Goal: Task Accomplishment & Management: Complete application form

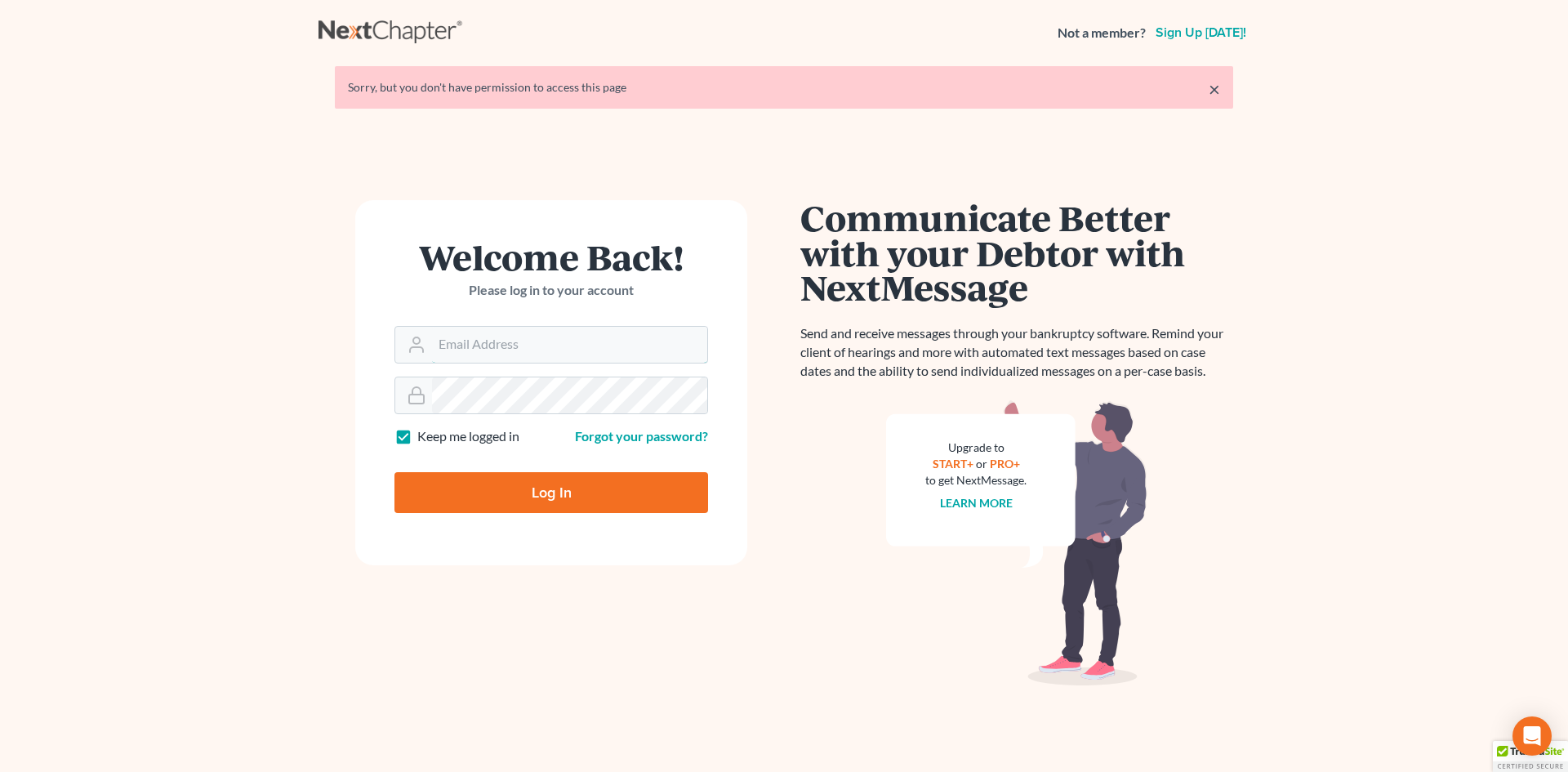
type input "[EMAIL_ADDRESS][DOMAIN_NAME]"
click at [559, 489] on input "Log In" at bounding box center [551, 493] width 314 height 41
type input "Thinking..."
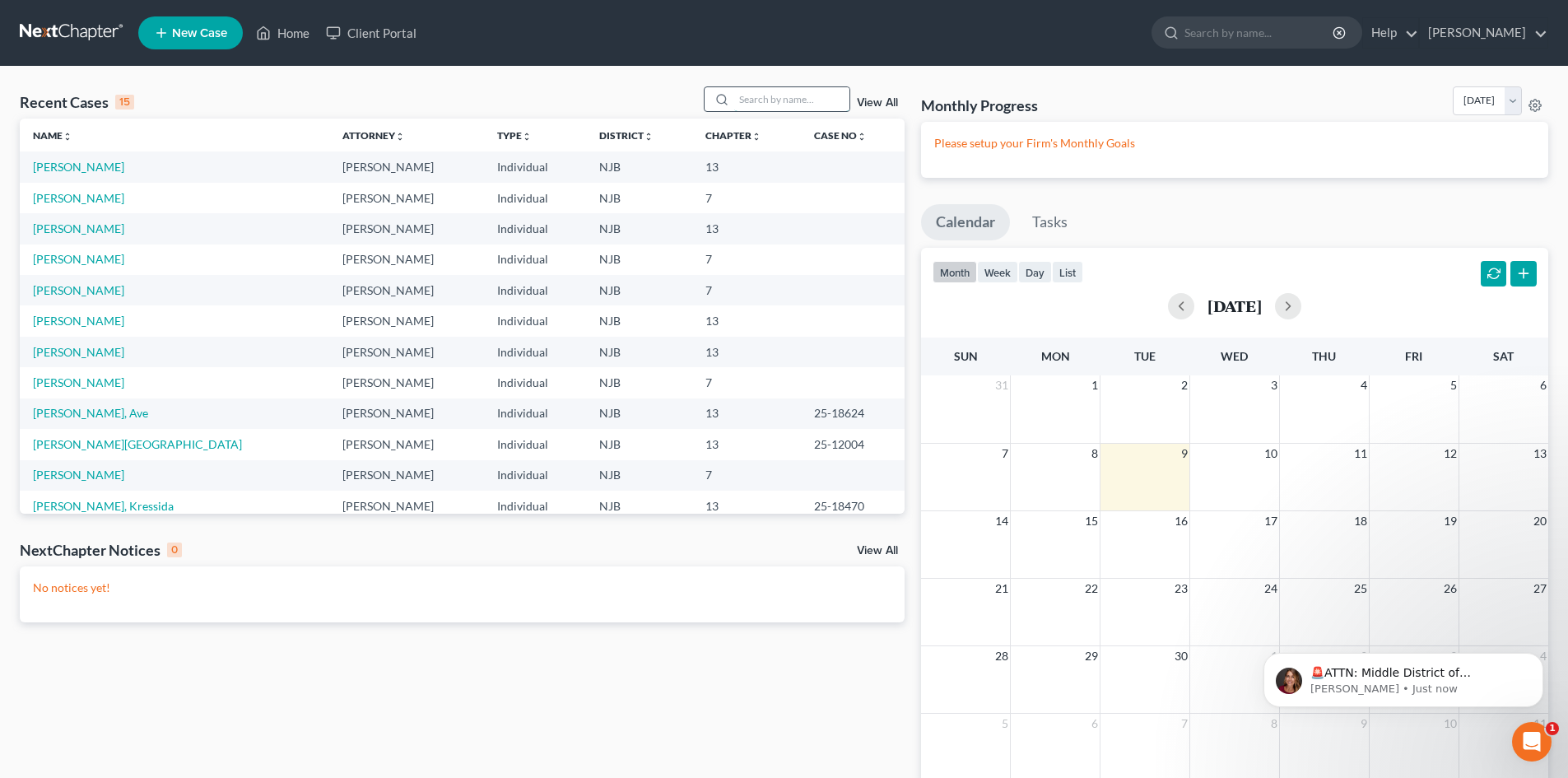
click at [793, 104] on input "search" at bounding box center [792, 99] width 115 height 24
type input "[PERSON_NAME]"
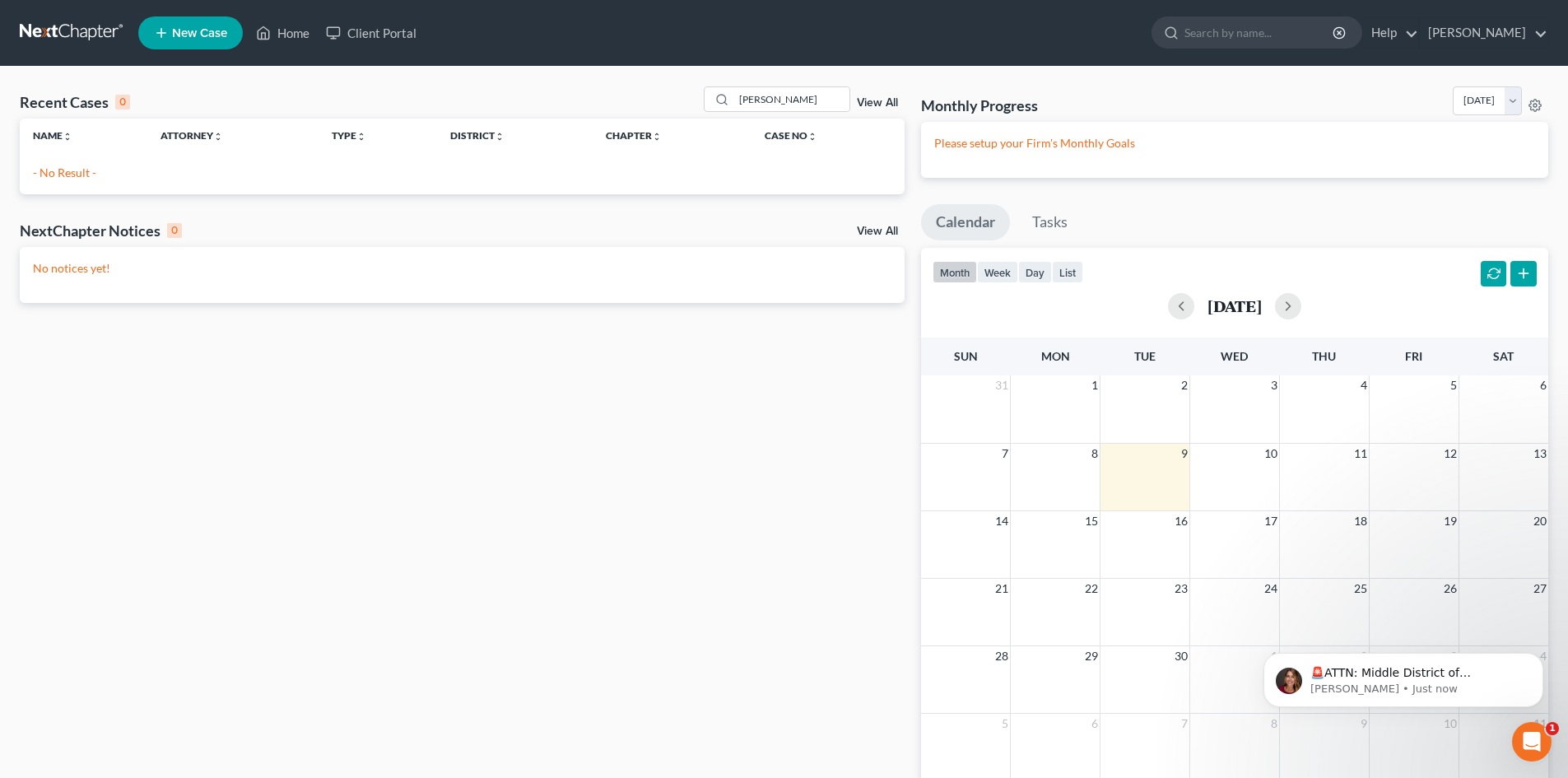
click at [194, 37] on span "New Case" at bounding box center [200, 33] width 56 height 12
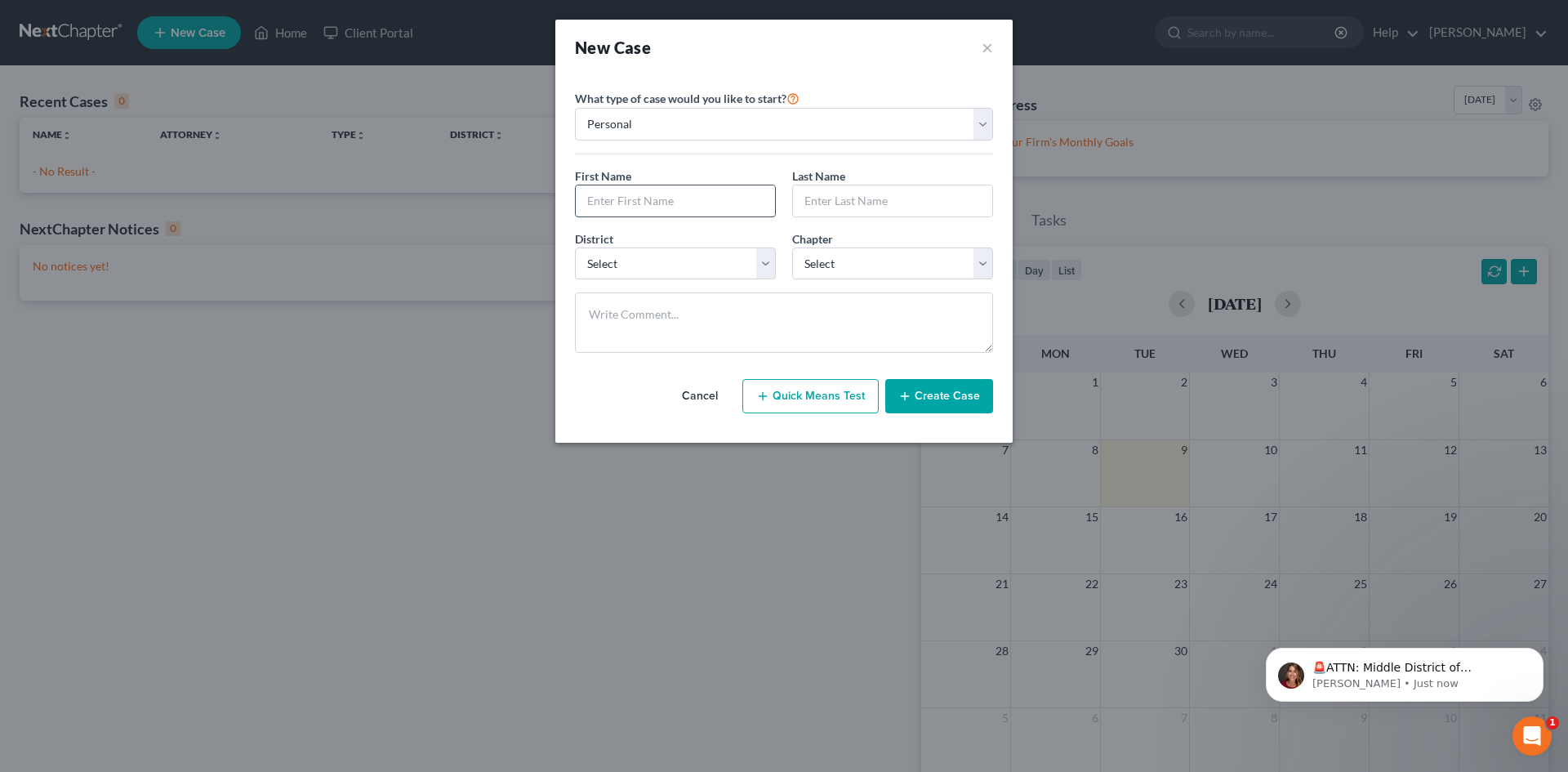
drag, startPoint x: 634, startPoint y: 207, endPoint x: 668, endPoint y: 216, distance: 35.2
click at [634, 207] on input "text" at bounding box center [675, 201] width 200 height 31
type input "[PERSON_NAME]"
click at [767, 263] on select "Select [US_STATE] - [GEOGRAPHIC_DATA] [US_STATE] - [GEOGRAPHIC_DATA][US_STATE] …" at bounding box center [676, 264] width 201 height 32
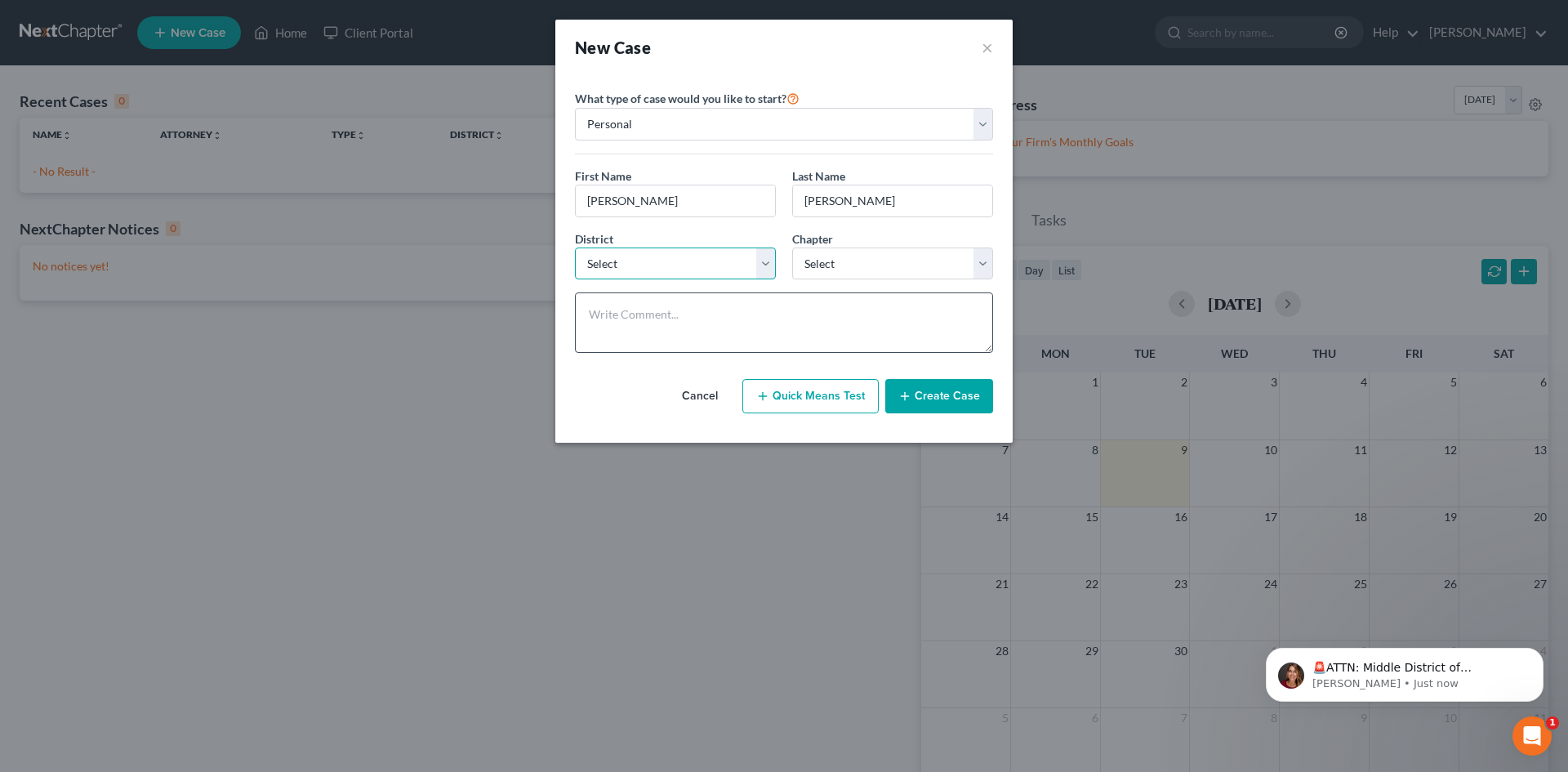
select select "51"
click at [575, 248] on select "Select [US_STATE] - [GEOGRAPHIC_DATA] [US_STATE] - [GEOGRAPHIC_DATA][US_STATE] …" at bounding box center [676, 264] width 201 height 32
click at [904, 269] on select "Select 7 11 12 13" at bounding box center [892, 264] width 201 height 32
select select "3"
click at [792, 248] on select "Select 7 11 12 13" at bounding box center [892, 264] width 201 height 32
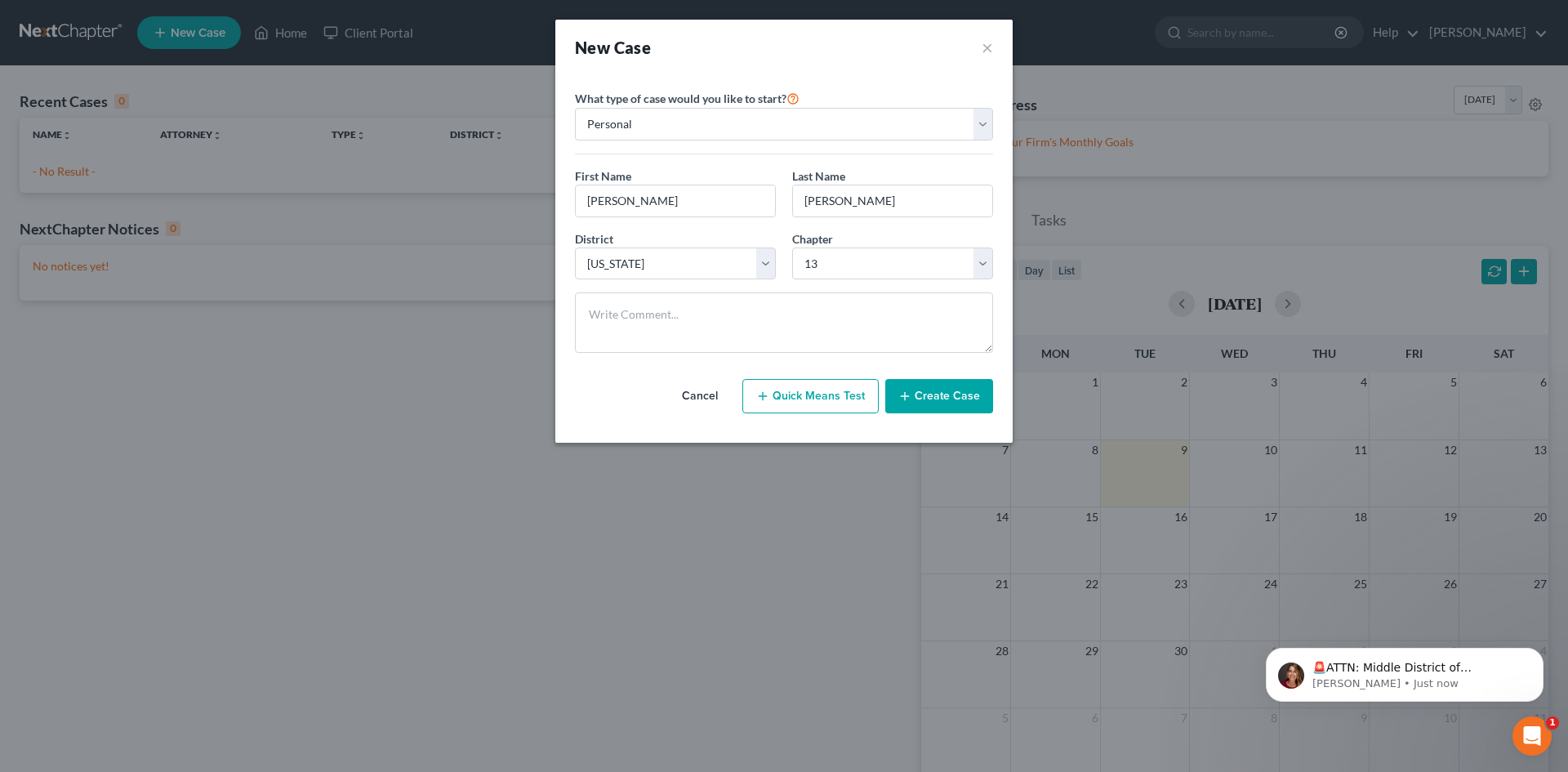
click at [968, 395] on button "Create Case" at bounding box center [939, 395] width 108 height 34
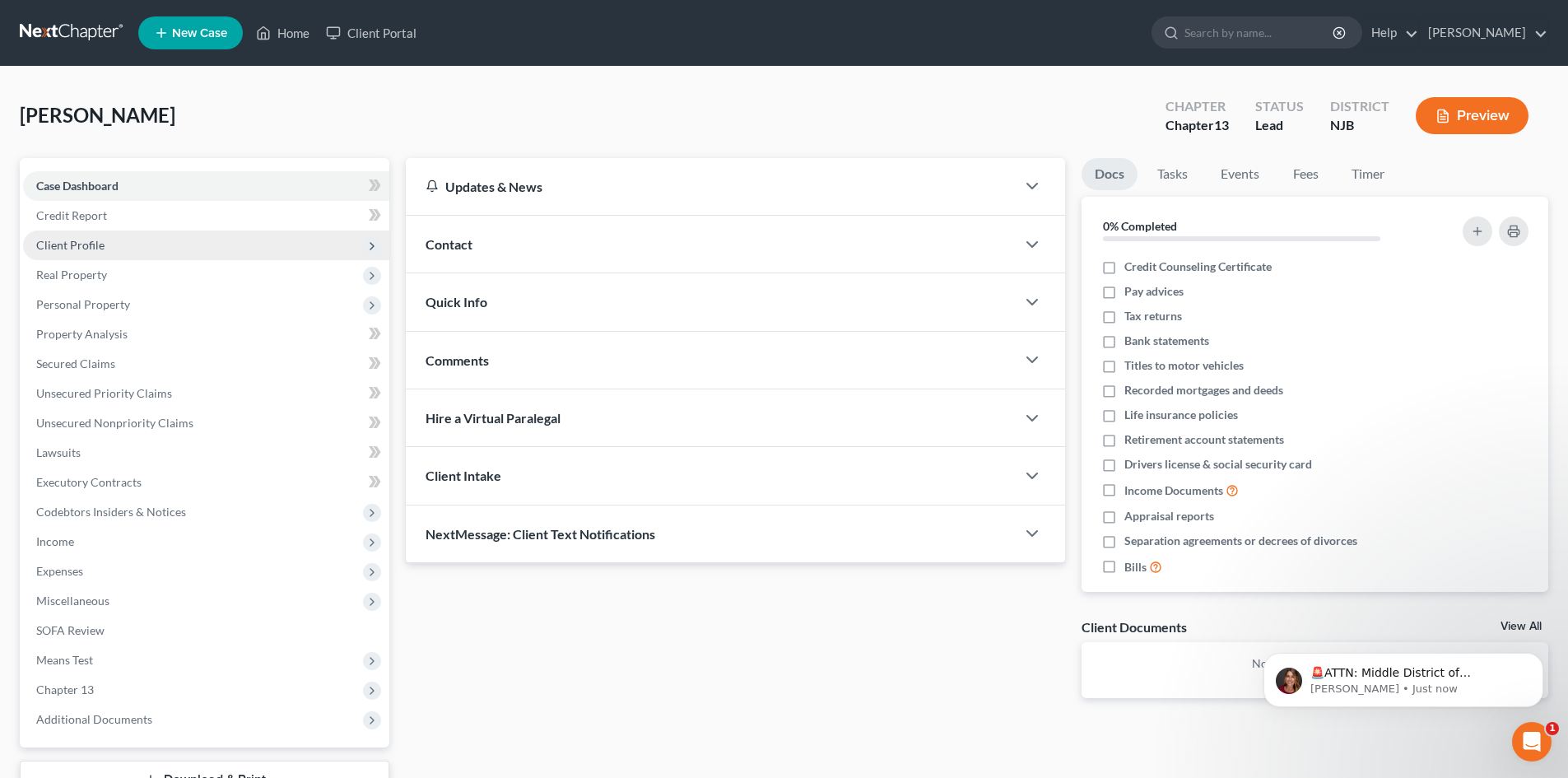
click at [51, 241] on span "Client Profile" at bounding box center [70, 245] width 68 height 14
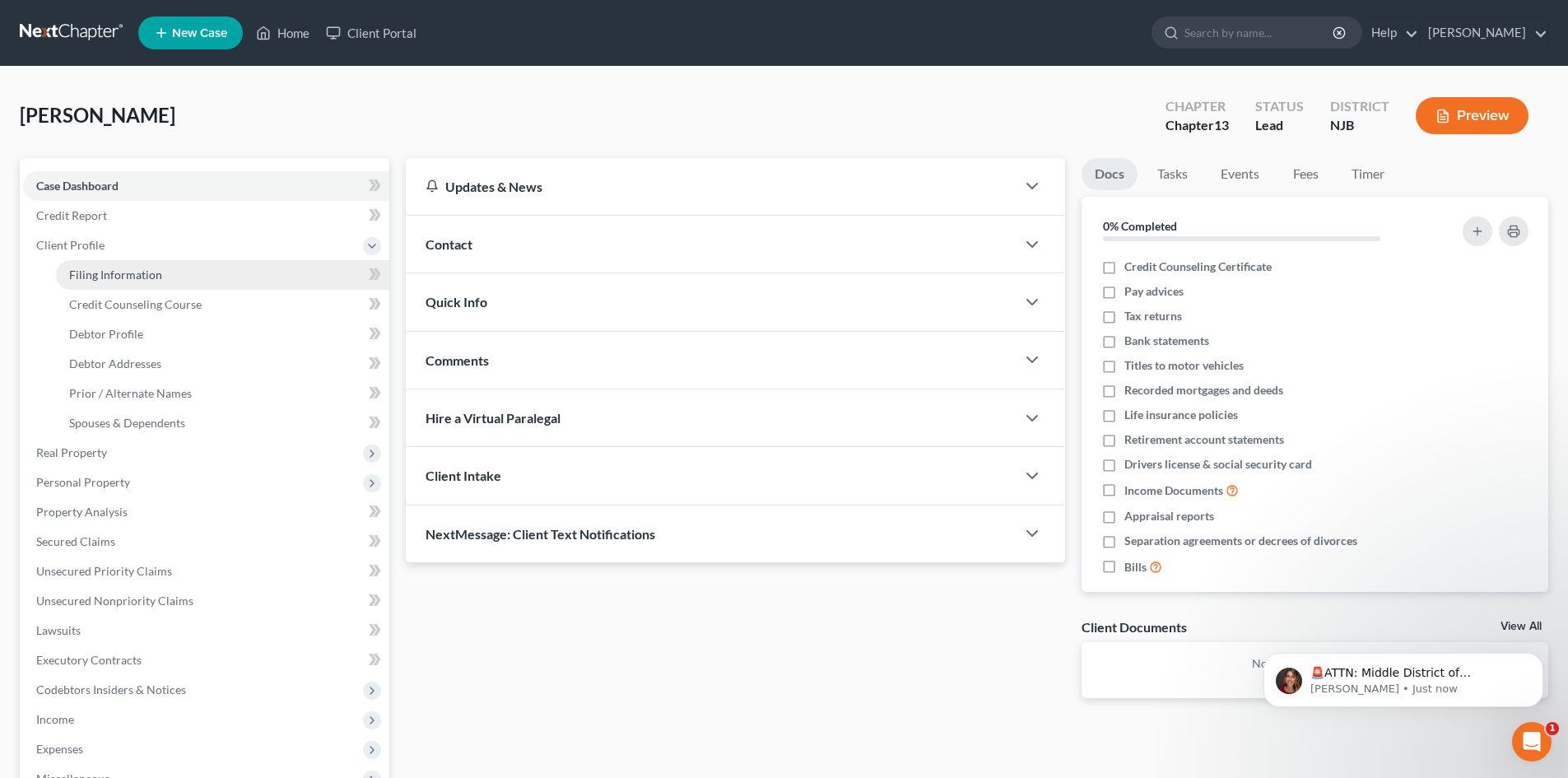
click at [124, 276] on span "Filing Information" at bounding box center [116, 275] width 93 height 14
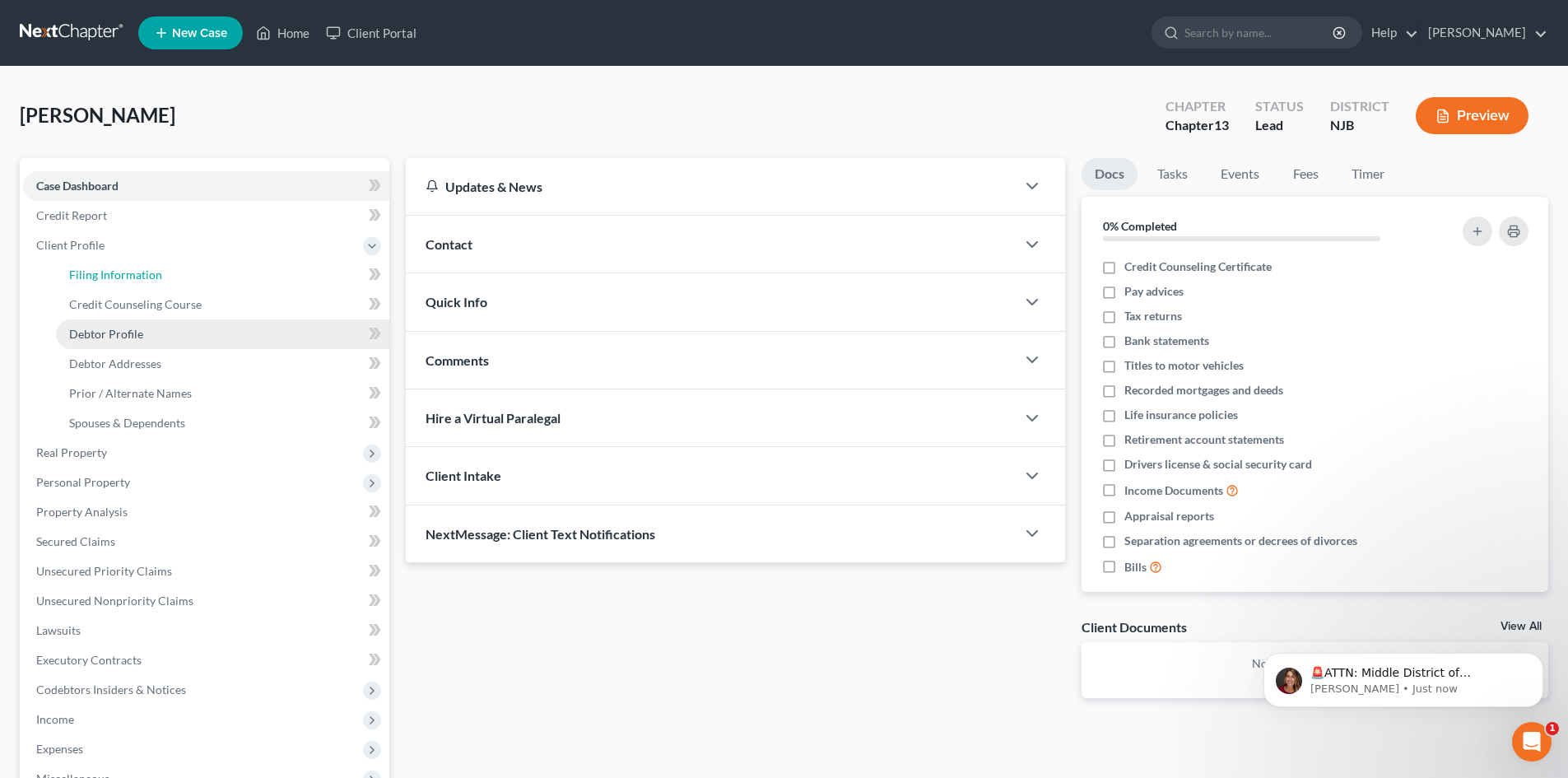
select select "1"
select select "0"
select select "3"
select select "51"
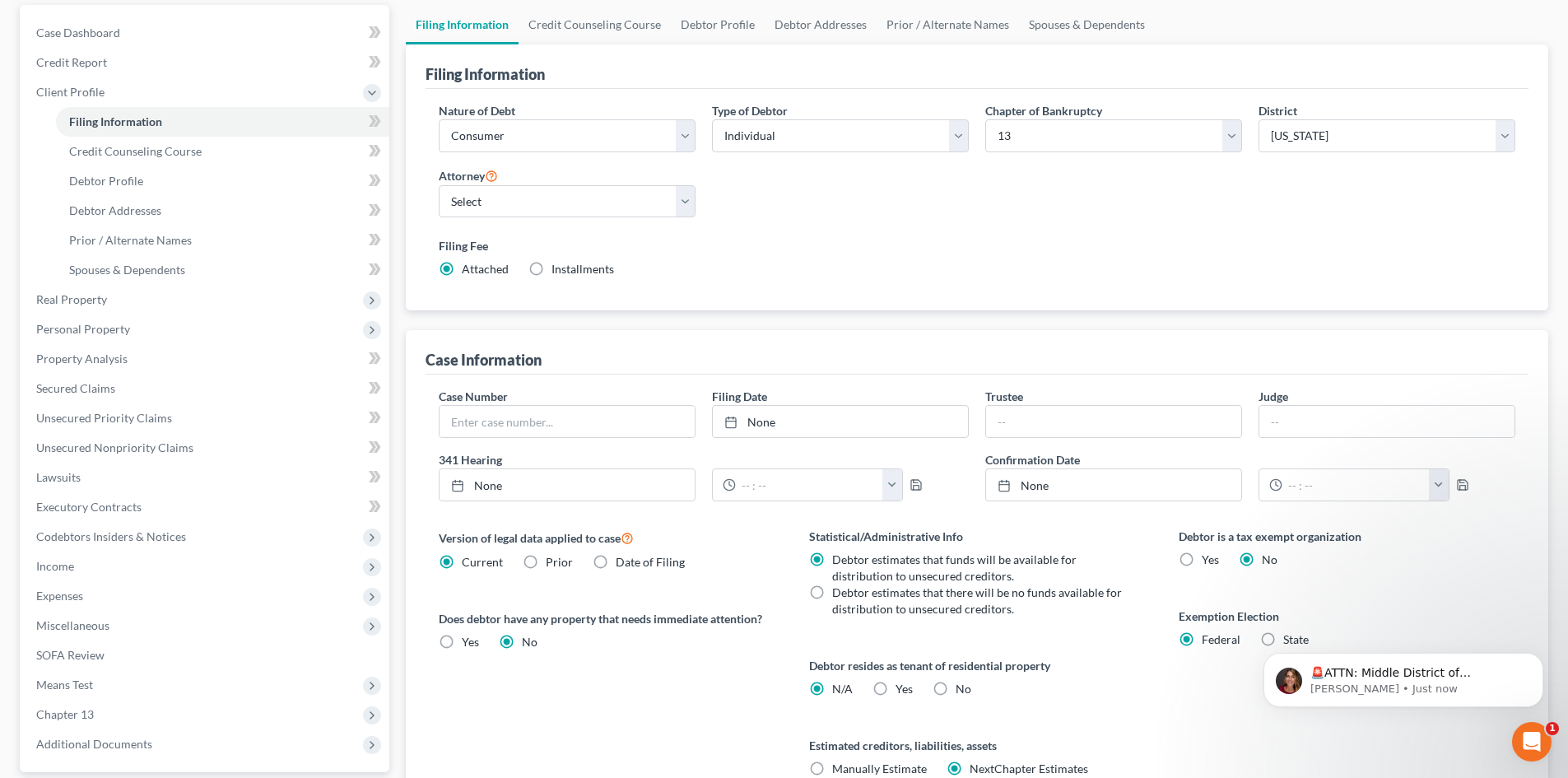
scroll to position [165, 0]
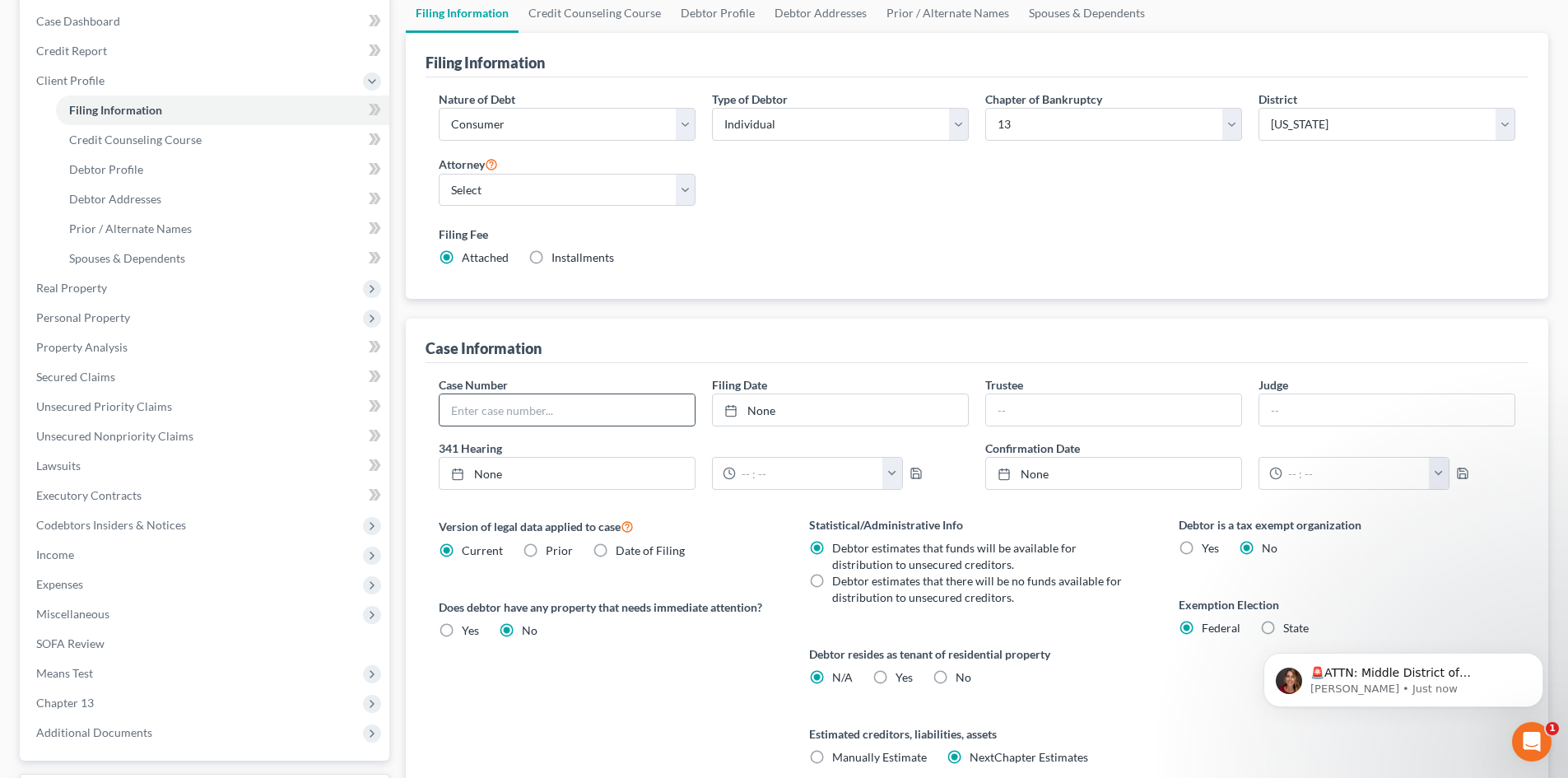
click at [463, 412] on input "text" at bounding box center [566, 410] width 255 height 32
type input "24-21971"
click at [754, 409] on link "None" at bounding box center [840, 410] width 255 height 32
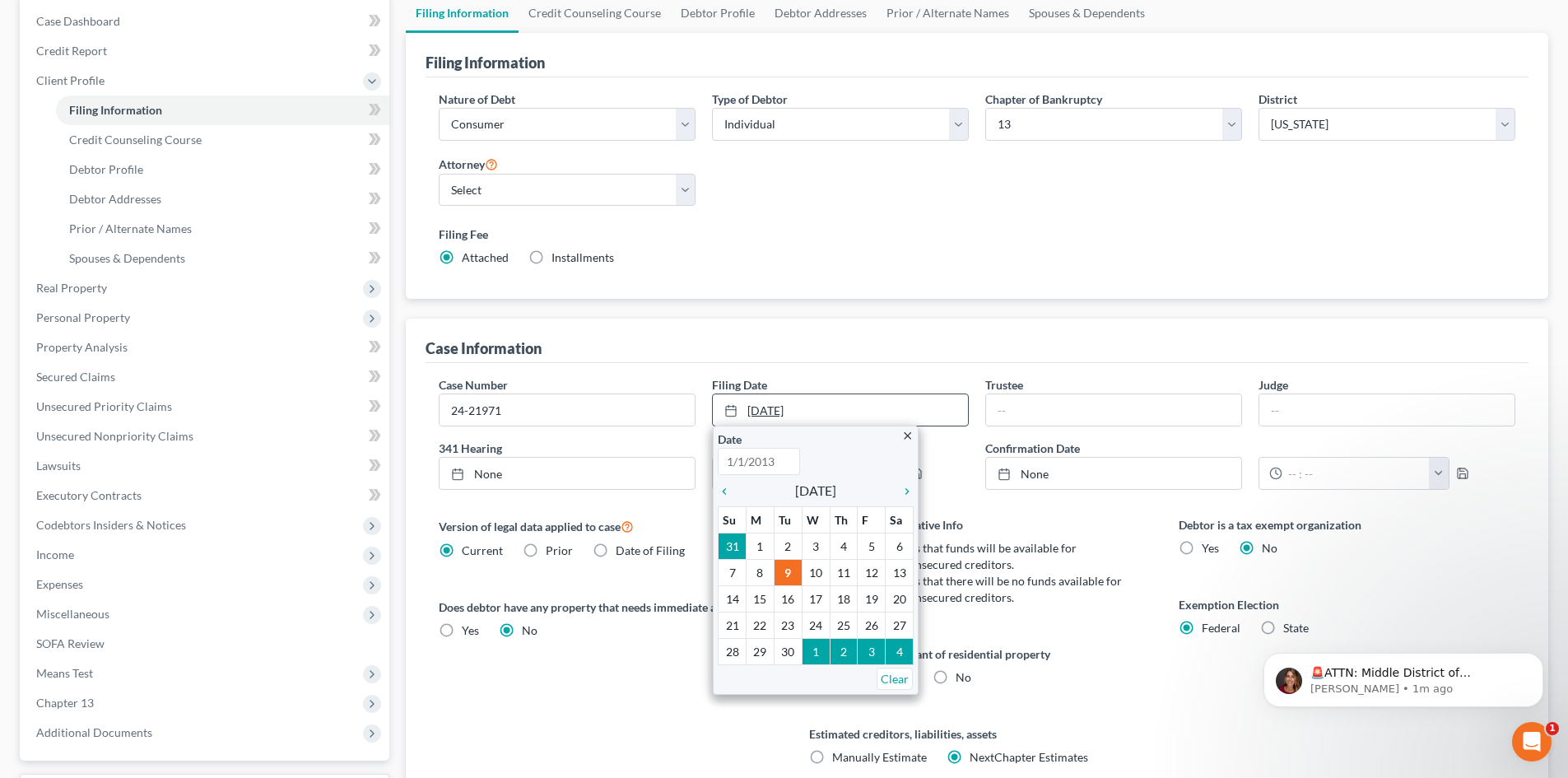
type input "[DATE]"
click at [726, 494] on icon "chevron_left" at bounding box center [728, 491] width 22 height 13
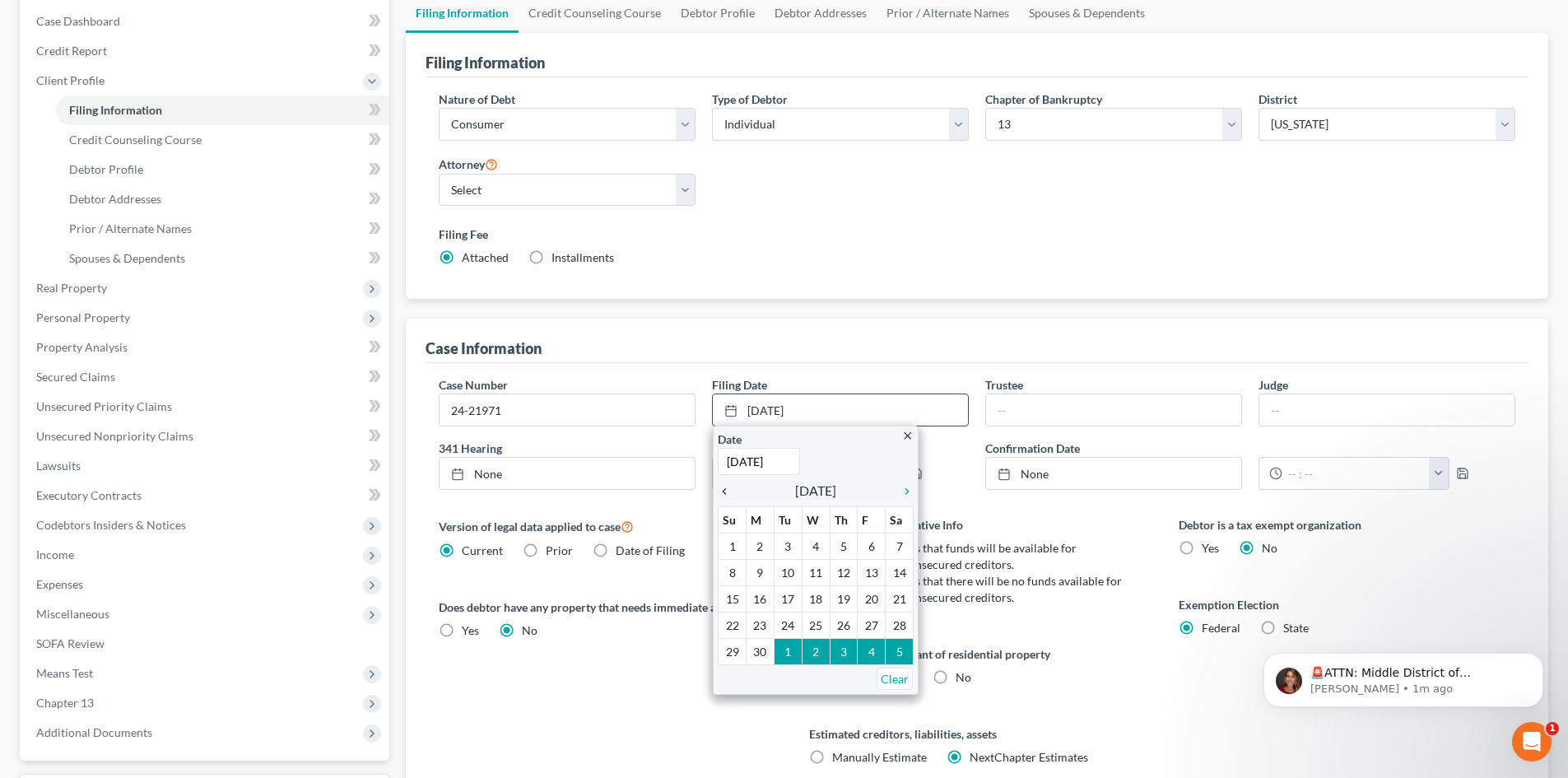
click at [726, 494] on icon "chevron_left" at bounding box center [728, 491] width 22 height 13
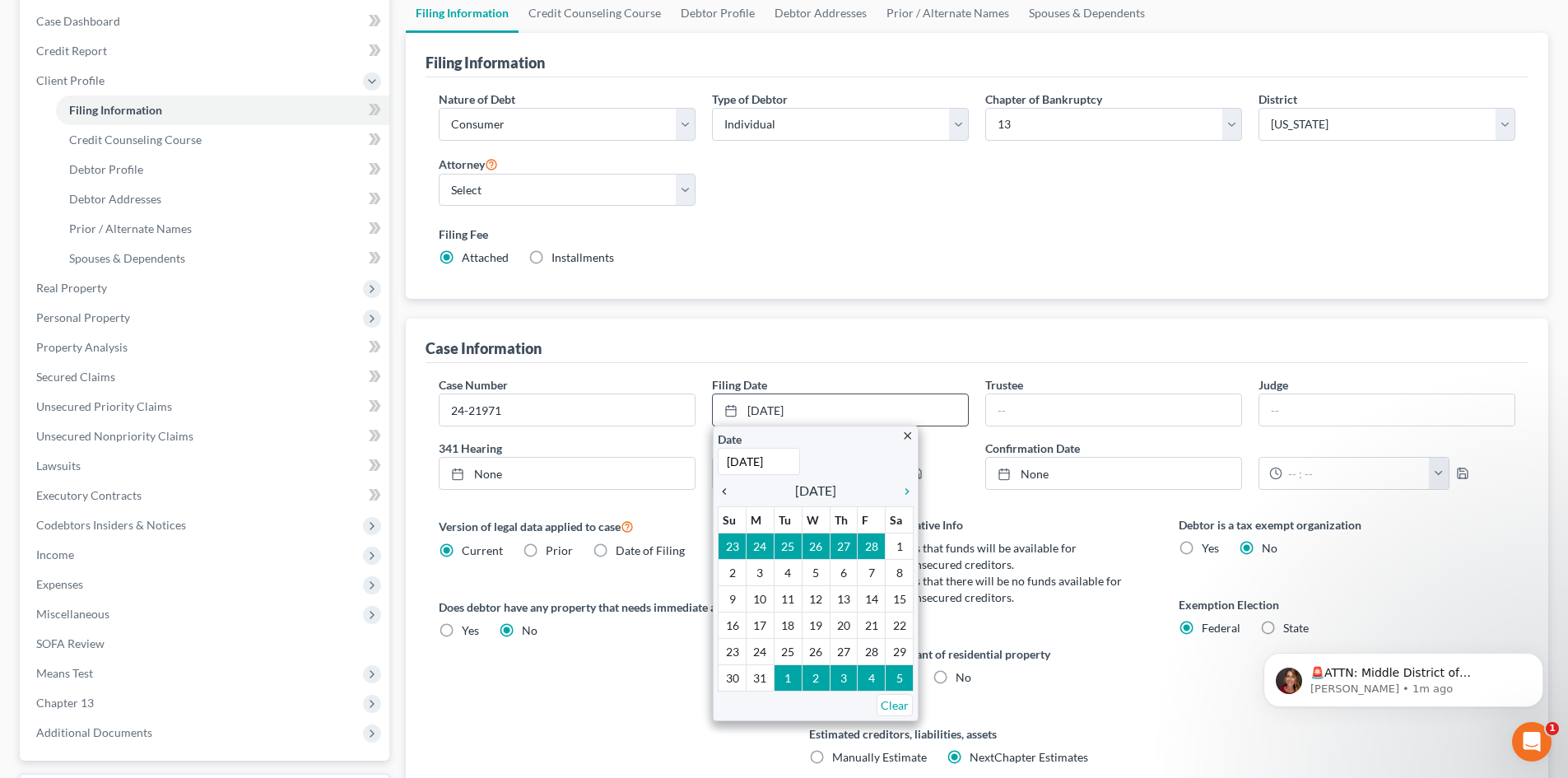
click at [726, 494] on icon "chevron_left" at bounding box center [728, 491] width 22 height 13
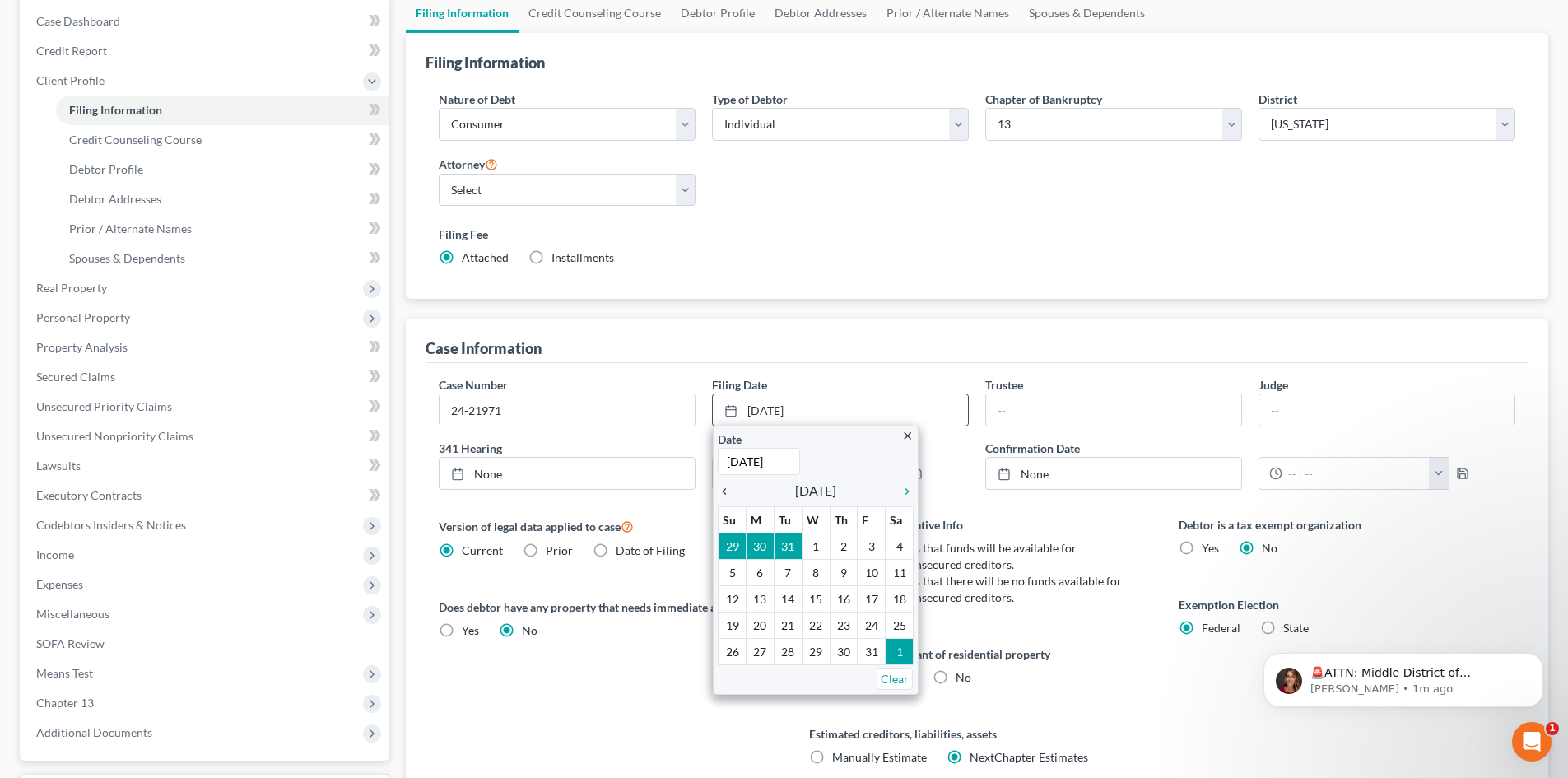
click at [726, 494] on icon "chevron_left" at bounding box center [728, 491] width 22 height 13
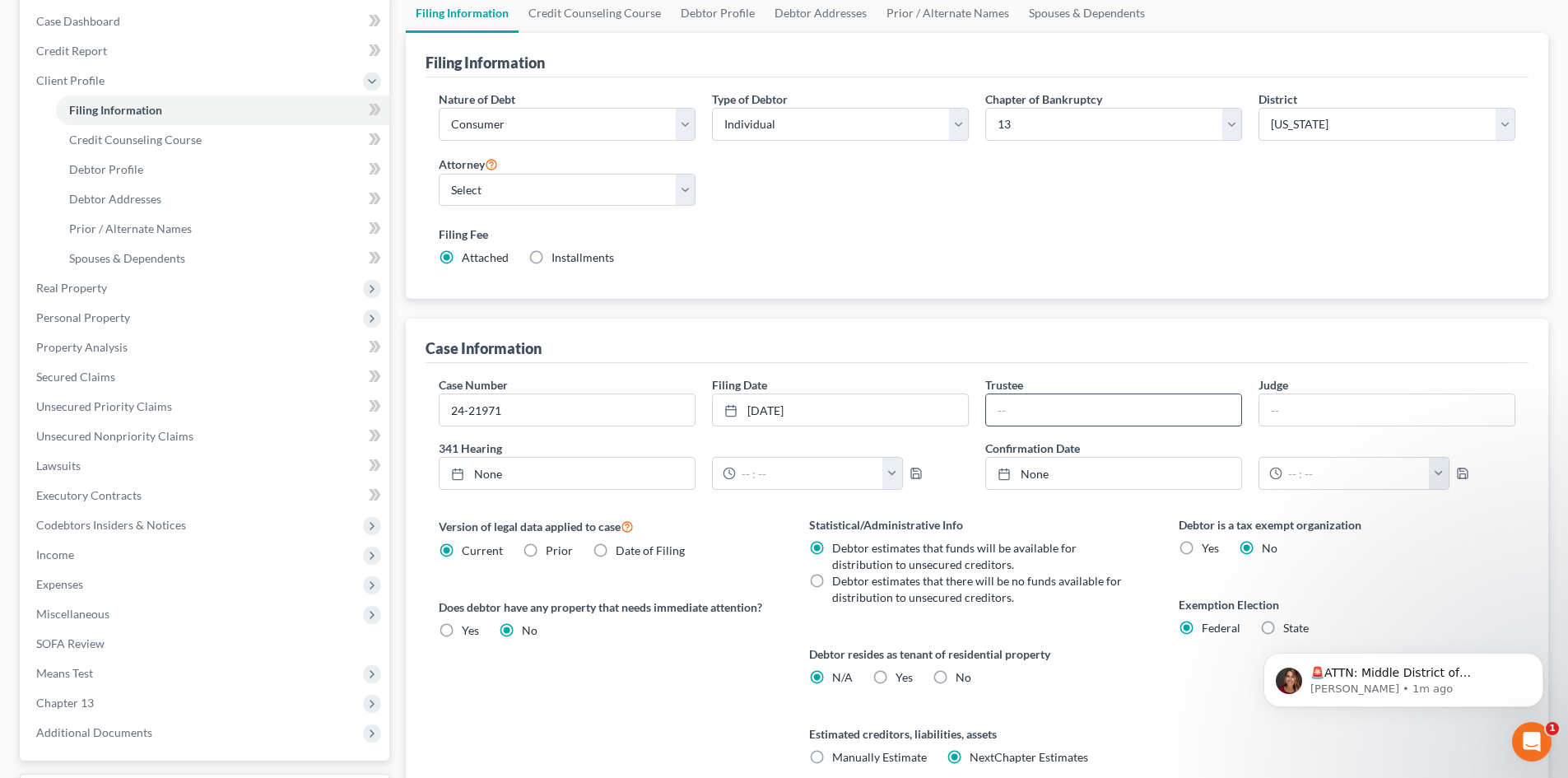
click at [1064, 415] on input "text" at bounding box center [1113, 410] width 255 height 32
type input "[PERSON_NAME]"
click at [1341, 420] on input "text" at bounding box center [1386, 410] width 255 height 32
type input "ABA"
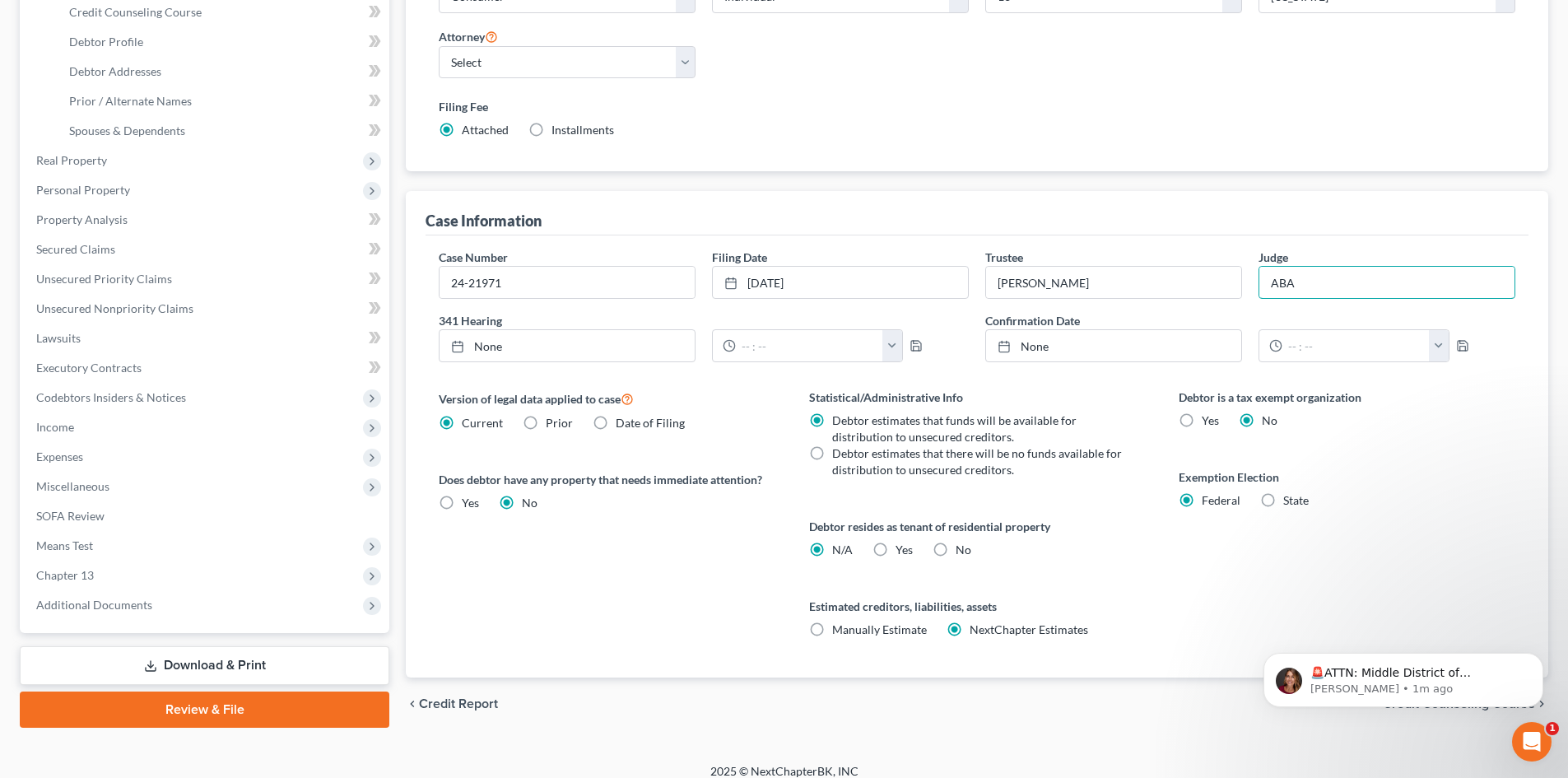
scroll to position [307, 0]
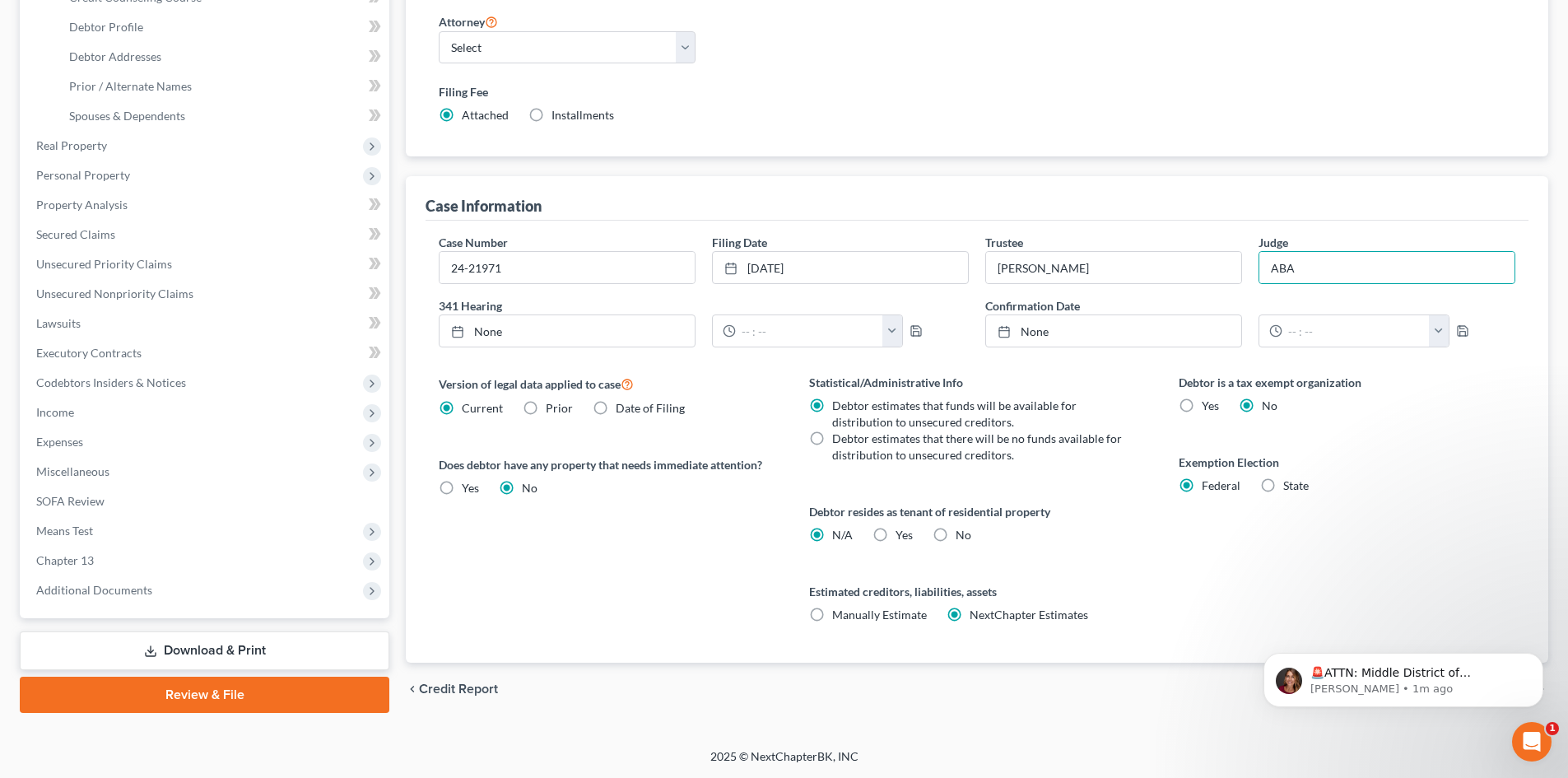
click at [955, 539] on label "No" at bounding box center [963, 534] width 16 height 17
click at [962, 537] on input "No" at bounding box center [967, 531] width 11 height 11
radio input "true"
radio input "false"
click at [1192, 744] on div "[PERSON_NAME] Upgraded Case 24-21971 Chapter Chapter 13 Status [GEOGRAPHIC_DATA…" at bounding box center [784, 254] width 1568 height 988
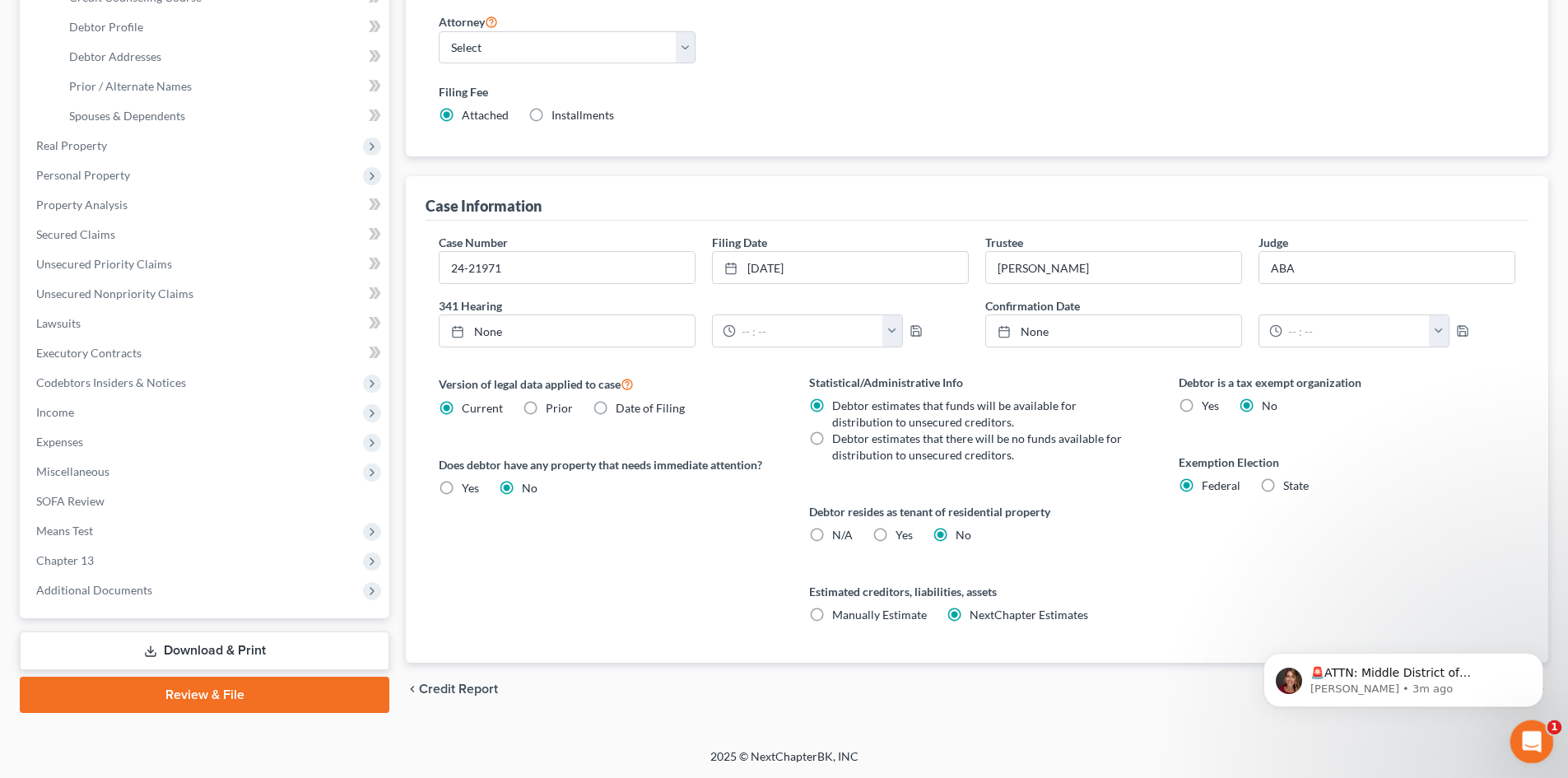
click at [1532, 728] on icon "Open Intercom Messenger" at bounding box center [1529, 738] width 27 height 27
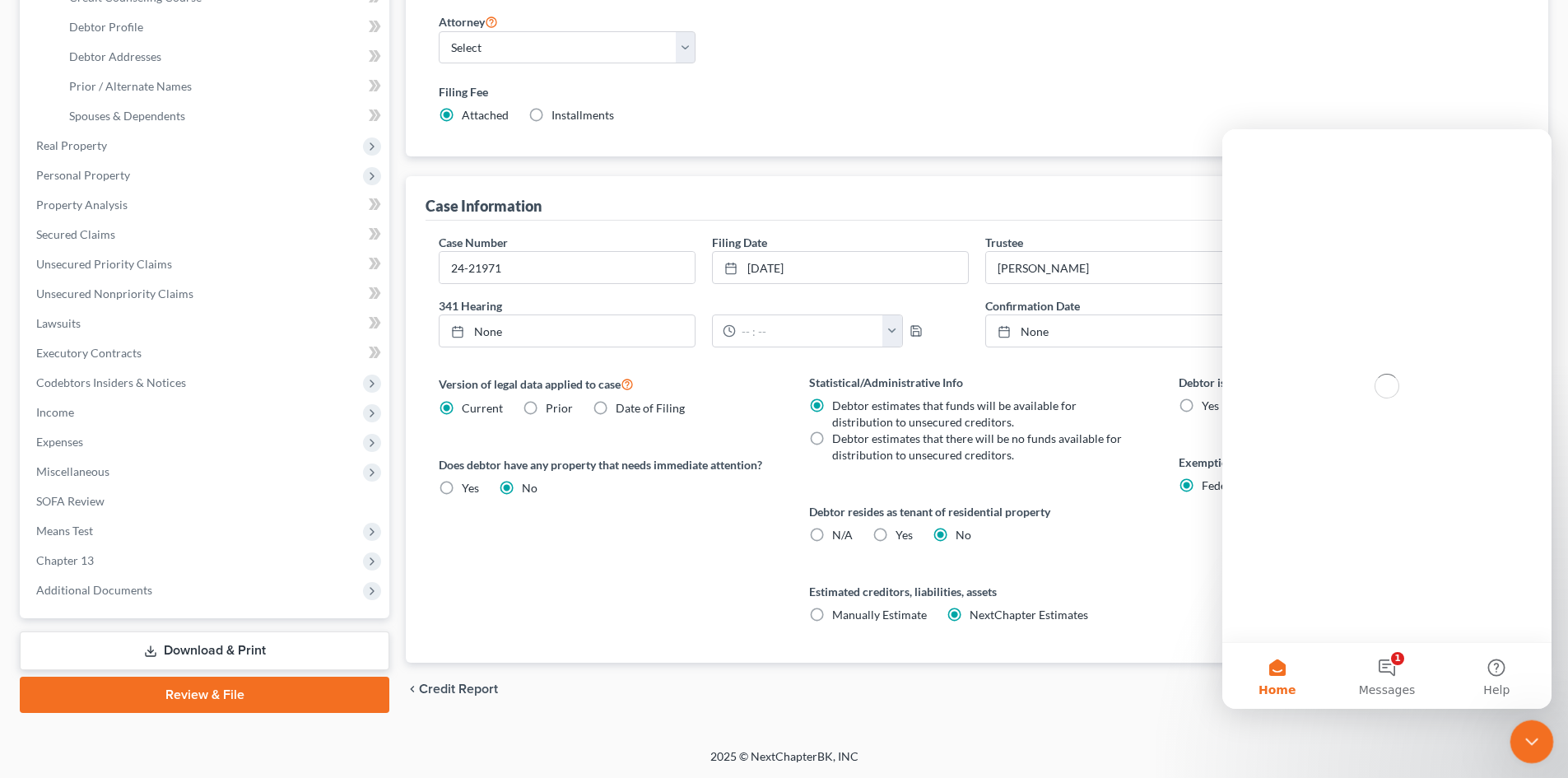
scroll to position [0, 0]
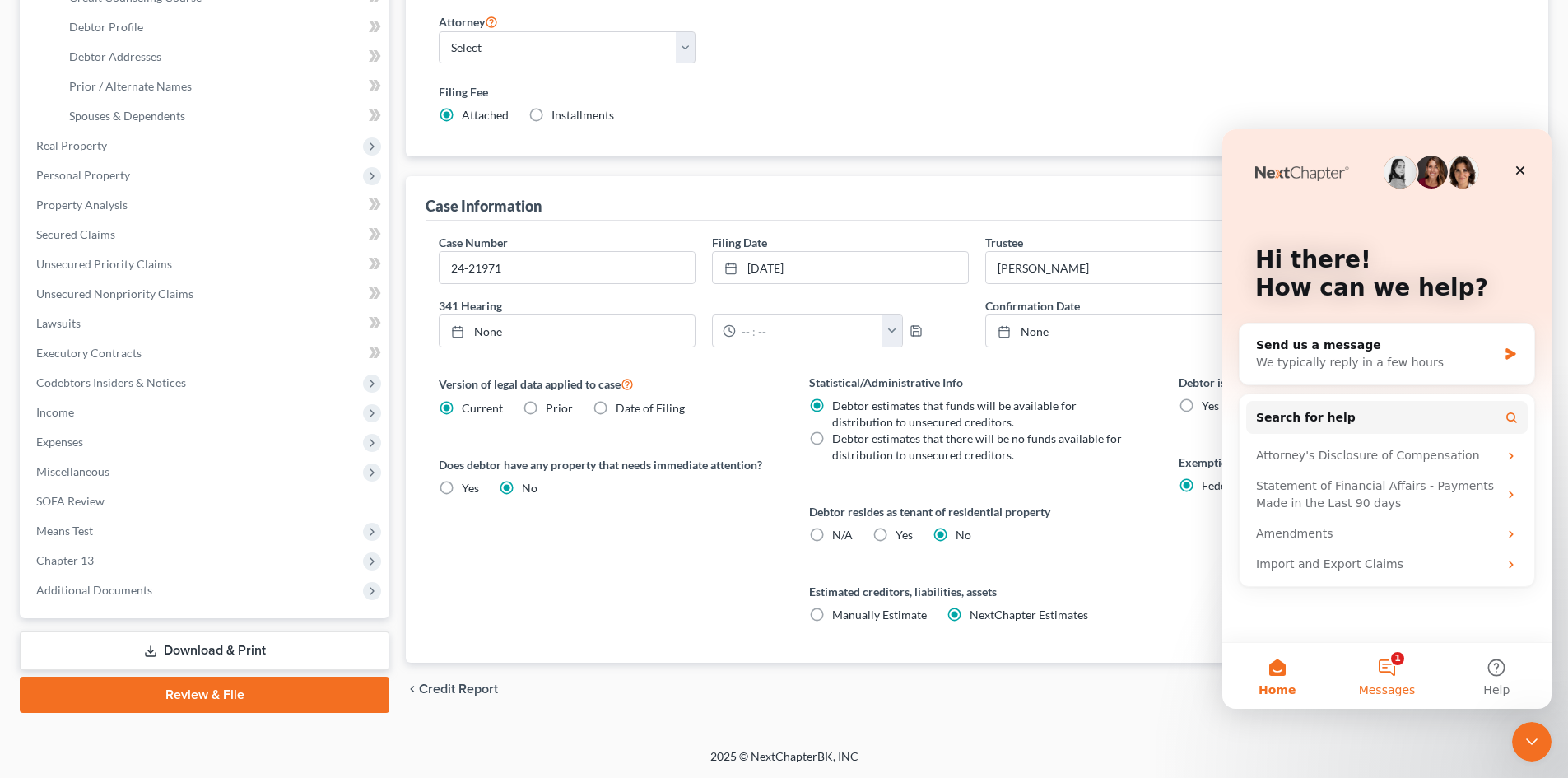
click at [1386, 662] on button "1 Messages" at bounding box center [1387, 676] width 109 height 65
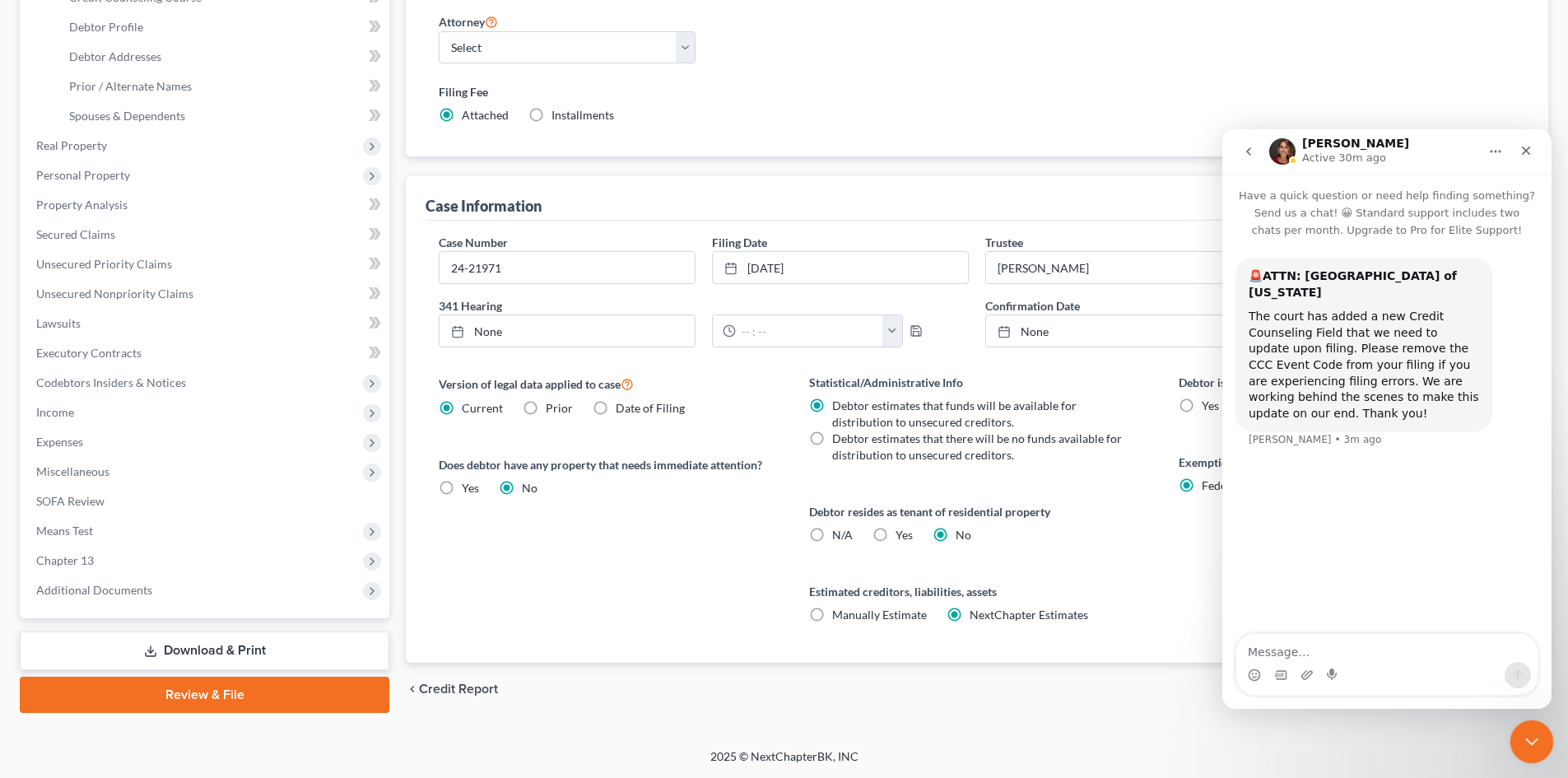
click at [1525, 749] on div "Close Intercom Messenger" at bounding box center [1529, 739] width 40 height 40
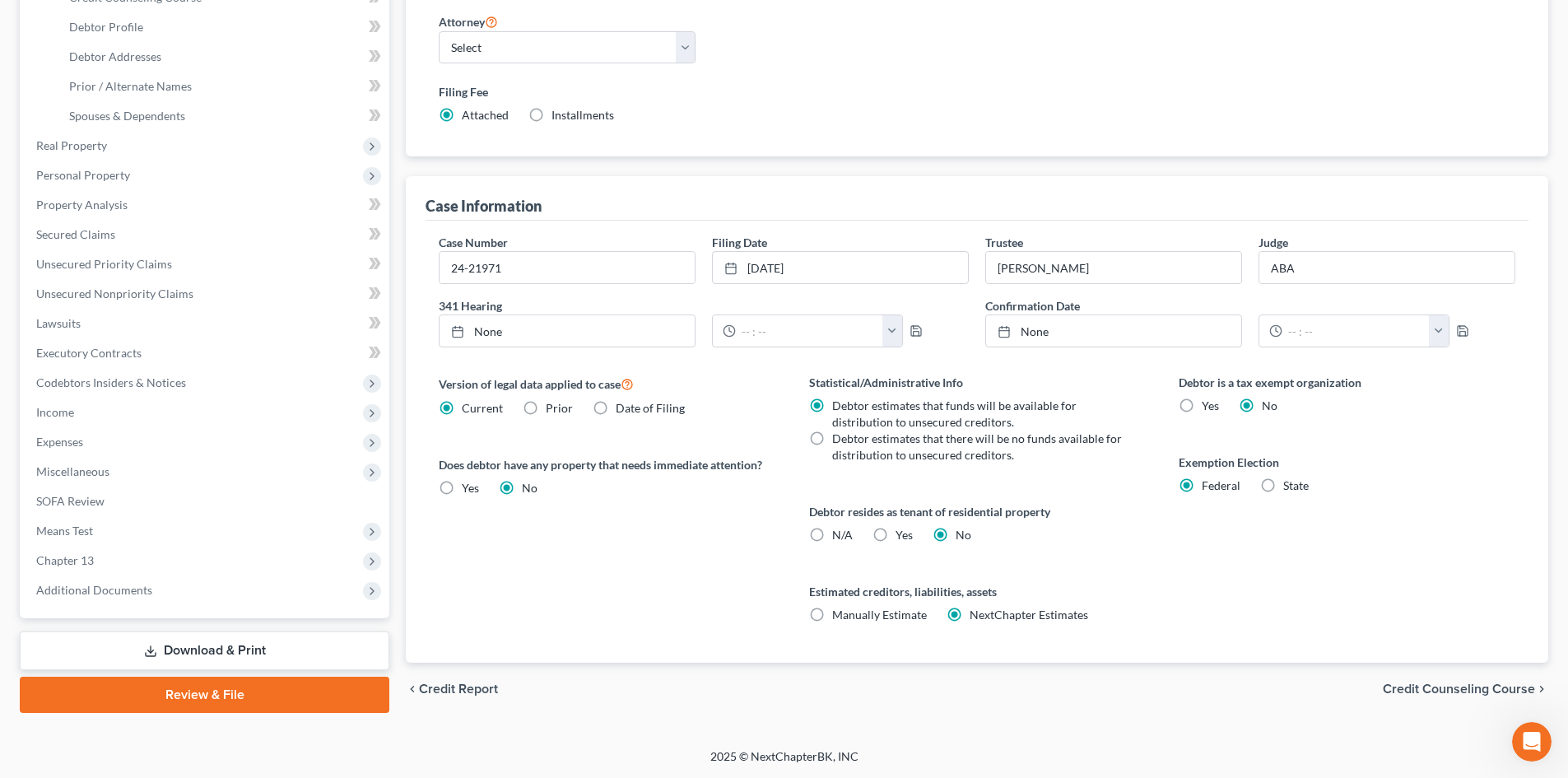
click at [1455, 684] on span "Credit Counseling Course" at bounding box center [1459, 688] width 153 height 13
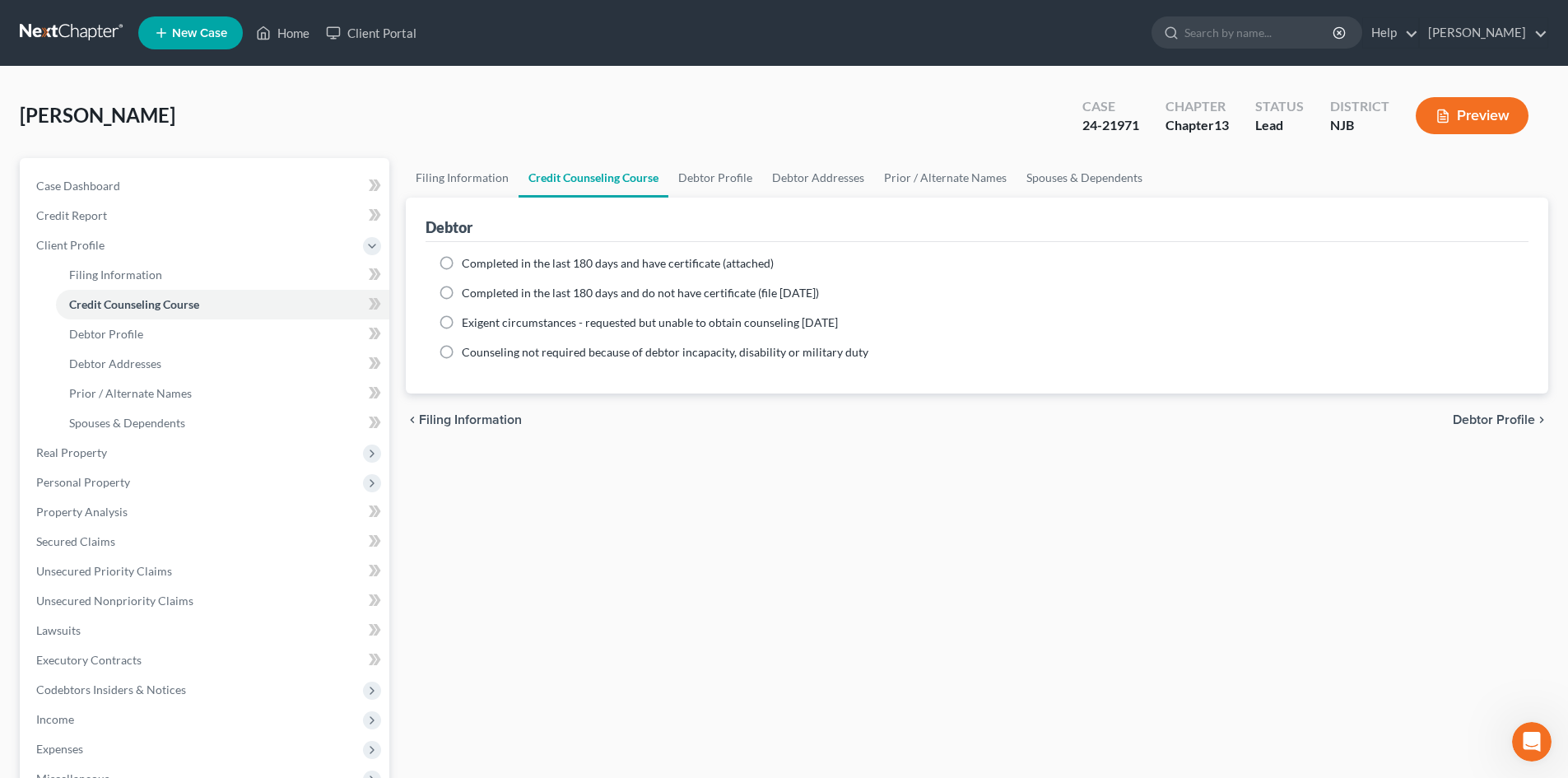
click at [1485, 421] on span "Debtor Profile" at bounding box center [1494, 419] width 82 height 13
select select "0"
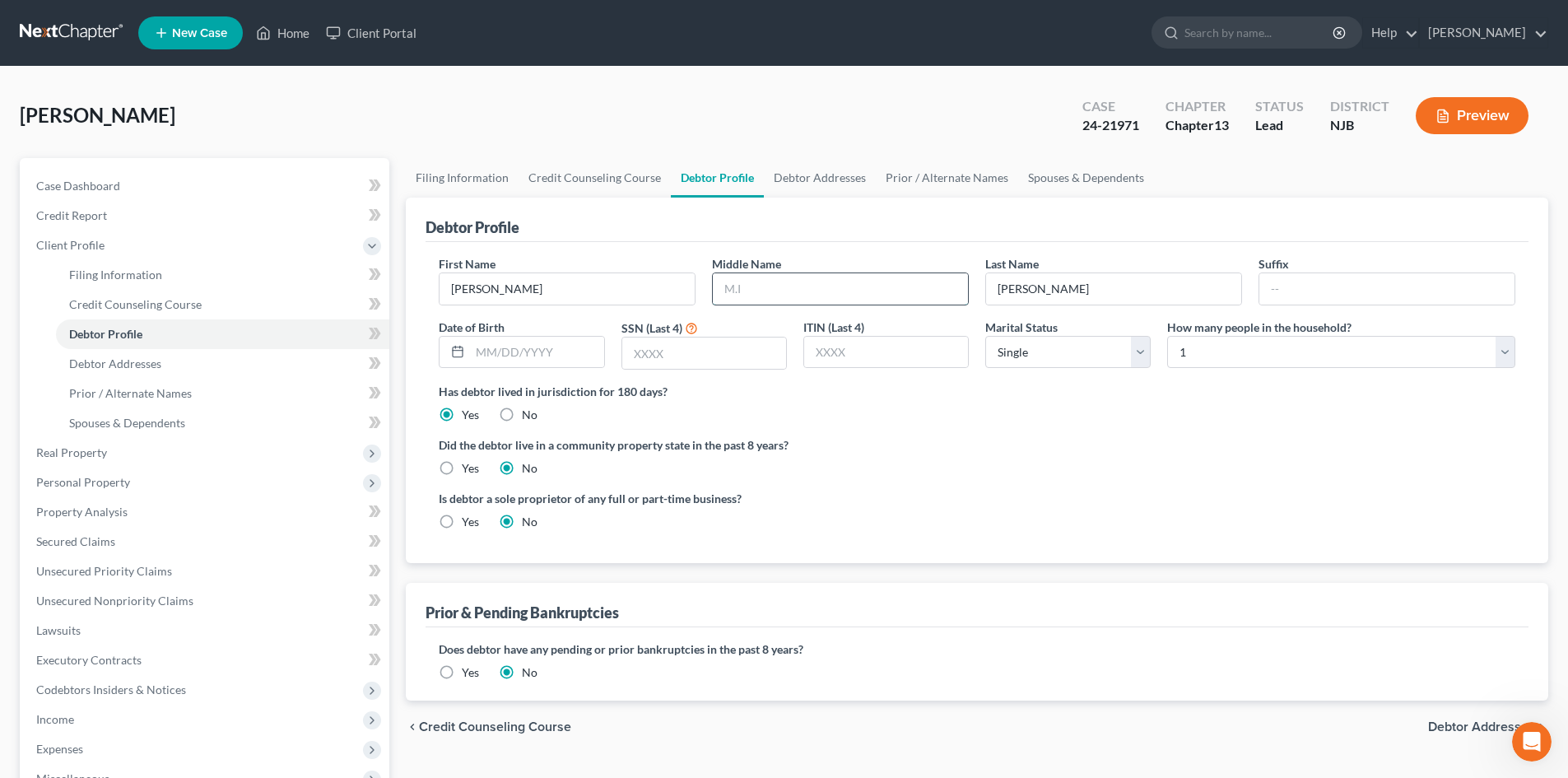
click at [811, 294] on input "text" at bounding box center [840, 289] width 255 height 32
type input "[PERSON_NAME]"
click at [700, 362] on input "text" at bounding box center [704, 353] width 164 height 32
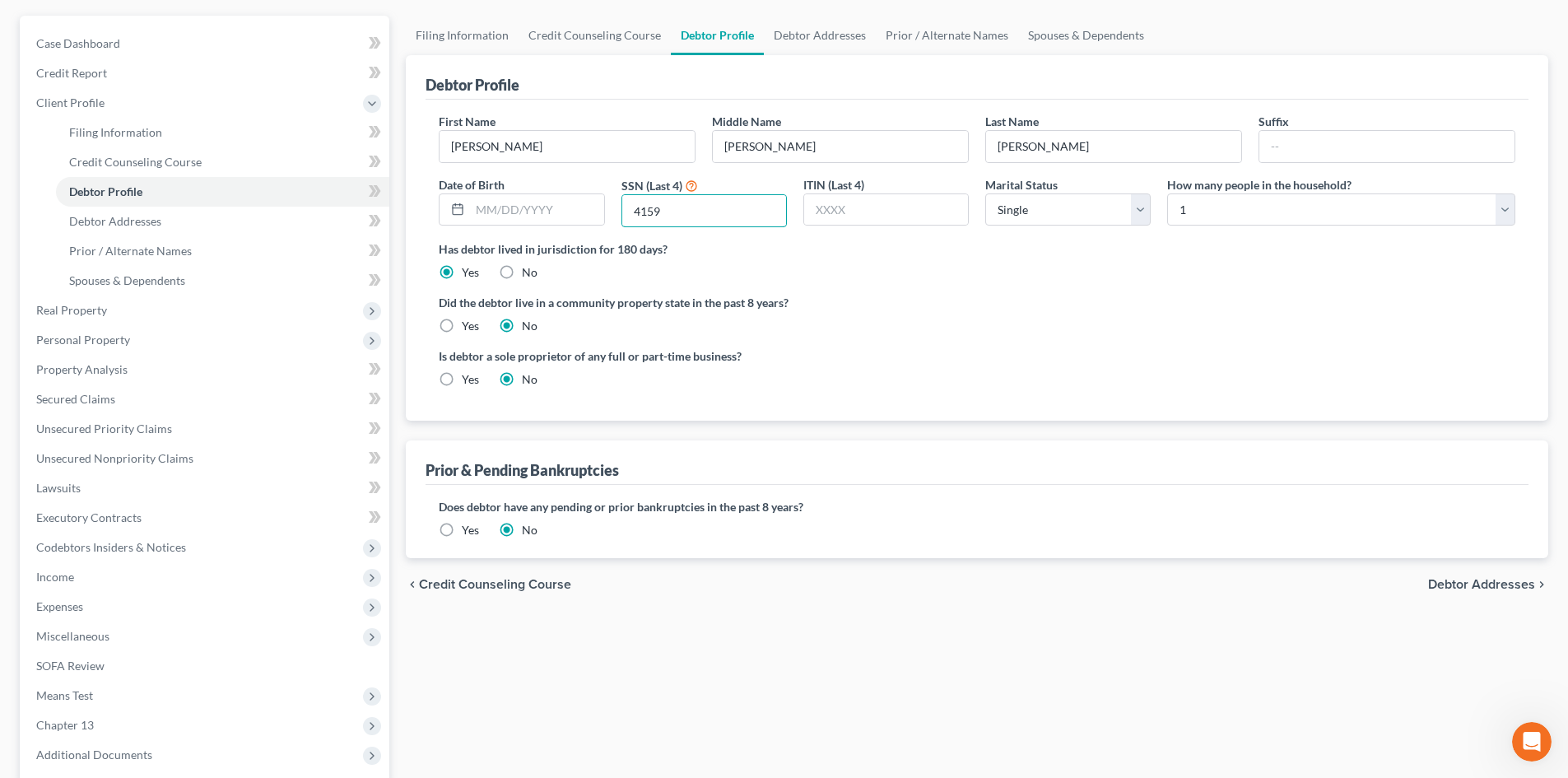
scroll to position [140, 0]
type input "4159"
click at [1486, 585] on span "Debtor Addresses" at bounding box center [1482, 586] width 107 height 13
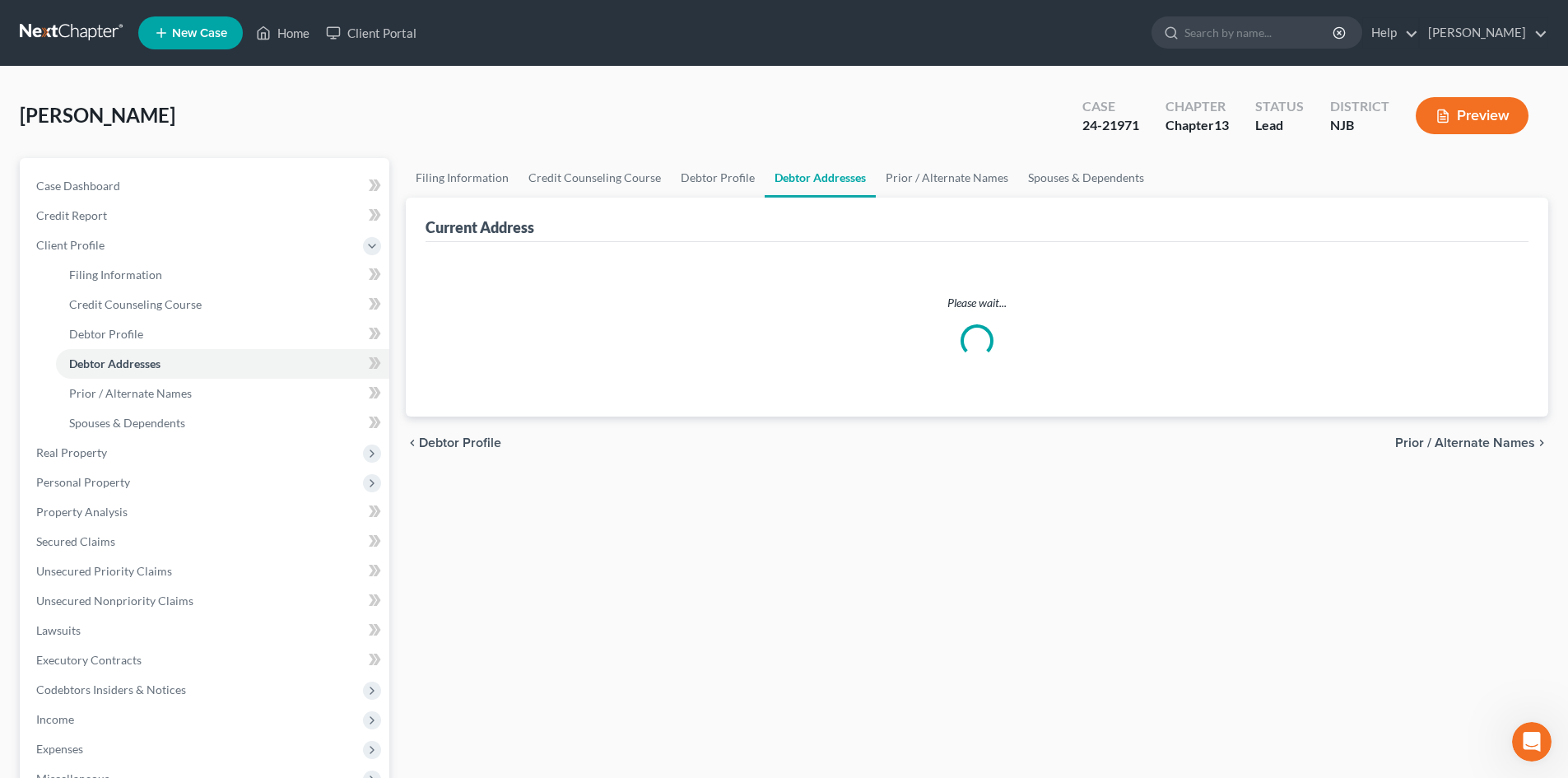
select select "0"
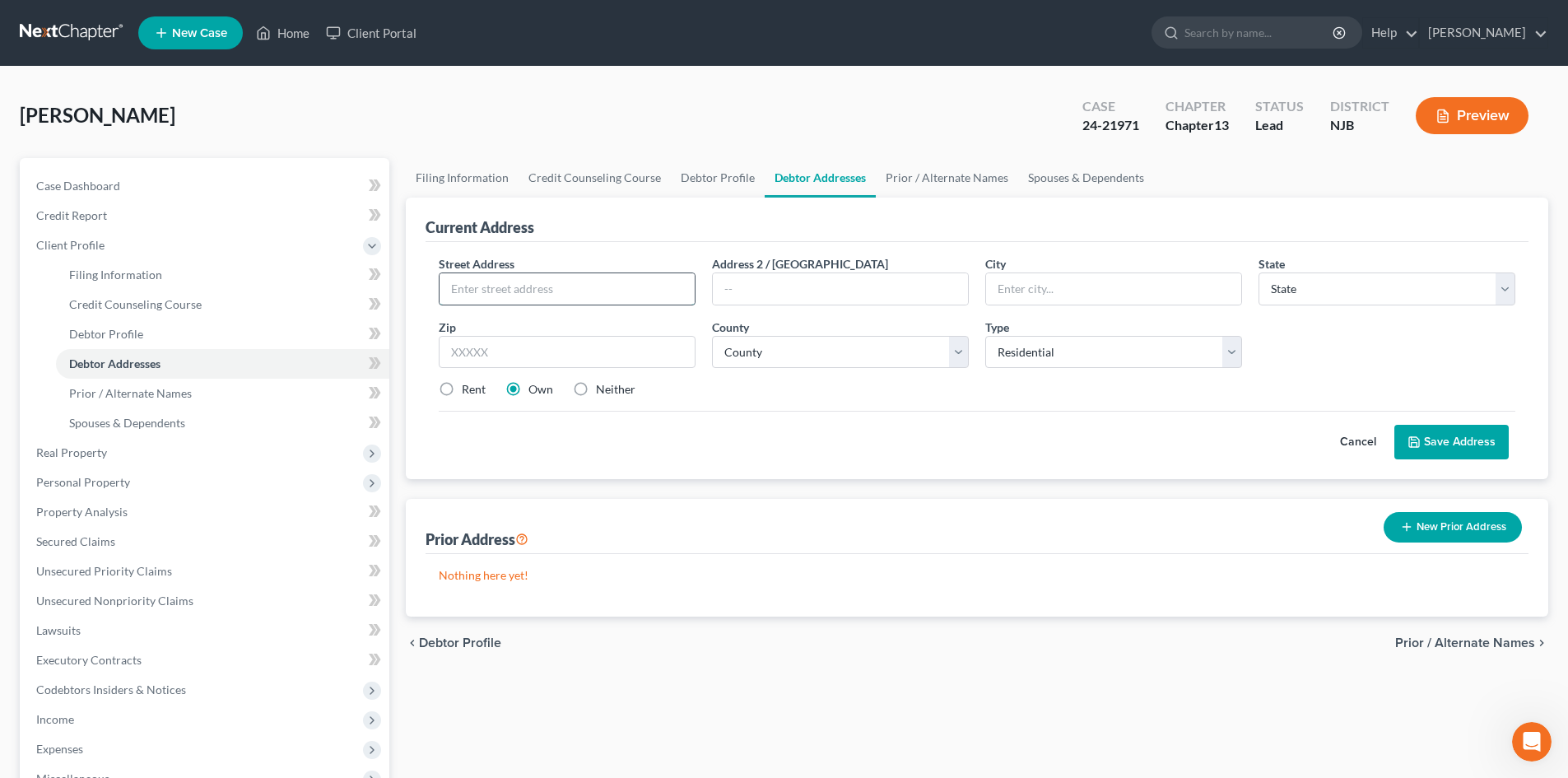
click at [498, 285] on input "text" at bounding box center [566, 289] width 255 height 32
type input "[STREET_ADDRESS]"
type input "Hammonton"
select select "33"
type input "08037"
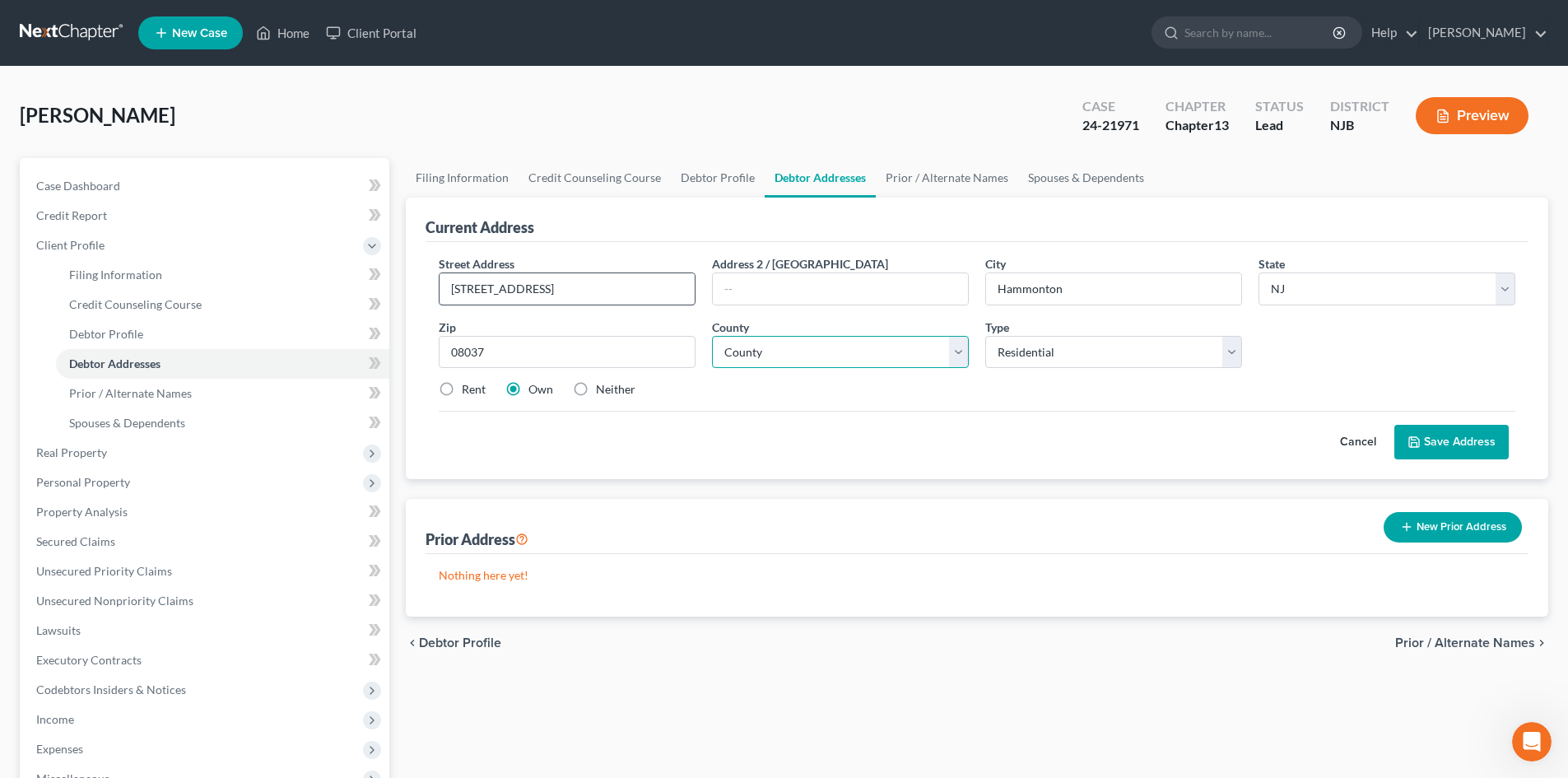
select select "0"
click at [1454, 438] on button "Save Address" at bounding box center [1451, 441] width 114 height 35
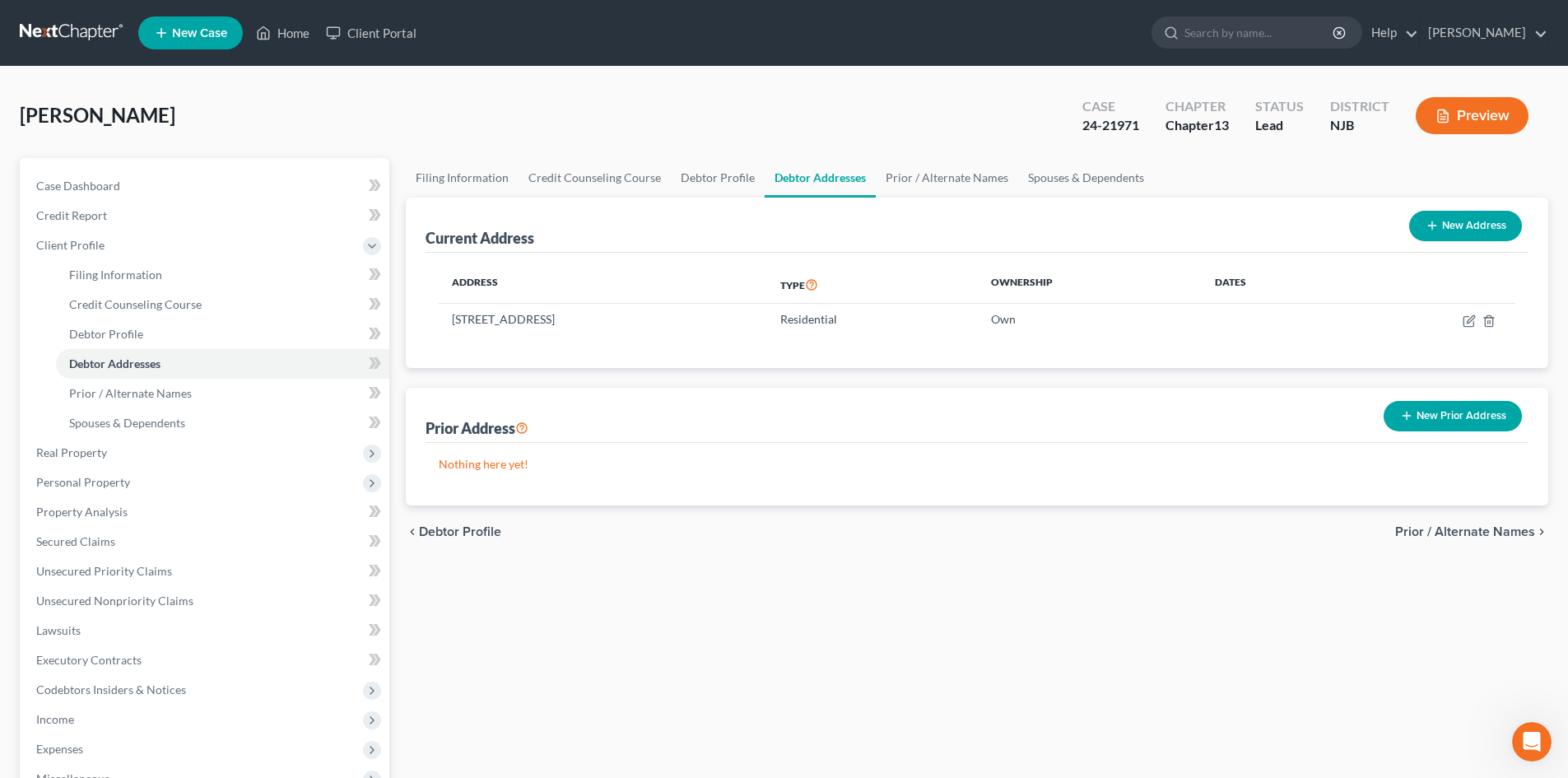
click at [1492, 536] on span "Prior / Alternate Names" at bounding box center [1465, 531] width 140 height 13
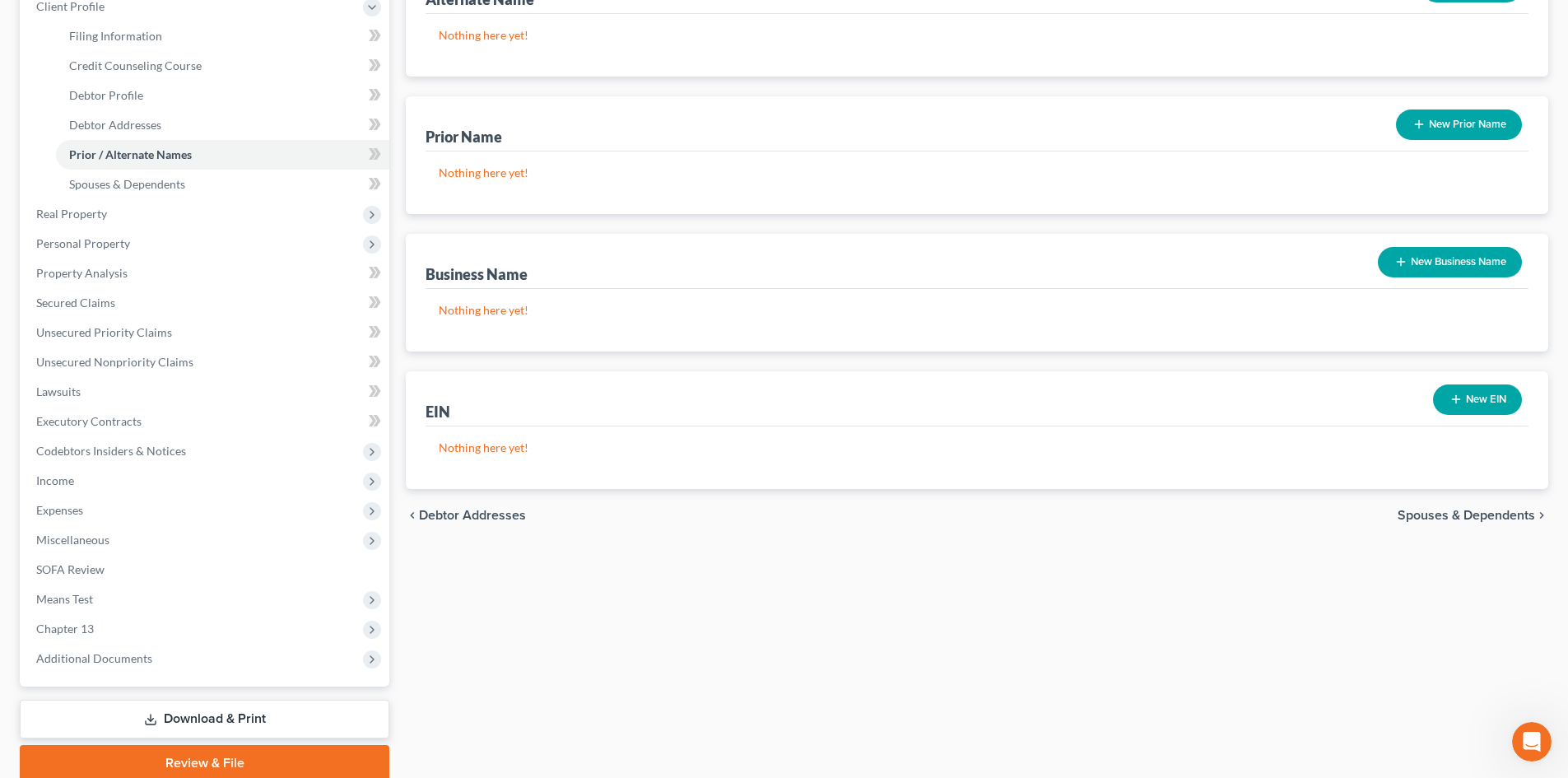
scroll to position [247, 0]
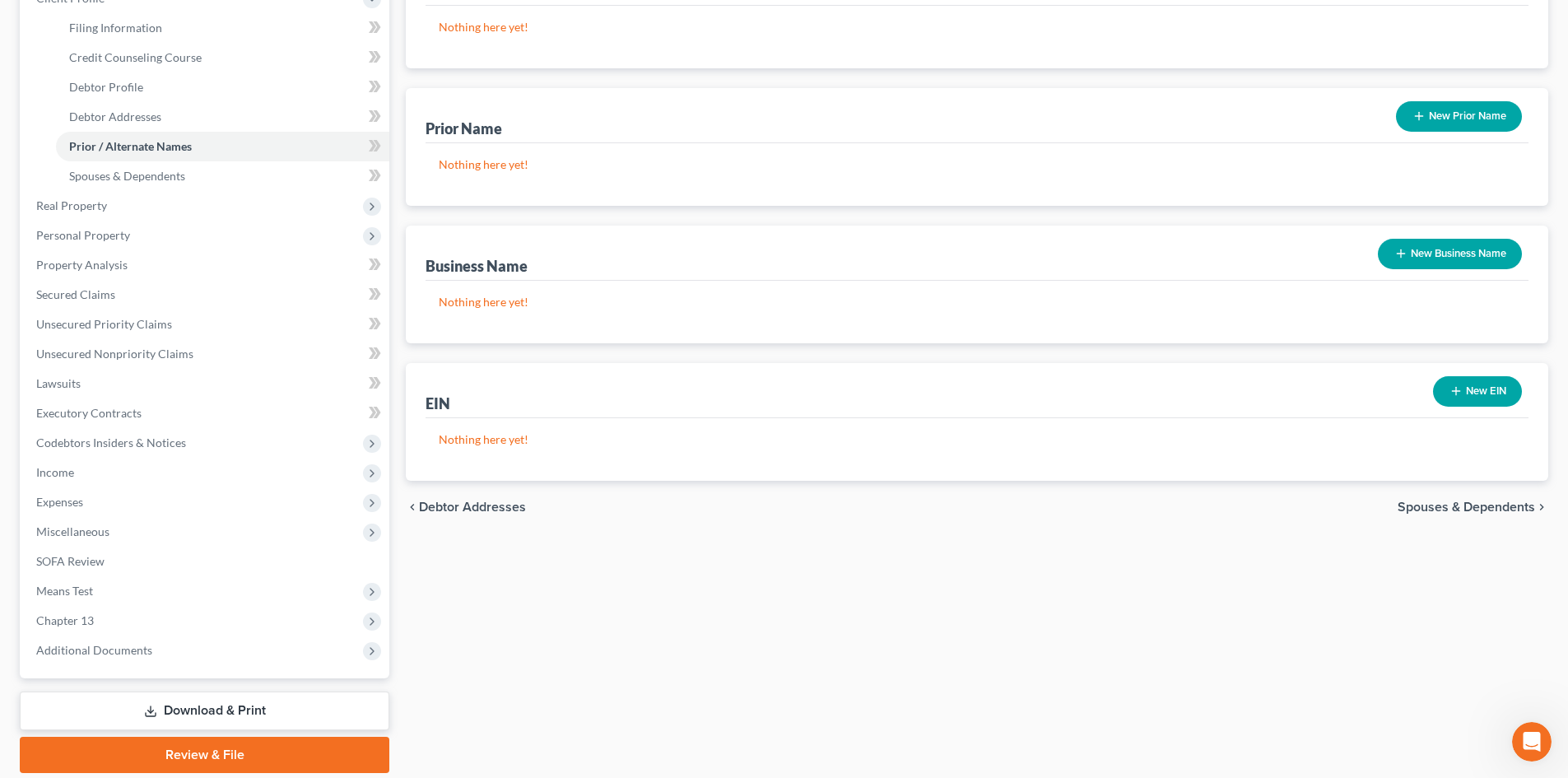
click at [1500, 513] on span "Spouses & Dependents" at bounding box center [1466, 506] width 138 height 13
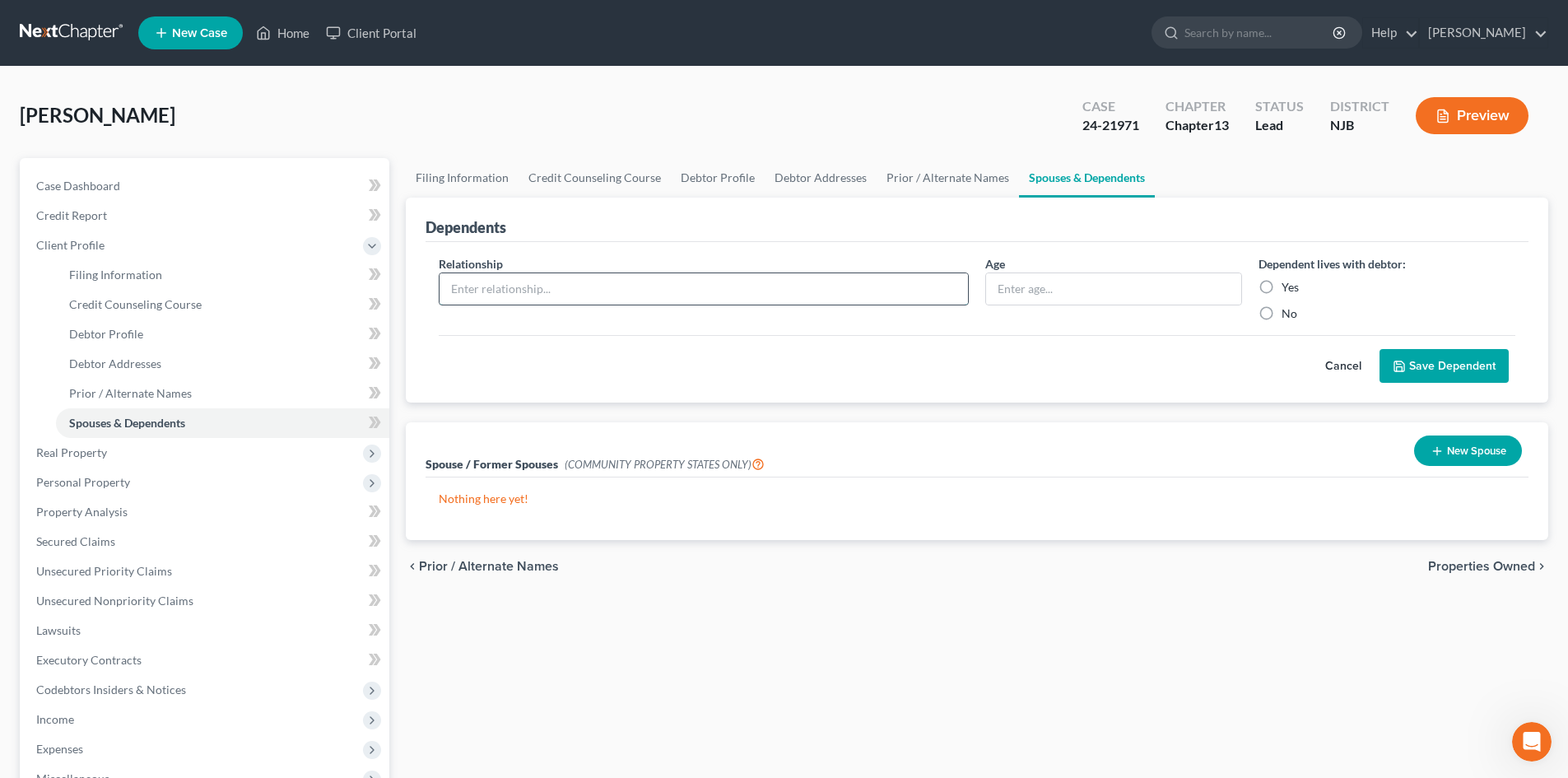
click at [565, 287] on input "text" at bounding box center [703, 289] width 528 height 32
type input "son"
type input "2"
click at [1282, 288] on label "Yes" at bounding box center [1289, 287] width 17 height 17
click at [1288, 288] on input "Yes" at bounding box center [1293, 284] width 11 height 11
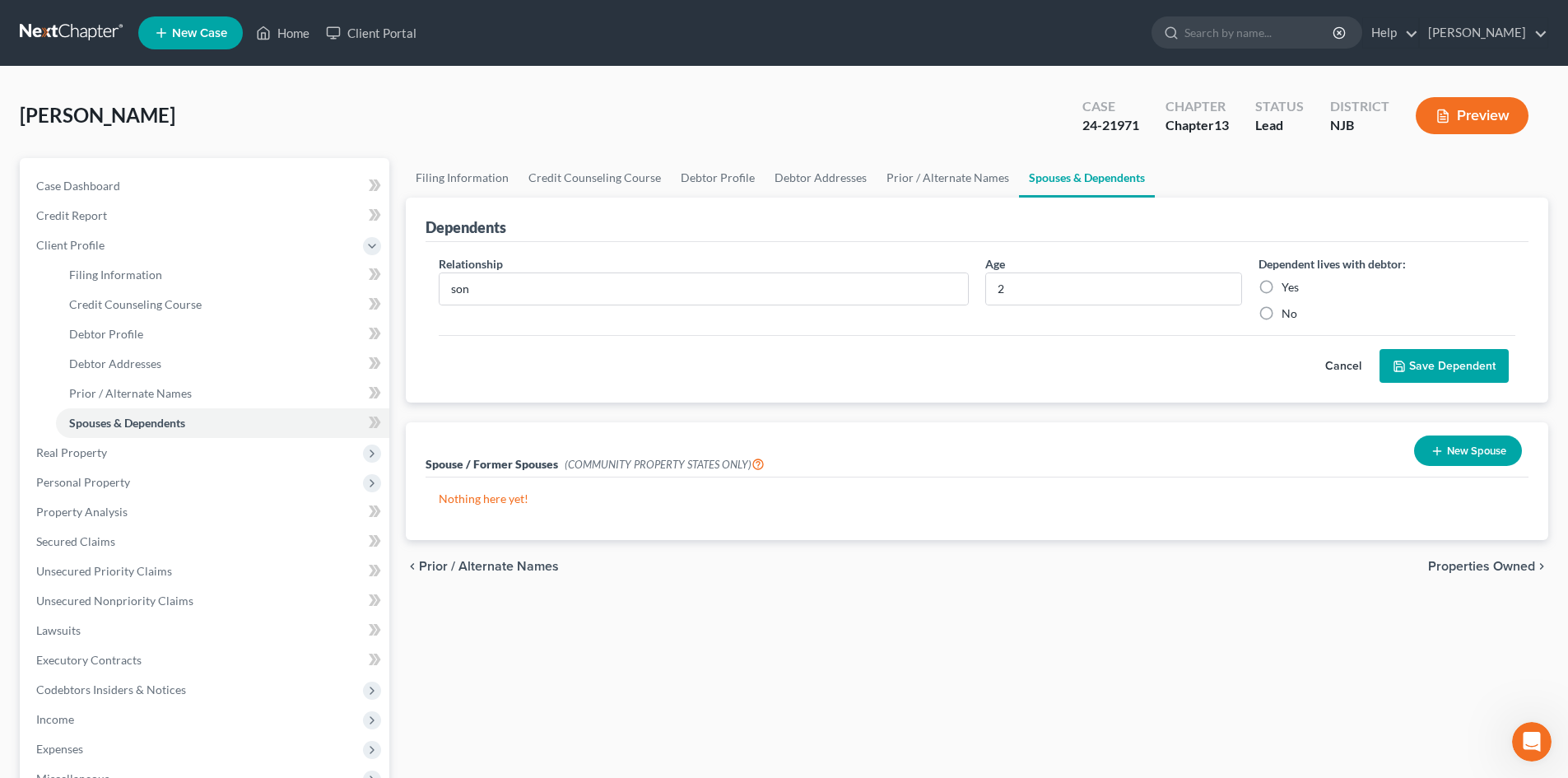
radio input "true"
click at [1429, 381] on button "Save Dependent" at bounding box center [1444, 366] width 129 height 35
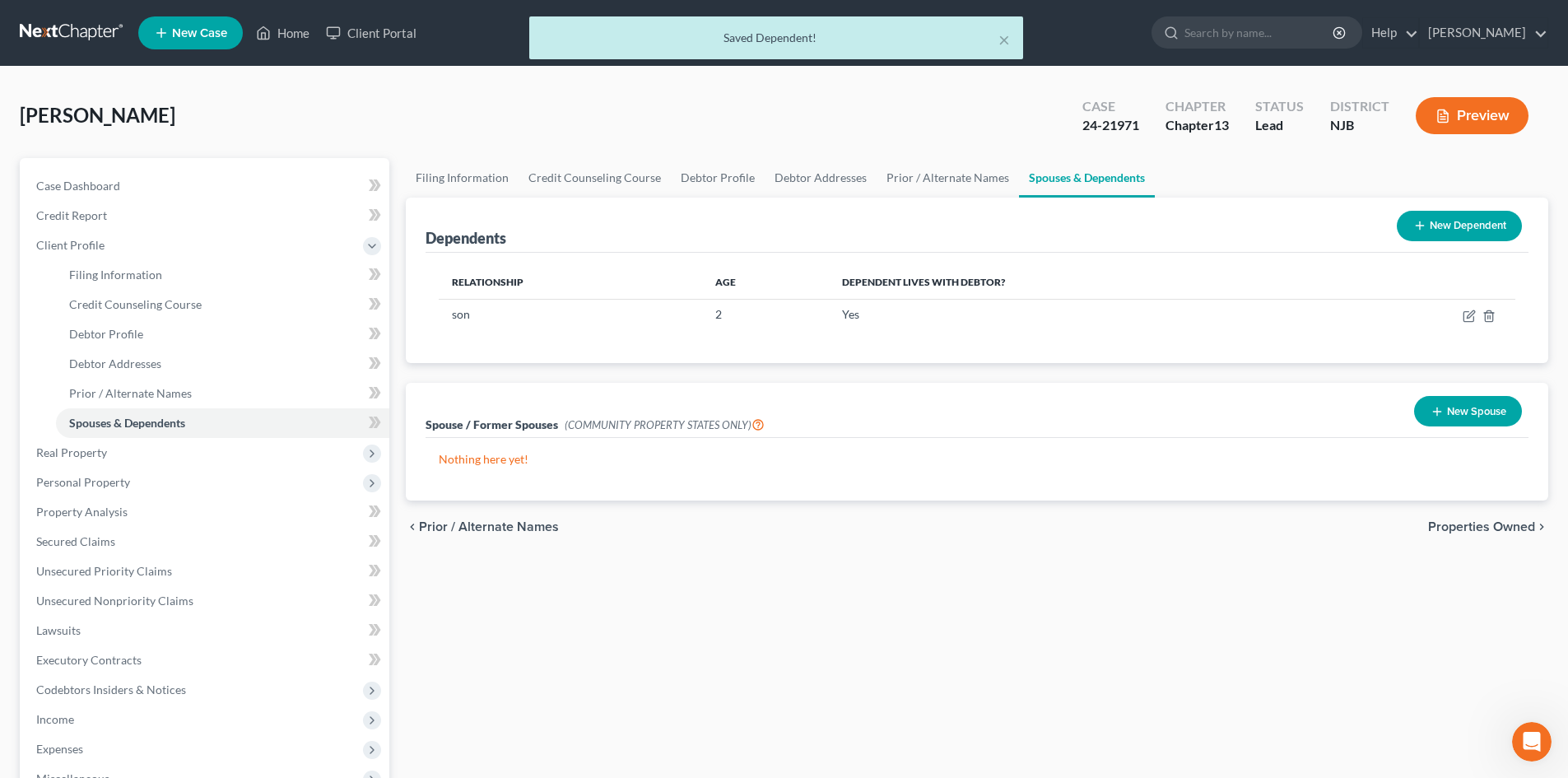
click at [1451, 224] on button "New Dependent" at bounding box center [1459, 226] width 125 height 31
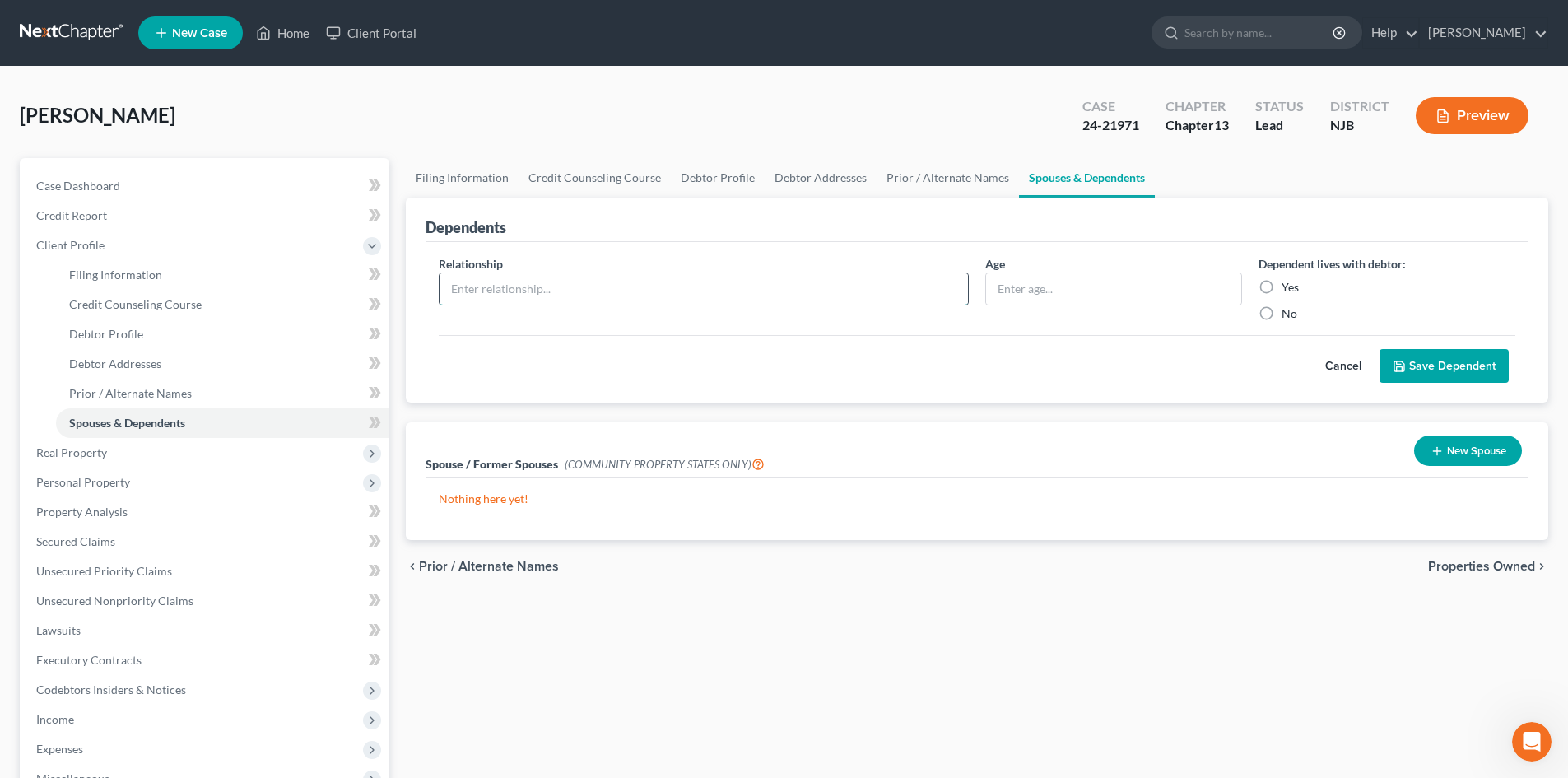
click at [503, 288] on input "text" at bounding box center [703, 289] width 528 height 32
type input "Son"
type input "5"
click at [1282, 287] on label "Yes" at bounding box center [1289, 287] width 17 height 17
click at [1288, 287] on input "Yes" at bounding box center [1293, 284] width 11 height 11
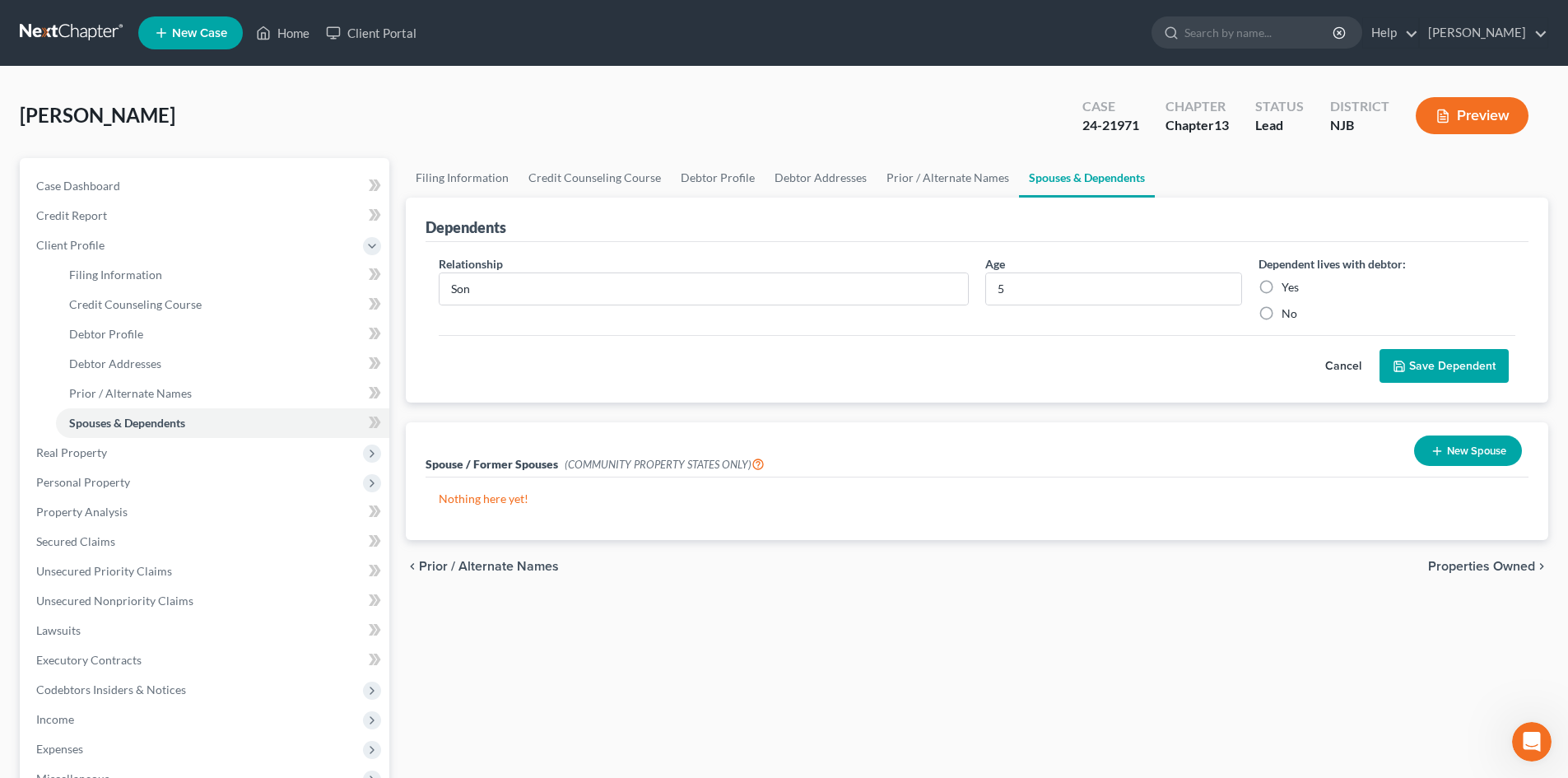
radio input "true"
click at [1441, 356] on button "Save Dependent" at bounding box center [1444, 366] width 129 height 35
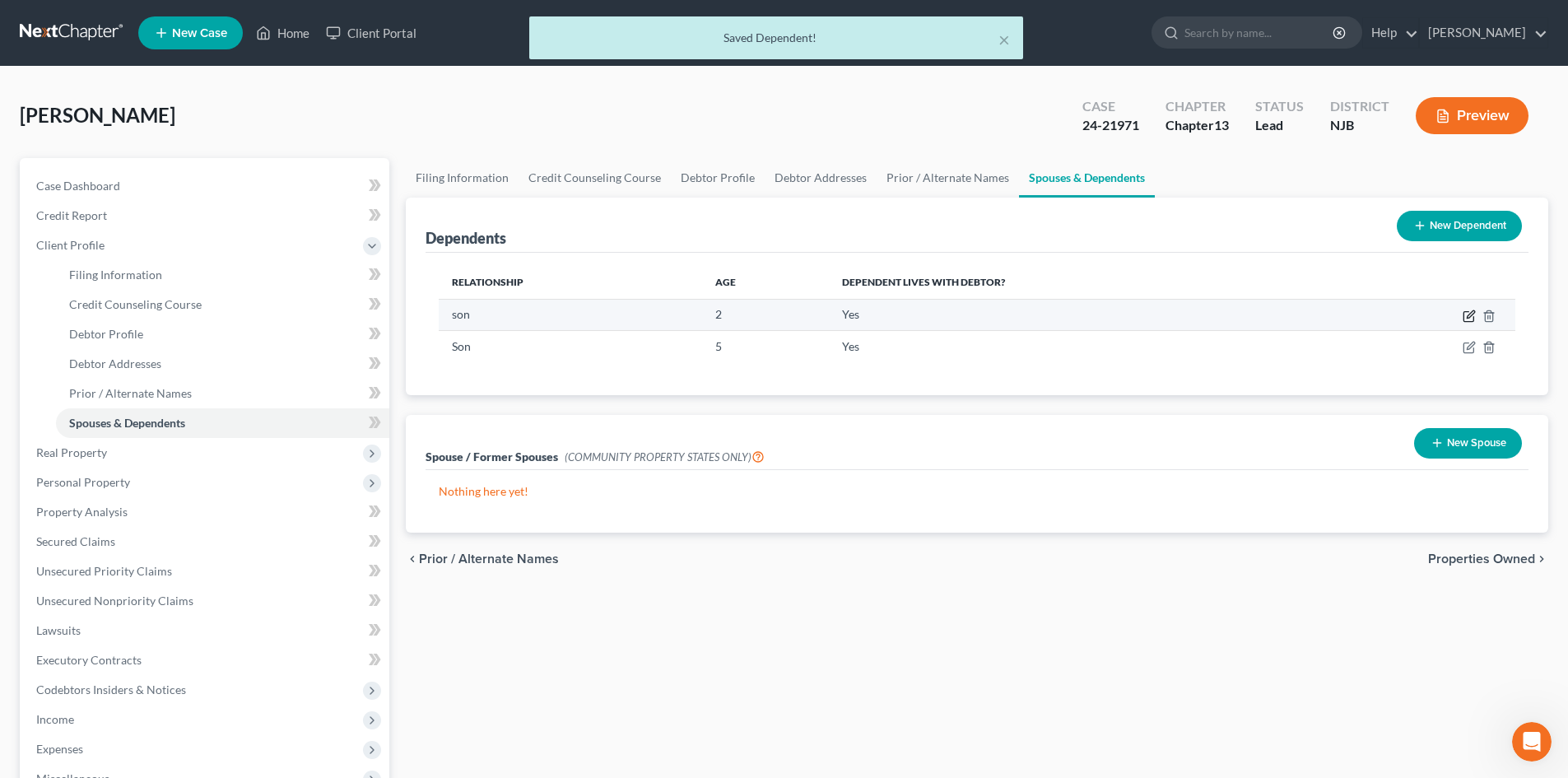
click at [1468, 313] on icon "button" at bounding box center [1469, 315] width 13 height 13
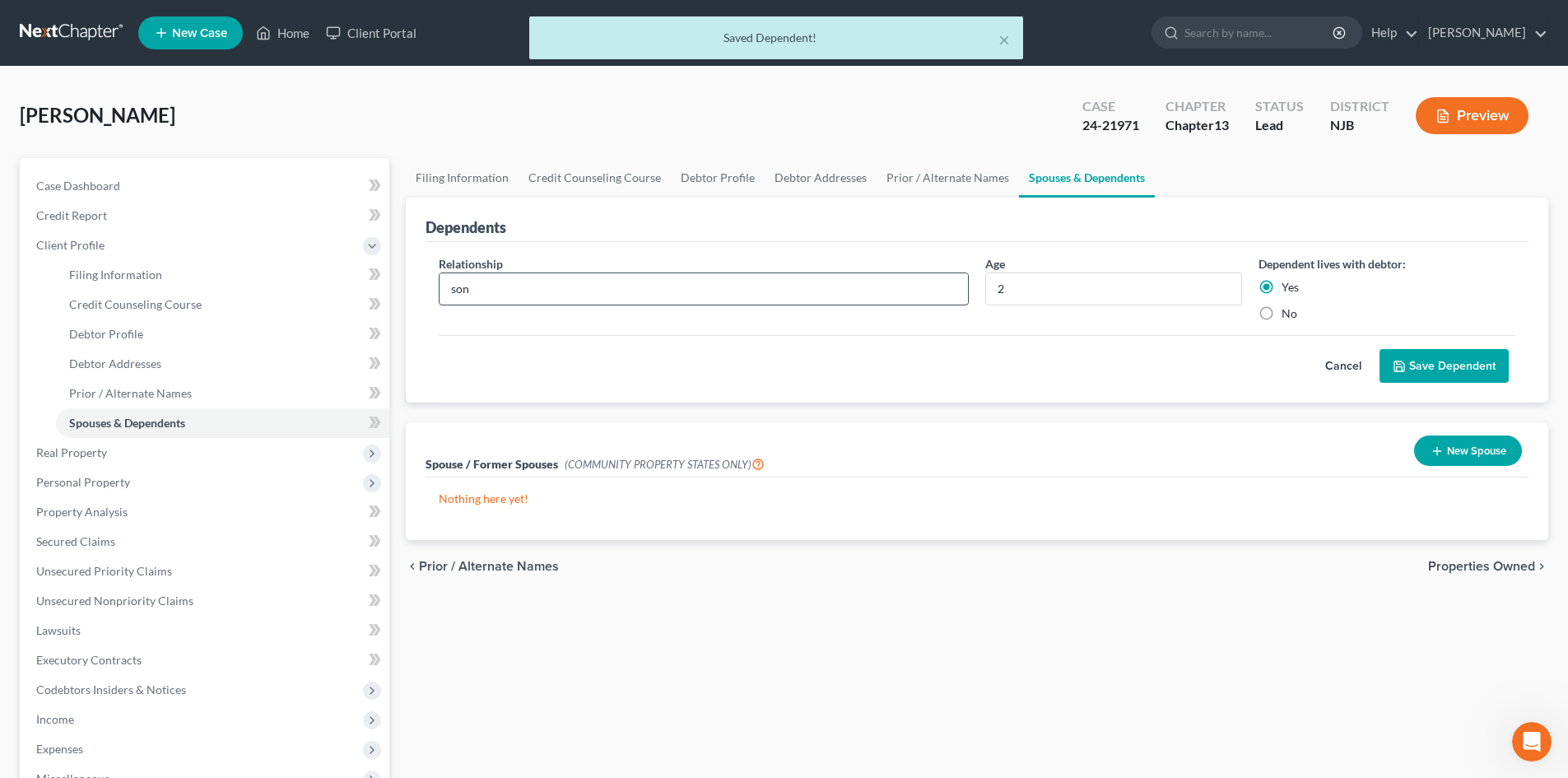
click at [491, 298] on input "son" at bounding box center [703, 289] width 528 height 32
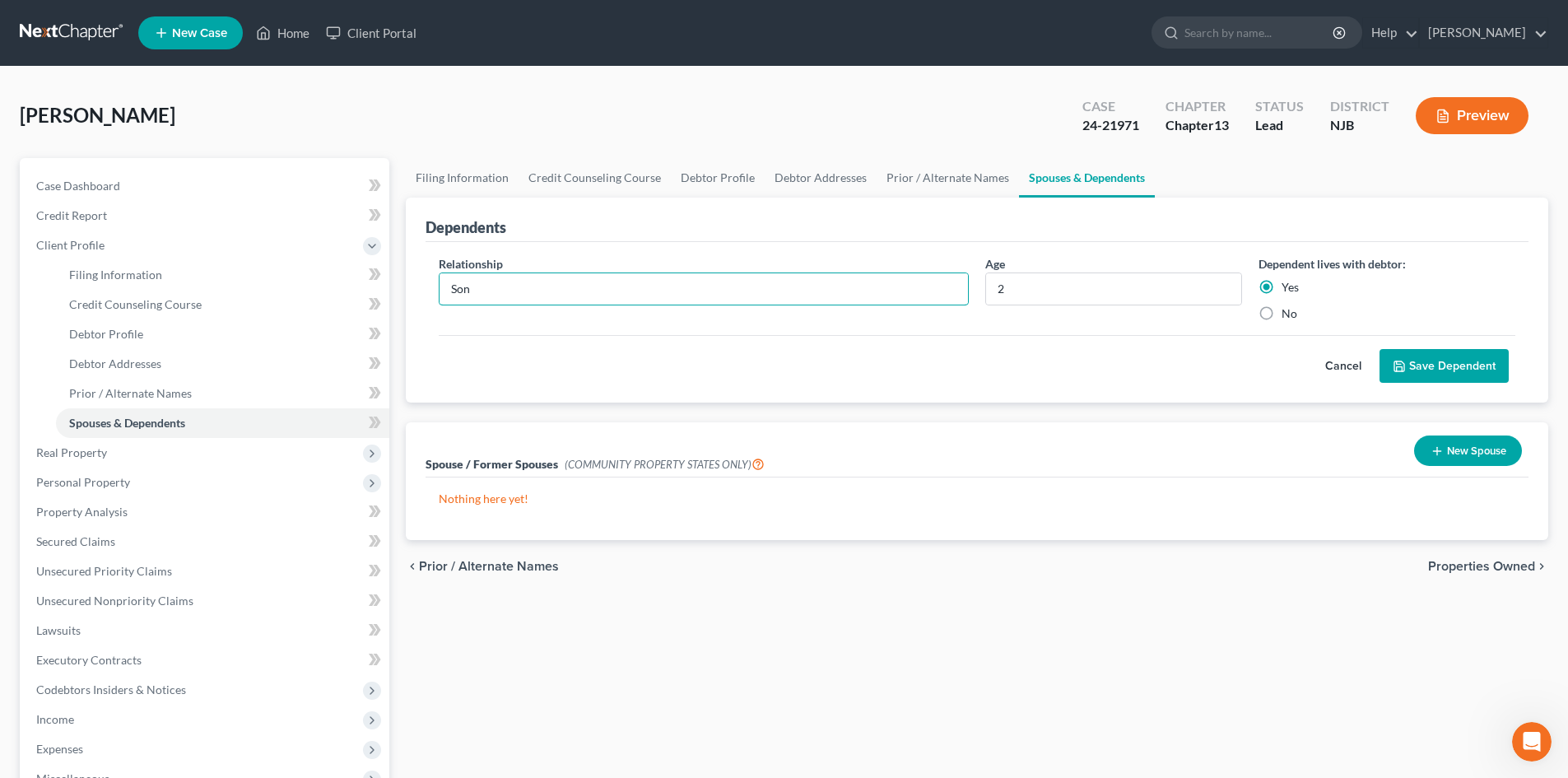
type input "Son"
click at [1445, 363] on button "Save Dependent" at bounding box center [1444, 366] width 129 height 35
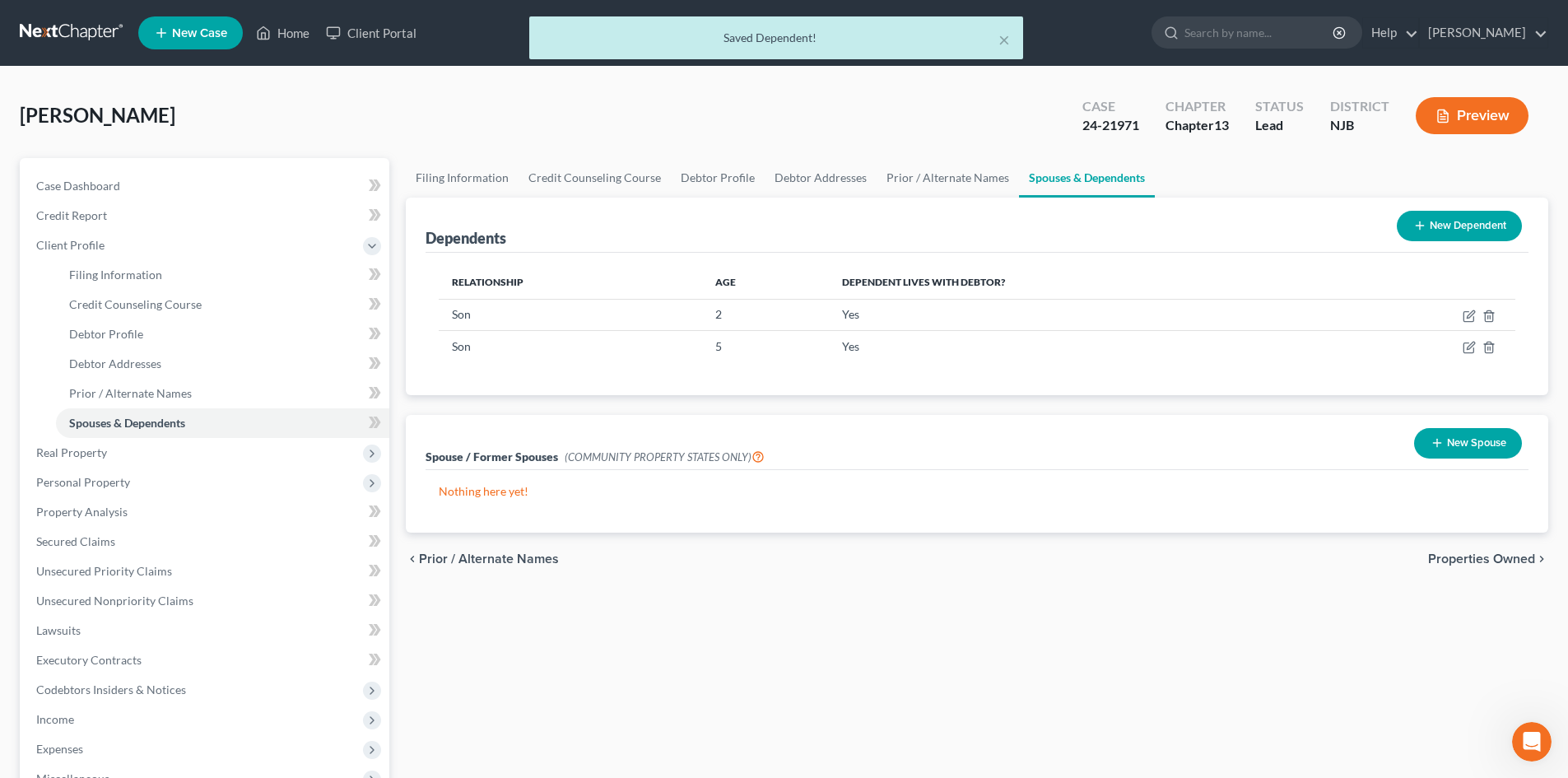
click at [1474, 224] on button "New Dependent" at bounding box center [1459, 226] width 125 height 31
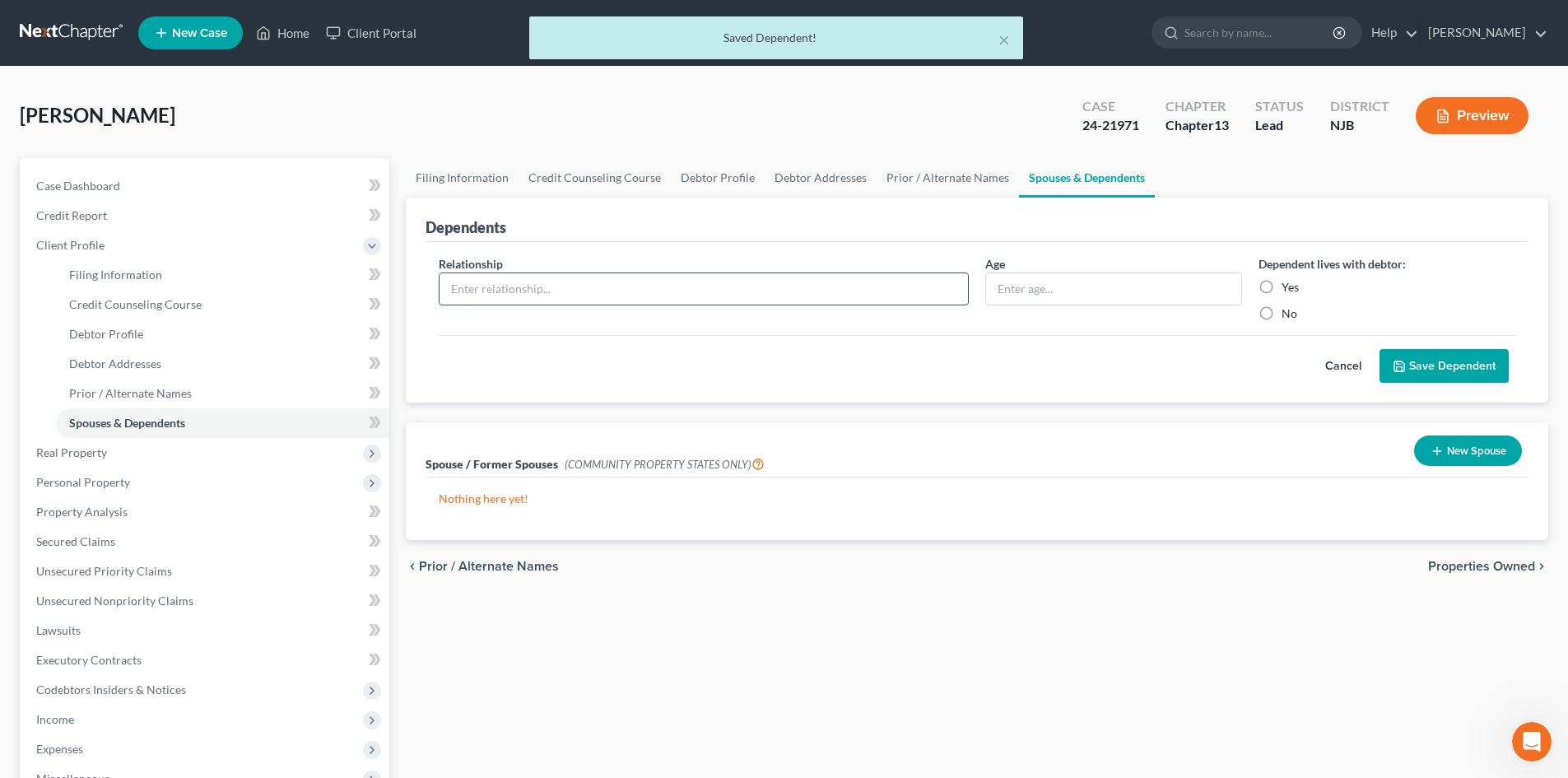
click at [555, 281] on input "text" at bounding box center [703, 289] width 528 height 32
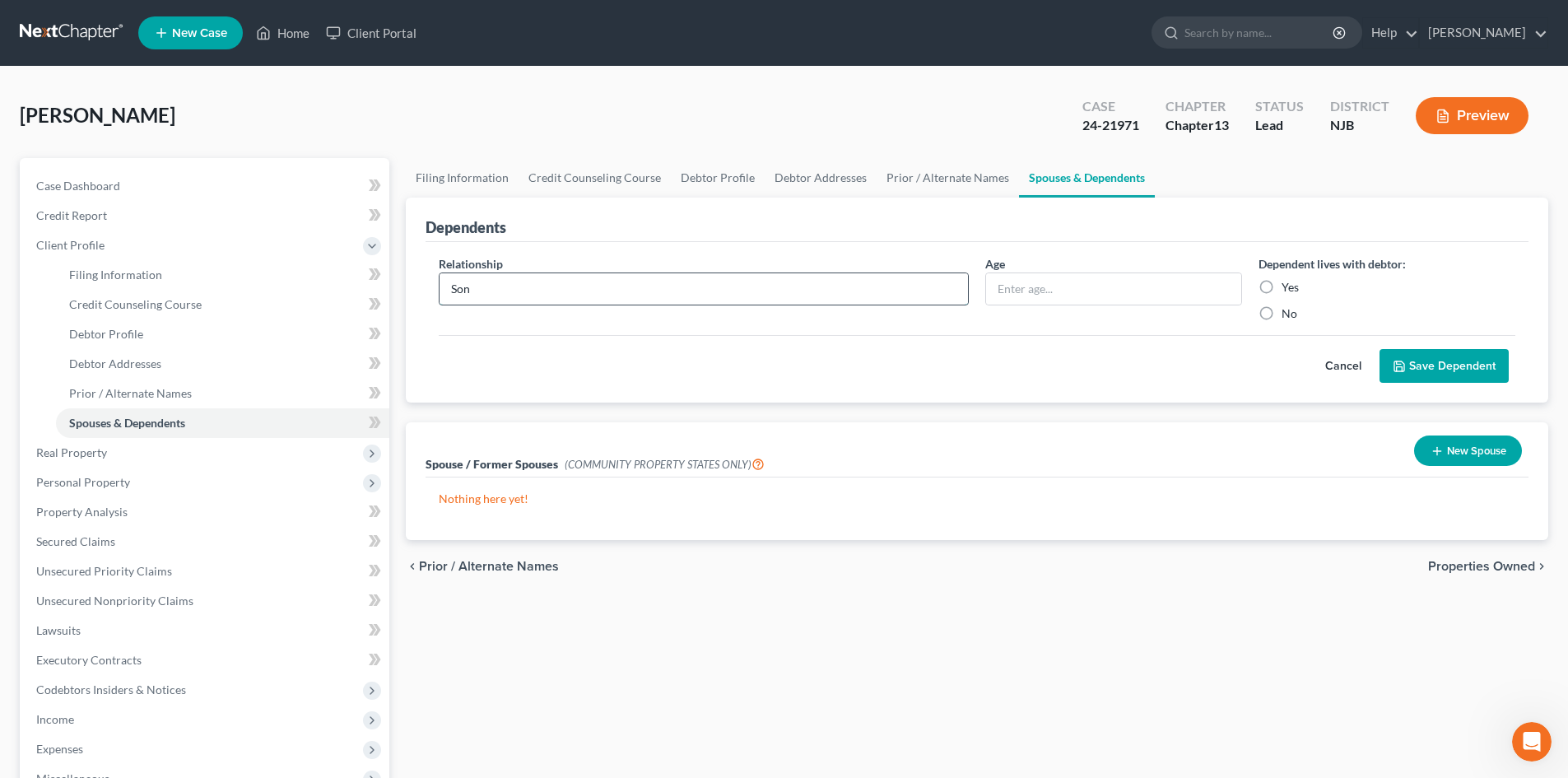
type input "Son"
type input "7"
click at [1282, 291] on label "Yes" at bounding box center [1289, 287] width 17 height 17
click at [1288, 289] on input "Yes" at bounding box center [1293, 284] width 11 height 11
radio input "true"
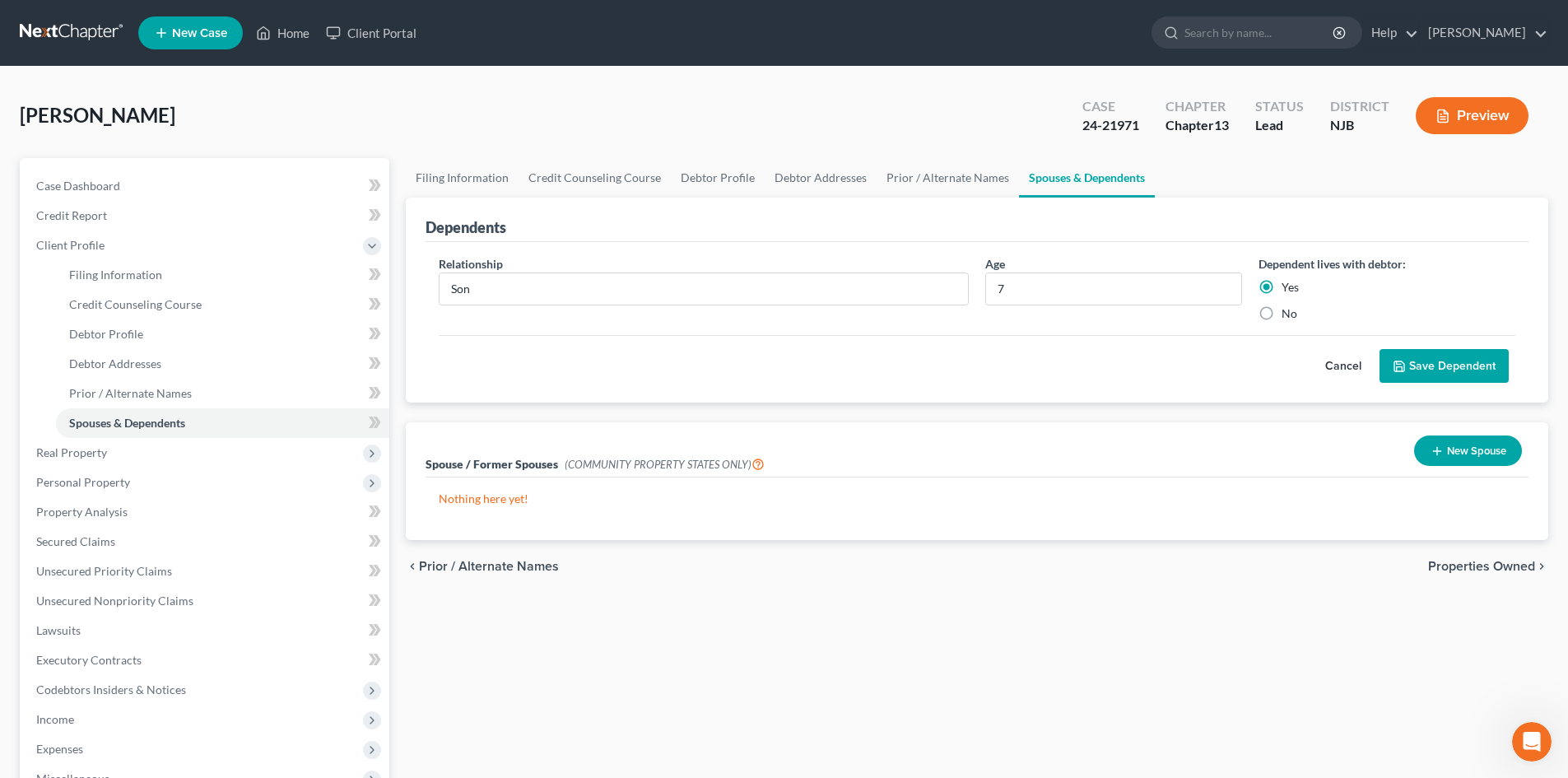
click at [1430, 362] on button "Save Dependent" at bounding box center [1444, 366] width 129 height 35
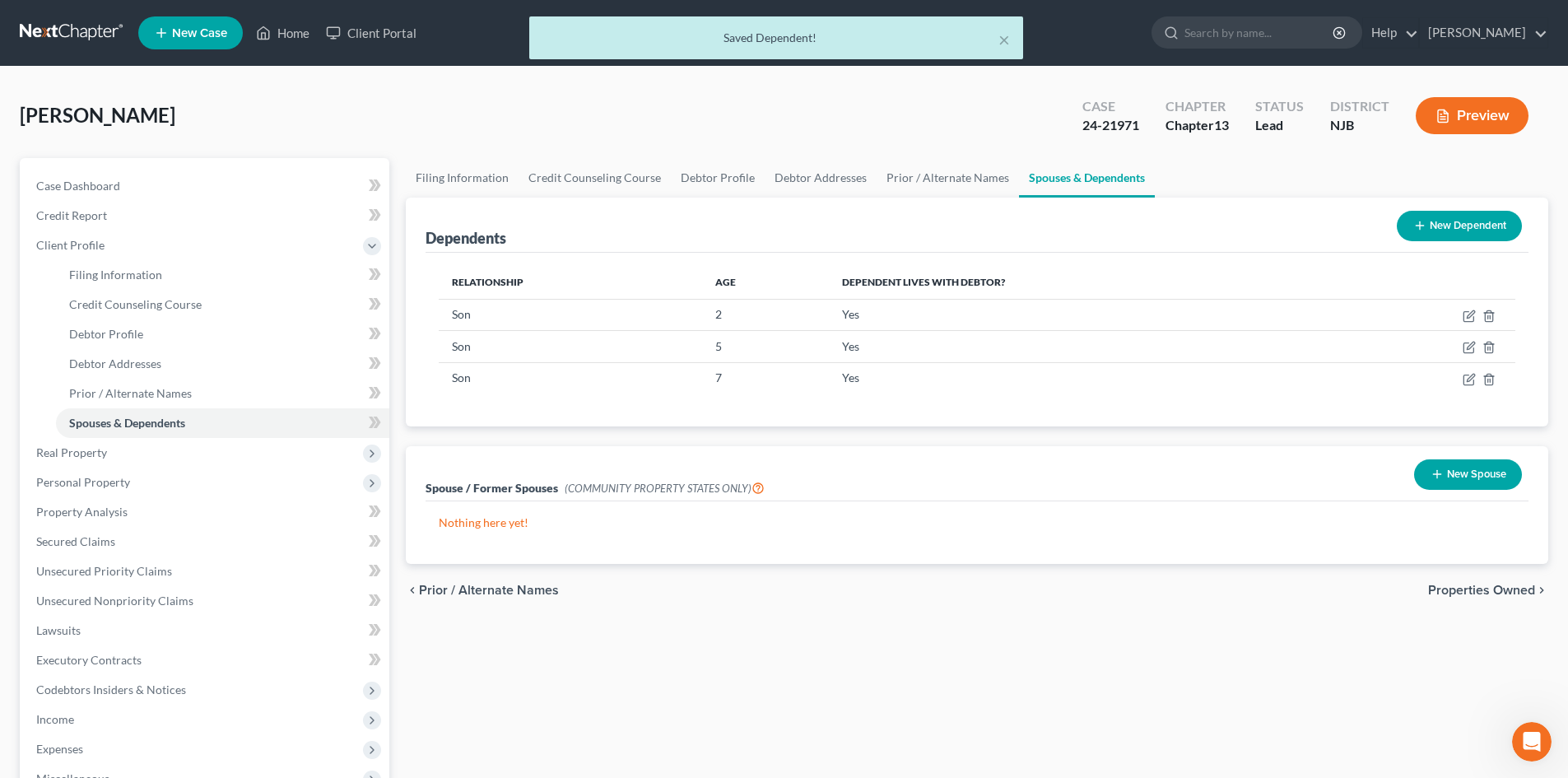
click at [1453, 224] on button "New Dependent" at bounding box center [1459, 226] width 125 height 31
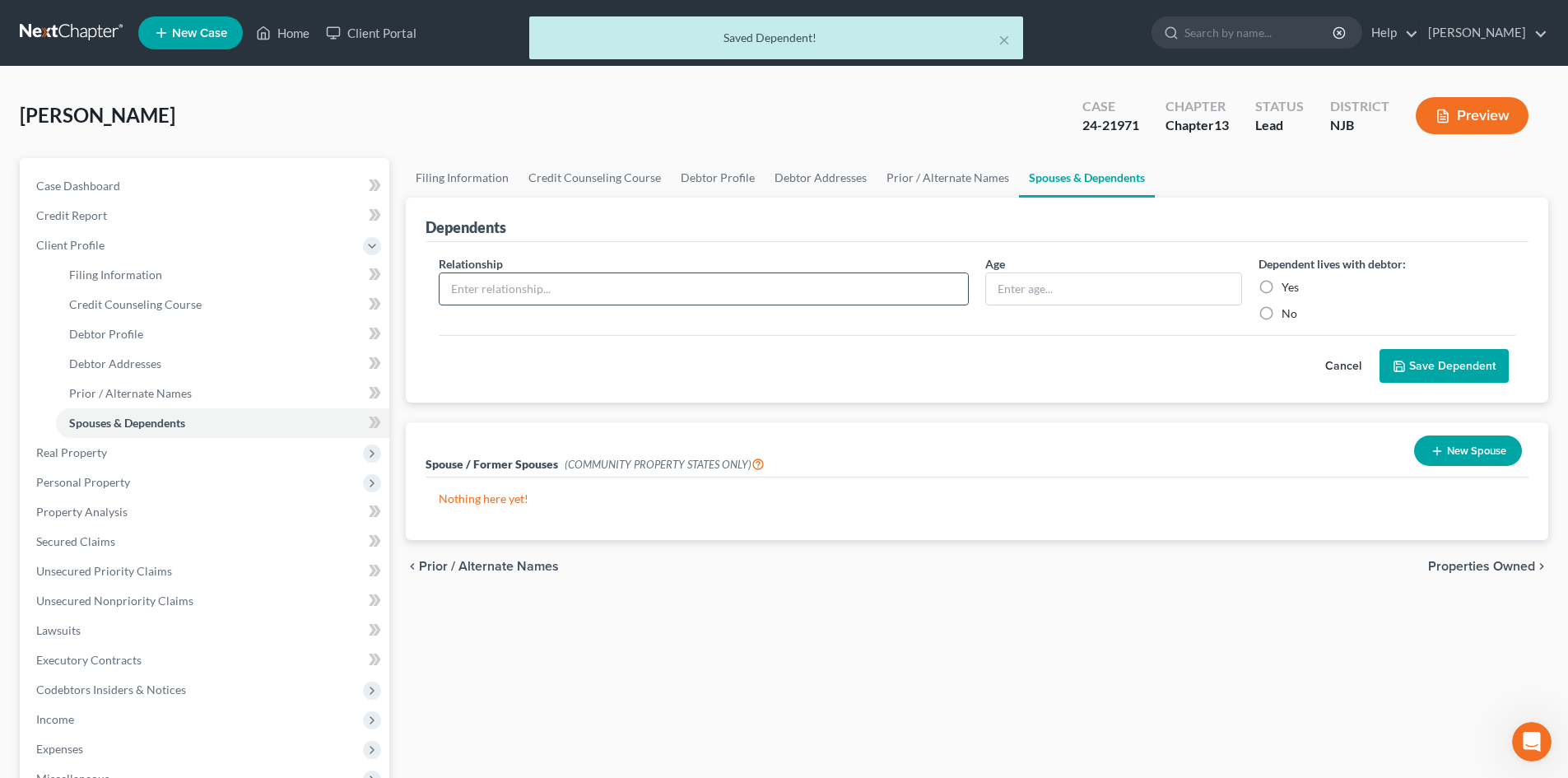
click at [637, 280] on input "text" at bounding box center [703, 289] width 528 height 32
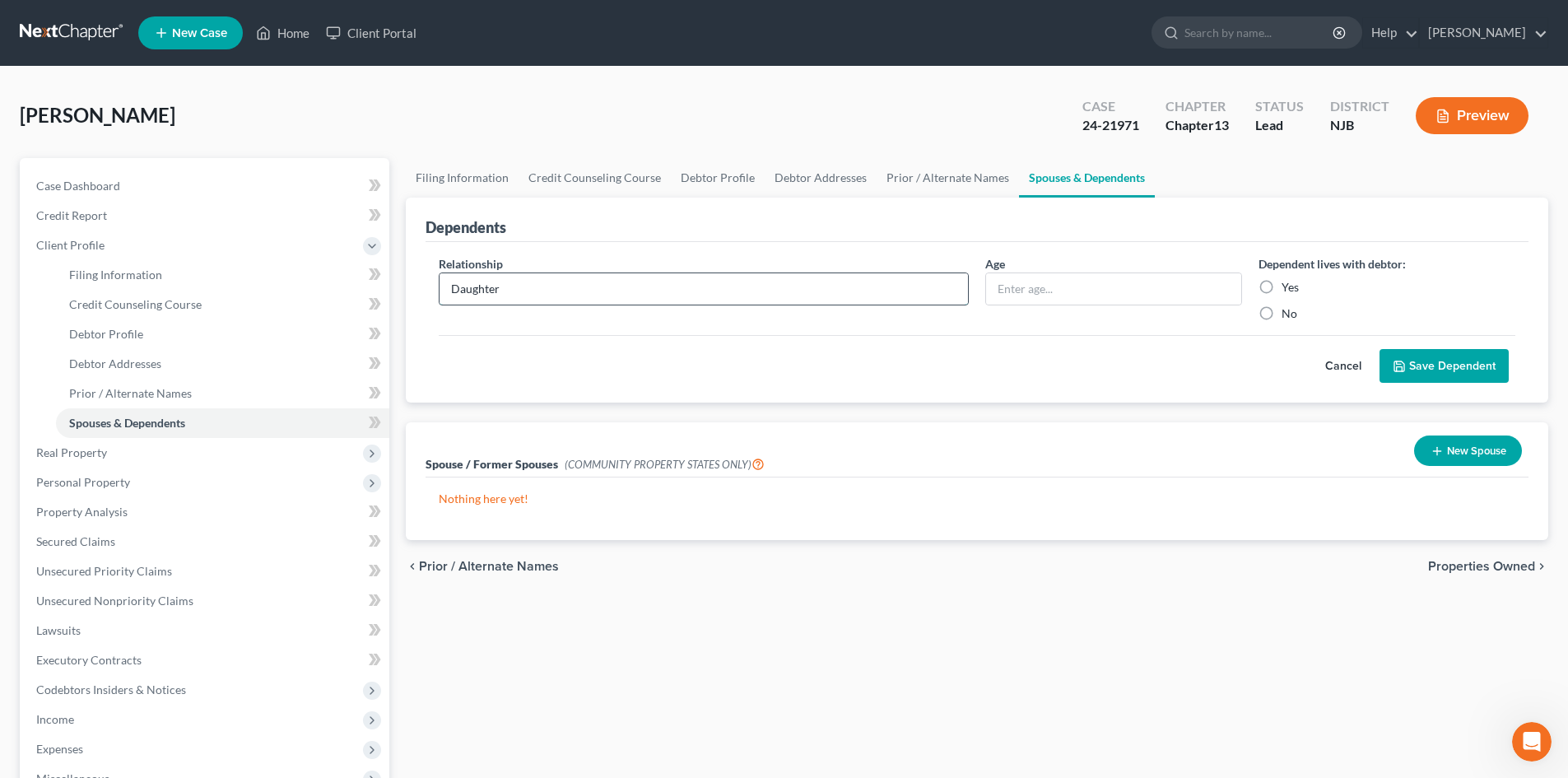
type input "Daughter"
type input "14"
click at [1282, 286] on label "Yes" at bounding box center [1289, 287] width 17 height 17
click at [1288, 286] on input "Yes" at bounding box center [1293, 284] width 11 height 11
radio input "true"
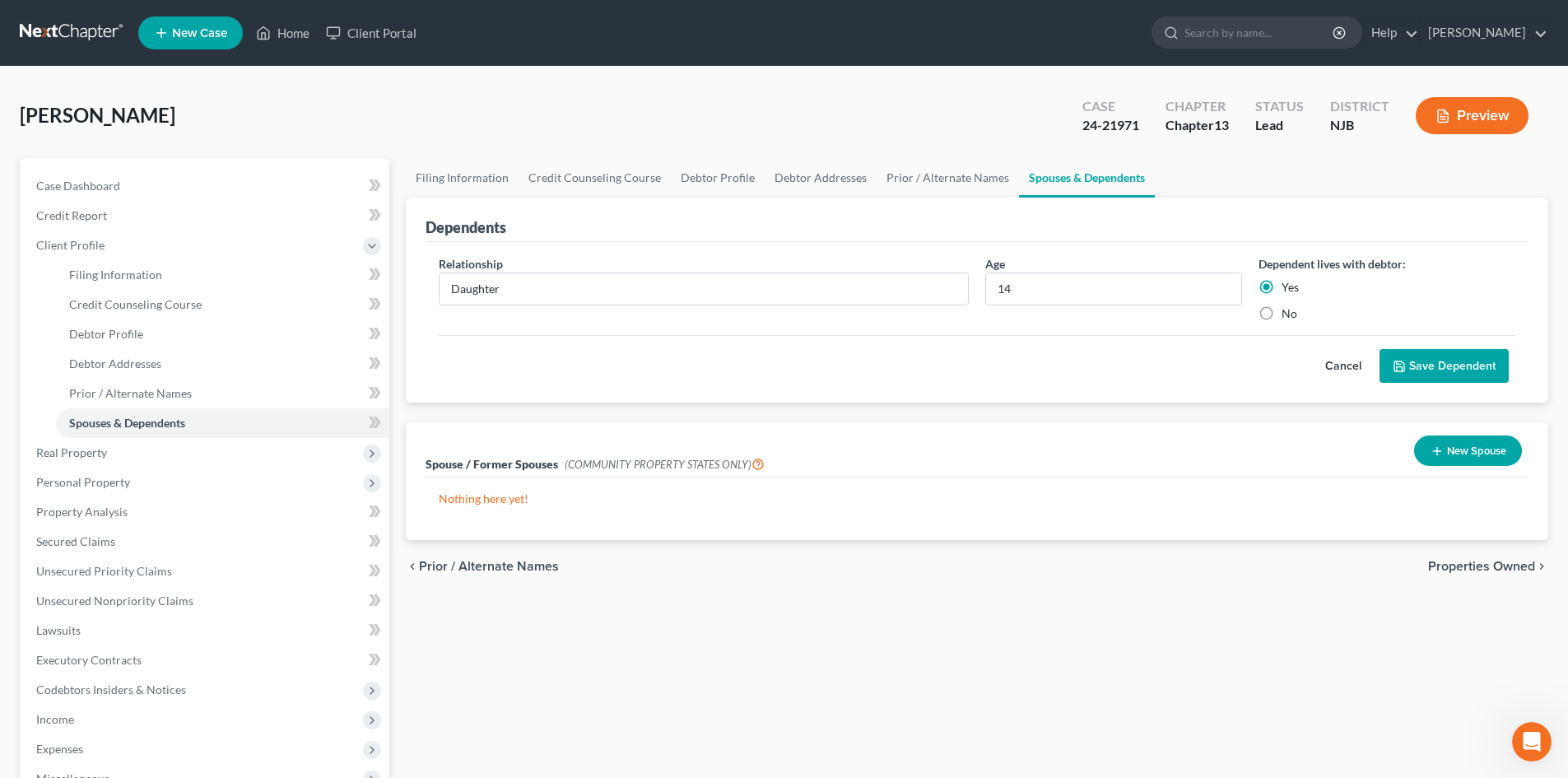
click at [1439, 360] on button "Save Dependent" at bounding box center [1444, 366] width 129 height 35
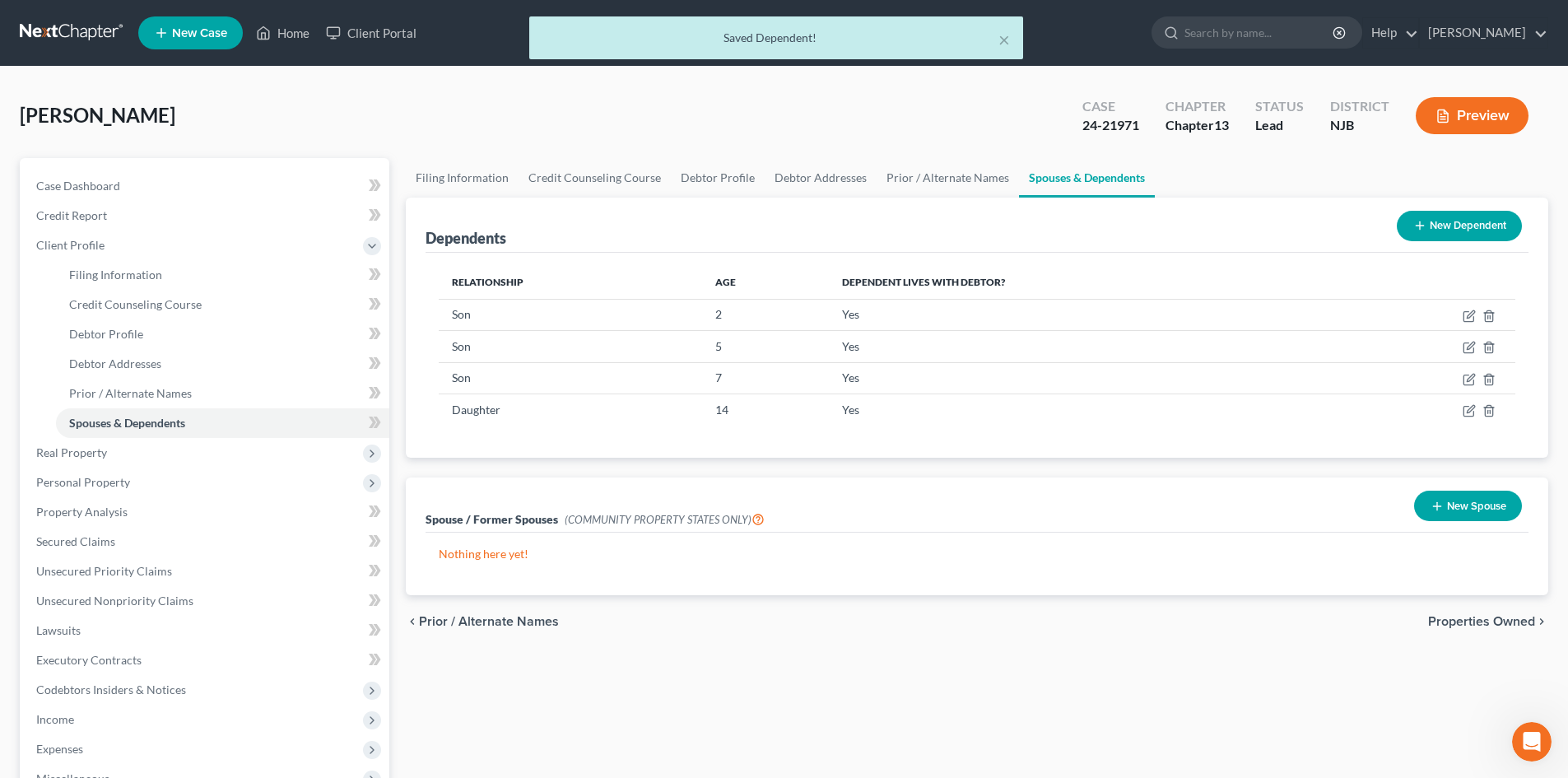
click at [1478, 225] on button "New Dependent" at bounding box center [1459, 226] width 125 height 31
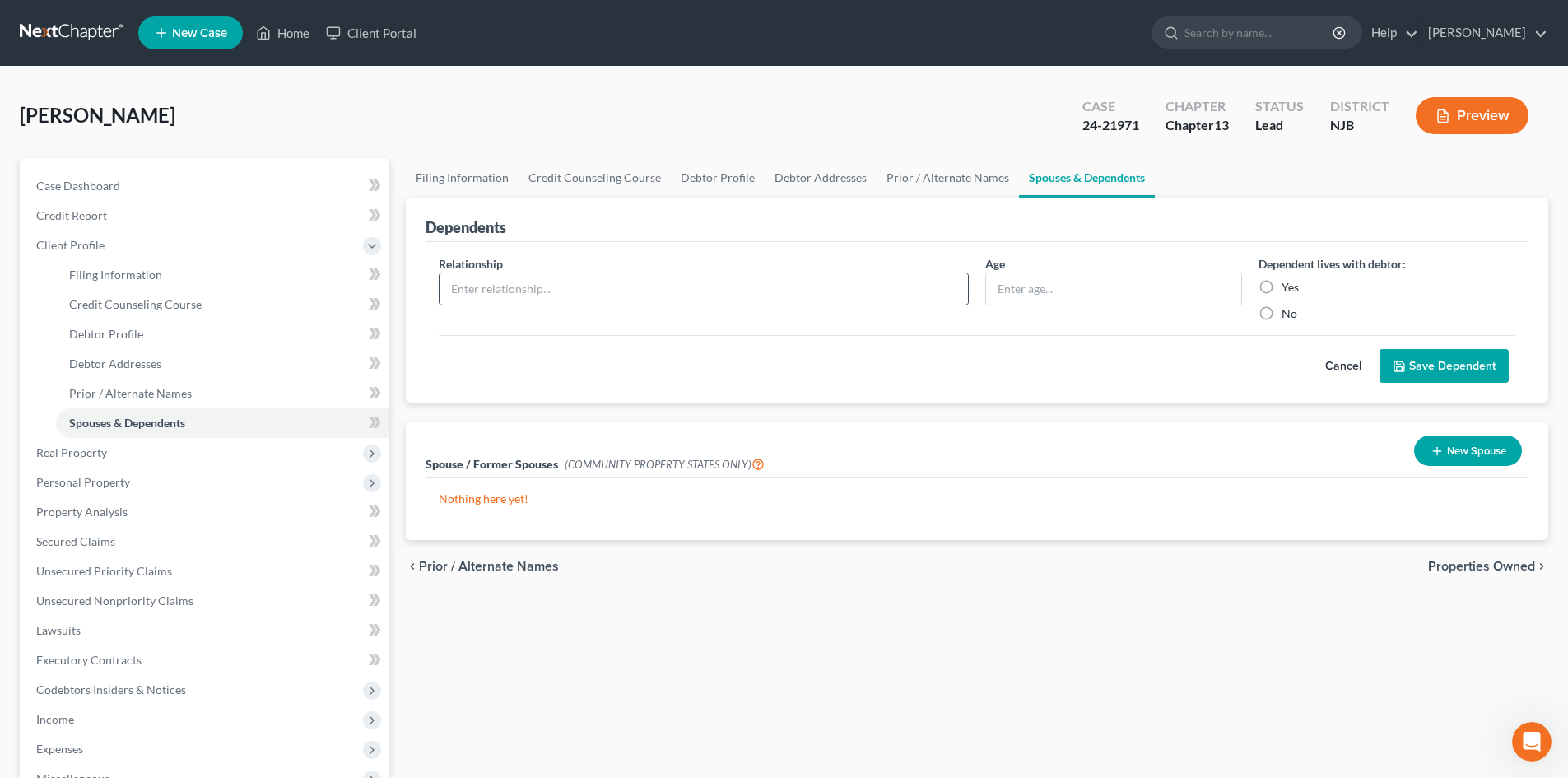
click at [480, 292] on input "text" at bounding box center [703, 289] width 528 height 32
type input "Son"
type input "15"
drag, startPoint x: 1264, startPoint y: 284, endPoint x: 1289, endPoint y: 304, distance: 32.0
click at [1282, 284] on label "Yes" at bounding box center [1289, 287] width 17 height 17
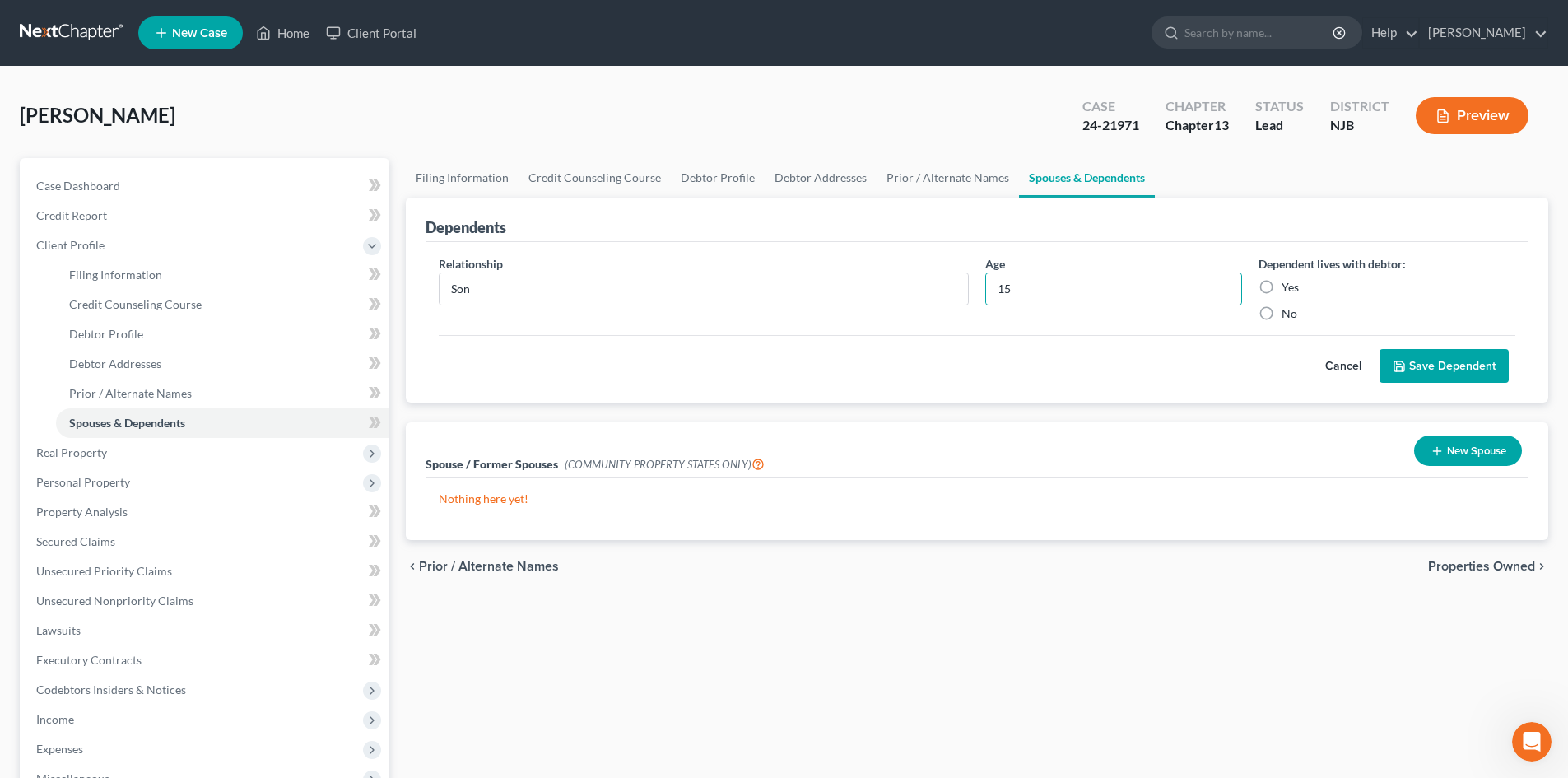
click at [1288, 284] on input "Yes" at bounding box center [1293, 284] width 11 height 11
radio input "true"
click at [1467, 364] on button "Save Dependent" at bounding box center [1444, 366] width 129 height 35
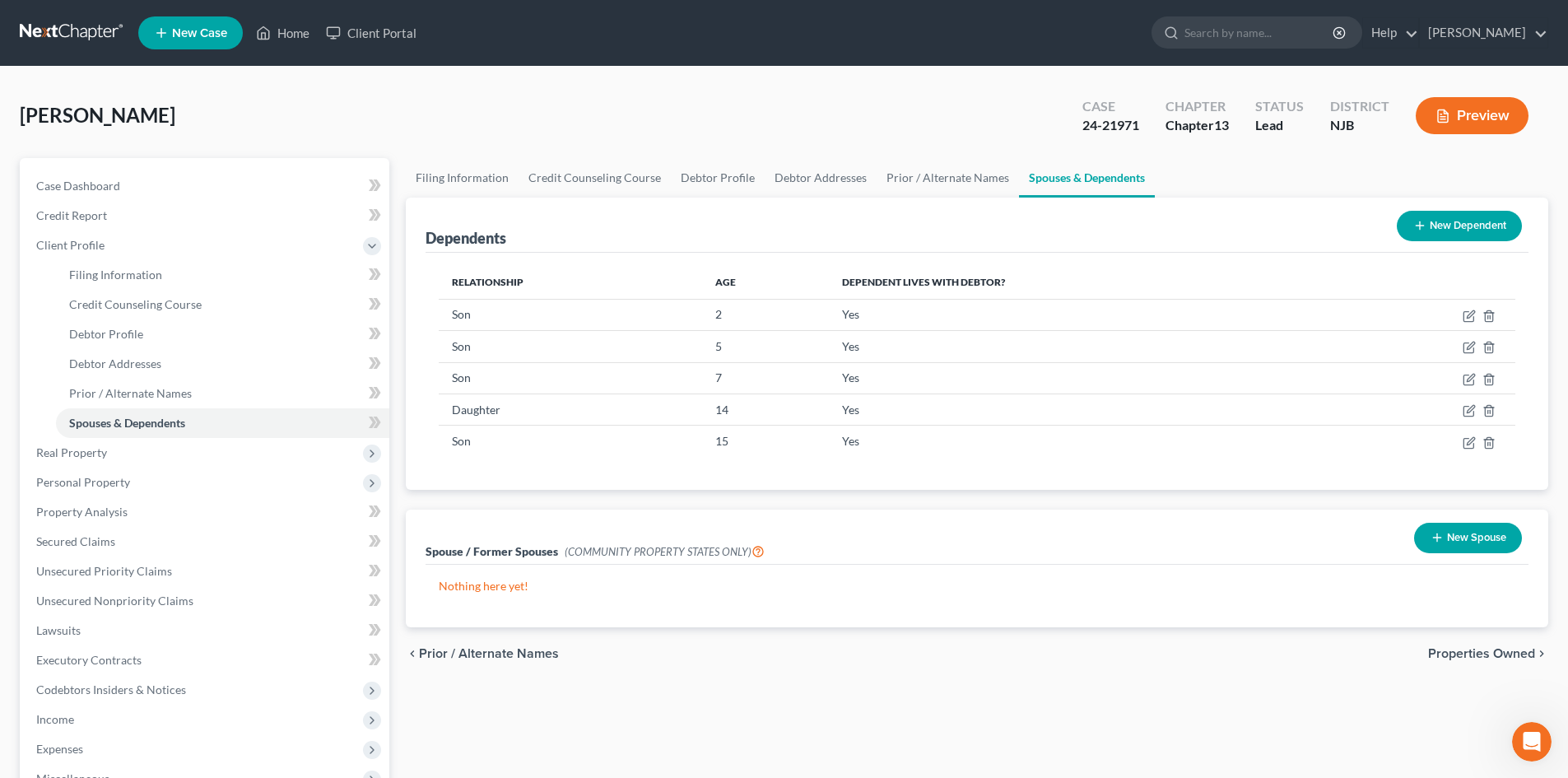
click at [1443, 226] on button "New Dependent" at bounding box center [1459, 226] width 125 height 31
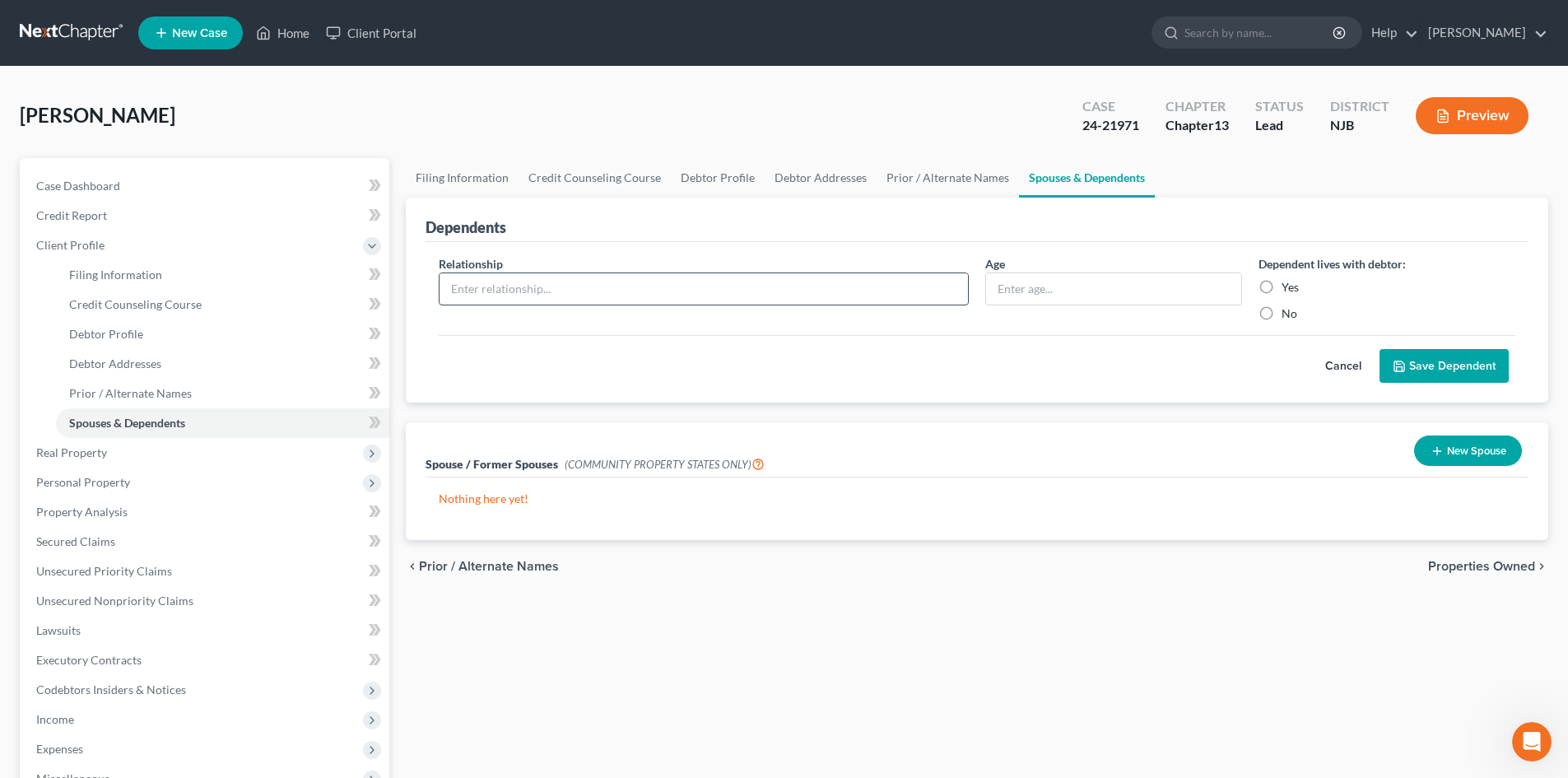
click at [498, 298] on input "text" at bounding box center [703, 289] width 528 height 32
type input "Daughter"
click at [1128, 293] on input "text" at bounding box center [1113, 289] width 255 height 32
type input "15"
click at [1282, 283] on label "Yes" at bounding box center [1289, 287] width 17 height 17
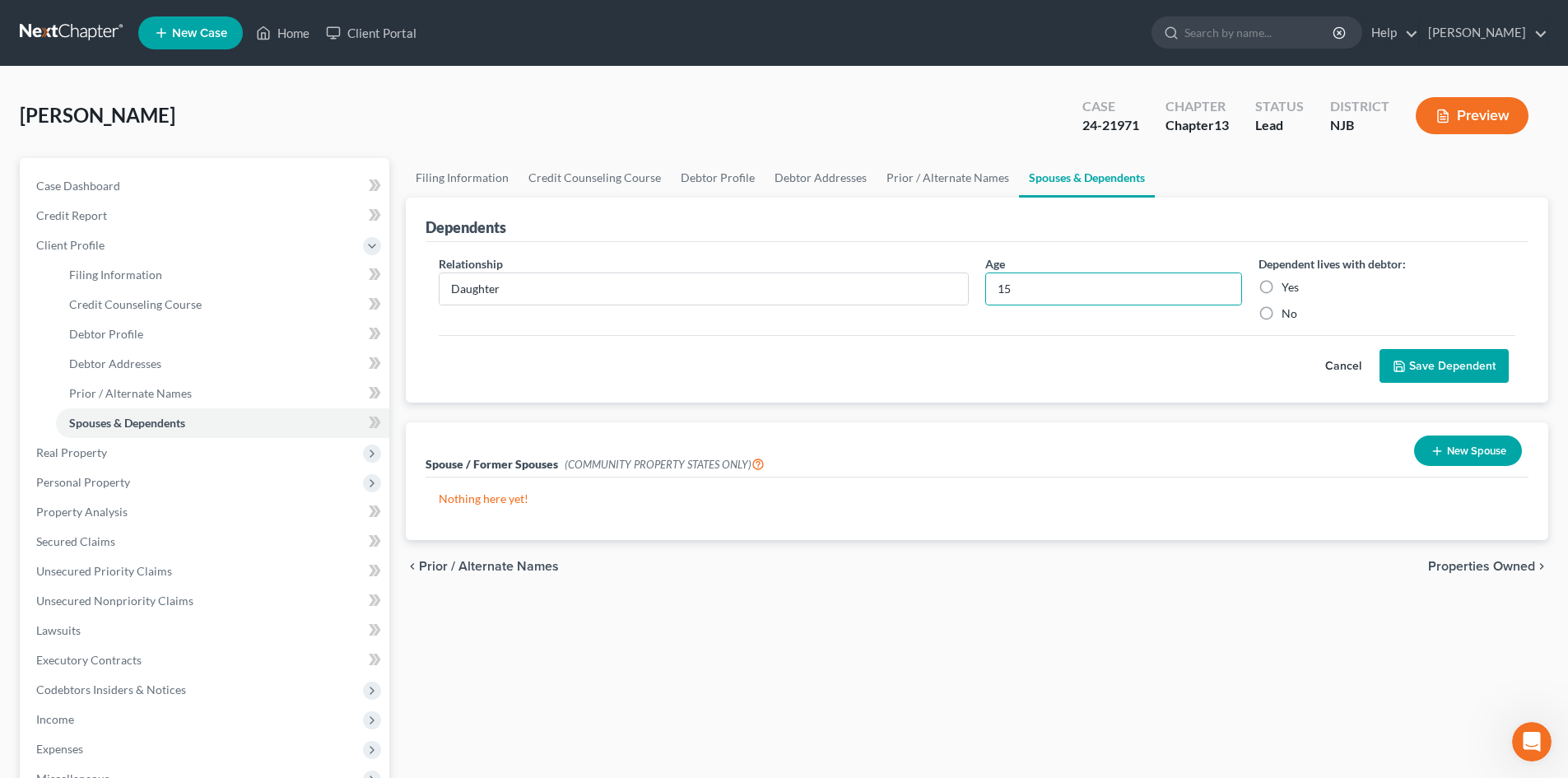
click at [1288, 283] on input "Yes" at bounding box center [1293, 284] width 11 height 11
radio input "true"
click at [1444, 362] on button "Save Dependent" at bounding box center [1444, 366] width 129 height 35
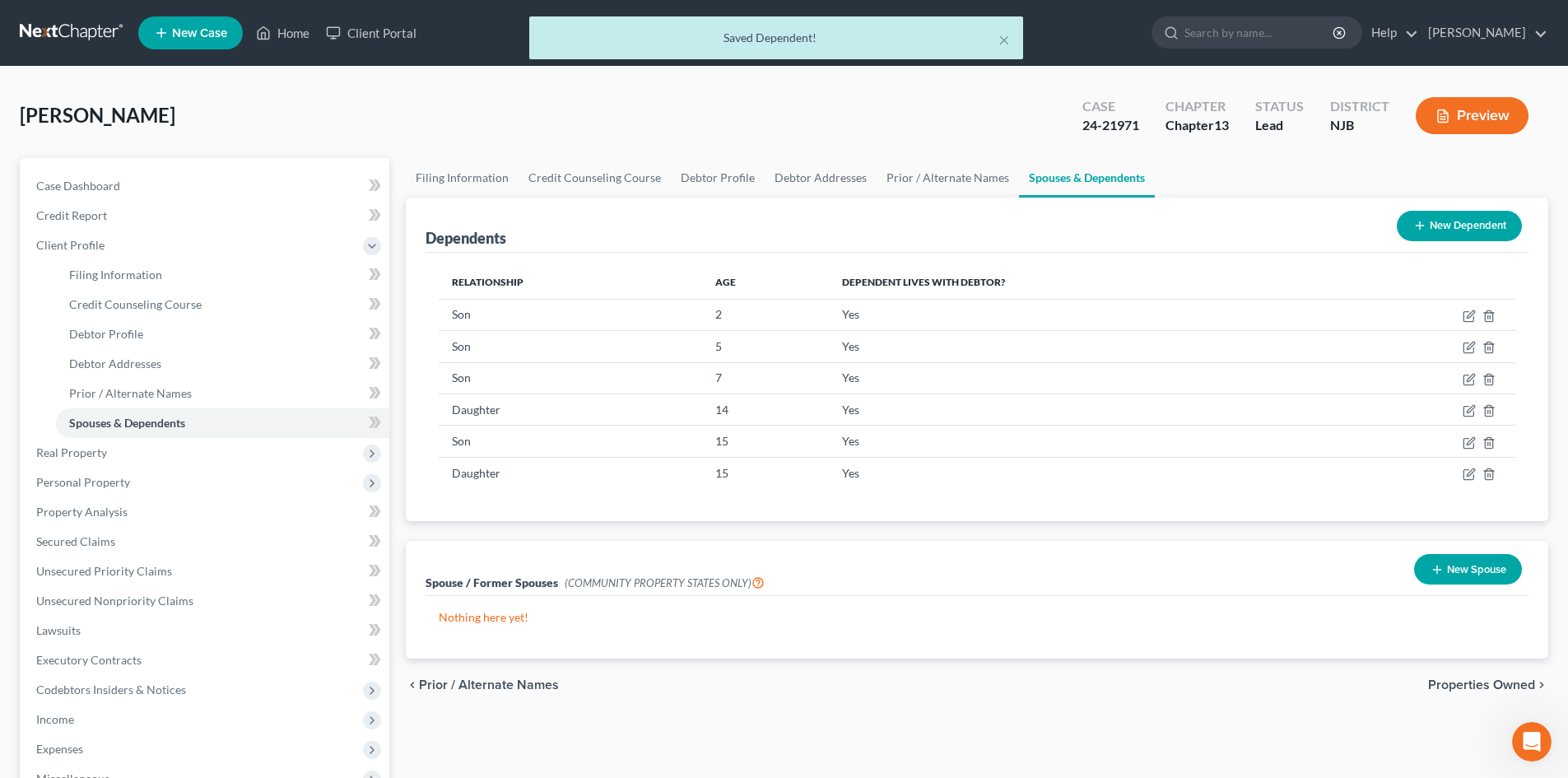
click at [1440, 207] on div "New Dependent" at bounding box center [1460, 226] width 139 height 44
click at [1448, 233] on button "New Dependent" at bounding box center [1459, 226] width 125 height 31
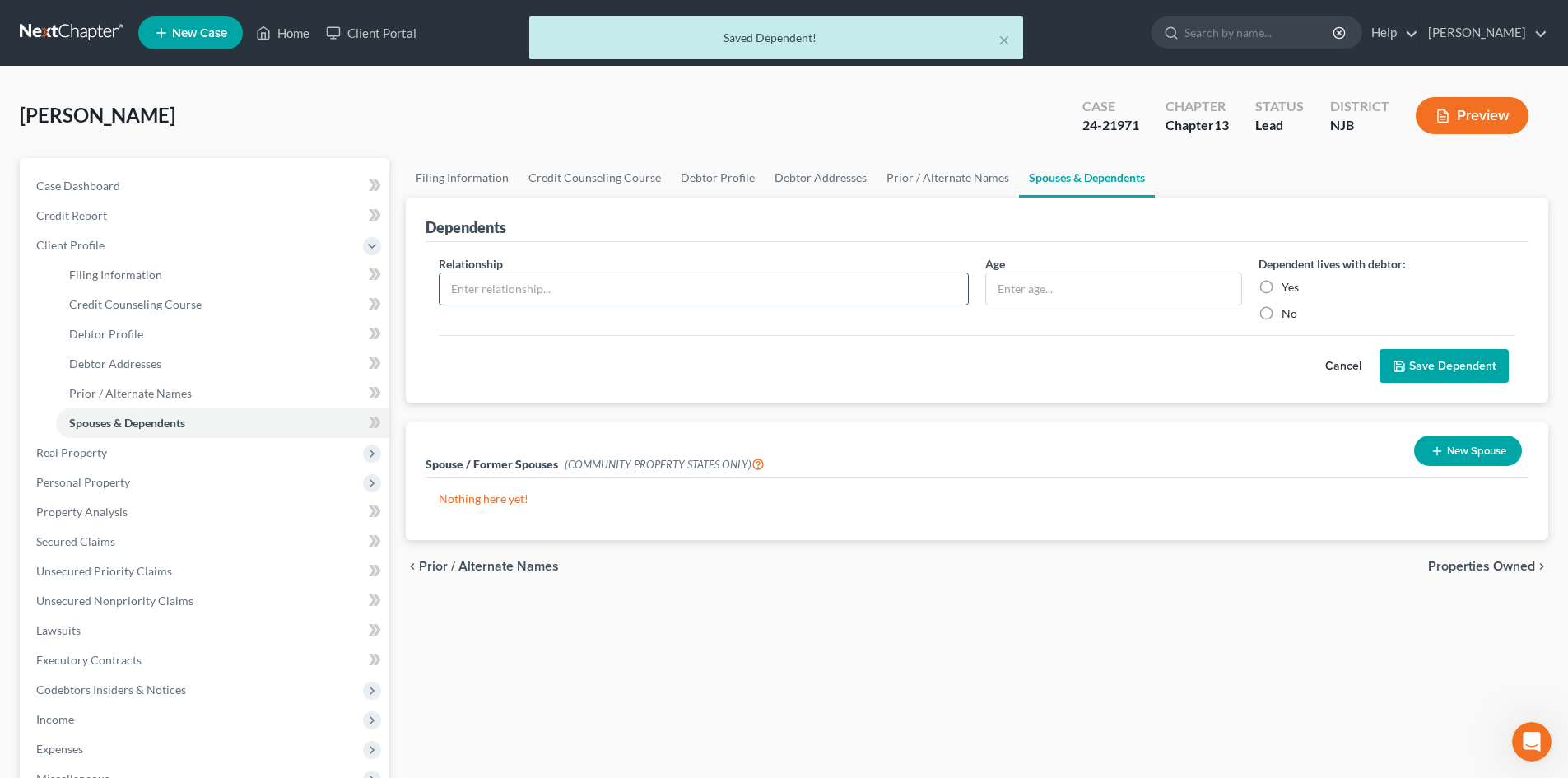
click at [451, 288] on input "text" at bounding box center [703, 289] width 528 height 32
type input "Daughter"
click at [1012, 279] on input "text" at bounding box center [1113, 289] width 255 height 32
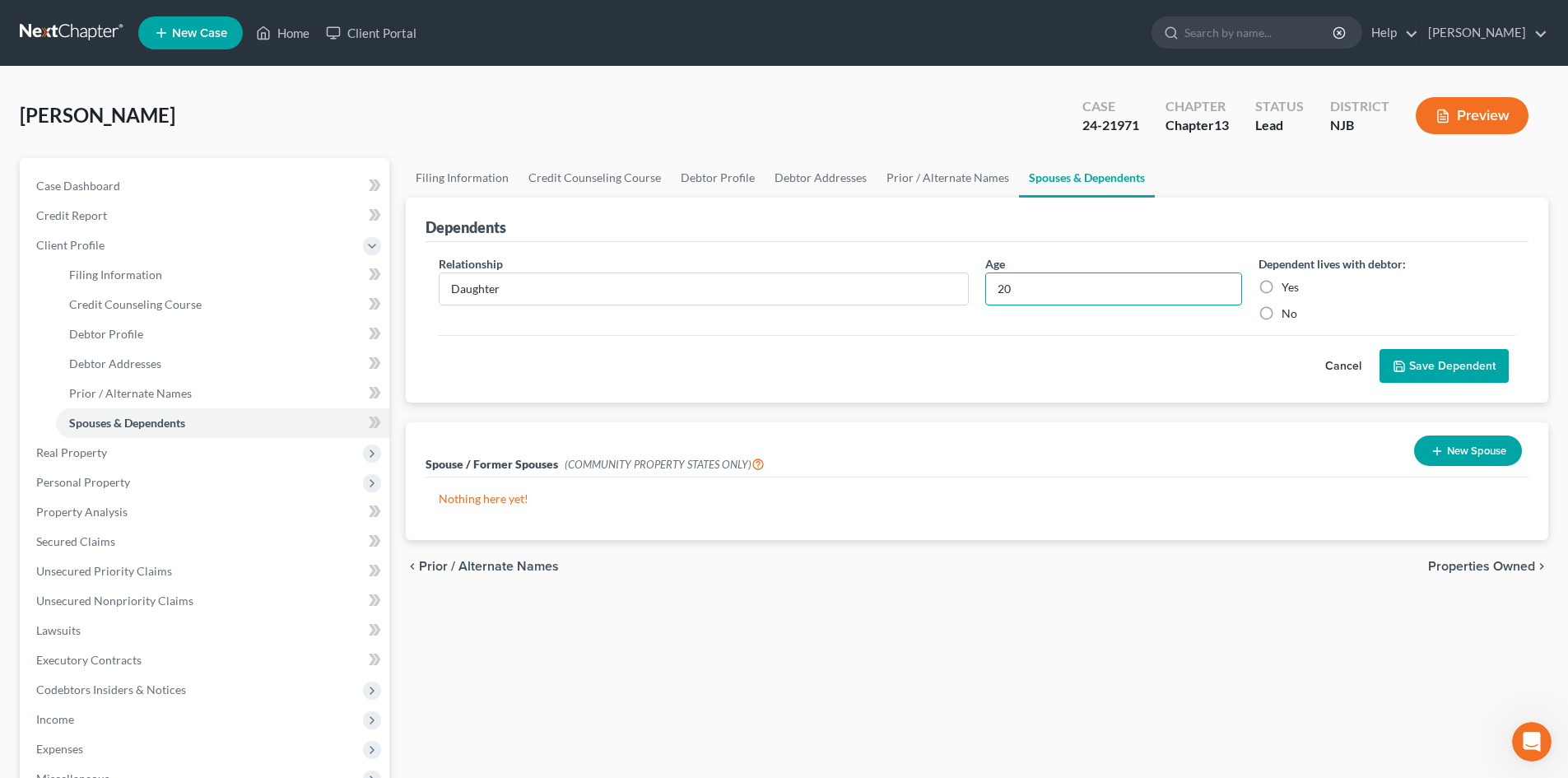
type input "20"
click at [1282, 283] on label "Yes" at bounding box center [1289, 287] width 17 height 17
click at [1288, 283] on input "Yes" at bounding box center [1293, 284] width 11 height 11
radio input "true"
click at [1442, 371] on button "Save Dependent" at bounding box center [1444, 366] width 129 height 35
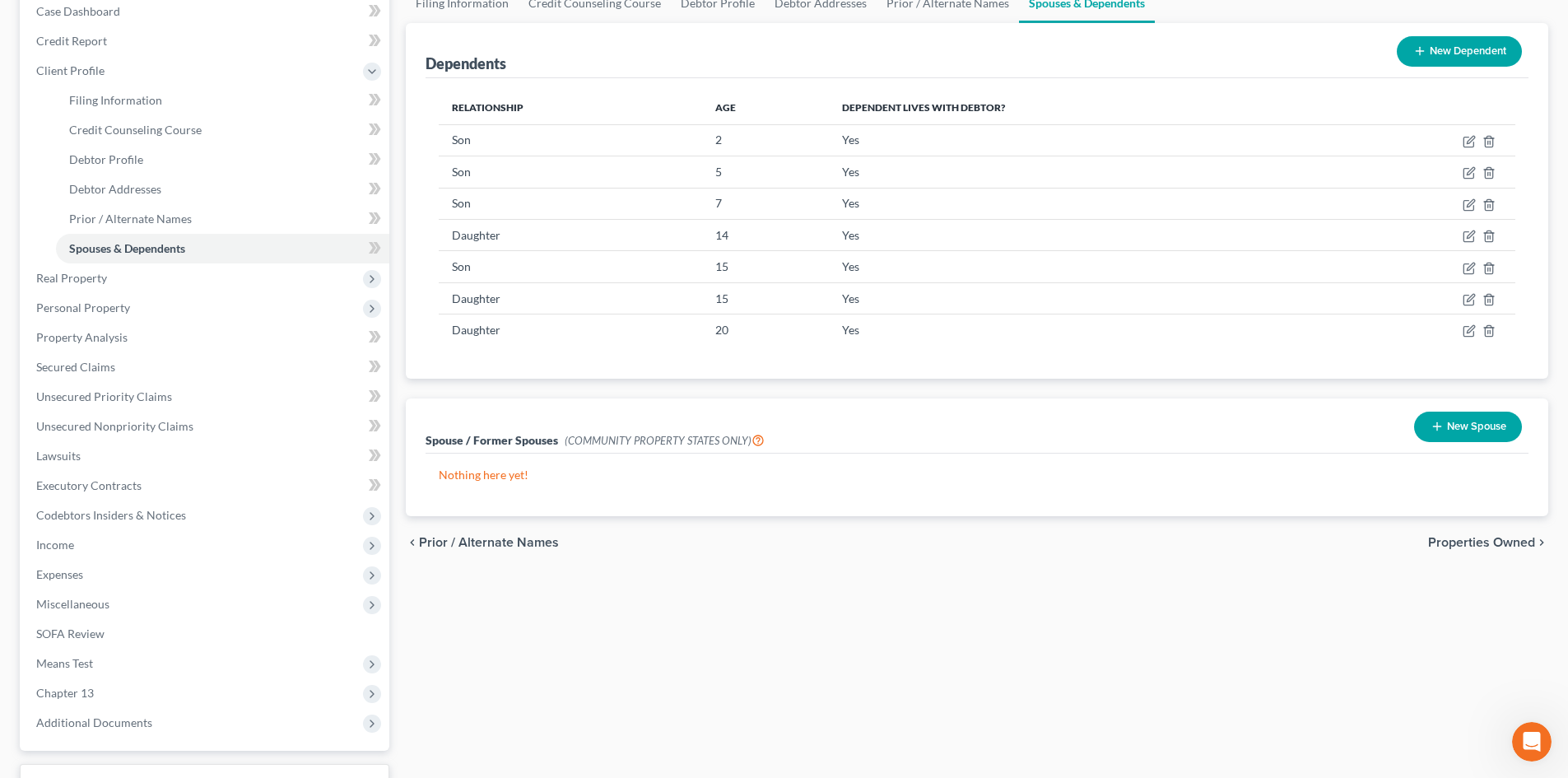
scroll to position [247, 0]
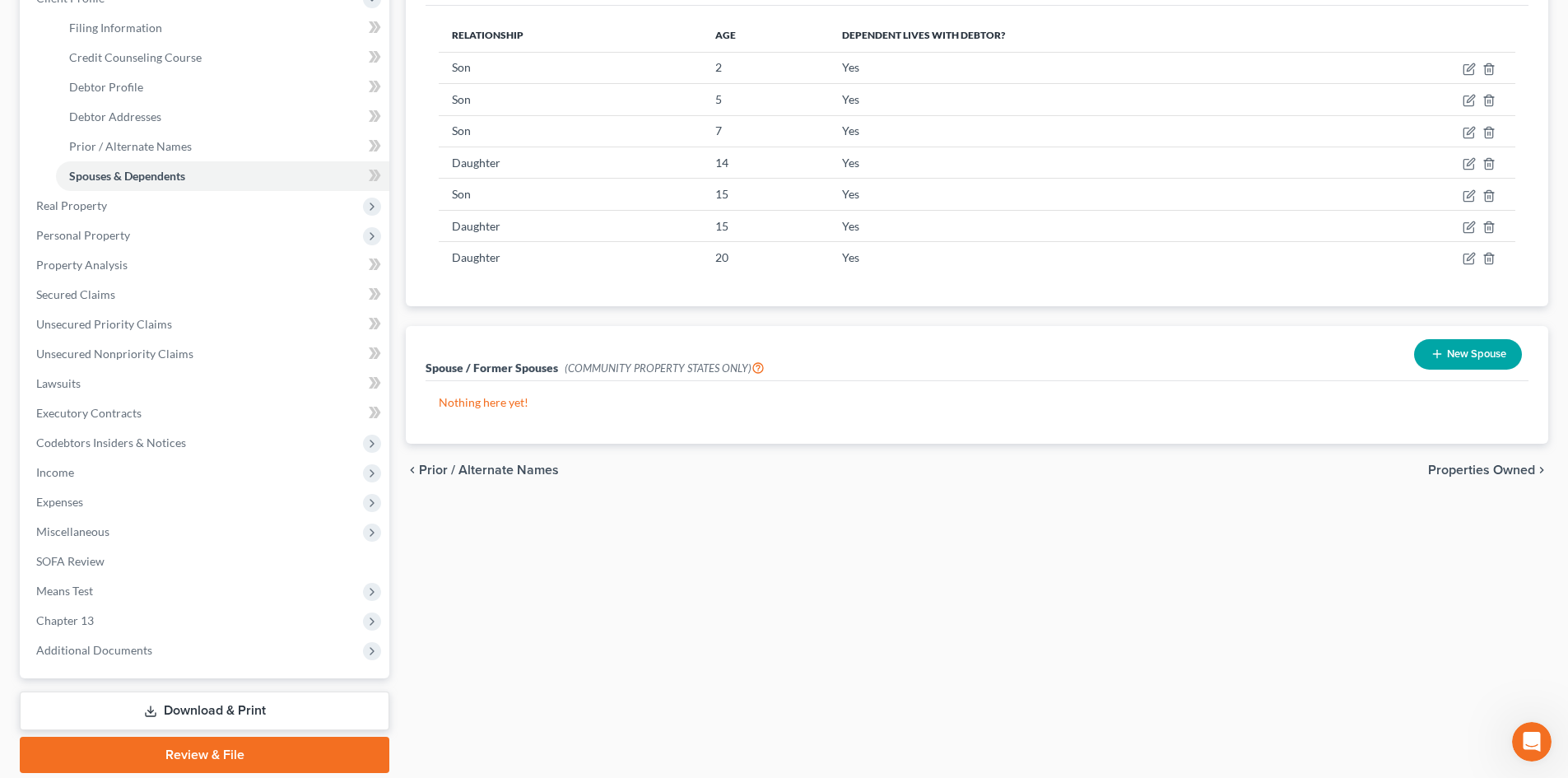
drag, startPoint x: 1500, startPoint y: 456, endPoint x: 1498, endPoint y: 471, distance: 15.1
click at [1498, 459] on div "chevron_left Prior / Alternate Names Properties Owned chevron_right" at bounding box center [976, 470] width 1143 height 53
click at [1498, 471] on span "Properties Owned" at bounding box center [1482, 470] width 107 height 13
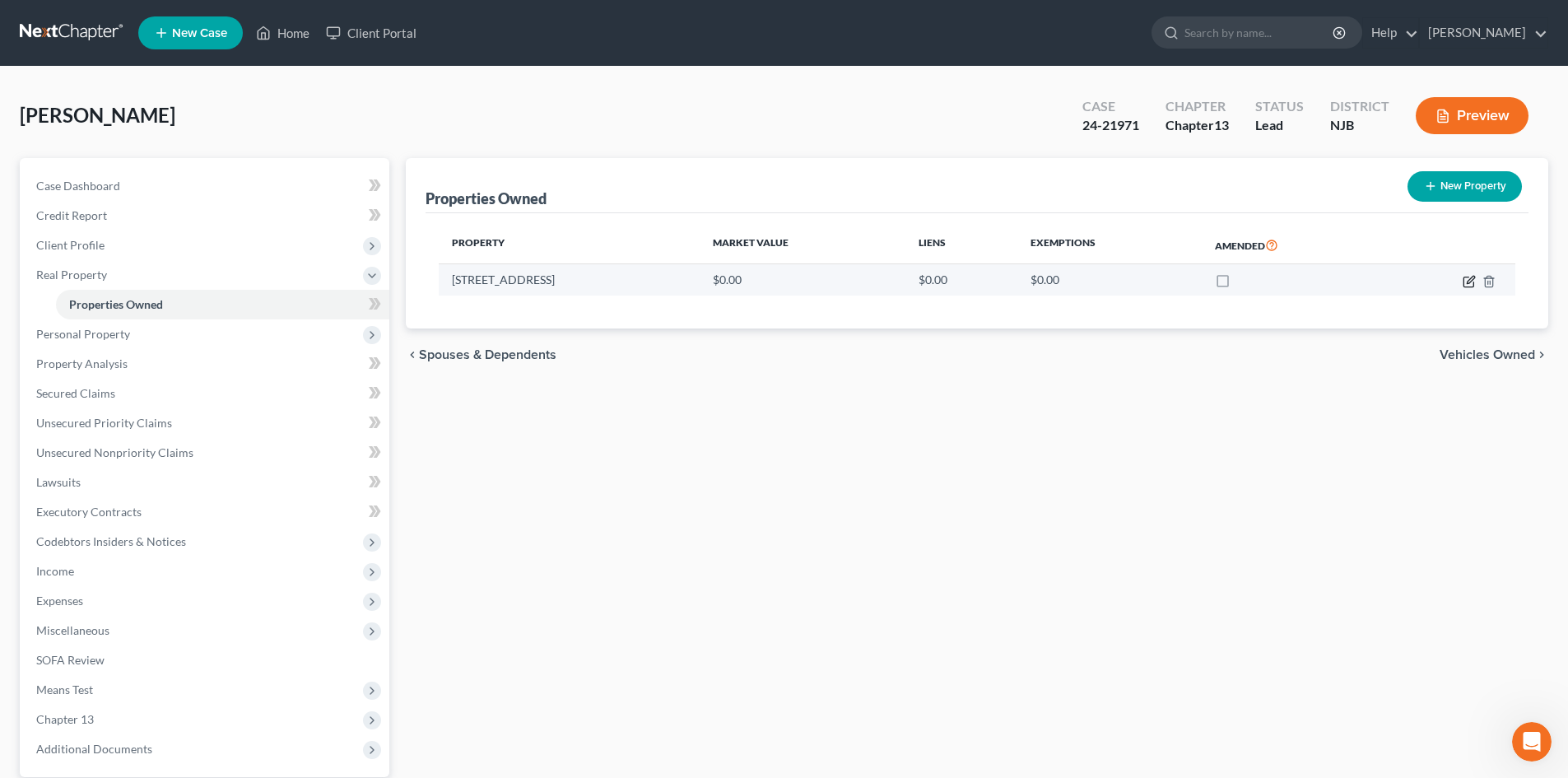
click at [1472, 281] on icon "button" at bounding box center [1469, 280] width 13 height 13
select select "33"
select select "0"
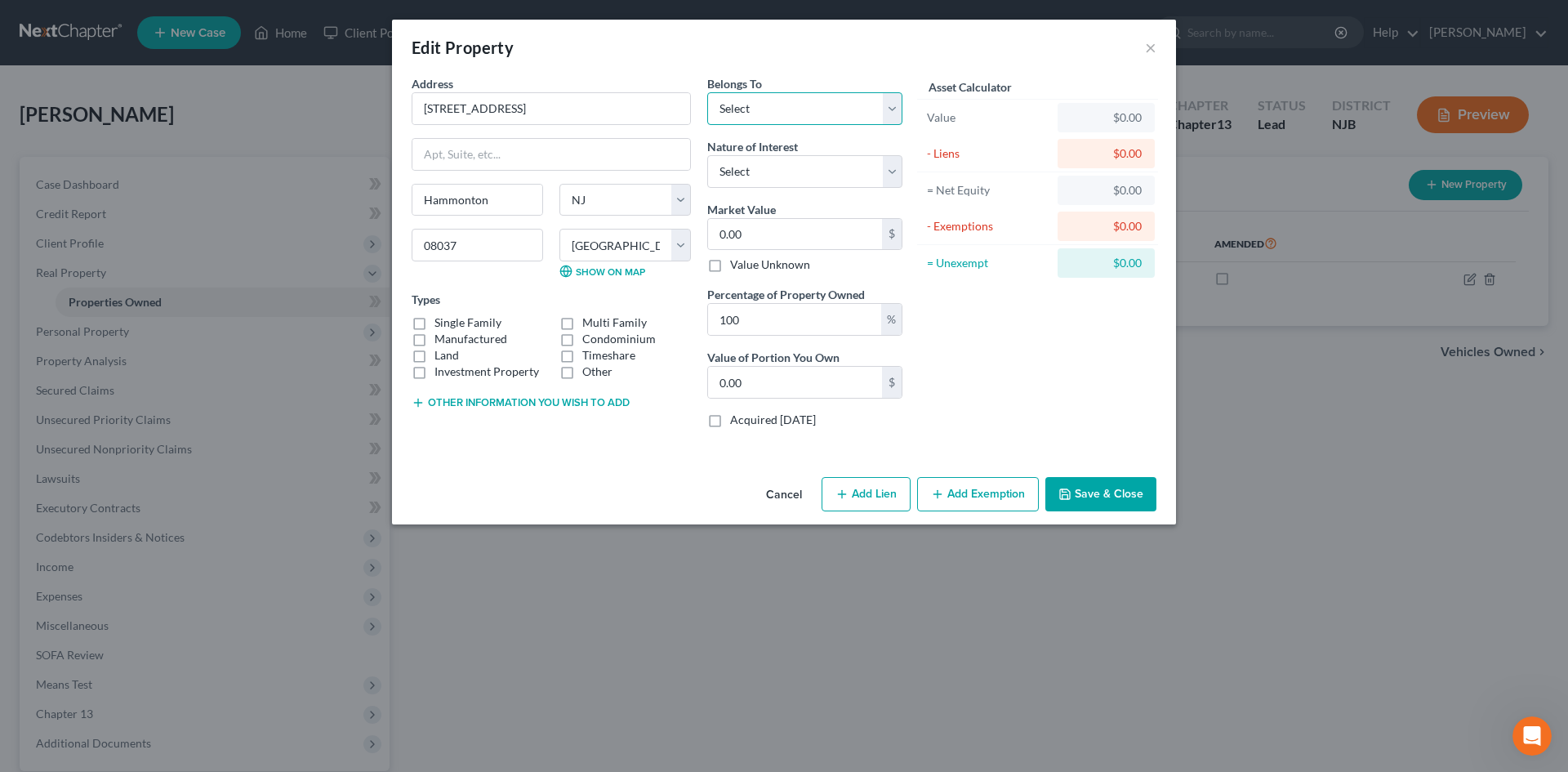
click at [789, 102] on select "Select Debtor 1 Only Debtor 2 Only Debtor 1 And Debtor 2 Only At Least One Of T…" at bounding box center [805, 108] width 195 height 32
select select "0"
click at [707, 92] on select "Select Debtor 1 Only Debtor 2 Only Debtor 1 And Debtor 2 Only At Least One Of T…" at bounding box center [805, 108] width 195 height 32
click at [793, 164] on select "Select Fee Simple Joint Tenant Life Estate Equitable Interest Future Interest T…" at bounding box center [805, 171] width 195 height 32
select select "0"
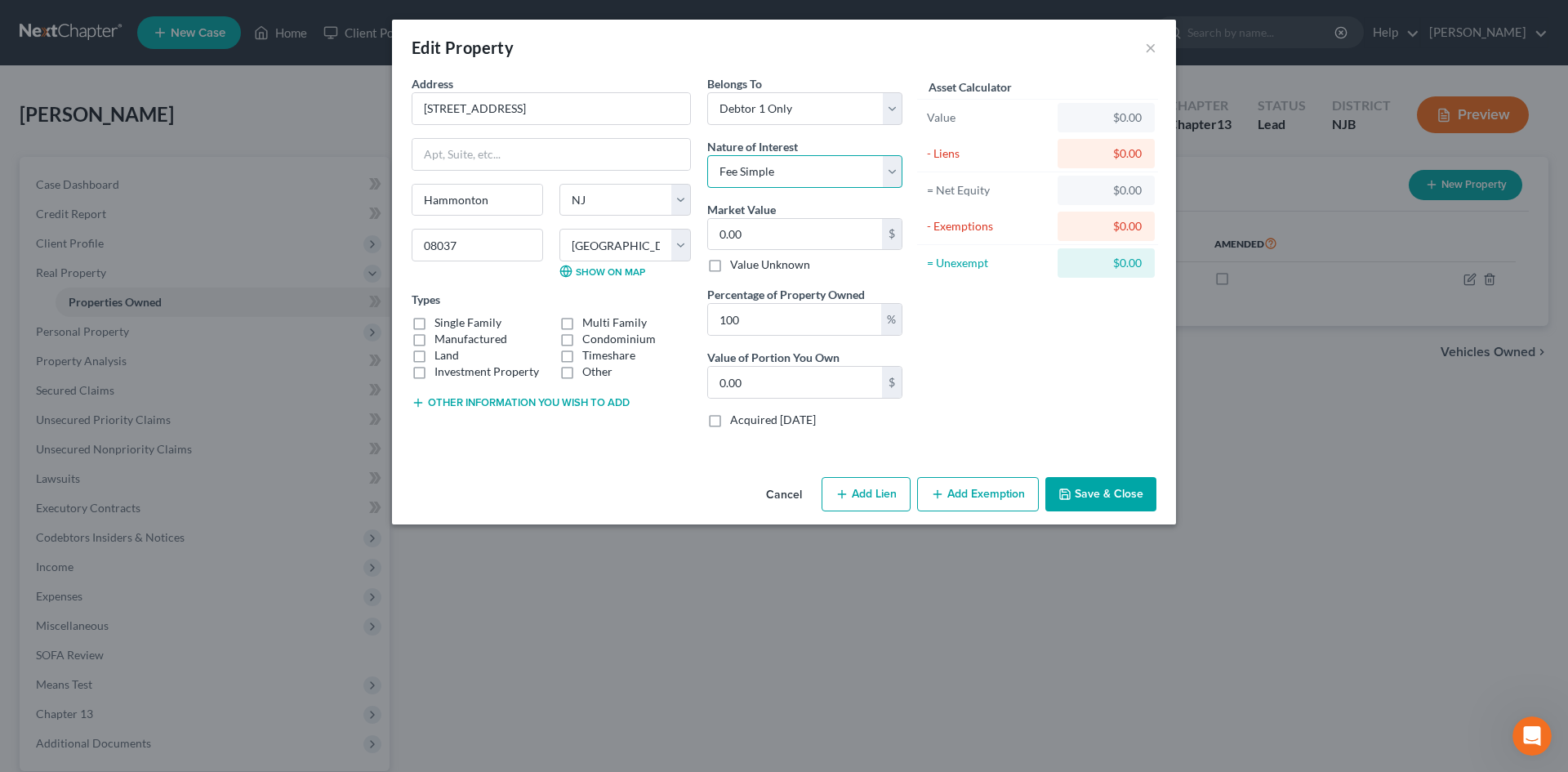
click at [707, 155] on select "Select Fee Simple Joint Tenant Life Estate Equitable Interest Future Interest T…" at bounding box center [805, 171] width 195 height 32
click at [788, 229] on input "0.00" at bounding box center [795, 235] width 174 height 31
type input "4"
type input "4.00"
type input "45"
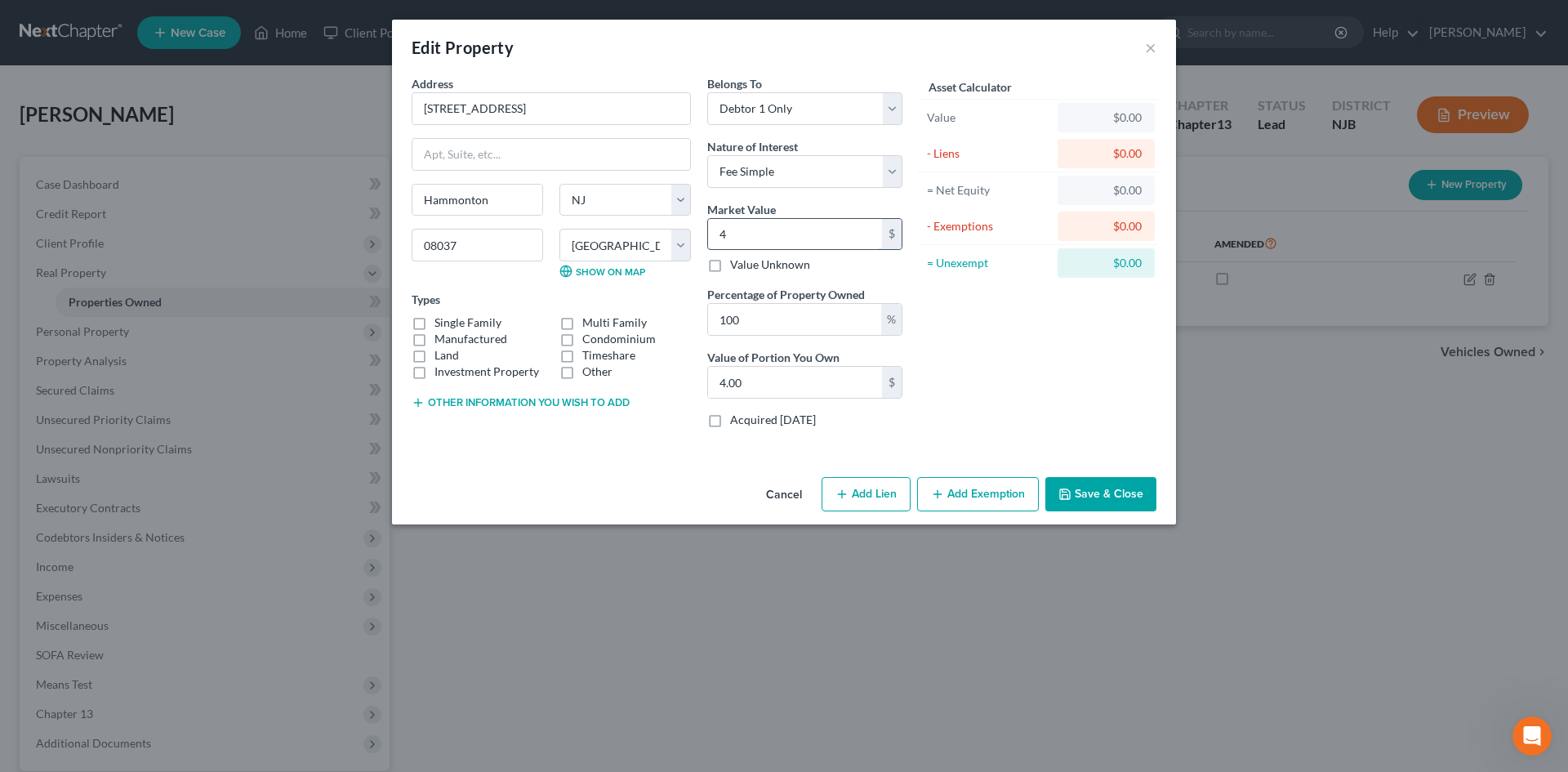
type input "45.00"
type input "458"
type input "458.00"
type input "4,584"
type input "4,584.00"
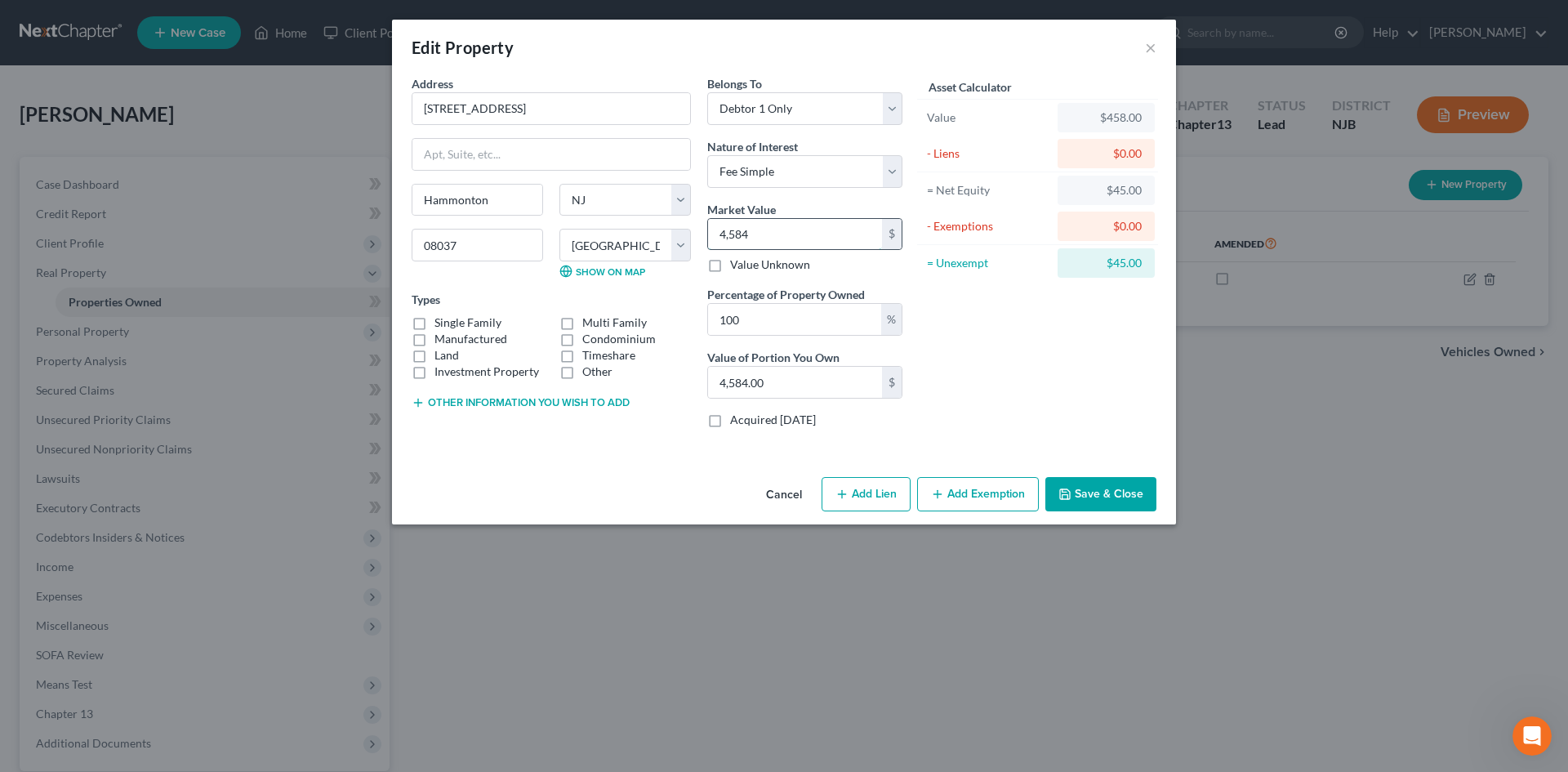
type input "4,5840"
type input "45,840.00"
type input "45,8400"
type input "458,400.00"
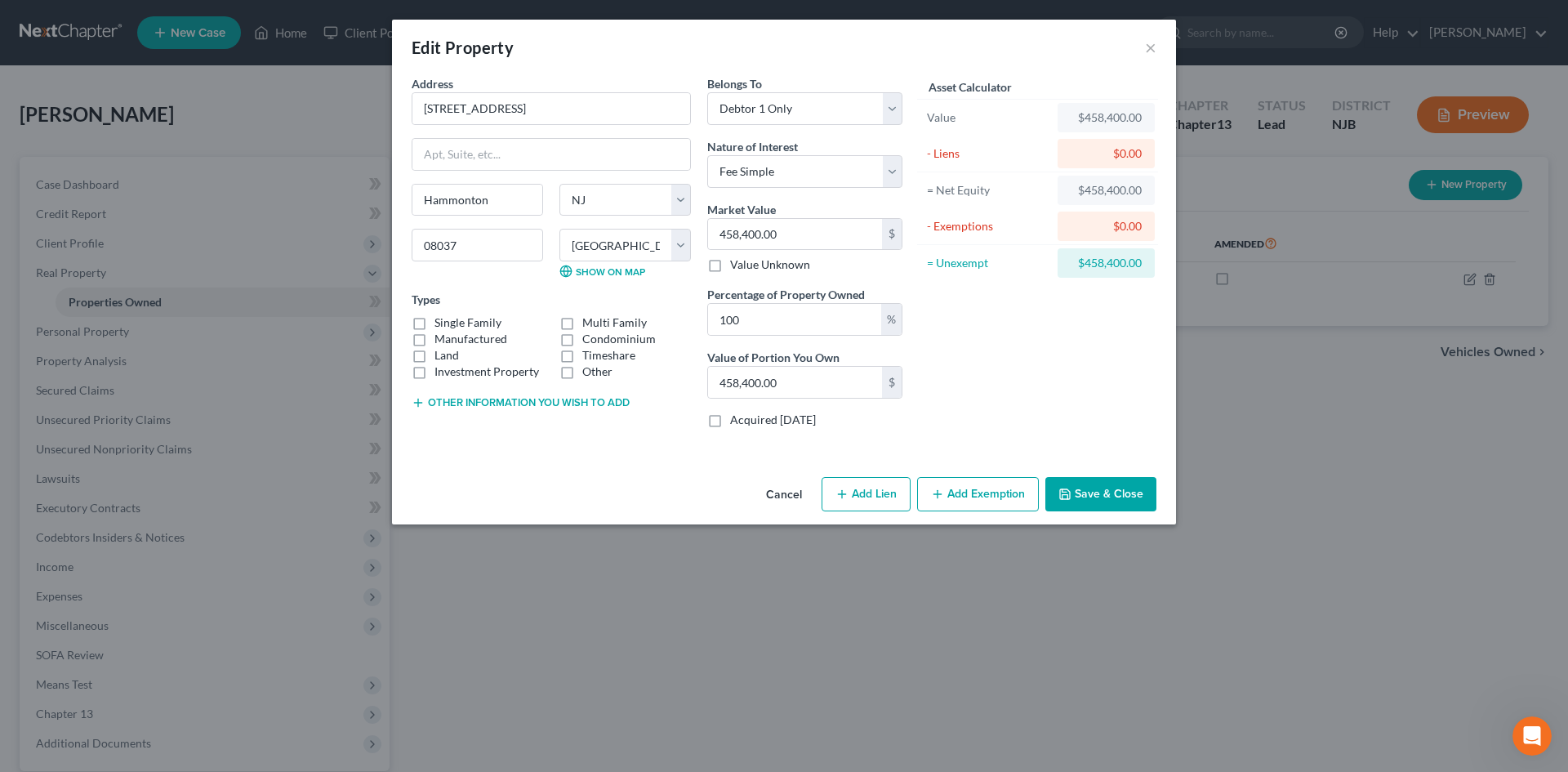
click at [878, 495] on button "Add Lien" at bounding box center [866, 494] width 90 height 34
select select "0"
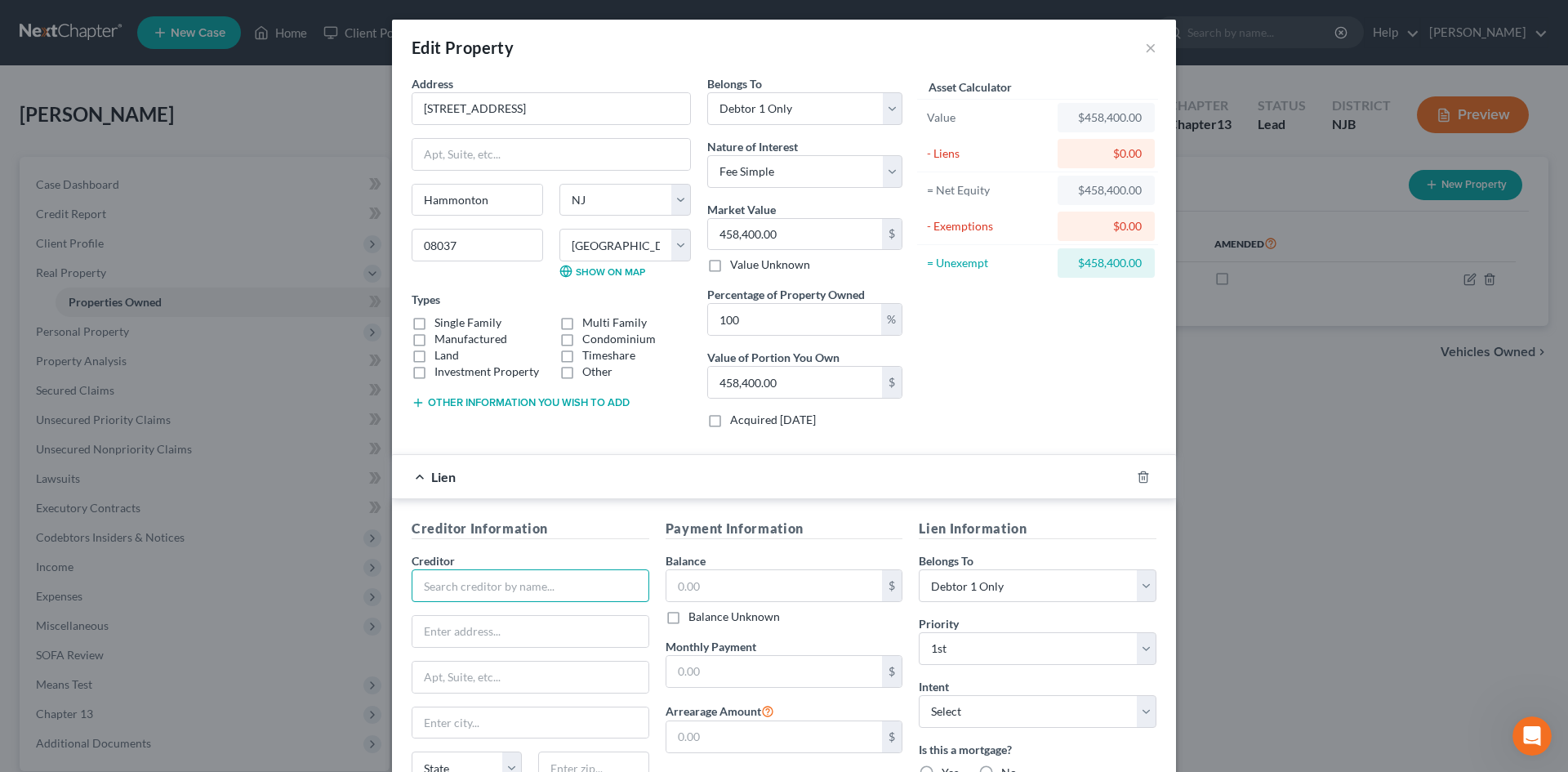
click at [554, 581] on input "text" at bounding box center [531, 585] width 238 height 32
type input "Specialized Loan Servicing LLC"
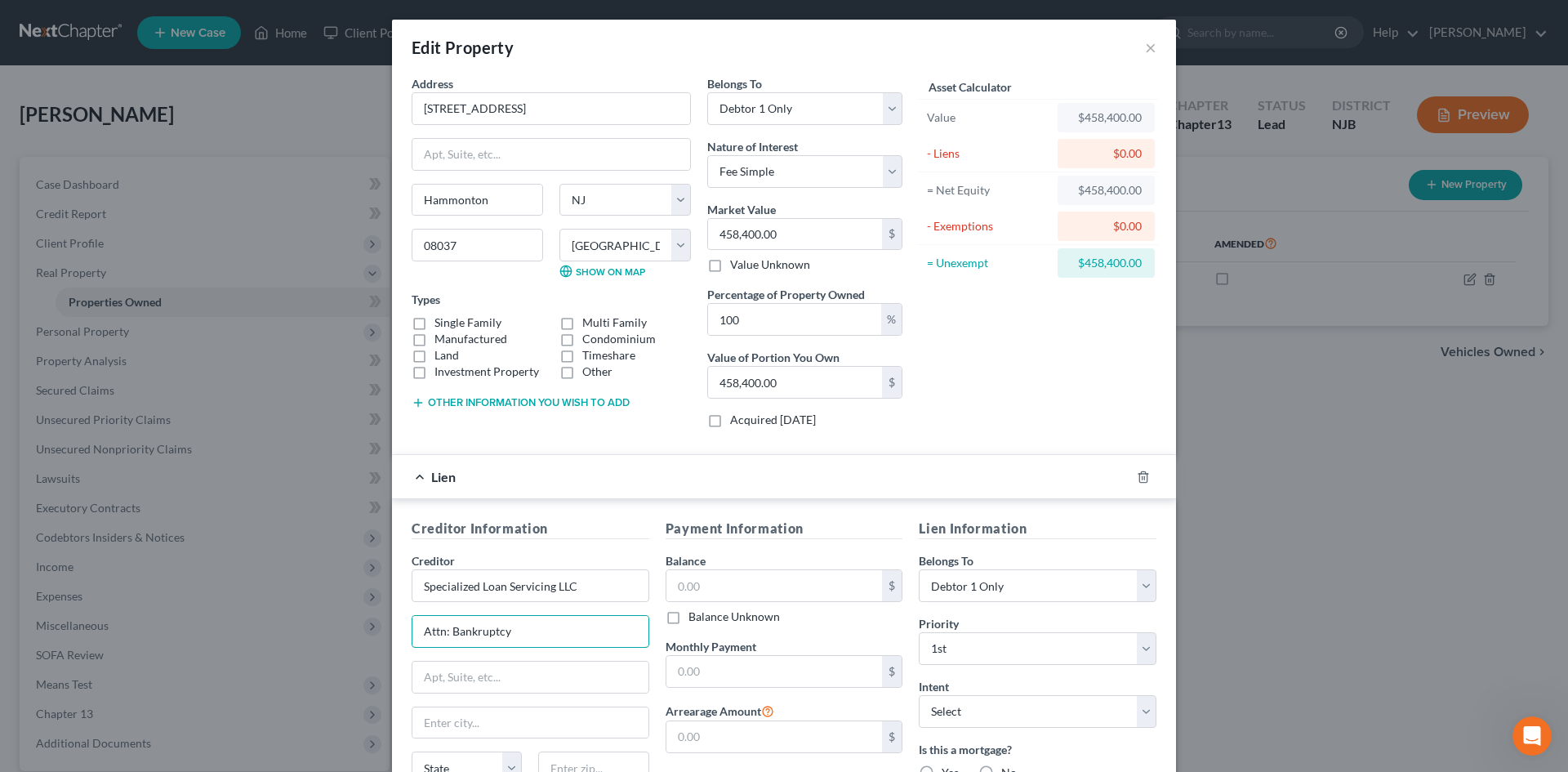
type input "Attn: Bankruptcy"
type input "P.O. Box 630147"
type input "Littleton"
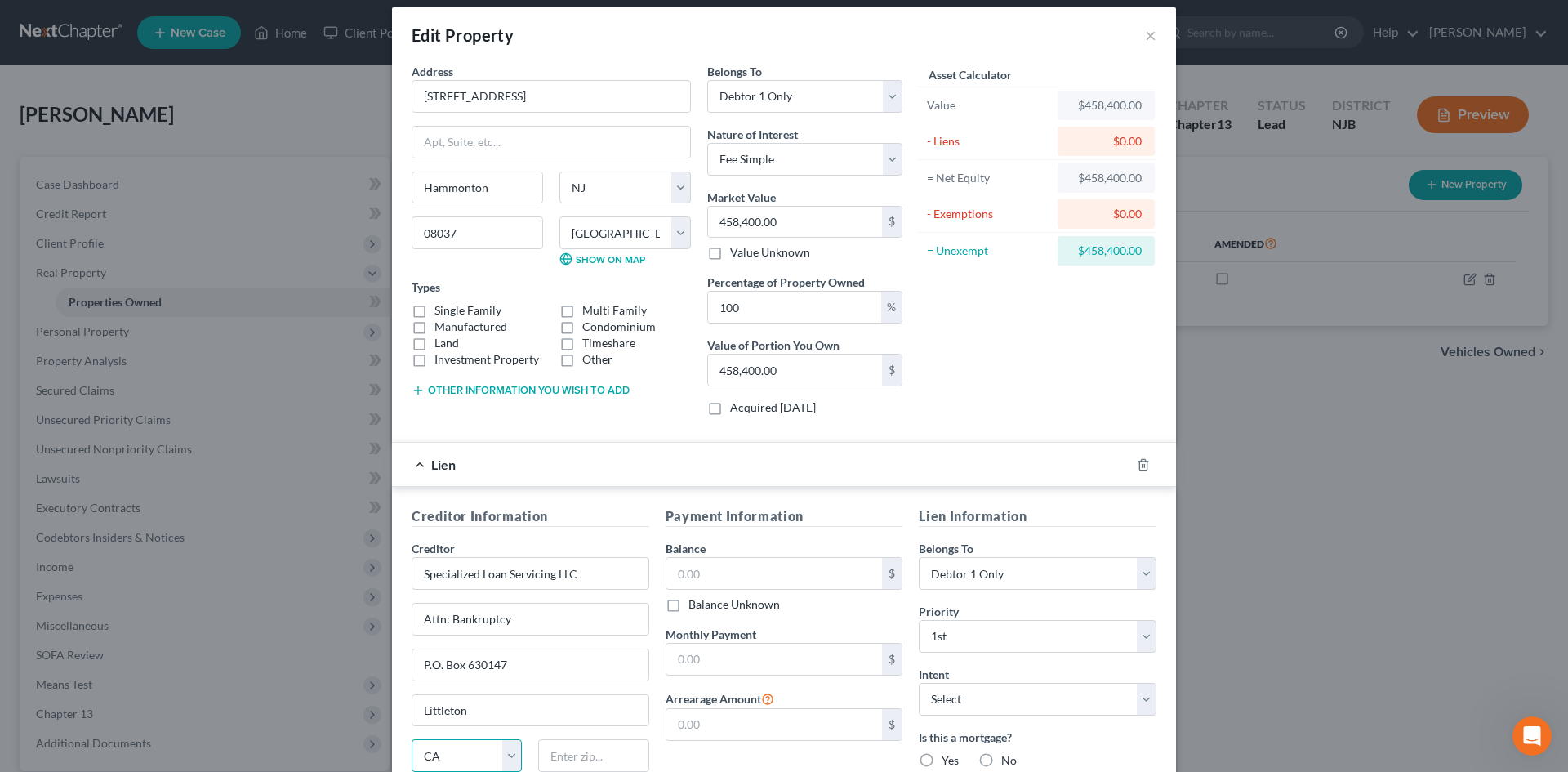
select select "5"
type input "80163"
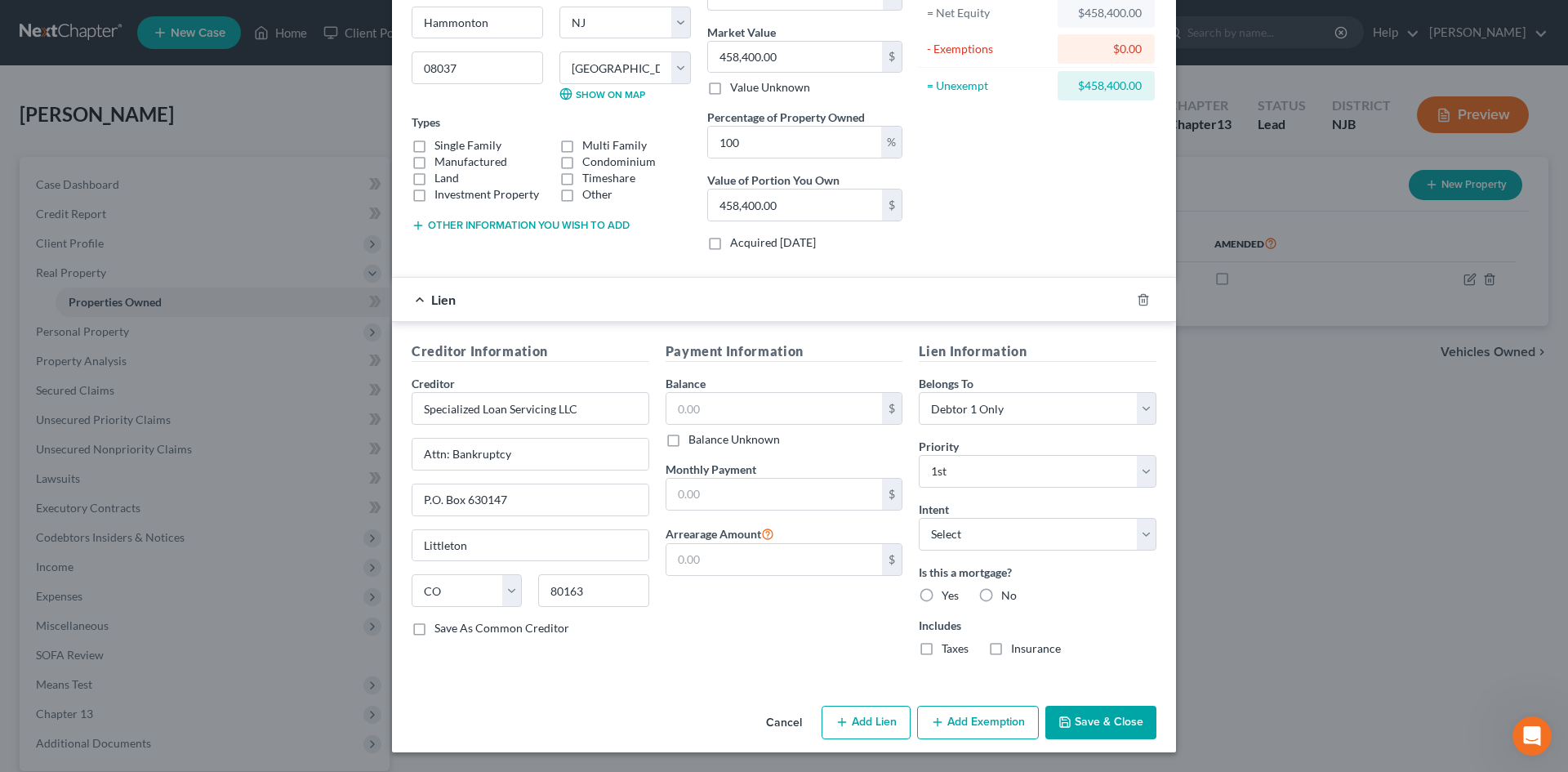
click at [435, 627] on label "Save As Common Creditor" at bounding box center [502, 627] width 135 height 17
click at [441, 627] on input "Save As Common Creditor" at bounding box center [446, 624] width 11 height 11
checkbox input "true"
click at [705, 396] on input "text" at bounding box center [775, 408] width 216 height 31
type input "172,312.00"
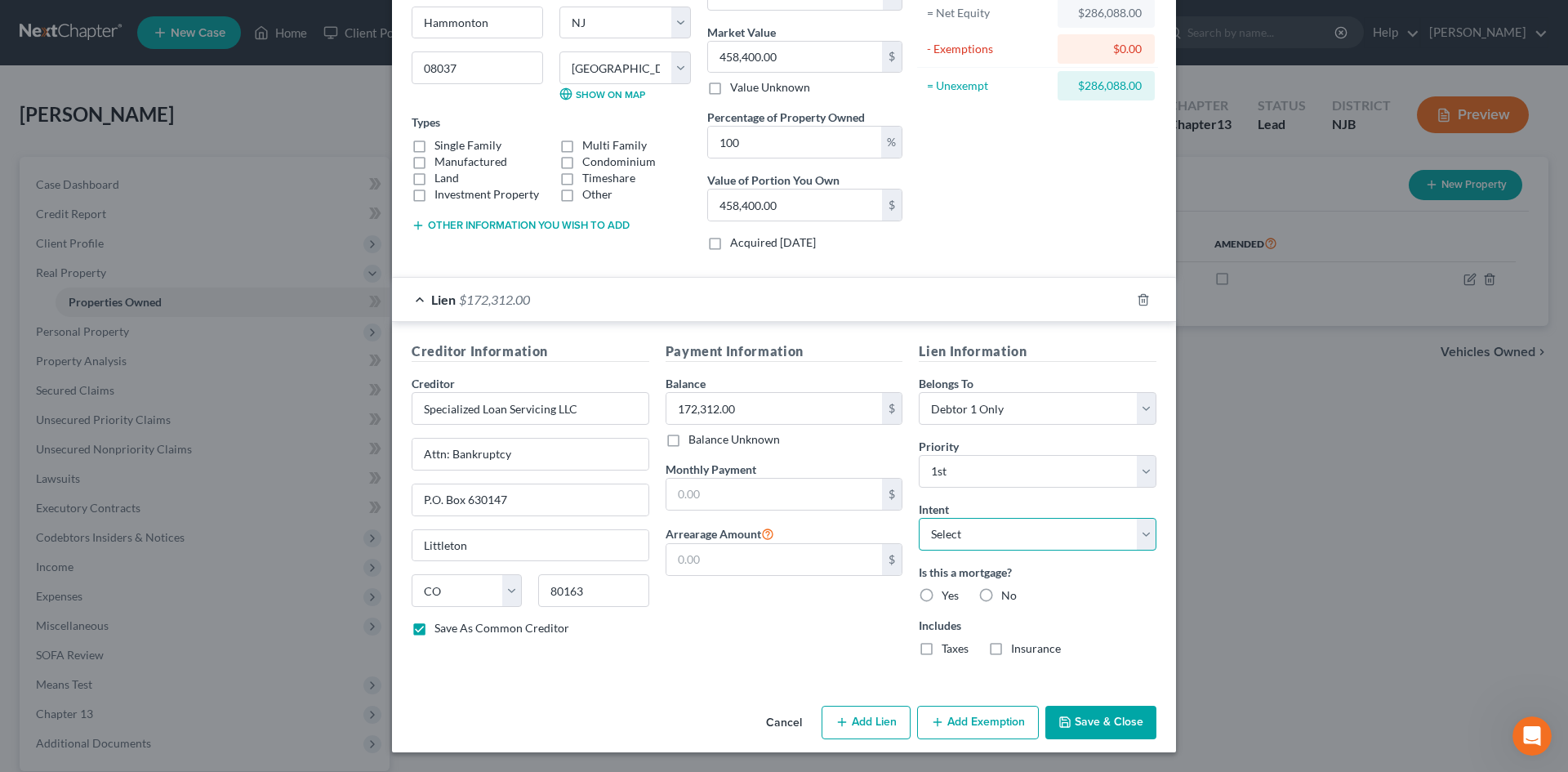
click at [1010, 541] on select "Select Surrender Redeem Reaffirm Avoid Other" at bounding box center [1038, 533] width 238 height 32
select select "2"
click at [919, 517] on select "Select Surrender Redeem Reaffirm Avoid Other" at bounding box center [1038, 533] width 238 height 32
click at [941, 595] on label "Yes" at bounding box center [949, 595] width 17 height 17
click at [948, 595] on input "Yes" at bounding box center [953, 592] width 11 height 11
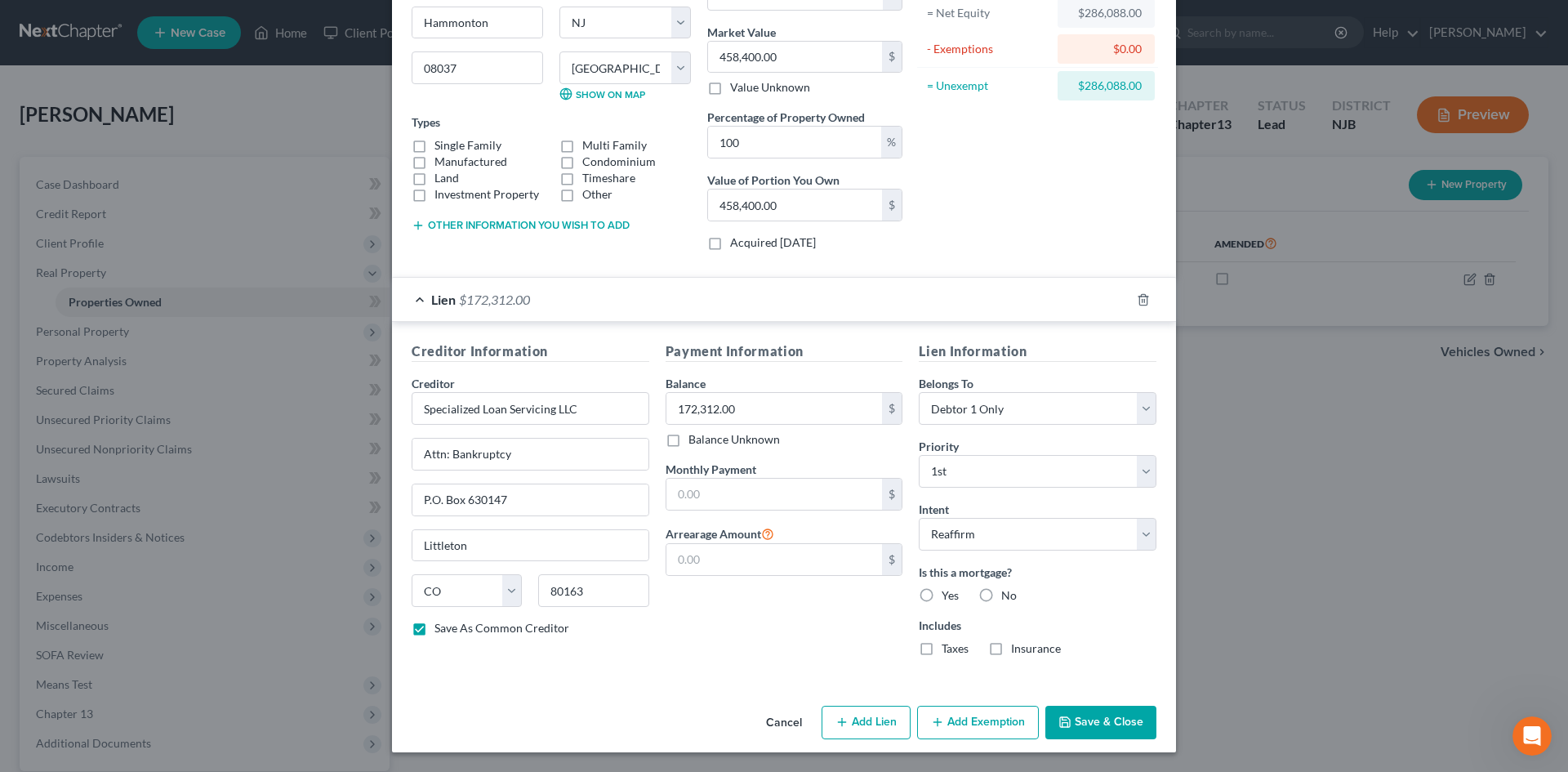
radio input "true"
click at [941, 649] on label "Taxes" at bounding box center [954, 648] width 27 height 17
click at [948, 649] on input "Taxes" at bounding box center [953, 645] width 11 height 11
checkbox input "true"
click at [1011, 652] on label "Insurance" at bounding box center [1036, 648] width 50 height 17
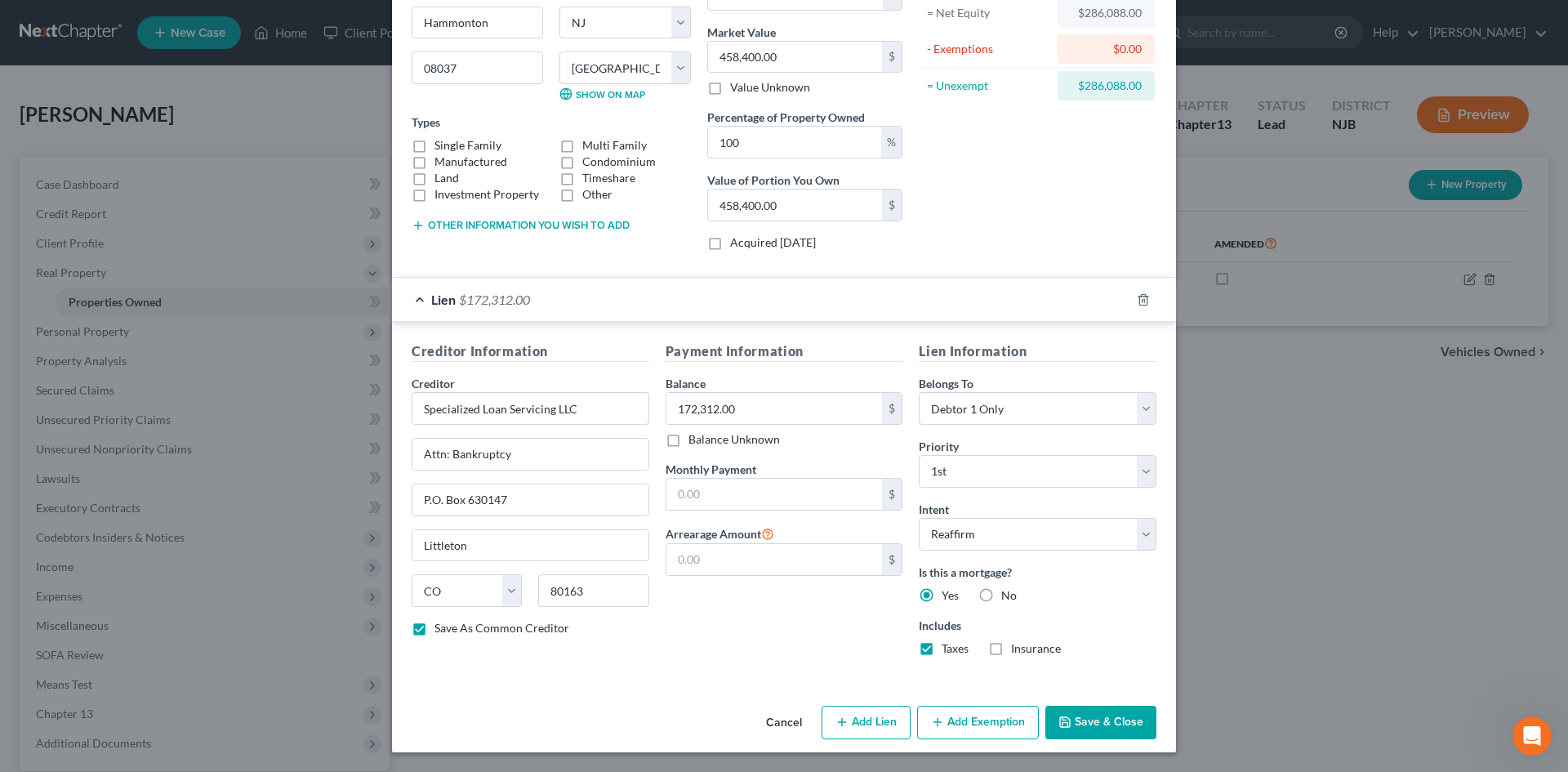
click at [1018, 651] on input "Insurance" at bounding box center [1023, 645] width 11 height 11
checkbox input "true"
click at [1092, 727] on button "Save & Close" at bounding box center [1101, 722] width 111 height 34
checkbox input "false"
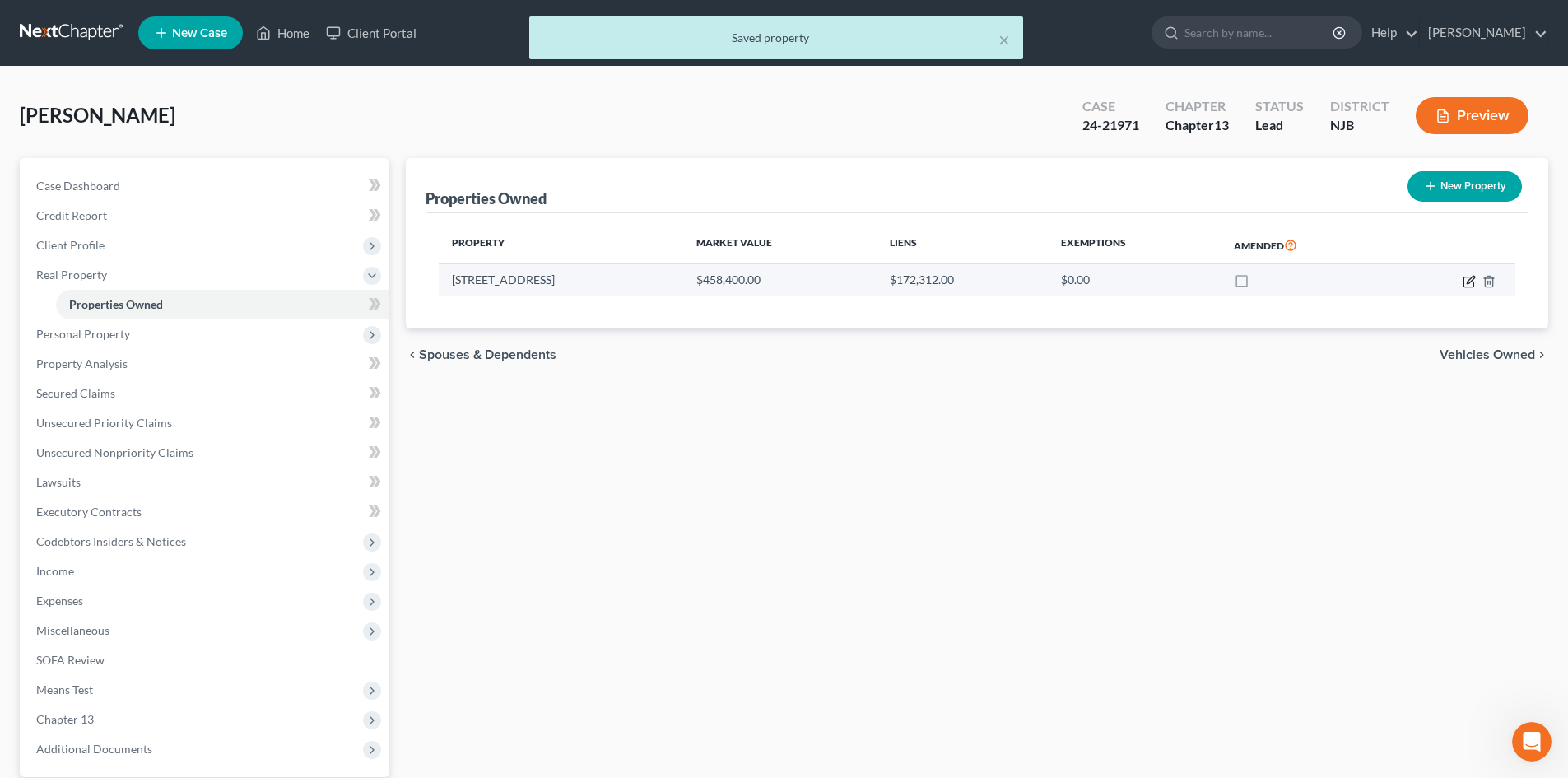
click at [1471, 286] on icon "button" at bounding box center [1468, 281] width 10 height 10
select select "33"
select select "0"
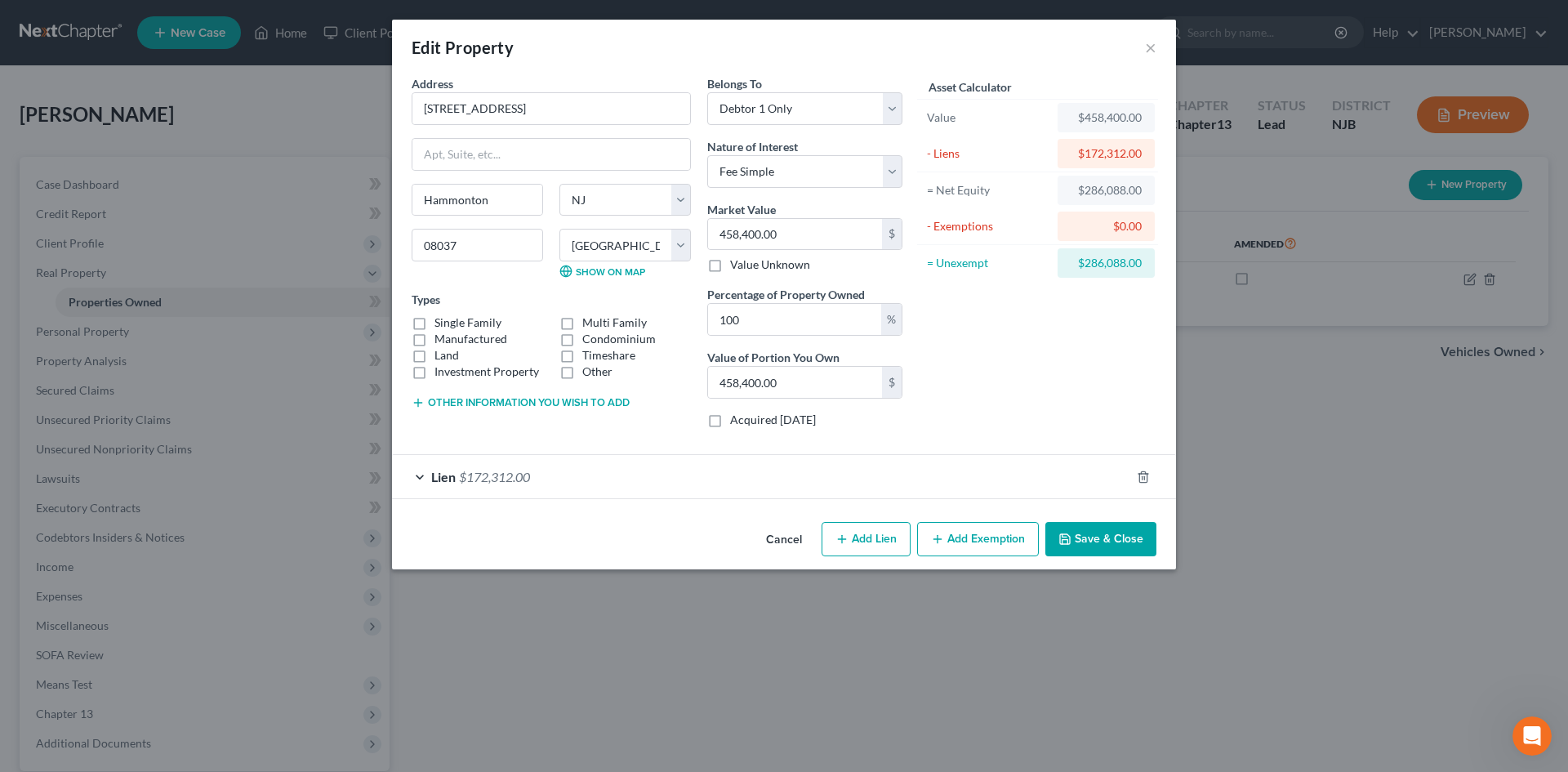
click at [988, 542] on button "Add Exemption" at bounding box center [979, 539] width 122 height 34
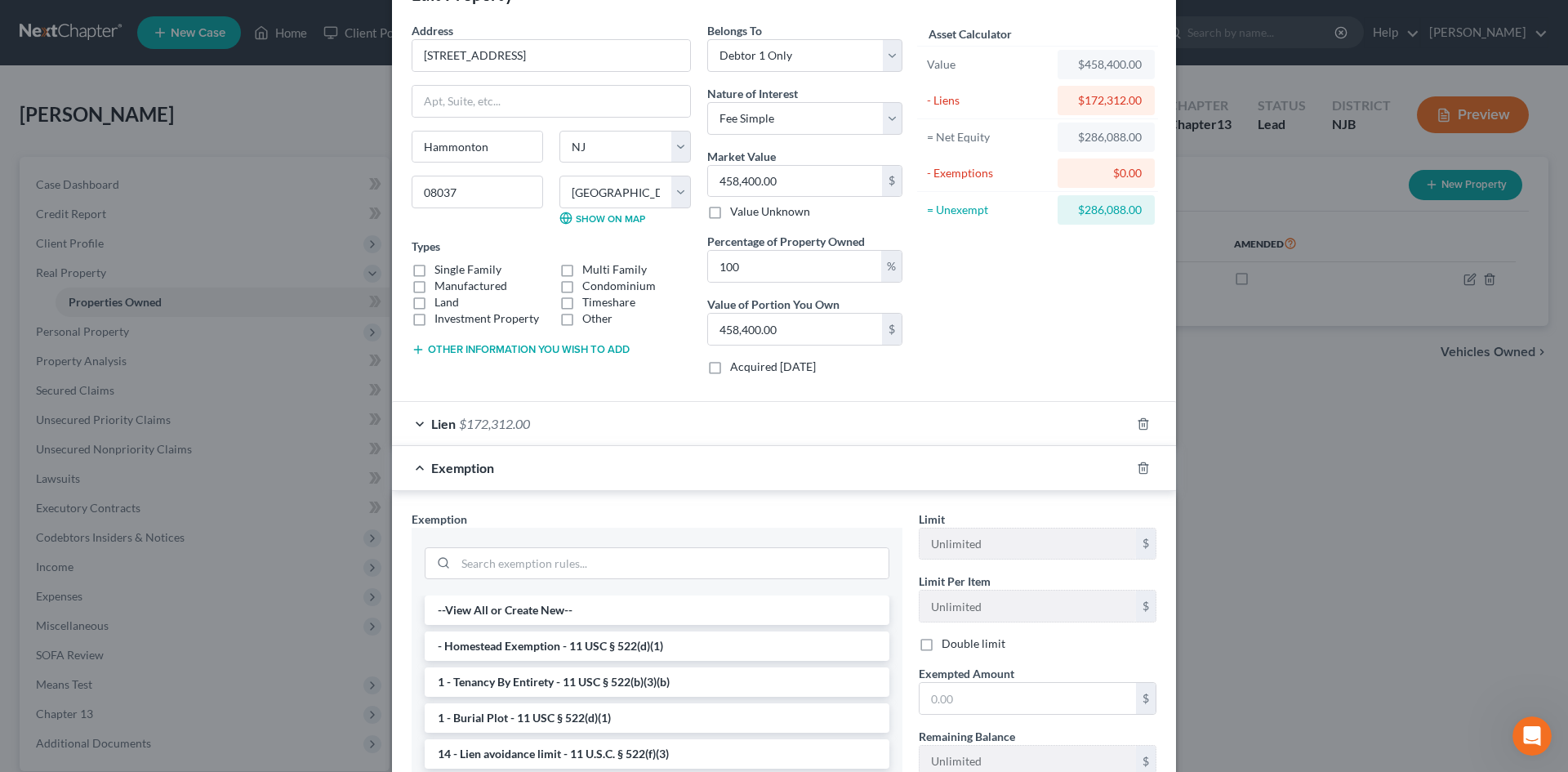
scroll to position [82, 0]
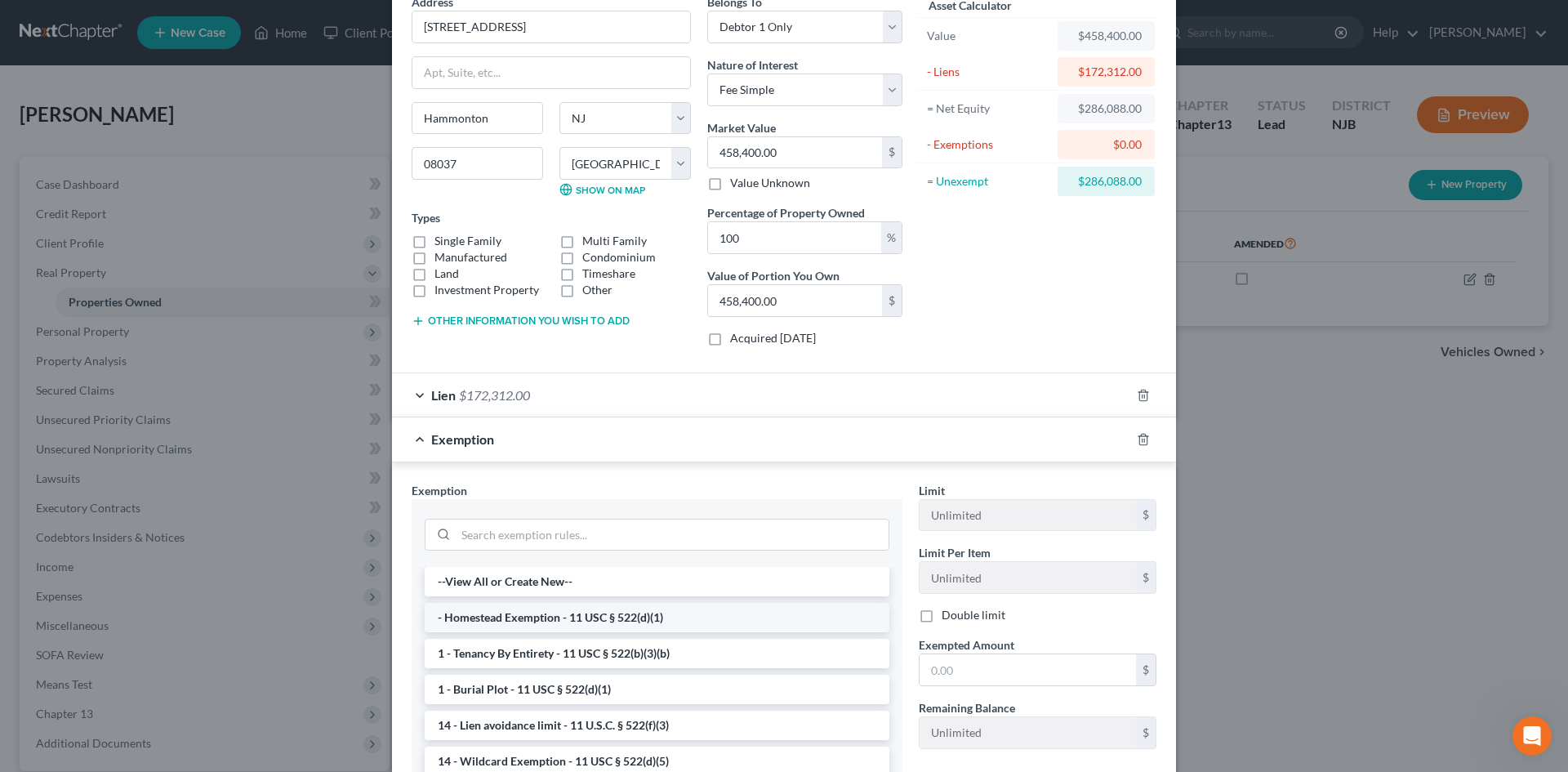
click at [667, 620] on li "- Homestead Exemption - 11 USC § 522(d)(1)" at bounding box center [657, 618] width 464 height 30
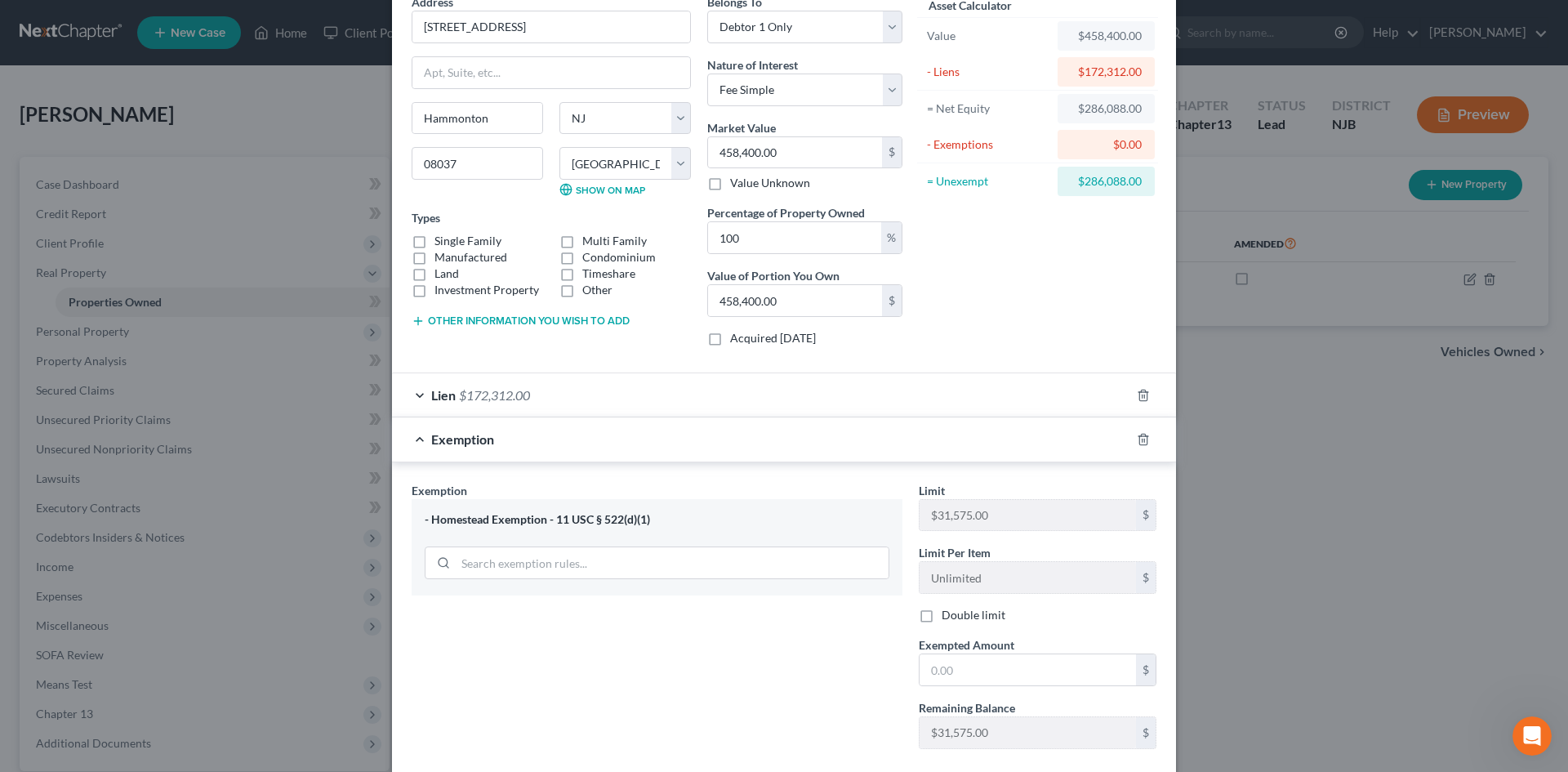
click at [1013, 652] on div "Exempted Amount * $" at bounding box center [1038, 661] width 254 height 50
click at [1018, 674] on input "text" at bounding box center [1028, 670] width 216 height 31
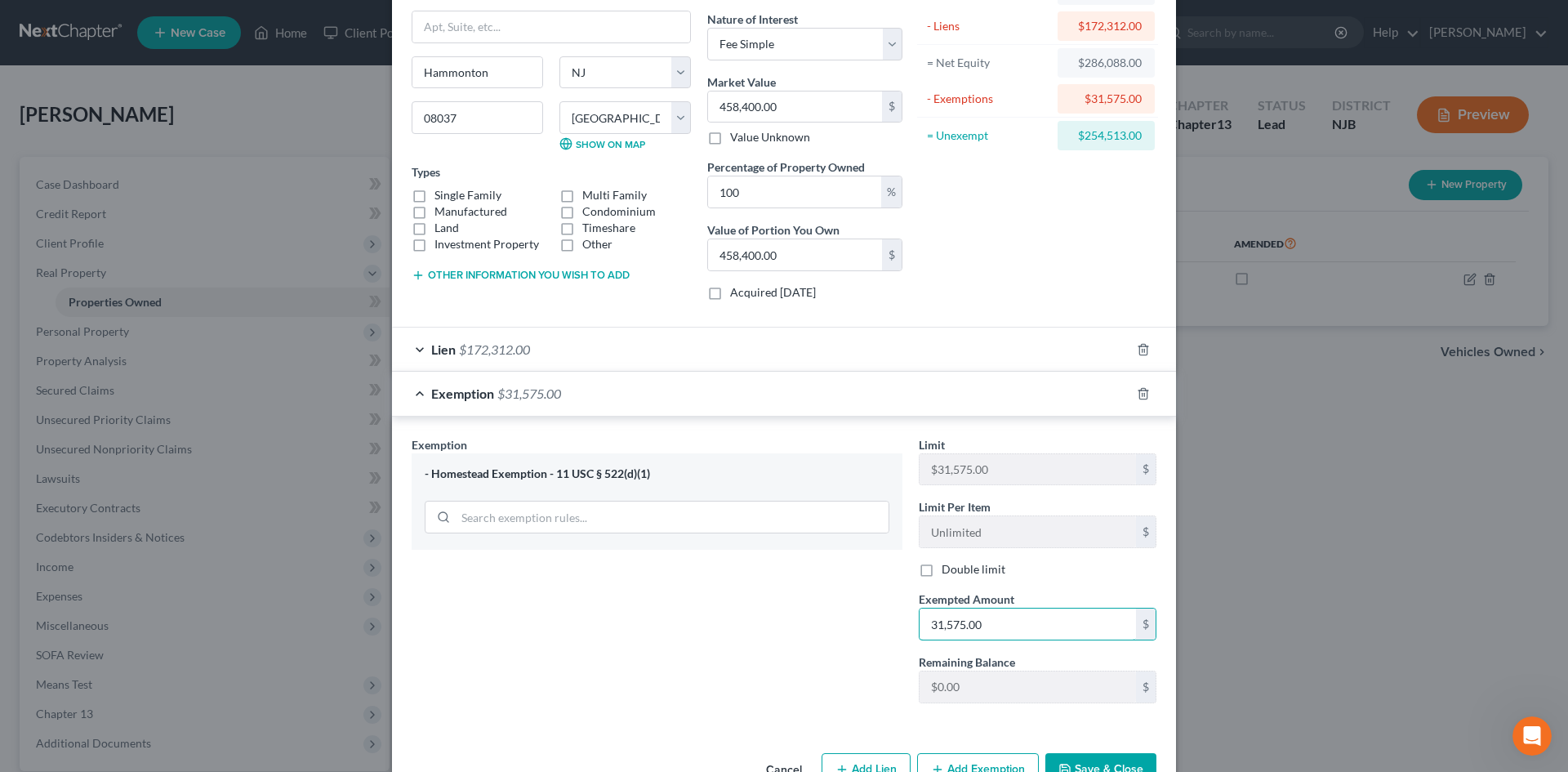
scroll to position [175, 0]
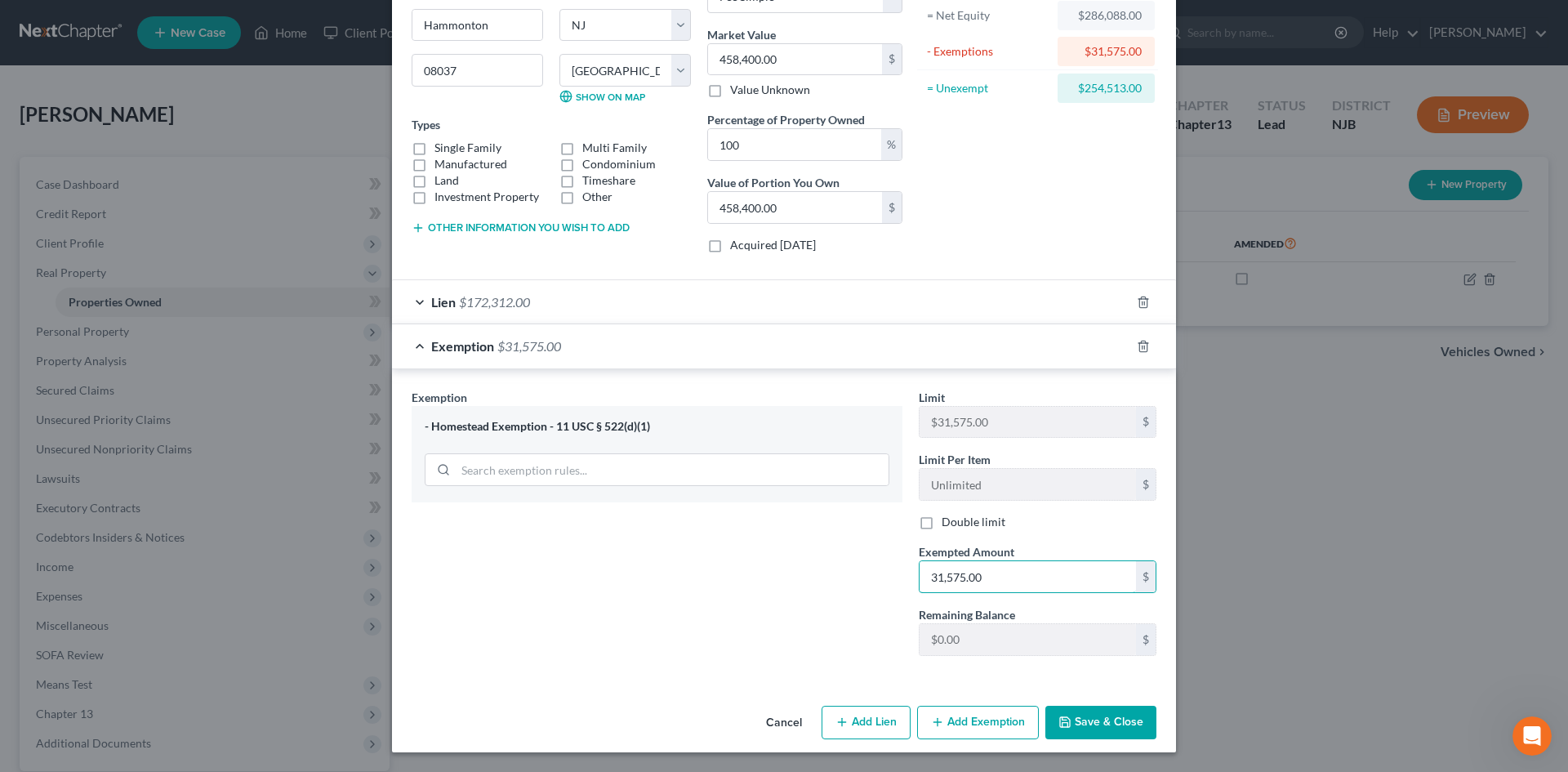
type input "31,575.00"
click at [1086, 730] on button "Save & Close" at bounding box center [1101, 722] width 111 height 34
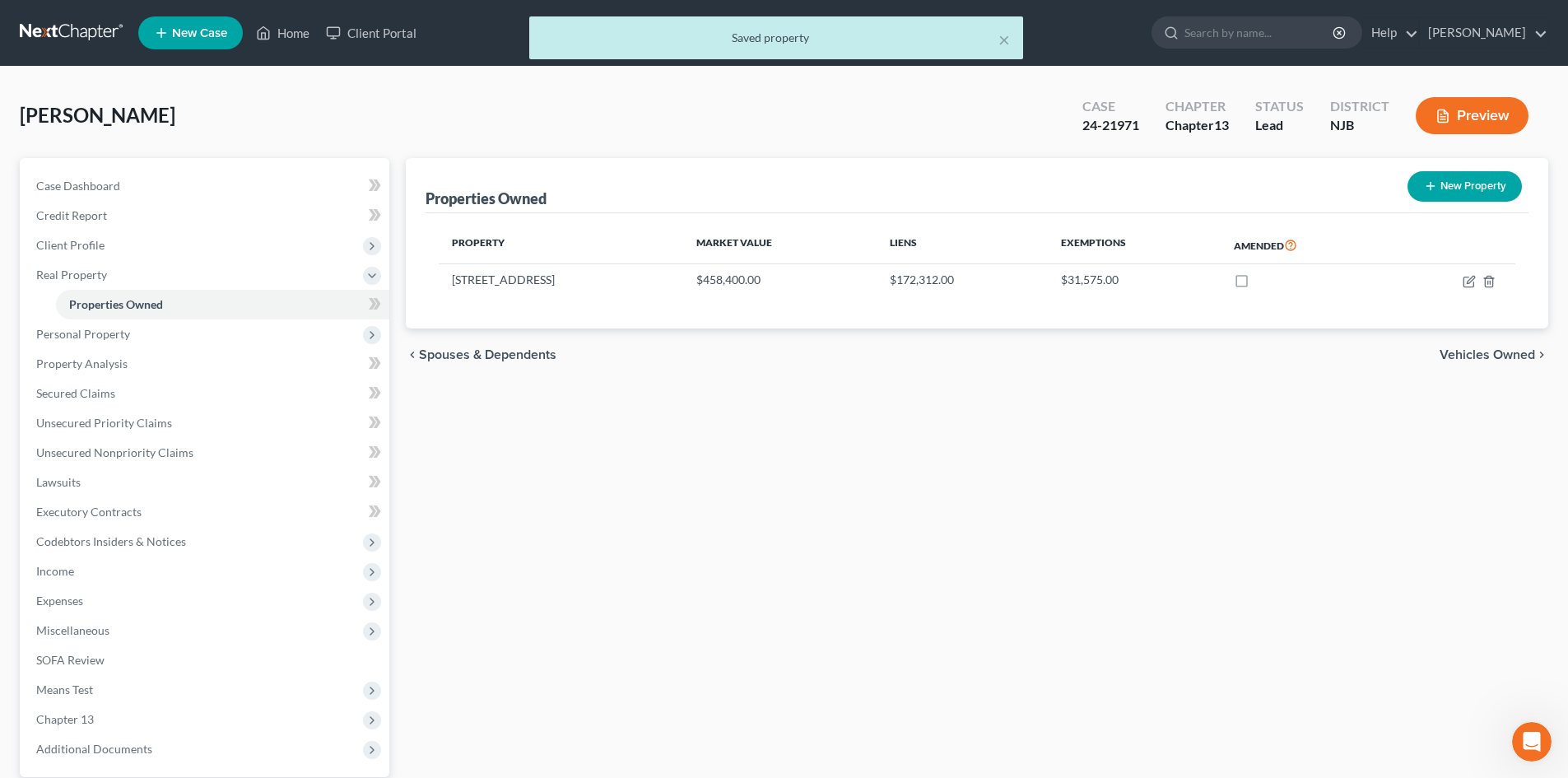
click at [1453, 197] on button "New Property" at bounding box center [1464, 186] width 114 height 31
select select "33"
select select "0"
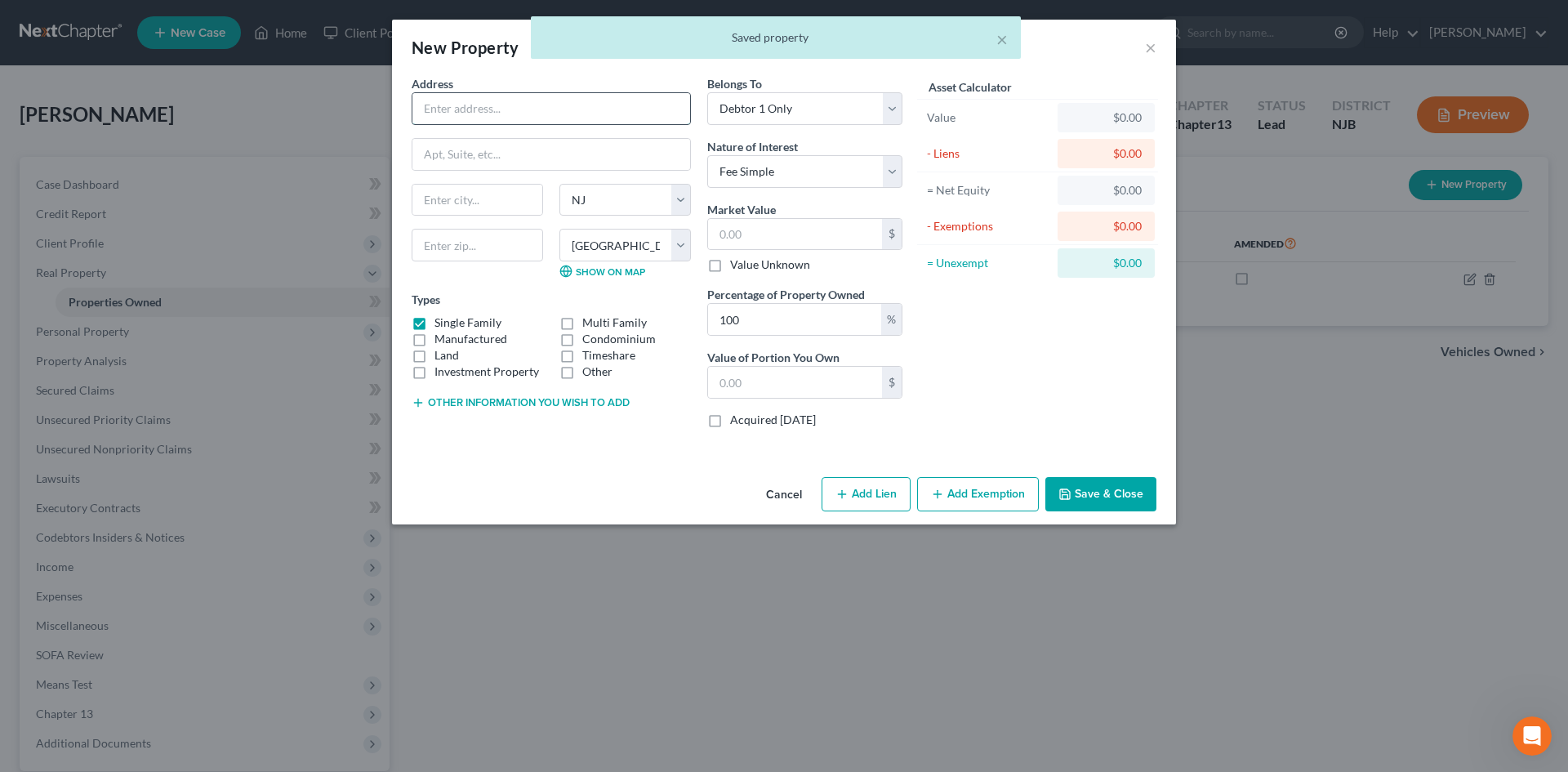
click at [574, 98] on input "text" at bounding box center [551, 109] width 277 height 31
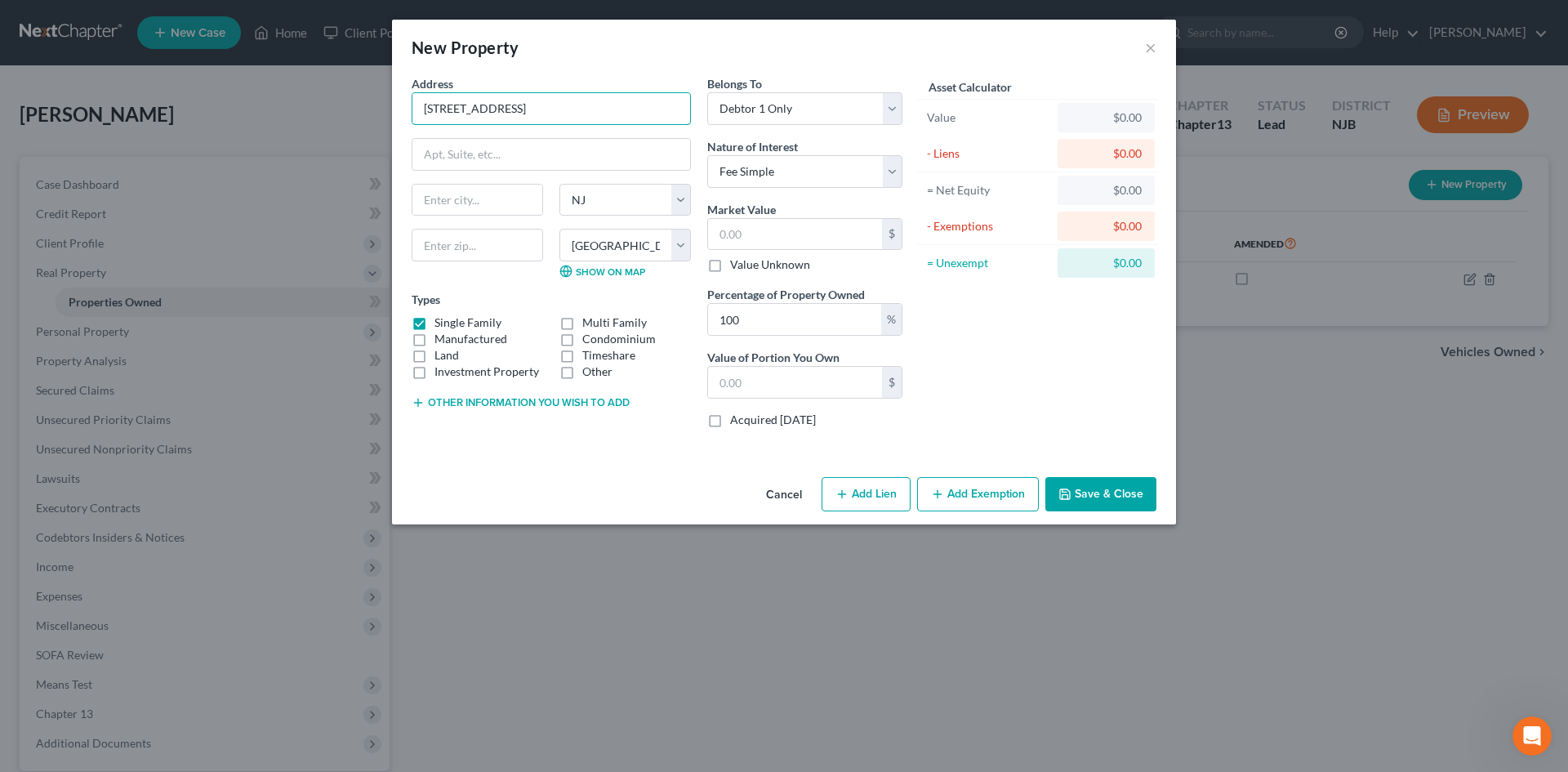
type input "[STREET_ADDRESS]"
type input "Hammonton"
type input "08037"
click at [775, 238] on input "text" at bounding box center [795, 235] width 174 height 31
type input "3"
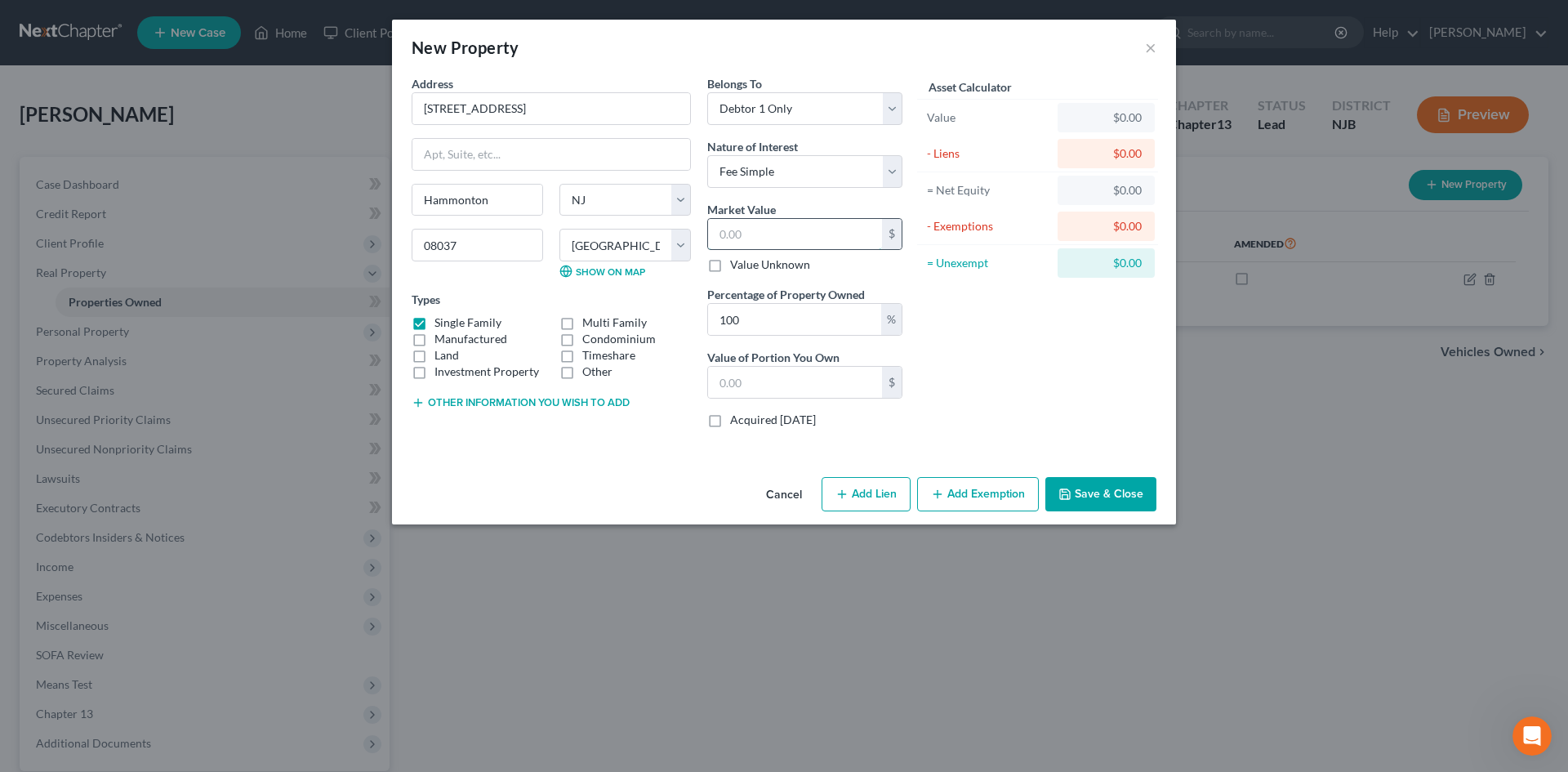
type input "3.00"
type input "37"
type input "37.00"
type input "375"
type input "375.00"
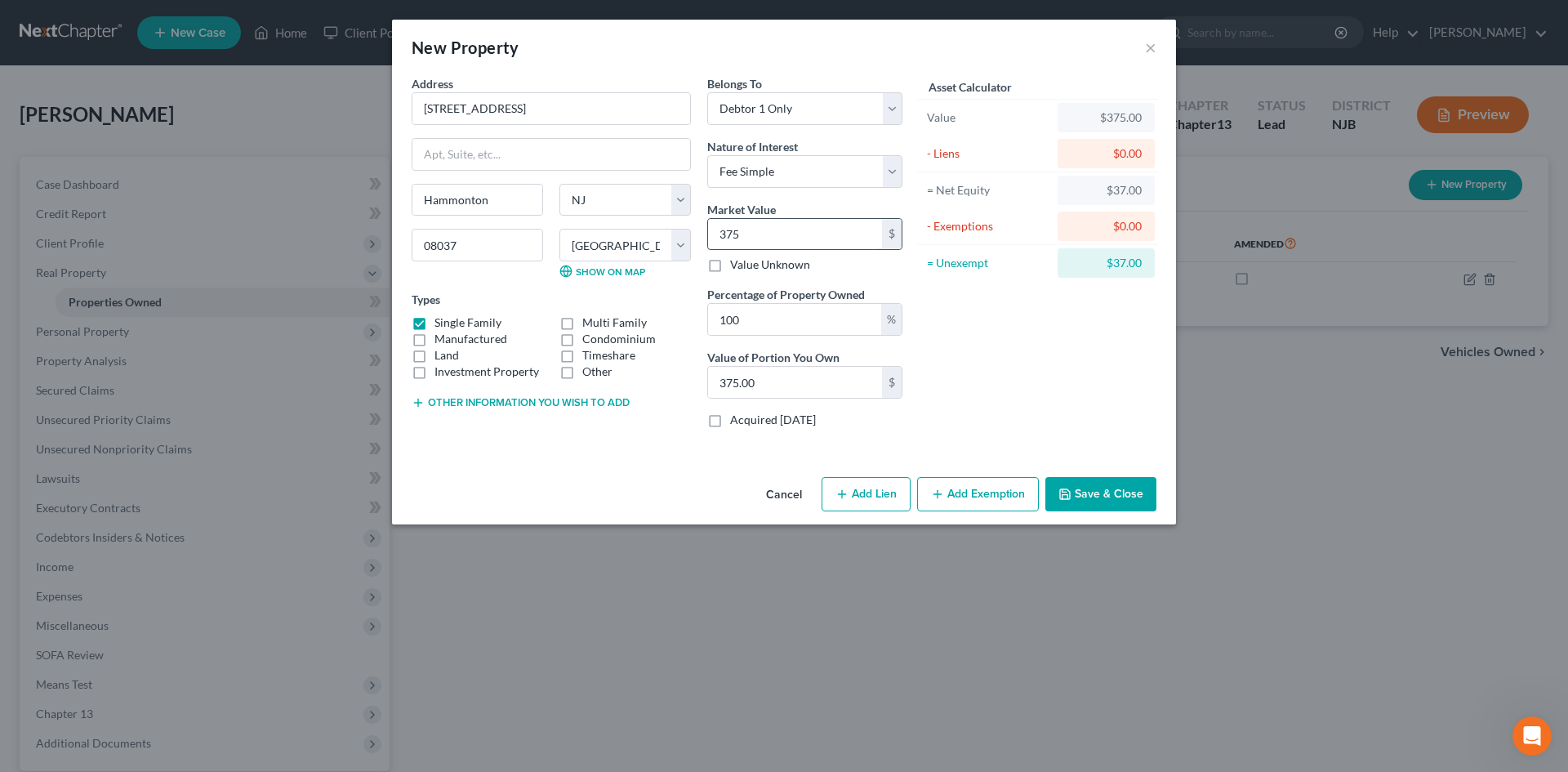
type input "3751"
type input "3,751.00"
type input "3,7510"
type input "37,510.00"
type input "37,5100"
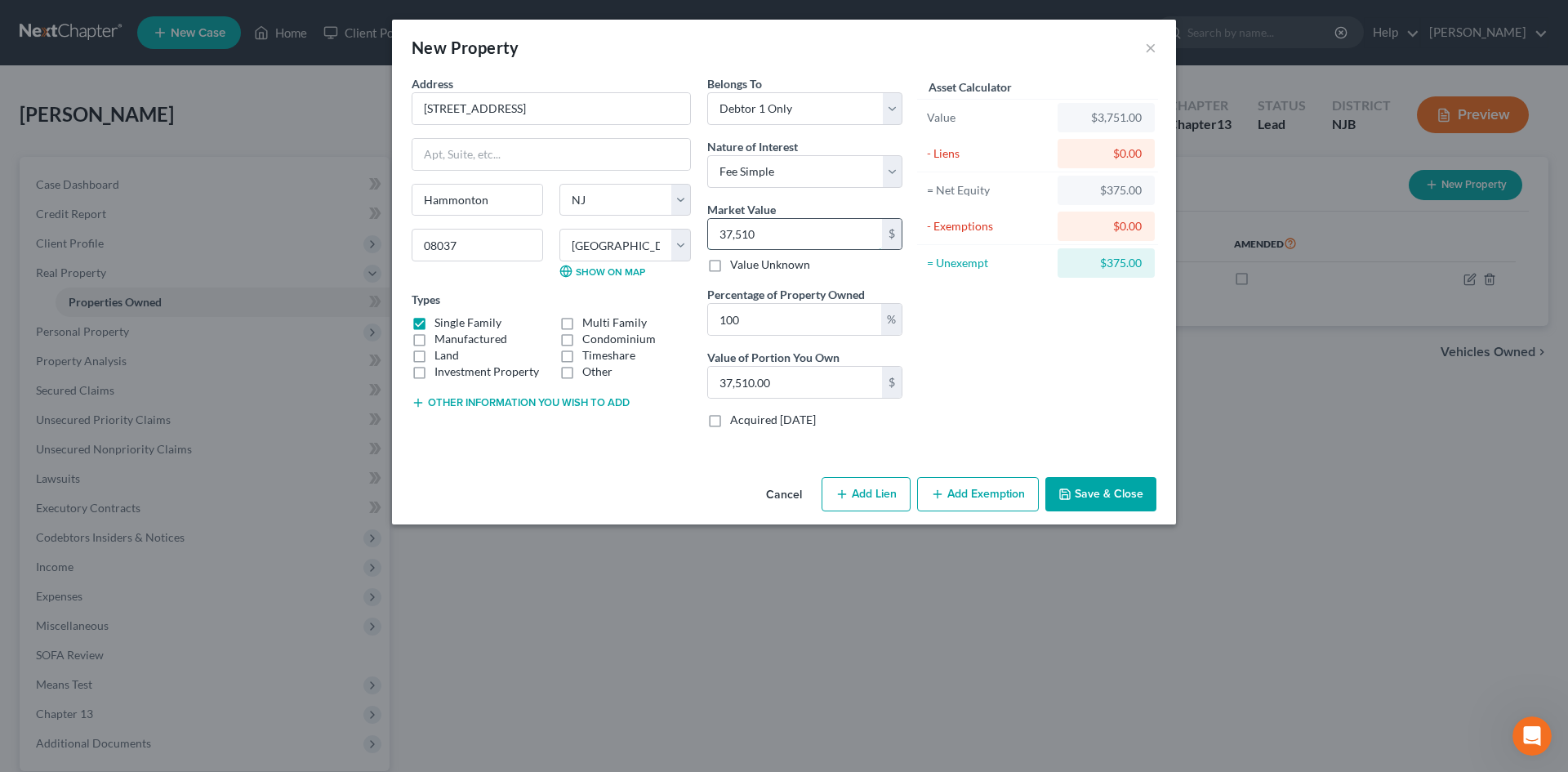
type input "375,100.00"
click at [860, 493] on button "Add Lien" at bounding box center [866, 494] width 90 height 34
select select "0"
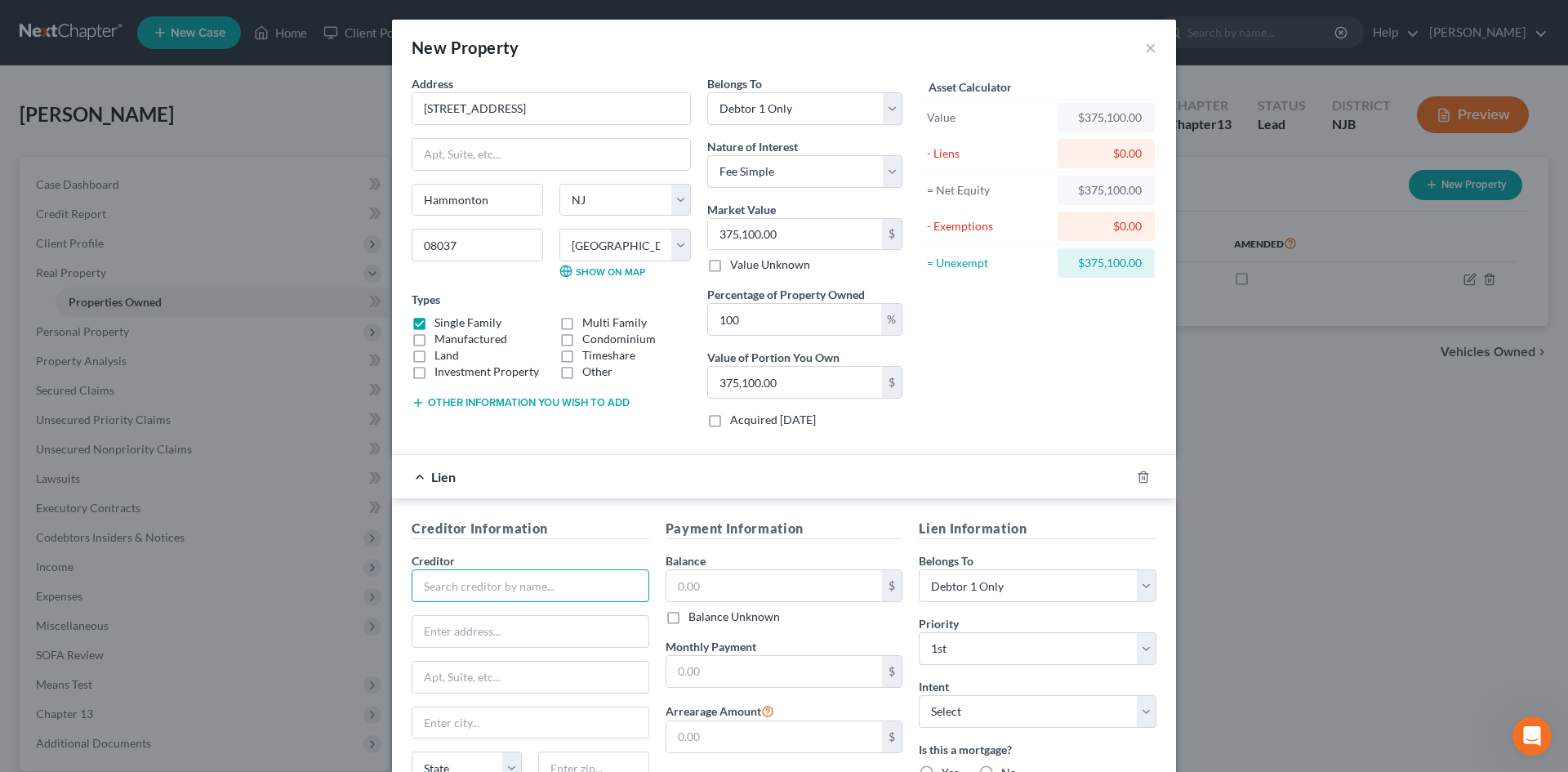
click at [488, 594] on input "text" at bounding box center [531, 585] width 238 height 32
type input "Freedom Mortgage Corporation"
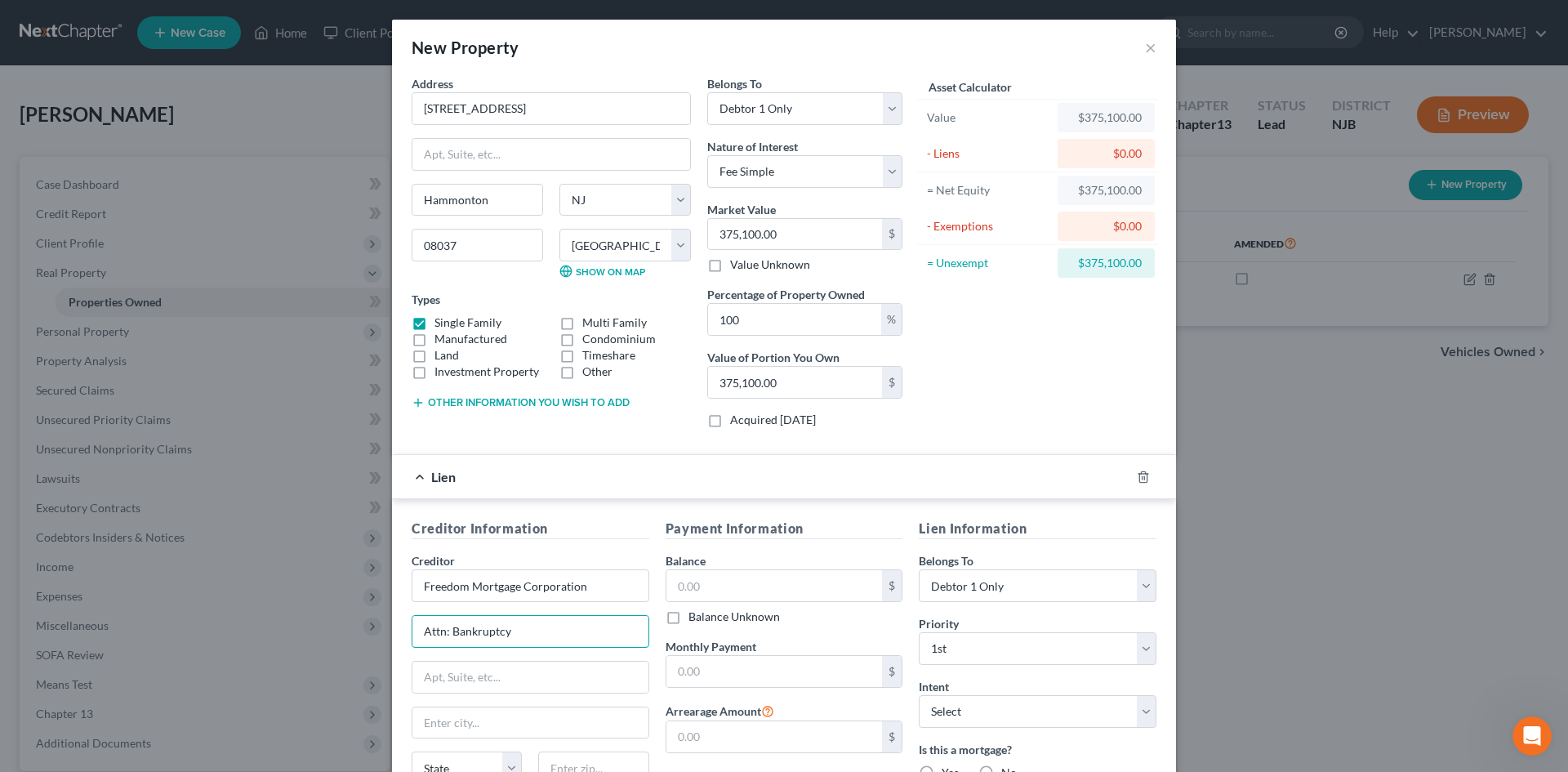
type input "Attn: Bankruptcy"
type input "[STREET_ADDRESS]"
type input "Mr. Laurel"
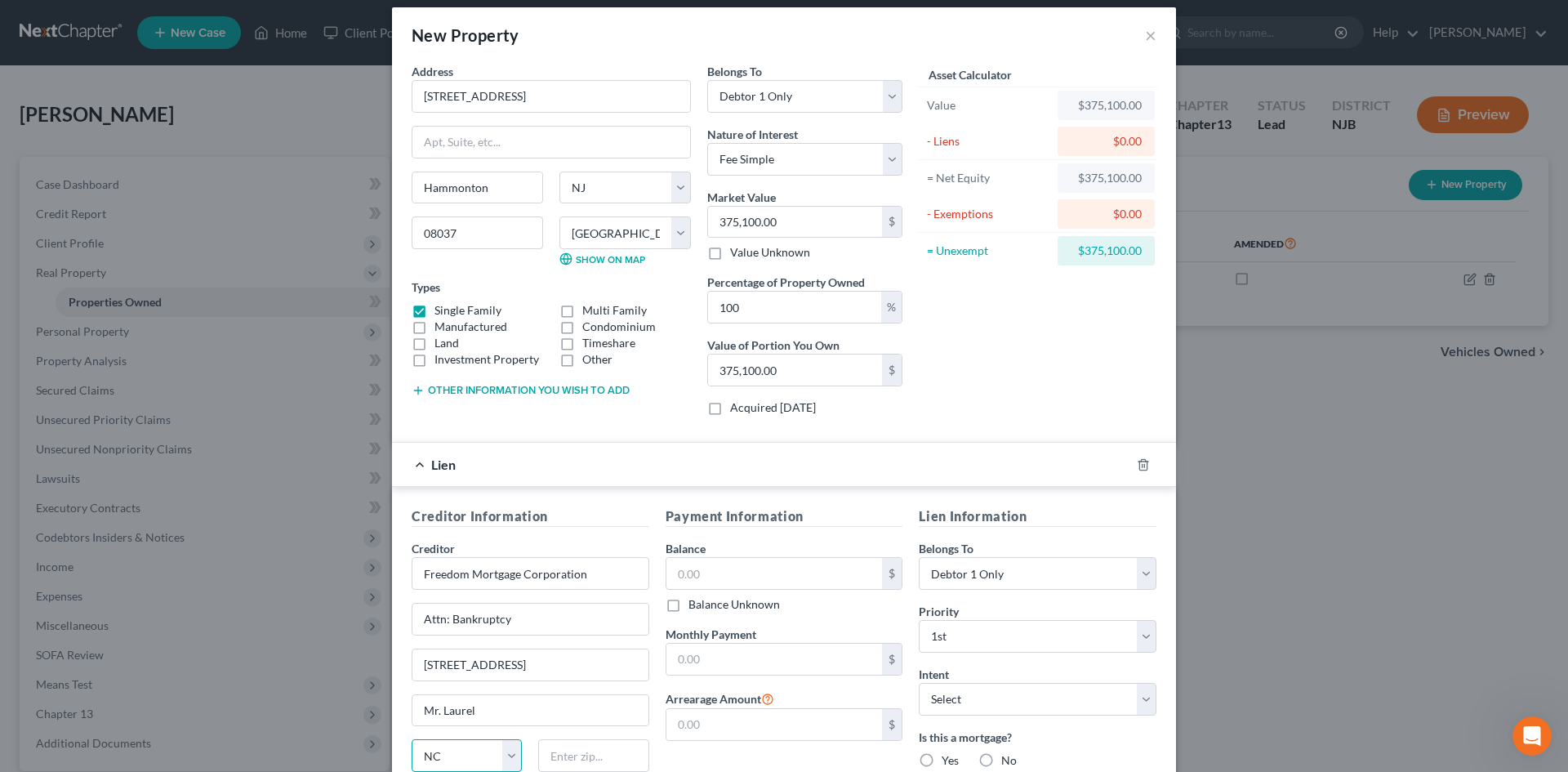
select select "33"
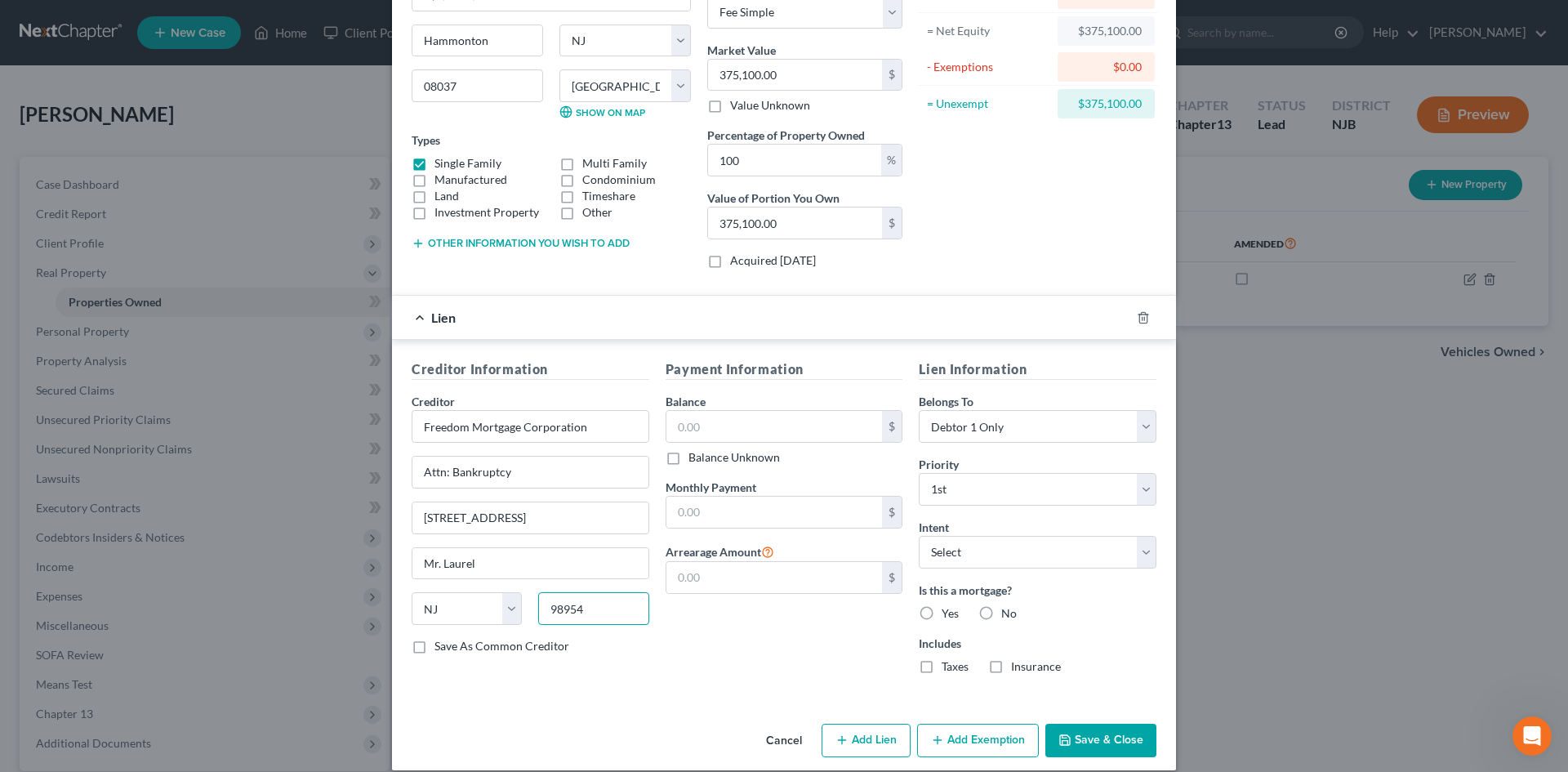
scroll to position [177, 0]
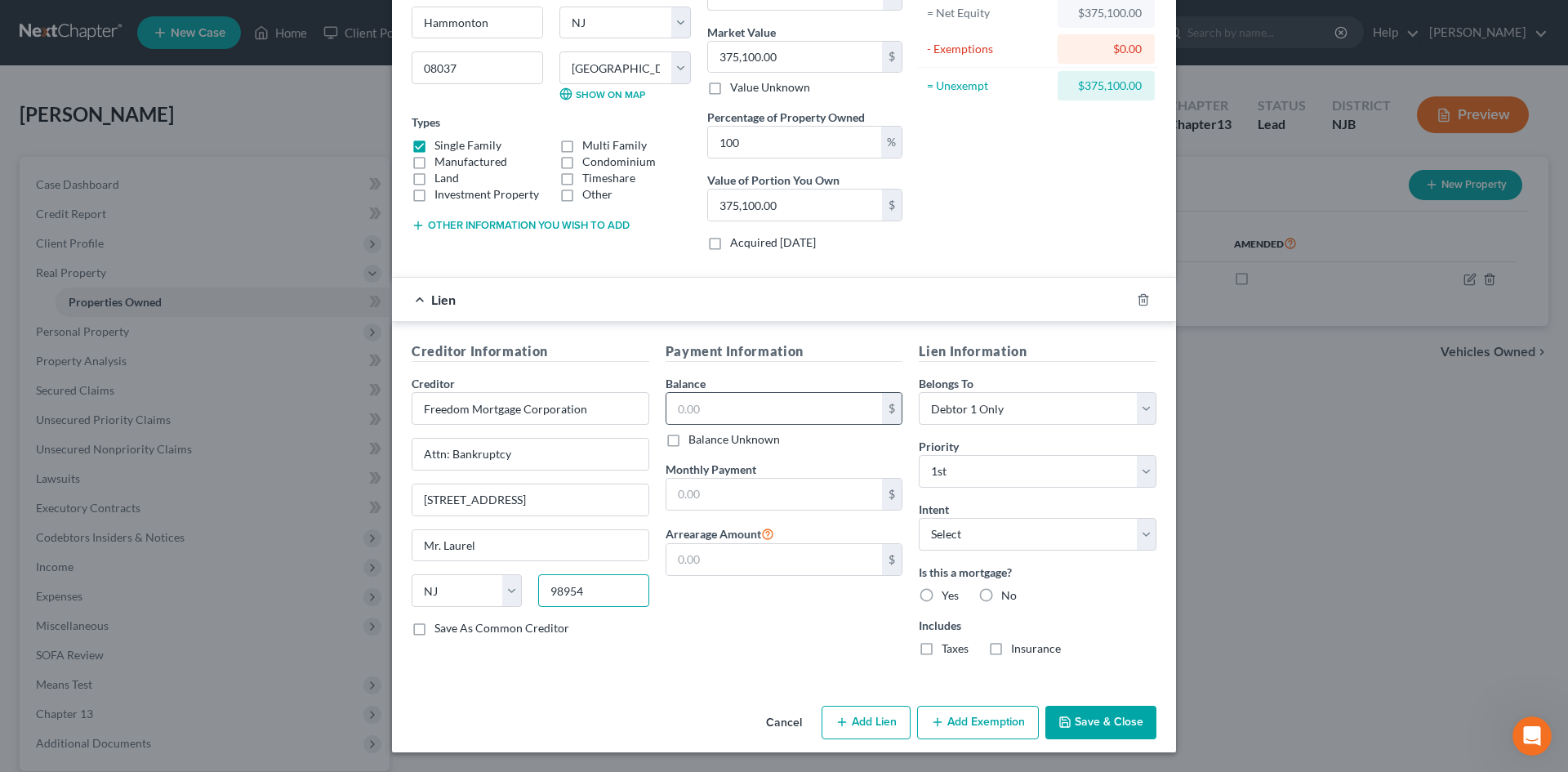
type input "98954"
click at [728, 392] on div "$" at bounding box center [785, 408] width 238 height 32
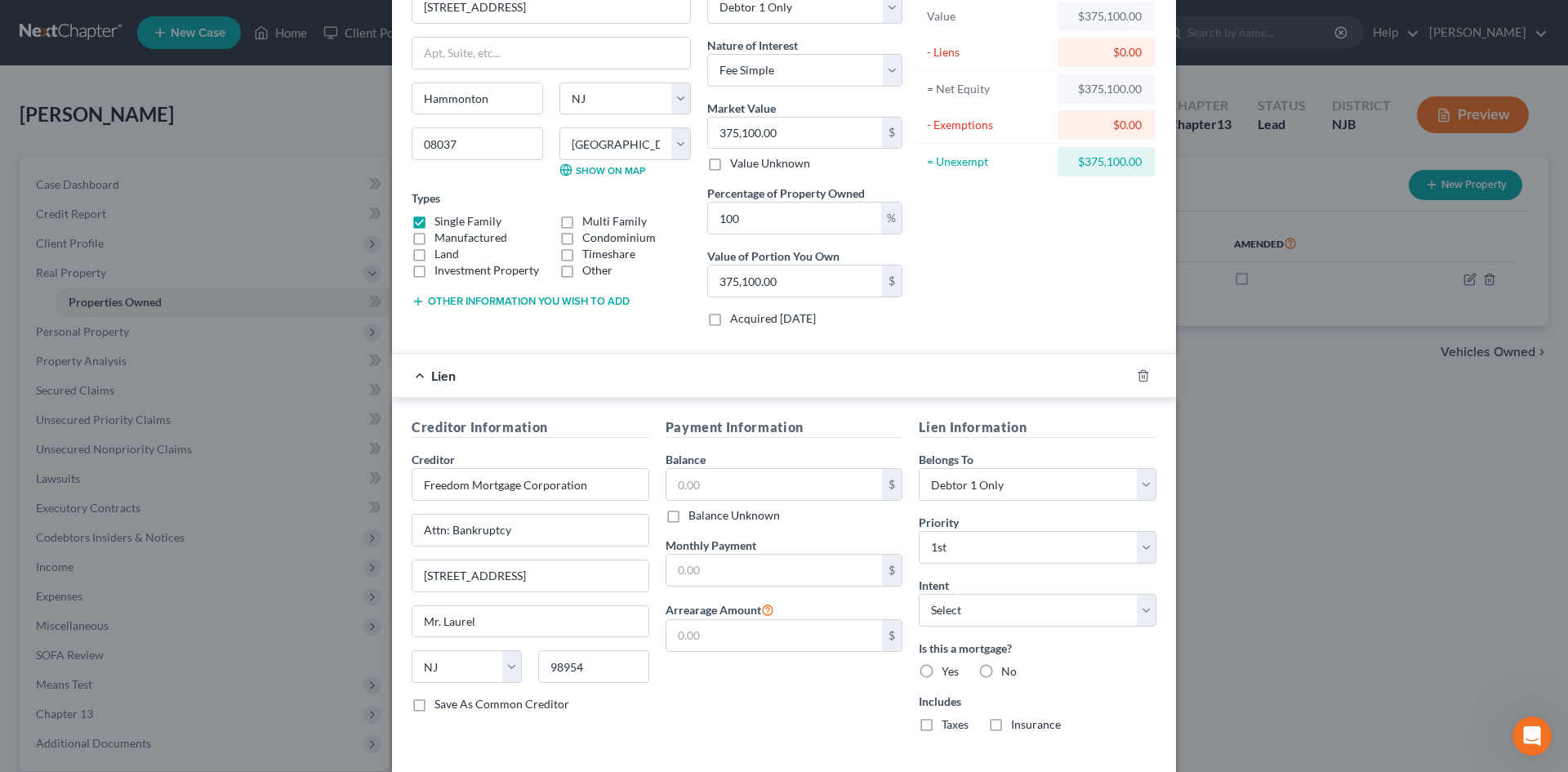
scroll to position [163, 0]
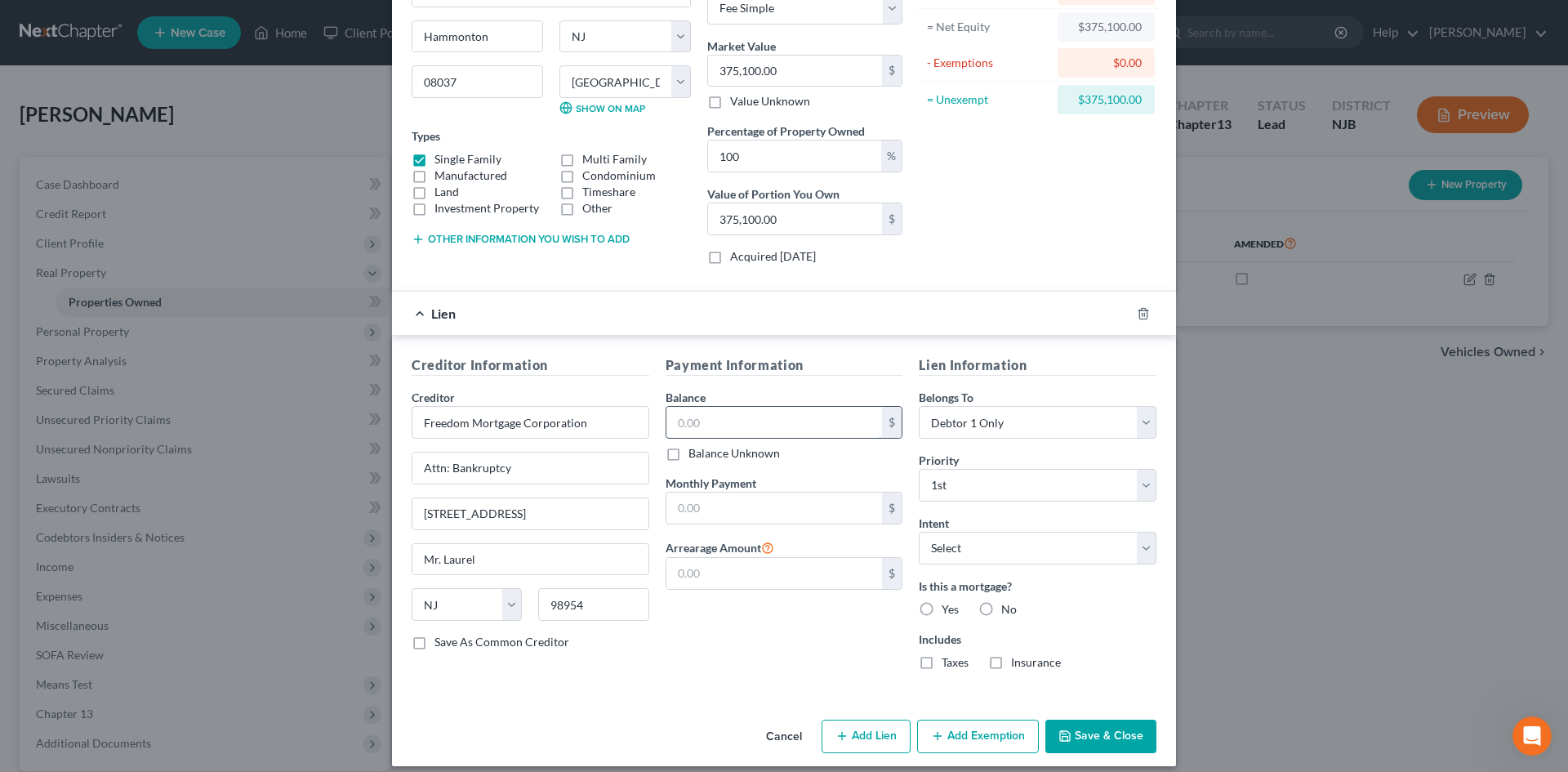
click at [739, 416] on input "text" at bounding box center [775, 423] width 216 height 31
type input "197,444.00"
click at [1087, 735] on button "Save & Close" at bounding box center [1101, 737] width 111 height 34
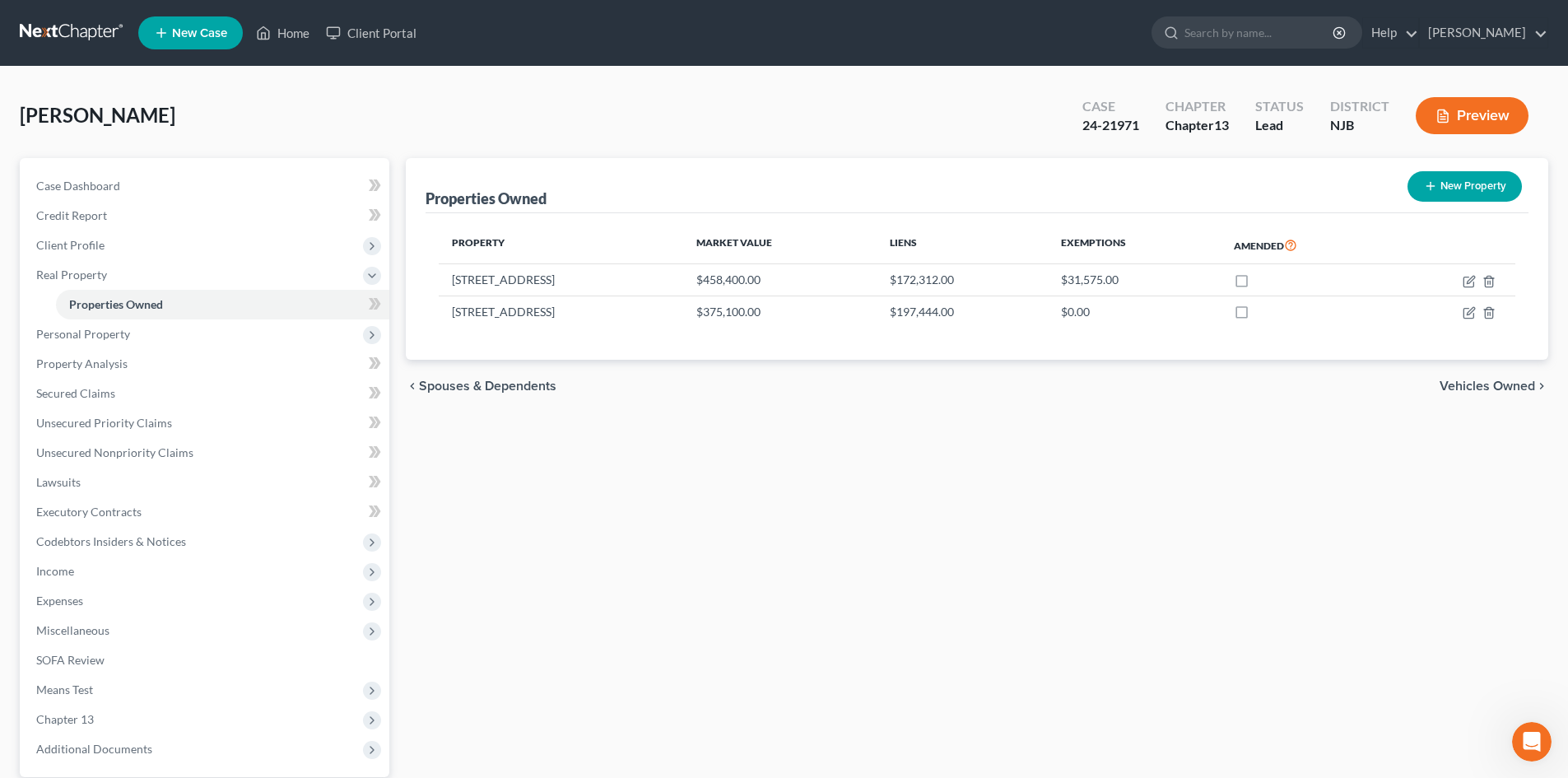
click at [1505, 385] on span "Vehicles Owned" at bounding box center [1487, 386] width 95 height 13
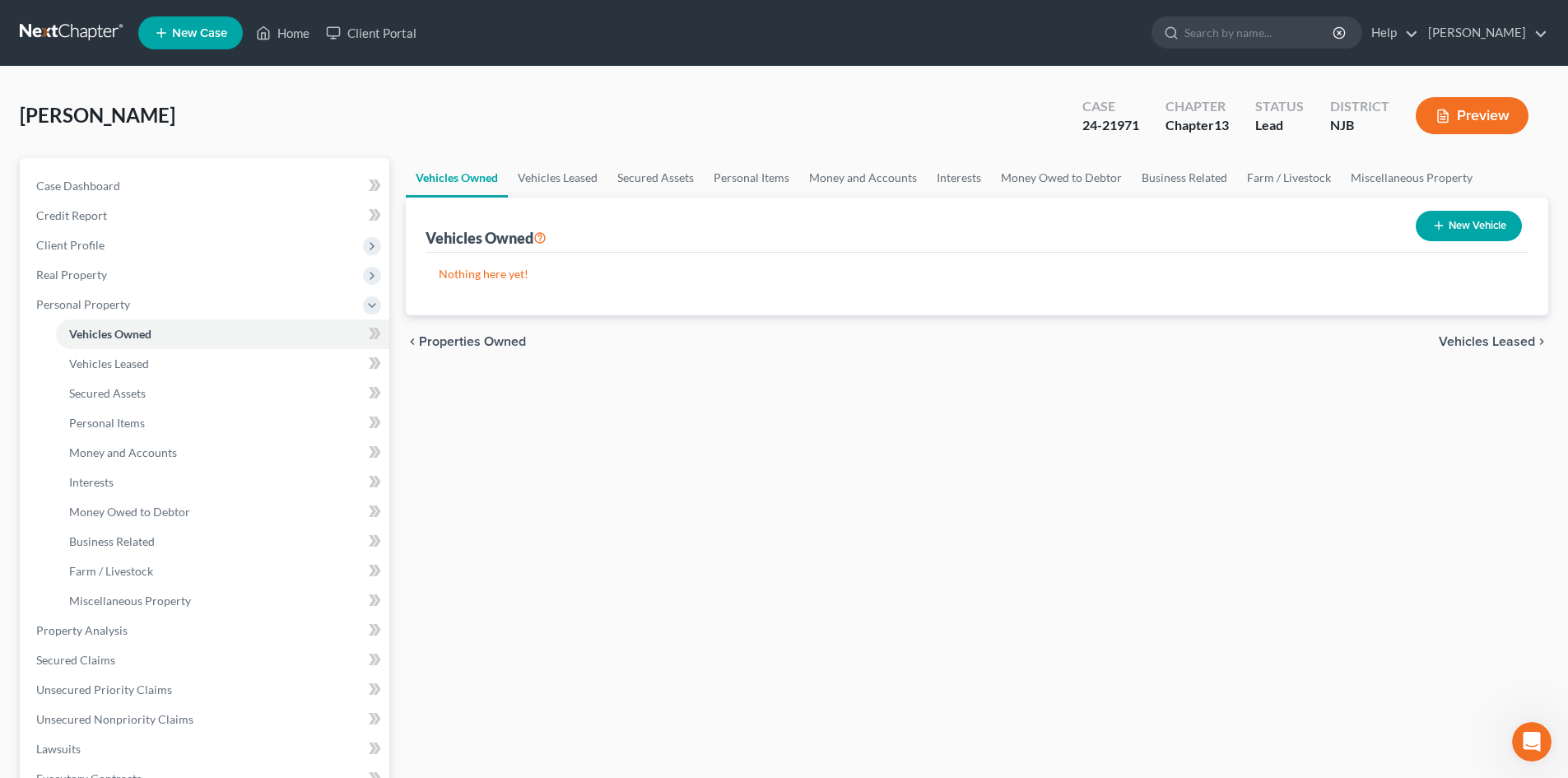
click at [1488, 230] on button "New Vehicle" at bounding box center [1468, 226] width 106 height 31
select select "0"
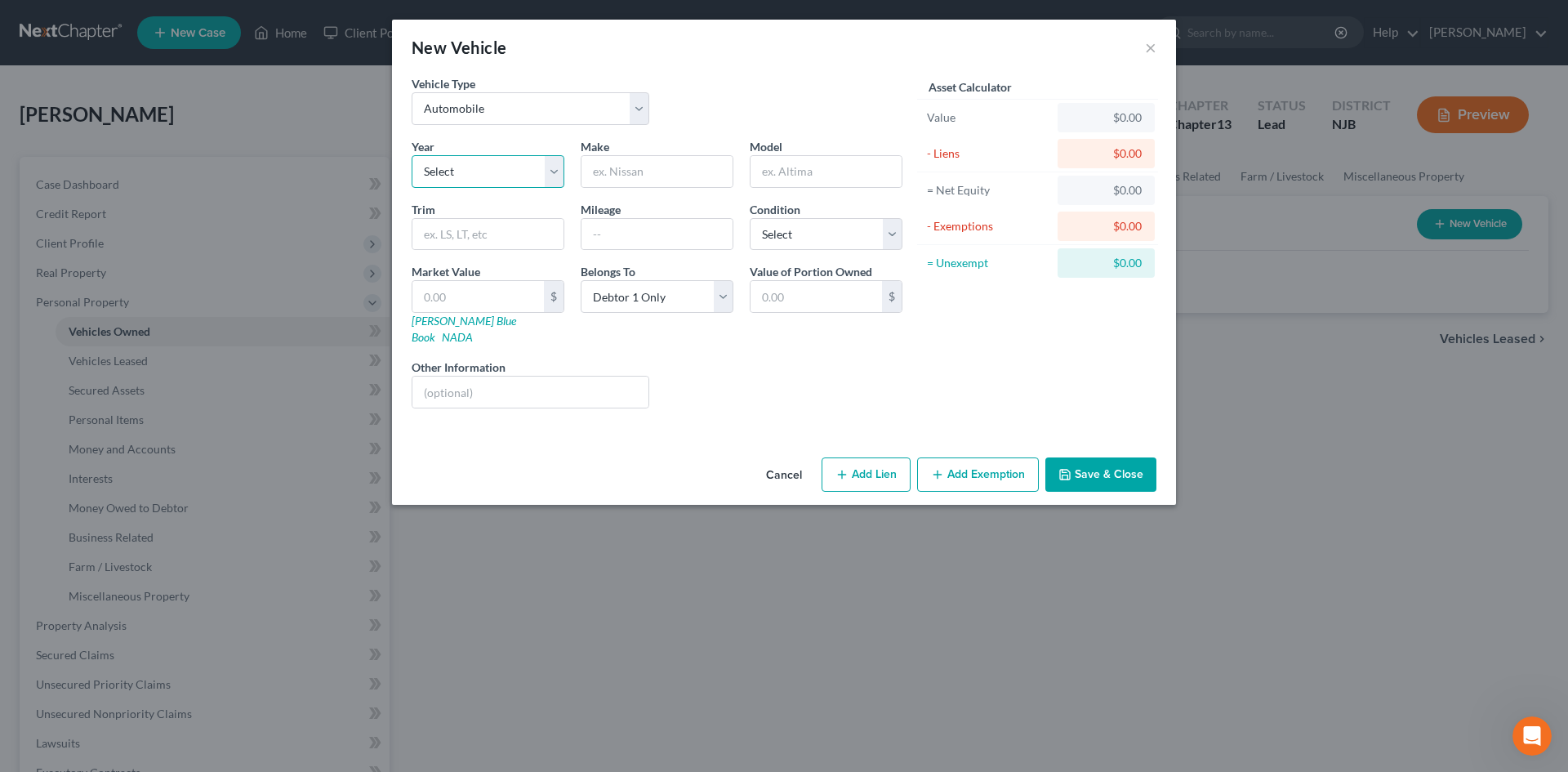
click at [484, 176] on select "Select 2026 2025 2024 2023 2022 2021 2020 2019 2018 2017 2016 2015 2014 2013 20…" at bounding box center [488, 171] width 152 height 32
select select "6"
click at [412, 155] on select "Select 2026 2025 2024 2023 2022 2021 2020 2019 2018 2017 2016 2015 2014 2013 20…" at bounding box center [488, 171] width 152 height 32
click at [633, 164] on input "text" at bounding box center [657, 172] width 151 height 31
type input "Honda"
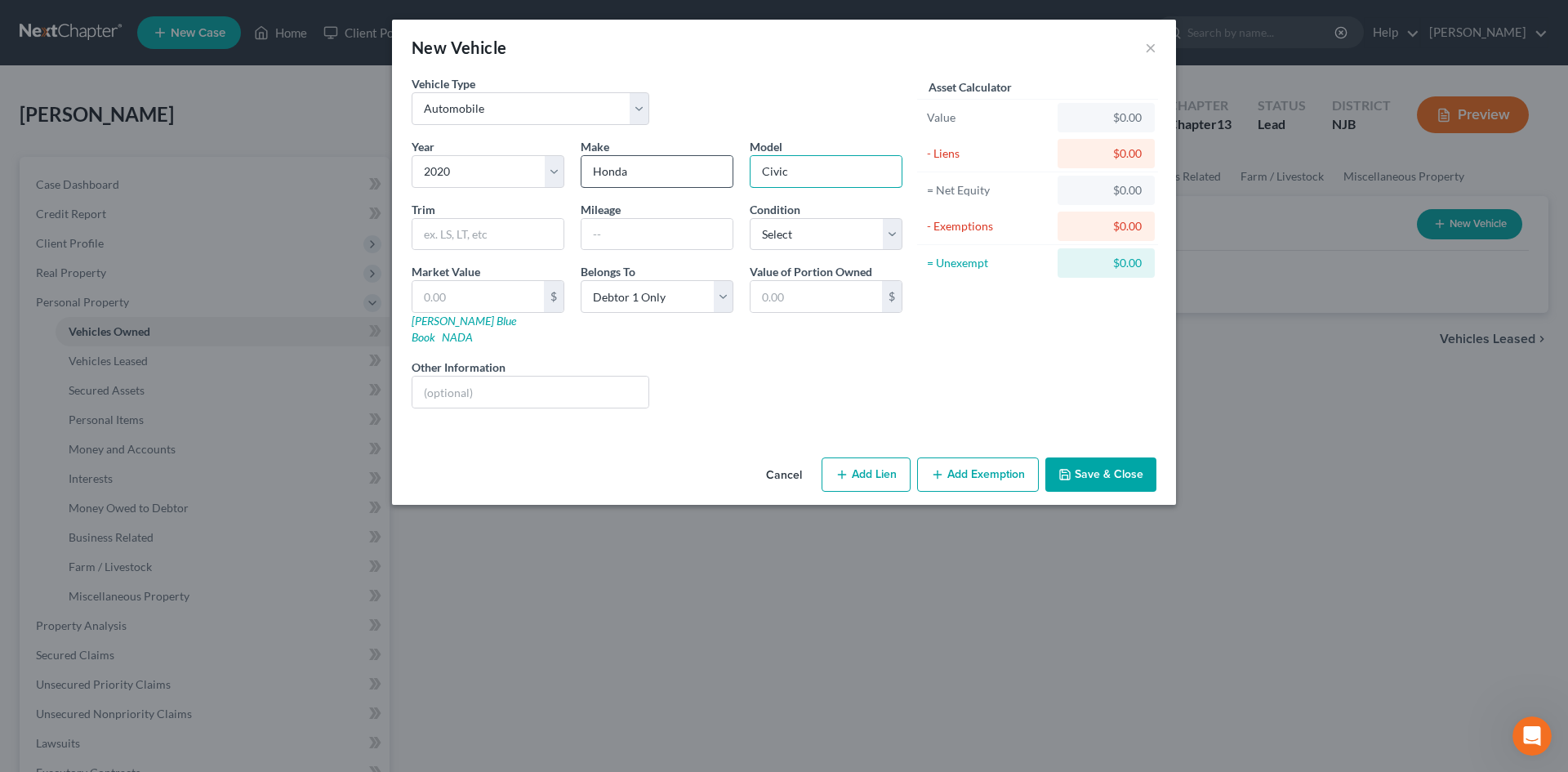
type input "Civic"
click at [476, 300] on input "text" at bounding box center [478, 297] width 132 height 31
type input "2"
type input "2.00"
type input "21"
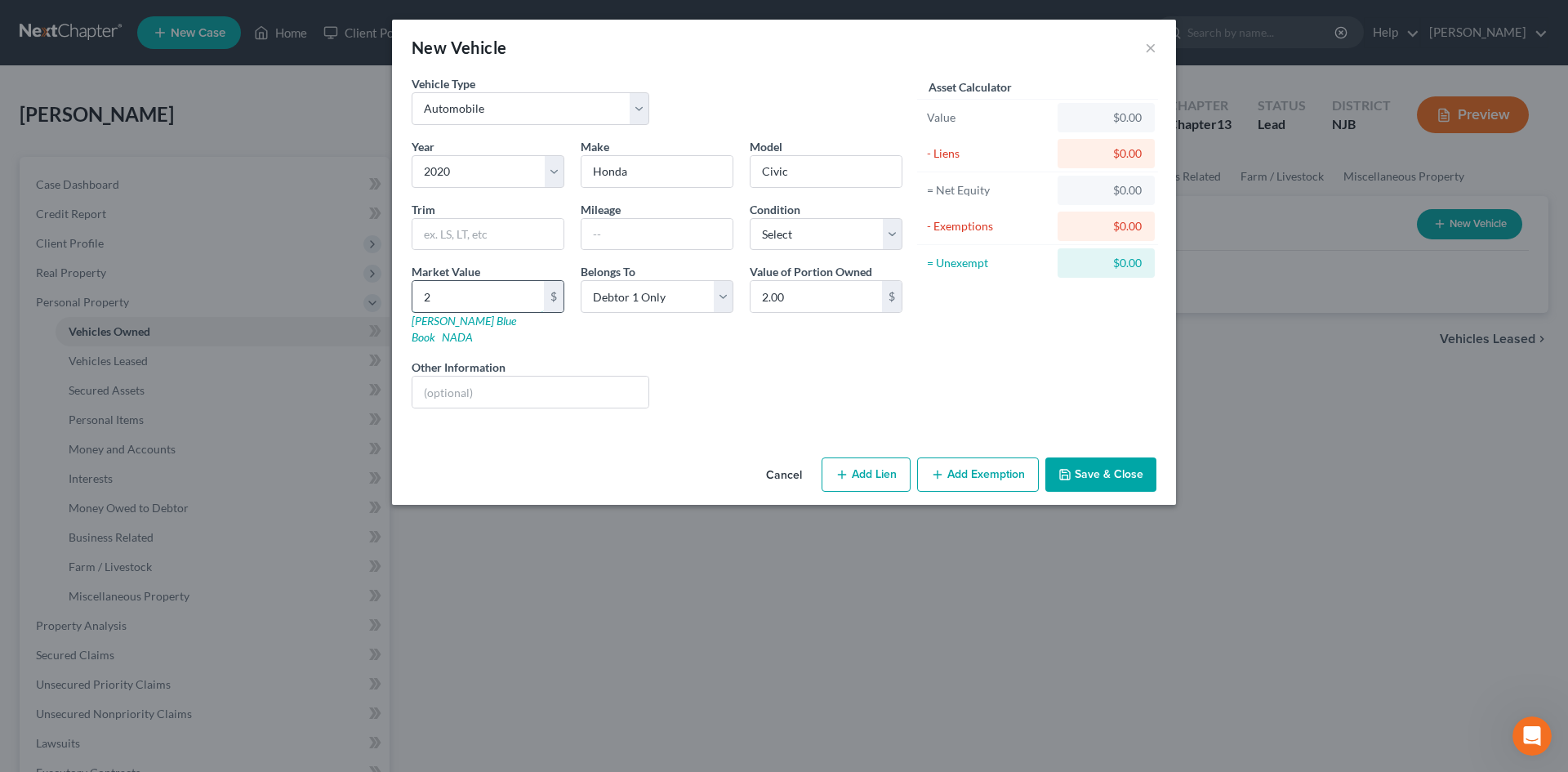
type input "21.00"
type input "212"
type input "212.00"
type input "2,123"
type input "2,123.00"
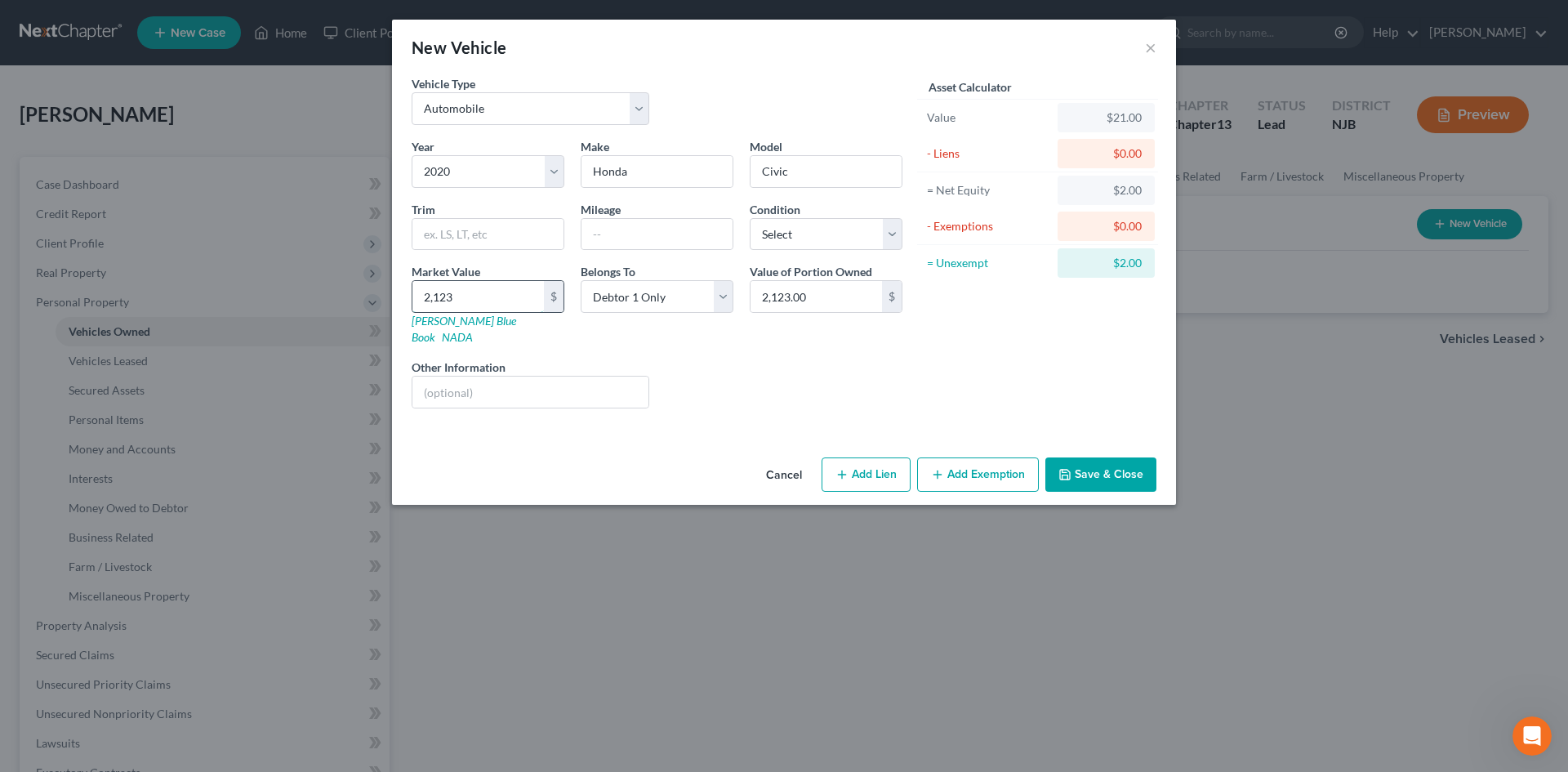
type input "2,1237"
type input "21,237.00"
type input "21,2377"
type input "212,377.00"
type input "21,23"
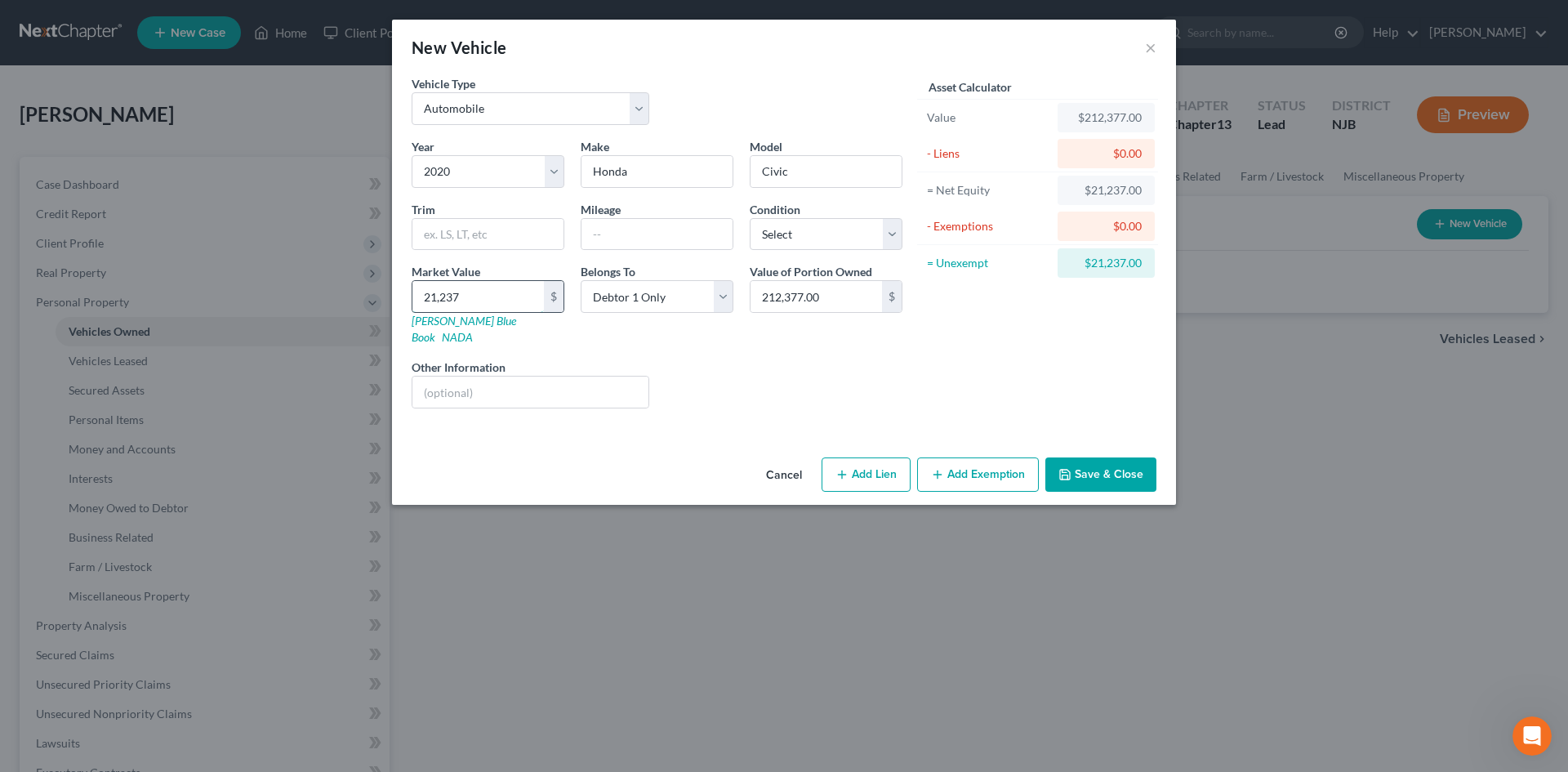
type input "2,123.00"
type input "2,12"
type input "212.00"
type input "21"
type input "21.00"
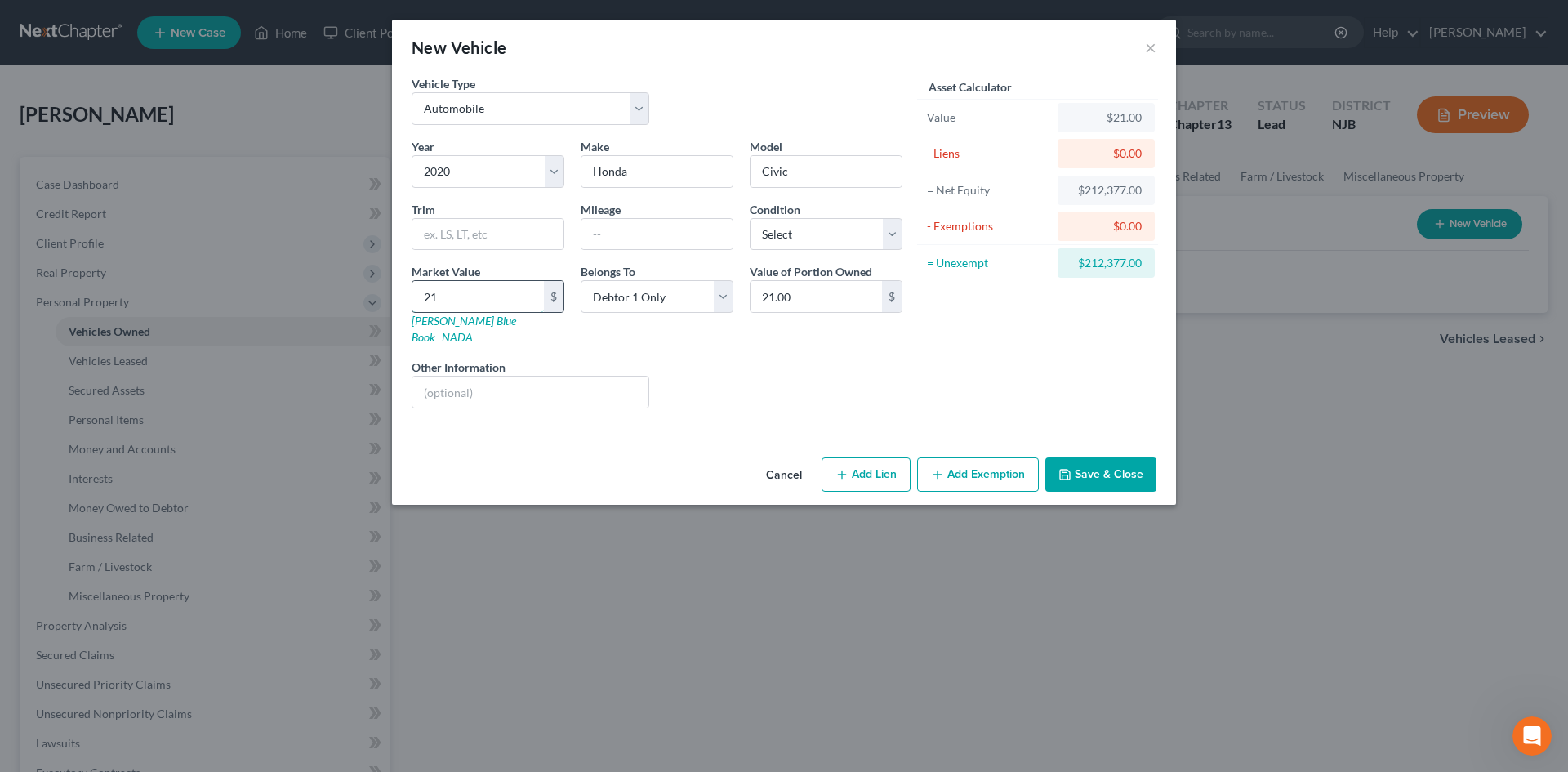
type input "213"
type input "213.00"
type input "2137"
type input "2,137.00"
type input "2,1377"
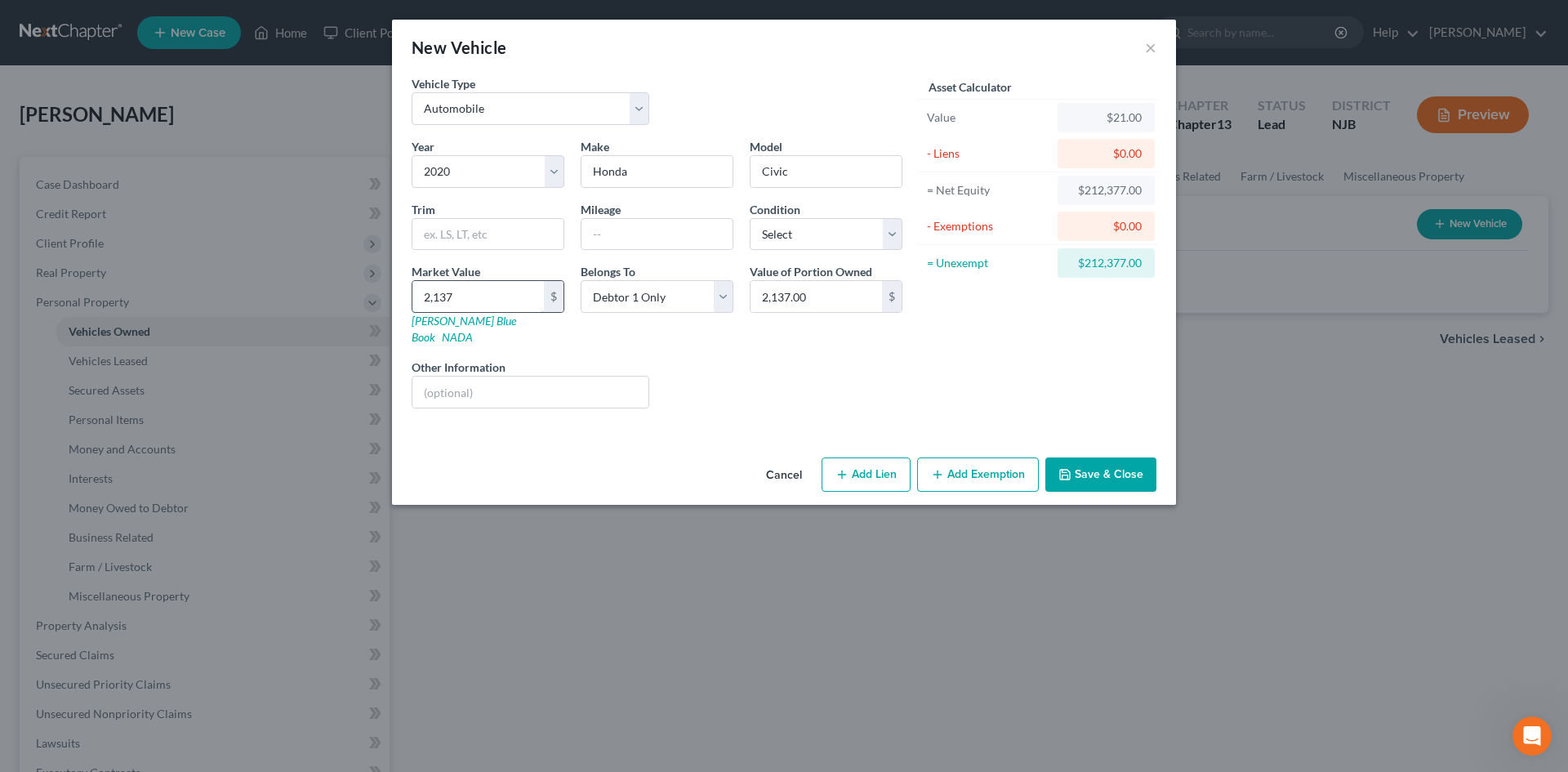
type input "21,377.00"
click at [874, 460] on button "Add Lien" at bounding box center [866, 474] width 90 height 34
select select "0"
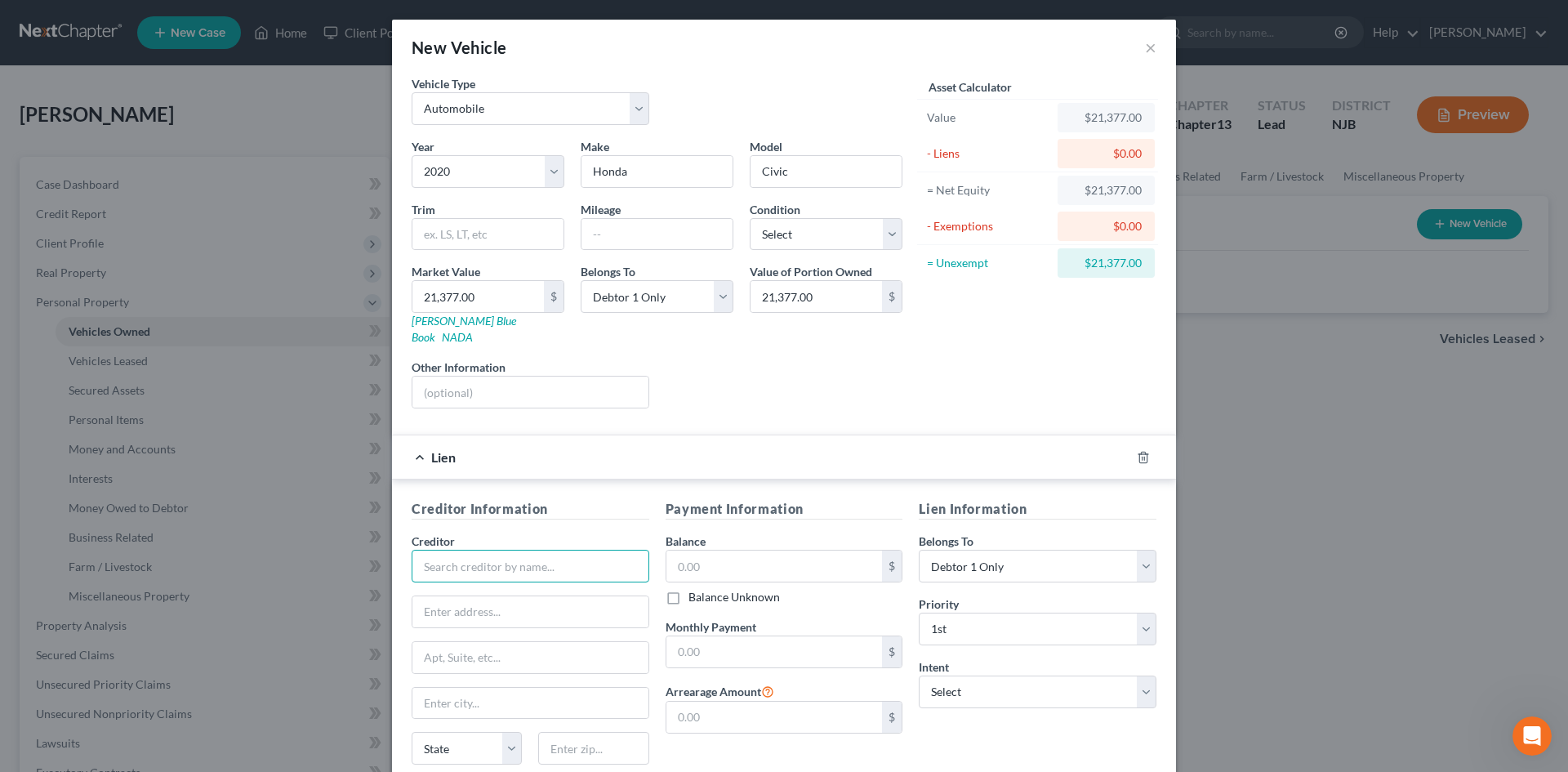
click at [491, 550] on input "text" at bounding box center [531, 565] width 238 height 32
type input "Ally Financial, Inc"
click at [487, 596] on input "text" at bounding box center [530, 612] width 236 height 31
type input "Attn: Bankruptcy"
type input "PO Box 380901"
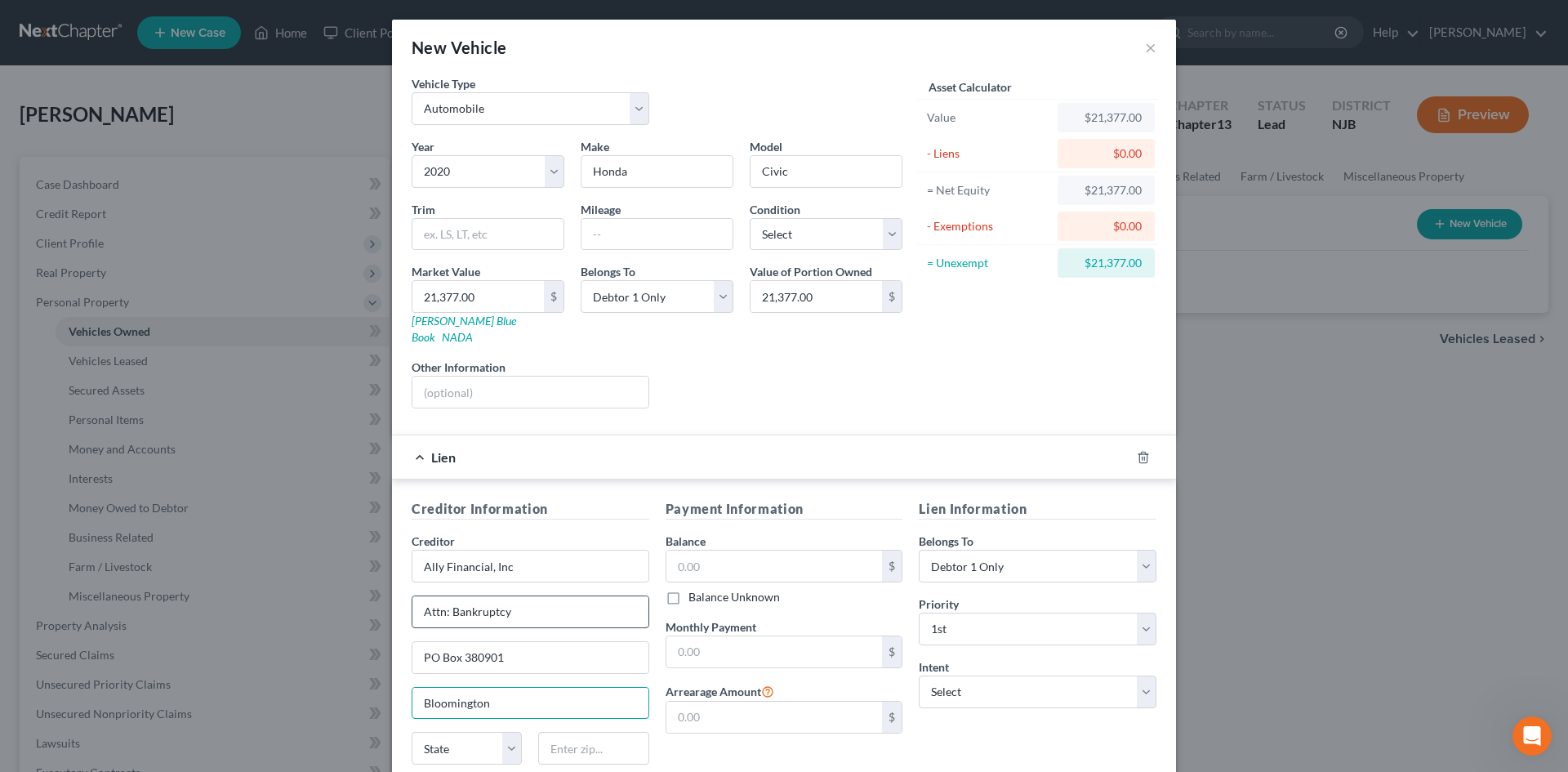
type input "Bloomington"
select select "14"
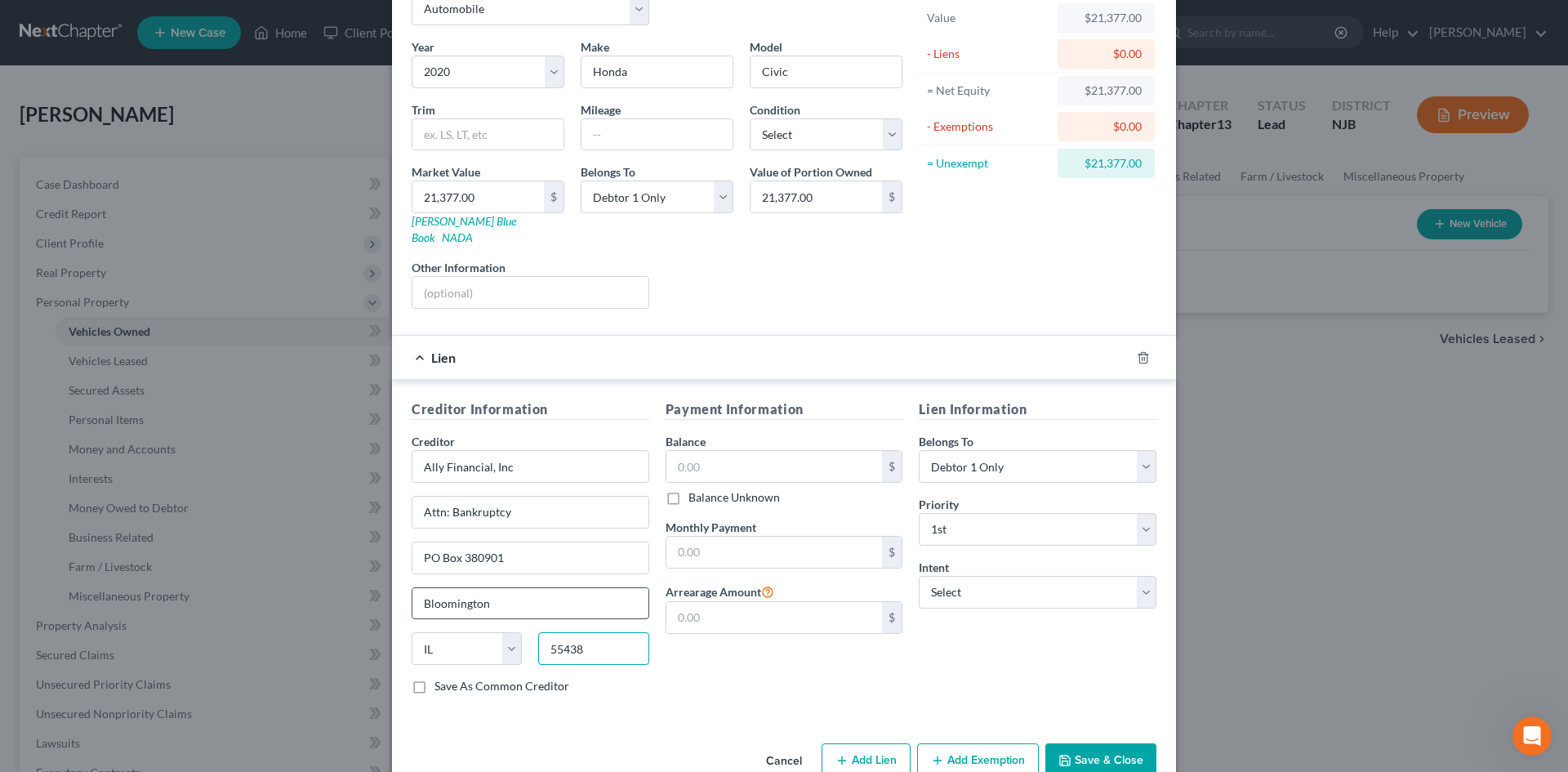
scroll to position [122, 0]
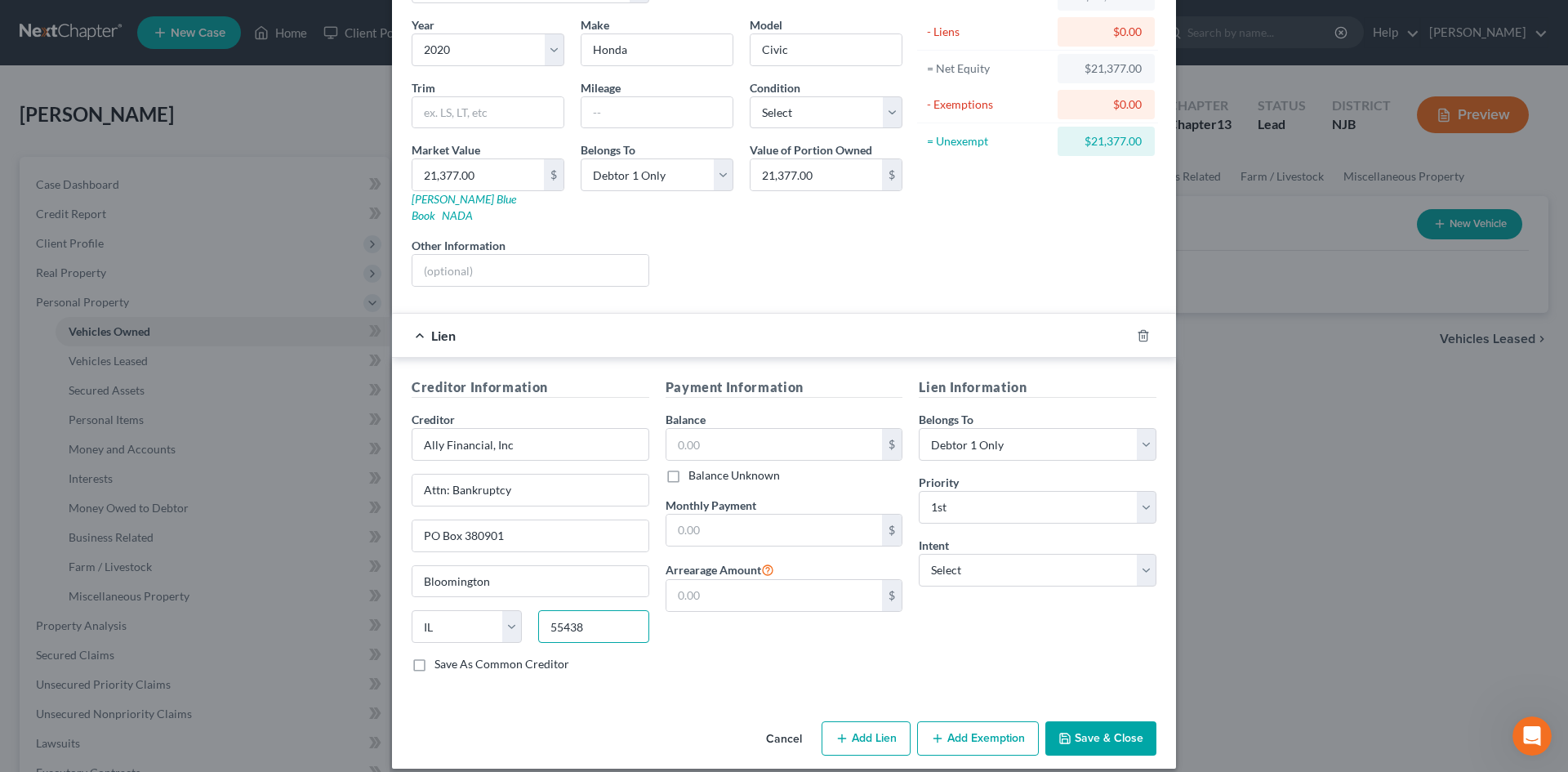
type input "55438"
click at [435, 656] on label "Save As Common Creditor" at bounding box center [502, 664] width 135 height 17
click at [441, 656] on input "Save As Common Creditor" at bounding box center [446, 661] width 11 height 11
checkbox input "true"
type input "[GEOGRAPHIC_DATA]"
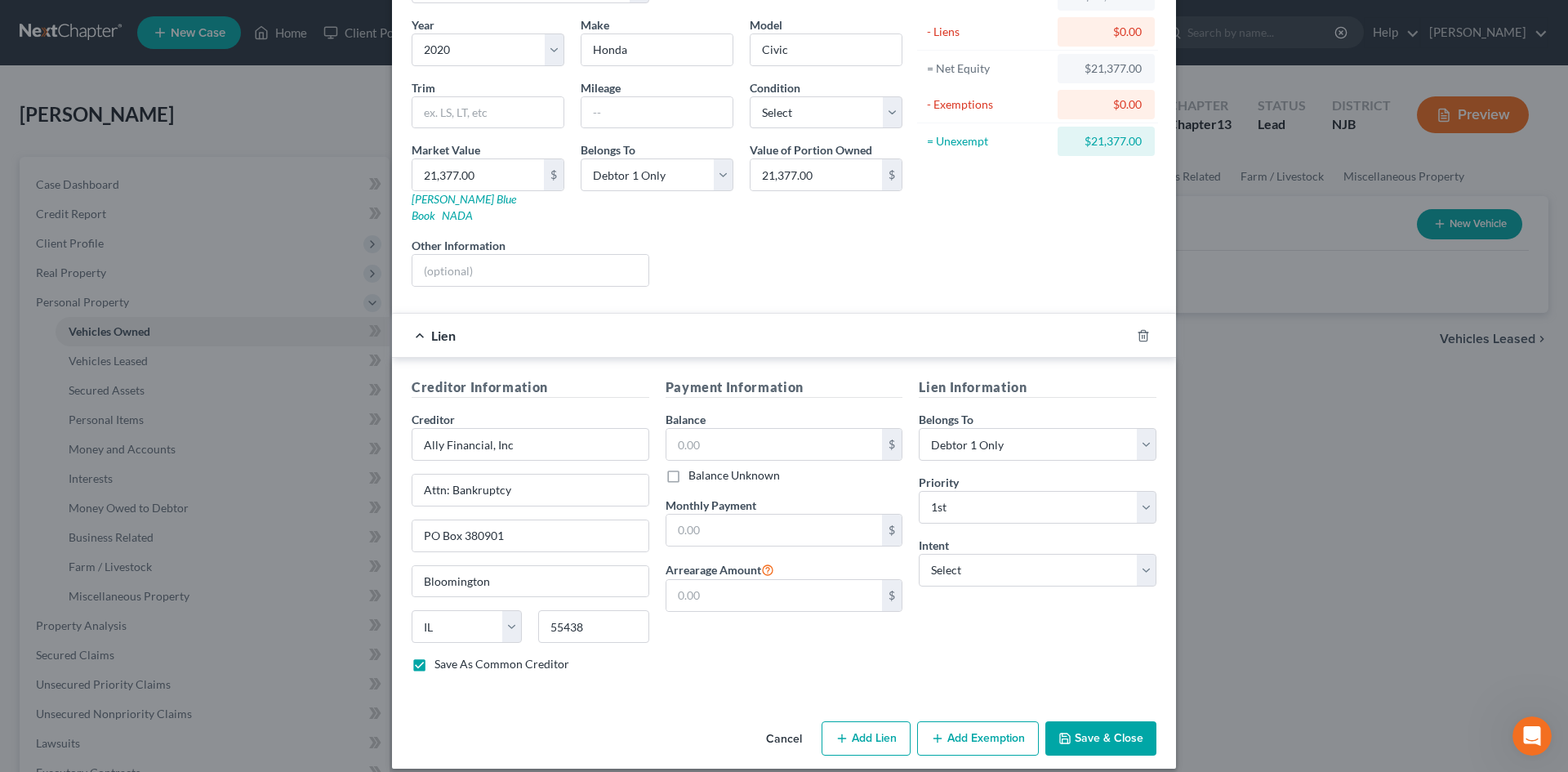
select select "24"
click at [698, 429] on input "text" at bounding box center [775, 445] width 216 height 31
type input "24,106.00"
click at [1026, 561] on select "Select Surrender Redeem Reaffirm Avoid Other" at bounding box center [1038, 569] width 238 height 32
select select "2"
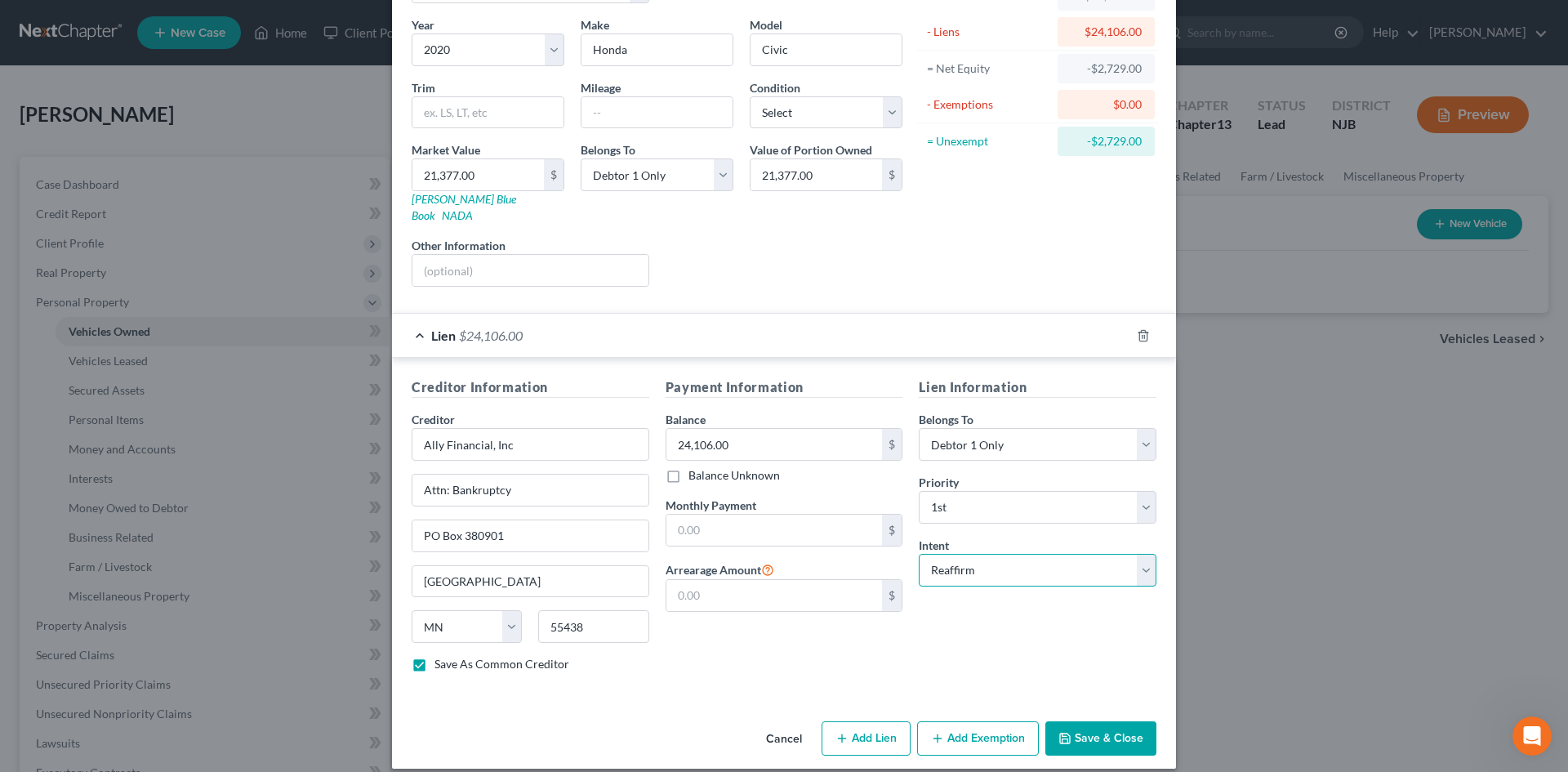
click at [919, 554] on select "Select Surrender Redeem Reaffirm Avoid Other" at bounding box center [1038, 569] width 238 height 32
click at [1094, 725] on button "Save & Close" at bounding box center [1101, 738] width 111 height 34
checkbox input "false"
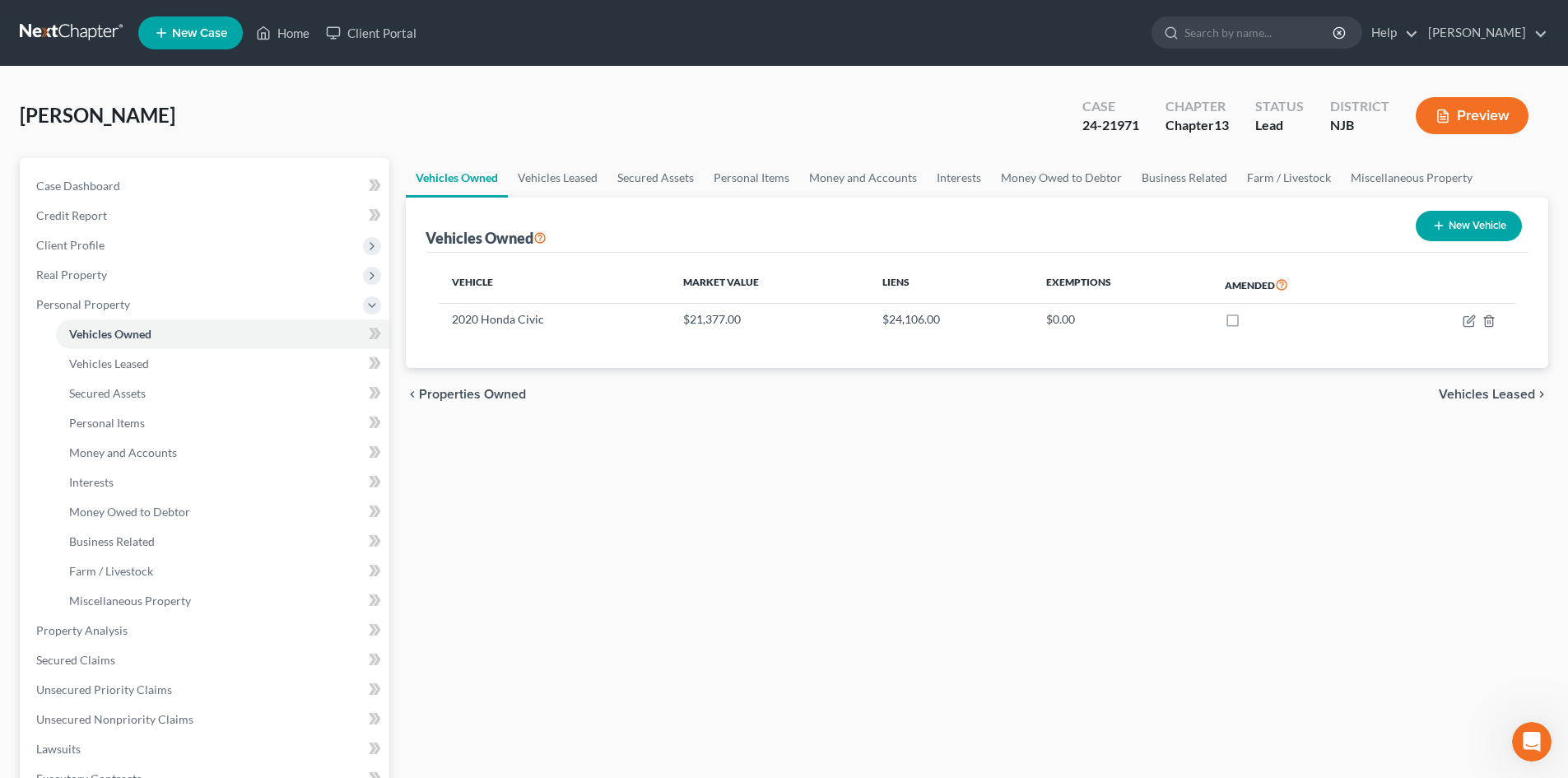
click at [1473, 400] on span "Vehicles Leased" at bounding box center [1487, 393] width 96 height 13
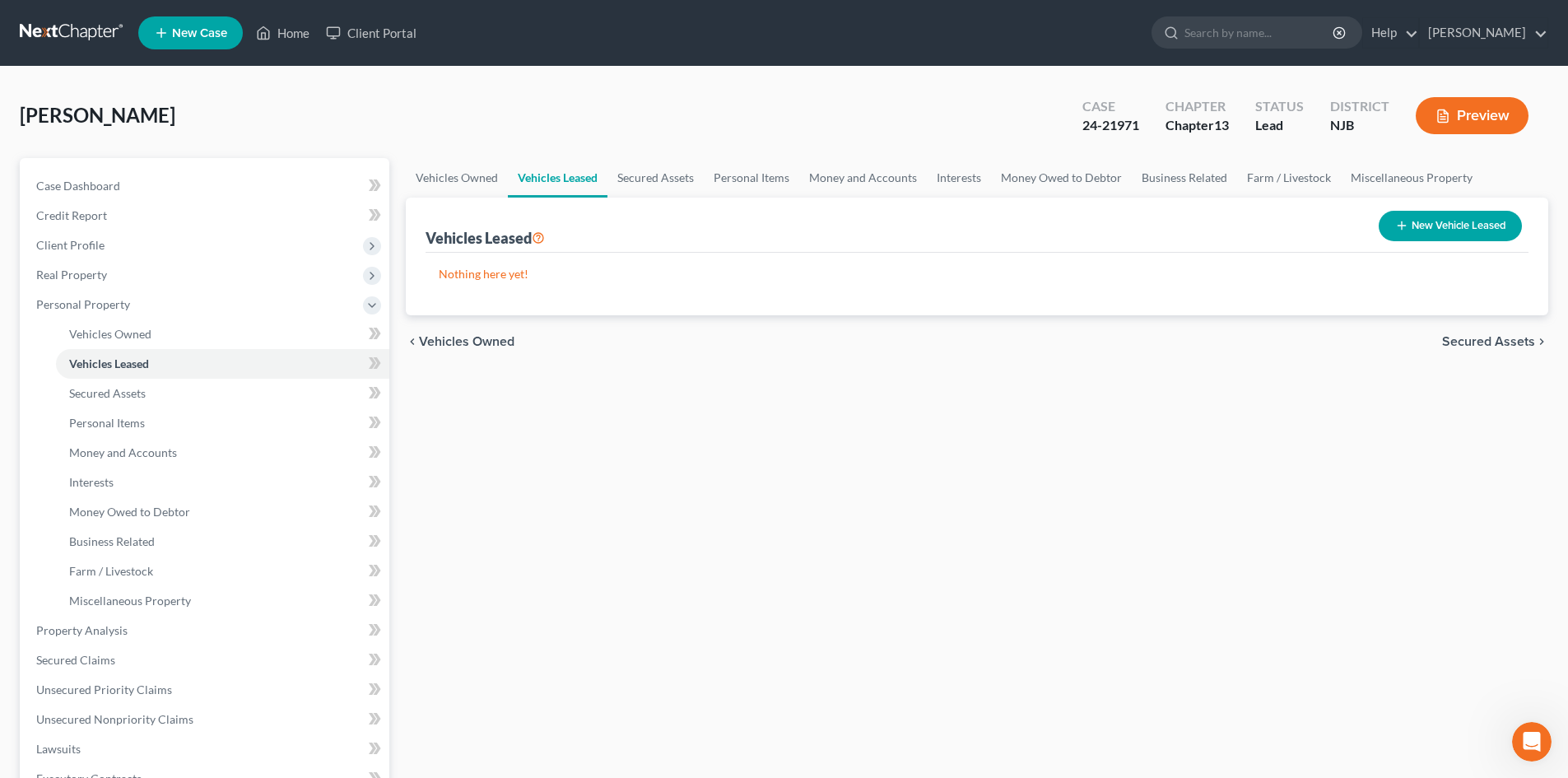
click at [1476, 339] on span "Secured Assets" at bounding box center [1489, 341] width 93 height 13
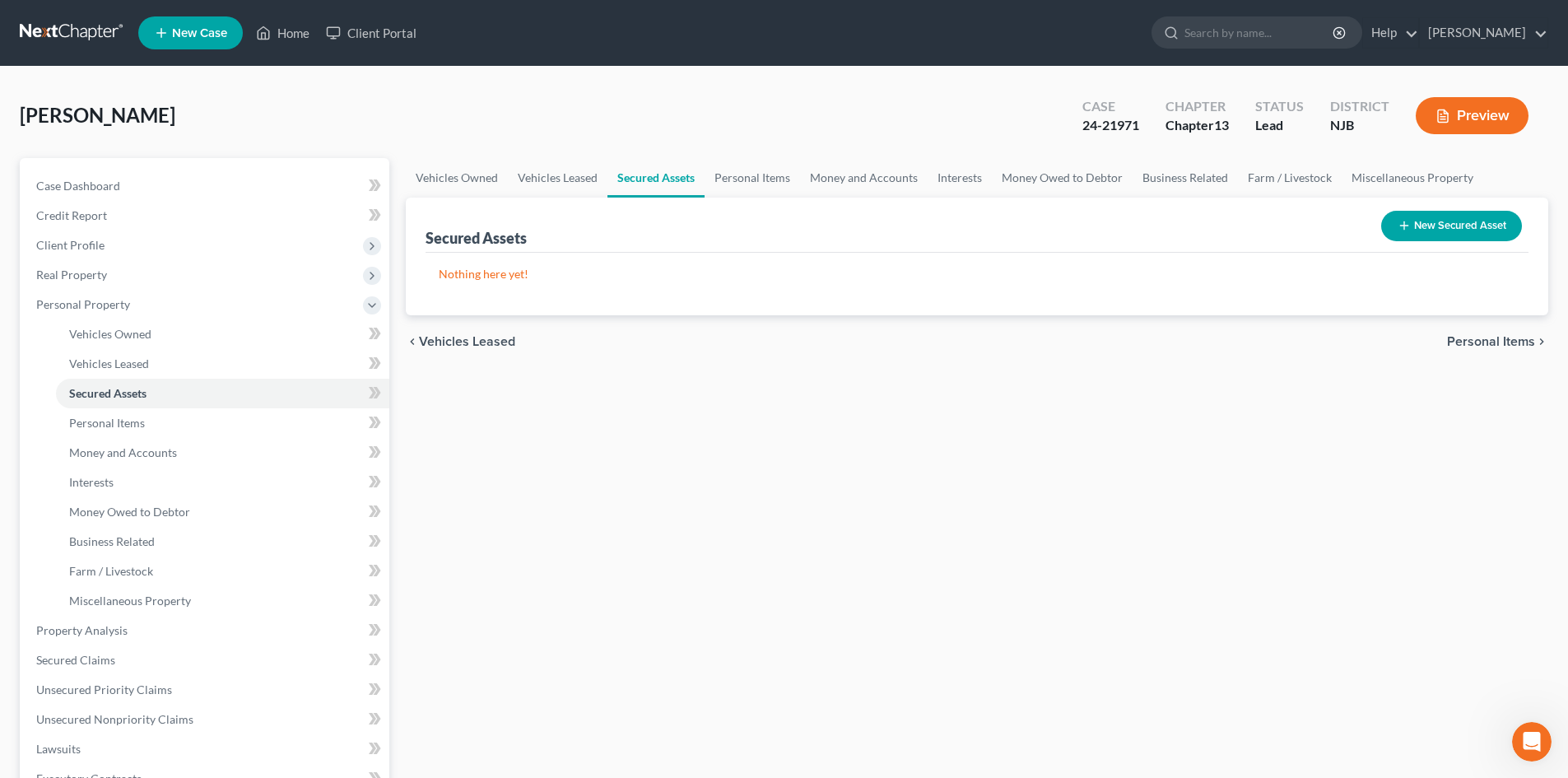
click at [1476, 338] on span "Personal Items" at bounding box center [1491, 341] width 88 height 13
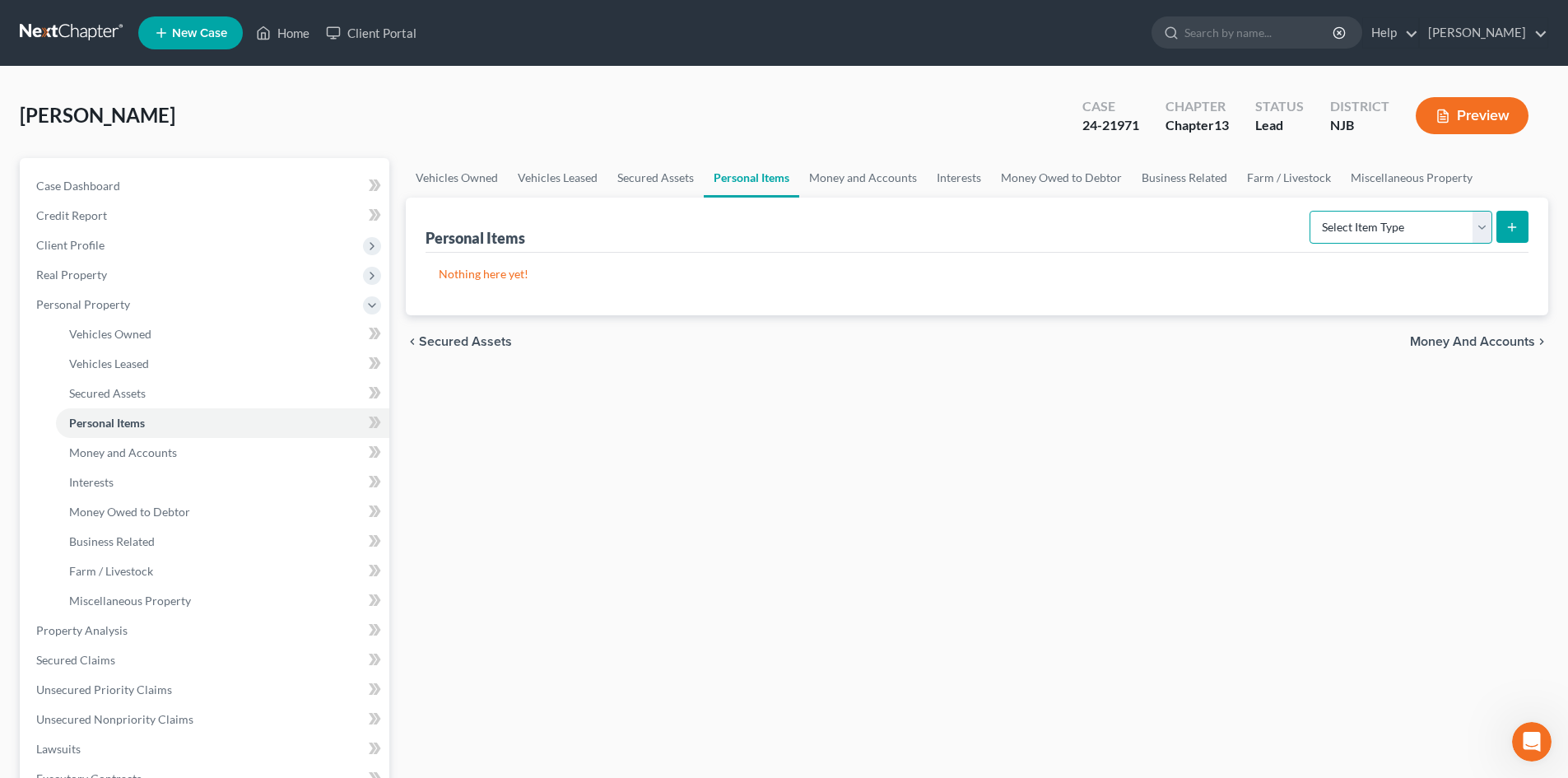
click at [1480, 231] on select "Select Item Type Clothing Collectibles Of Value Electronics Firearms Household …" at bounding box center [1400, 227] width 182 height 33
select select "clothing"
click at [1311, 211] on select "Select Item Type Clothing Collectibles Of Value Electronics Firearms Household …" at bounding box center [1400, 227] width 182 height 33
click at [1510, 231] on icon "submit" at bounding box center [1512, 227] width 13 height 13
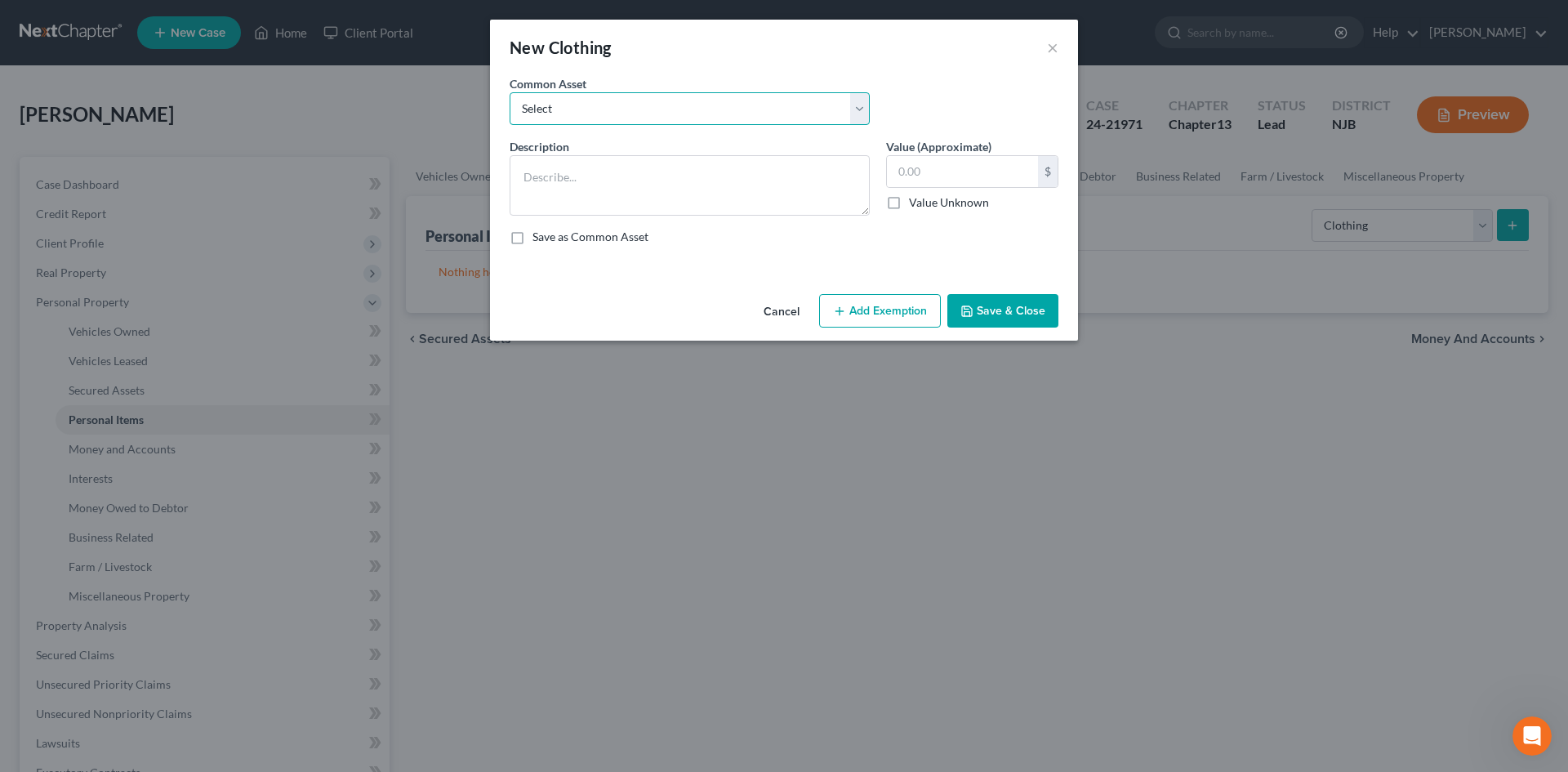
click at [694, 124] on select "Select Misc. articles of clothing" at bounding box center [690, 108] width 360 height 32
select select "0"
click at [510, 92] on select "Select Misc. articles of clothing" at bounding box center [690, 108] width 360 height 32
type textarea "Misc. articles of clothing"
click at [908, 171] on input "600.00" at bounding box center [963, 172] width 151 height 31
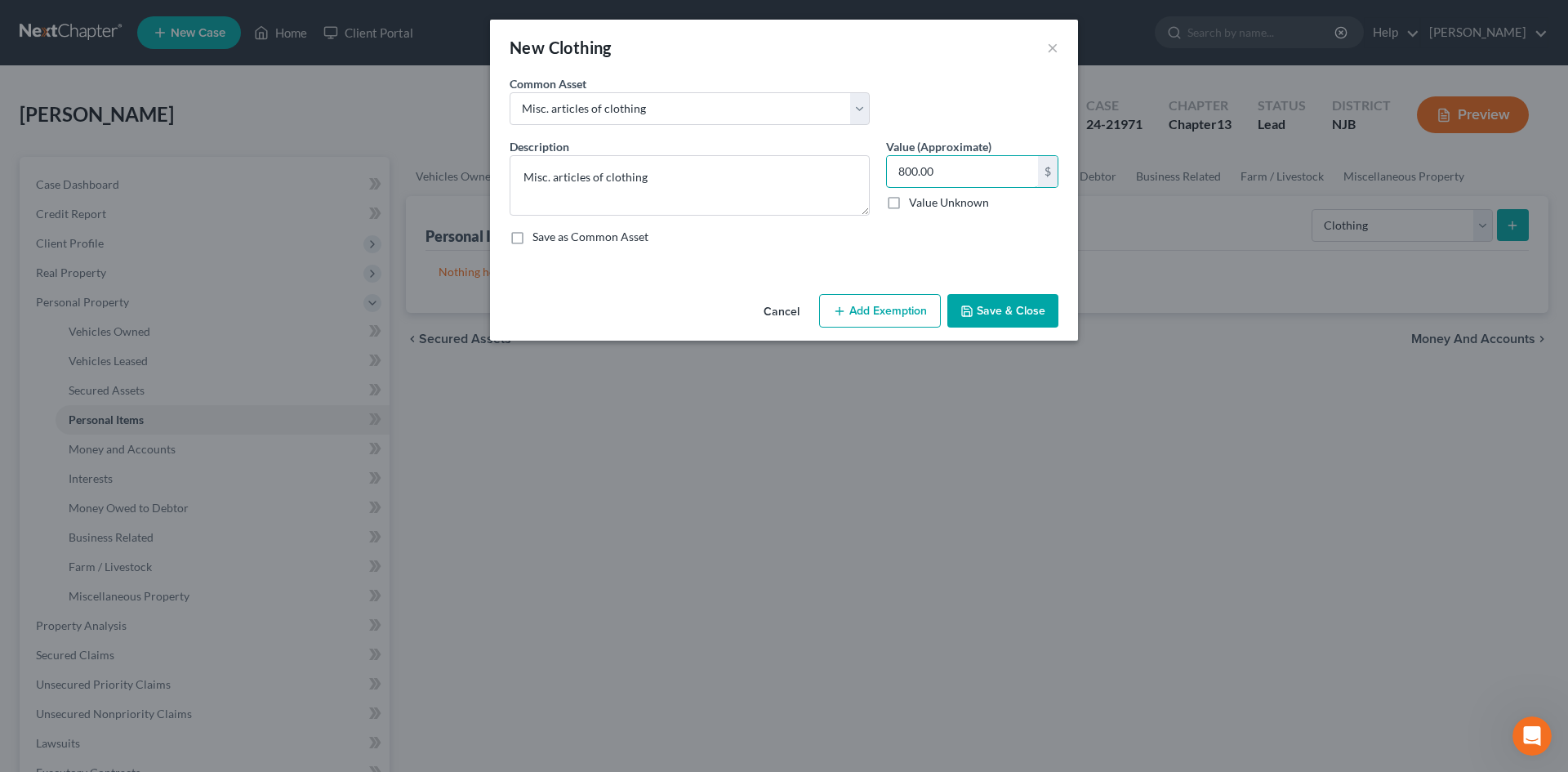
type input "800.00"
click at [871, 305] on button "Add Exemption" at bounding box center [880, 311] width 122 height 34
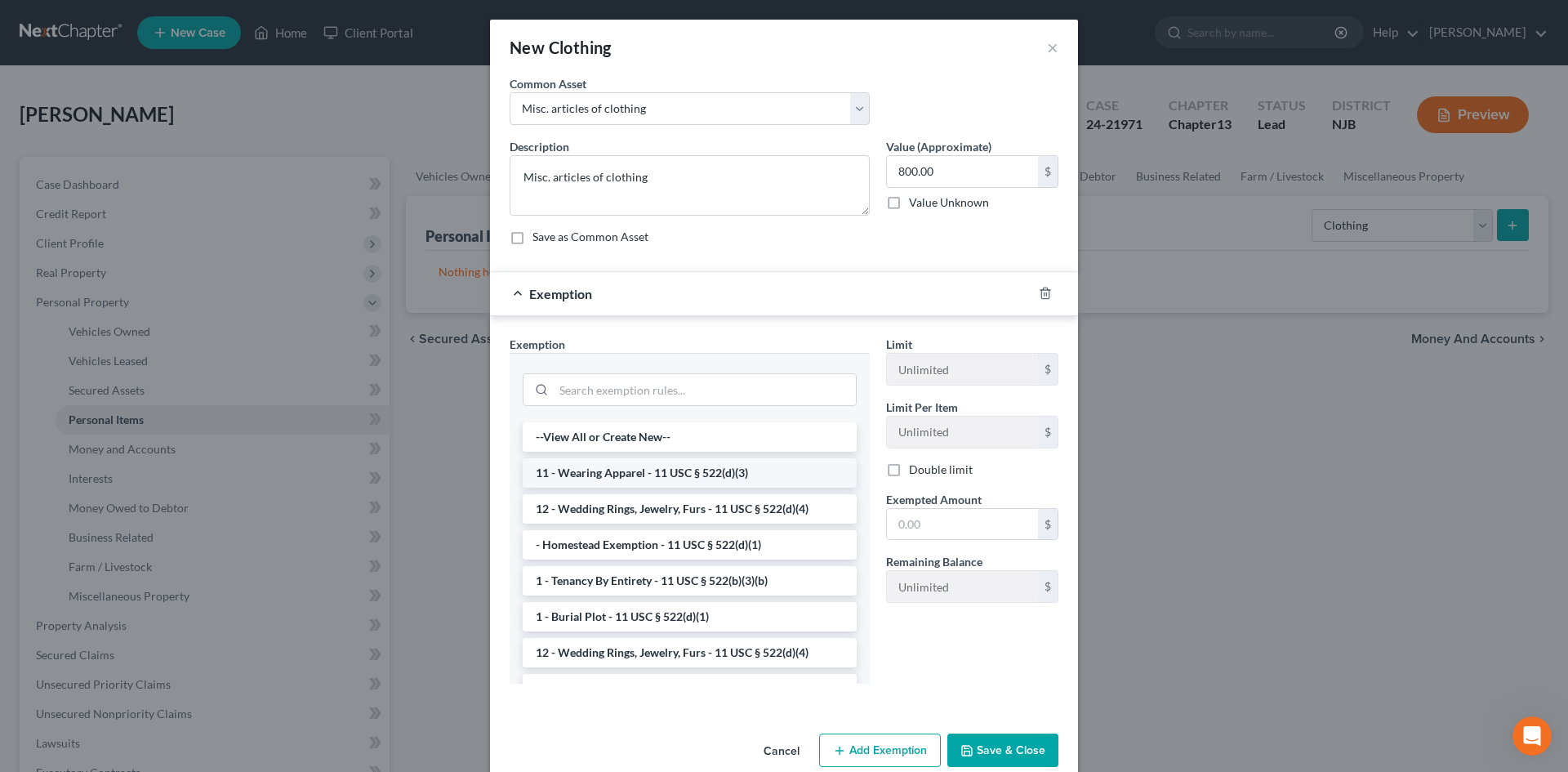
click at [736, 472] on li "11 - Wearing Apparel - 11 USC § 522(d)(3)" at bounding box center [690, 473] width 334 height 30
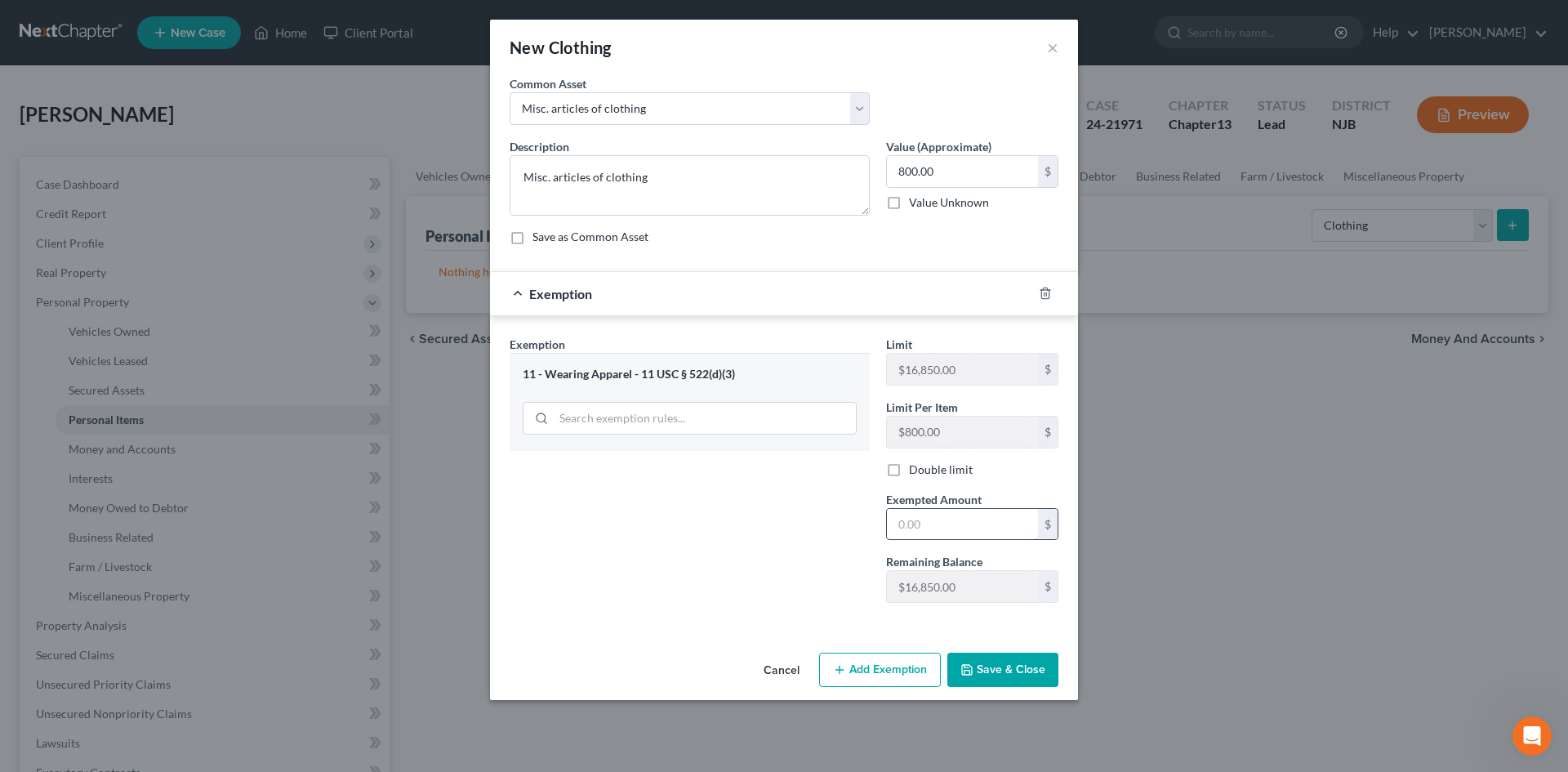
drag, startPoint x: 936, startPoint y: 517, endPoint x: 953, endPoint y: 519, distance: 17.1
click at [939, 517] on input "text" at bounding box center [963, 524] width 151 height 31
type input "800.00"
click at [993, 667] on button "Save & Close" at bounding box center [1002, 669] width 111 height 34
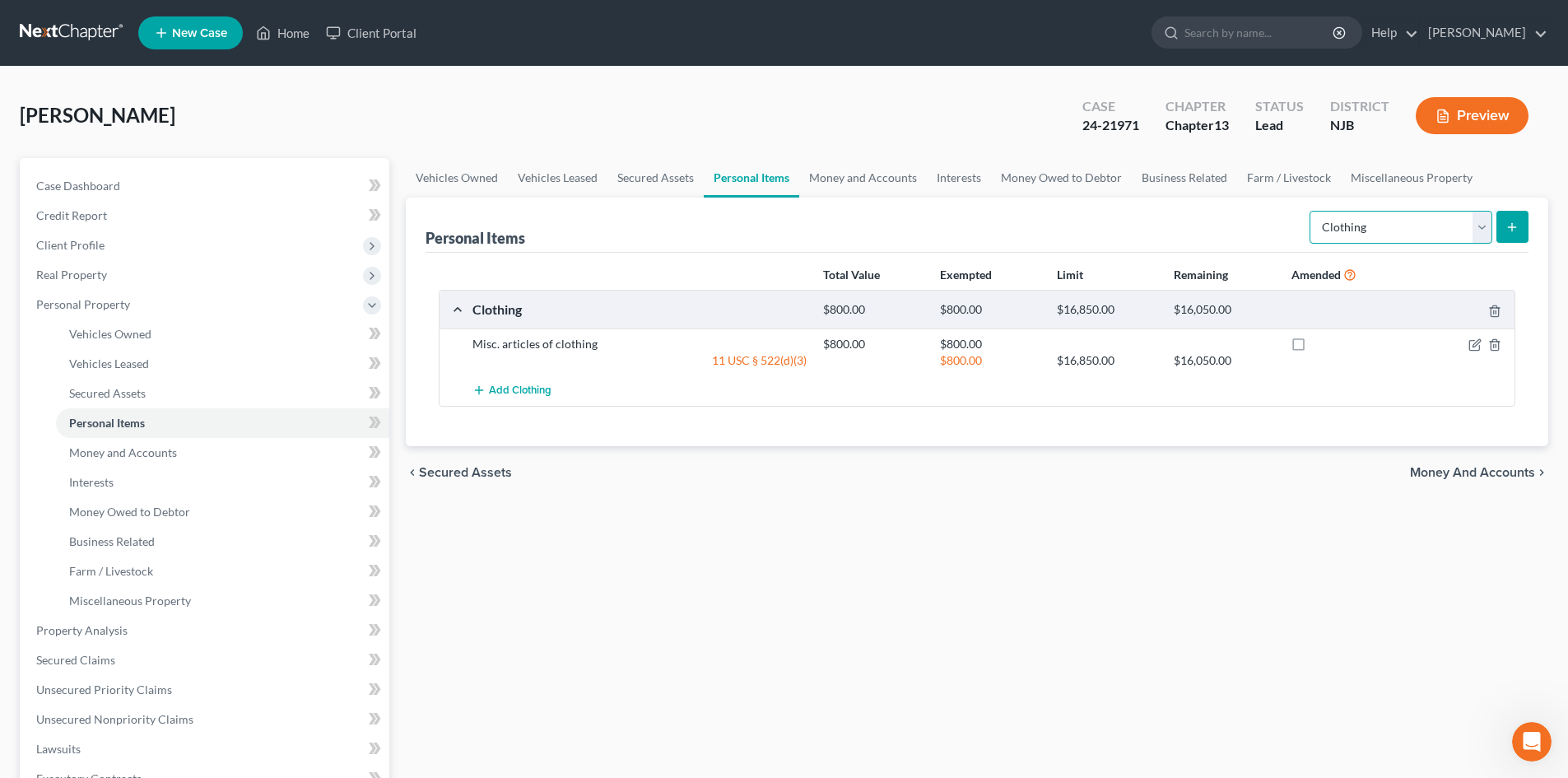
click at [1477, 222] on select "Select Item Type Clothing Collectibles Of Value Electronics Firearms Household …" at bounding box center [1400, 227] width 182 height 33
select select "household_goods"
click at [1311, 211] on select "Select Item Type Clothing Collectibles Of Value Electronics Firearms Household …" at bounding box center [1400, 227] width 182 height 33
click at [1512, 208] on div "Select Item Type Clothing Collectibles Of Value Electronics Firearms Household …" at bounding box center [1416, 226] width 226 height 44
click at [1512, 241] on button "submit" at bounding box center [1512, 227] width 32 height 32
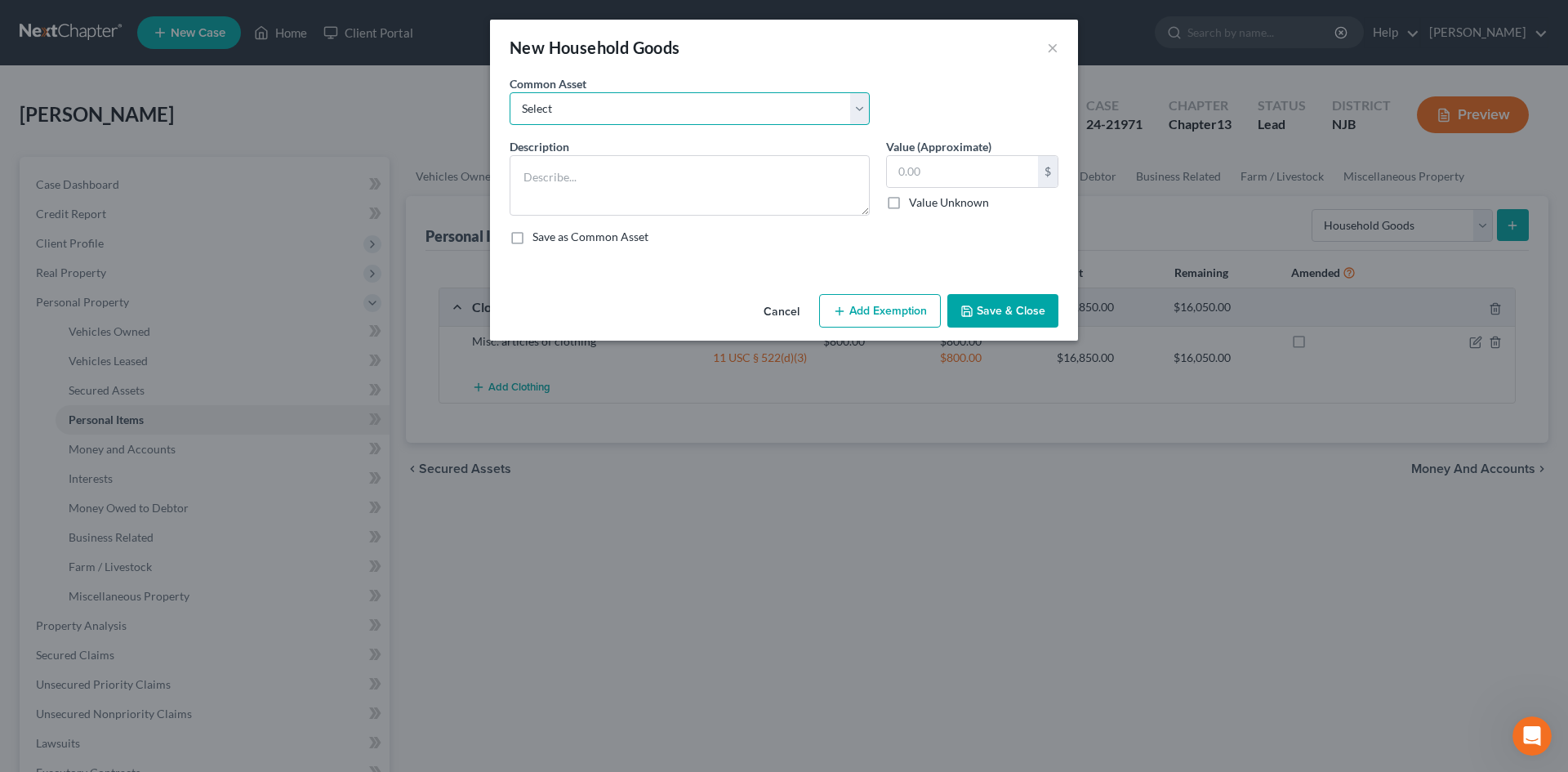
click at [588, 101] on select "Select Misc. household goods and furnishings. Misc. household goods and furnish…" at bounding box center [690, 108] width 360 height 32
select select "0"
click at [510, 92] on select "Select Misc. household goods and furnishings. Misc. household goods and furnish…" at bounding box center [690, 108] width 360 height 32
type textarea "Misc. household goods and furnishings."
click at [995, 177] on input "200.00" at bounding box center [963, 172] width 151 height 31
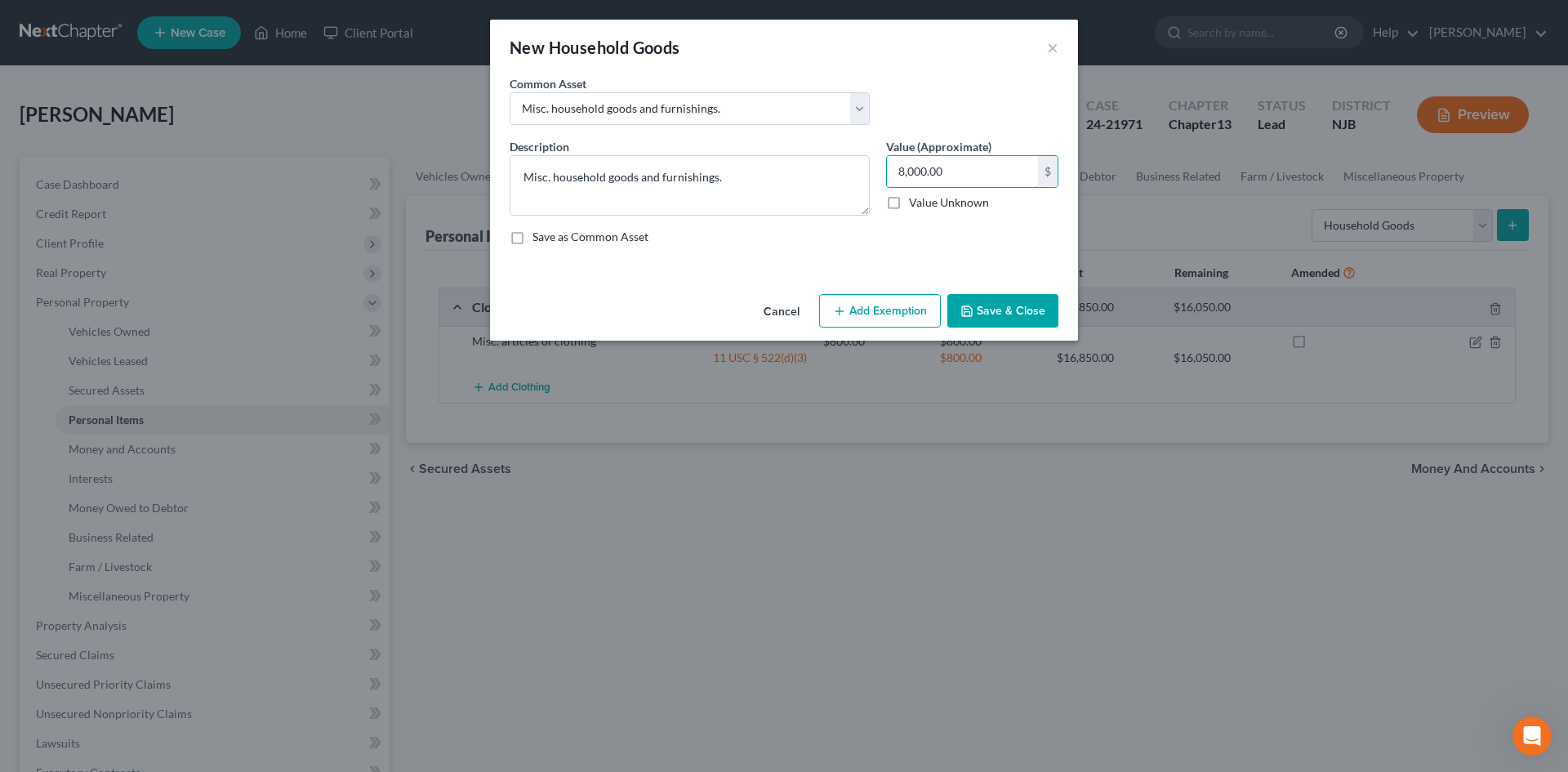
type input "8,000.00"
click at [926, 306] on button "Add Exemption" at bounding box center [880, 311] width 122 height 34
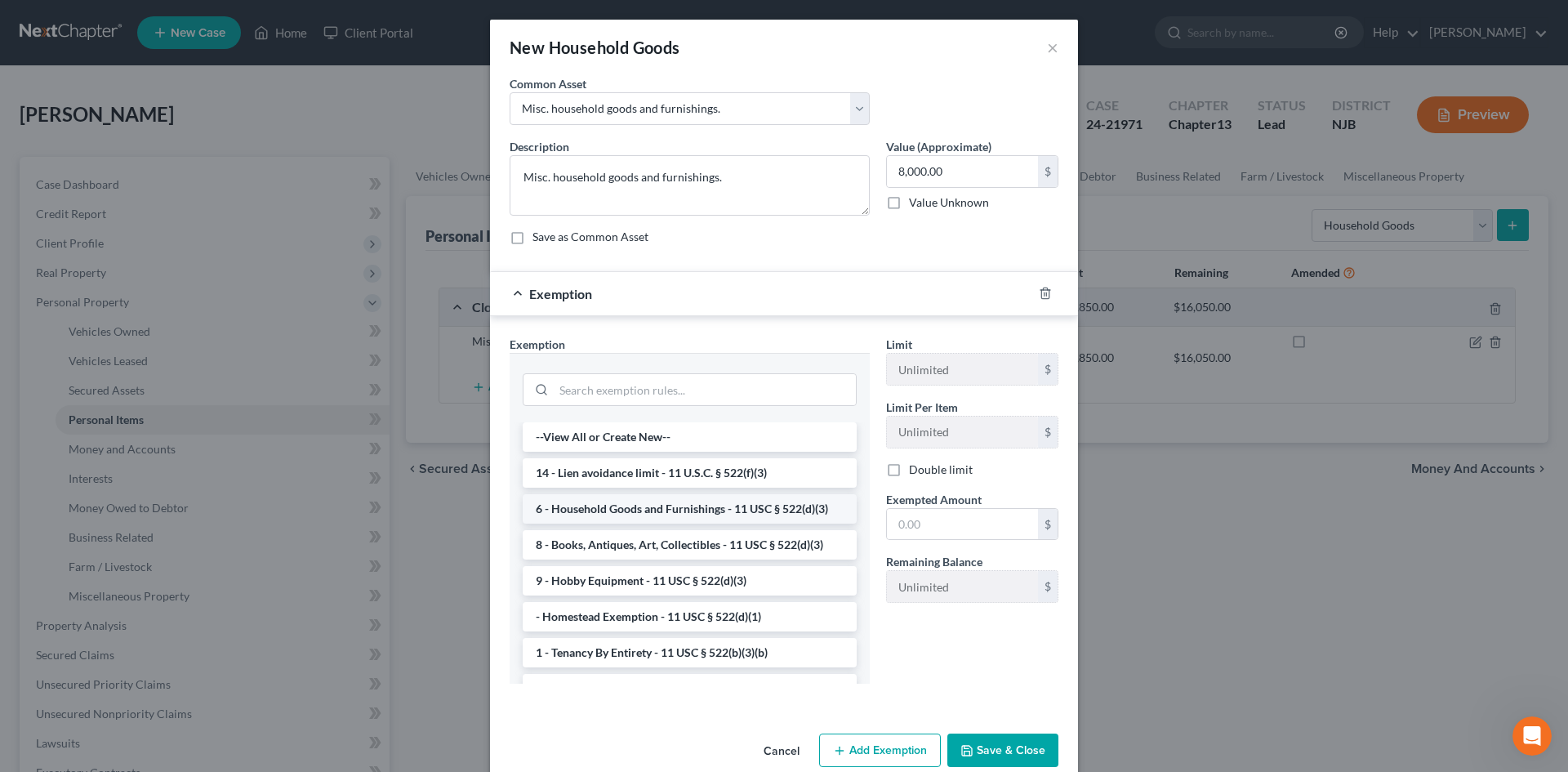
click at [705, 508] on li "6 - Household Goods and Furnishings - 11 USC § 522(d)(3)" at bounding box center [690, 508] width 334 height 30
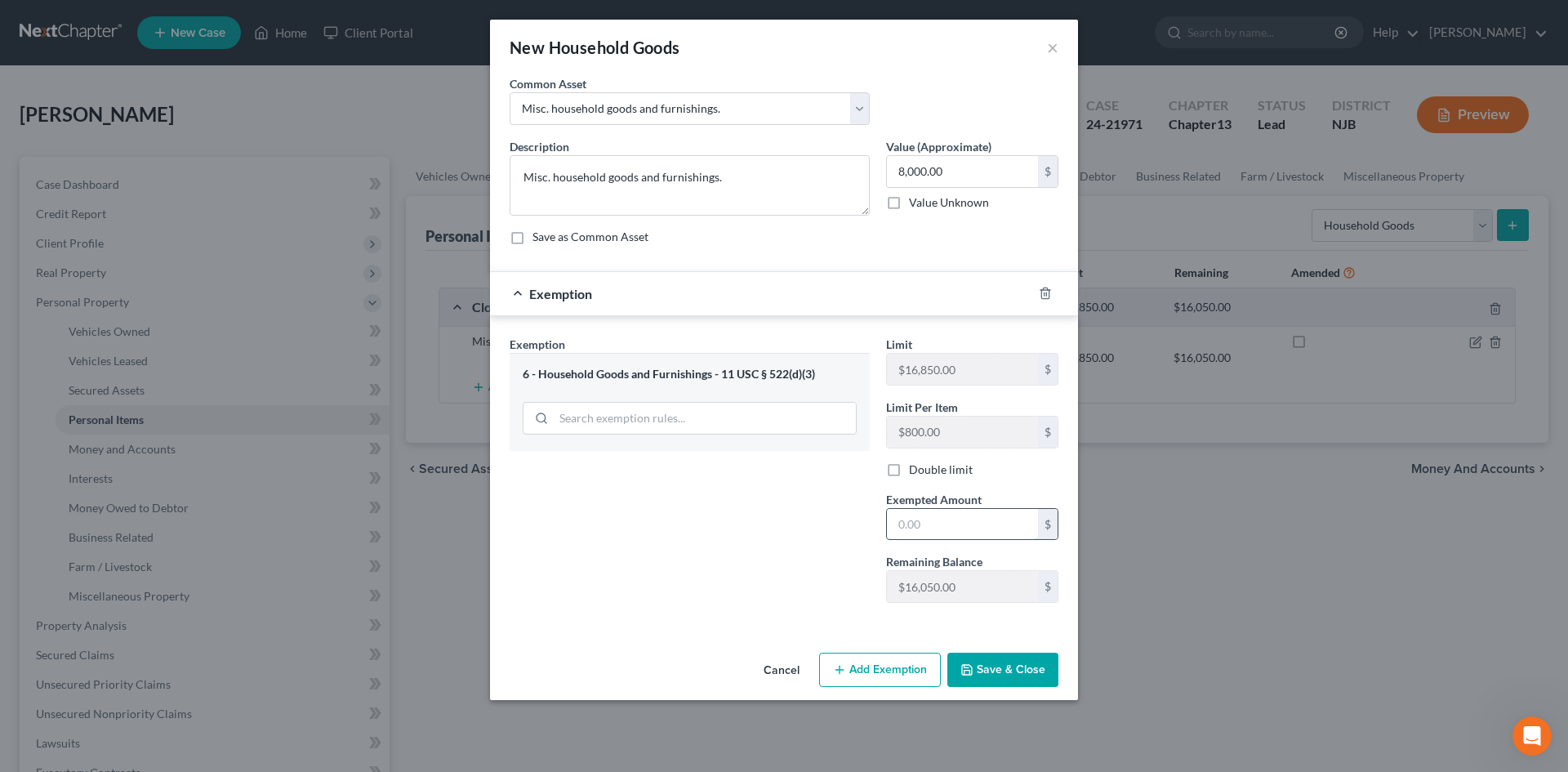
click at [964, 531] on input "text" at bounding box center [963, 524] width 151 height 31
type input "8,000.00"
click at [989, 673] on button "Save & Close" at bounding box center [1002, 669] width 111 height 34
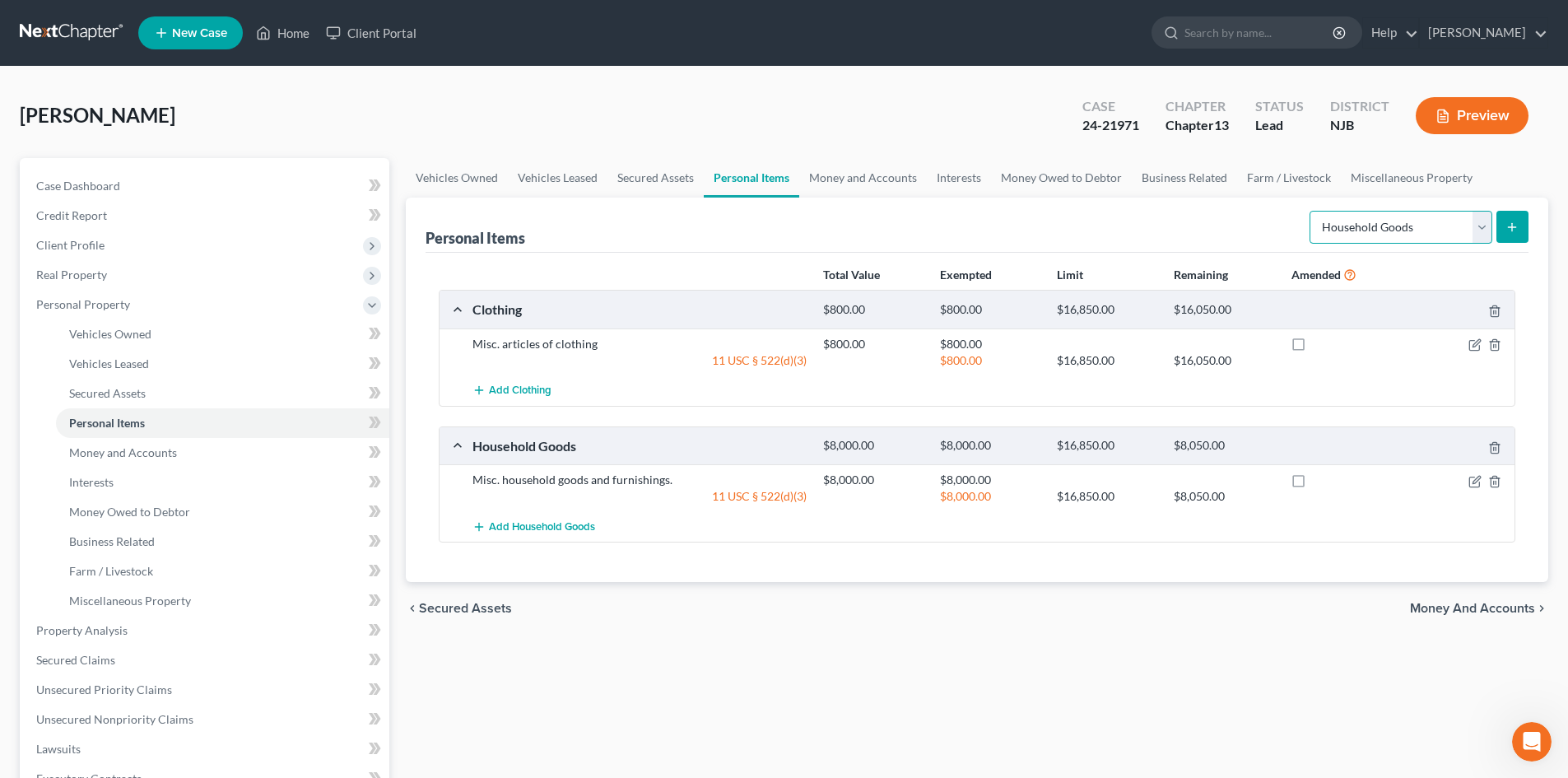
click at [1480, 231] on select "Select Item Type Clothing Collectibles Of Value Electronics Firearms Household …" at bounding box center [1400, 227] width 182 height 33
select select "electronics"
click at [1311, 211] on select "Select Item Type Clothing Collectibles Of Value Electronics Firearms Household …" at bounding box center [1400, 227] width 182 height 33
click at [1510, 225] on button "submit" at bounding box center [1512, 227] width 32 height 32
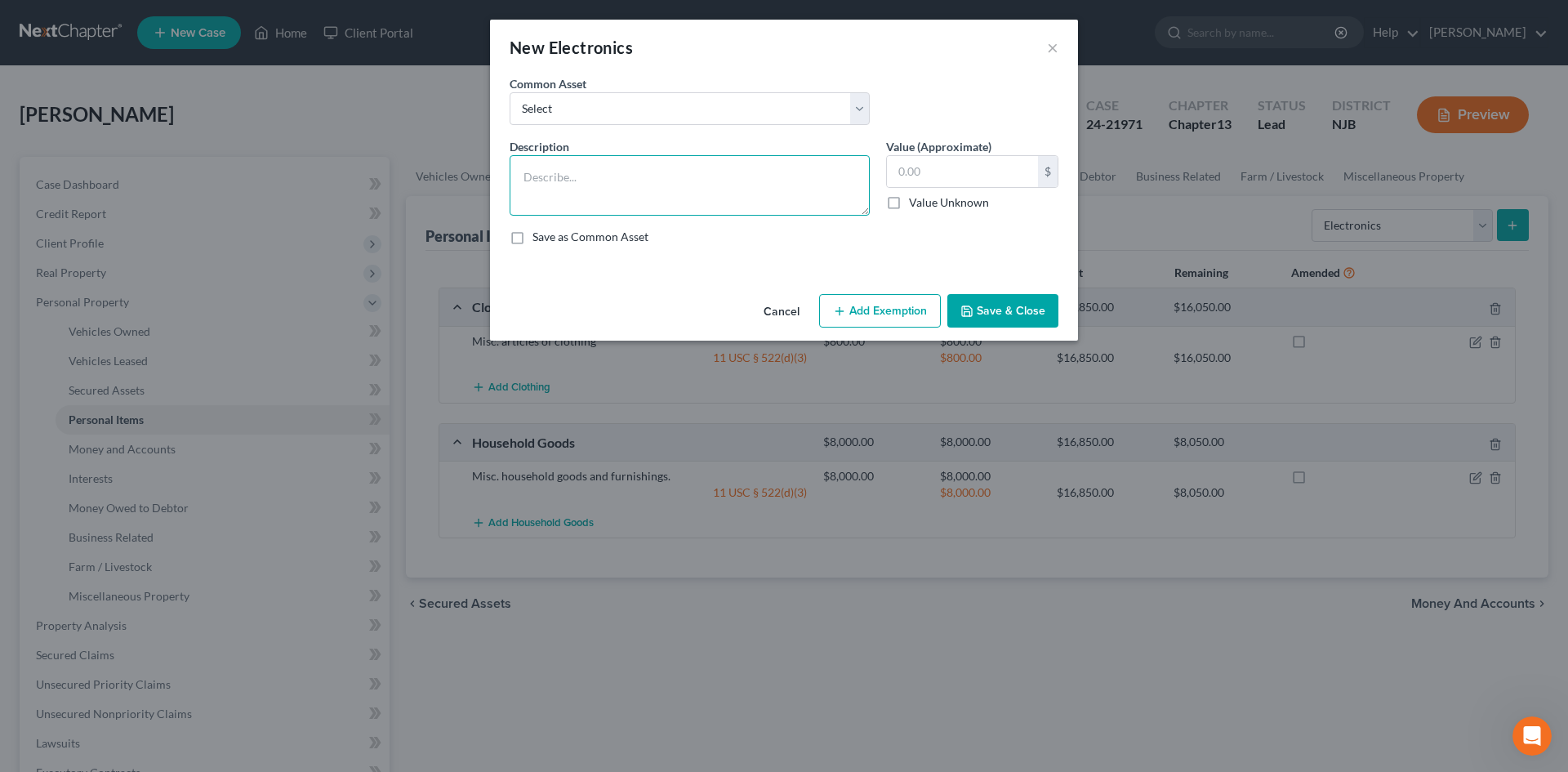
click at [645, 171] on textarea at bounding box center [690, 185] width 360 height 60
type textarea "Various electronics"
type input "6,875.00"
click at [875, 311] on button "Add Exemption" at bounding box center [880, 311] width 122 height 34
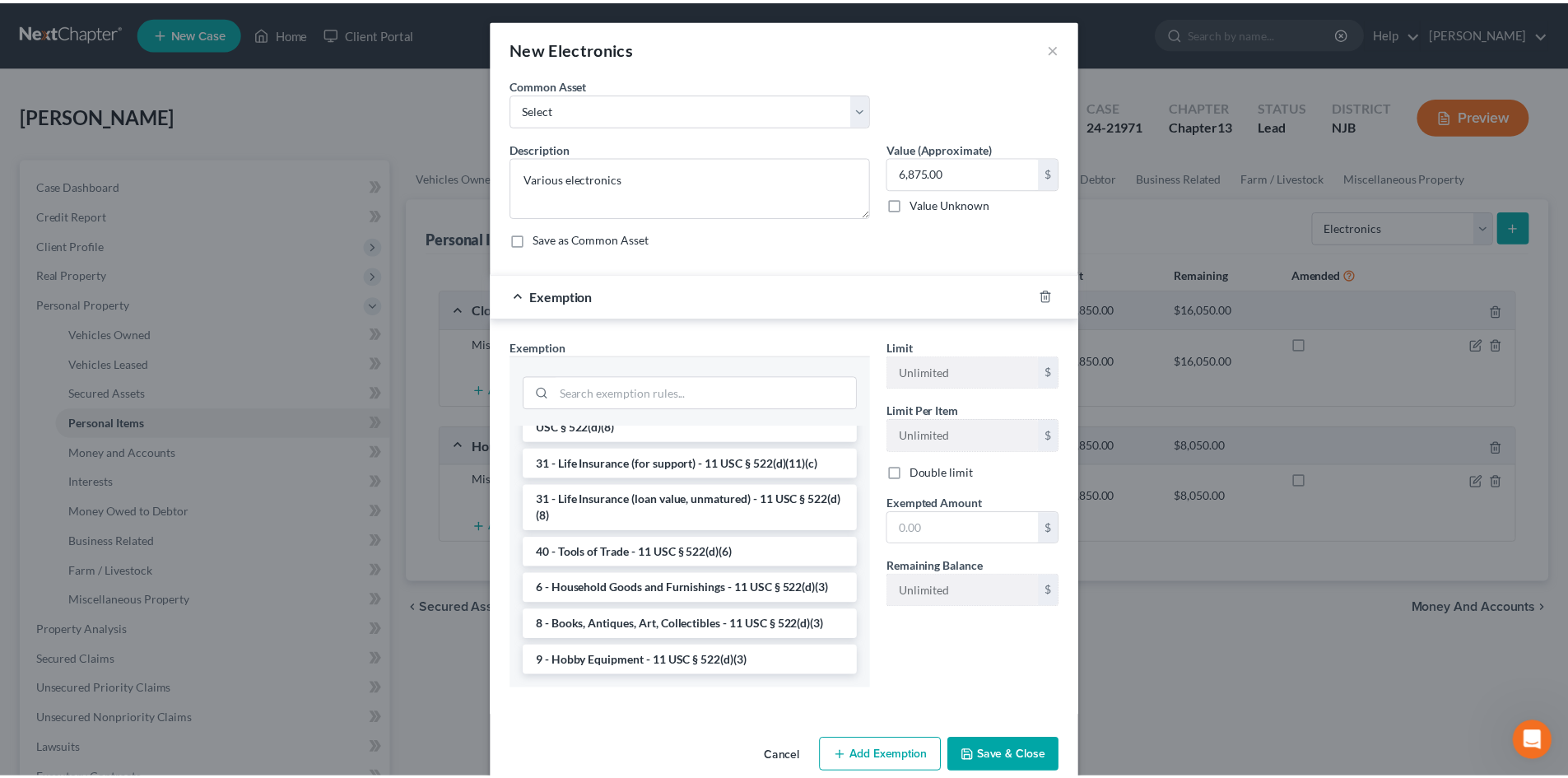
scroll to position [1323, 0]
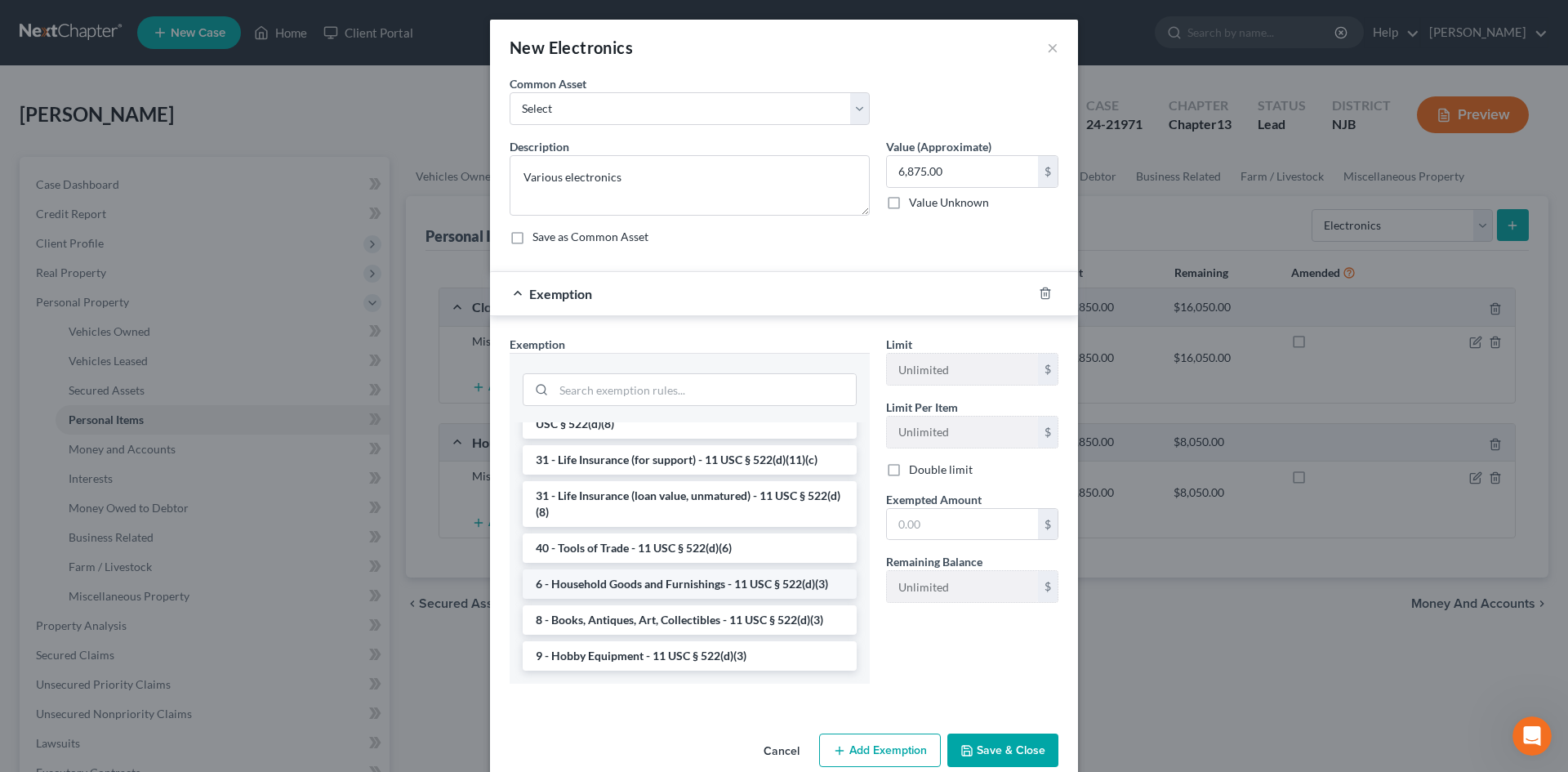
click at [690, 582] on li "6 - Household Goods and Furnishings - 11 USC § 522(d)(3)" at bounding box center [690, 584] width 334 height 30
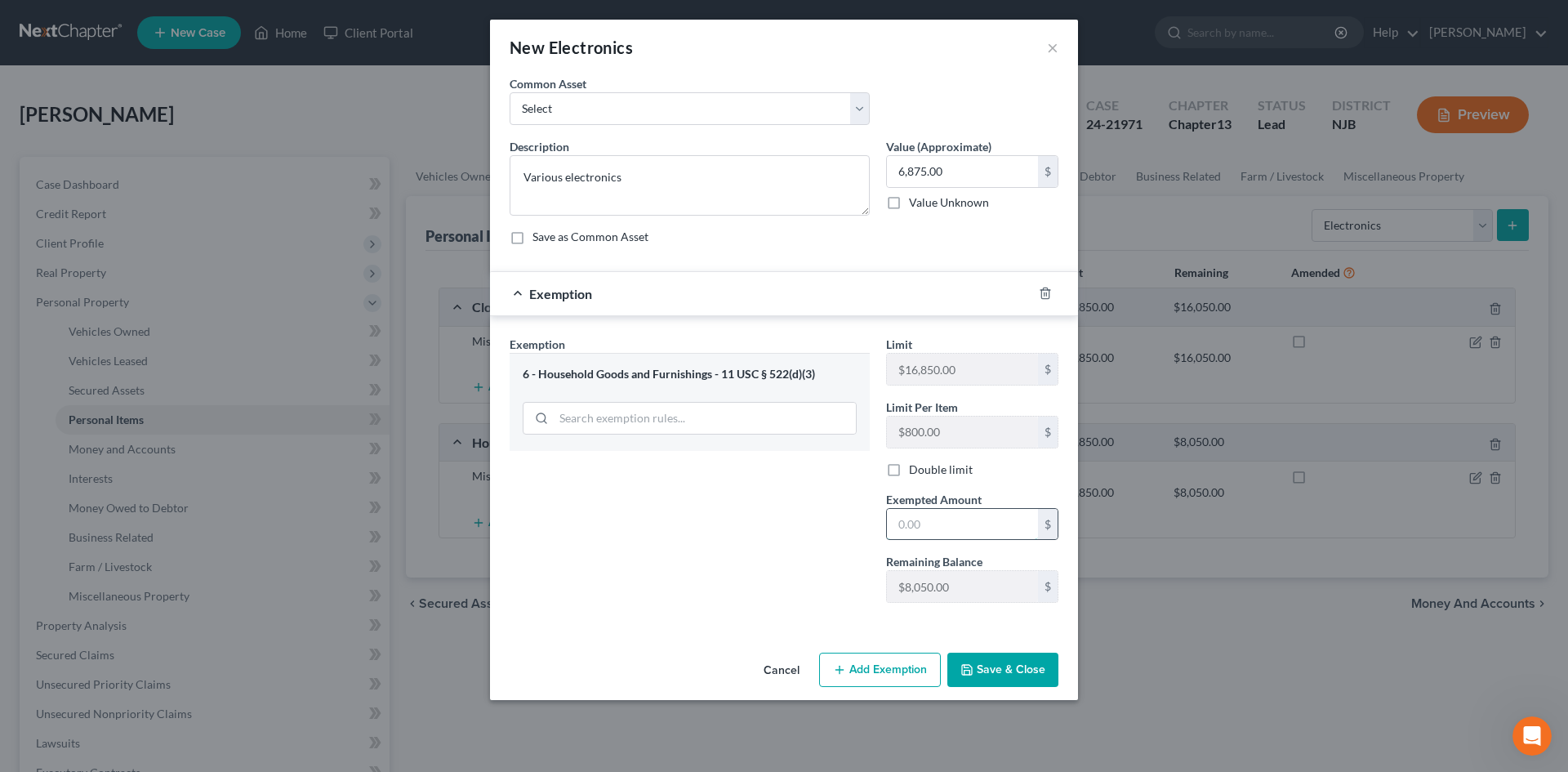
drag, startPoint x: 929, startPoint y: 526, endPoint x: 986, endPoint y: 531, distance: 57.2
click at [931, 524] on input "text" at bounding box center [963, 524] width 151 height 31
type input "6,875.00"
click at [1003, 679] on button "Save & Close" at bounding box center [1002, 669] width 111 height 34
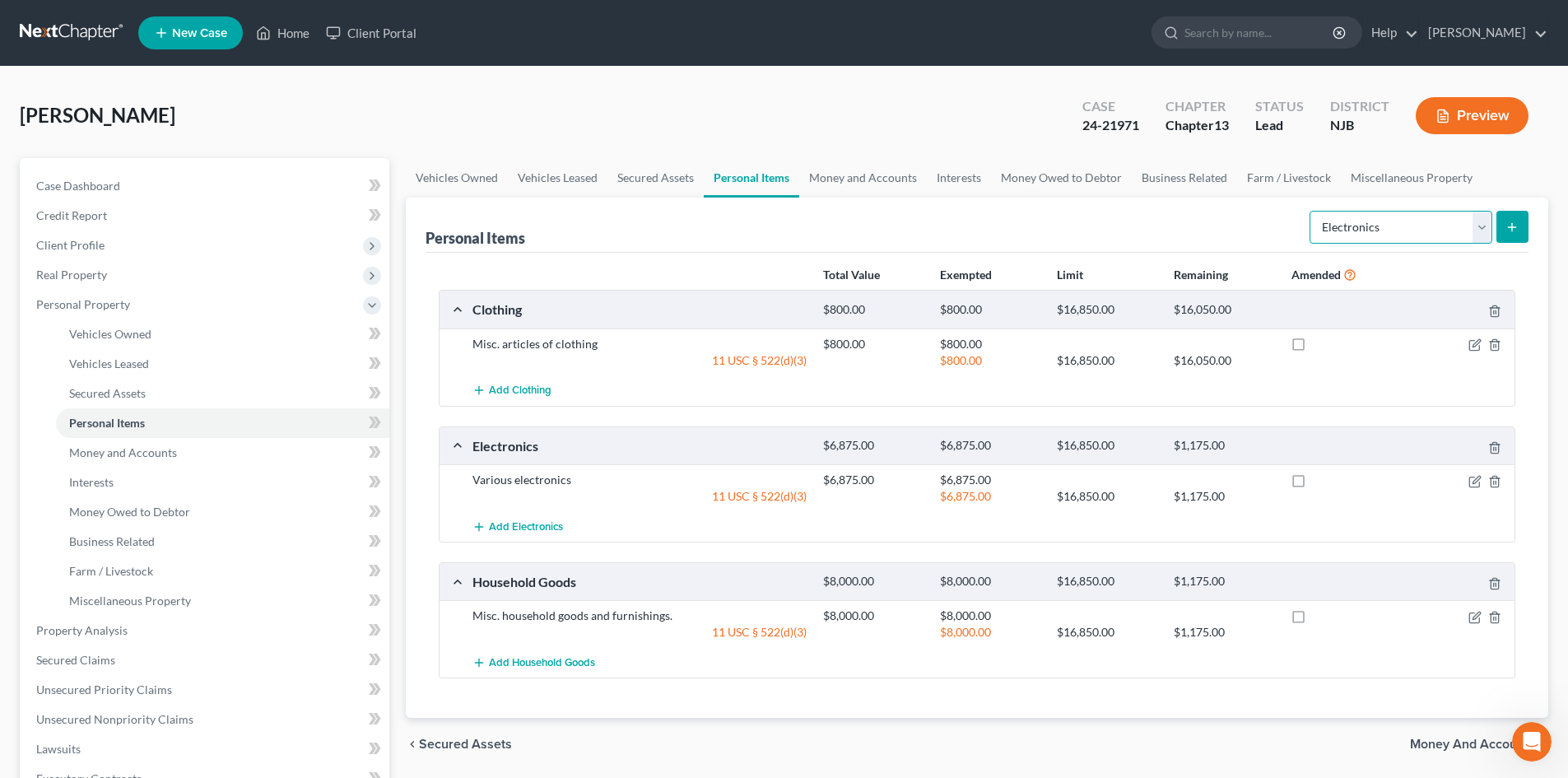
click at [1481, 221] on select "Select Item Type Clothing Collectibles Of Value Electronics Firearms Household …" at bounding box center [1400, 227] width 182 height 33
select select "jewelry"
click at [1311, 211] on select "Select Item Type Clothing Collectibles Of Value Electronics Firearms Household …" at bounding box center [1400, 227] width 182 height 33
click at [1514, 221] on icon "submit" at bounding box center [1512, 227] width 13 height 13
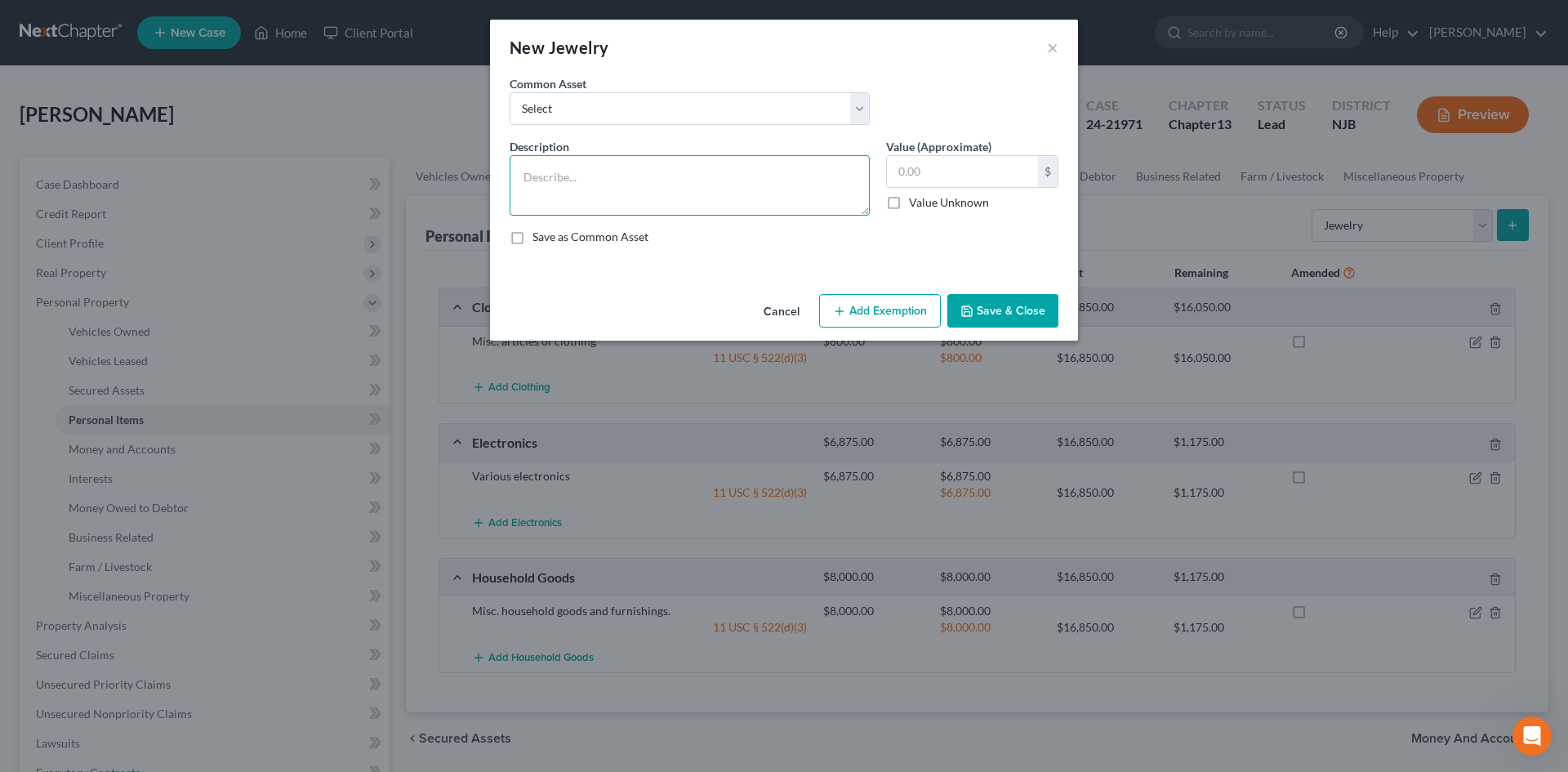
click at [671, 195] on textarea at bounding box center [690, 185] width 360 height 60
type textarea "Jewelry"
type input "400.00"
click at [855, 311] on button "Add Exemption" at bounding box center [880, 311] width 122 height 34
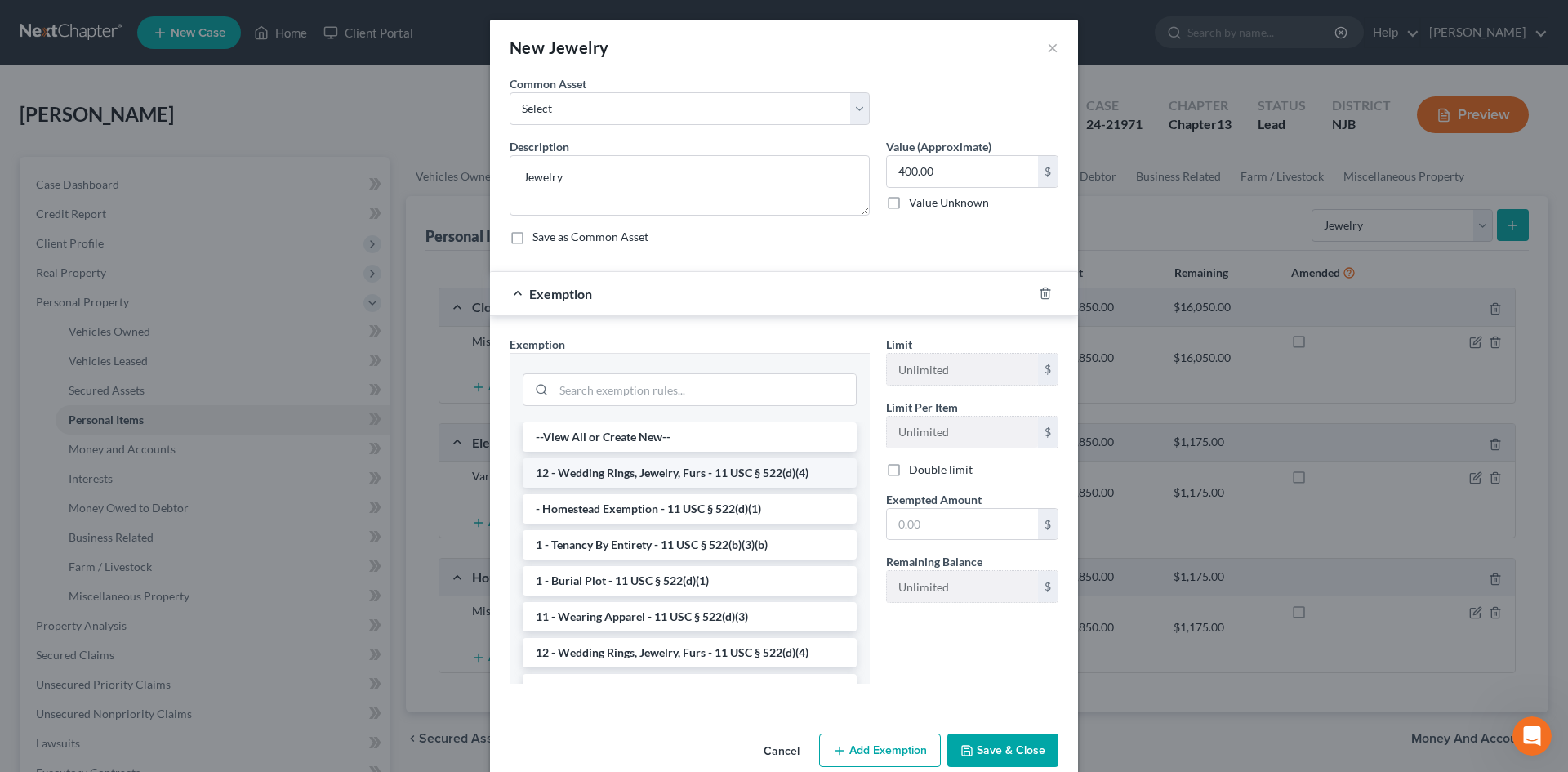
click at [615, 474] on li "12 - Wedding Rings, Jewelry, Furs - 11 USC § 522(d)(4)" at bounding box center [690, 473] width 334 height 30
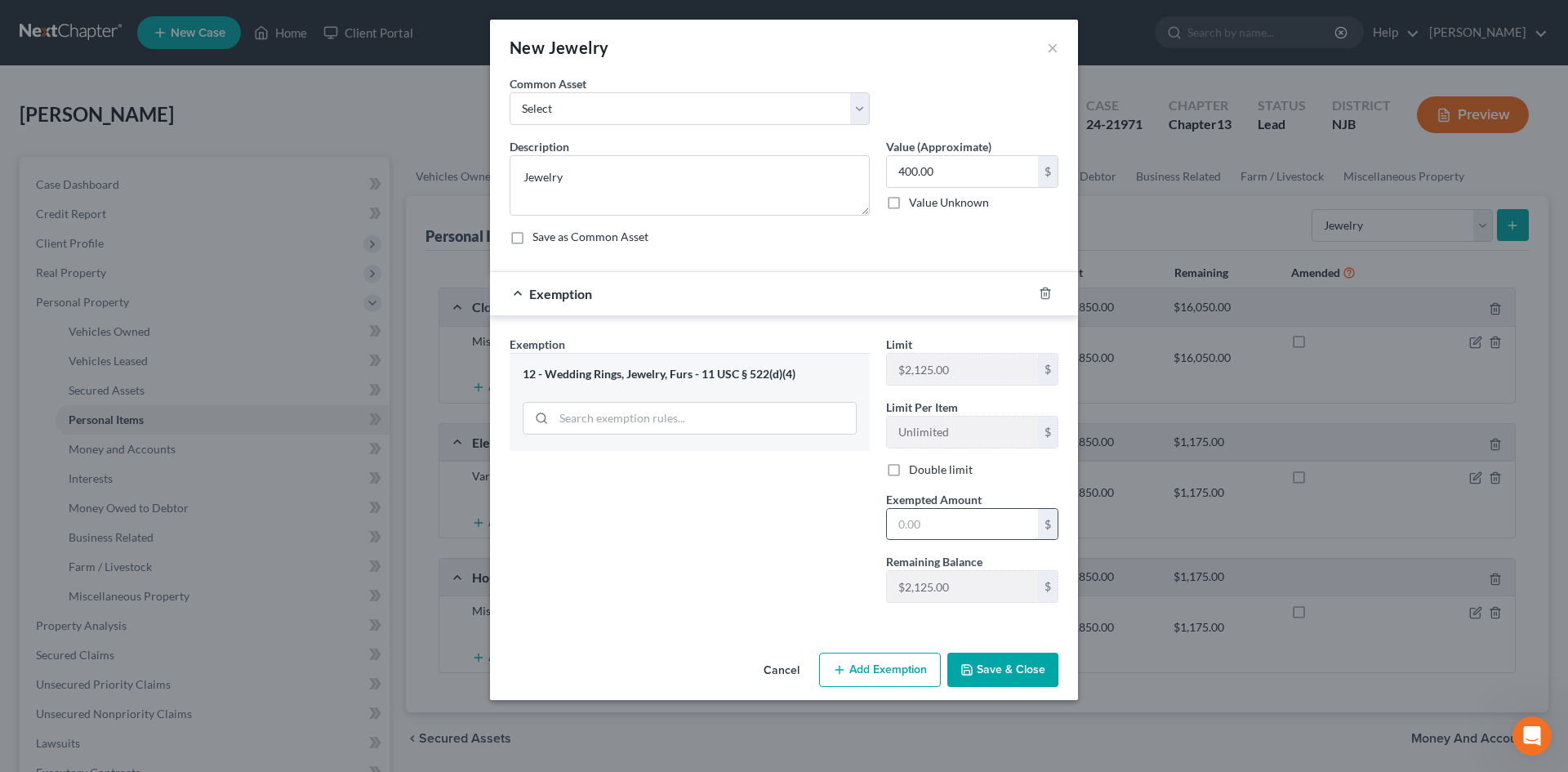
drag, startPoint x: 939, startPoint y: 524, endPoint x: 977, endPoint y: 535, distance: 39.6
click at [939, 524] on input "text" at bounding box center [963, 524] width 151 height 31
type input "400.00"
click at [1022, 667] on button "Save & Close" at bounding box center [1002, 669] width 111 height 34
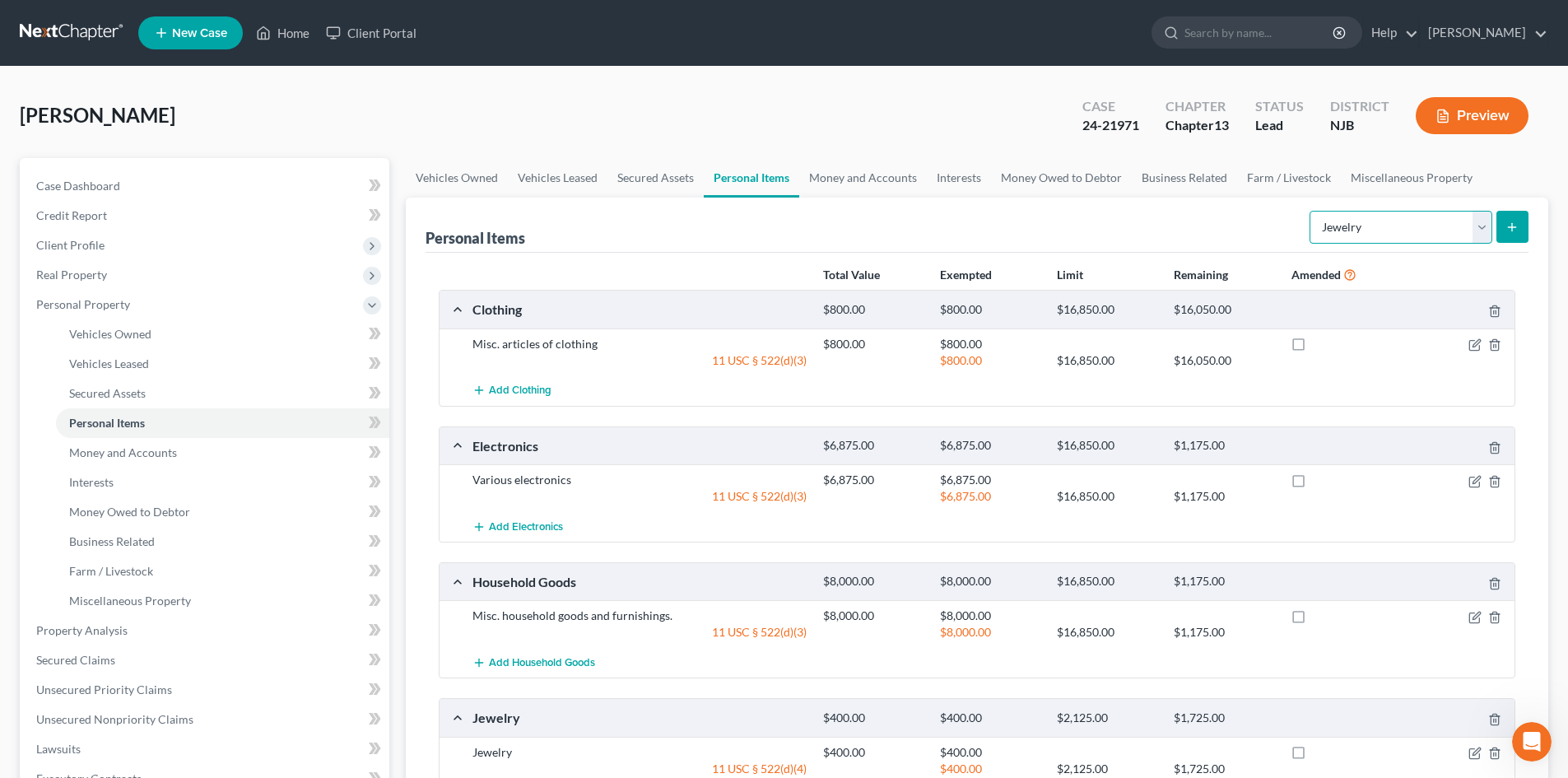
click at [1480, 224] on select "Select Item Type Clothing Collectibles Of Value Electronics Firearms Household …" at bounding box center [1400, 227] width 182 height 33
select select "pets"
click at [1311, 211] on select "Select Item Type Clothing Collectibles Of Value Electronics Firearms Household …" at bounding box center [1400, 227] width 182 height 33
click at [1506, 218] on button "submit" at bounding box center [1512, 227] width 32 height 32
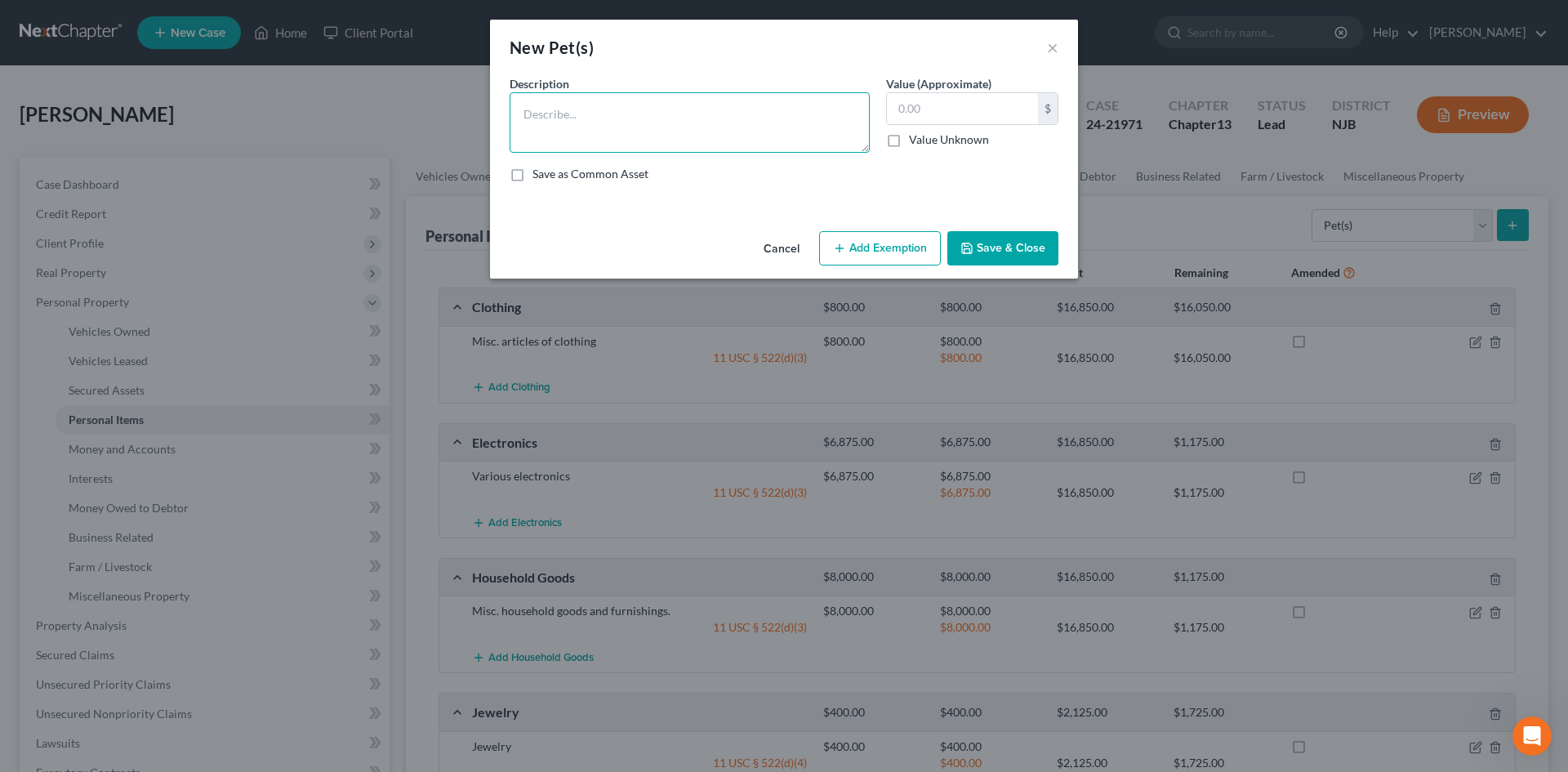
click at [703, 107] on textarea at bounding box center [690, 122] width 360 height 60
type textarea "10 cats"
click at [909, 144] on label "Value Unknown" at bounding box center [948, 140] width 80 height 17
click at [916, 142] on input "Value Unknown" at bounding box center [921, 137] width 11 height 11
checkbox input "true"
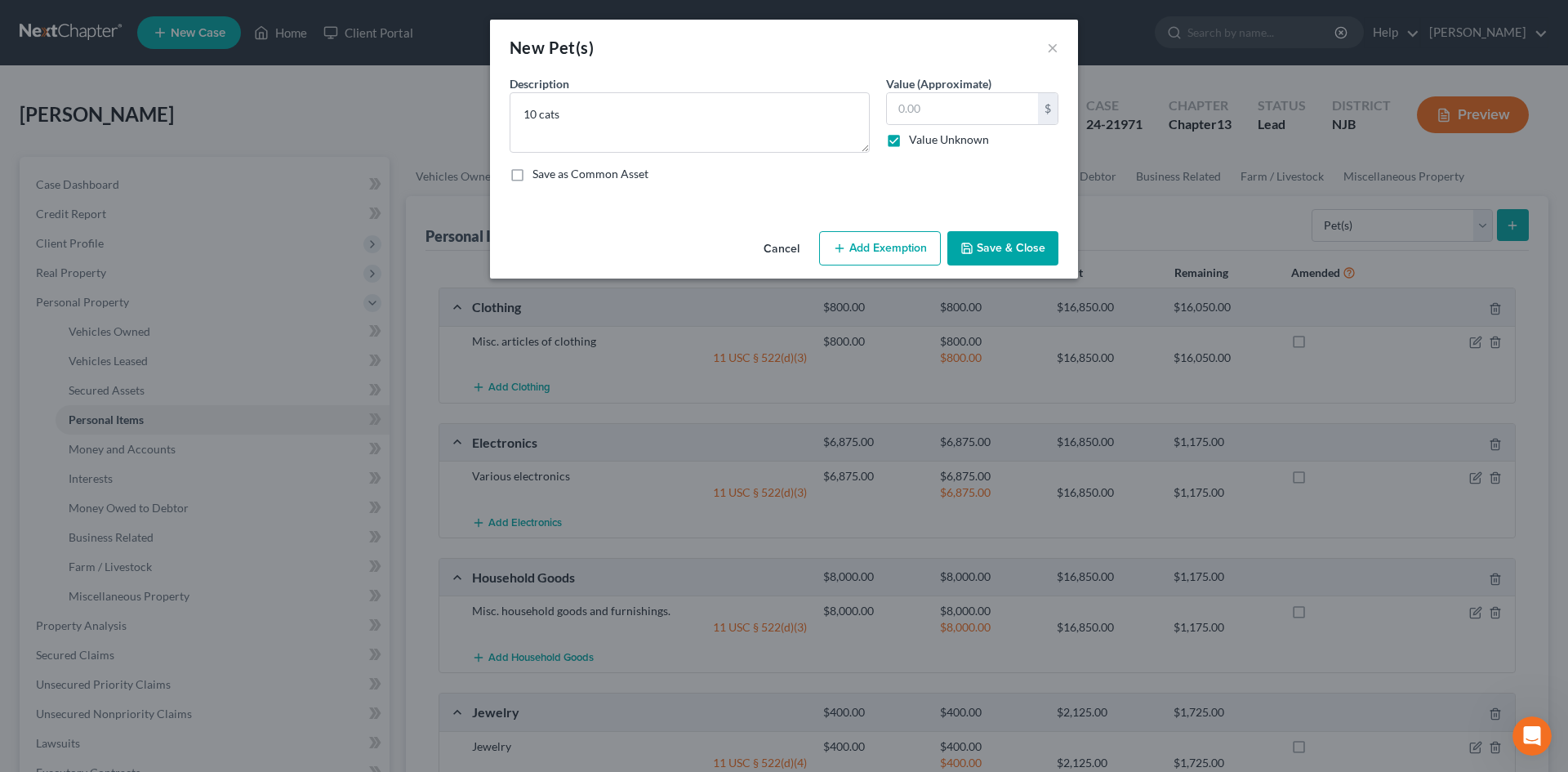
type input "0.00"
click at [1002, 243] on button "Save & Close" at bounding box center [1002, 248] width 111 height 34
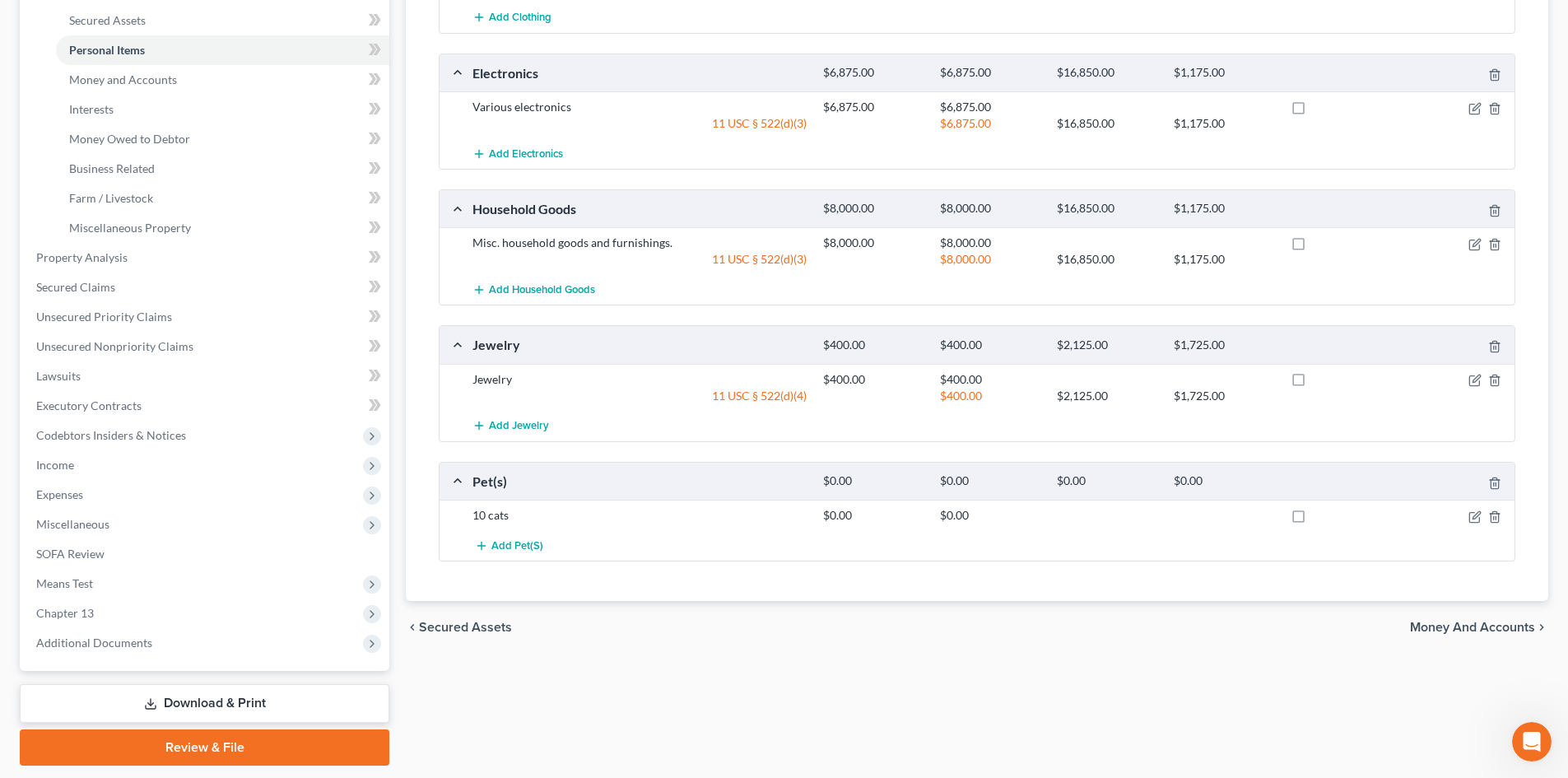
scroll to position [411, 0]
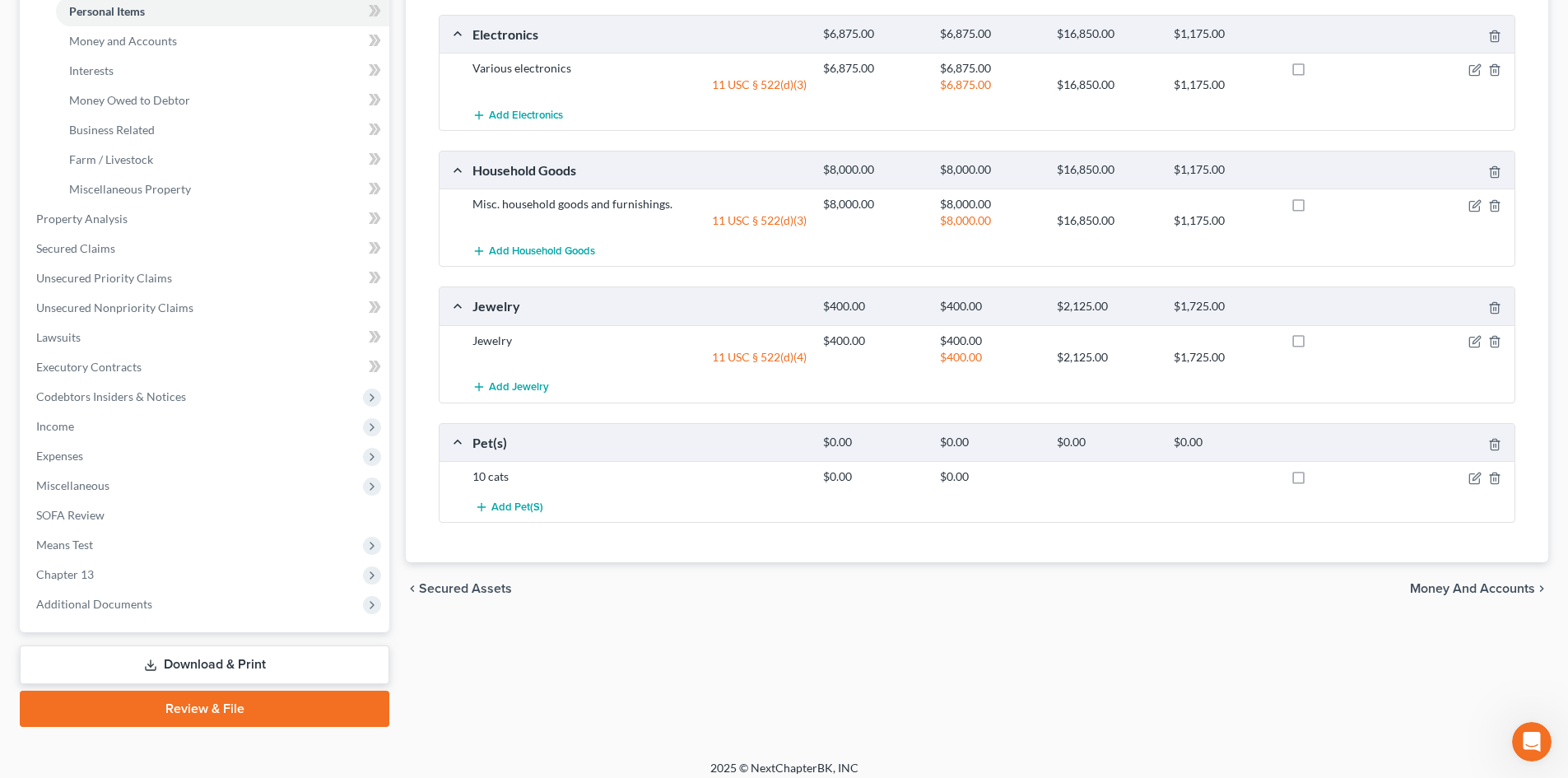
click at [1469, 590] on span "Money and Accounts" at bounding box center [1472, 588] width 125 height 13
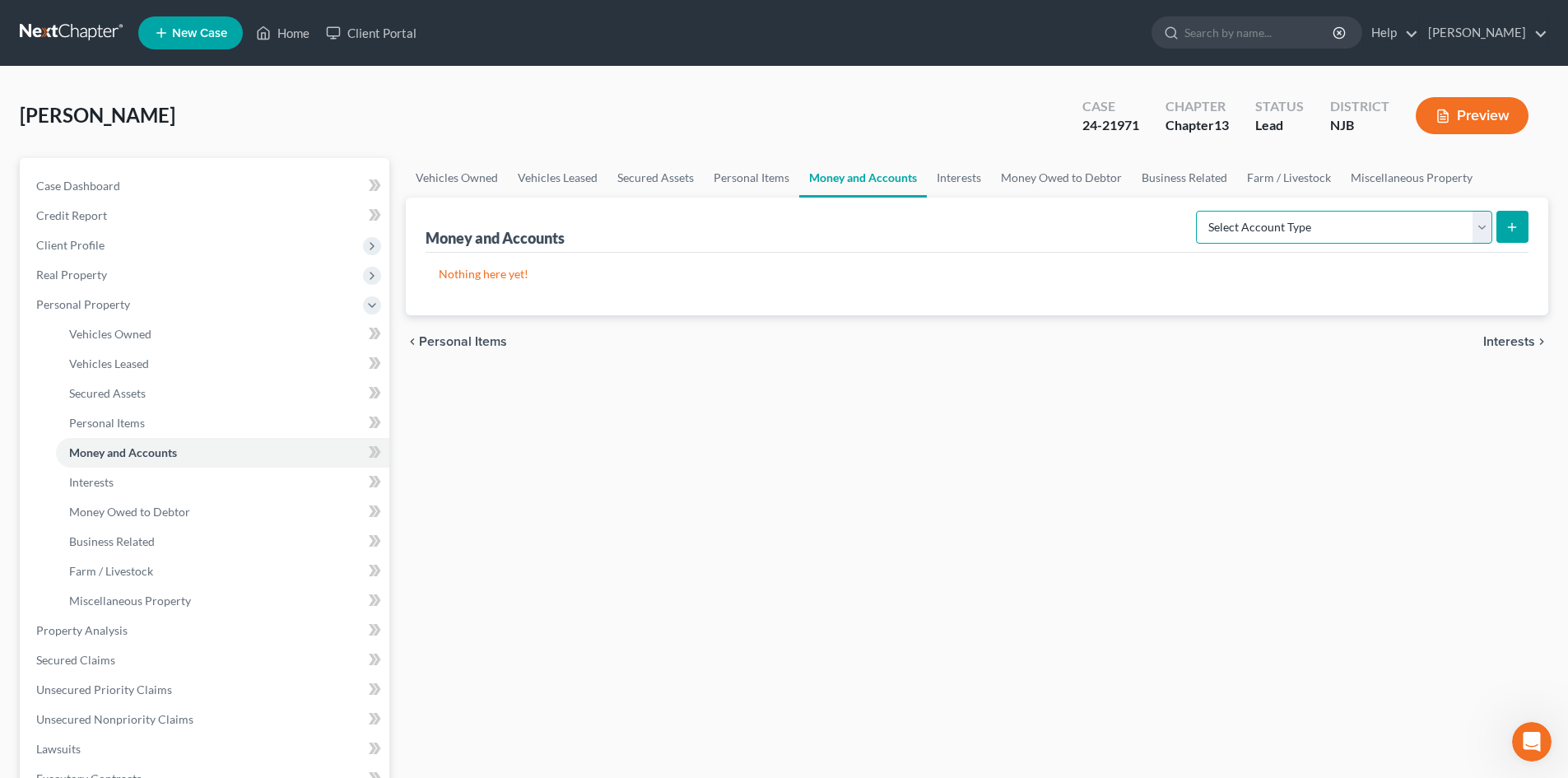
click at [1484, 226] on select "Select Account Type Brokerage Cash on Hand Certificates of Deposit Checking Acc…" at bounding box center [1344, 227] width 296 height 33
select select "checking"
click at [1199, 211] on select "Select Account Type Brokerage Cash on Hand Certificates of Deposit Checking Acc…" at bounding box center [1344, 227] width 296 height 33
click at [1513, 236] on button "submit" at bounding box center [1512, 227] width 32 height 32
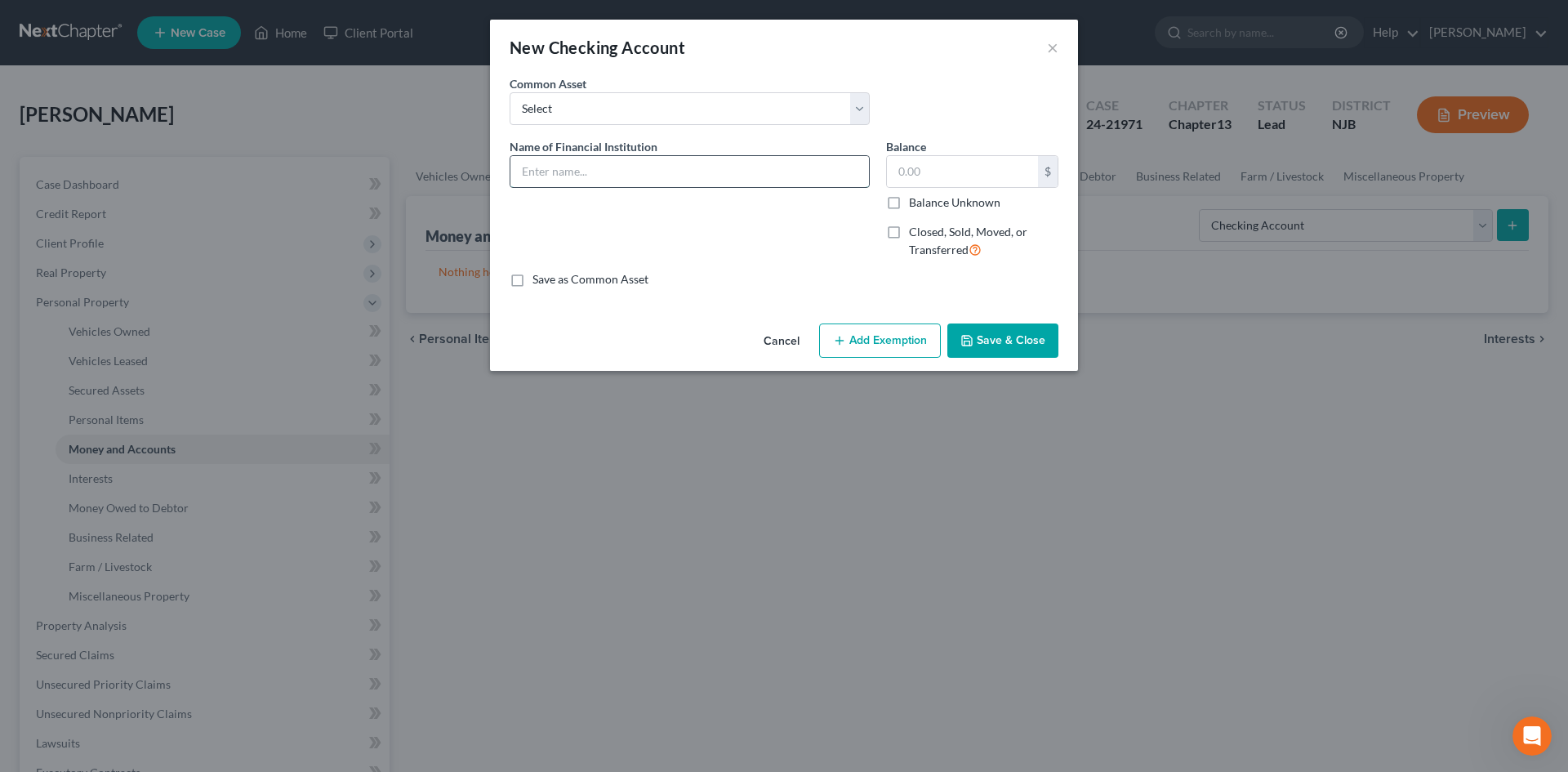
click at [615, 166] on input "text" at bounding box center [690, 172] width 359 height 31
type input "Business Checking at [GEOGRAPHIC_DATA]"
type input "24,400.00"
click at [895, 345] on button "Add Exemption" at bounding box center [880, 340] width 122 height 34
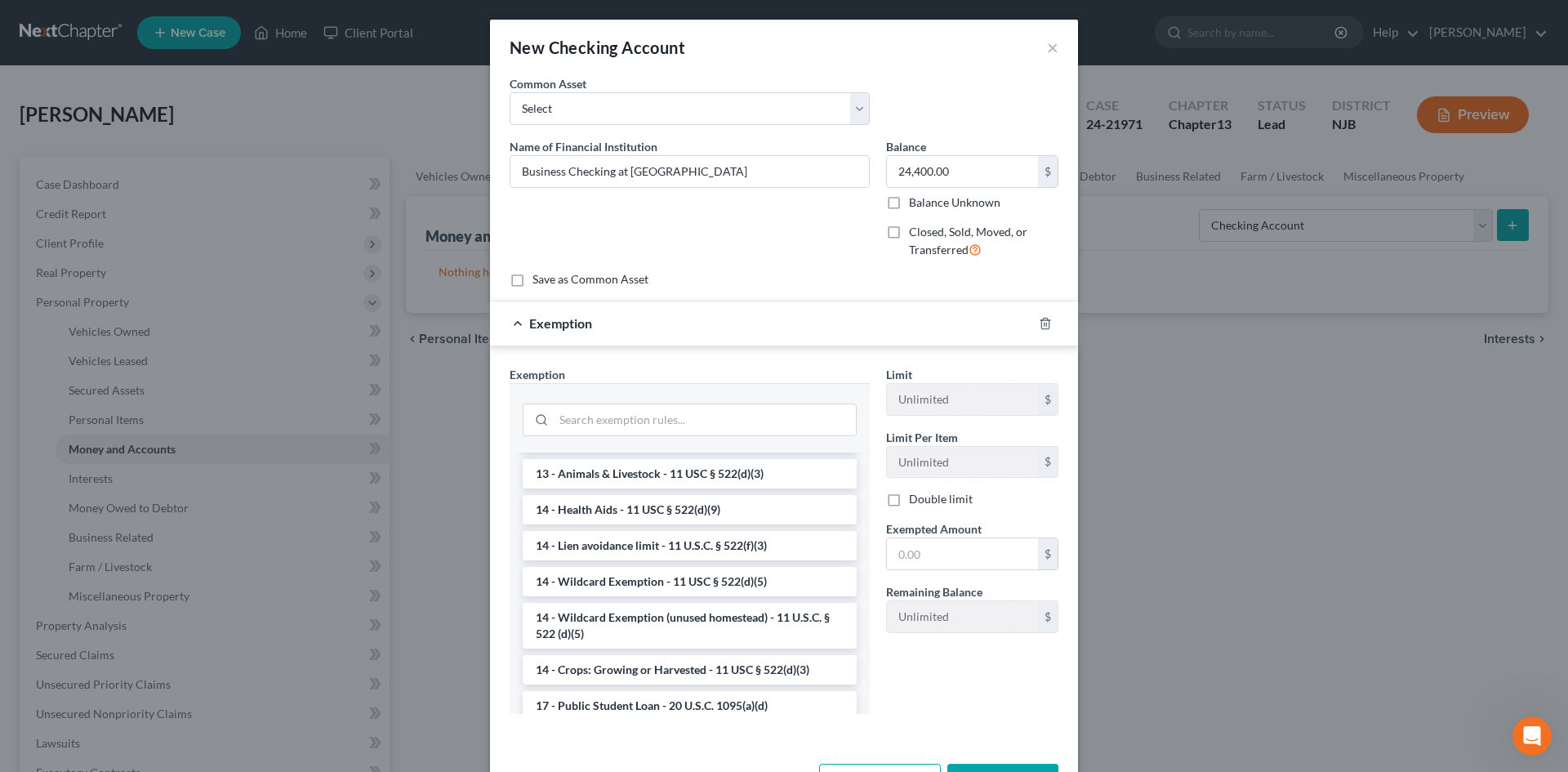
scroll to position [327, 0]
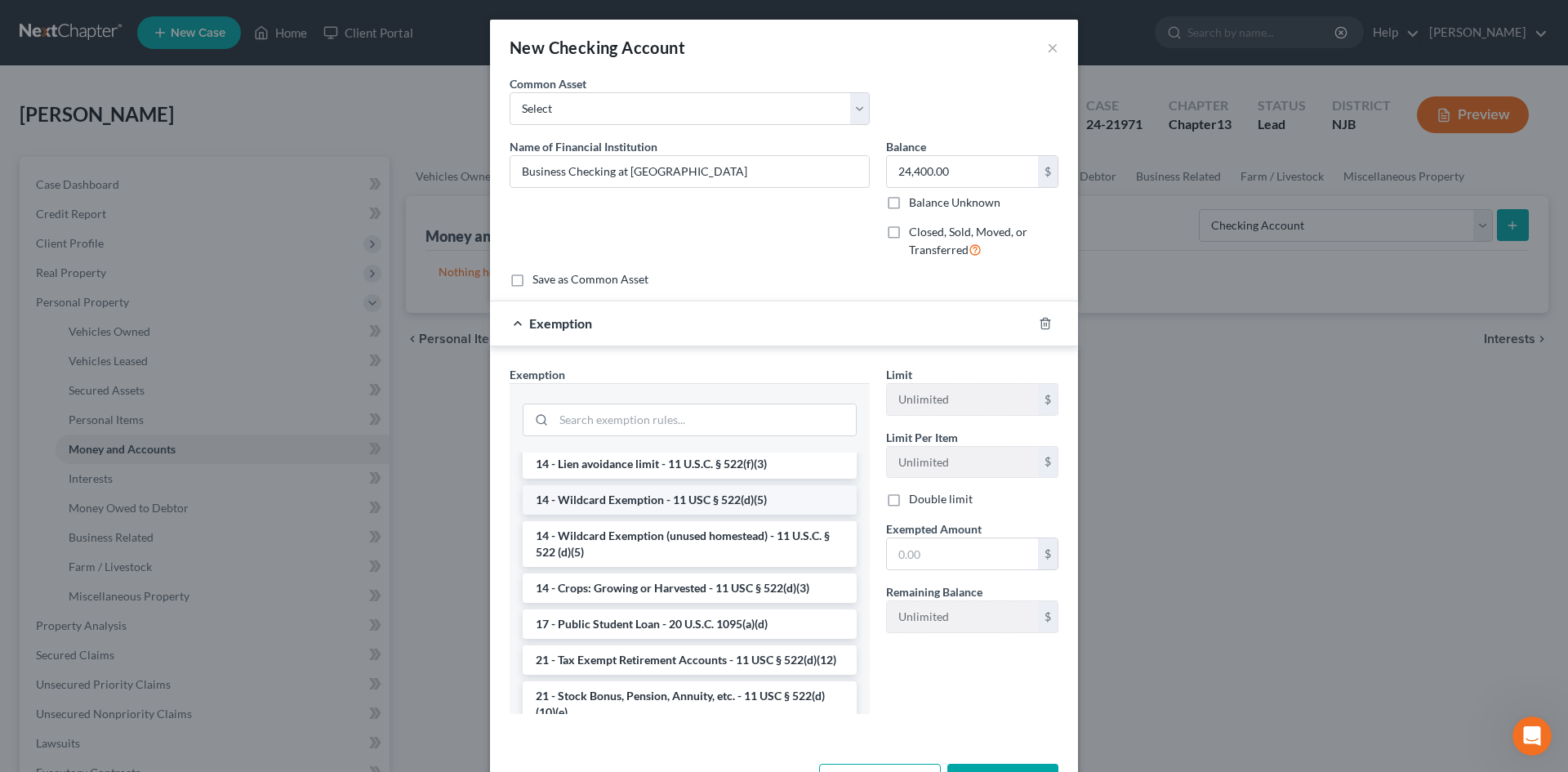
click at [692, 505] on li "14 - Wildcard Exemption - 11 USC § 522(d)(5)" at bounding box center [690, 500] width 334 height 30
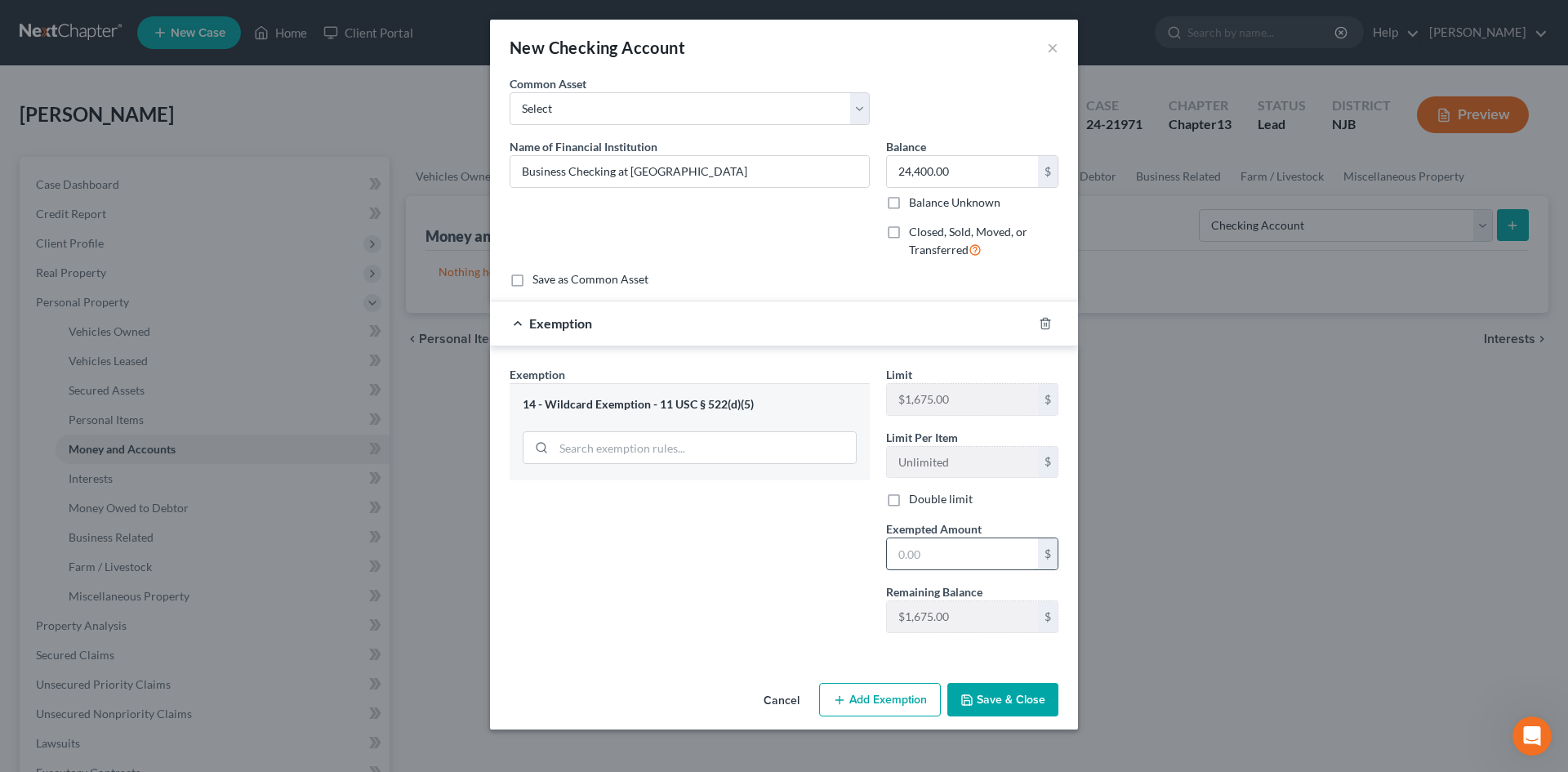
click at [961, 554] on input "text" at bounding box center [963, 554] width 151 height 31
type input "1,675.00"
click at [996, 696] on button "Save & Close" at bounding box center [1002, 699] width 111 height 34
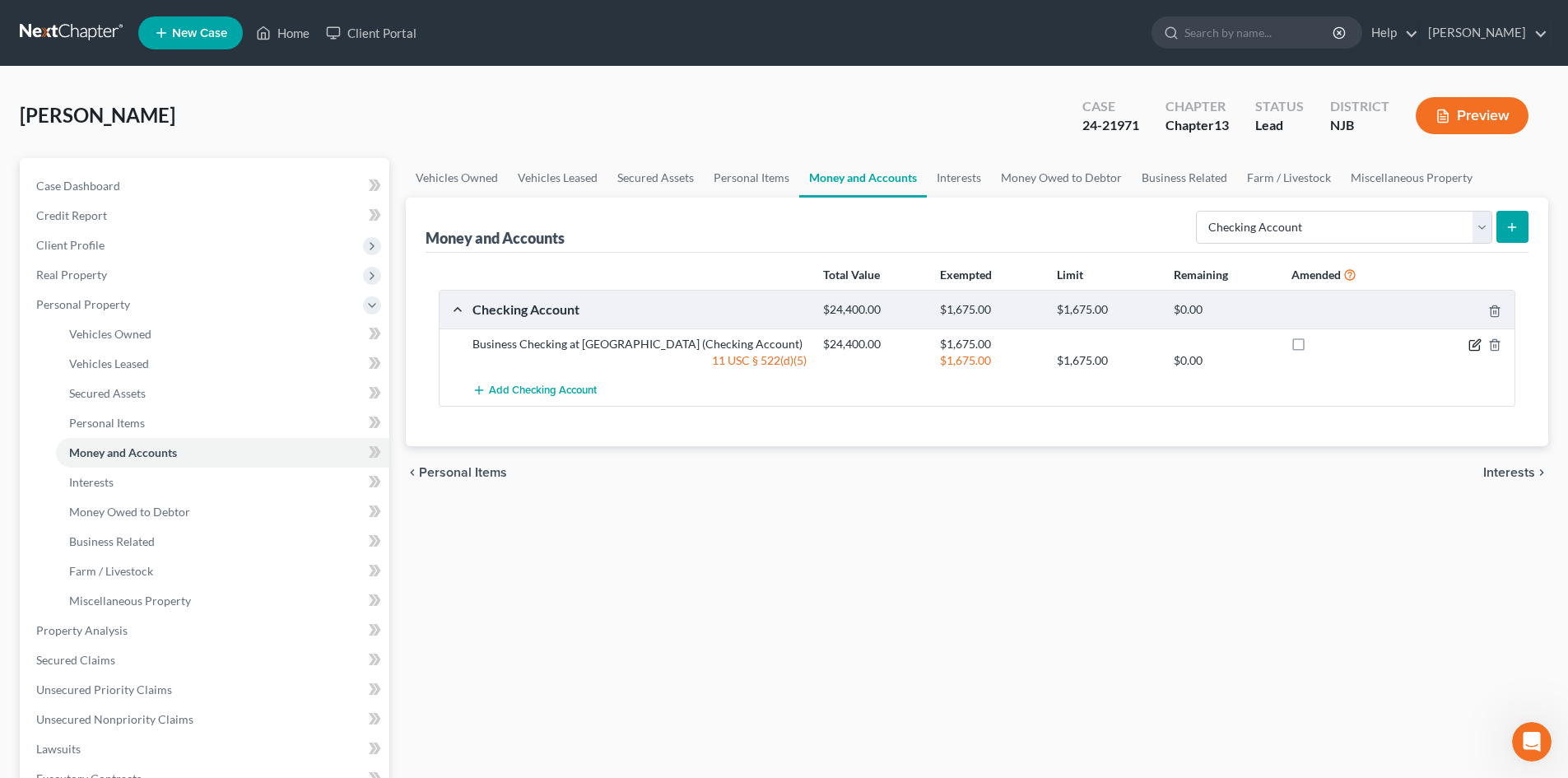
click at [1478, 342] on icon "button" at bounding box center [1476, 342] width 7 height 7
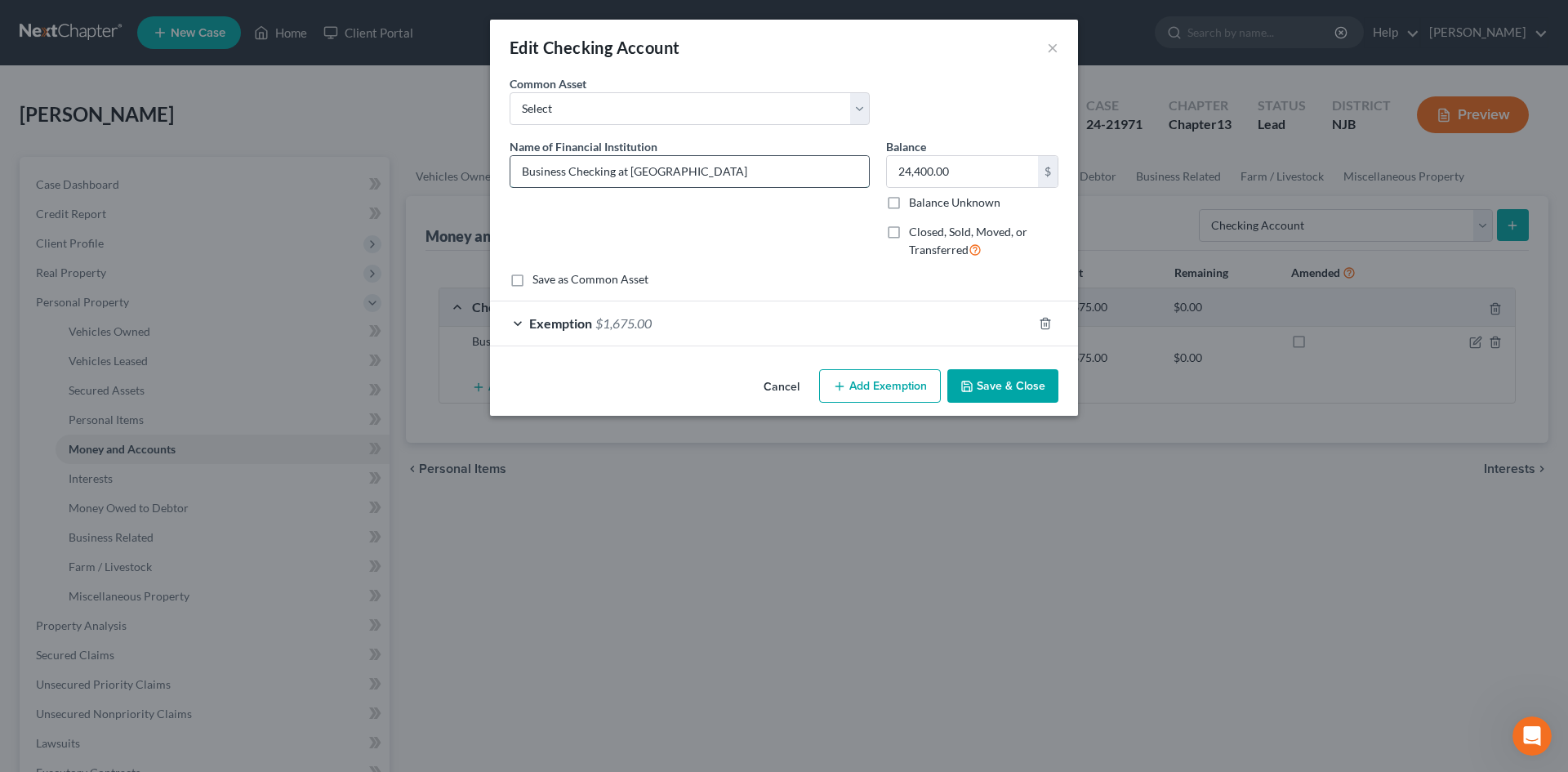
click at [749, 175] on input "Business Checking at [GEOGRAPHIC_DATA]" at bounding box center [690, 172] width 359 height 31
type input "Business Checking at [GEOGRAPHIC_DATA] (7409)"
click at [999, 386] on button "Save & Close" at bounding box center [1002, 386] width 111 height 34
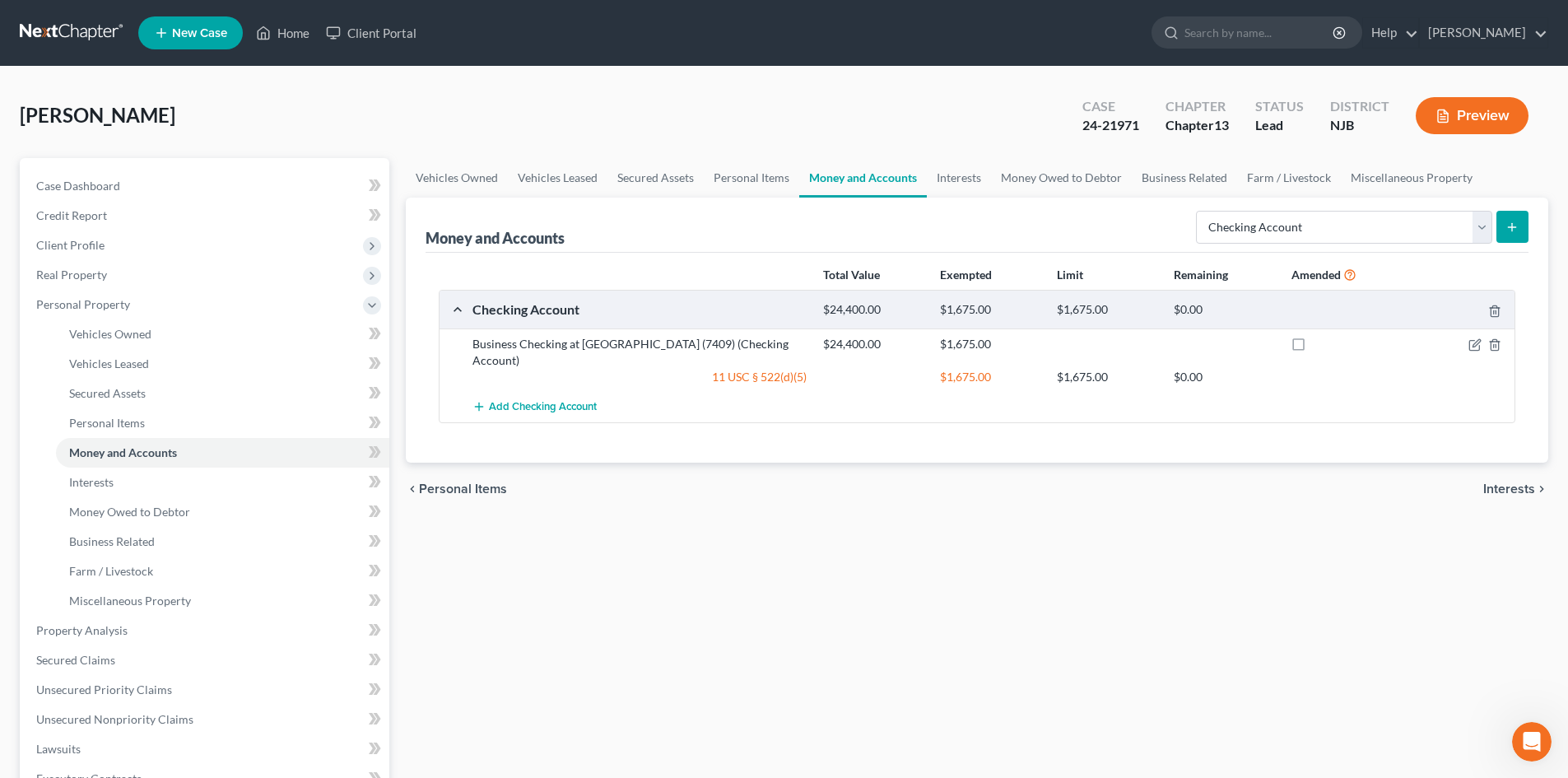
click at [1509, 221] on icon "submit" at bounding box center [1512, 227] width 13 height 13
click at [1509, 227] on line "submit" at bounding box center [1512, 227] width 7 height 0
click at [1518, 483] on span "Interests" at bounding box center [1509, 489] width 52 height 13
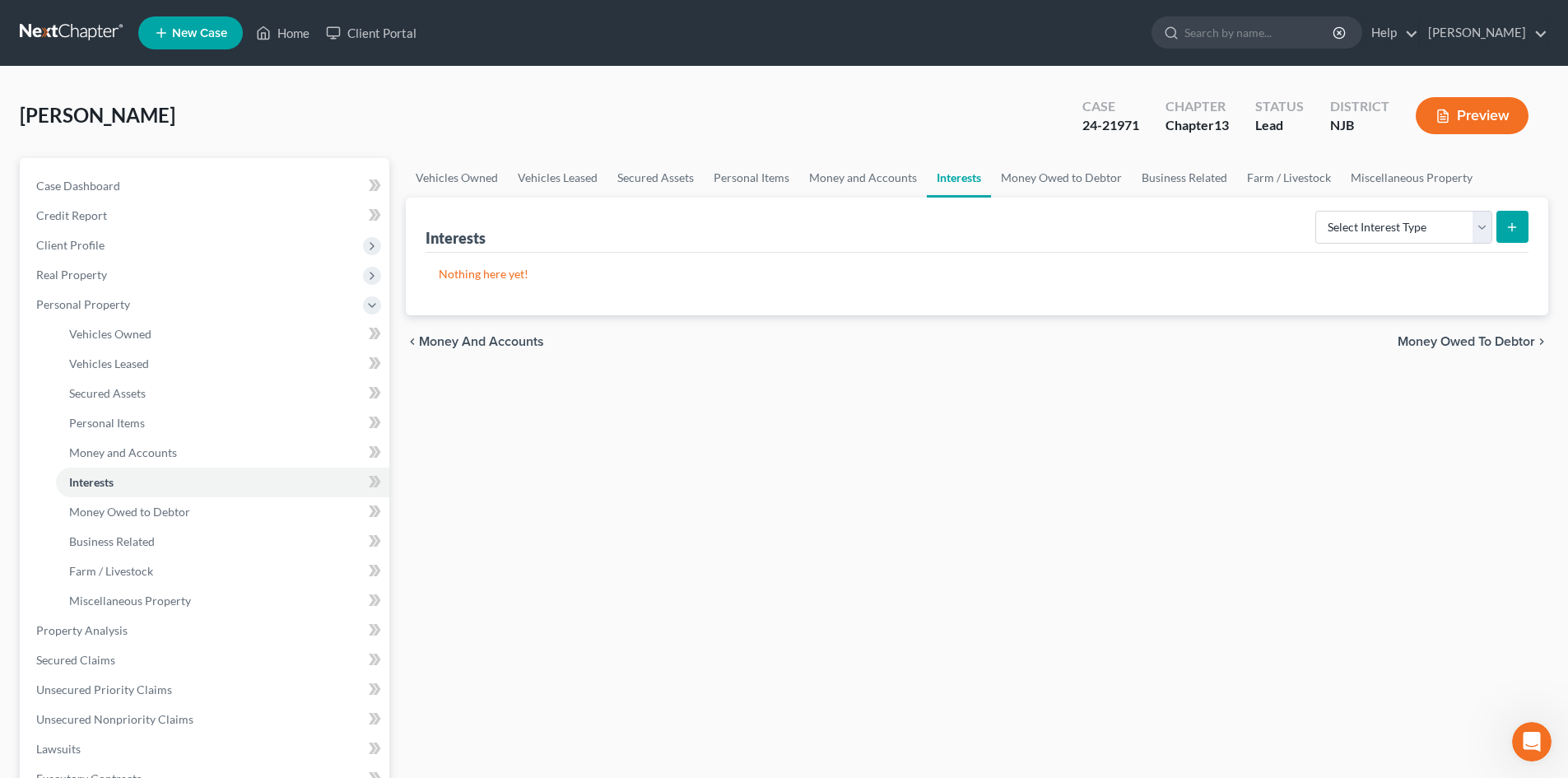
click at [482, 341] on span "Money and Accounts" at bounding box center [482, 341] width 125 height 13
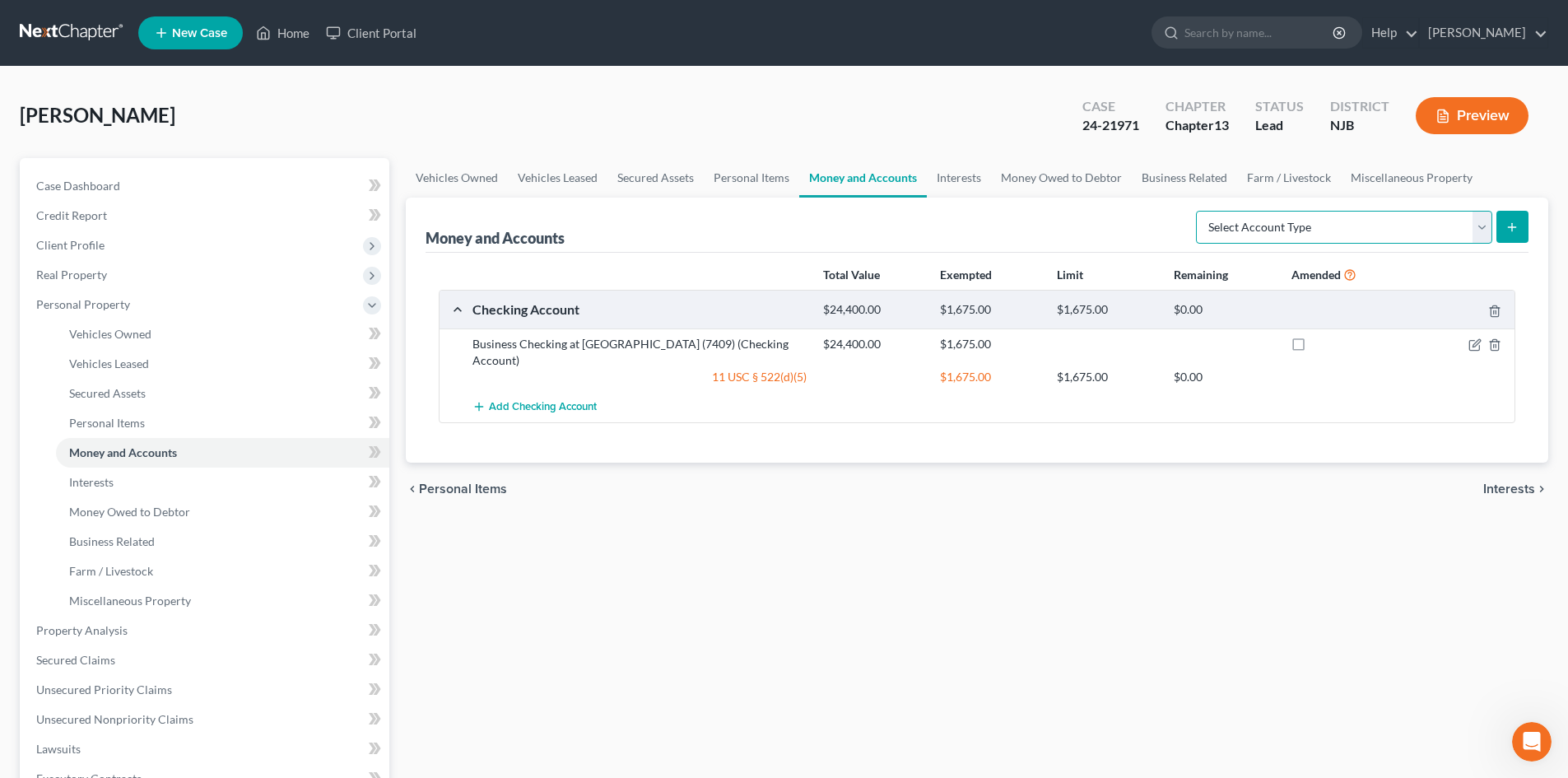
click at [1483, 217] on select "Select Account Type Brokerage Cash on Hand Certificates of Deposit Checking Acc…" at bounding box center [1344, 227] width 296 height 33
select select "checking"
click at [1199, 211] on select "Select Account Type Brokerage Cash on Hand Certificates of Deposit Checking Acc…" at bounding box center [1344, 227] width 296 height 33
click at [1512, 221] on icon "submit" at bounding box center [1512, 227] width 13 height 13
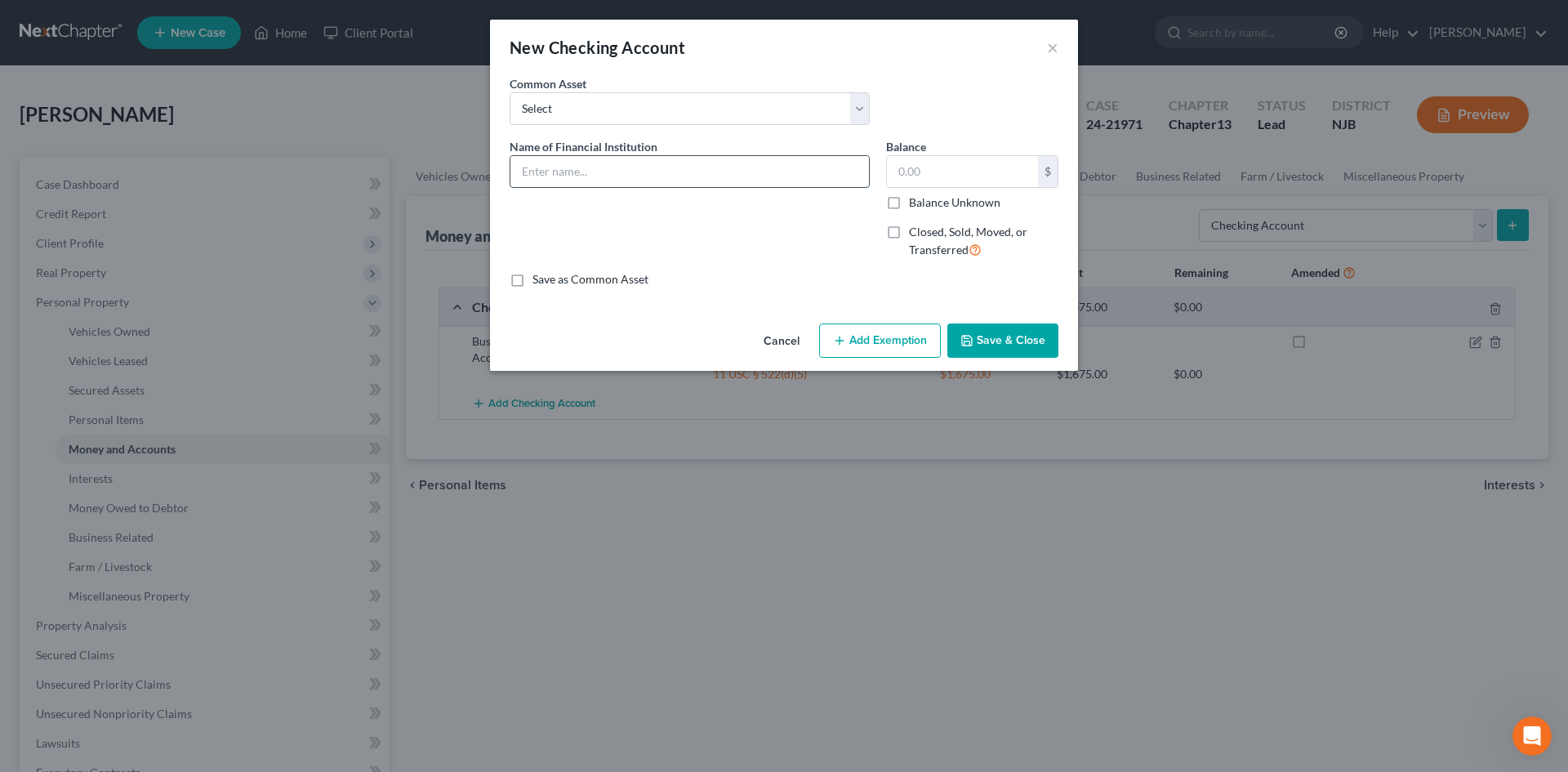
click at [521, 161] on input "text" at bounding box center [690, 172] width 359 height 31
type input "Checking at [GEOGRAPHIC_DATA] (7284)"
type input "11,500.00"
click at [1005, 346] on button "Save & Close" at bounding box center [1002, 340] width 111 height 34
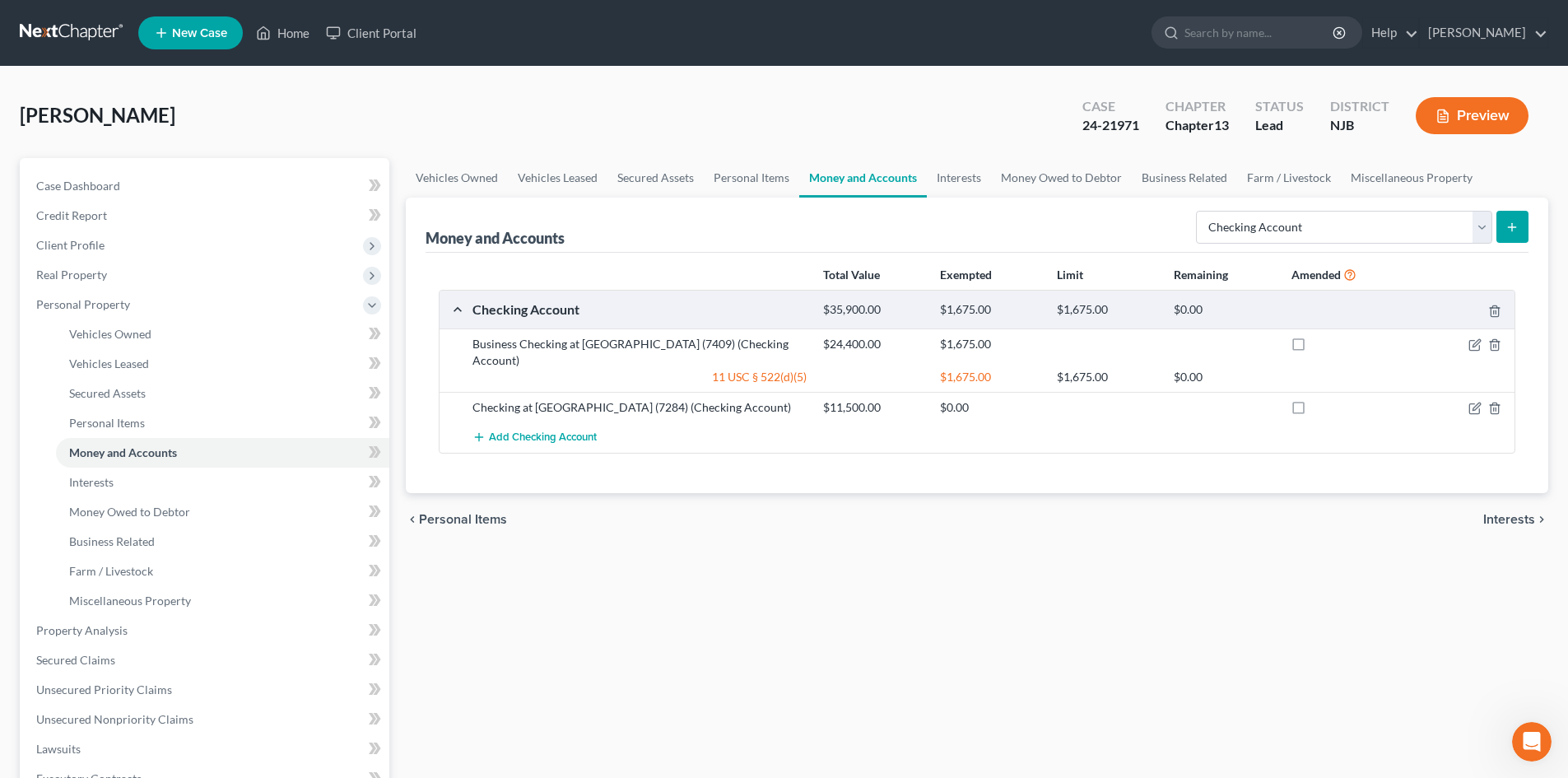
click at [1509, 512] on span "Interests" at bounding box center [1509, 518] width 52 height 13
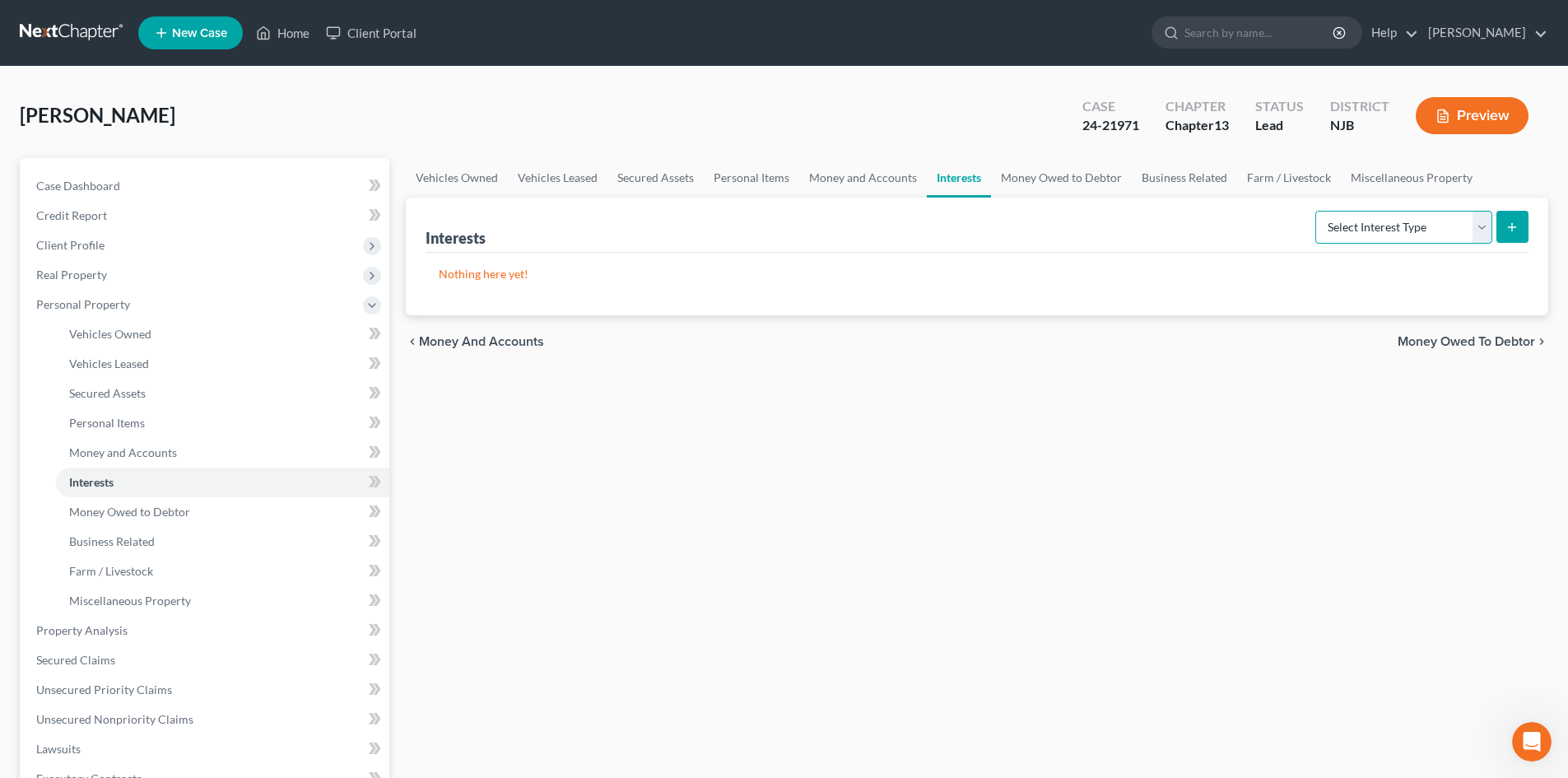
click at [1478, 228] on select "Select Interest Type 401K Annuity Bond Education IRA Government Bond Government…" at bounding box center [1403, 227] width 177 height 33
select select "incorporated_business"
click at [1317, 211] on select "Select Interest Type 401K Annuity Bond Education IRA Government Bond Government…" at bounding box center [1403, 227] width 177 height 33
click at [1509, 234] on button "submit" at bounding box center [1512, 227] width 32 height 32
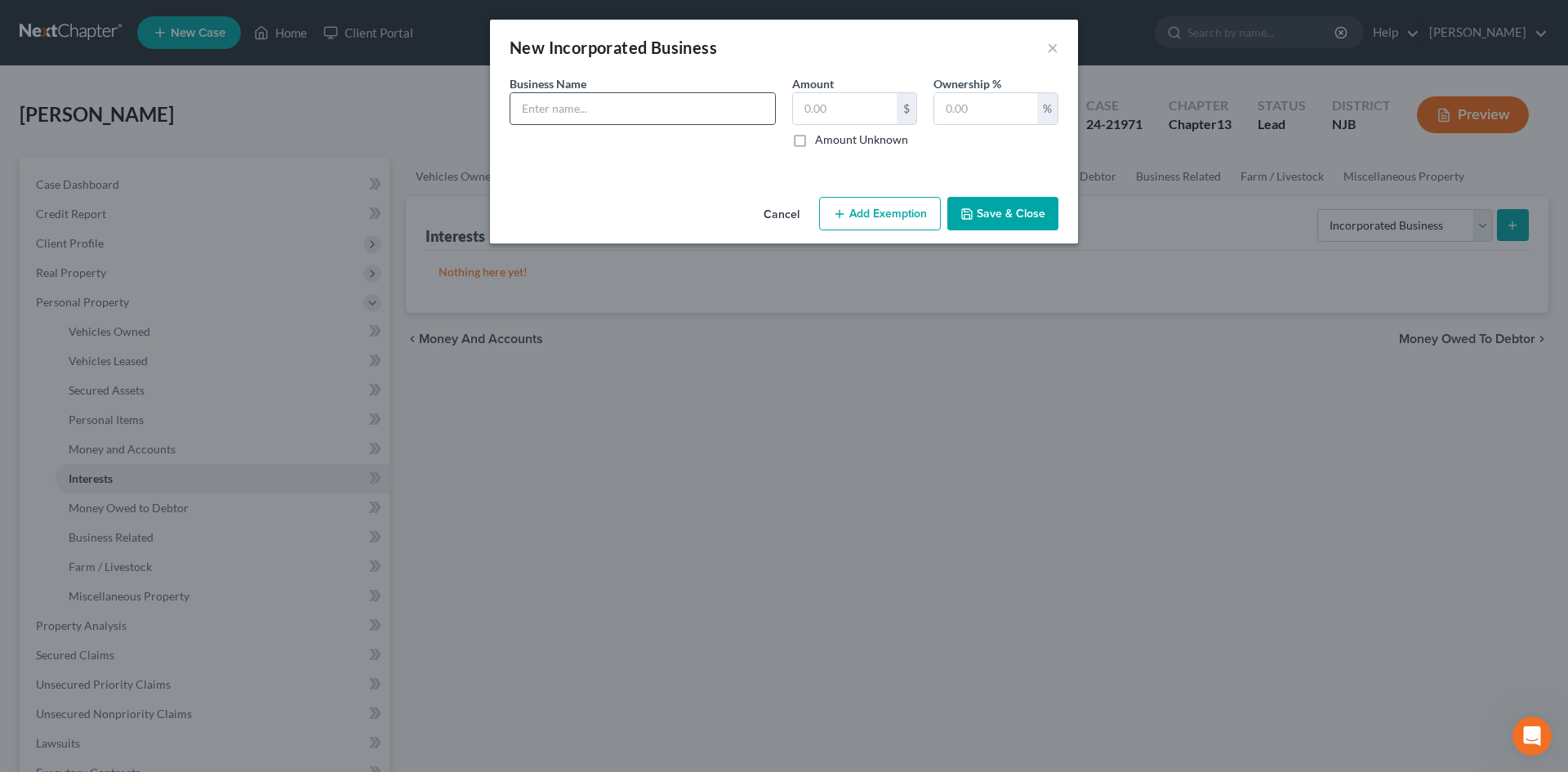
click at [556, 118] on input "text" at bounding box center [642, 109] width 265 height 31
type input "[PERSON_NAME] LLC"
click at [815, 139] on label "Amount Unknown" at bounding box center [862, 140] width 93 height 17
click at [821, 139] on input "Amount Unknown" at bounding box center [826, 137] width 11 height 11
checkbox input "true"
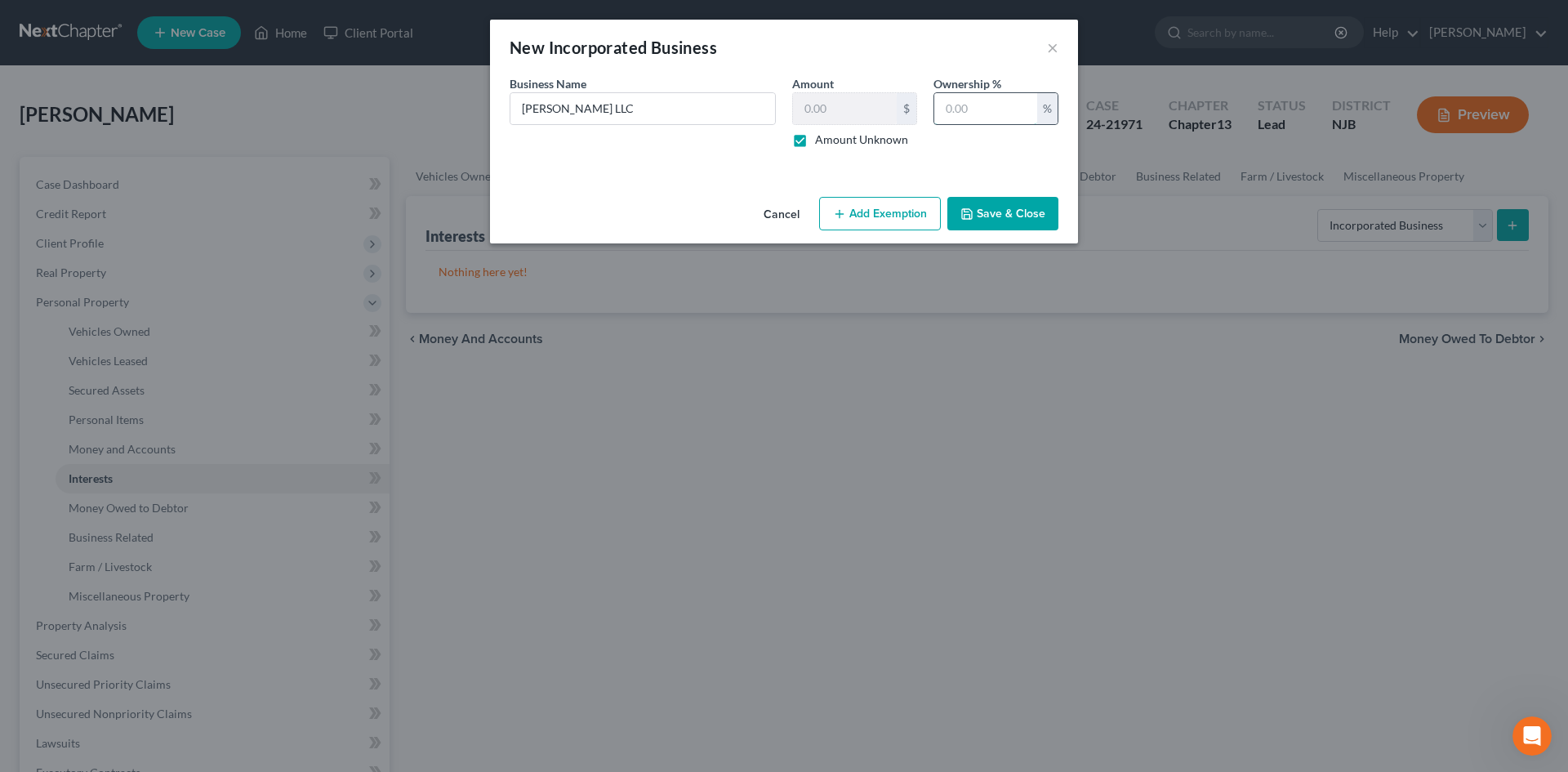
click at [959, 93] on input "text" at bounding box center [986, 109] width 103 height 31
type input "100"
click at [1008, 214] on button "Save & Close" at bounding box center [1002, 213] width 111 height 34
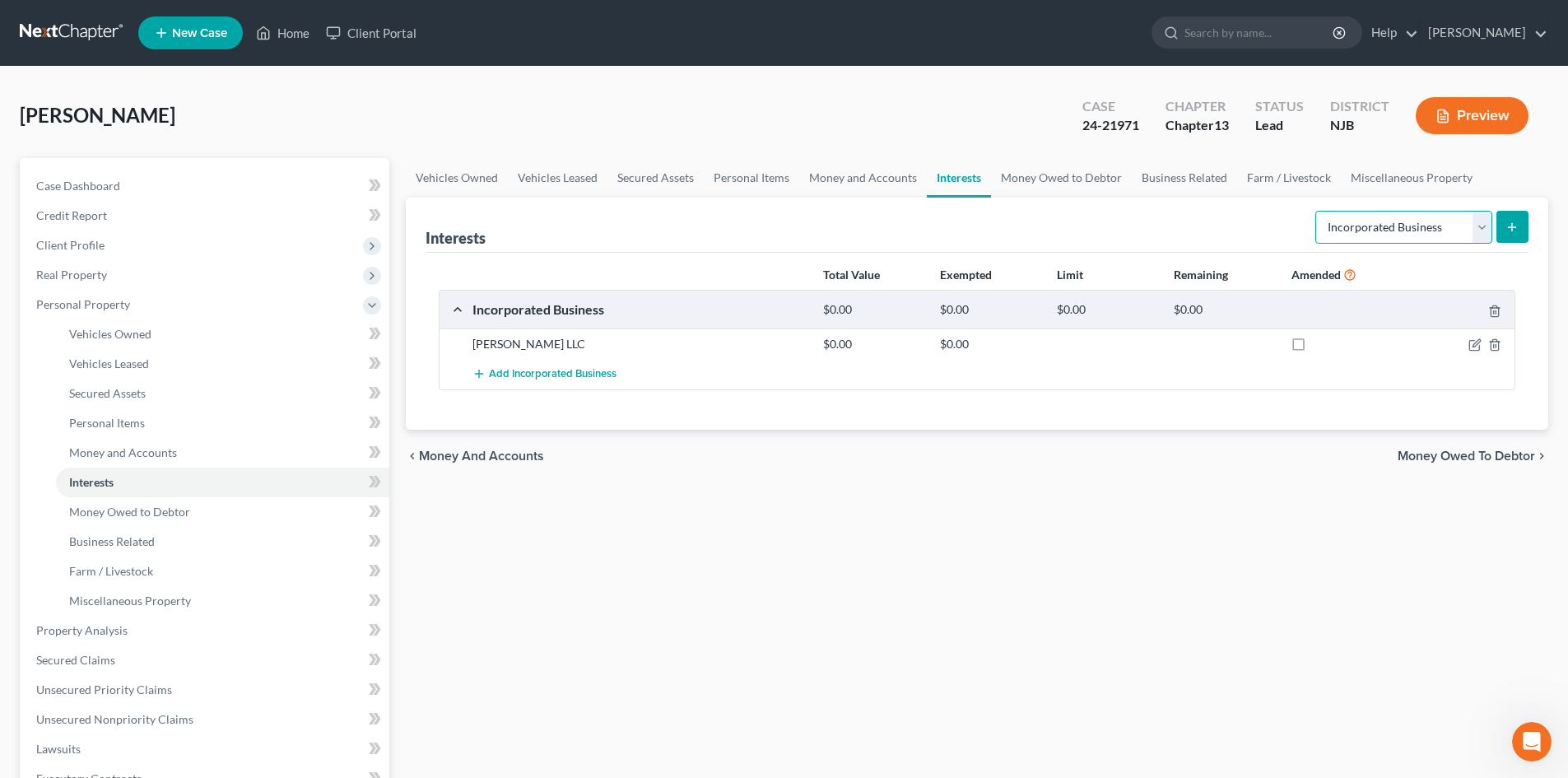
click at [1481, 226] on select "Select Interest Type 401K Annuity Bond Education IRA Government Bond Government…" at bounding box center [1403, 227] width 177 height 33
click at [1172, 672] on div "Vehicles Owned Vehicles Leased Secured Assets Personal Items Money and Accounts…" at bounding box center [976, 647] width 1159 height 980
click at [1505, 454] on span "Money Owed to Debtor" at bounding box center [1466, 455] width 138 height 13
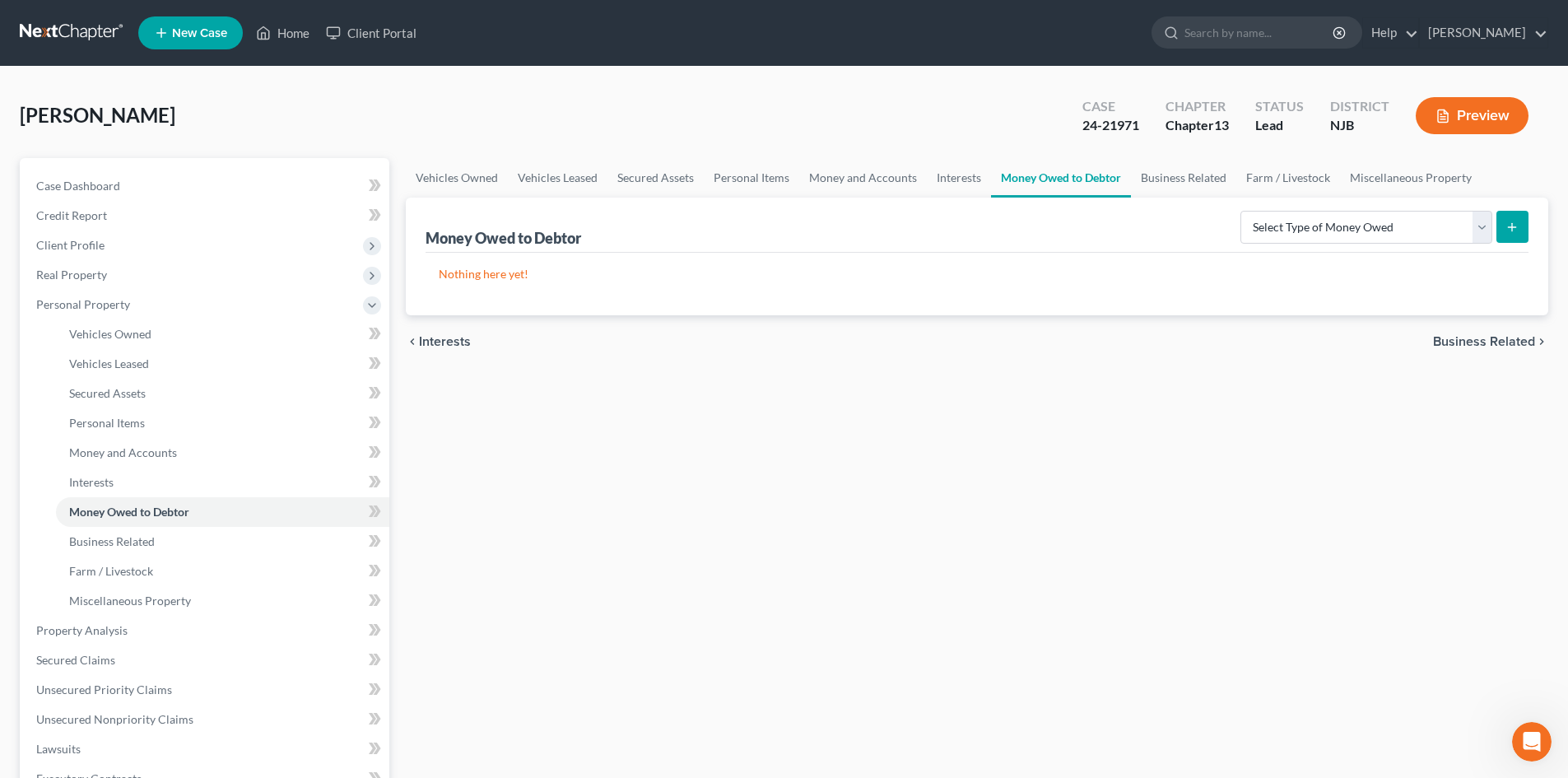
click at [1478, 337] on span "Business Related" at bounding box center [1484, 341] width 102 height 13
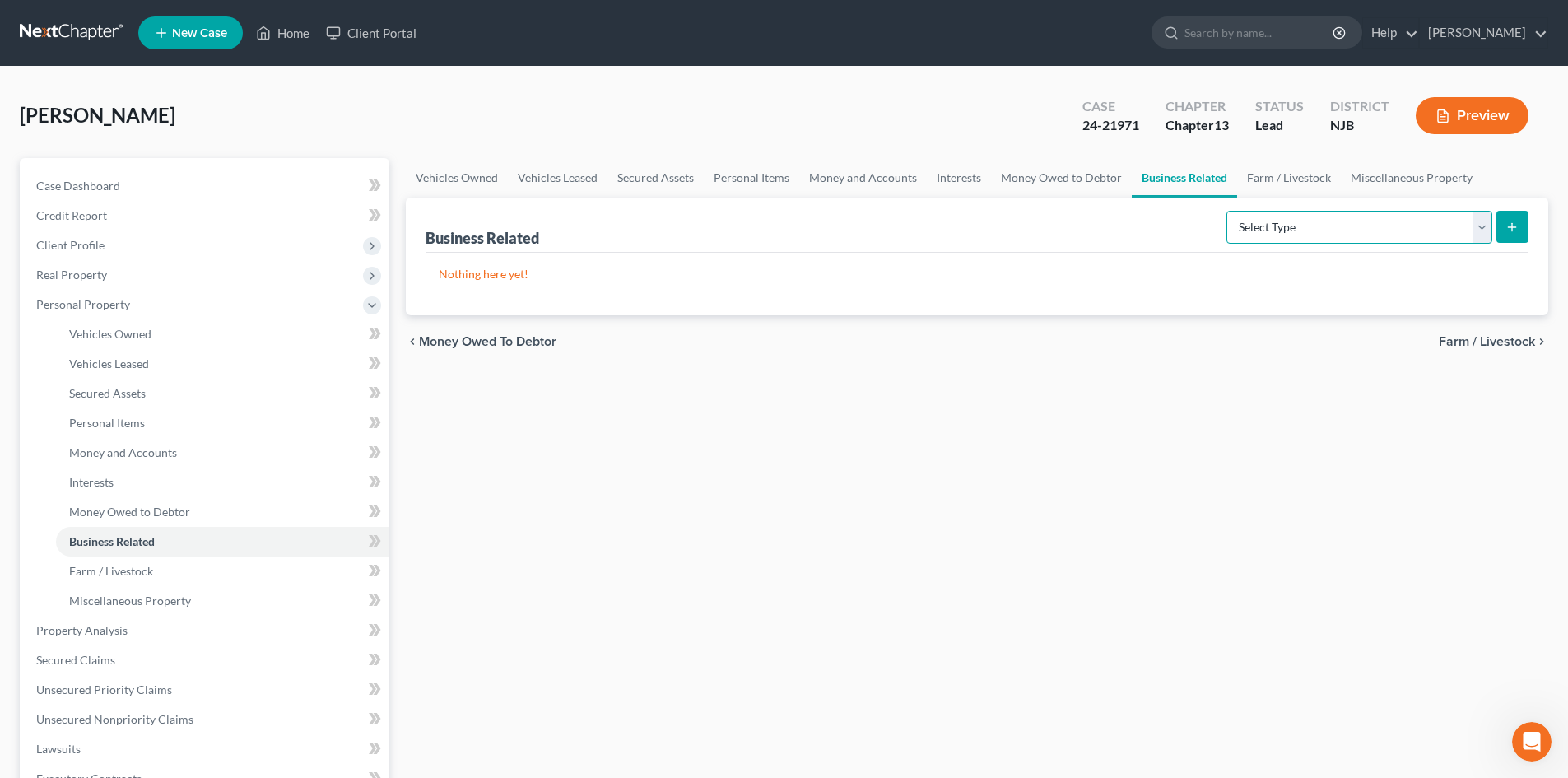
click at [1486, 233] on select "Select Type Customer Lists Franchises Inventory Licenses Machinery Office Equip…" at bounding box center [1359, 227] width 266 height 33
select select "other_business_related_property_not_listed"
click at [1227, 211] on select "Select Type Customer Lists Franchises Inventory Licenses Machinery Office Equip…" at bounding box center [1359, 227] width 266 height 33
click at [1507, 221] on icon "submit" at bounding box center [1512, 227] width 13 height 13
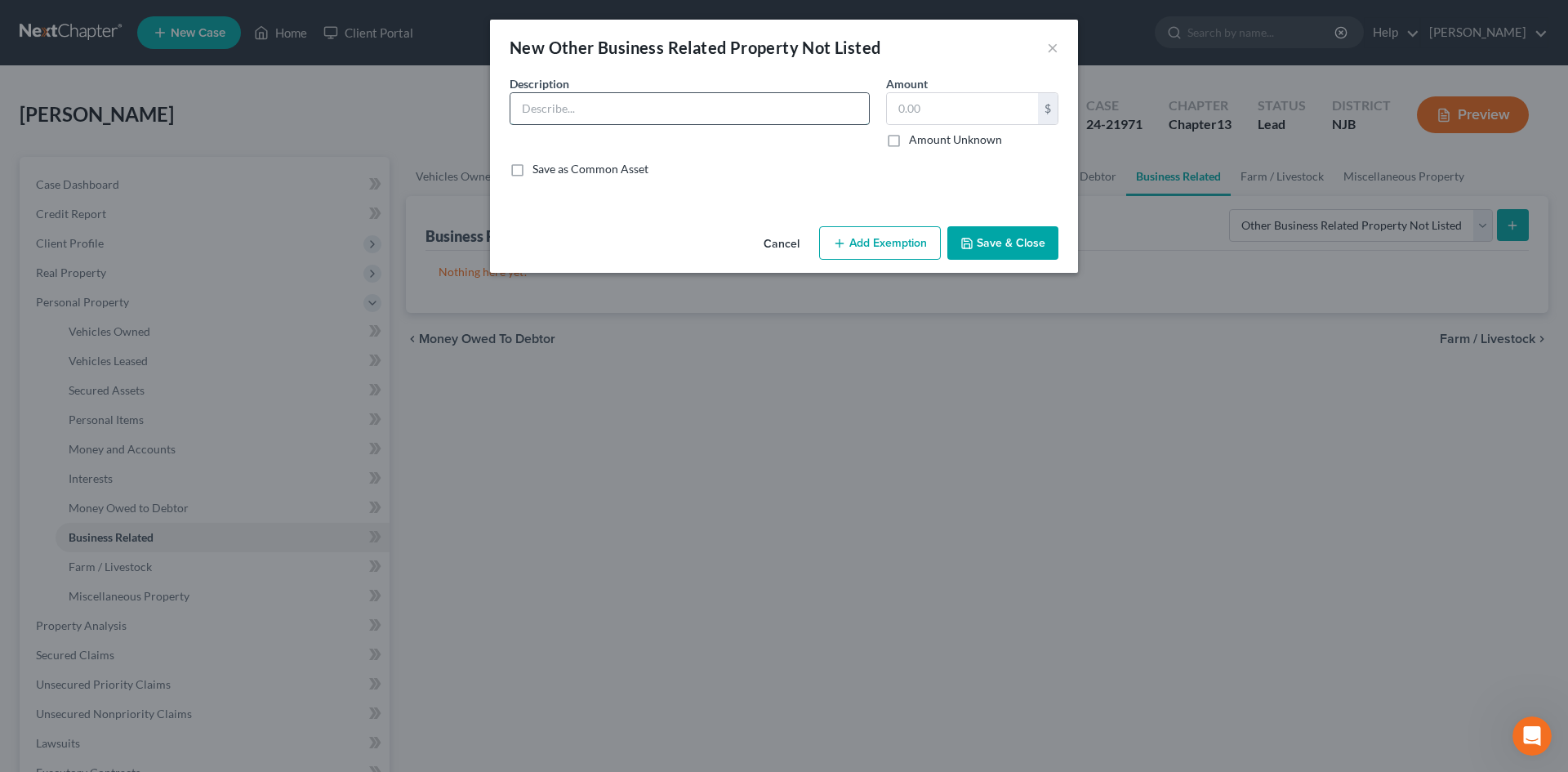
click at [567, 116] on input "text" at bounding box center [690, 109] width 359 height 31
type input "Various tools, generator, compressor, wiring supplies"
type input "12,000.00"
click at [997, 235] on button "Save & Close" at bounding box center [1002, 243] width 111 height 34
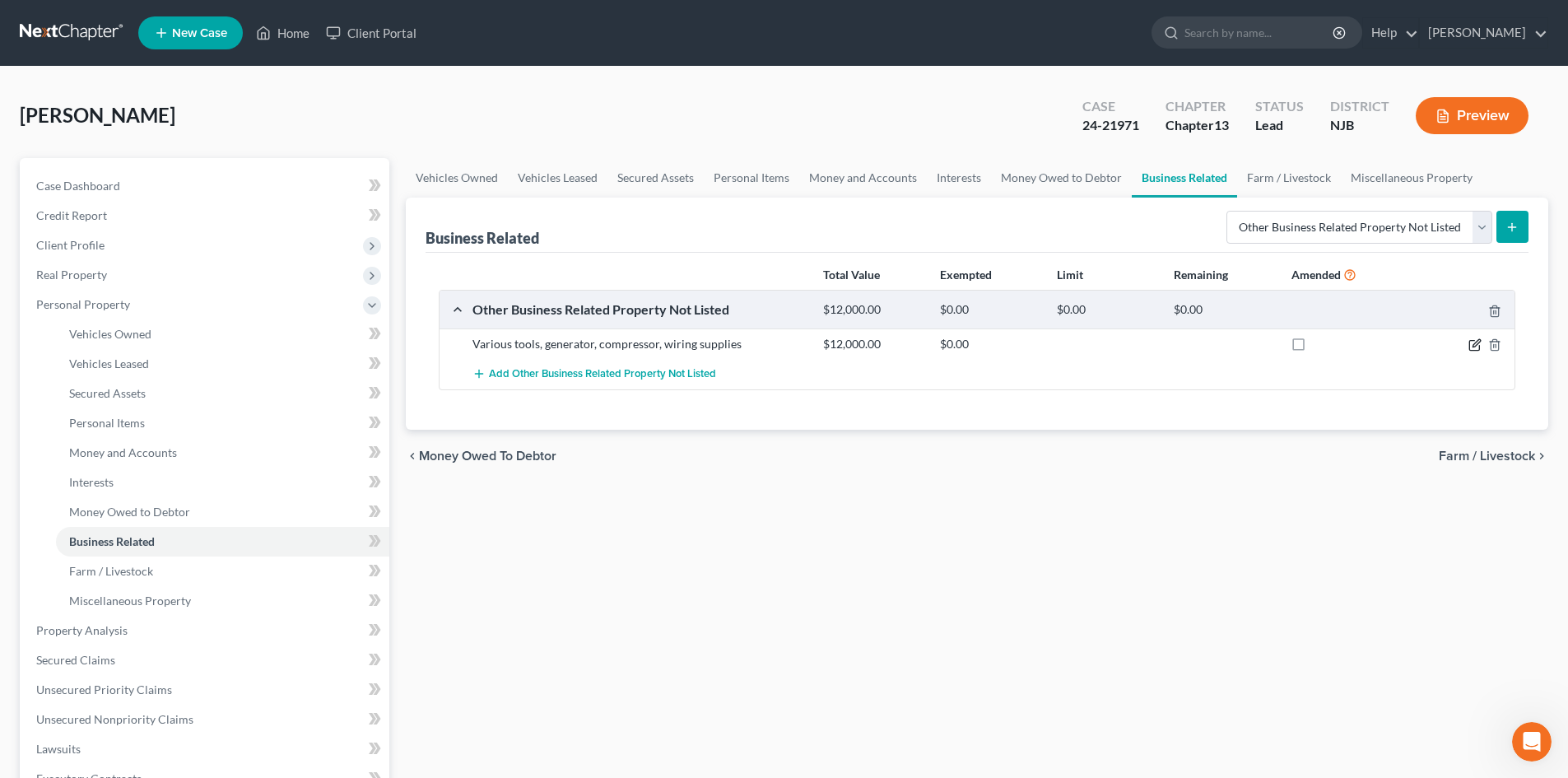
click at [1476, 346] on icon "button" at bounding box center [1476, 342] width 7 height 7
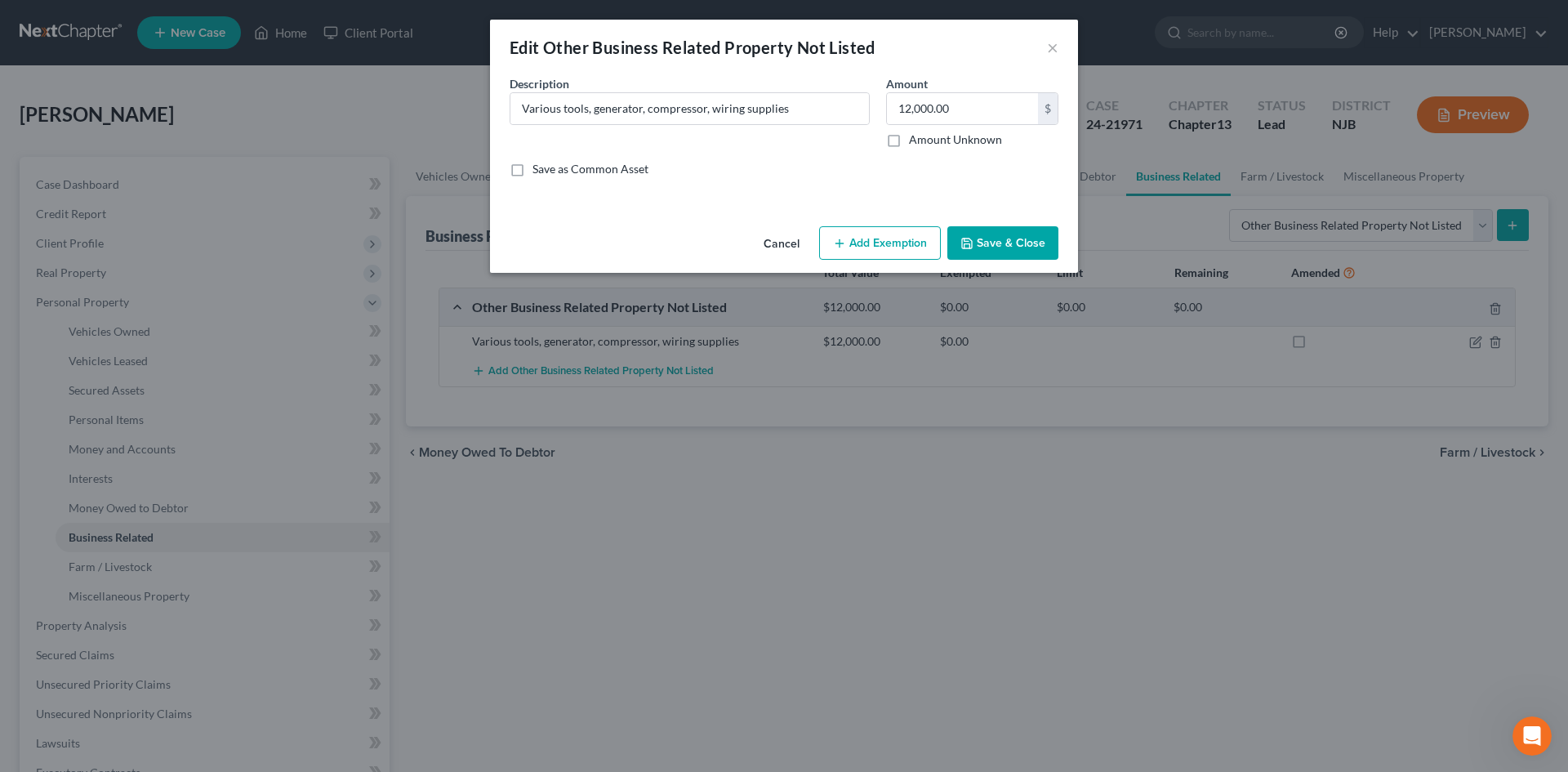
click at [894, 242] on button "Add Exemption" at bounding box center [880, 243] width 122 height 34
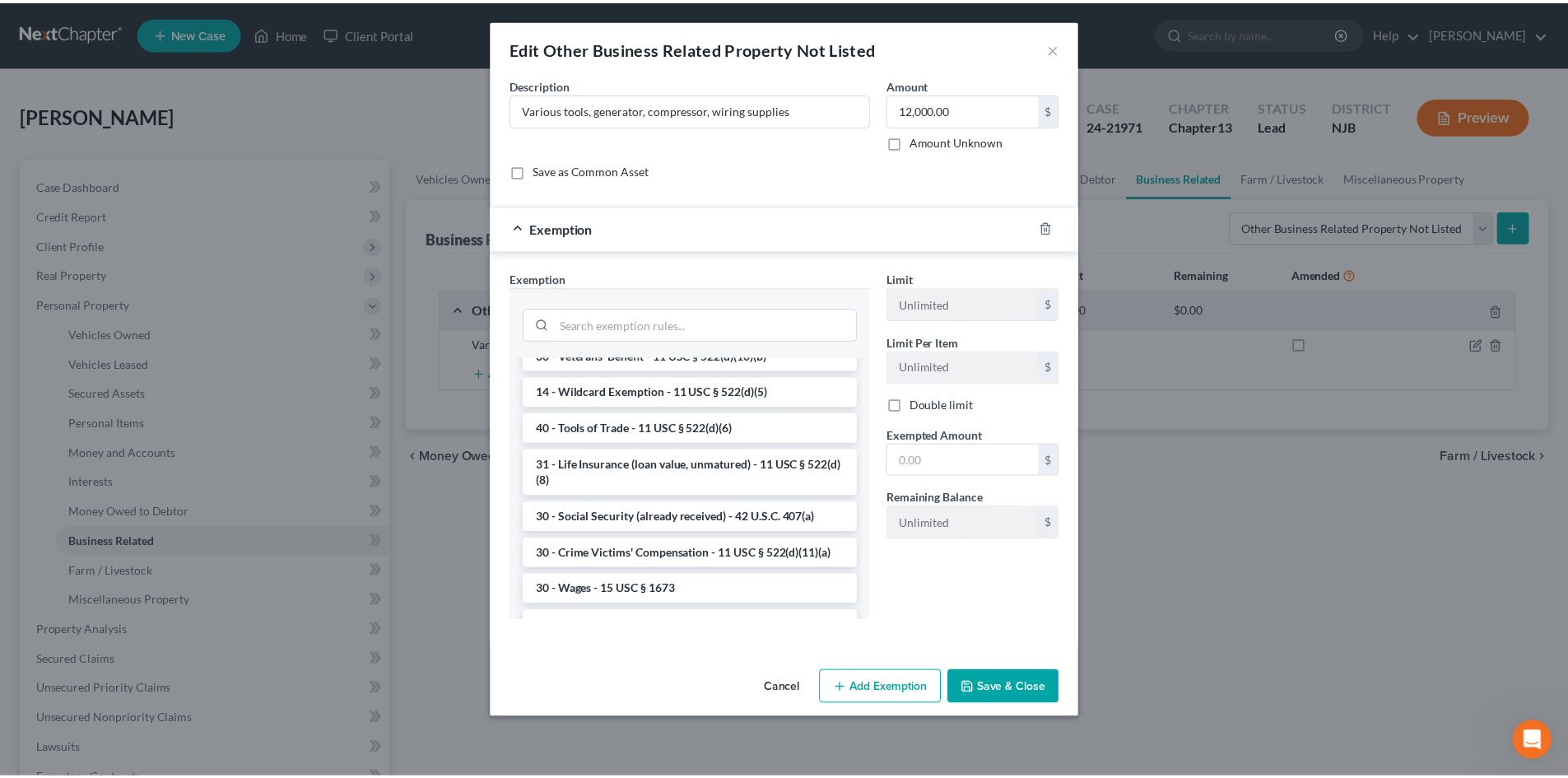
scroll to position [658, 0]
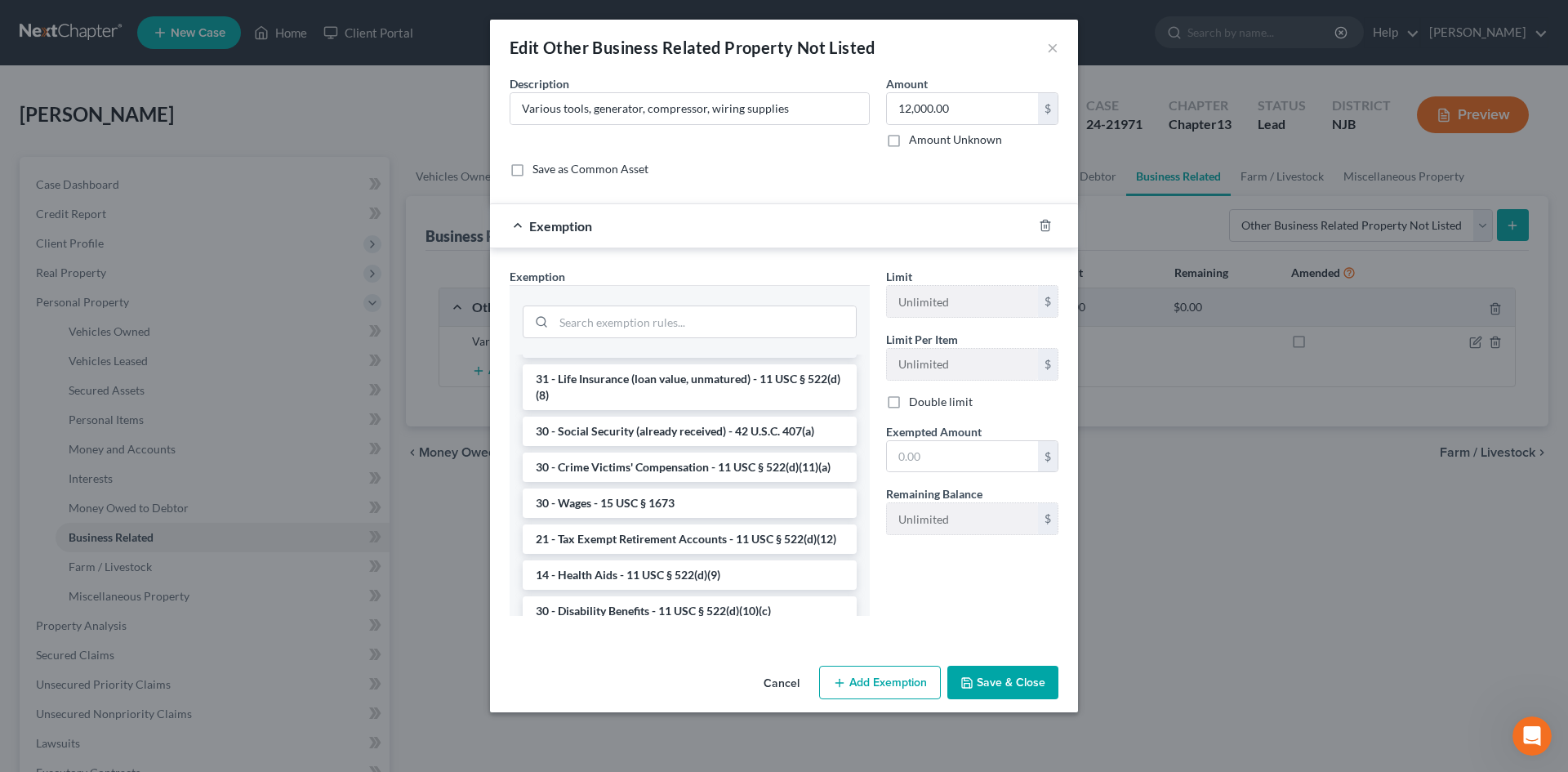
click at [589, 358] on li "40 - Tools of Trade - 11 USC § 522(d)(6)" at bounding box center [690, 343] width 334 height 30
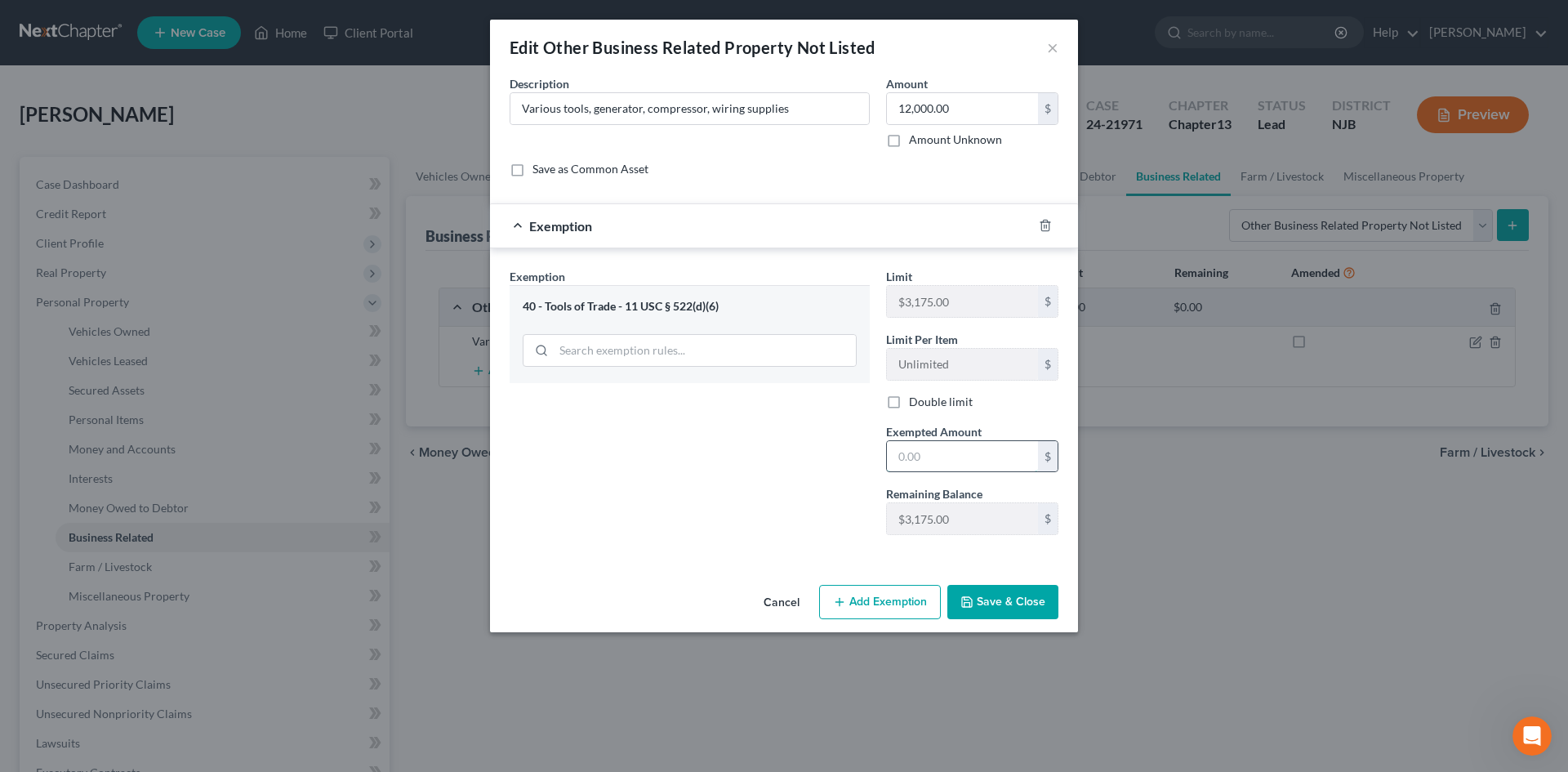
click at [970, 459] on input "text" at bounding box center [963, 456] width 151 height 31
type input "3,175.00"
click at [1003, 591] on button "Save & Close" at bounding box center [1002, 602] width 111 height 34
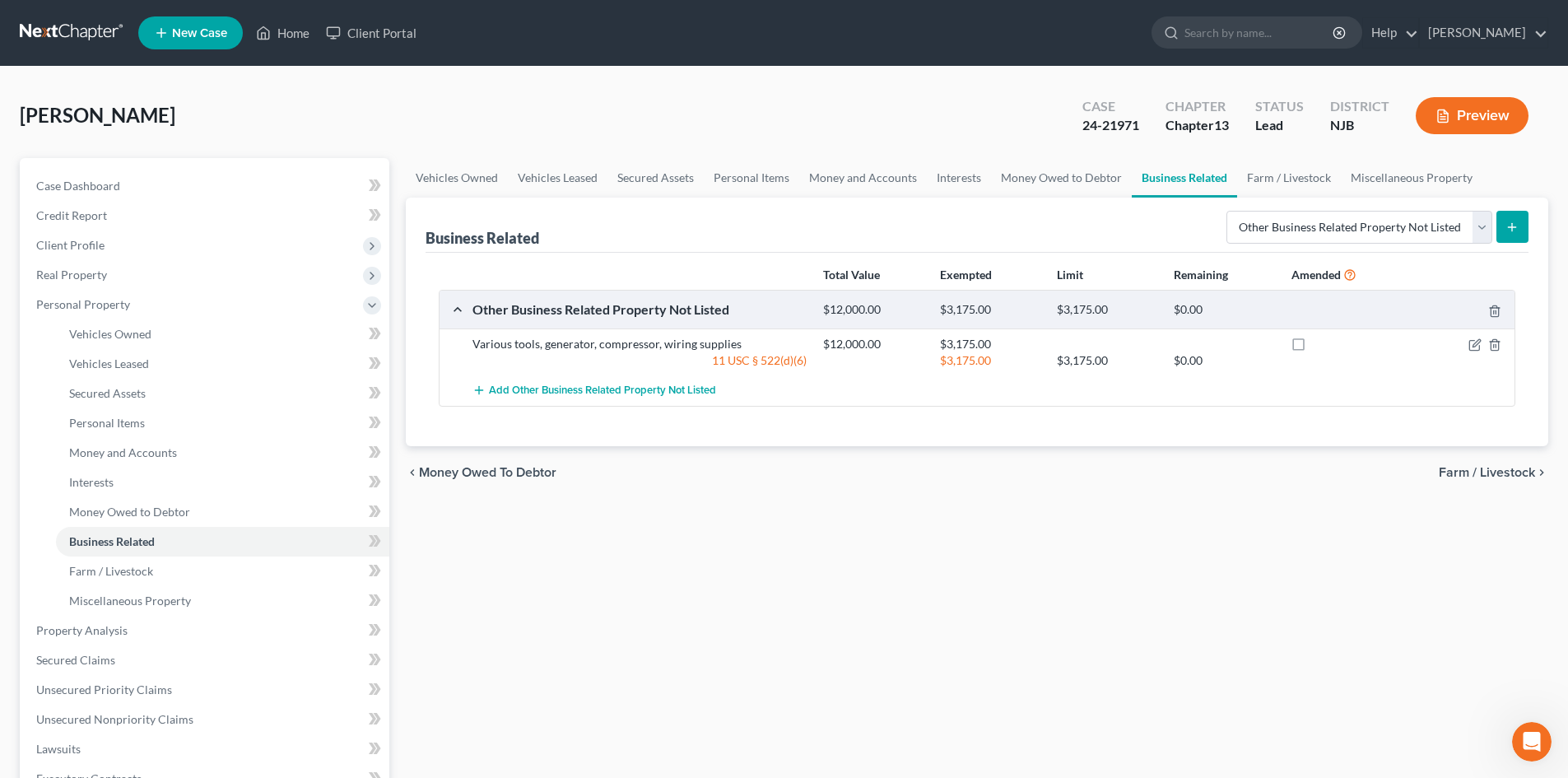
click at [1516, 226] on icon "submit" at bounding box center [1512, 227] width 13 height 13
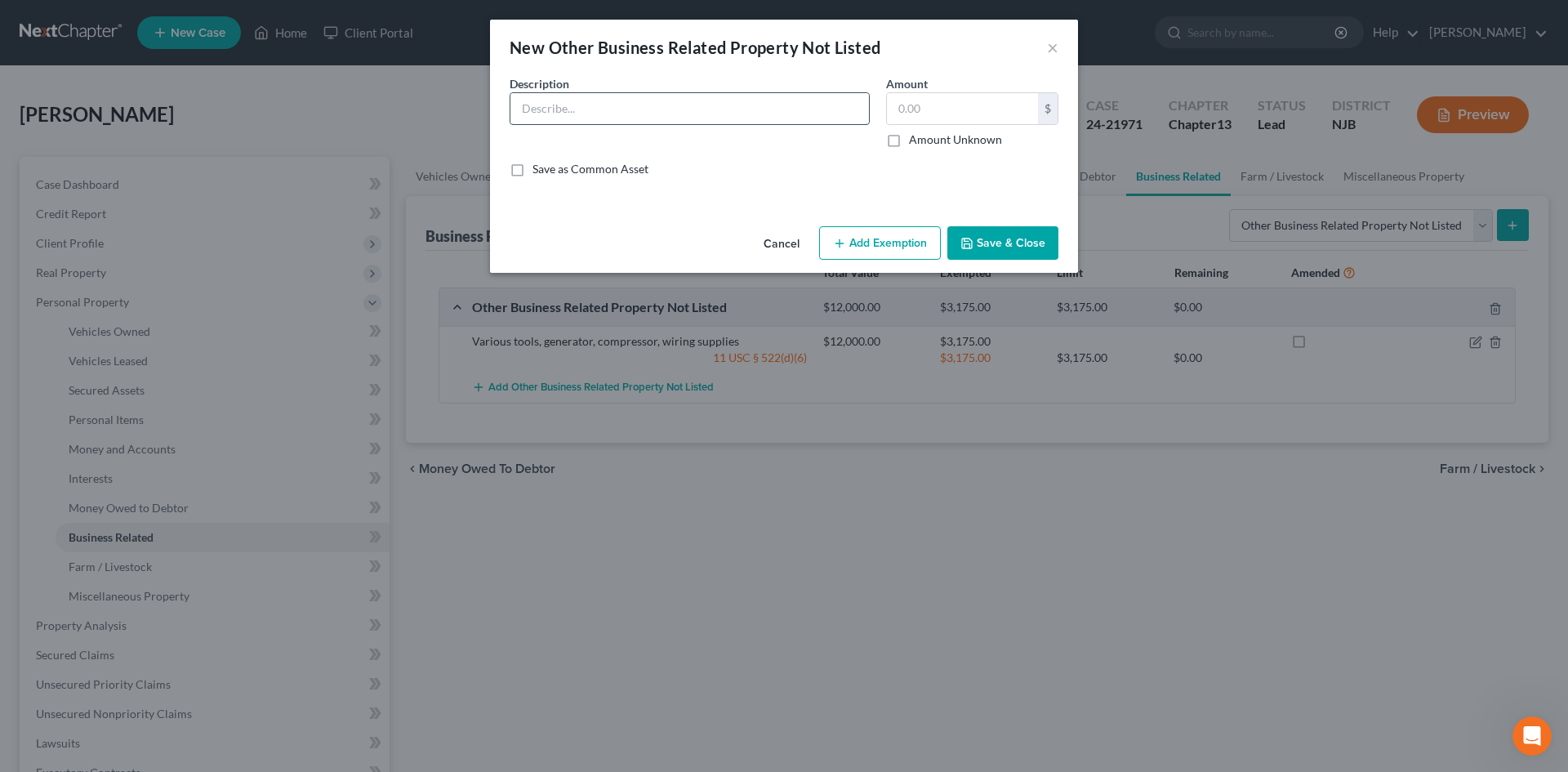
click at [558, 106] on input "text" at bounding box center [690, 109] width 359 height 31
type input "Sheetrock, paint, and plywood"
click at [987, 232] on button "Save & Close" at bounding box center [1002, 243] width 111 height 34
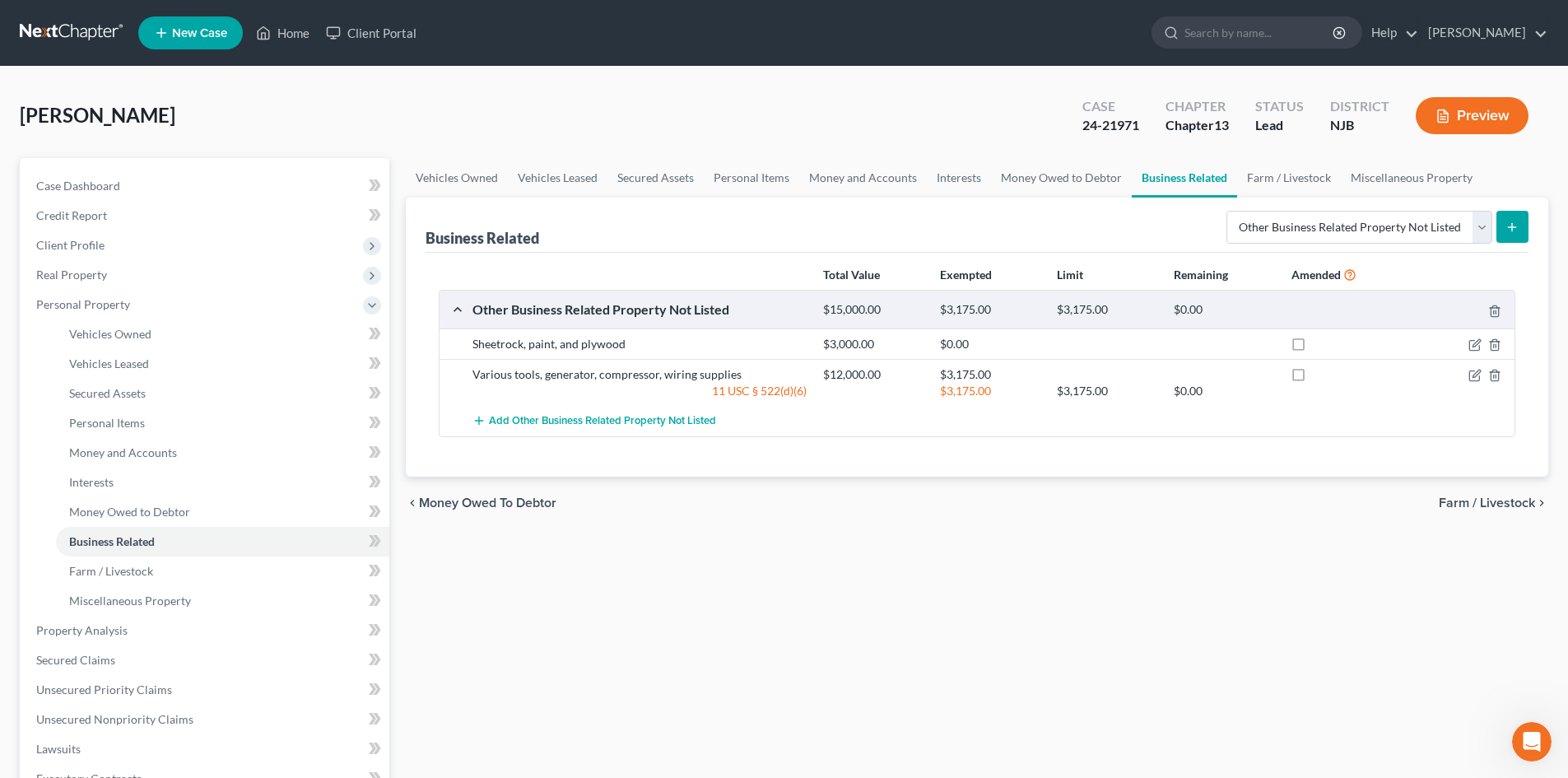
click at [1506, 502] on span "Farm / Livestock" at bounding box center [1487, 502] width 96 height 13
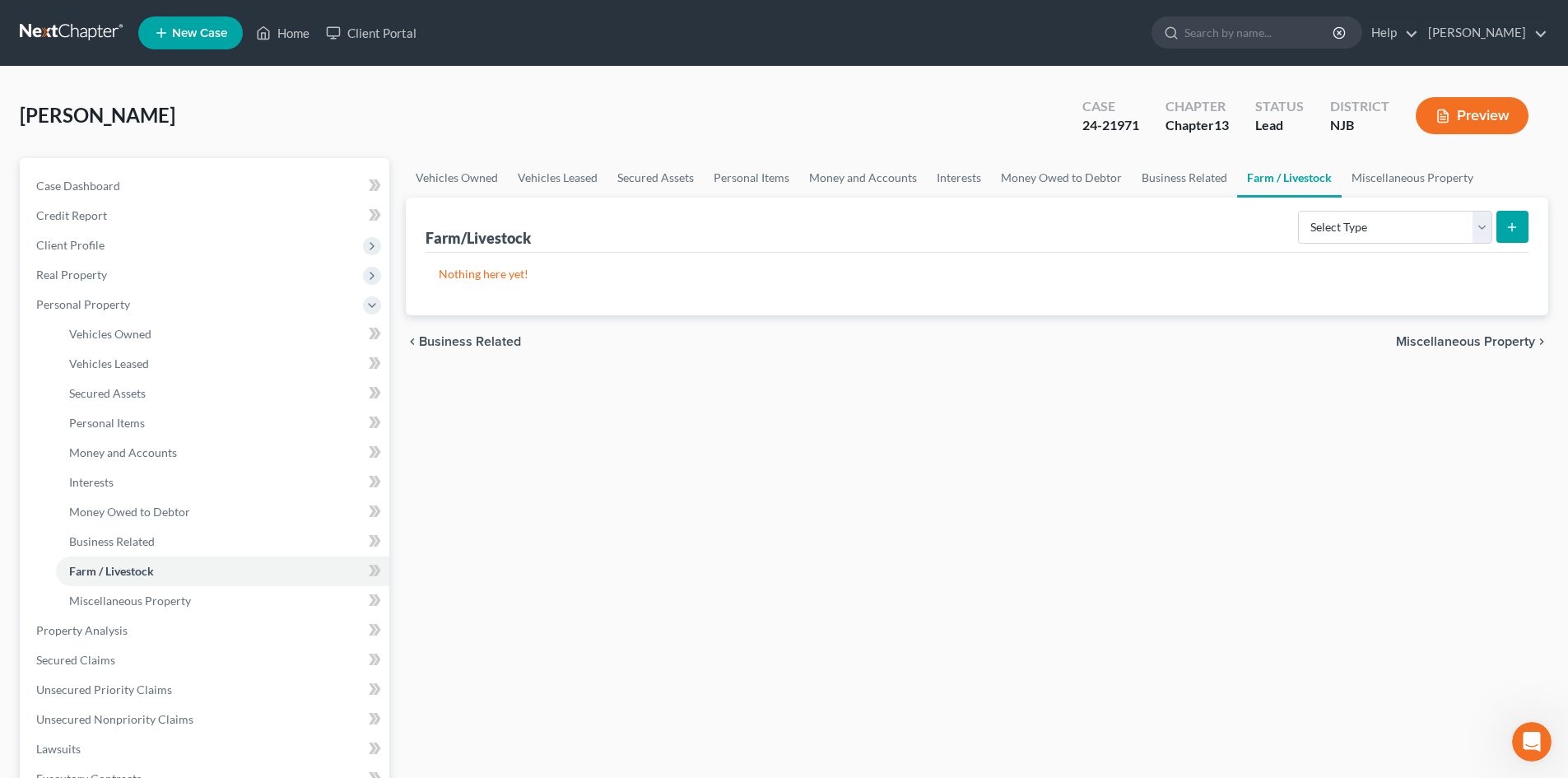
click at [1433, 337] on span "Miscellaneous Property" at bounding box center [1465, 341] width 139 height 13
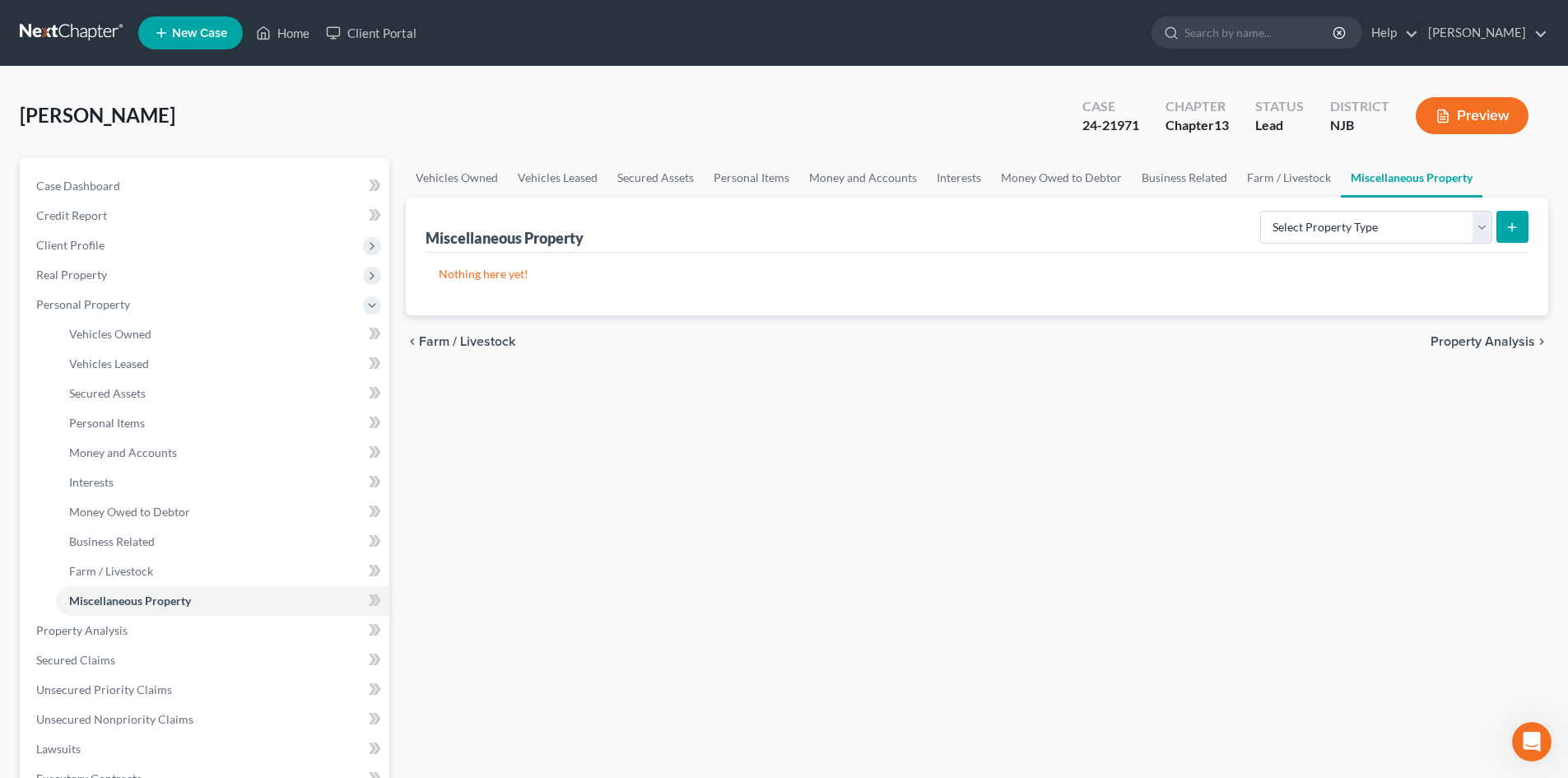
click at [1483, 343] on span "Property Analysis" at bounding box center [1482, 341] width 104 height 13
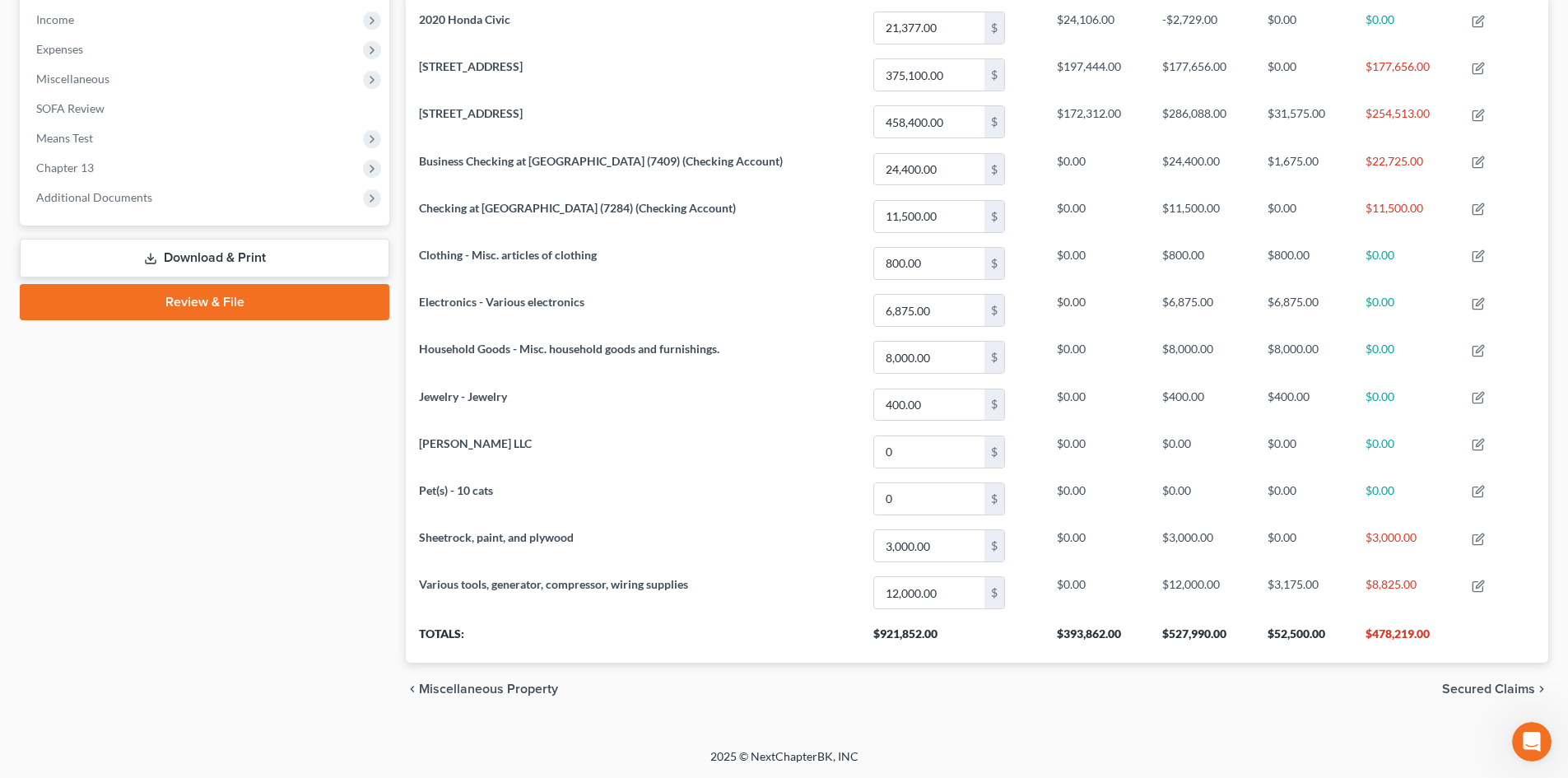
drag, startPoint x: 1470, startPoint y: 687, endPoint x: 1460, endPoint y: 669, distance: 20.6
click at [1470, 686] on span "Secured Claims" at bounding box center [1489, 688] width 93 height 13
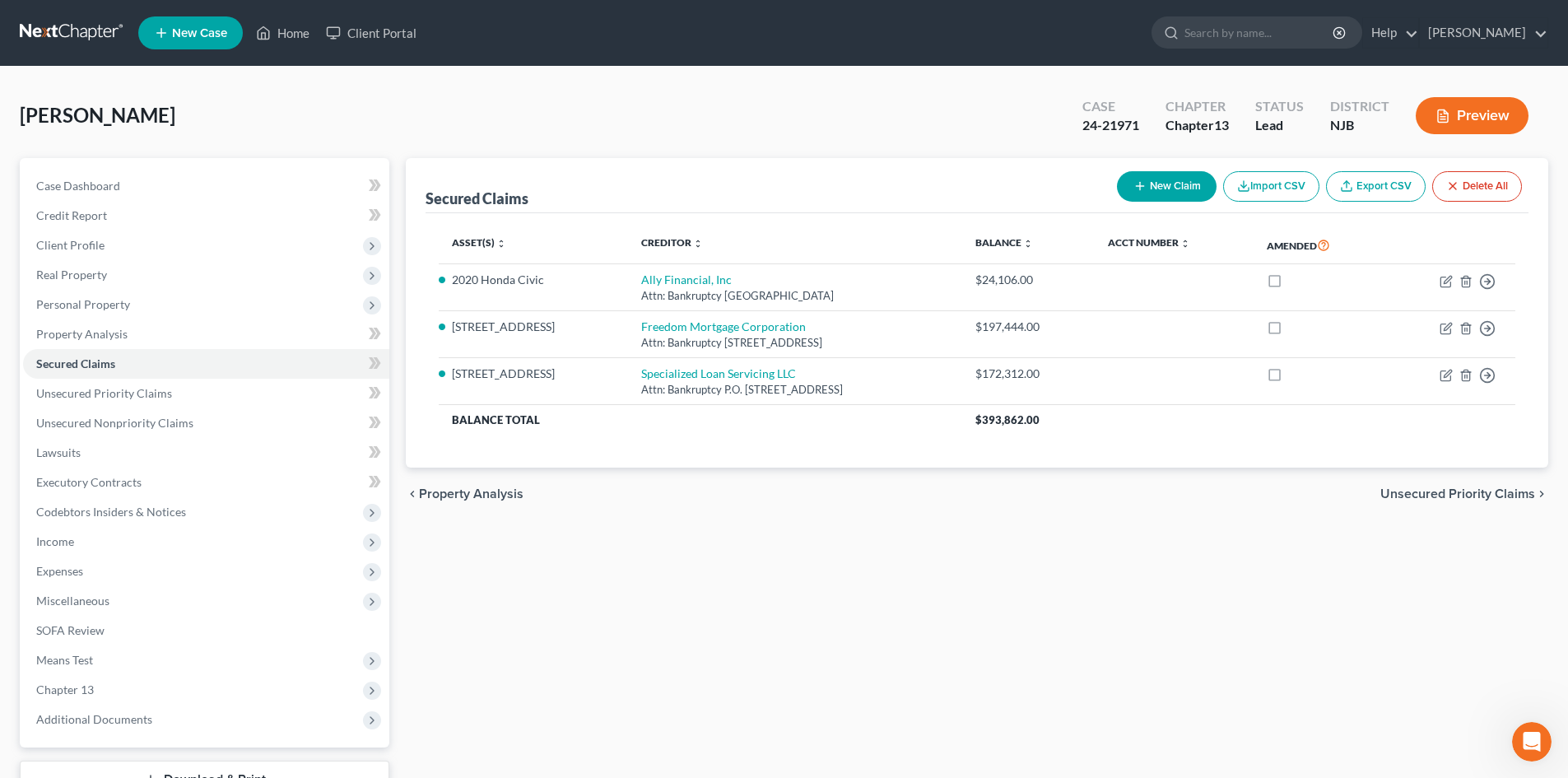
click at [1443, 499] on span "Unsecured Priority Claims" at bounding box center [1458, 494] width 155 height 13
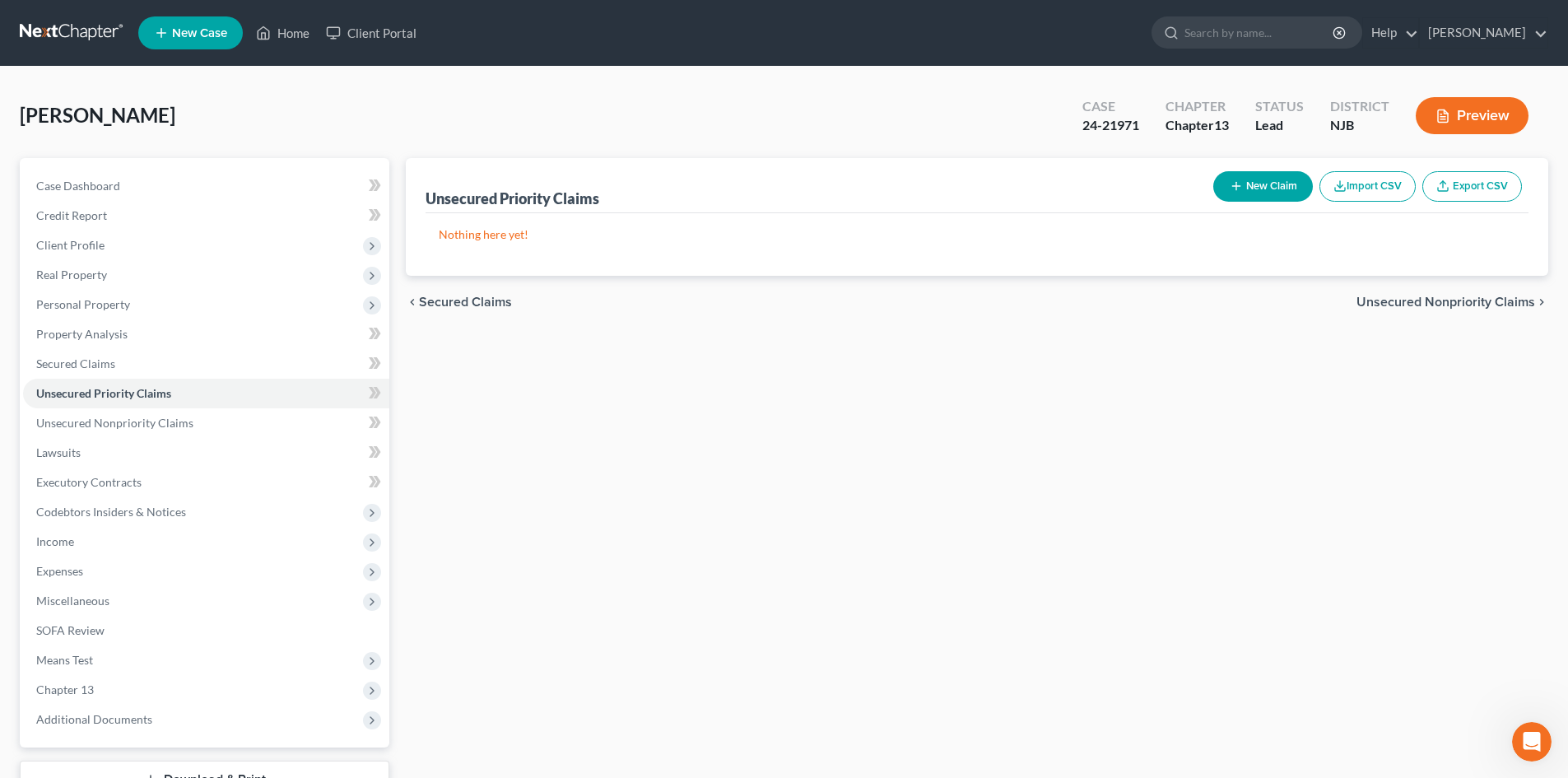
click at [1458, 302] on span "Unsecured Nonpriority Claims" at bounding box center [1445, 301] width 178 height 13
click at [114, 389] on span "Unsecured Priority Claims" at bounding box center [104, 392] width 136 height 14
click at [1280, 182] on button "New Claim" at bounding box center [1263, 186] width 99 height 31
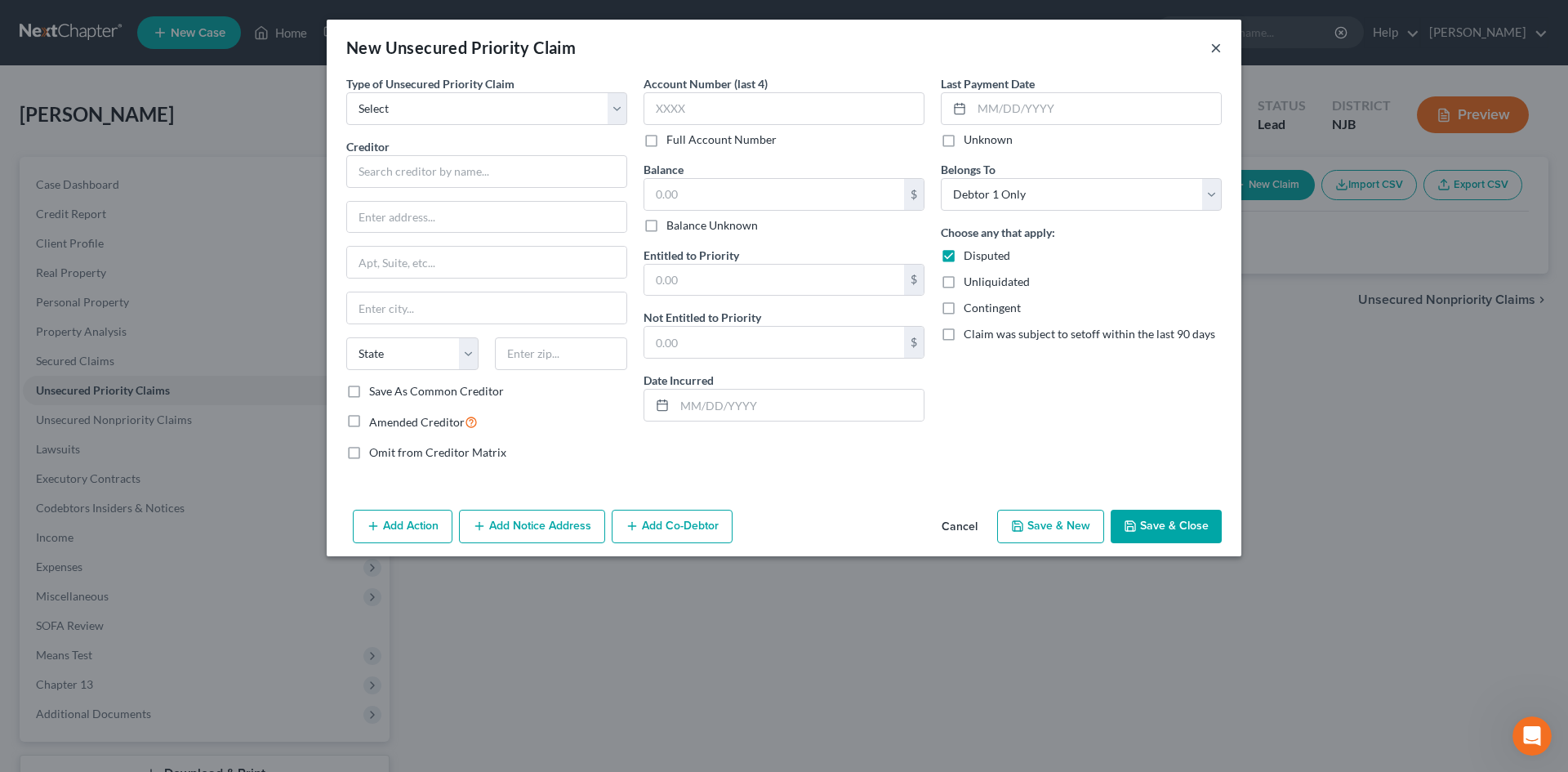
click at [1219, 50] on button "×" at bounding box center [1217, 47] width 12 height 20
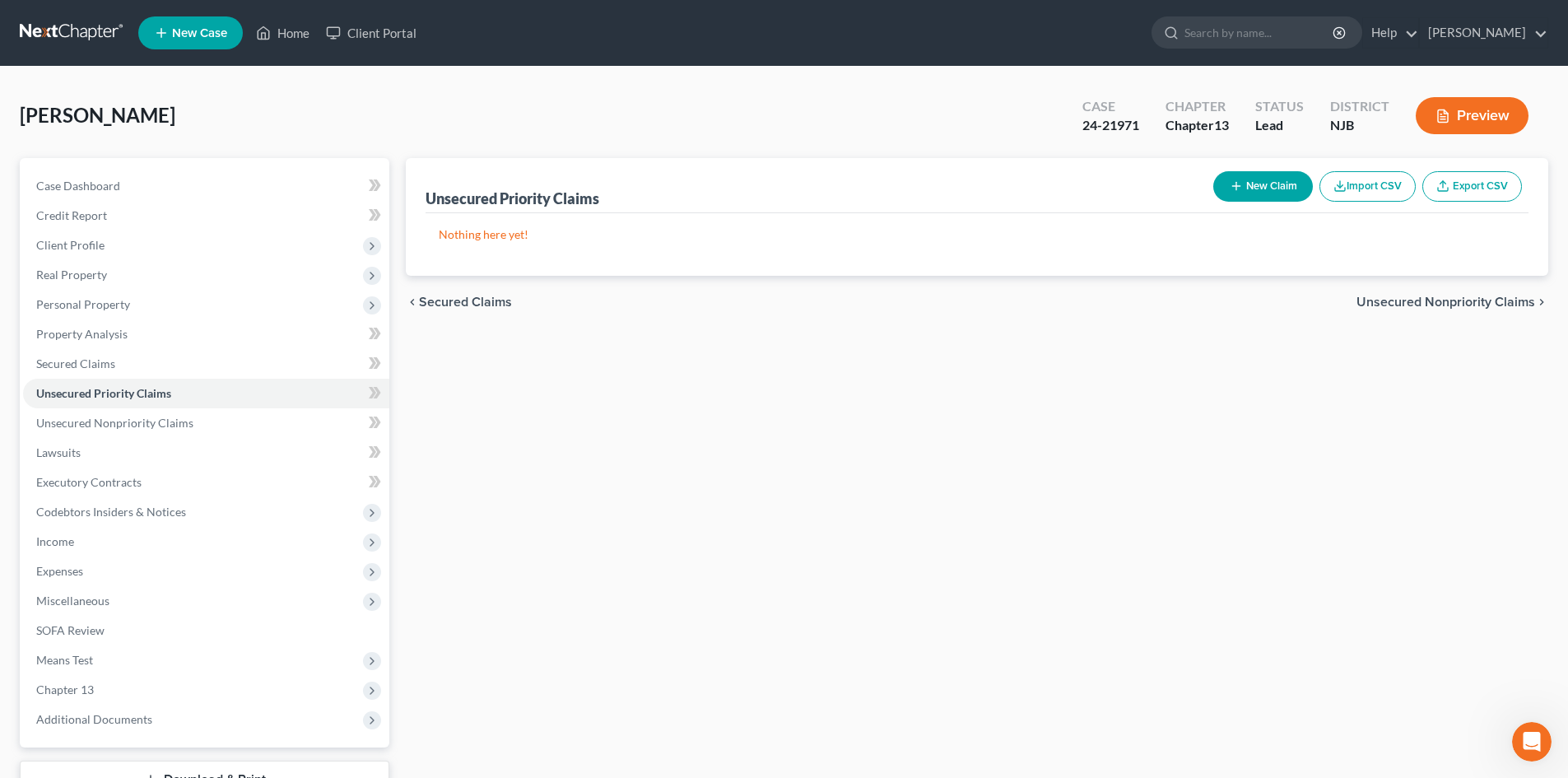
click at [1468, 304] on span "Unsecured Nonpriority Claims" at bounding box center [1445, 301] width 178 height 13
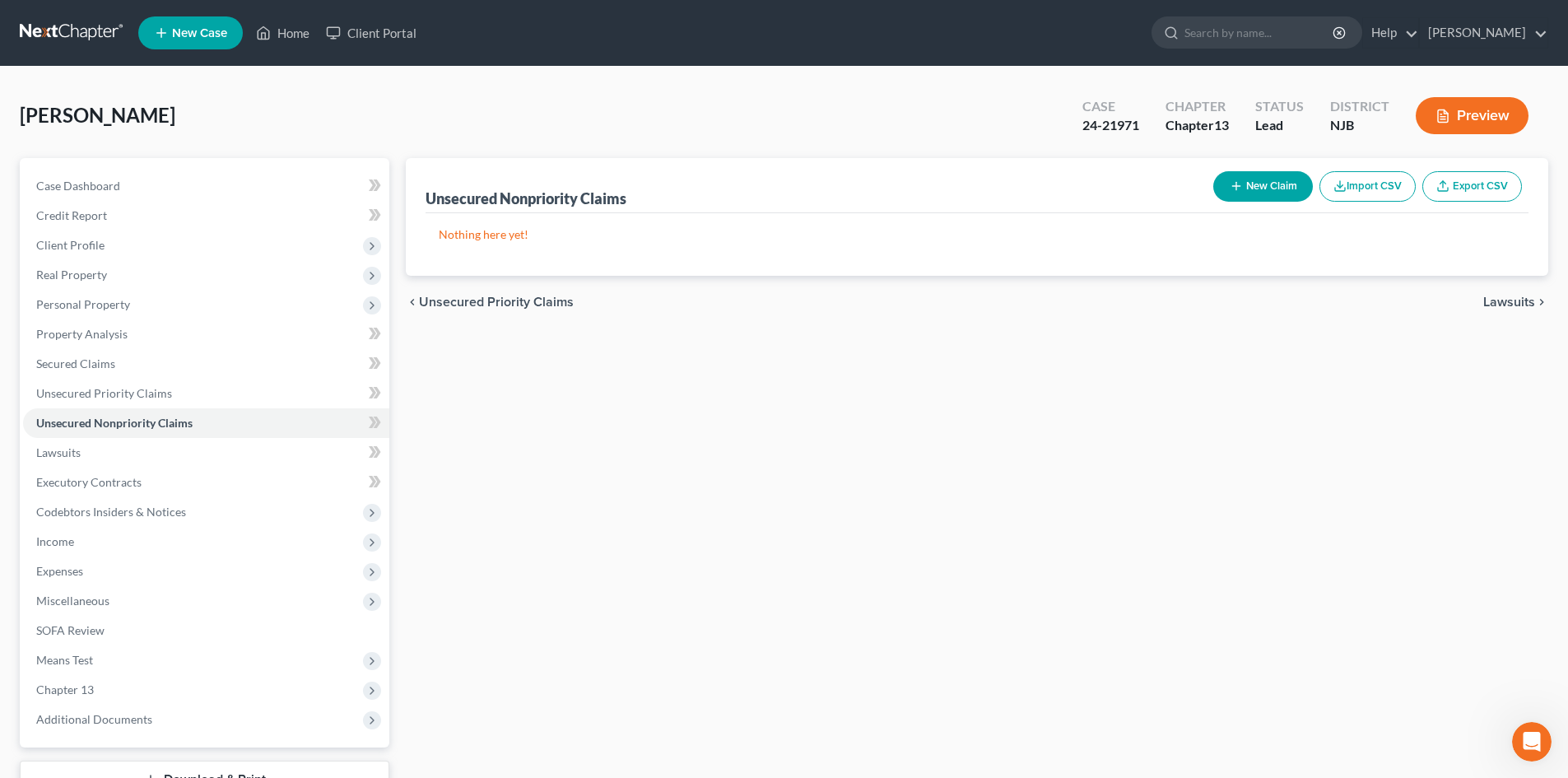
click at [1273, 176] on button "New Claim" at bounding box center [1263, 186] width 99 height 31
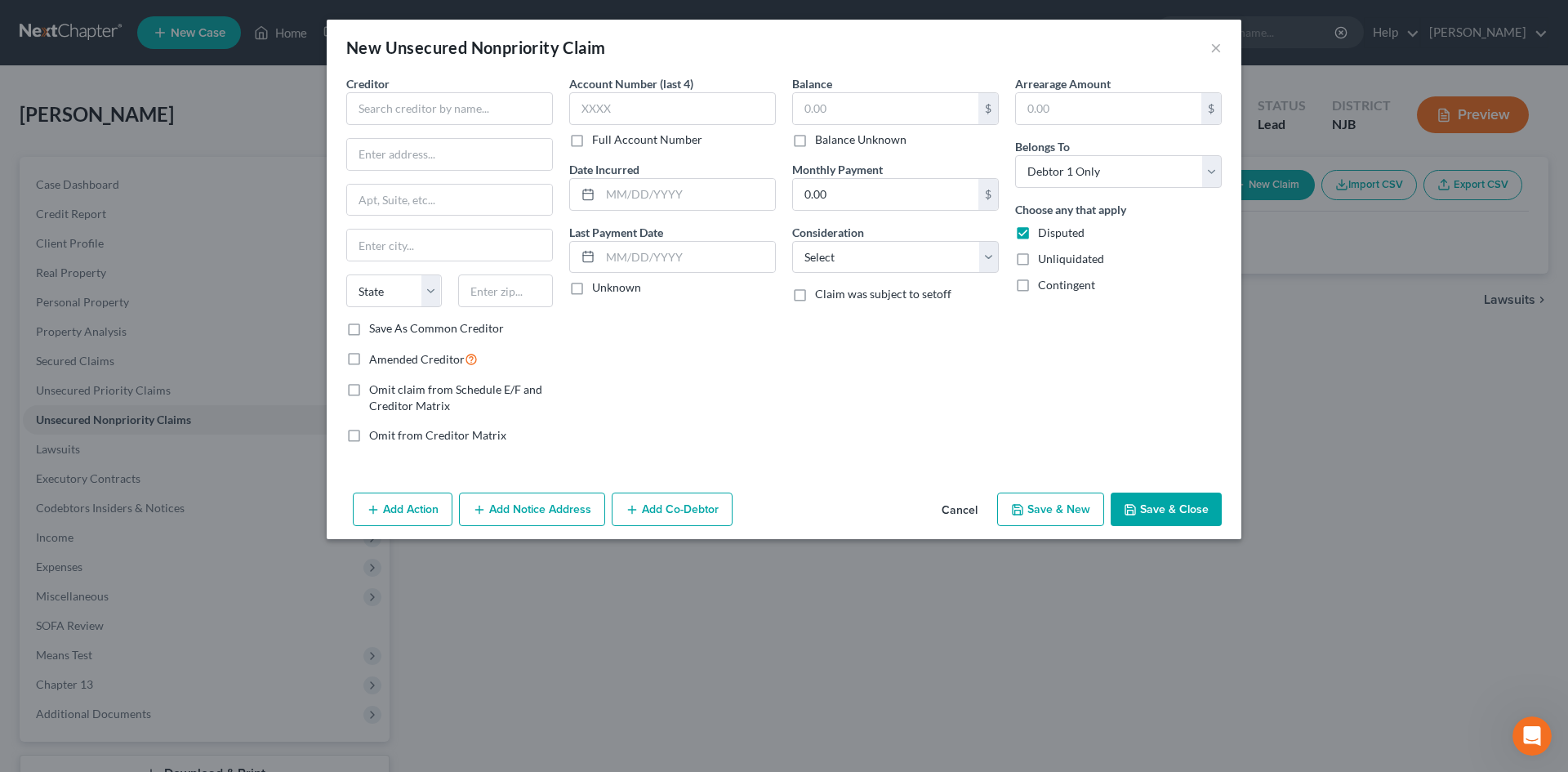
click at [409, 91] on div "Creditor *" at bounding box center [450, 99] width 207 height 50
click at [411, 102] on input "text" at bounding box center [450, 108] width 207 height 32
click at [376, 321] on input "Save As Common Creditor" at bounding box center [381, 326] width 11 height 11
click at [657, 100] on input "text" at bounding box center [673, 108] width 207 height 32
click at [857, 114] on input "text" at bounding box center [885, 109] width 185 height 31
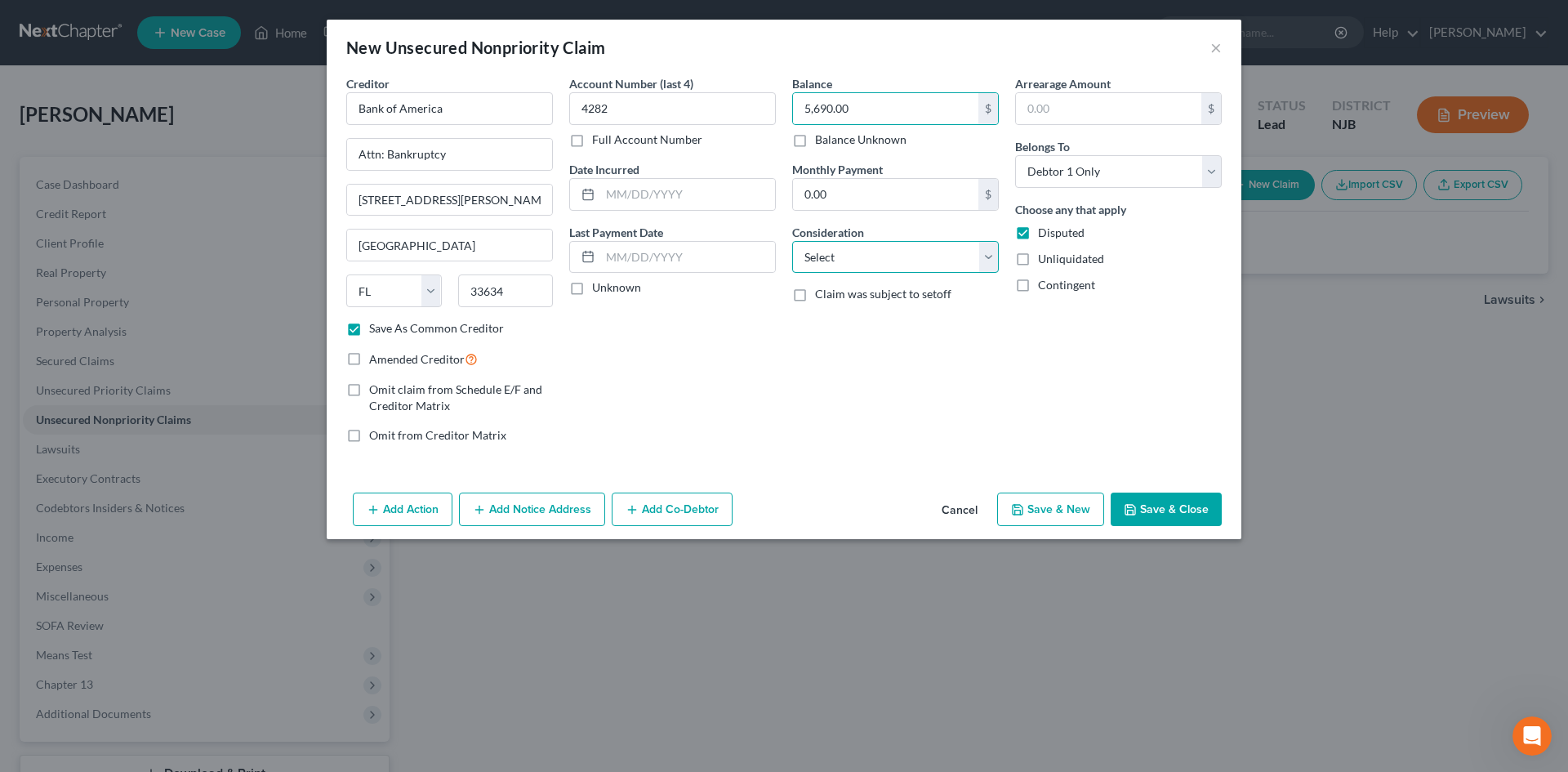
click at [983, 261] on select "Select Cable / Satellite Services Collection Agency Credit Card Debt Debt Couns…" at bounding box center [895, 257] width 207 height 32
click at [792, 241] on select "Select Cable / Satellite Services Collection Agency Credit Card Debt Debt Couns…" at bounding box center [895, 257] width 207 height 32
click at [1155, 517] on button "Save & Close" at bounding box center [1166, 509] width 111 height 34
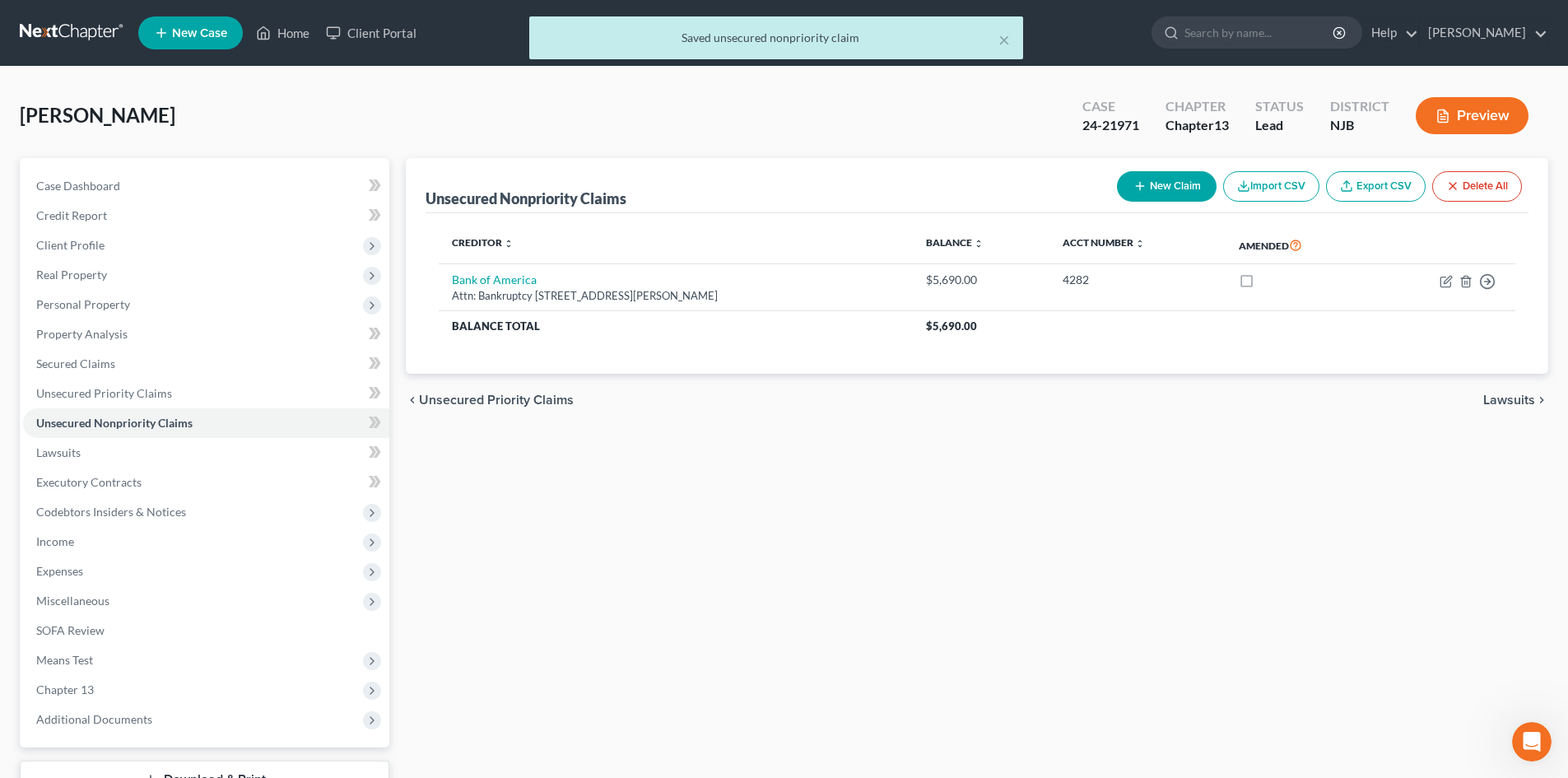
click at [1166, 183] on button "New Claim" at bounding box center [1167, 186] width 99 height 31
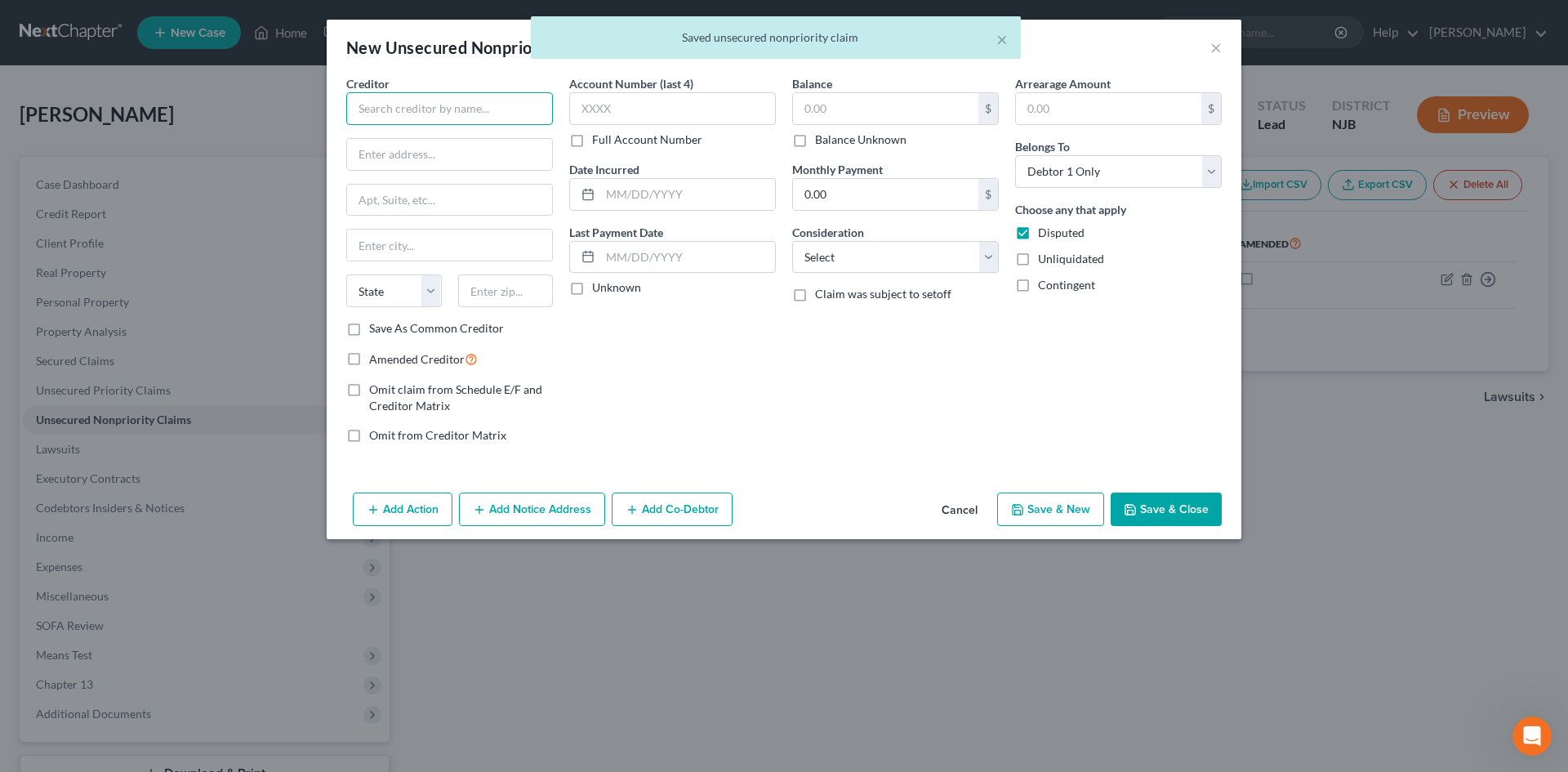
click at [382, 103] on input "text" at bounding box center [450, 108] width 207 height 32
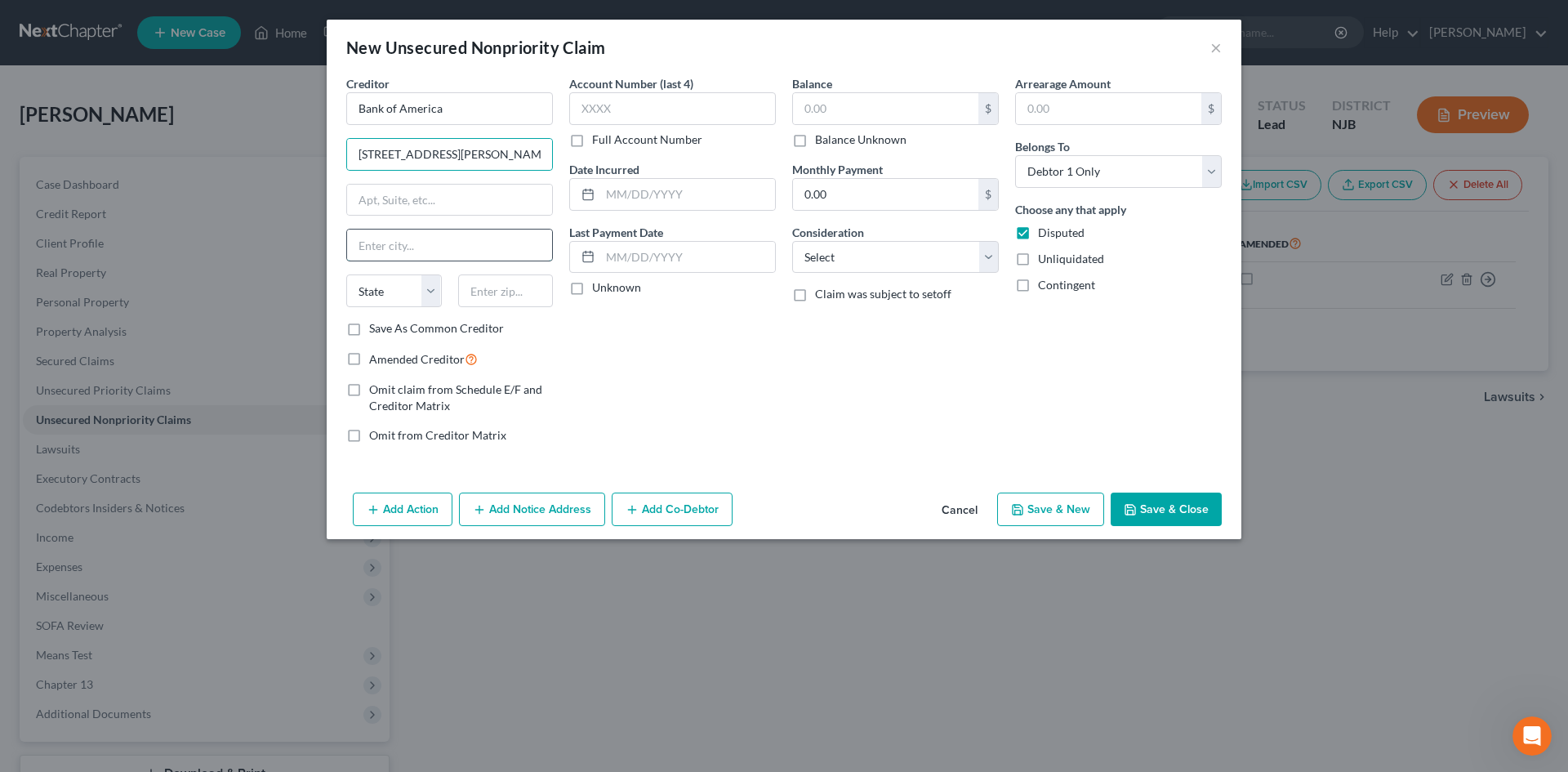
click at [435, 255] on input "text" at bounding box center [450, 245] width 205 height 31
click at [369, 326] on label "Save As Common Creditor" at bounding box center [436, 328] width 135 height 17
click at [376, 326] on input "Save As Common Creditor" at bounding box center [381, 326] width 11 height 11
click at [611, 103] on input "text" at bounding box center [673, 108] width 207 height 32
click at [850, 93] on input "text" at bounding box center [885, 109] width 185 height 31
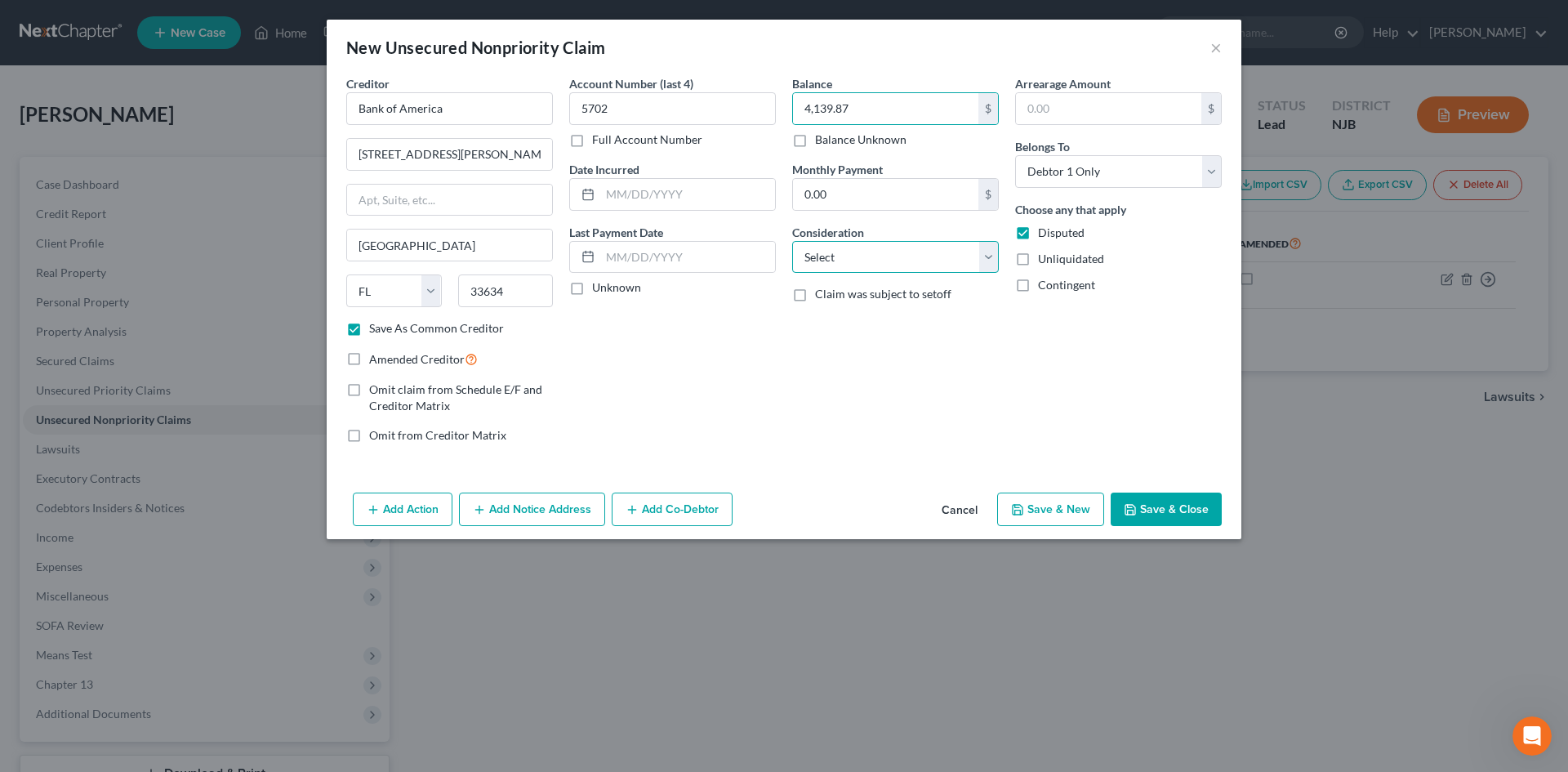
click at [984, 258] on select "Select Cable / Satellite Services Collection Agency Credit Card Debt Debt Couns…" at bounding box center [895, 257] width 207 height 32
click at [792, 241] on select "Select Cable / Satellite Services Collection Agency Credit Card Debt Debt Couns…" at bounding box center [895, 257] width 207 height 32
click at [990, 256] on select "Select Cable / Satellite Services Collection Agency Credit Card Debt Debt Couns…" at bounding box center [895, 257] width 207 height 32
click at [792, 241] on select "Select Cable / Satellite Services Collection Agency Credit Card Debt Debt Couns…" at bounding box center [895, 257] width 207 height 32
click at [1167, 513] on button "Save & Close" at bounding box center [1166, 509] width 111 height 34
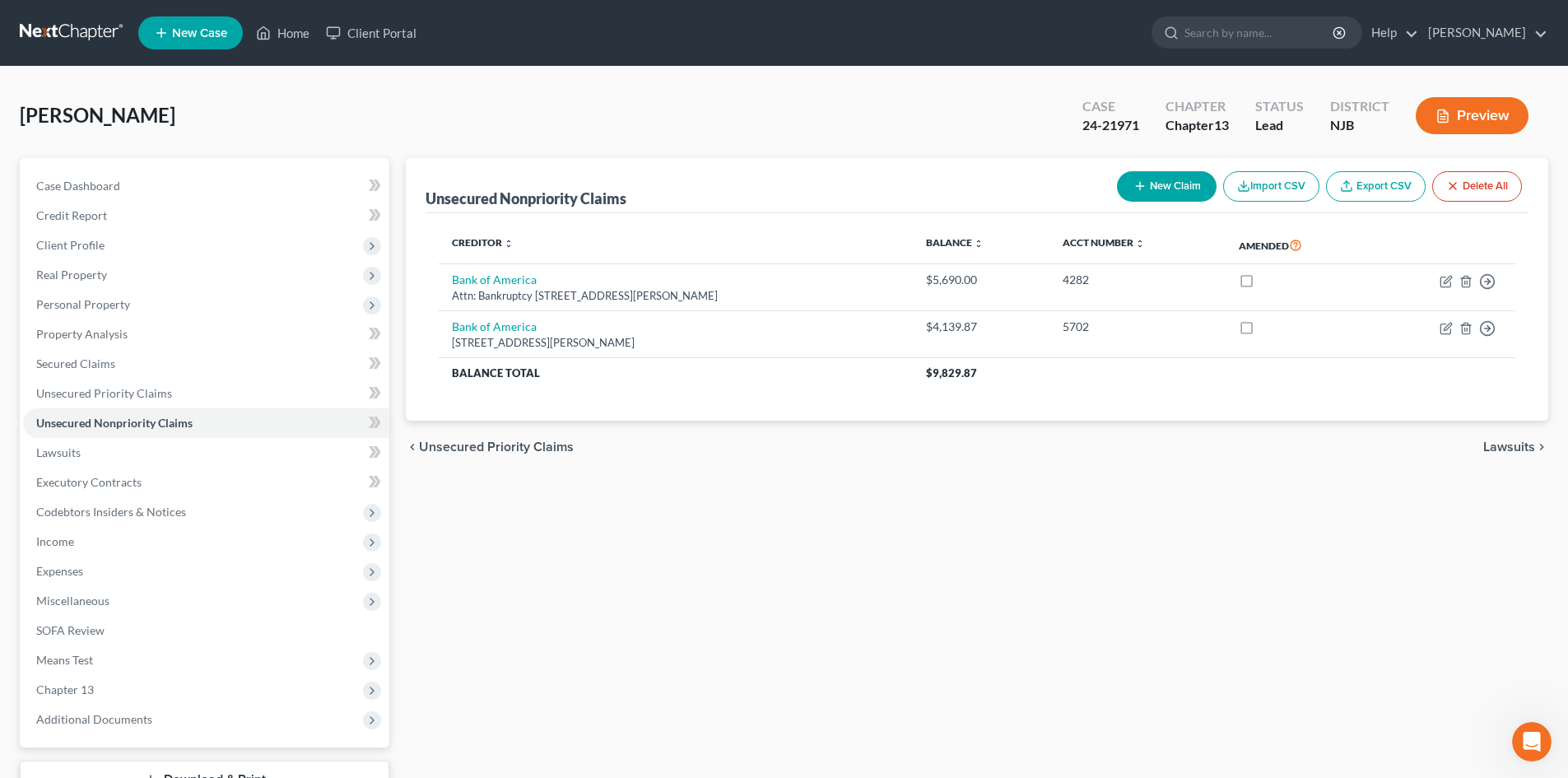
click at [1155, 175] on button "New Claim" at bounding box center [1167, 186] width 99 height 31
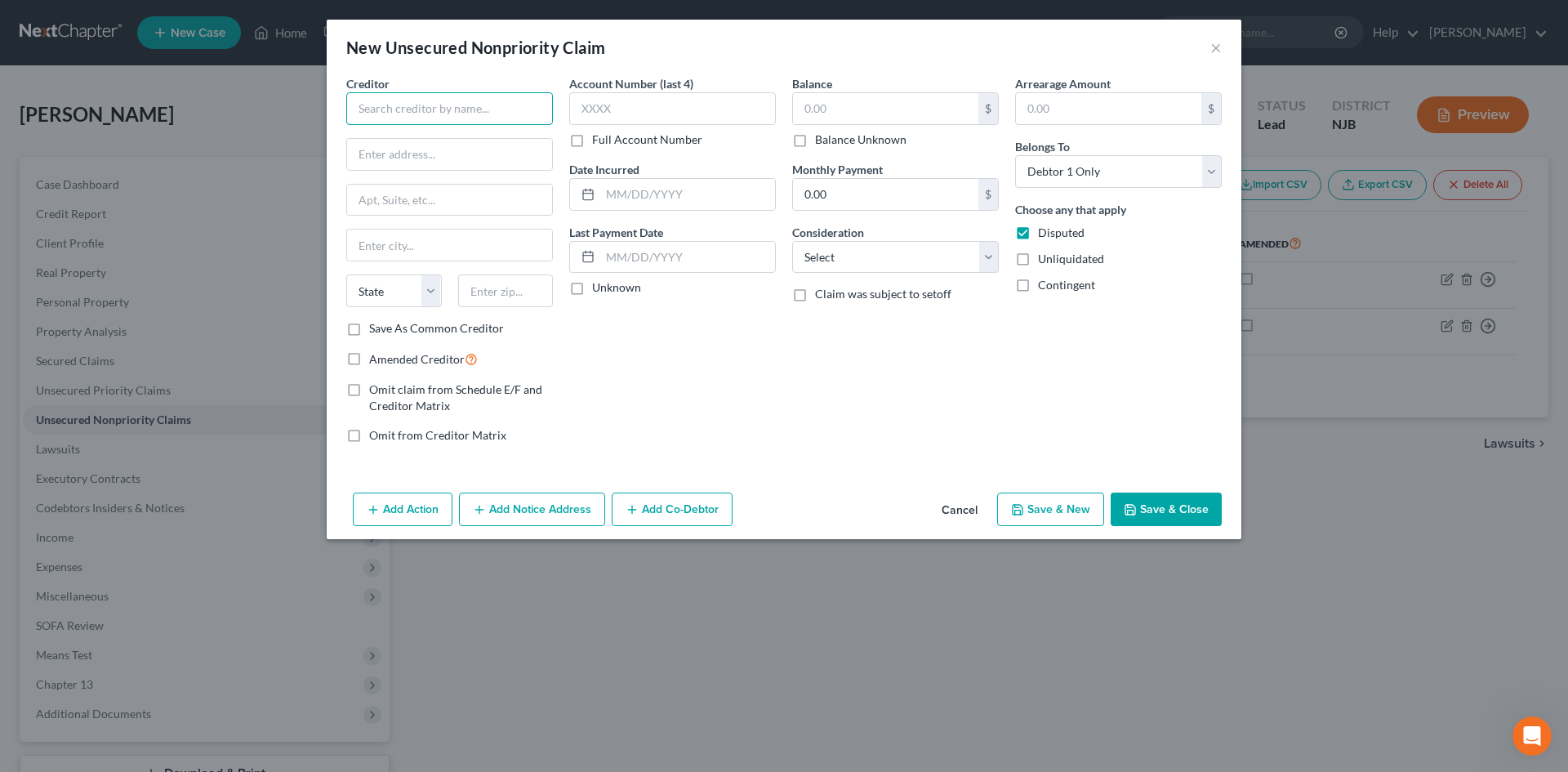
click at [404, 108] on input "text" at bounding box center [450, 108] width 207 height 32
click at [384, 156] on input "text" at bounding box center [450, 154] width 205 height 31
drag, startPoint x: 426, startPoint y: 253, endPoint x: 424, endPoint y: 242, distance: 11.2
click at [426, 253] on input "text" at bounding box center [450, 245] width 205 height 31
click at [376, 321] on input "Save As Common Creditor" at bounding box center [381, 326] width 11 height 11
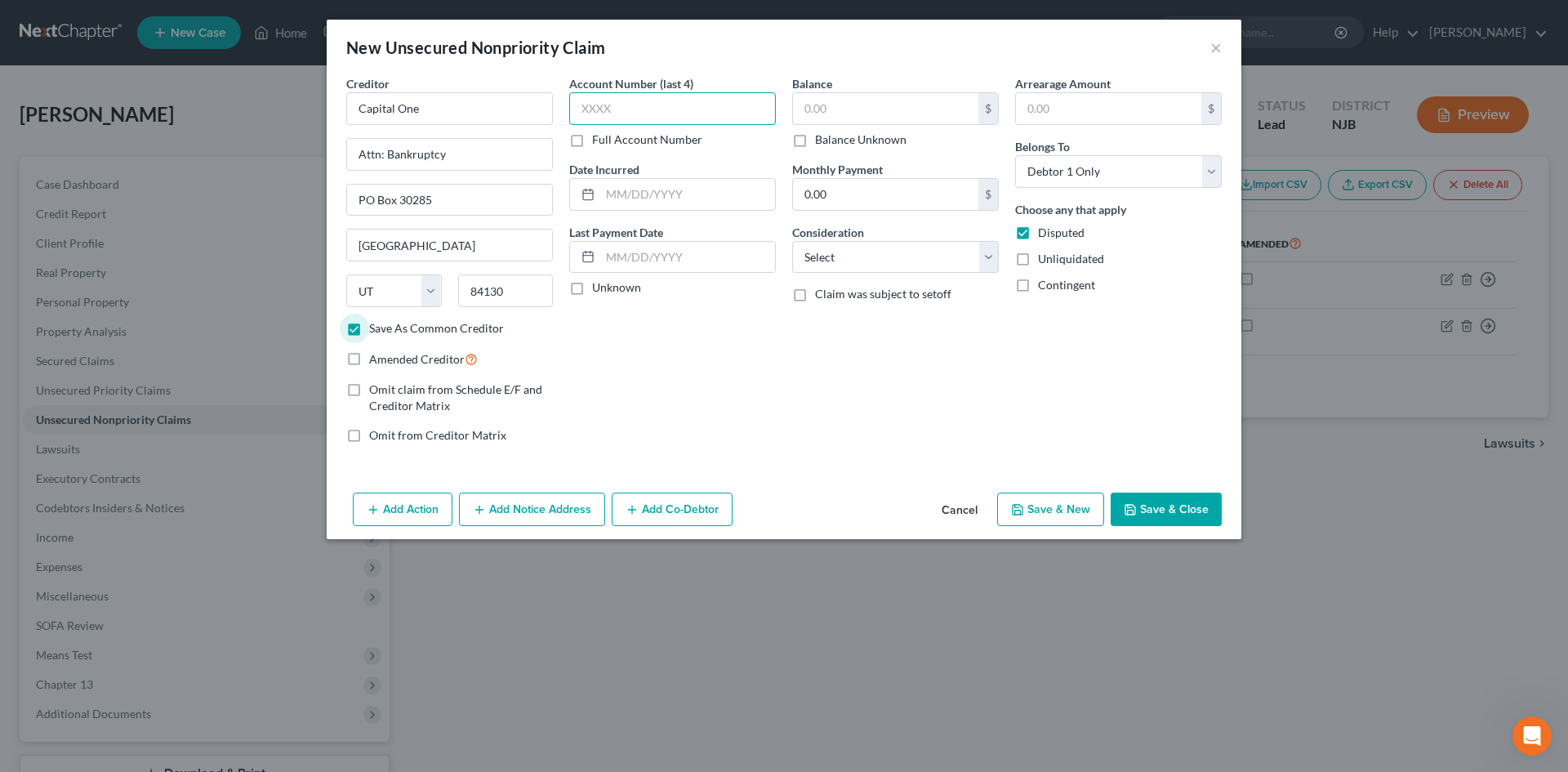
click at [667, 115] on input "text" at bounding box center [673, 108] width 207 height 32
click at [853, 108] on input "text" at bounding box center [885, 109] width 185 height 31
click at [986, 253] on select "Select Cable / Satellite Services Collection Agency Credit Card Debt Debt Couns…" at bounding box center [895, 257] width 207 height 32
click at [792, 241] on select "Select Cable / Satellite Services Collection Agency Credit Card Debt Debt Couns…" at bounding box center [895, 257] width 207 height 32
click at [1150, 504] on button "Save & Close" at bounding box center [1166, 509] width 111 height 34
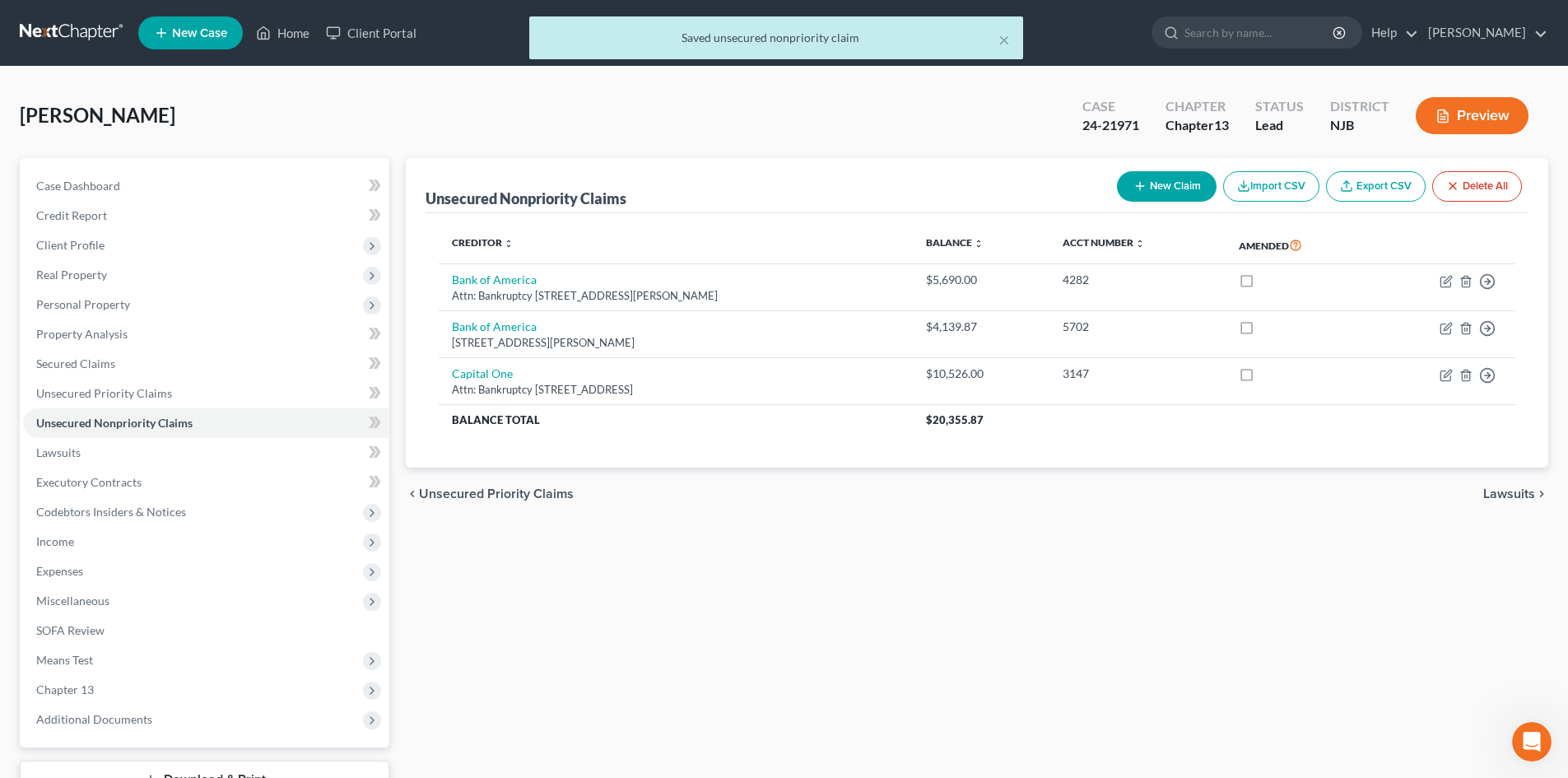
click at [1164, 181] on button "New Claim" at bounding box center [1167, 186] width 99 height 31
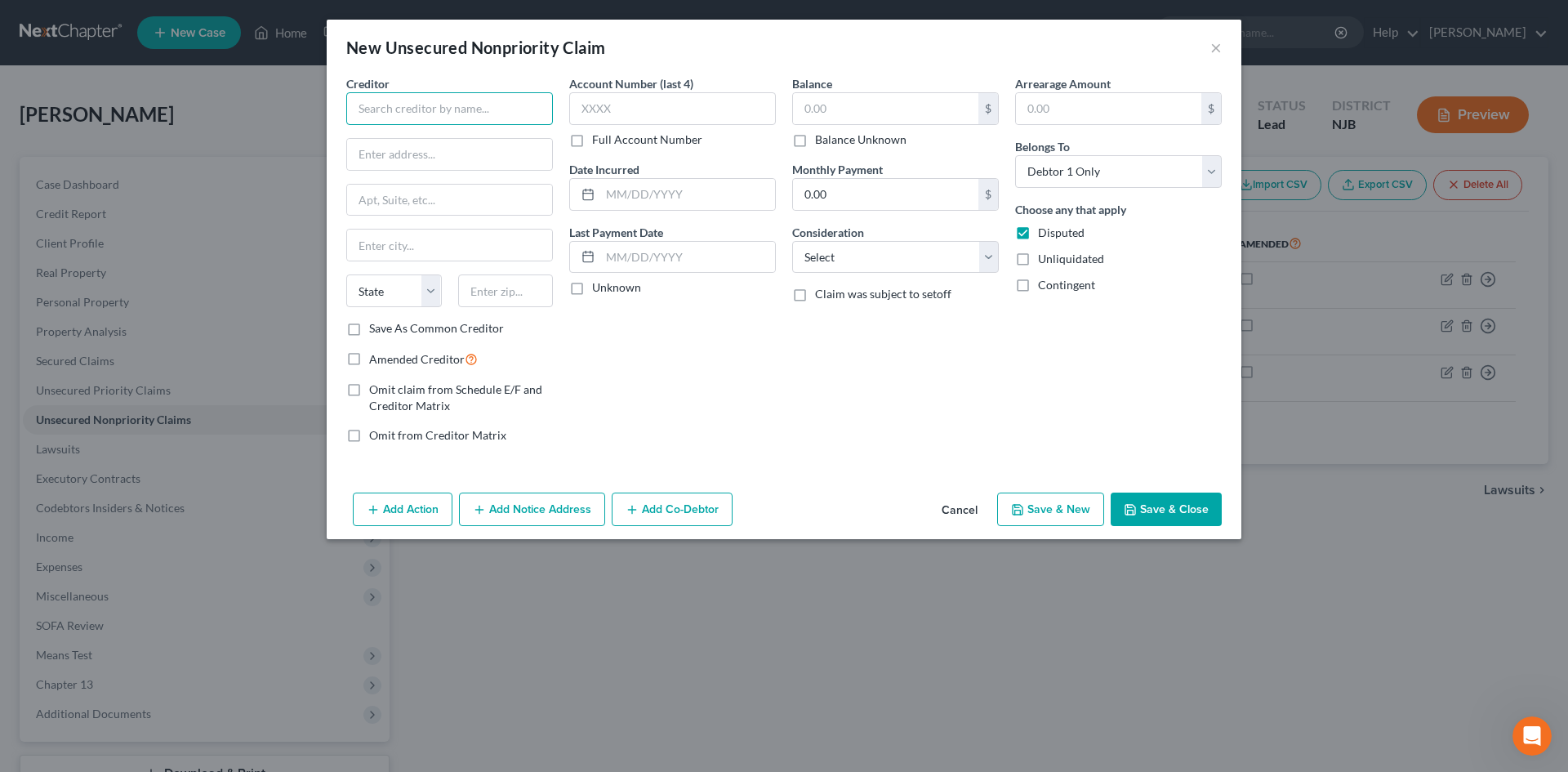
click at [407, 117] on input "text" at bounding box center [450, 108] width 207 height 32
click at [426, 285] on select "State [US_STATE] AK AR AZ CA CO CT DE DC [GEOGRAPHIC_DATA] [GEOGRAPHIC_DATA] GU…" at bounding box center [393, 290] width 95 height 32
click at [346, 274] on select "State [US_STATE] AK AR AZ CA CO CT DE DC [GEOGRAPHIC_DATA] [GEOGRAPHIC_DATA] GU…" at bounding box center [393, 290] width 95 height 32
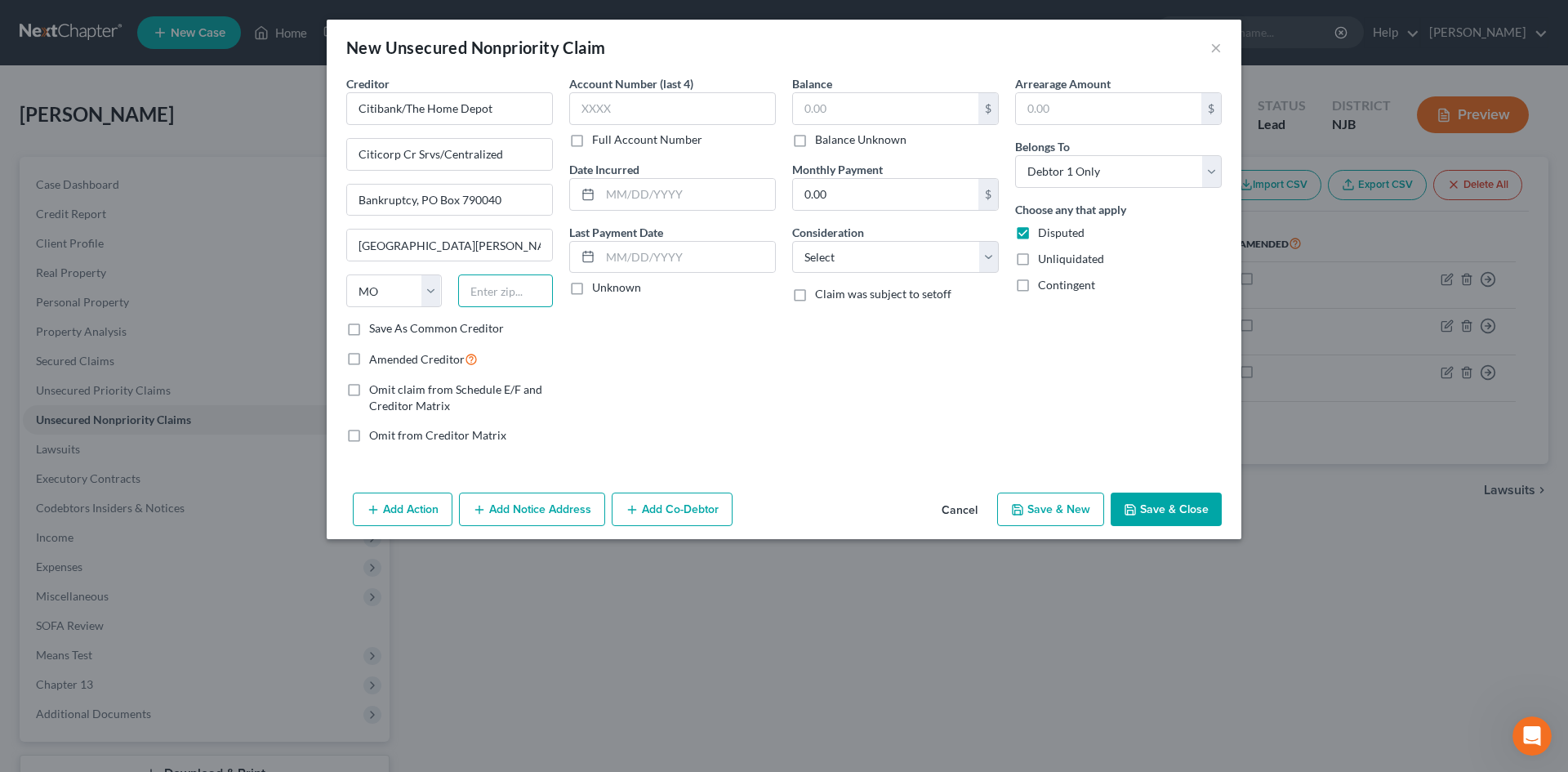
click at [479, 296] on input "text" at bounding box center [506, 290] width 95 height 32
click at [376, 321] on input "Save As Common Creditor" at bounding box center [381, 326] width 11 height 11
click at [634, 110] on input "text" at bounding box center [673, 108] width 207 height 32
click at [851, 123] on input "text" at bounding box center [885, 109] width 185 height 31
click at [977, 254] on select "Select Cable / Satellite Services Collection Agency Credit Card Debt Debt Couns…" at bounding box center [895, 257] width 207 height 32
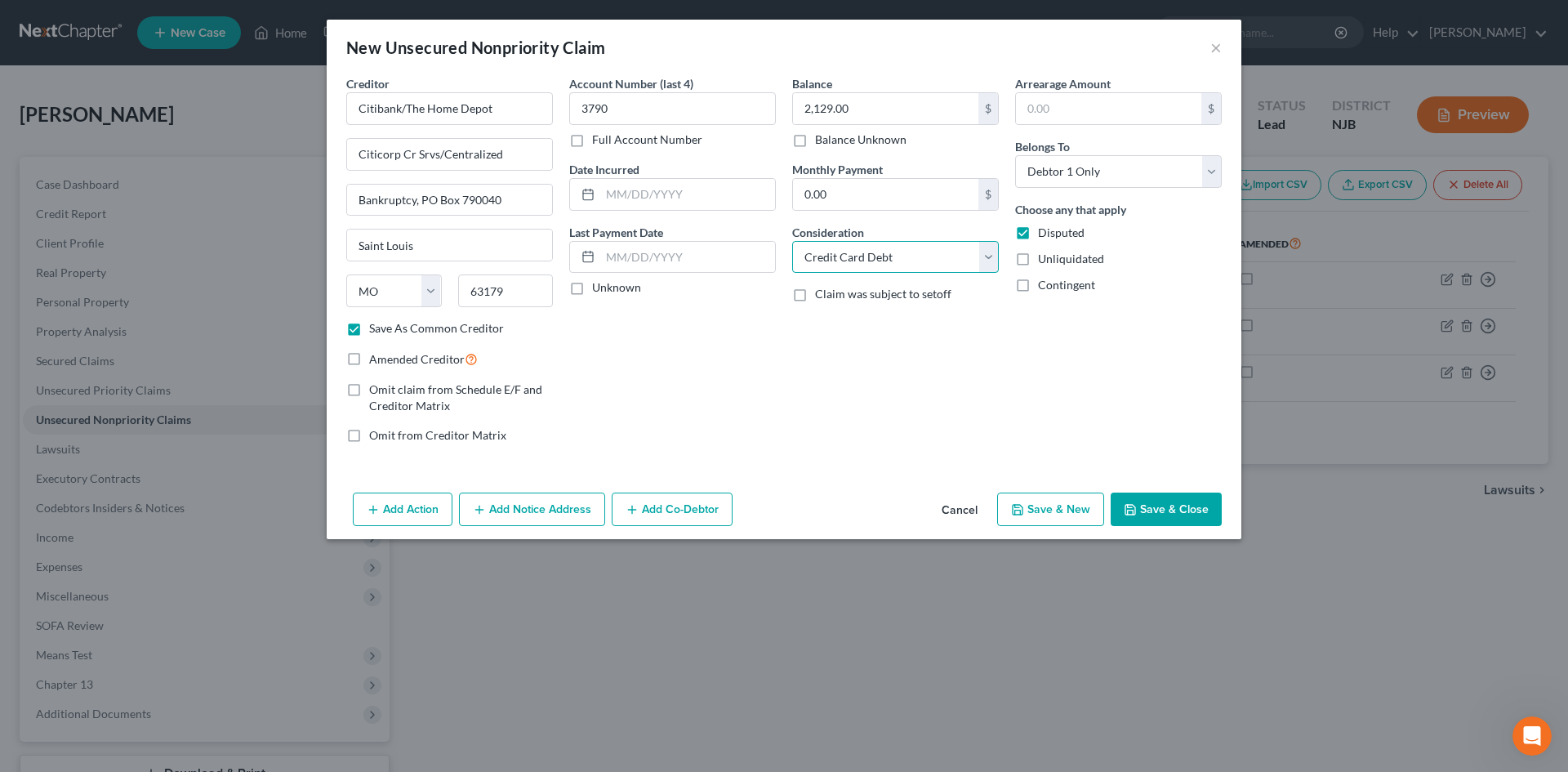
click at [792, 241] on select "Select Cable / Satellite Services Collection Agency Credit Card Debt Debt Couns…" at bounding box center [895, 257] width 207 height 32
click at [1156, 511] on button "Save & Close" at bounding box center [1166, 509] width 111 height 34
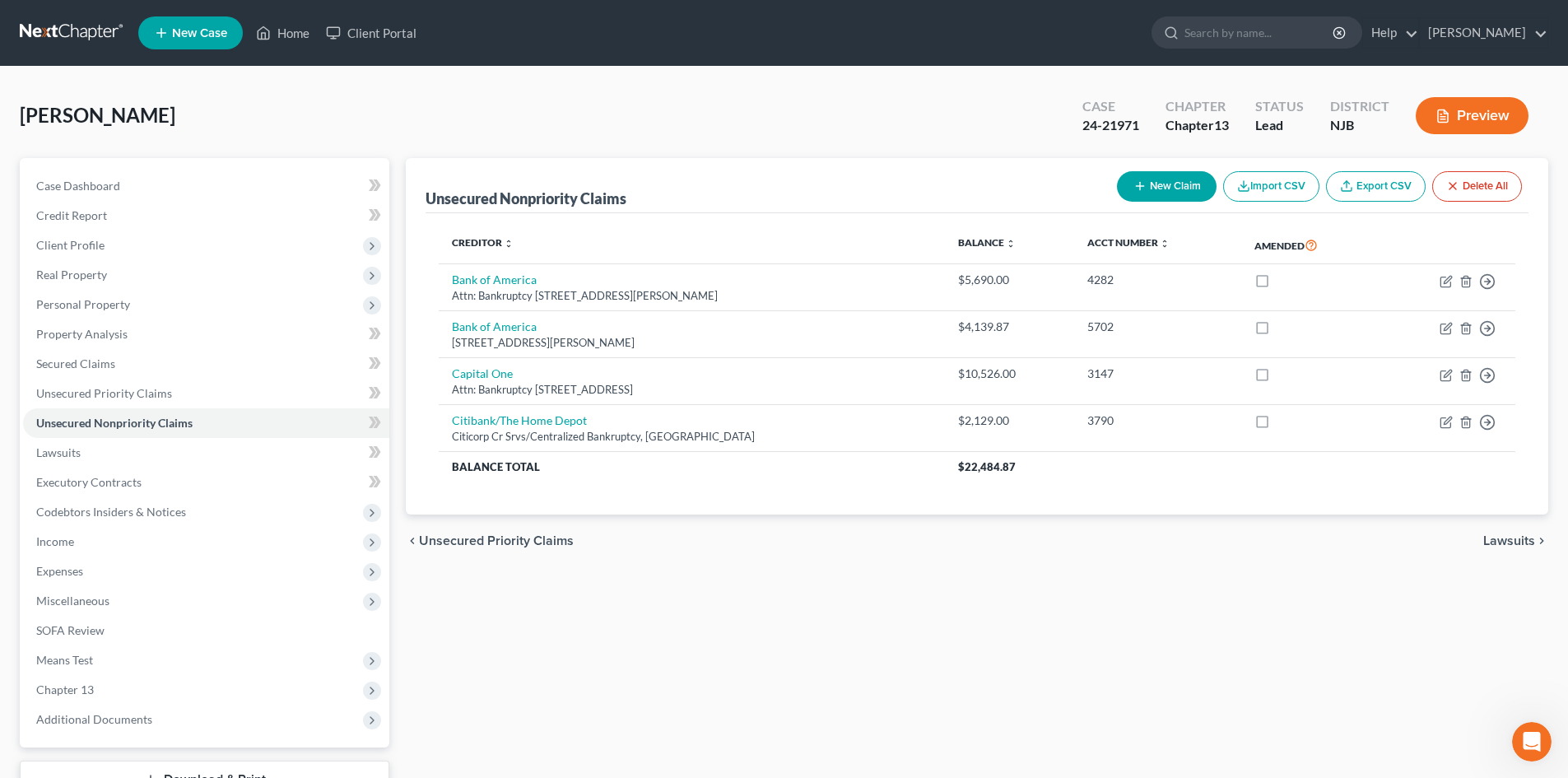
click at [1163, 196] on button "New Claim" at bounding box center [1167, 186] width 99 height 31
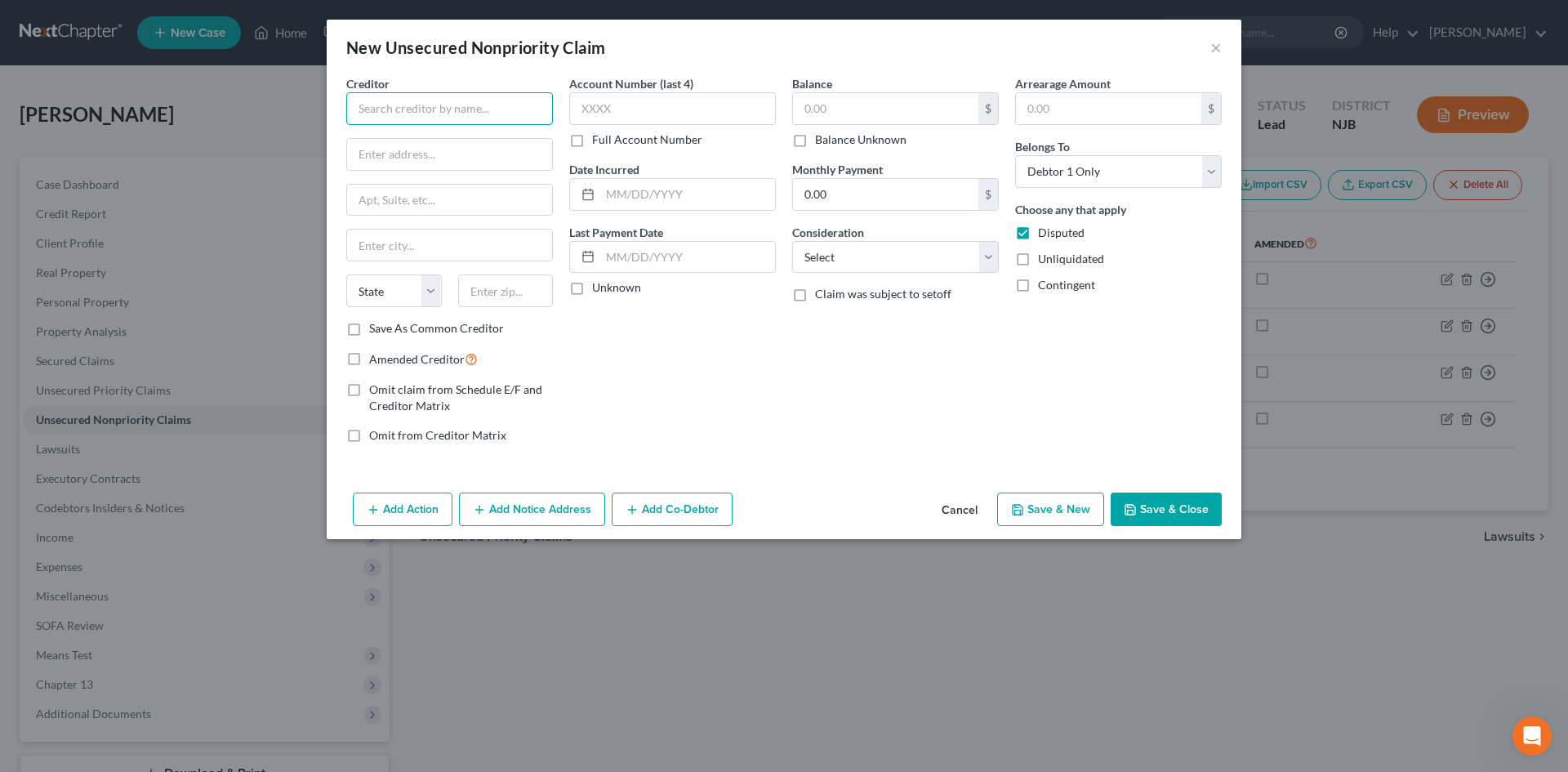
click at [395, 106] on input "text" at bounding box center [450, 108] width 207 height 32
click at [369, 331] on label "Save As Common Creditor" at bounding box center [436, 328] width 135 height 17
click at [376, 330] on input "Save As Common Creditor" at bounding box center [381, 326] width 11 height 11
click at [708, 97] on input "text" at bounding box center [673, 108] width 207 height 32
click at [828, 99] on input "text" at bounding box center [885, 109] width 185 height 31
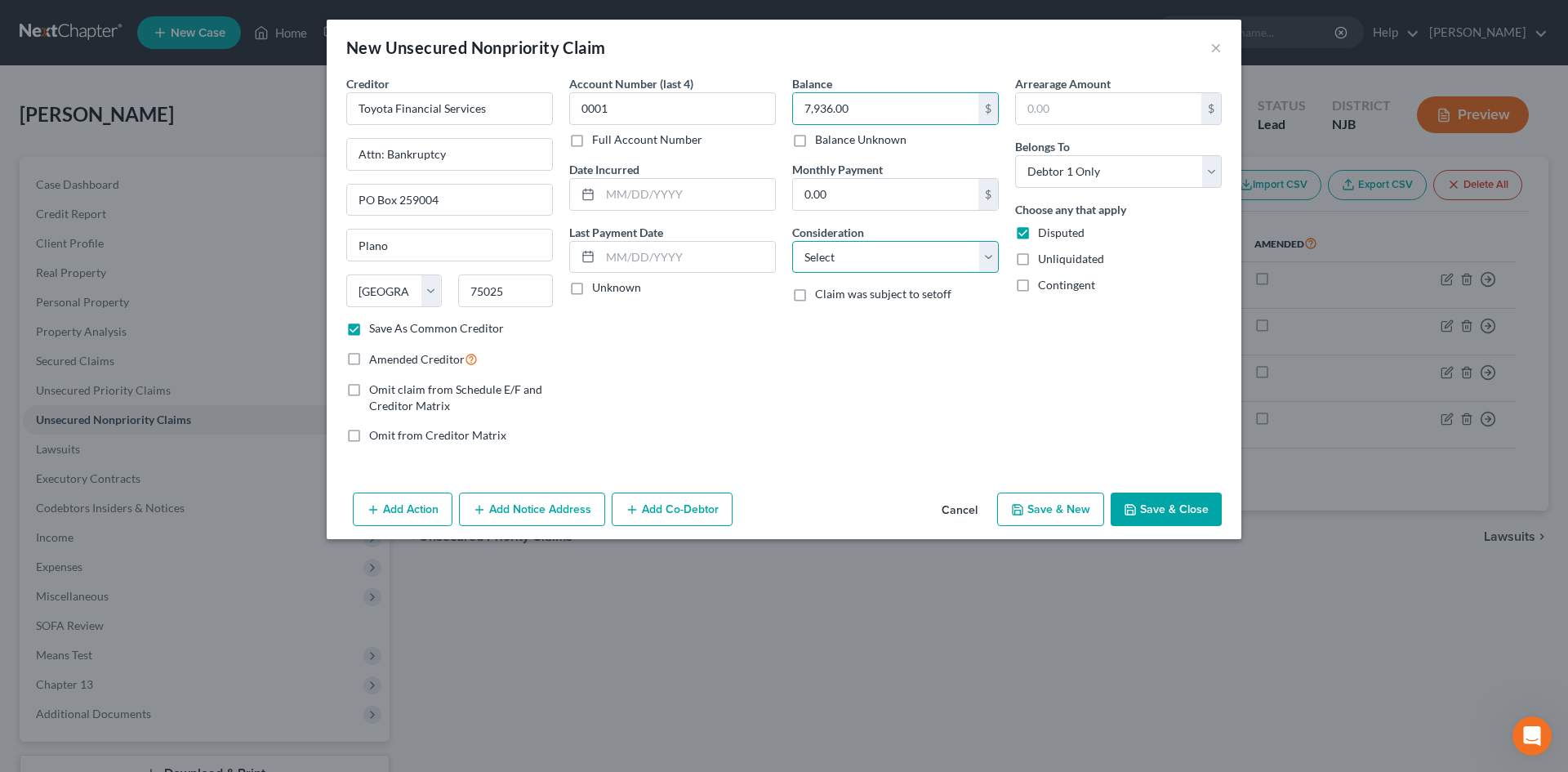
click at [980, 253] on select "Select Cable / Satellite Services Collection Agency Credit Card Debt Debt Couns…" at bounding box center [895, 257] width 207 height 32
click at [792, 241] on select "Select Cable / Satellite Services Collection Agency Credit Card Debt Debt Couns…" at bounding box center [895, 257] width 207 height 32
click at [841, 321] on input "text" at bounding box center [895, 320] width 205 height 31
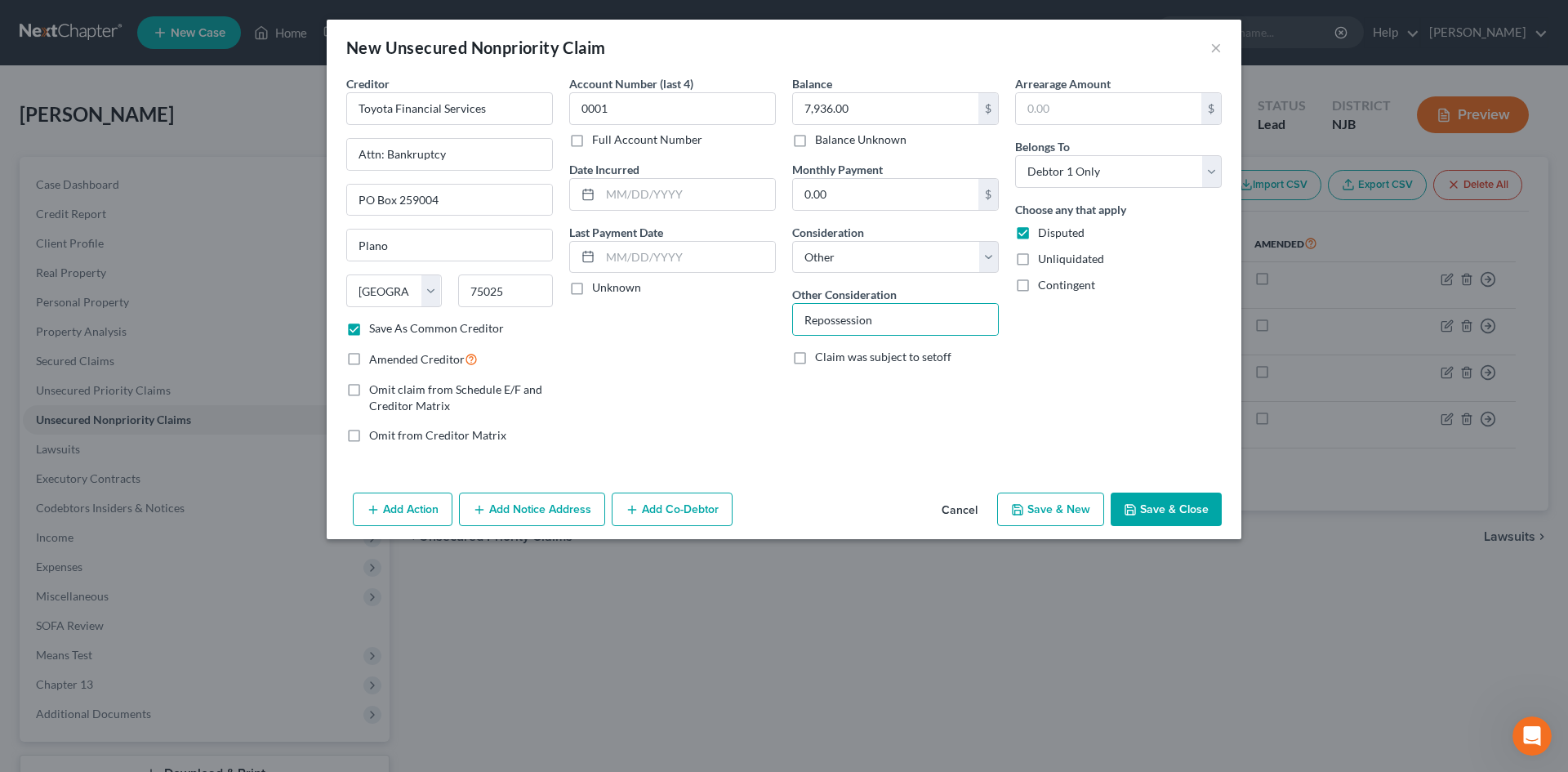
click at [1173, 514] on button "Save & Close" at bounding box center [1166, 509] width 111 height 34
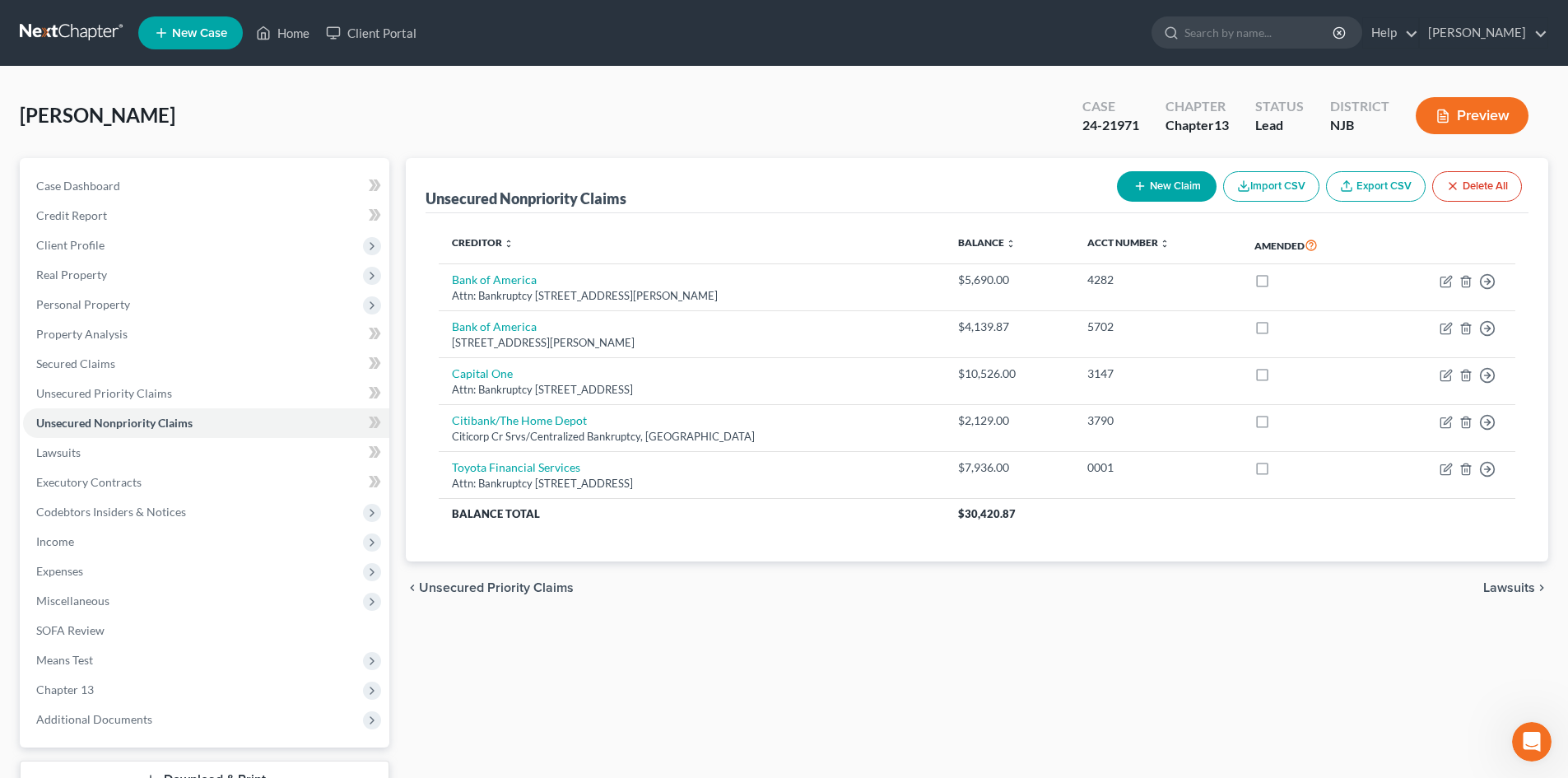
click at [1503, 576] on div "chevron_left Unsecured Priority Claims Lawsuits chevron_right" at bounding box center [976, 587] width 1143 height 53
click at [1502, 585] on span "Lawsuits" at bounding box center [1509, 587] width 52 height 13
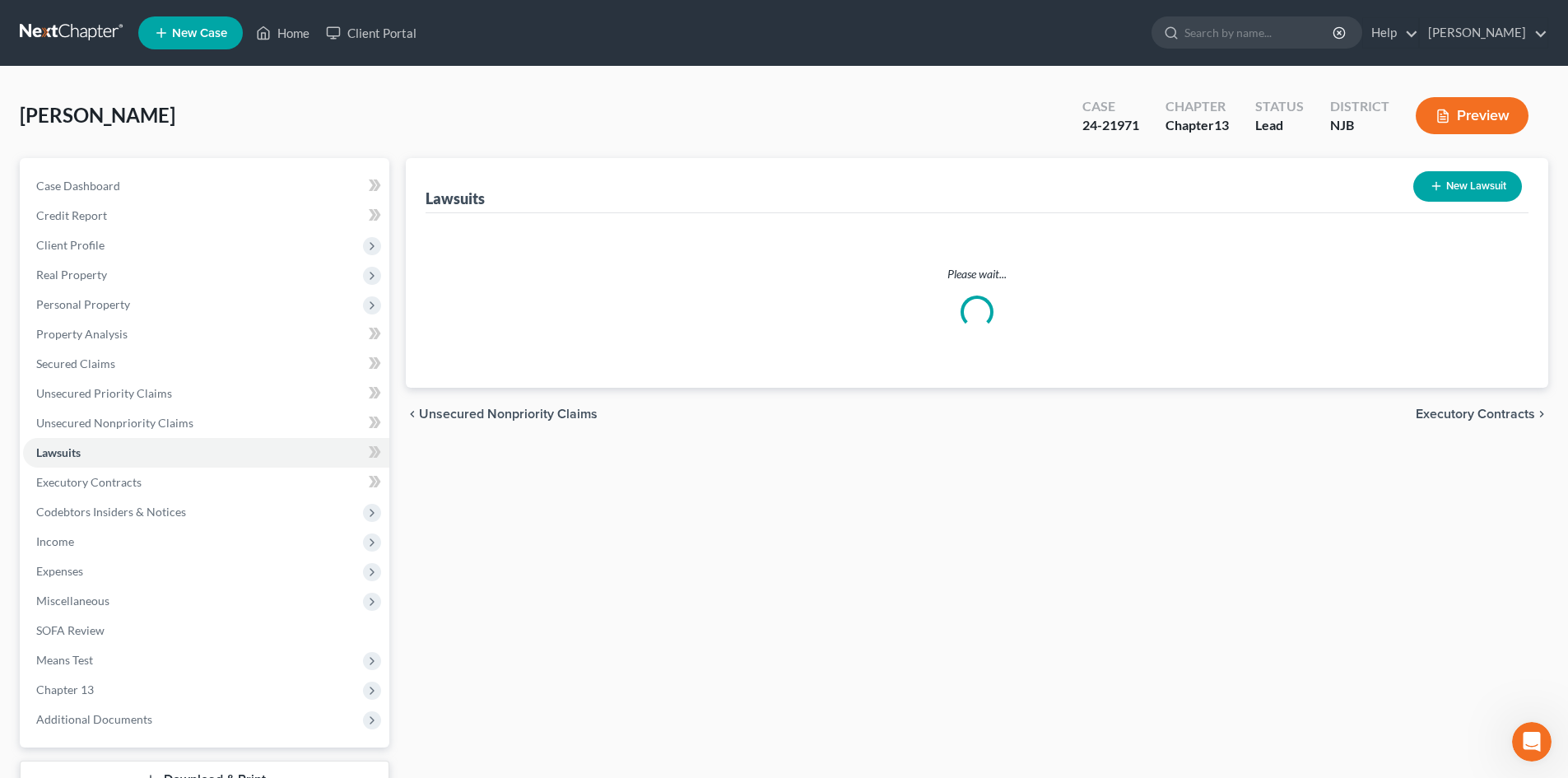
click at [1473, 409] on span "Executory Contracts" at bounding box center [1475, 413] width 119 height 13
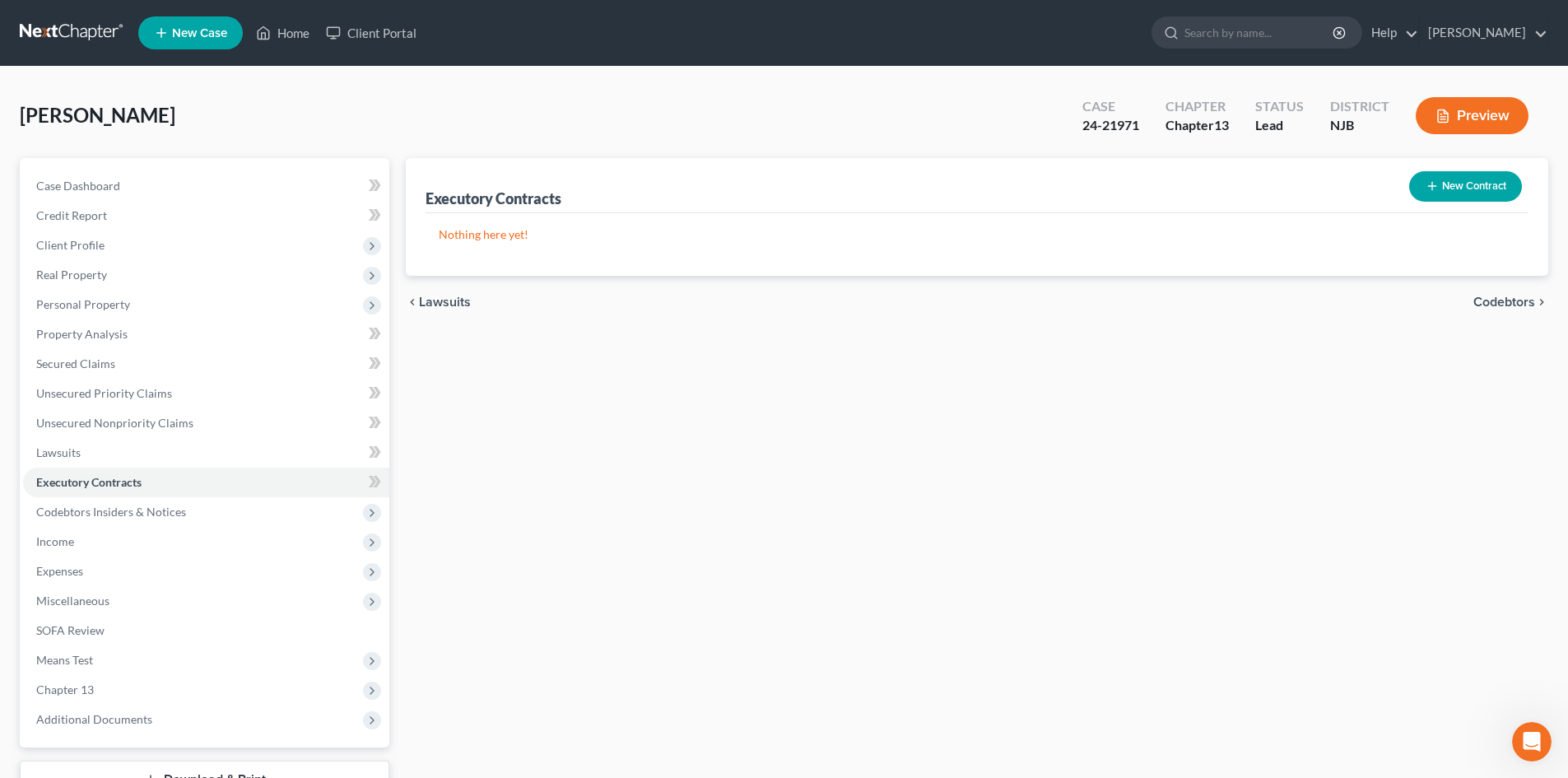
click at [1504, 296] on span "Codebtors" at bounding box center [1504, 301] width 61 height 13
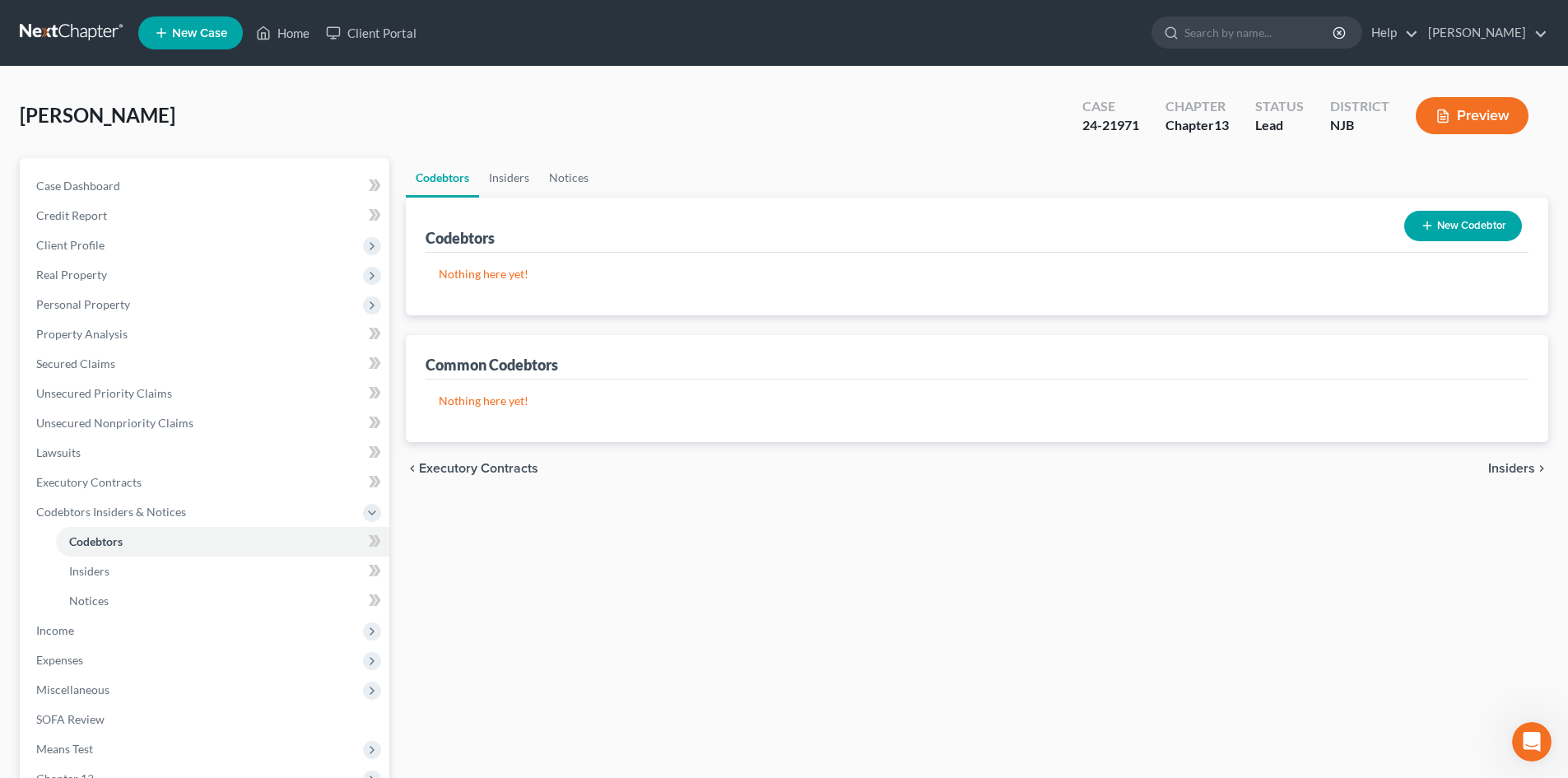
click at [1505, 462] on span "Insiders" at bounding box center [1511, 468] width 47 height 13
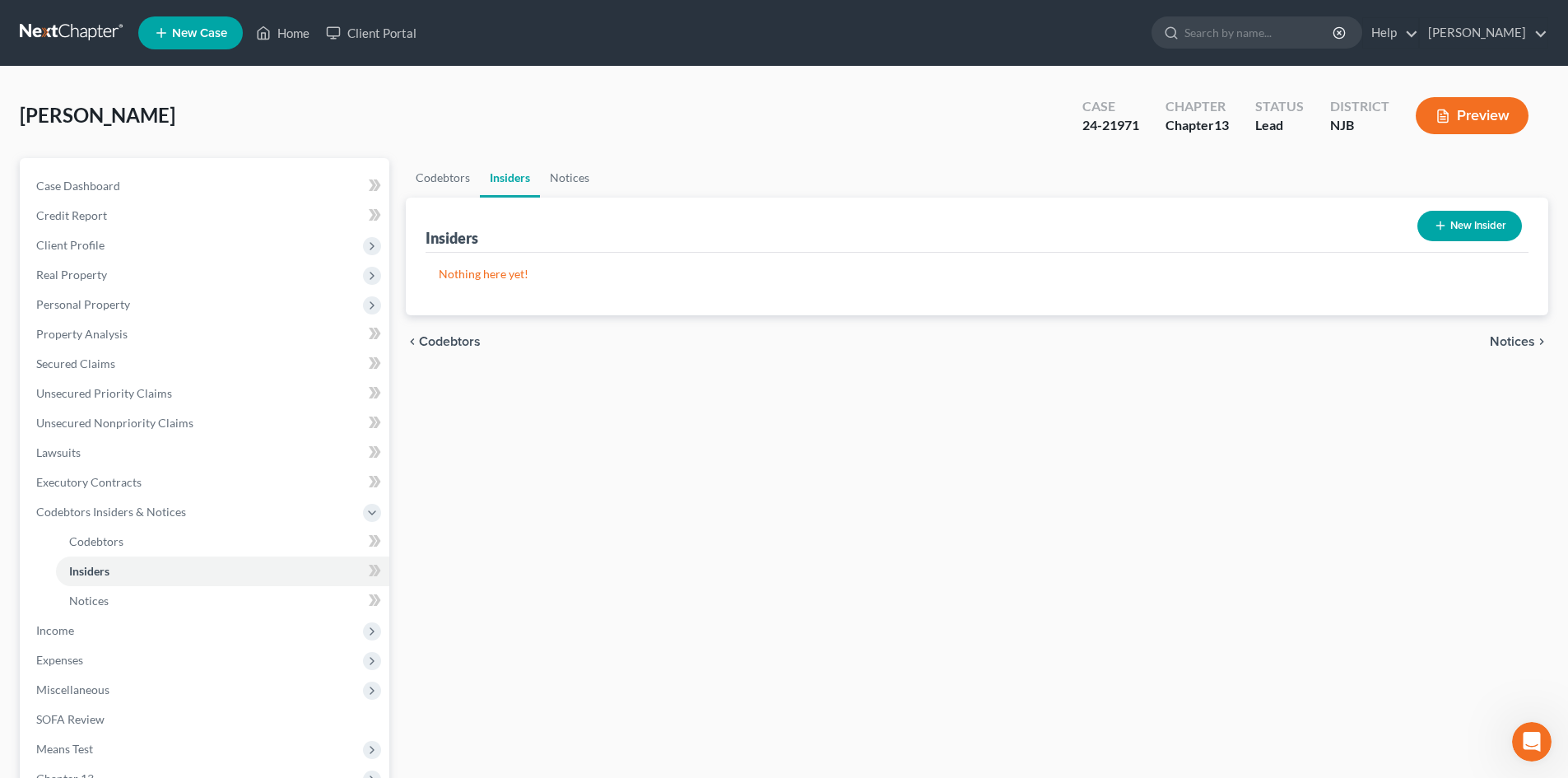
click at [1514, 342] on span "Notices" at bounding box center [1512, 341] width 46 height 13
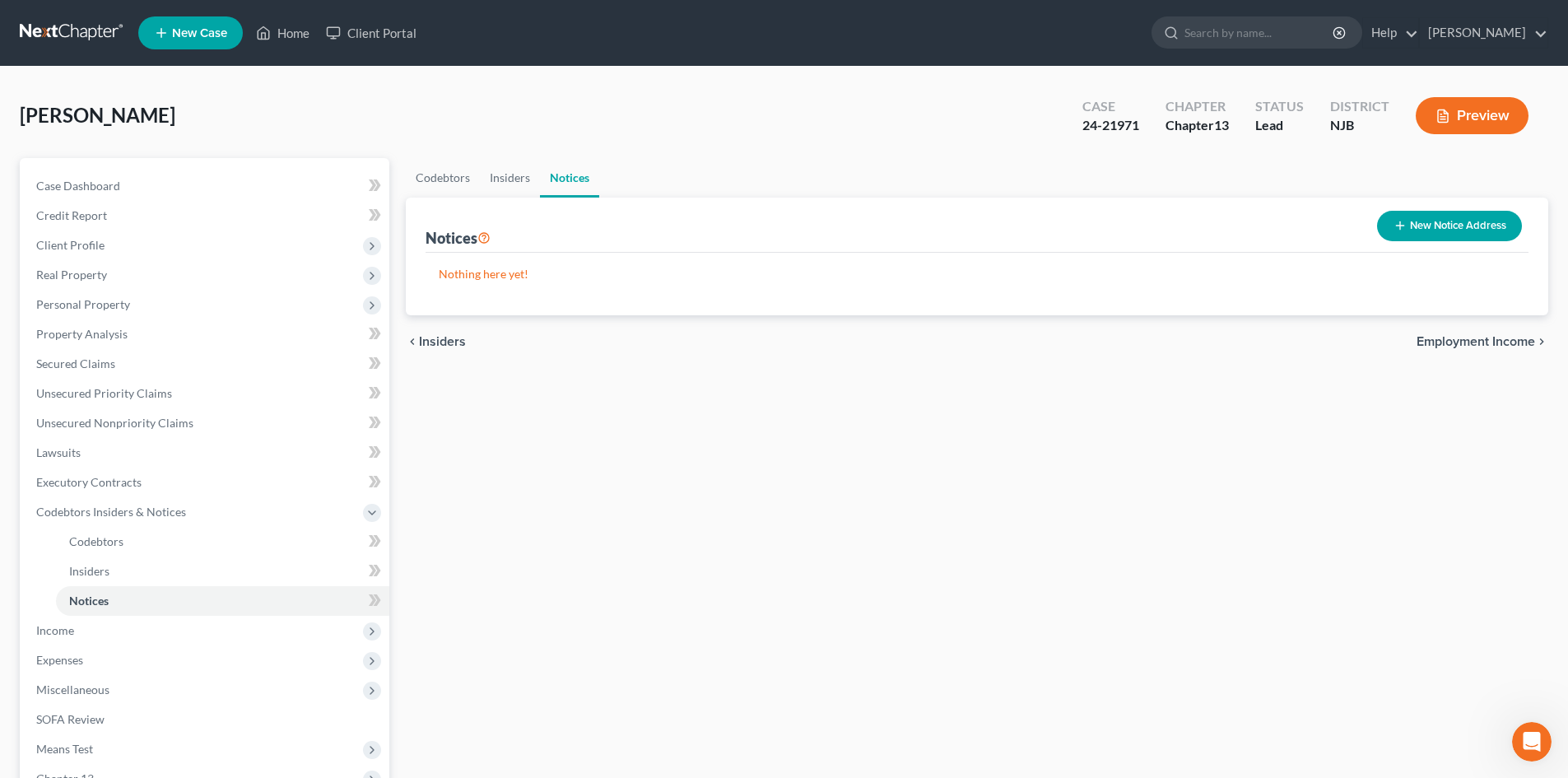
click at [1497, 336] on span "Employment Income" at bounding box center [1476, 341] width 119 height 13
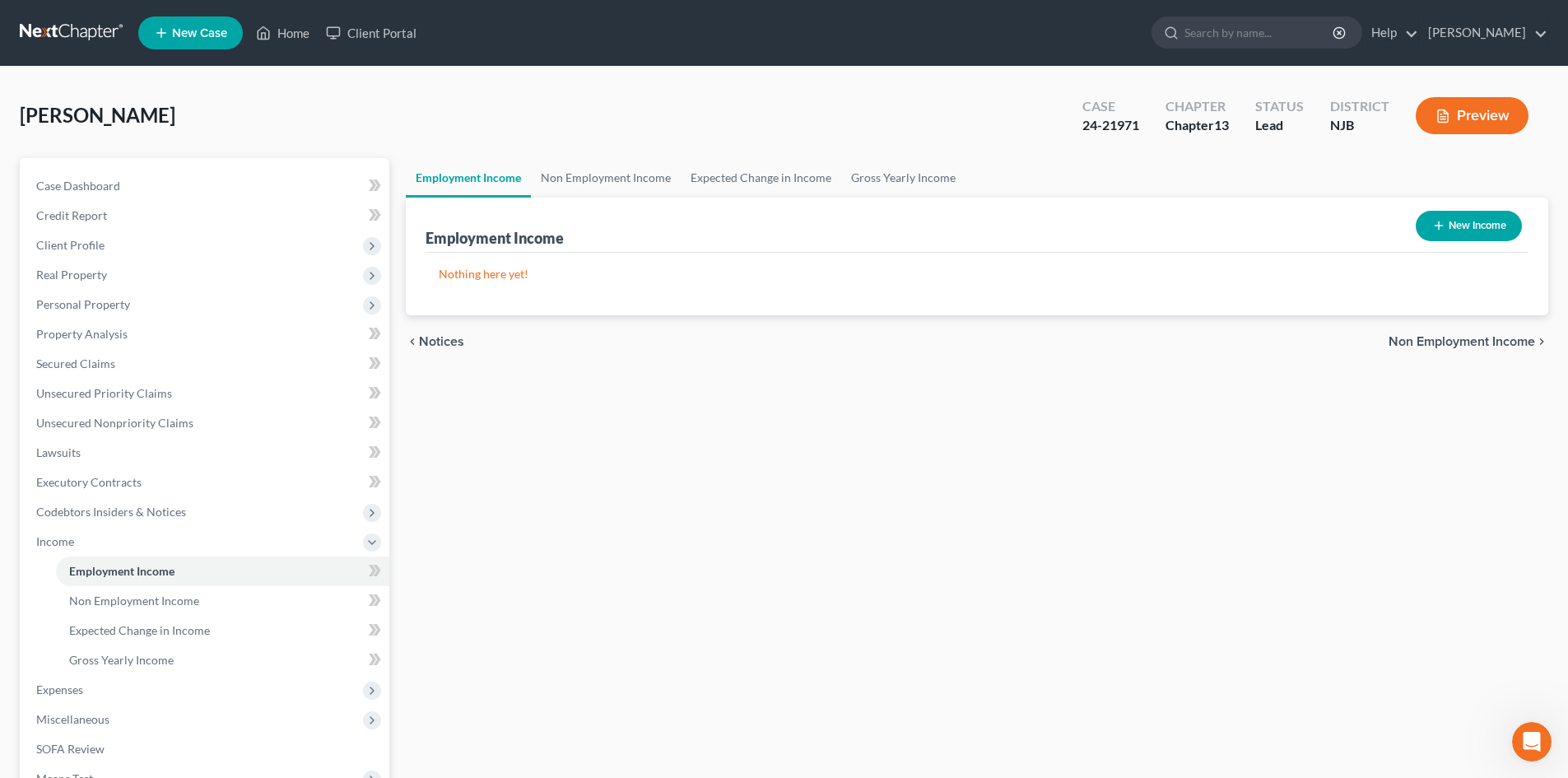
click at [1478, 219] on button "New Income" at bounding box center [1468, 226] width 106 height 31
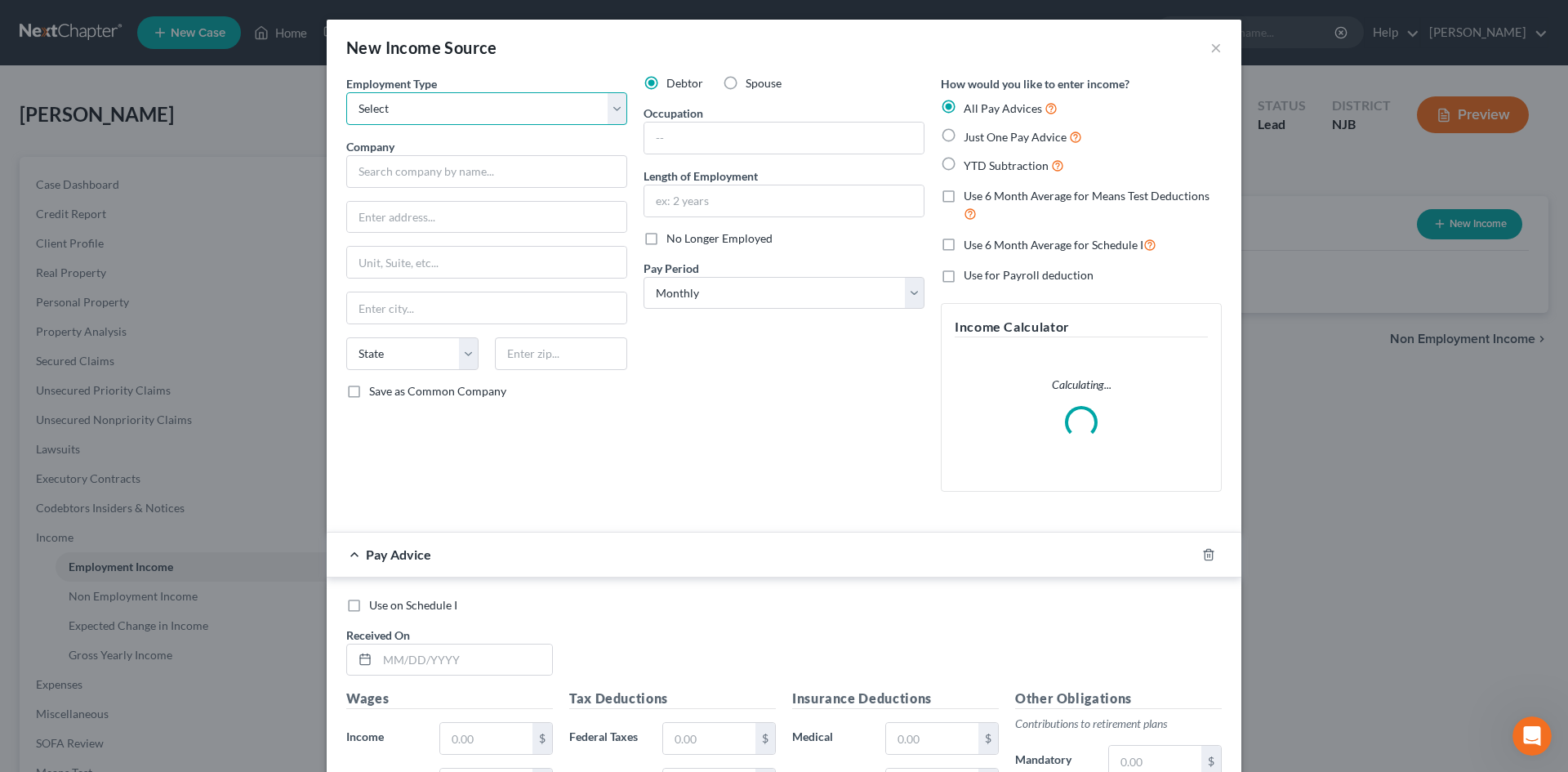
click at [608, 109] on select "Select Full or [DEMOGRAPHIC_DATA] Employment Self Employment" at bounding box center [487, 108] width 281 height 32
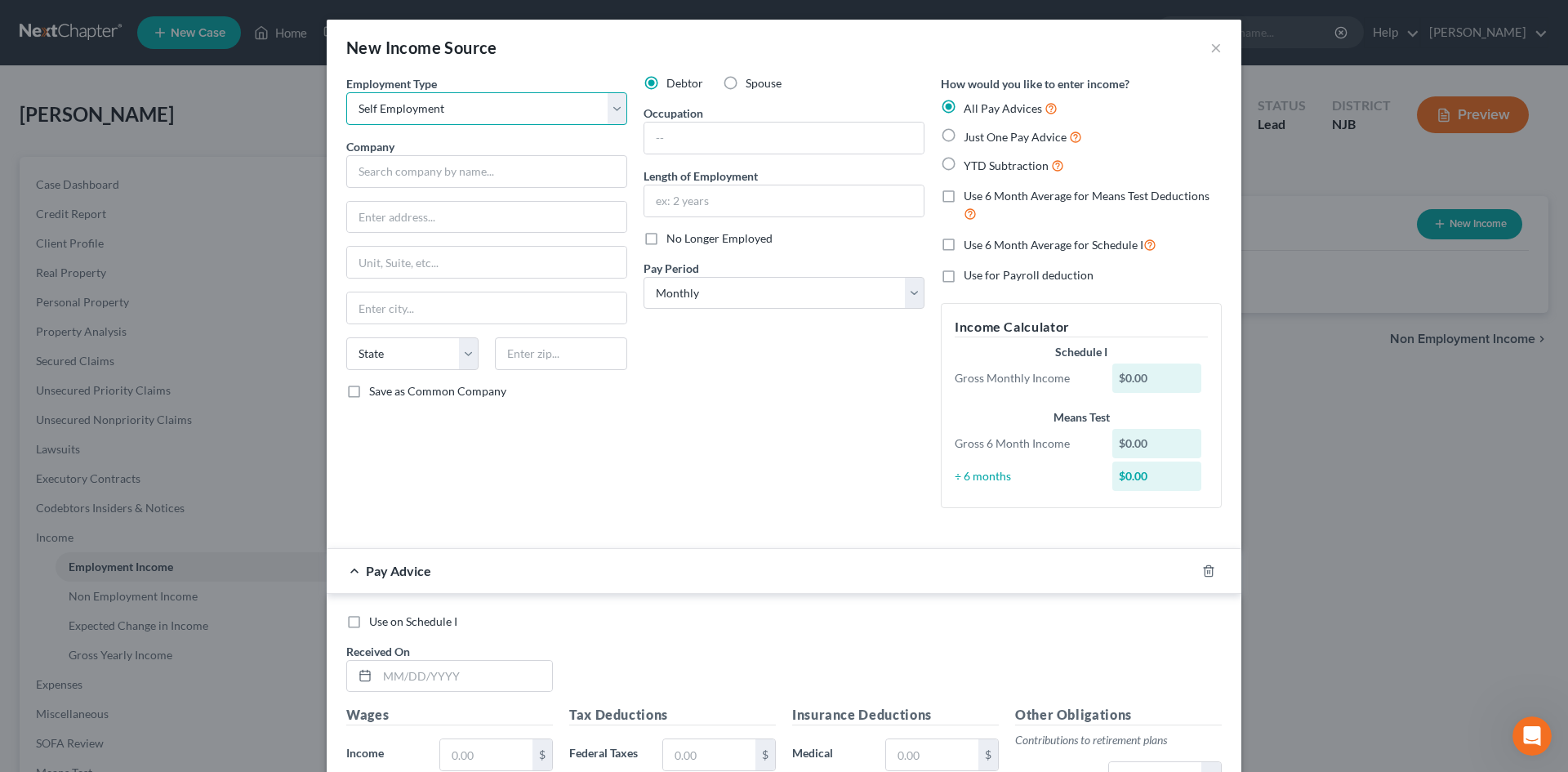
click at [346, 92] on select "Select Full or [DEMOGRAPHIC_DATA] Employment Self Employment" at bounding box center [487, 108] width 281 height 32
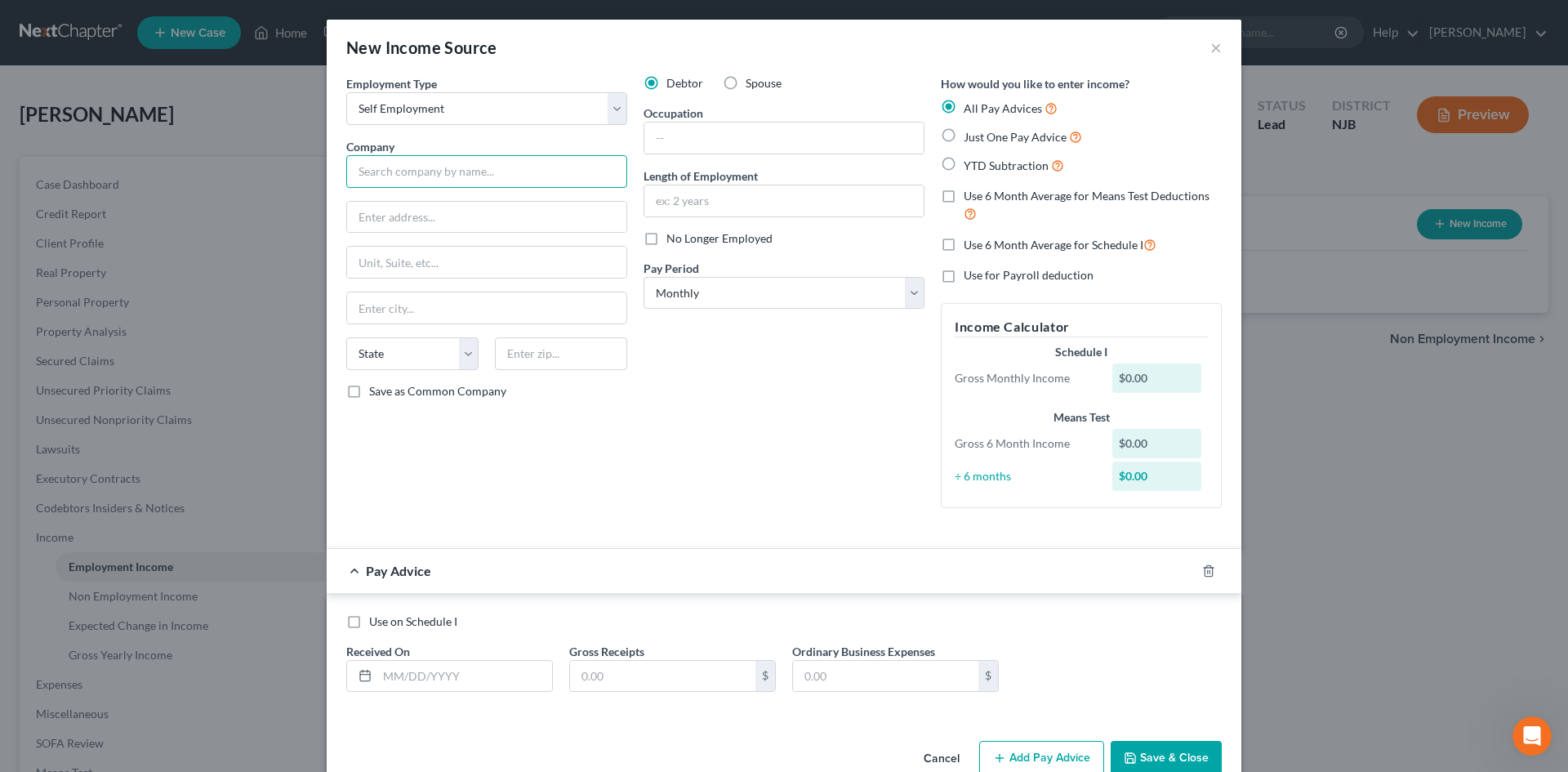
click at [448, 168] on input "text" at bounding box center [487, 171] width 281 height 32
click at [376, 383] on input "Save as Common Company" at bounding box center [381, 387] width 11 height 11
drag, startPoint x: 718, startPoint y: 140, endPoint x: 732, endPoint y: 133, distance: 15.7
click at [718, 140] on input "text" at bounding box center [784, 139] width 279 height 31
click at [964, 131] on label "Just One Pay Advice" at bounding box center [1023, 137] width 118 height 19
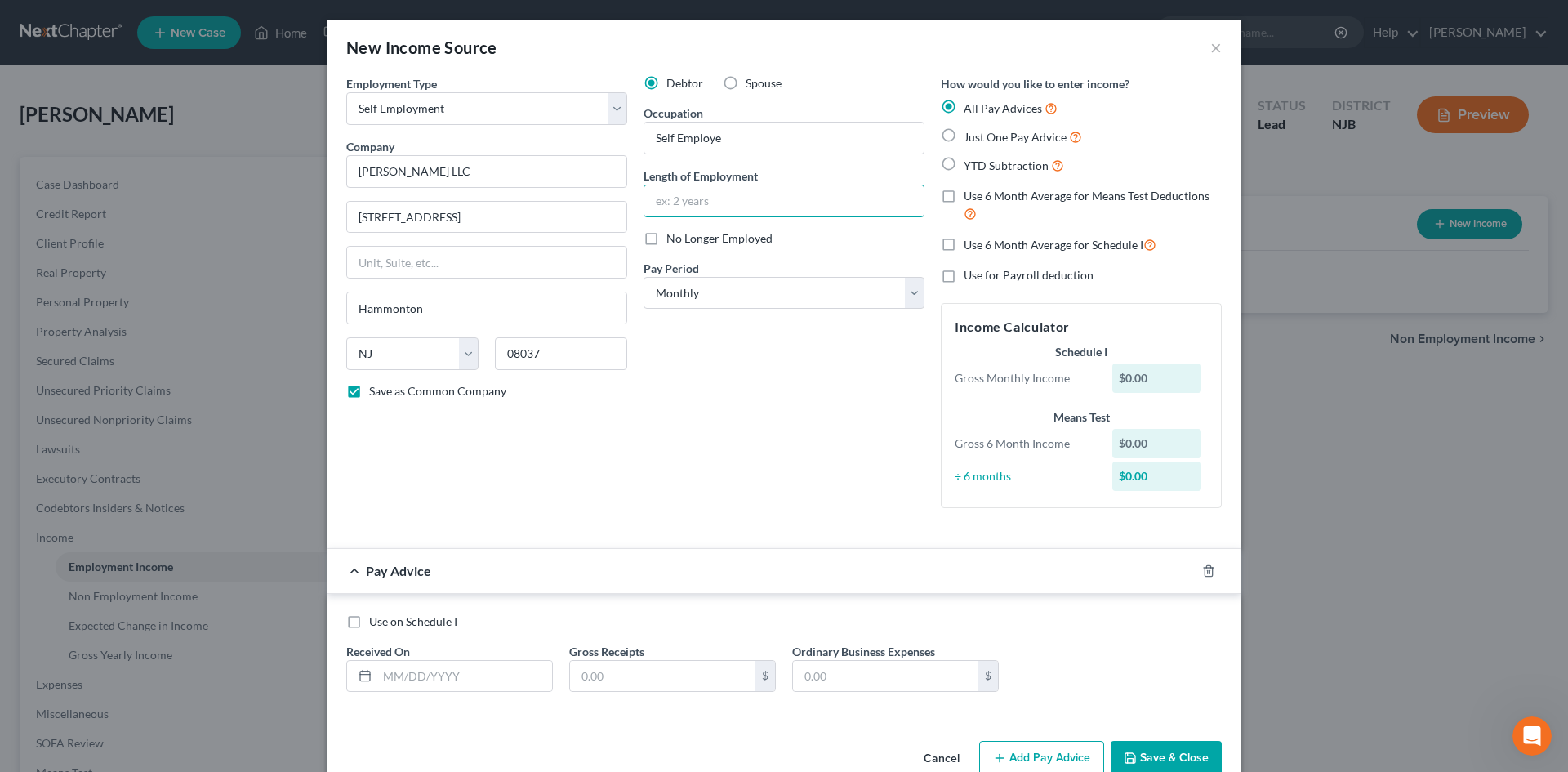
click at [970, 131] on input "Just One Pay Advice" at bounding box center [975, 133] width 11 height 11
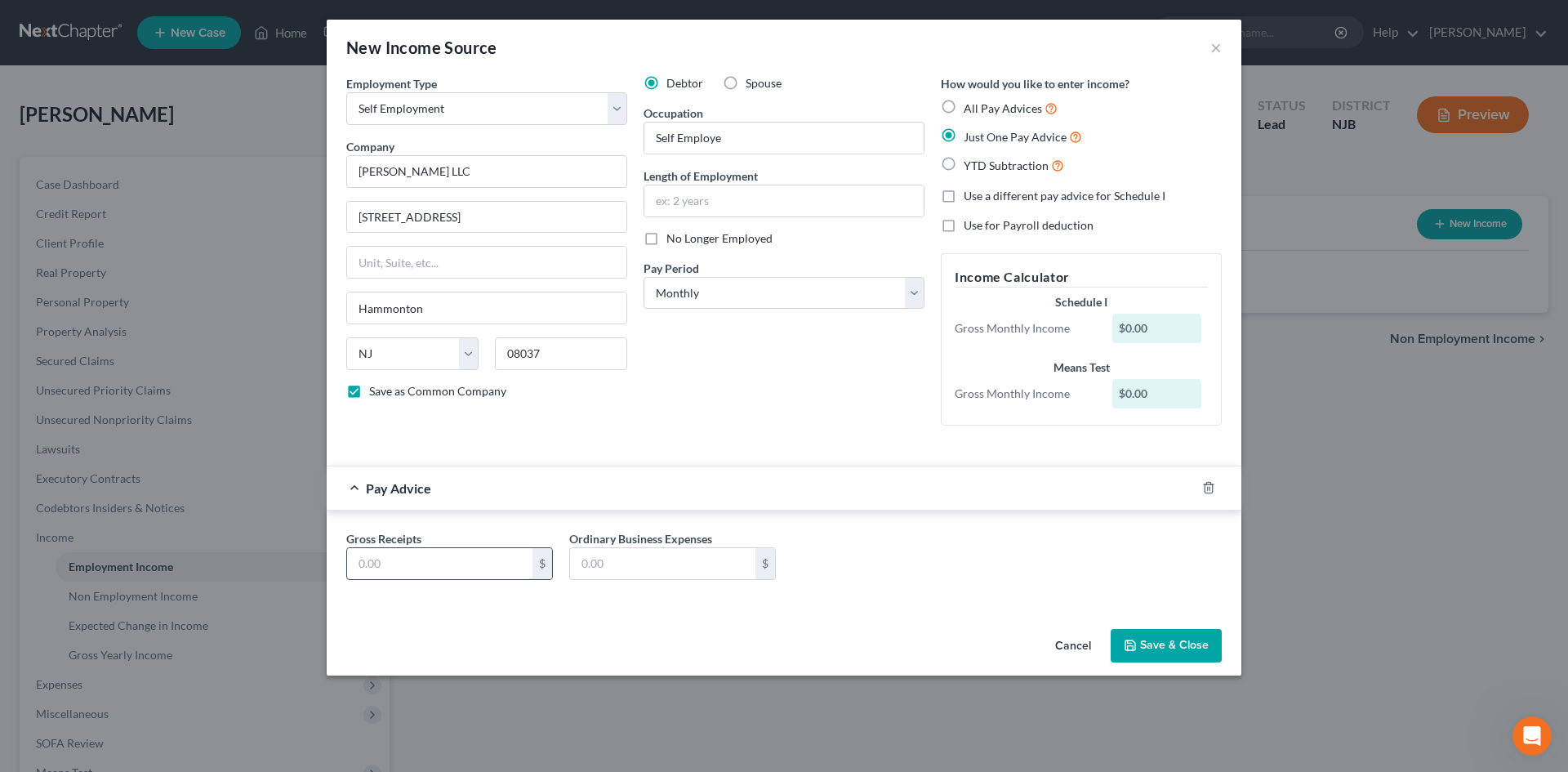
click at [418, 554] on input "text" at bounding box center [440, 564] width 185 height 31
click at [1156, 647] on button "Save & Close" at bounding box center [1166, 645] width 111 height 34
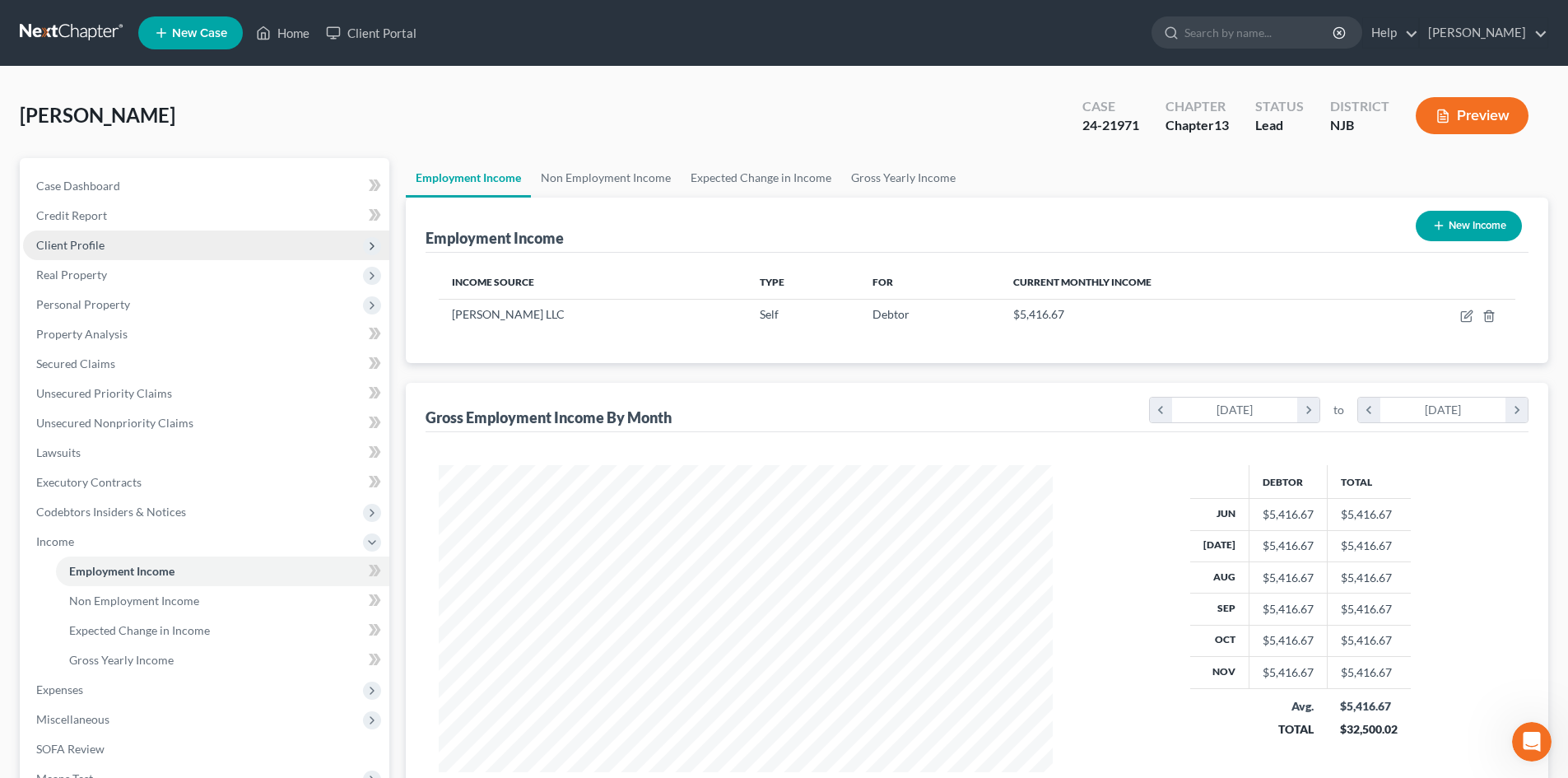
click at [90, 250] on span "Client Profile" at bounding box center [70, 245] width 68 height 14
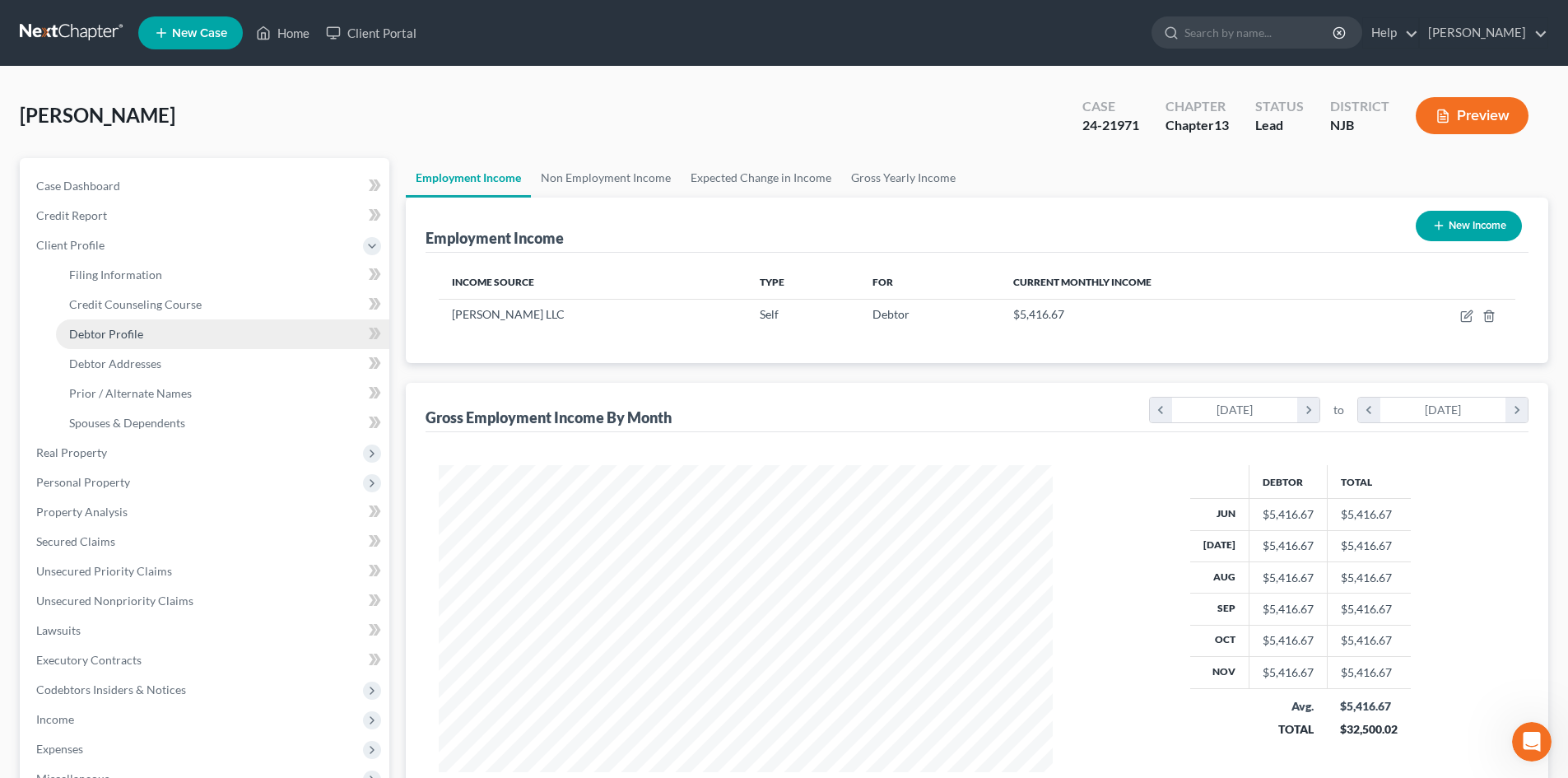
click at [146, 334] on link "Debtor Profile" at bounding box center [222, 334] width 333 height 30
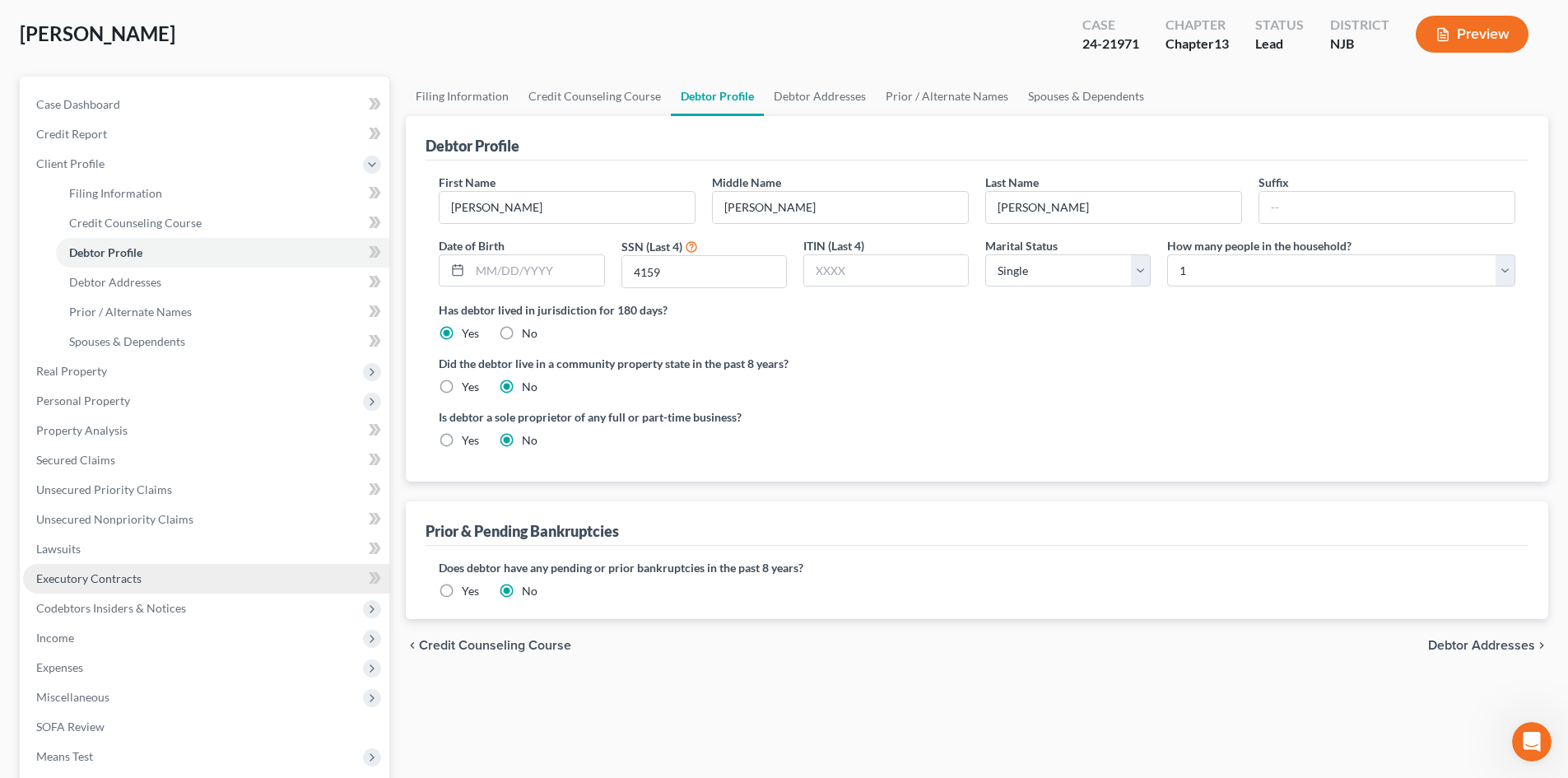
scroll to position [82, 0]
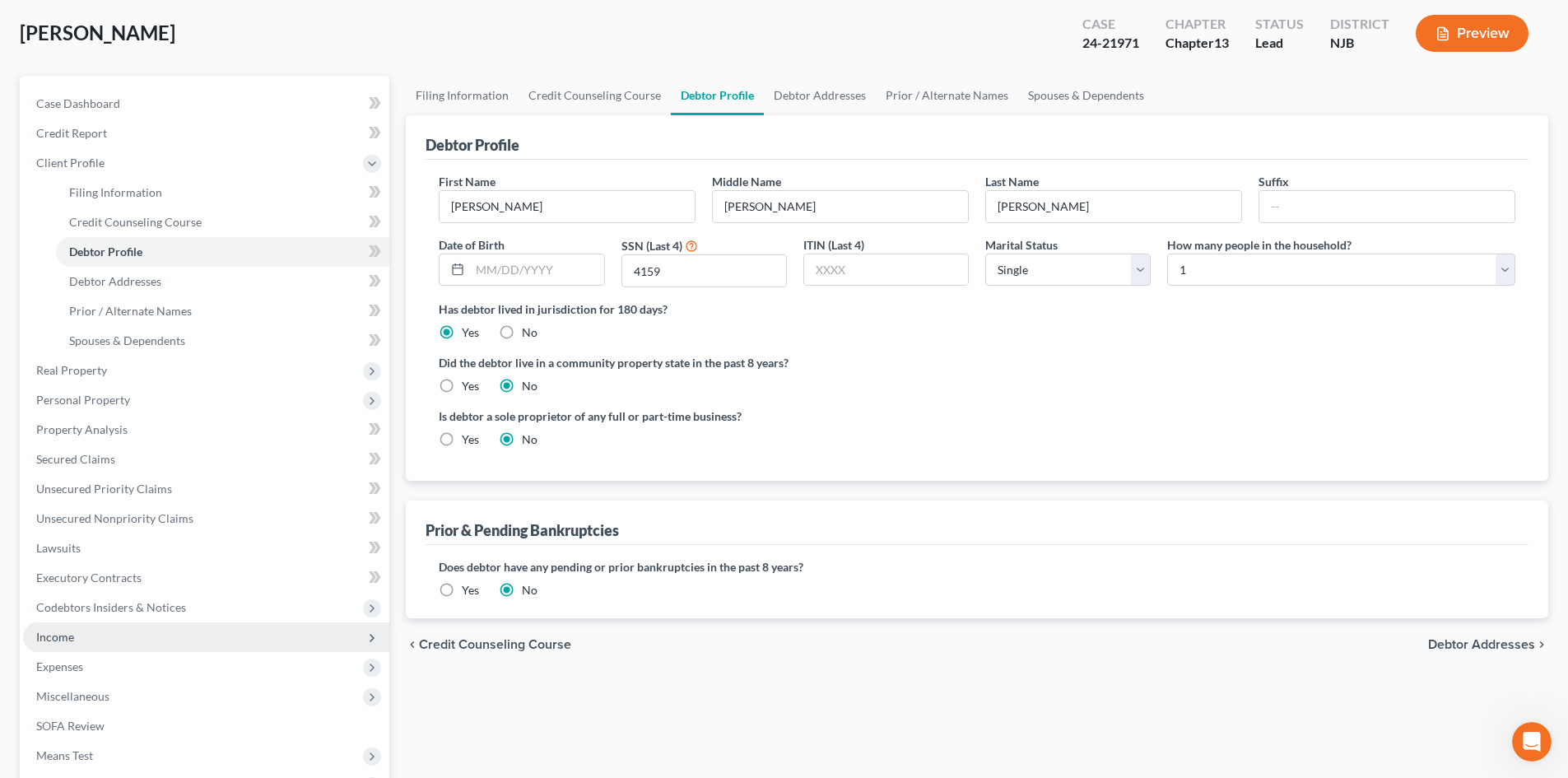
click at [53, 629] on span "Income" at bounding box center [56, 636] width 38 height 14
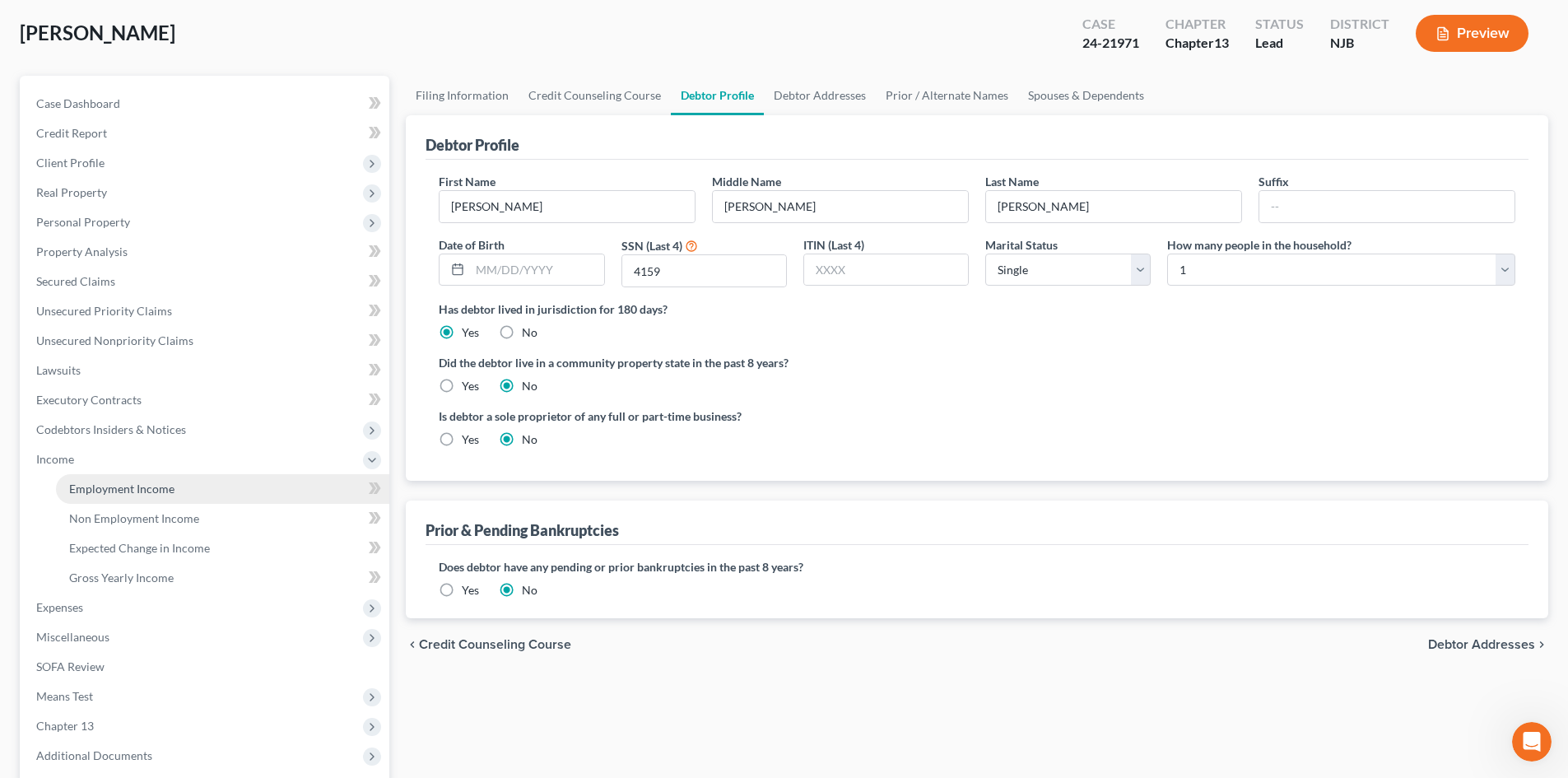
click at [113, 493] on span "Employment Income" at bounding box center [122, 489] width 105 height 14
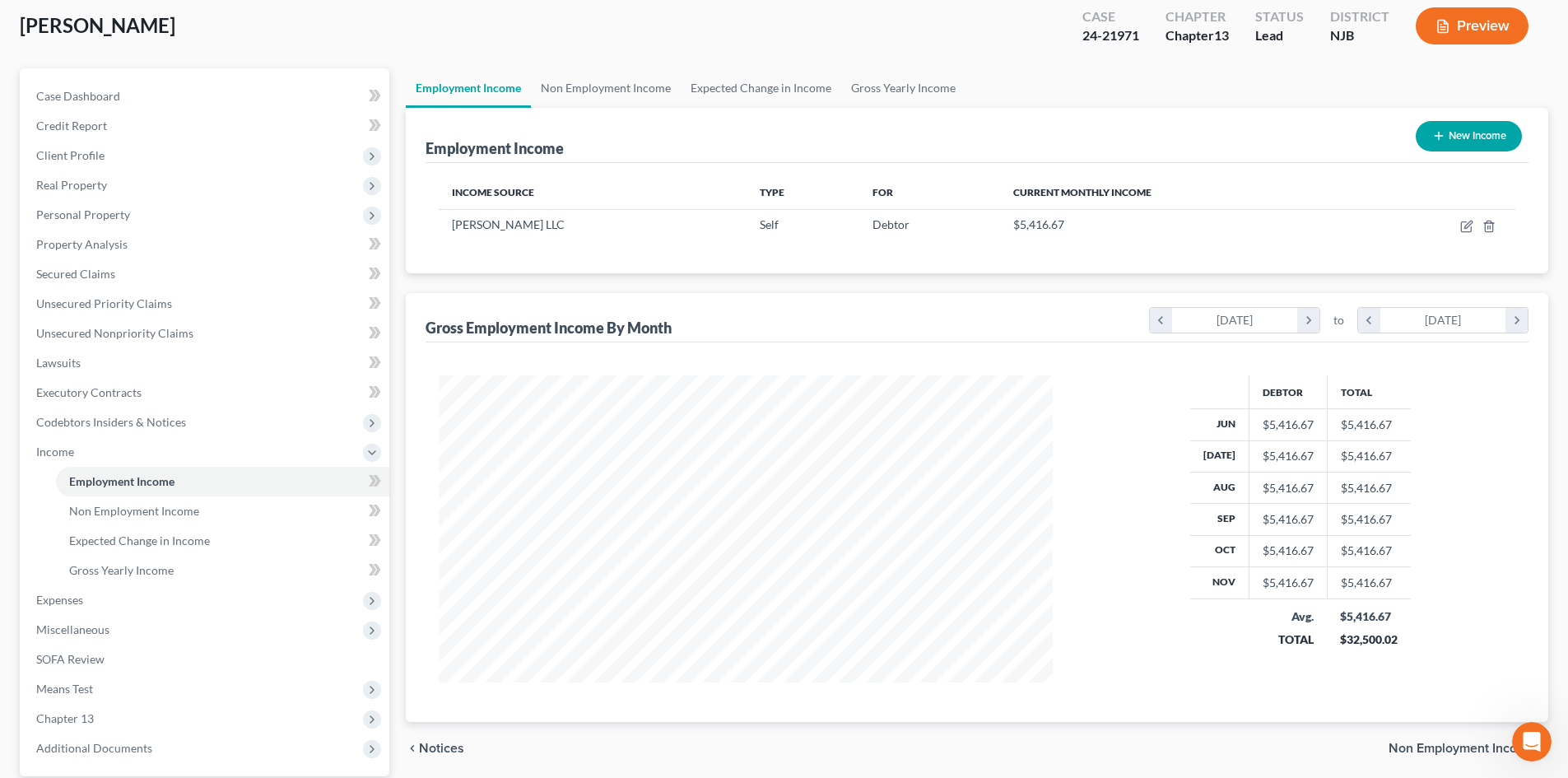
scroll to position [245, 0]
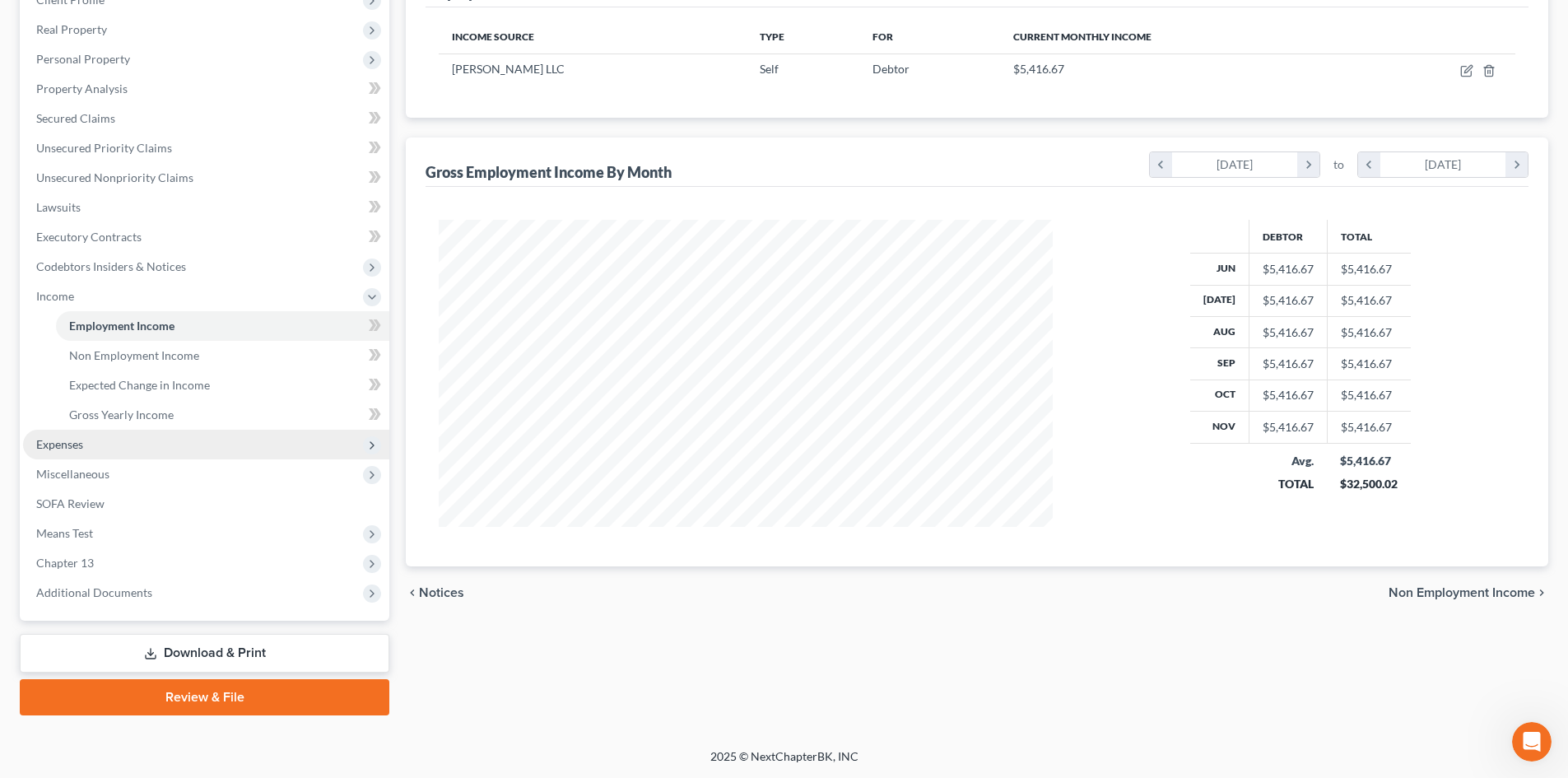
click at [56, 443] on span "Expenses" at bounding box center [59, 444] width 47 height 14
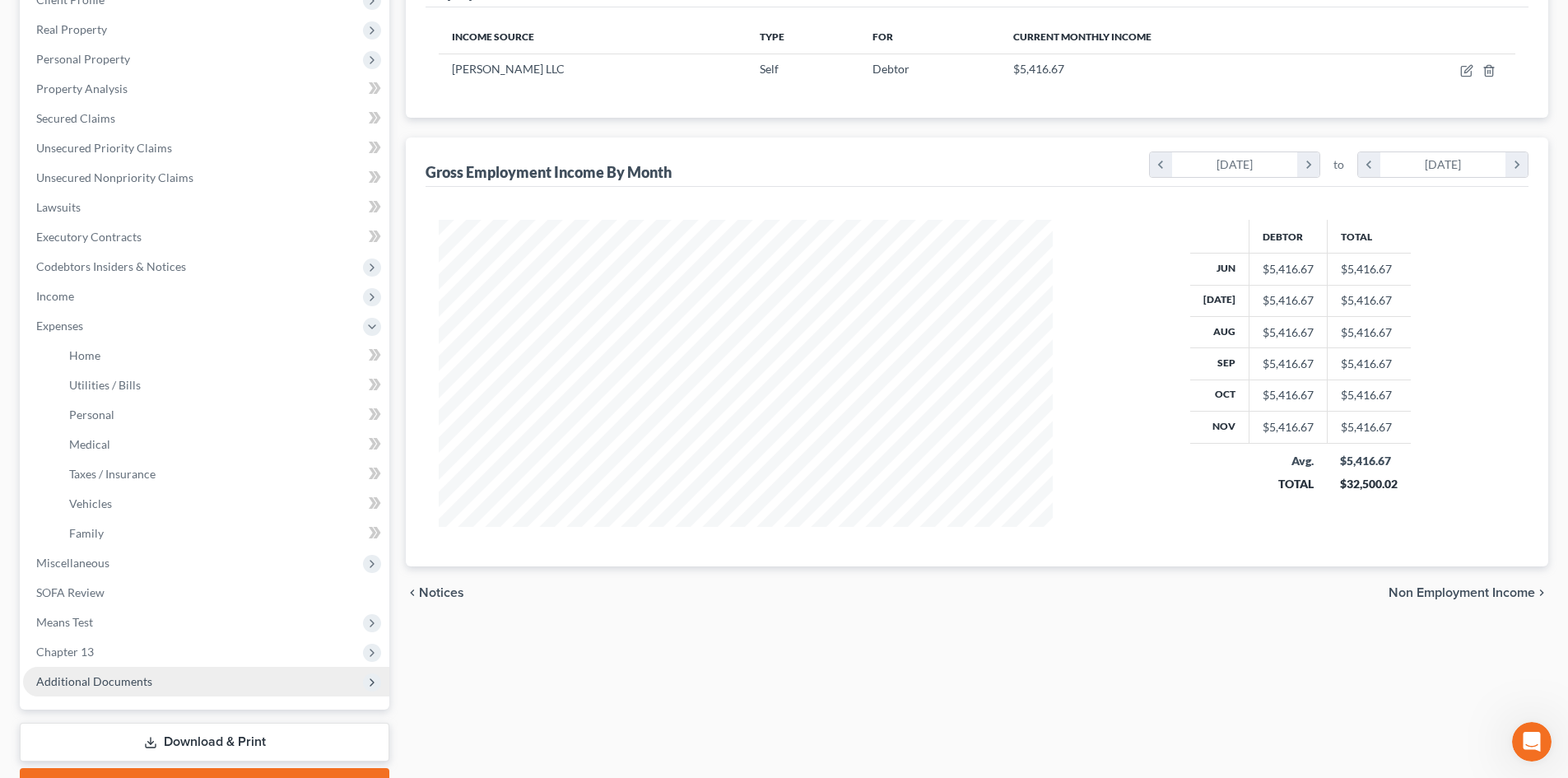
scroll to position [0, 0]
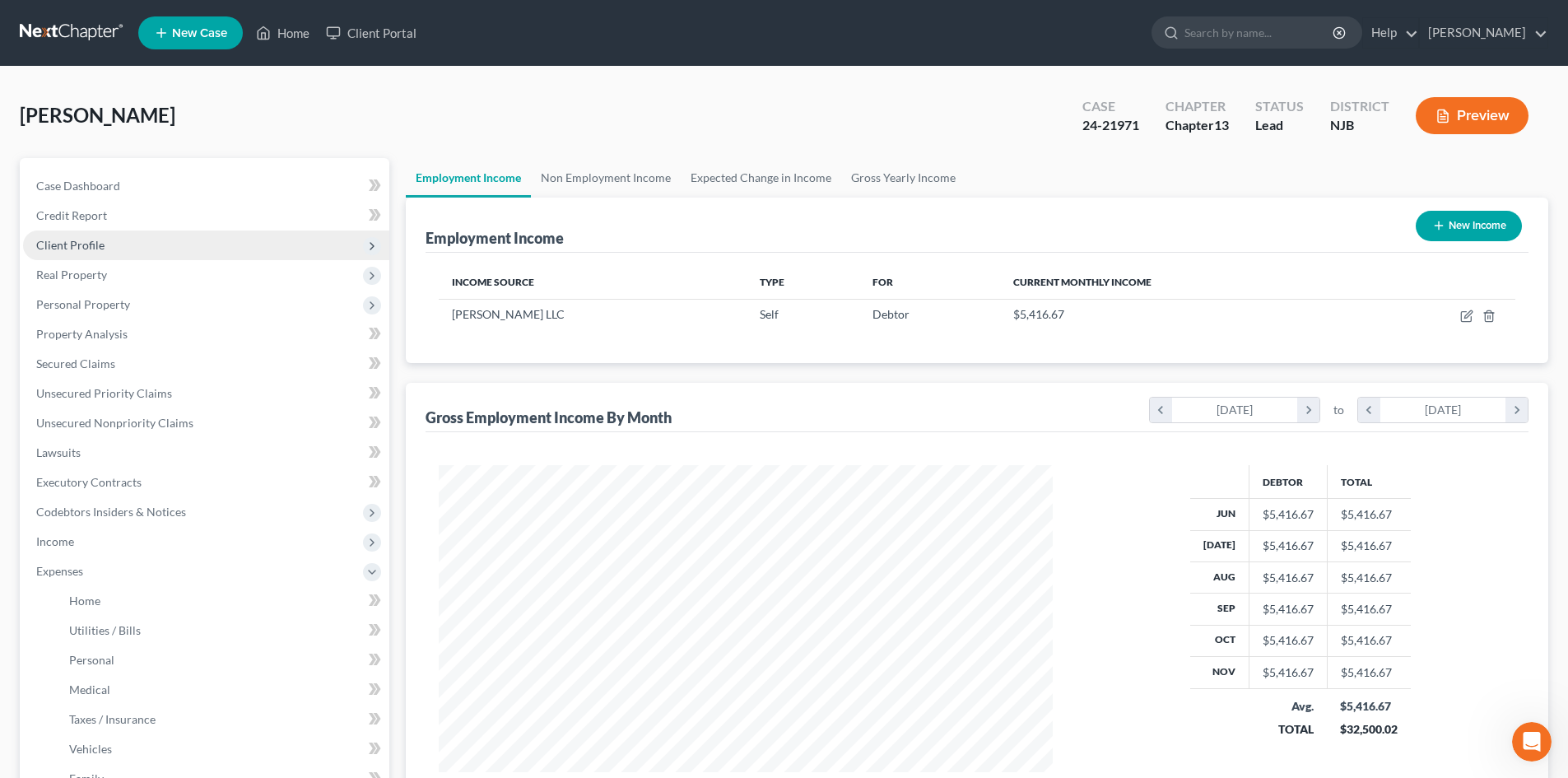
click at [99, 236] on span "Client Profile" at bounding box center [206, 246] width 367 height 30
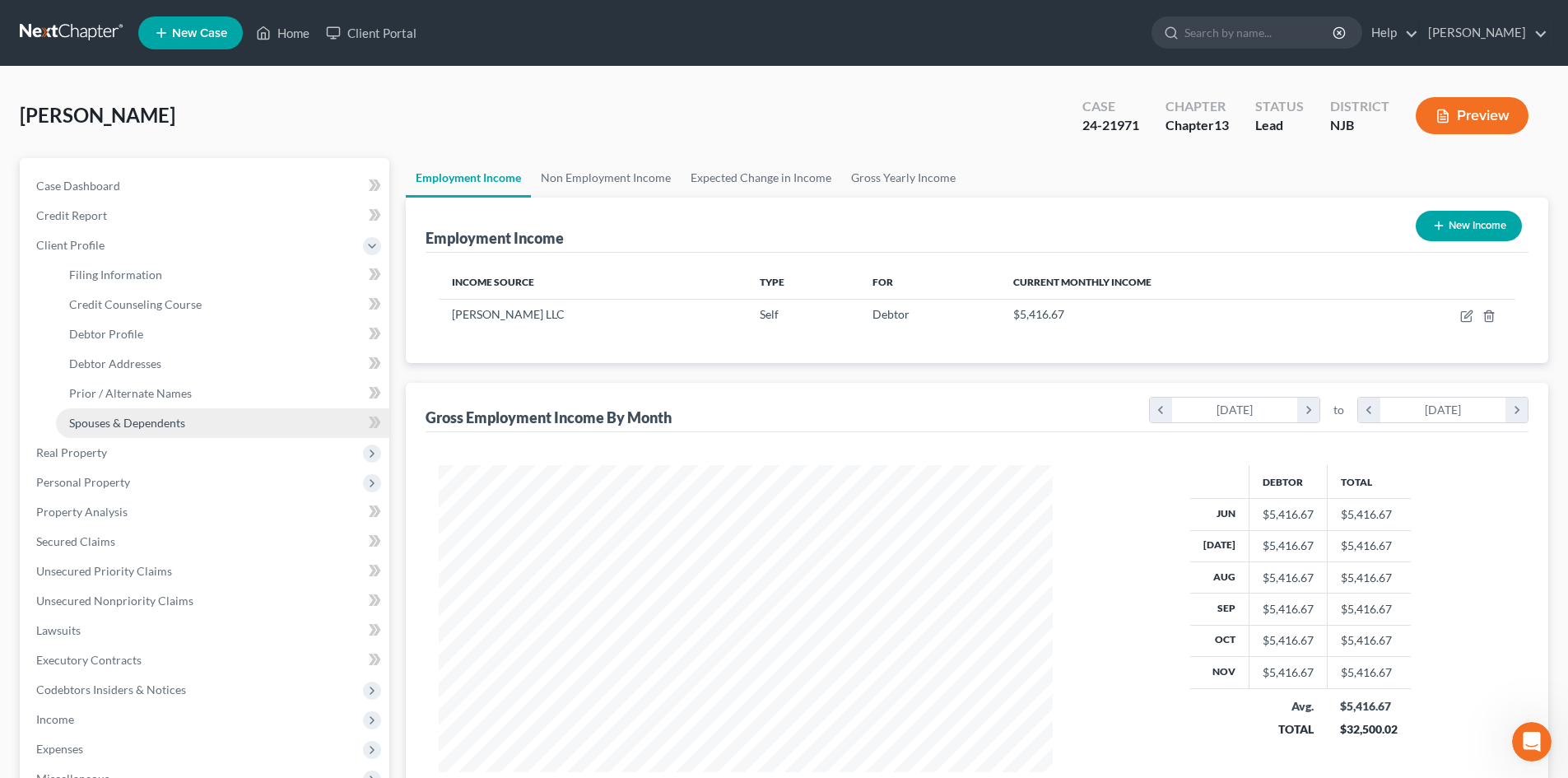
click at [142, 427] on span "Spouses & Dependents" at bounding box center [127, 422] width 116 height 14
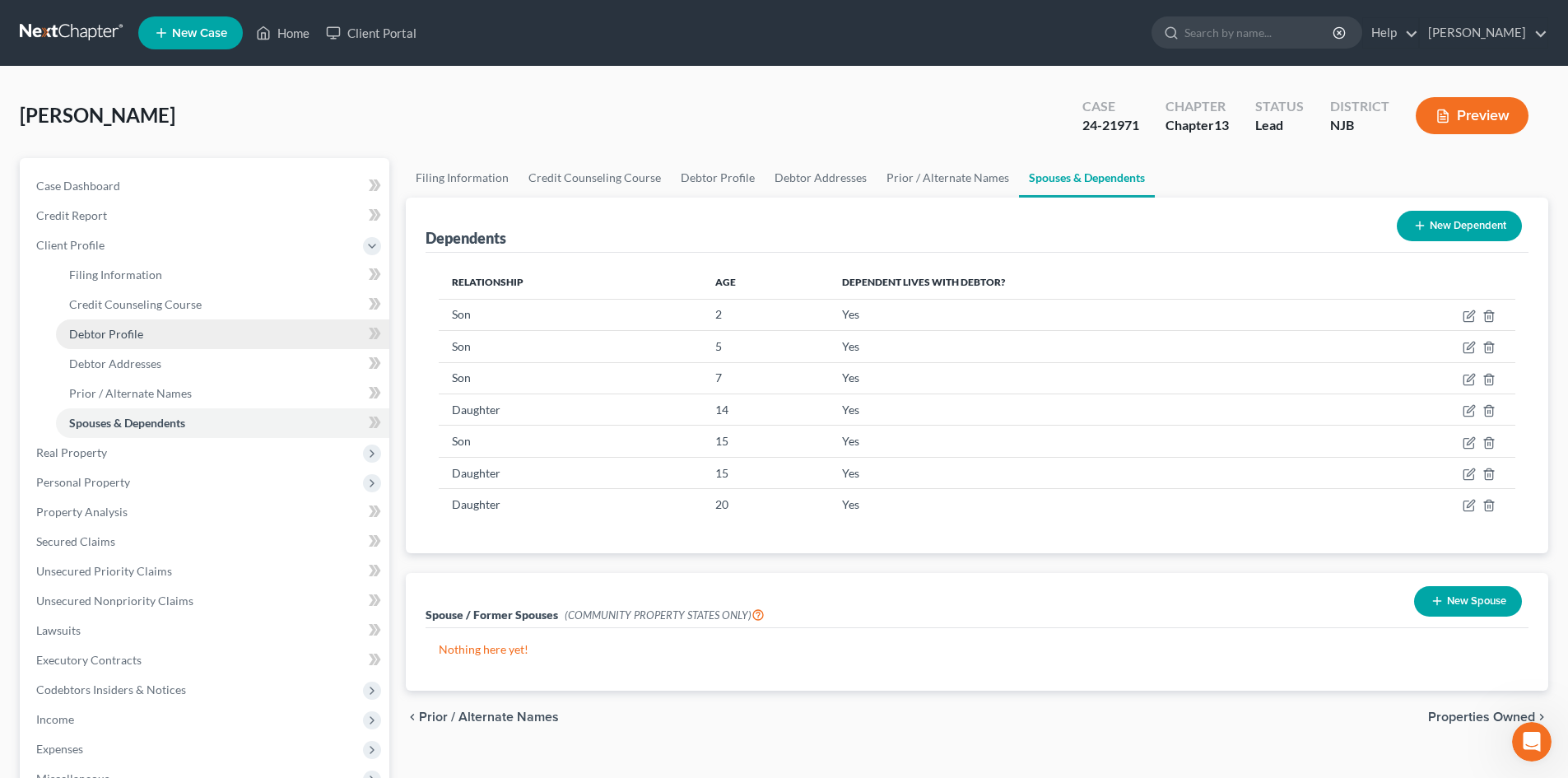
click at [101, 327] on span "Debtor Profile" at bounding box center [106, 334] width 74 height 14
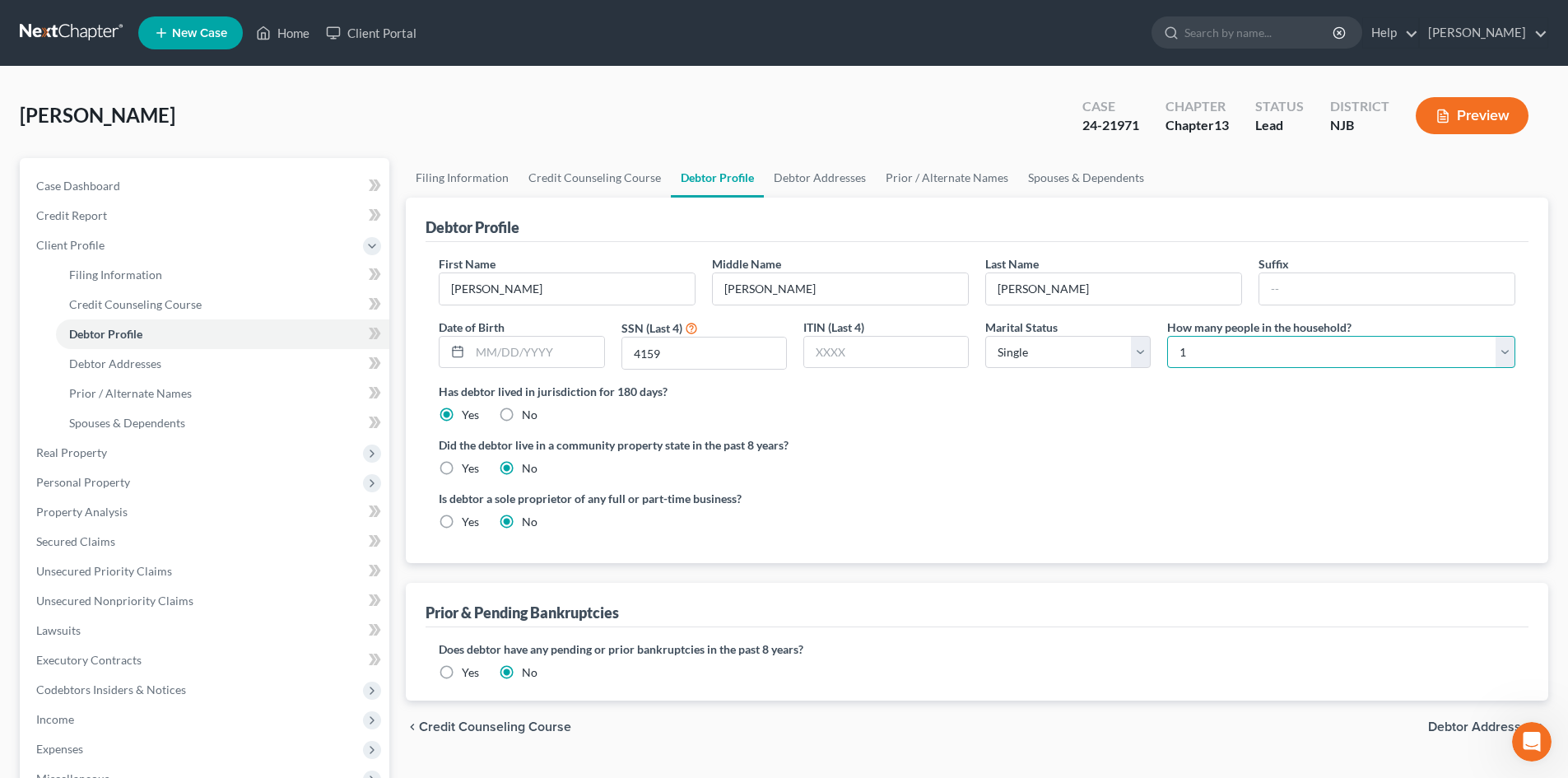
drag, startPoint x: 1194, startPoint y: 351, endPoint x: 1174, endPoint y: 350, distance: 20.0
click at [1174, 350] on select "Select 1 2 3 4 5 6 7 8 9 10 11 12 13 14 15 16 17 18 19 20" at bounding box center [1340, 352] width 348 height 33
click at [1167, 336] on select "Select 1 2 3 4 5 6 7 8 9 10 11 12 13 14 15 16 17 18 19 20" at bounding box center [1340, 352] width 348 height 33
click at [1142, 353] on select "Select Single Married Separated Divorced Widowed" at bounding box center [1067, 352] width 166 height 33
click at [985, 336] on select "Select Single Married Separated Divorced Widowed" at bounding box center [1067, 352] width 166 height 33
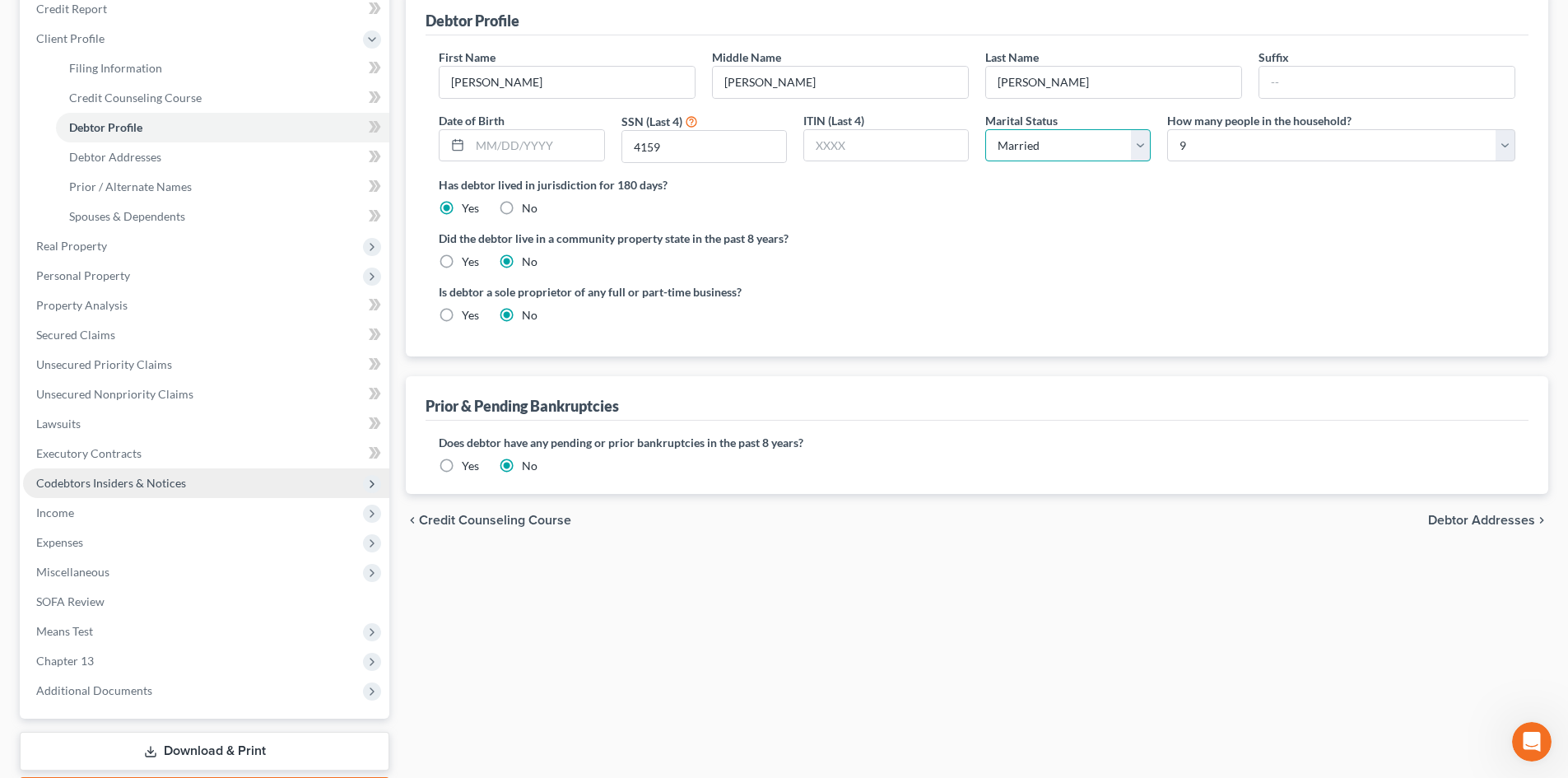
scroll to position [247, 0]
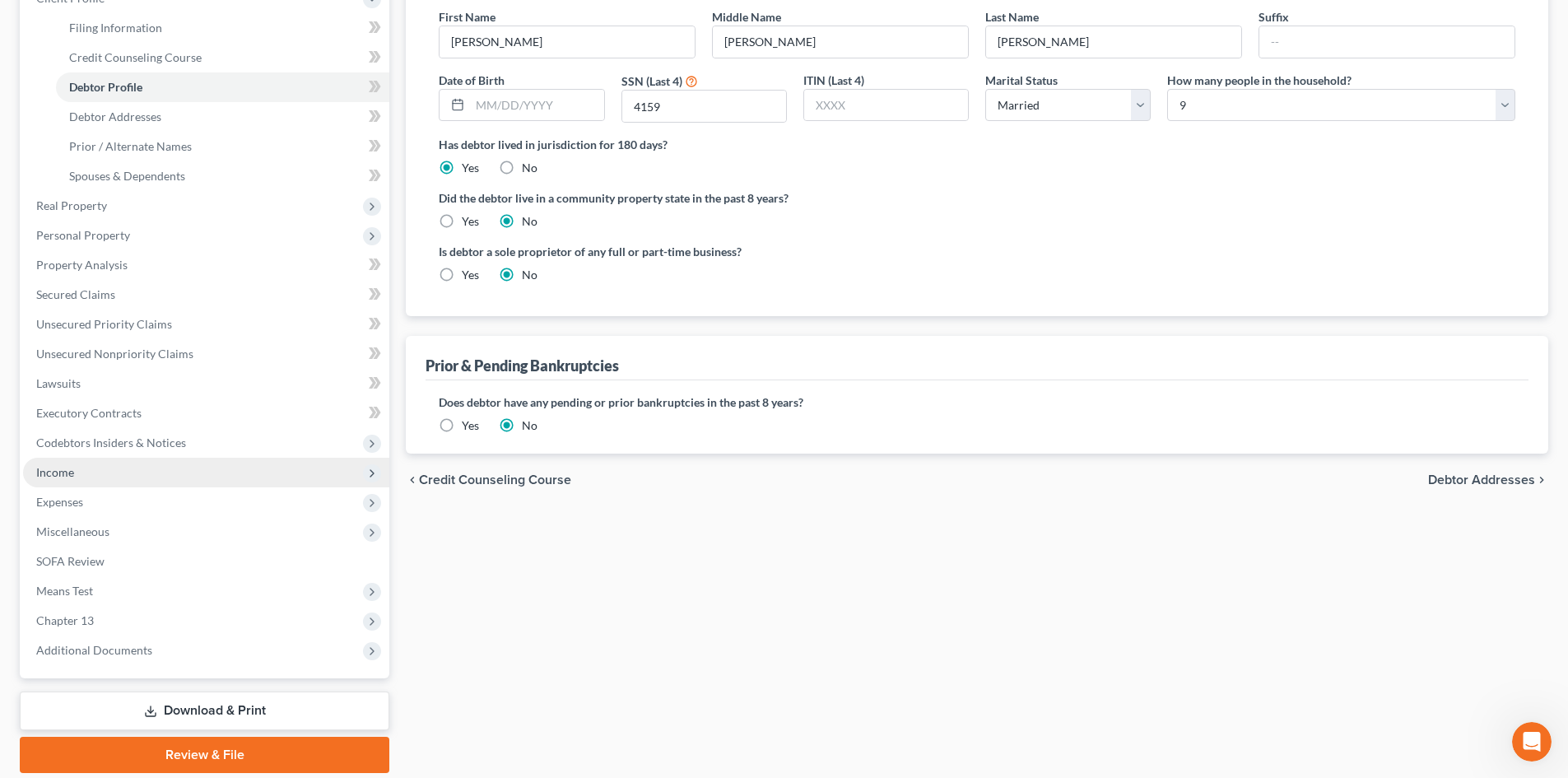
click at [107, 478] on span "Income" at bounding box center [206, 473] width 367 height 30
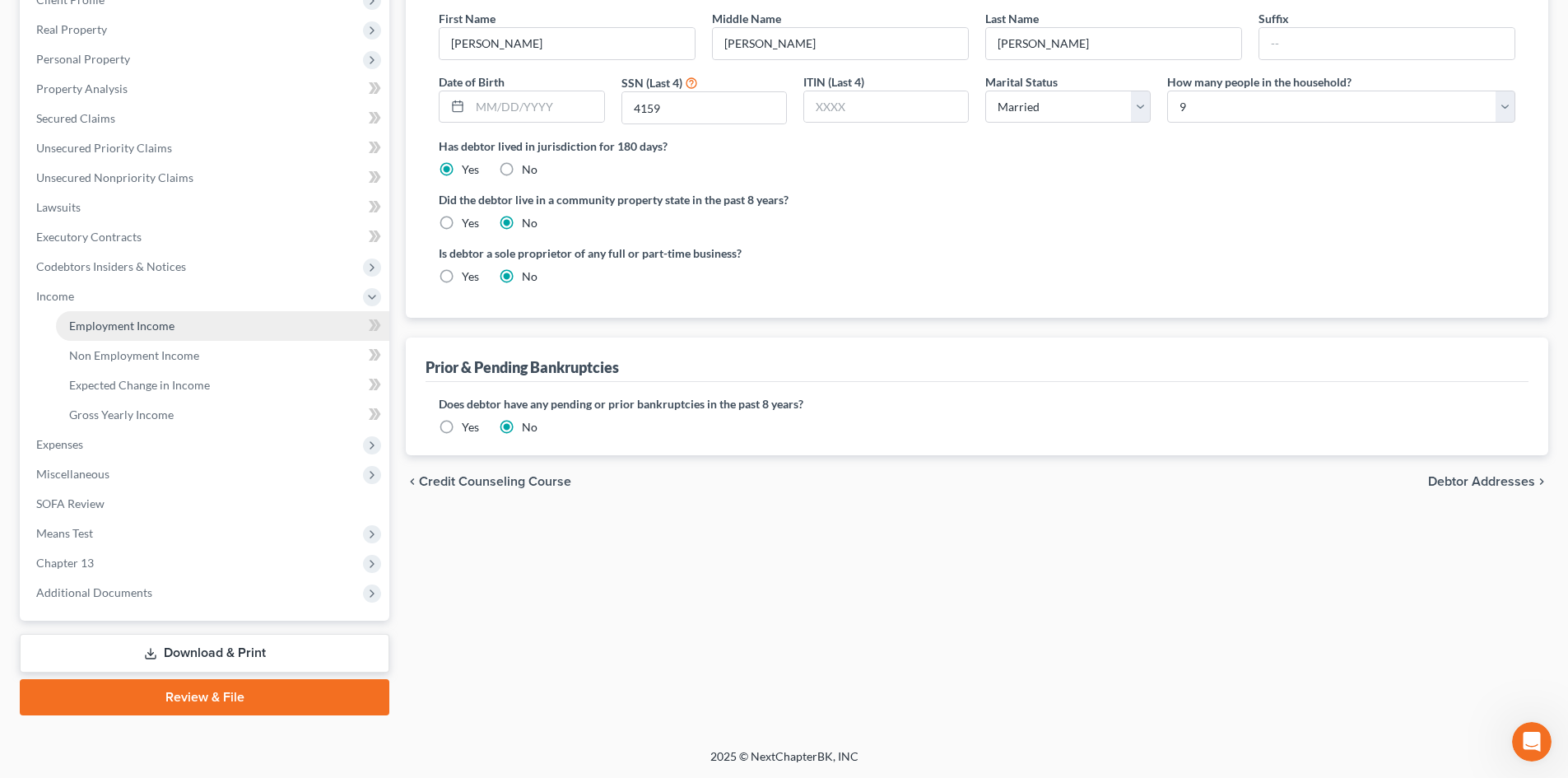
click at [134, 330] on span "Employment Income" at bounding box center [122, 325] width 105 height 14
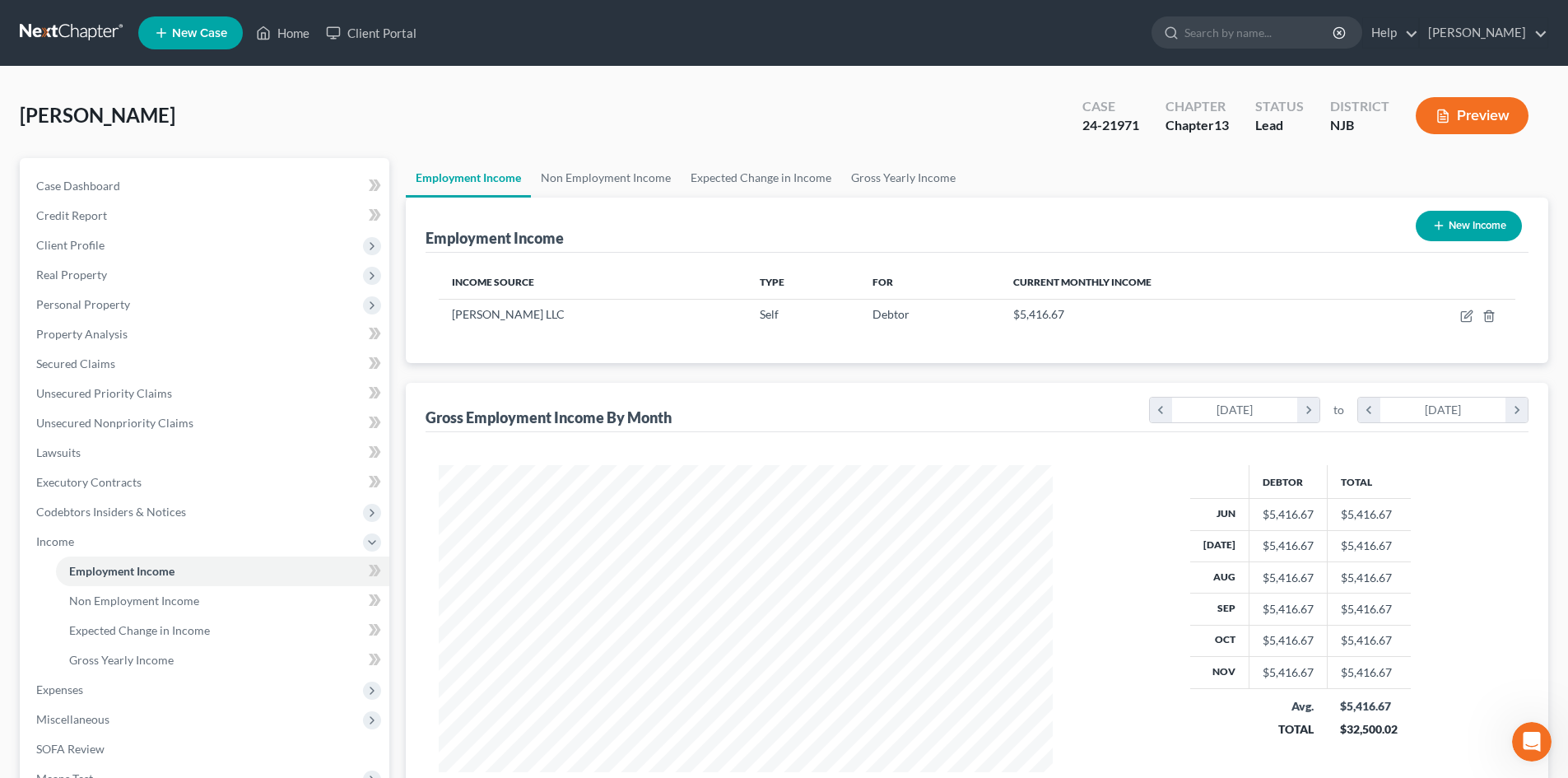
click at [1464, 216] on button "New Income" at bounding box center [1468, 226] width 106 height 31
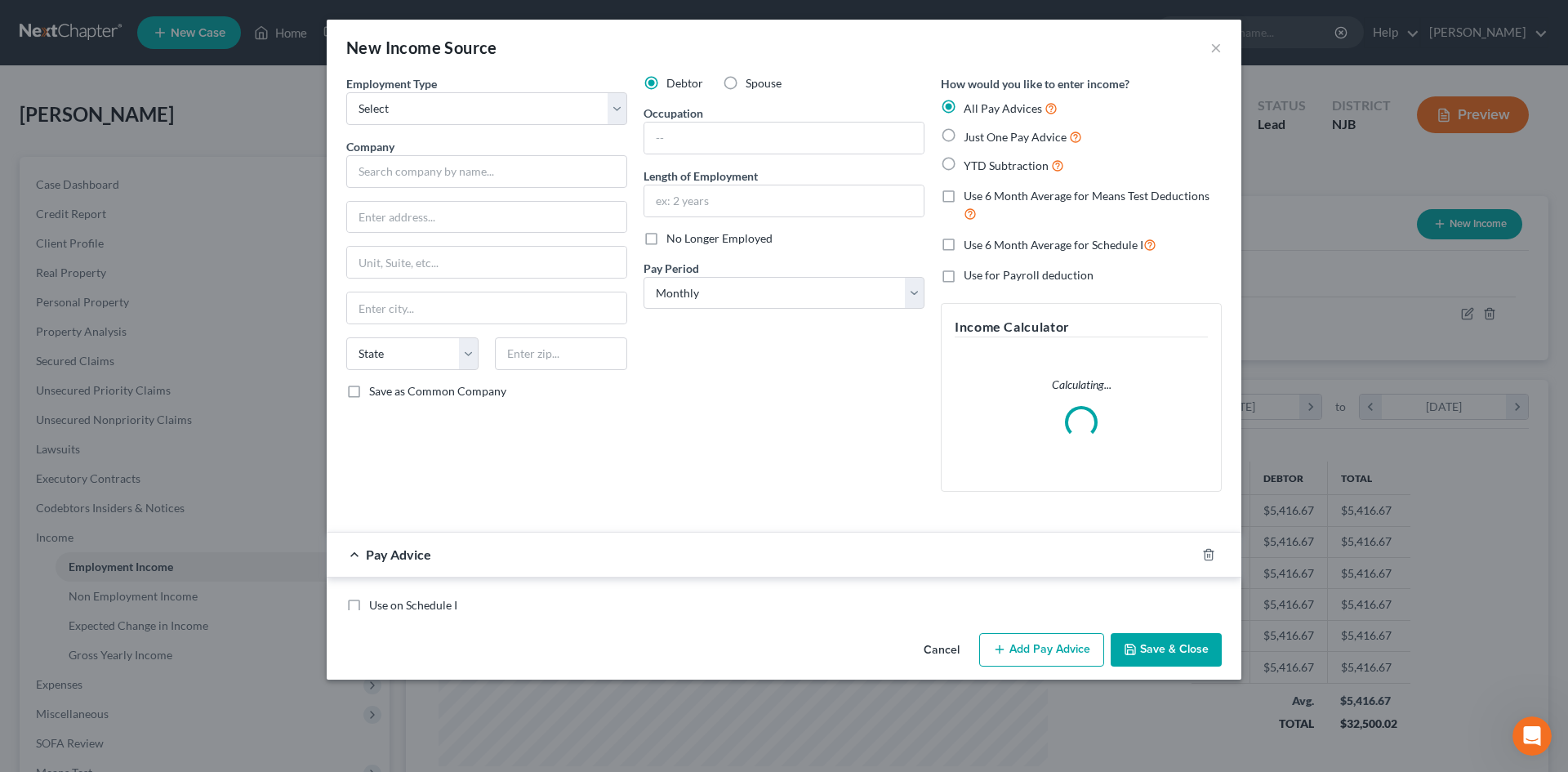
scroll to position [307, 647]
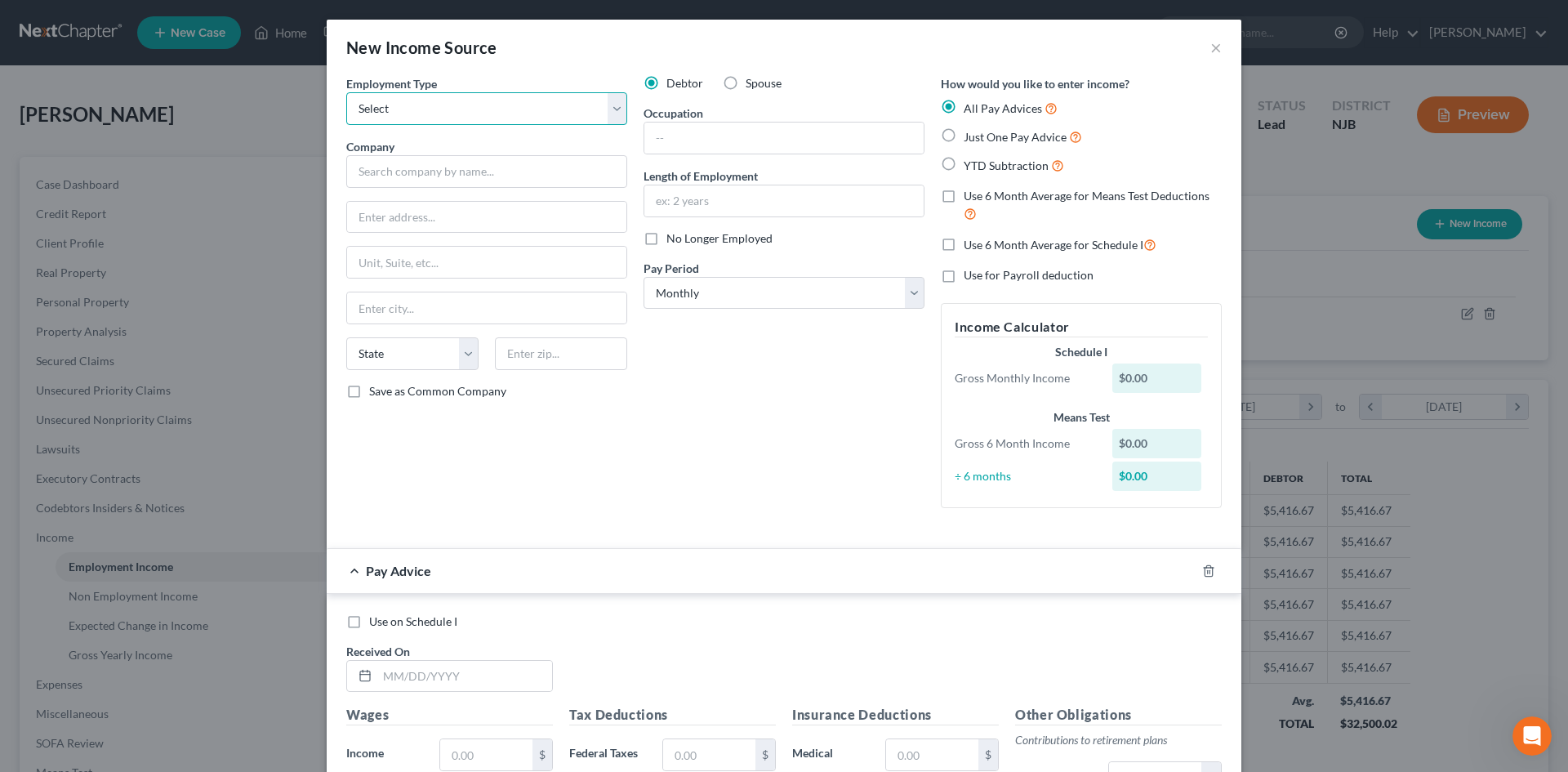
click at [616, 110] on select "Select Full or [DEMOGRAPHIC_DATA] Employment Self Employment" at bounding box center [487, 108] width 281 height 32
click at [346, 92] on select "Select Full or [DEMOGRAPHIC_DATA] Employment Self Employment" at bounding box center [487, 108] width 281 height 32
click at [746, 83] on label "Spouse" at bounding box center [763, 83] width 36 height 17
click at [753, 83] on input "Spouse" at bounding box center [757, 80] width 11 height 11
click at [445, 157] on input "text" at bounding box center [487, 171] width 281 height 32
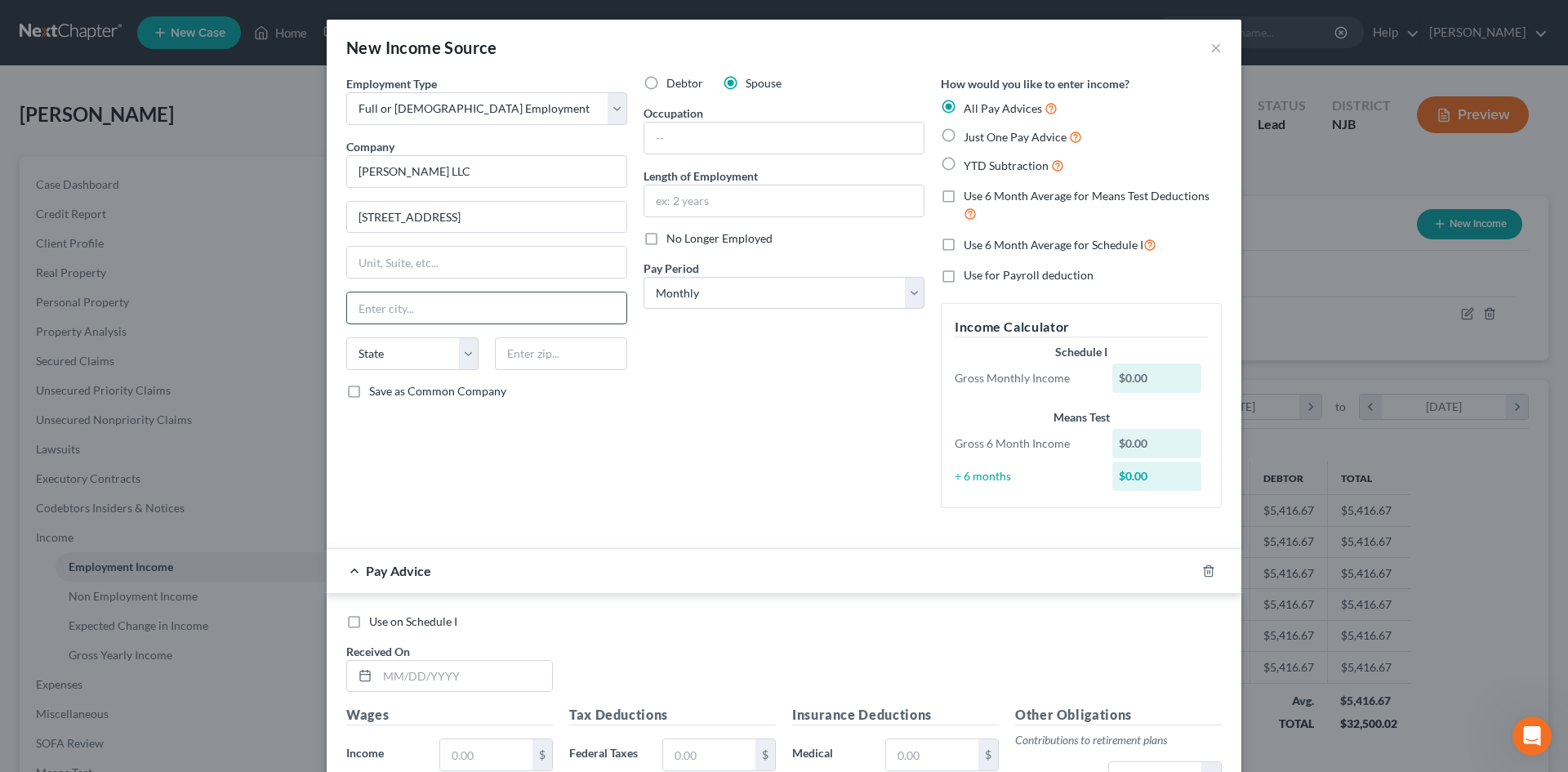
click at [455, 311] on input "text" at bounding box center [487, 308] width 279 height 31
click at [376, 383] on input "Save as Common Company" at bounding box center [381, 387] width 11 height 11
click at [734, 139] on input "text" at bounding box center [784, 139] width 279 height 31
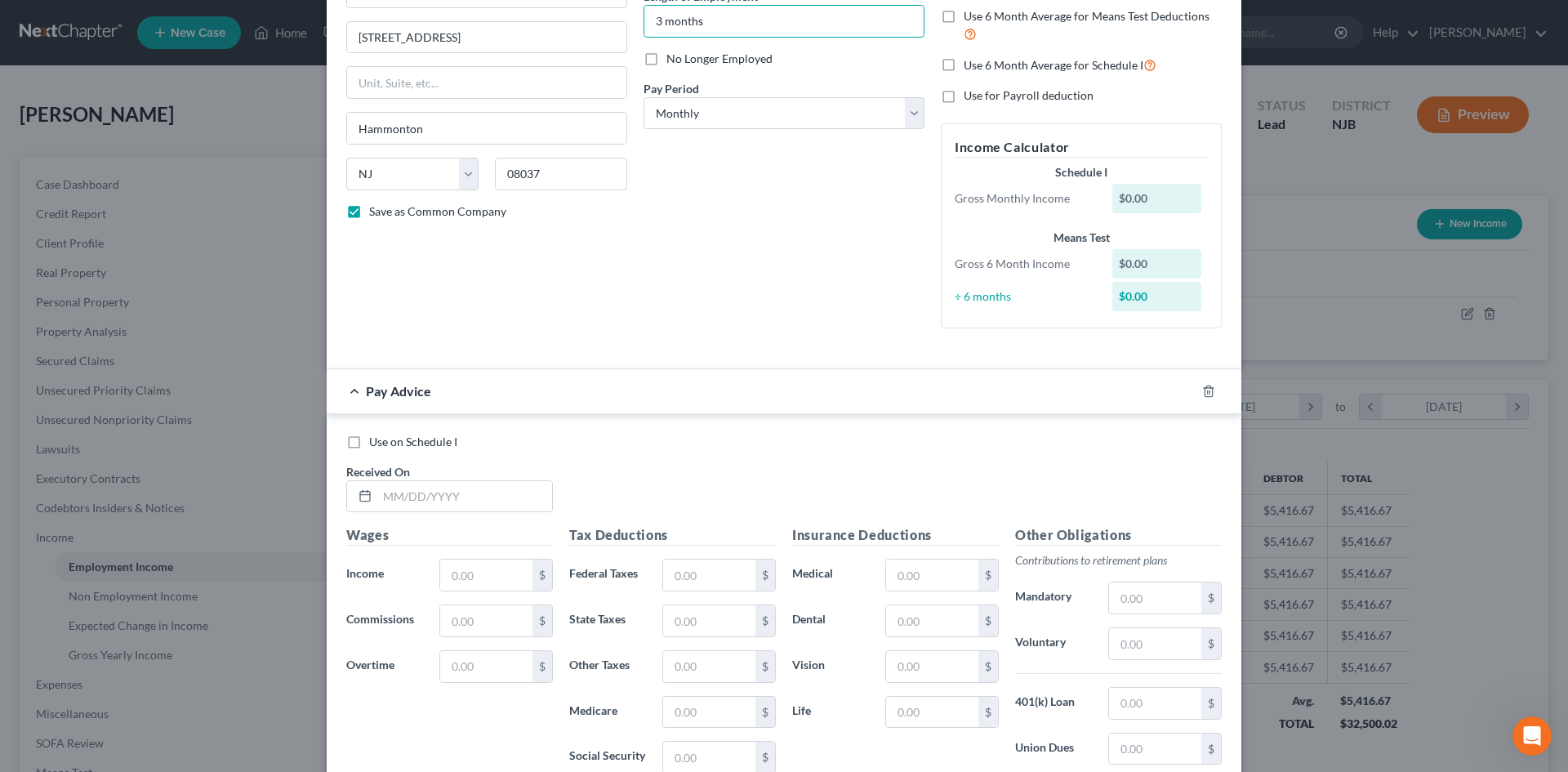
scroll to position [0, 0]
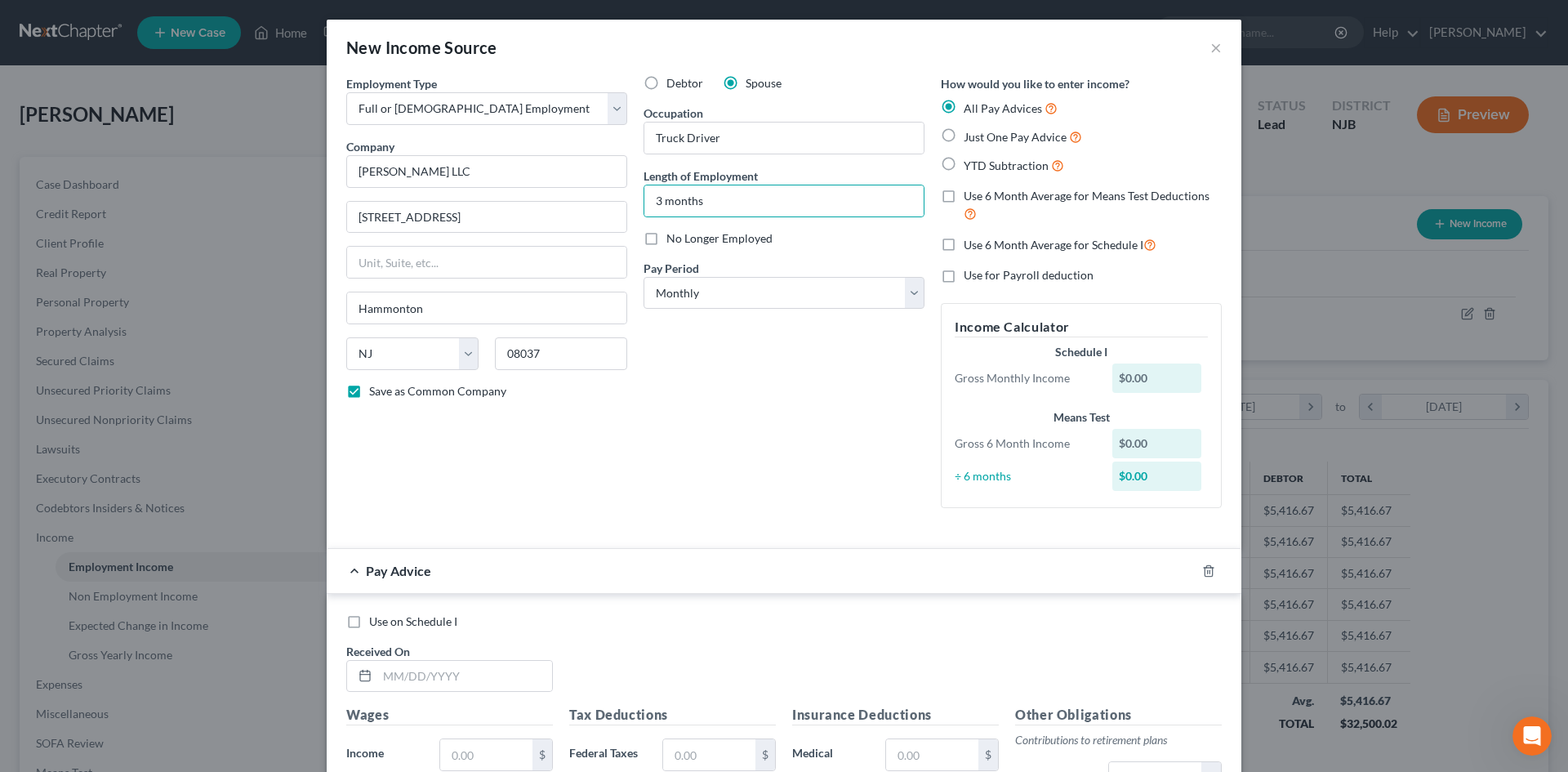
click at [964, 138] on label "Just One Pay Advice" at bounding box center [1023, 137] width 118 height 19
click at [970, 138] on input "Just One Pay Advice" at bounding box center [975, 133] width 11 height 11
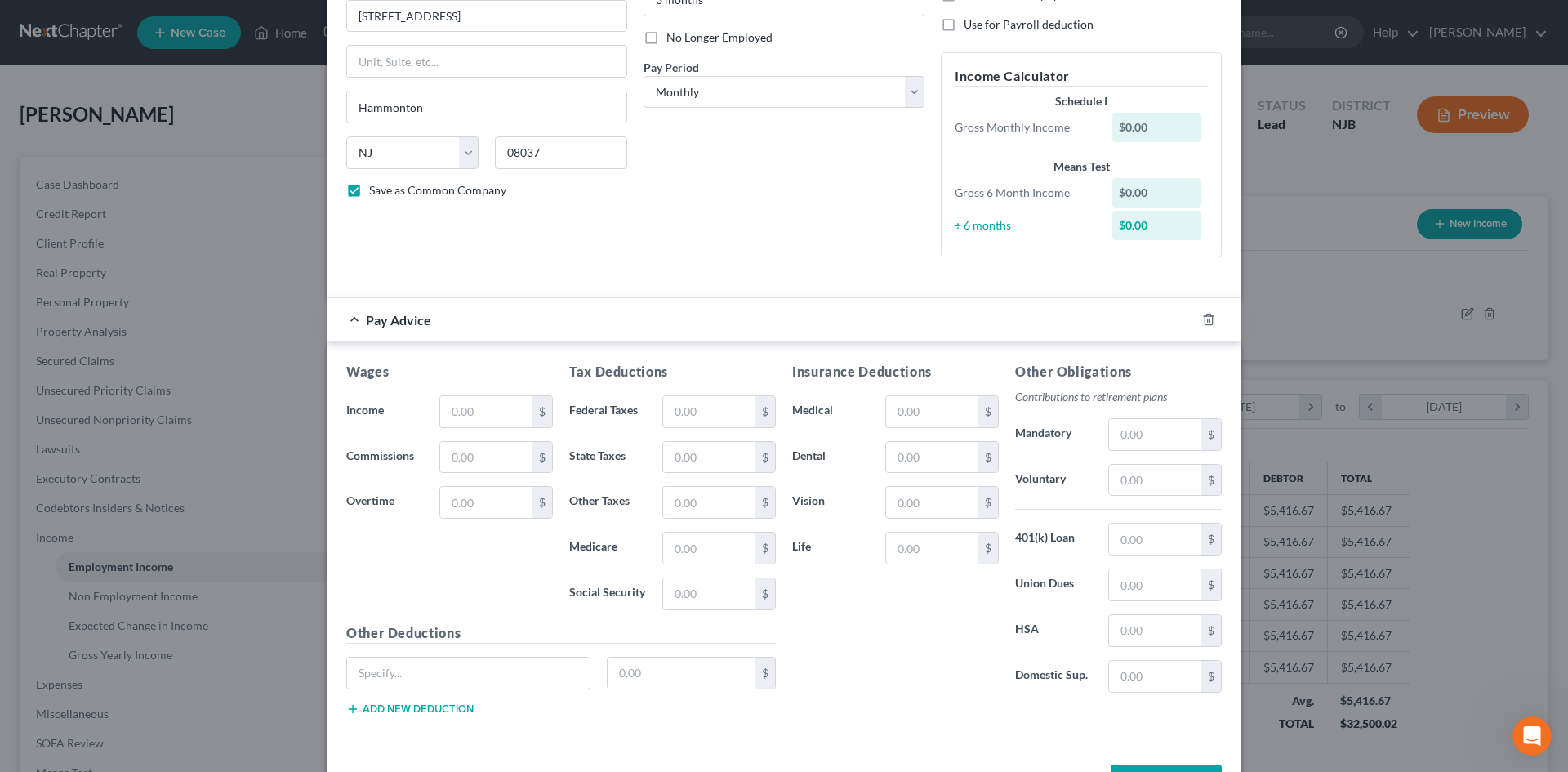
scroll to position [245, 0]
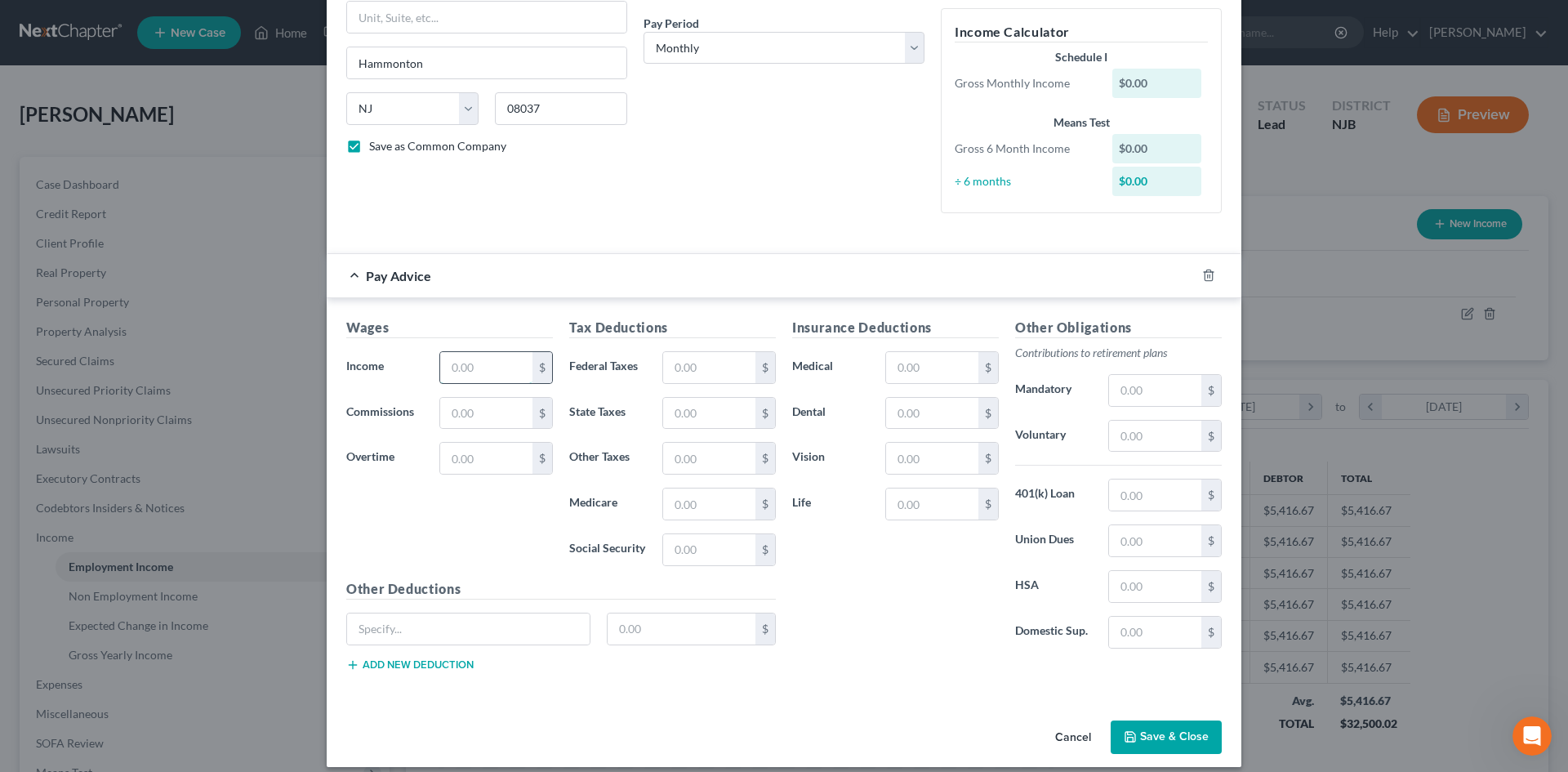
click at [479, 367] on input "text" at bounding box center [487, 368] width 92 height 31
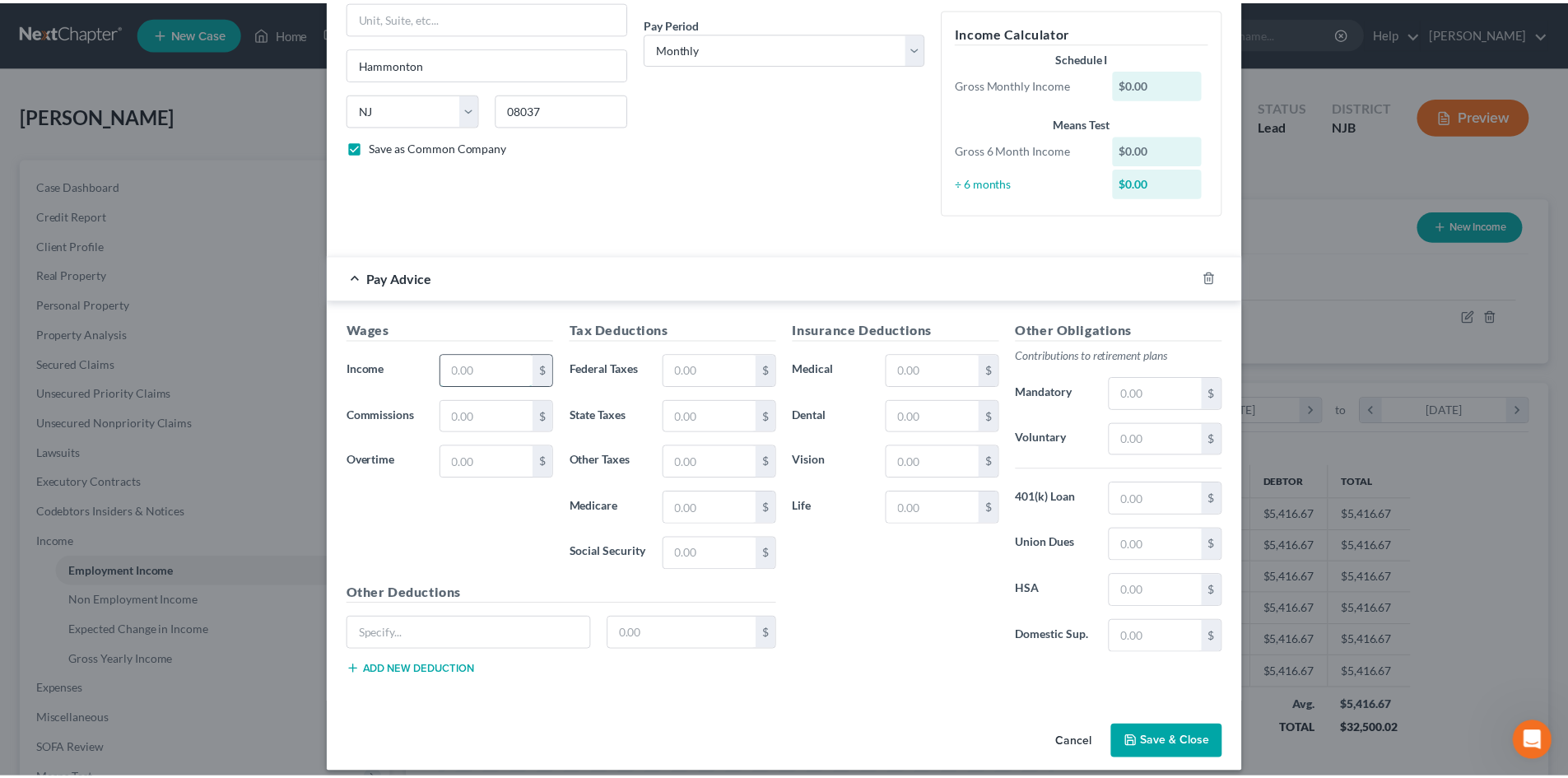
scroll to position [229, 0]
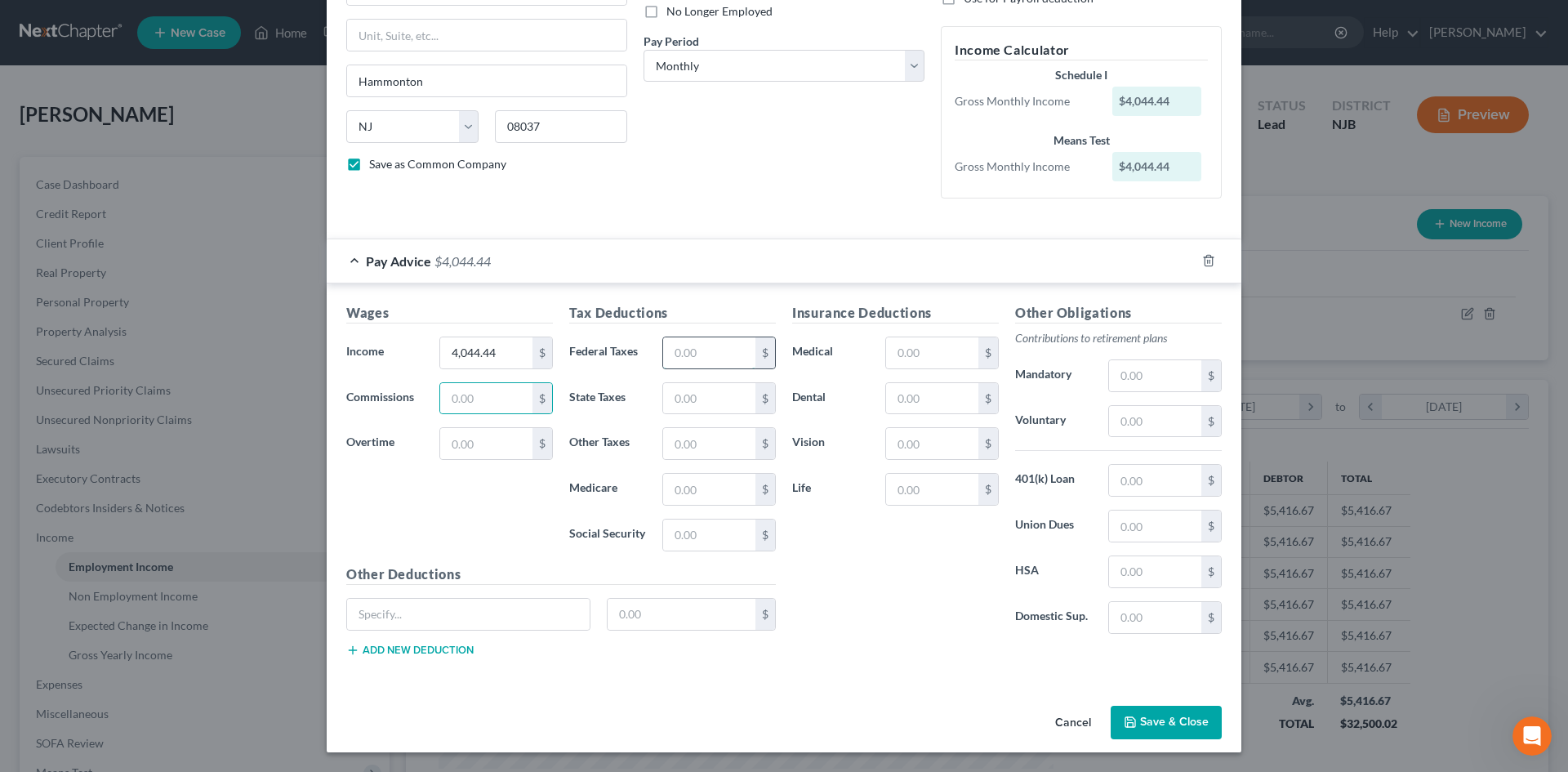
click at [704, 364] on input "text" at bounding box center [709, 353] width 92 height 31
click at [1144, 720] on button "Save & Close" at bounding box center [1166, 722] width 111 height 34
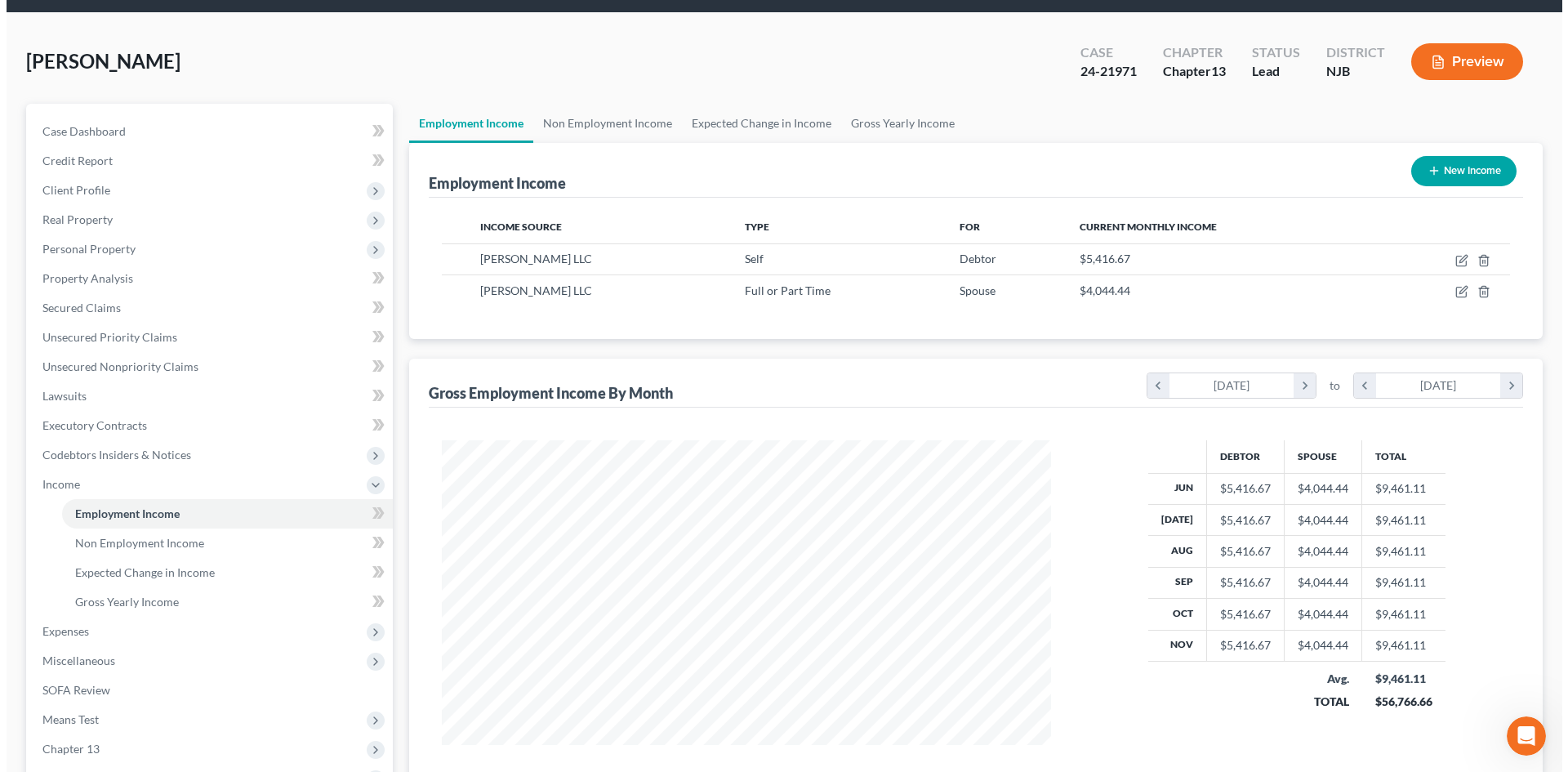
scroll to position [82, 0]
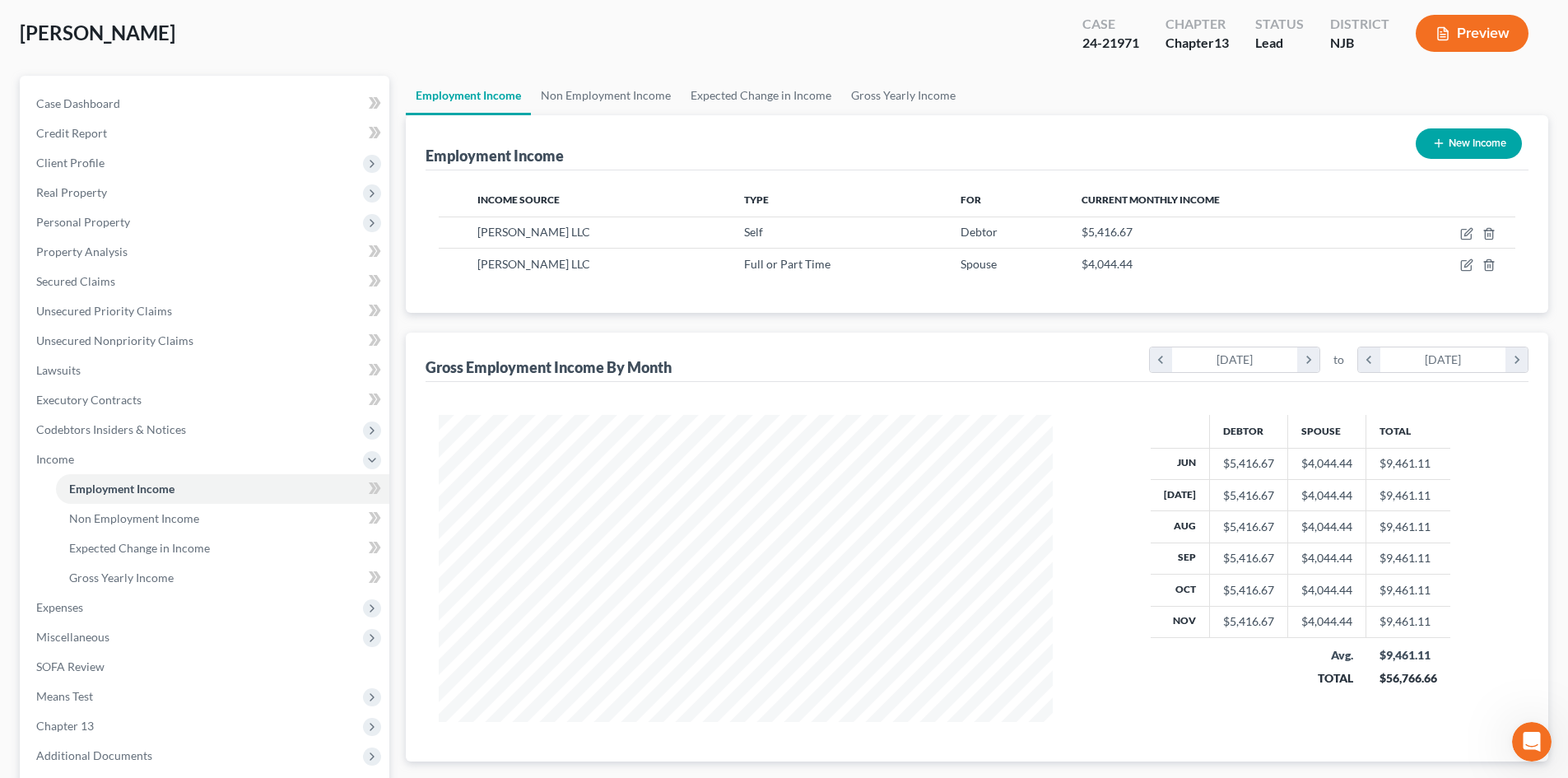
click at [1474, 29] on button "Preview" at bounding box center [1472, 33] width 113 height 37
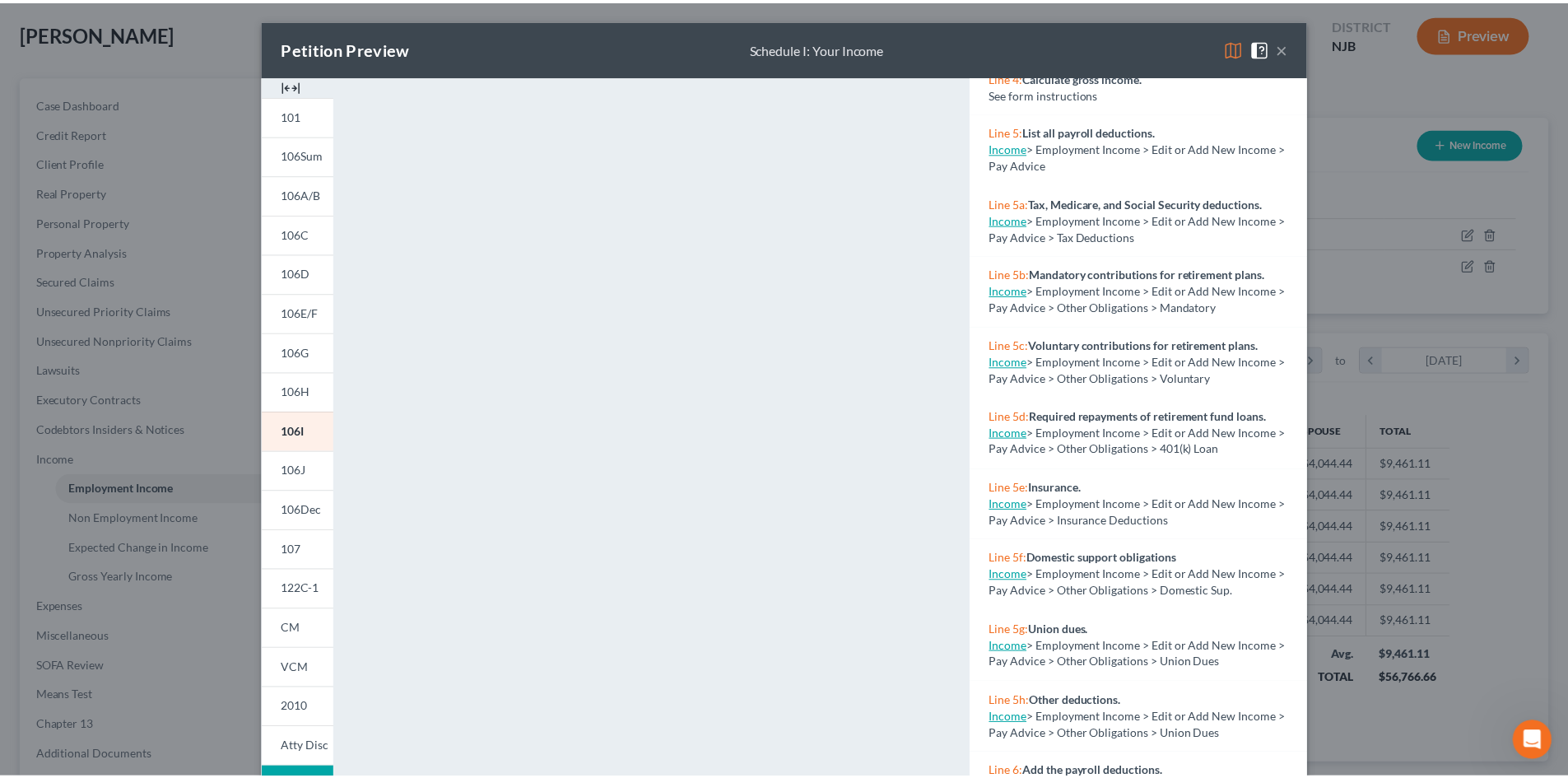
scroll to position [576, 0]
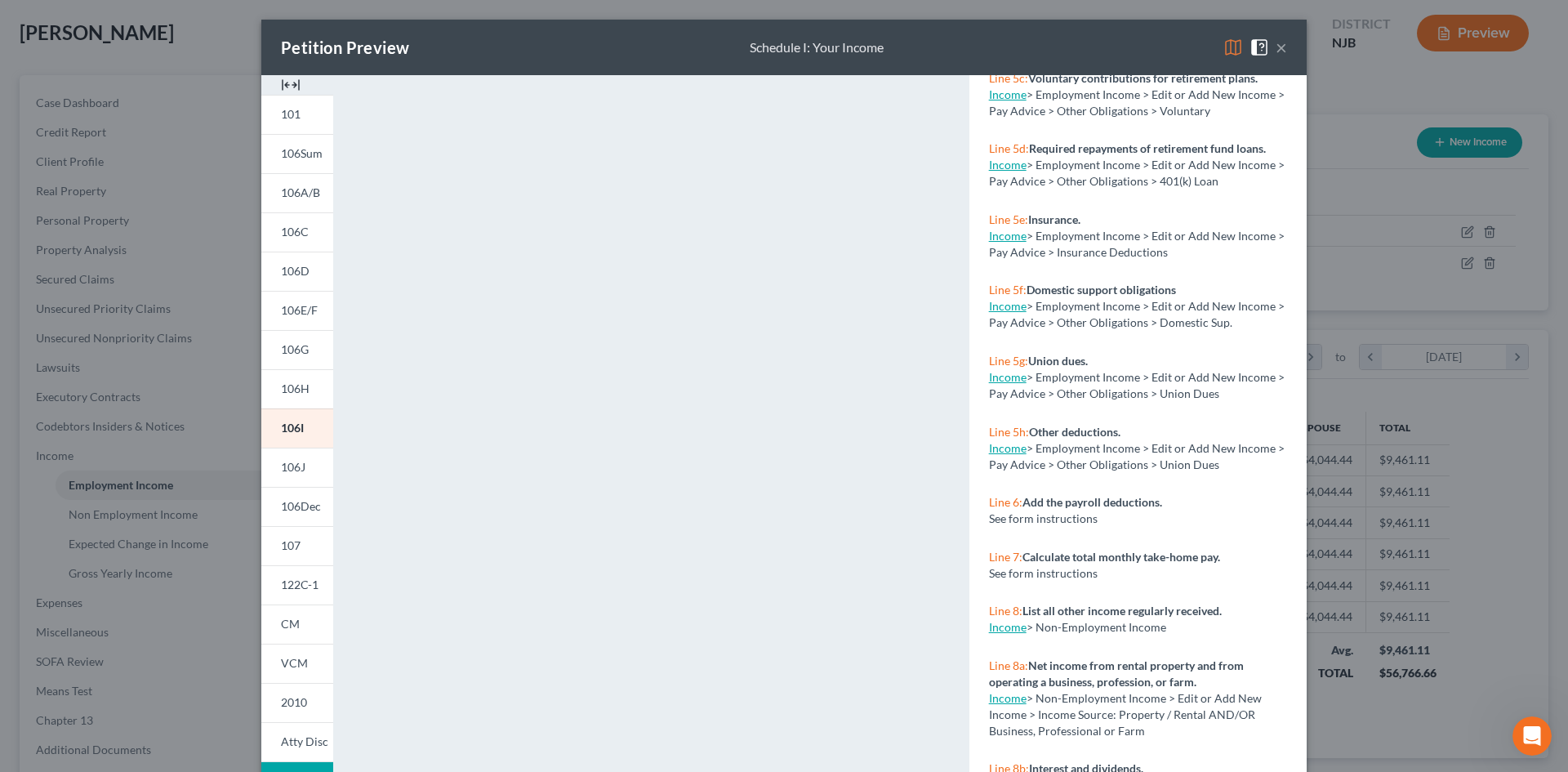
drag, startPoint x: 1273, startPoint y: 43, endPoint x: 1284, endPoint y: 65, distance: 24.6
click at [1276, 43] on button "×" at bounding box center [1282, 47] width 12 height 20
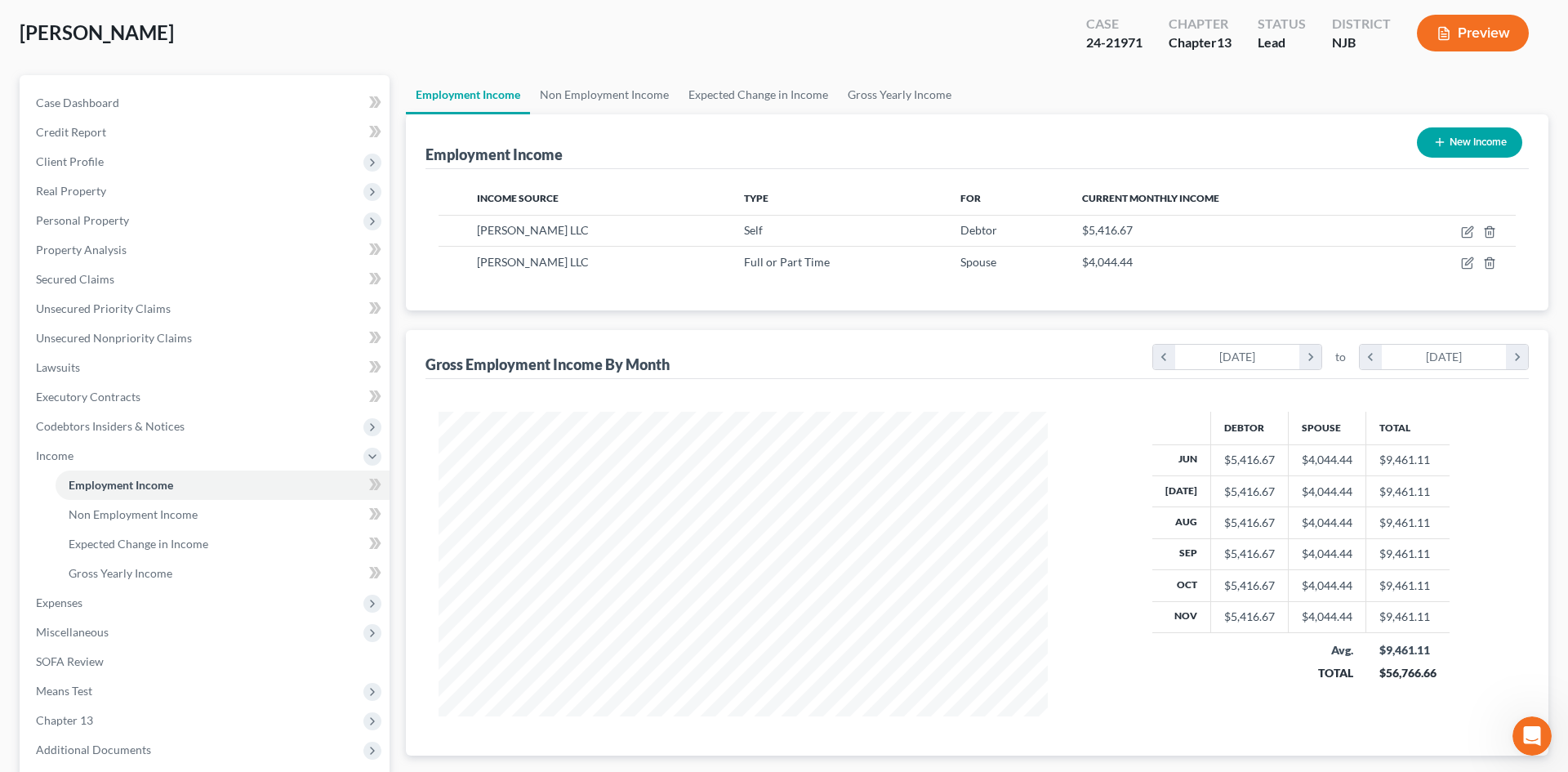
scroll to position [816330, 816200]
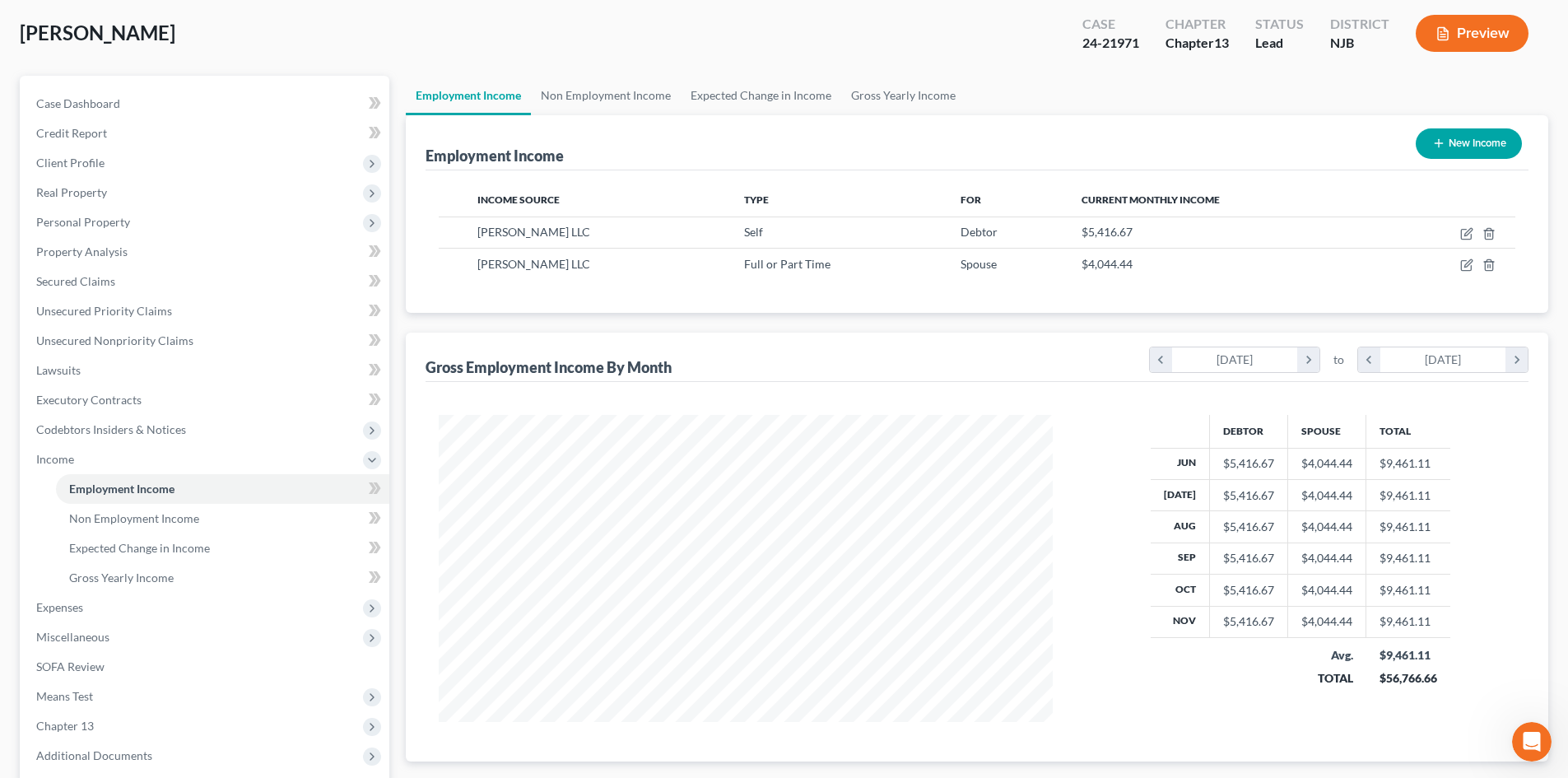
click at [1473, 140] on button "New Income" at bounding box center [1468, 144] width 106 height 31
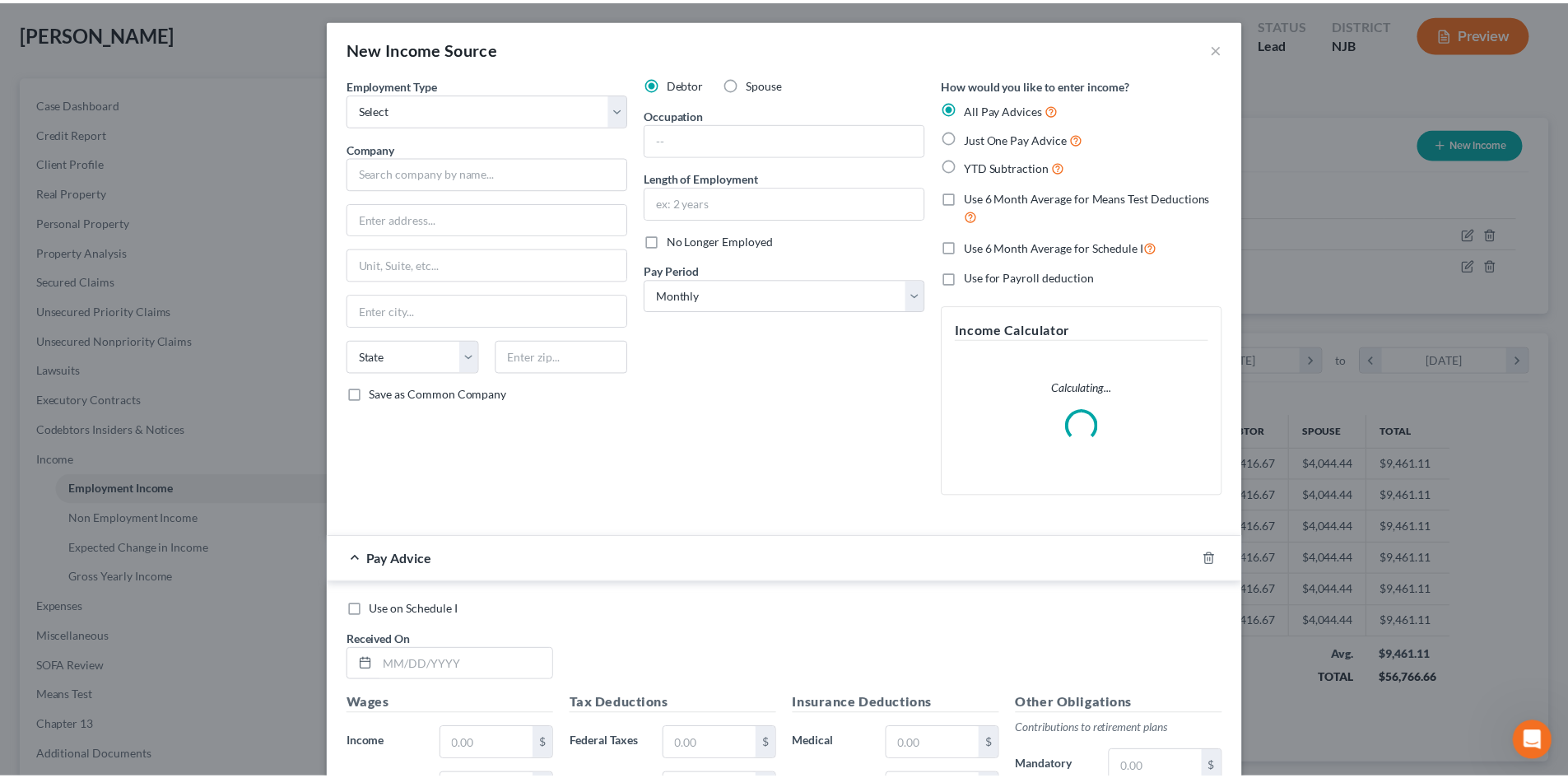
scroll to position [309, 652]
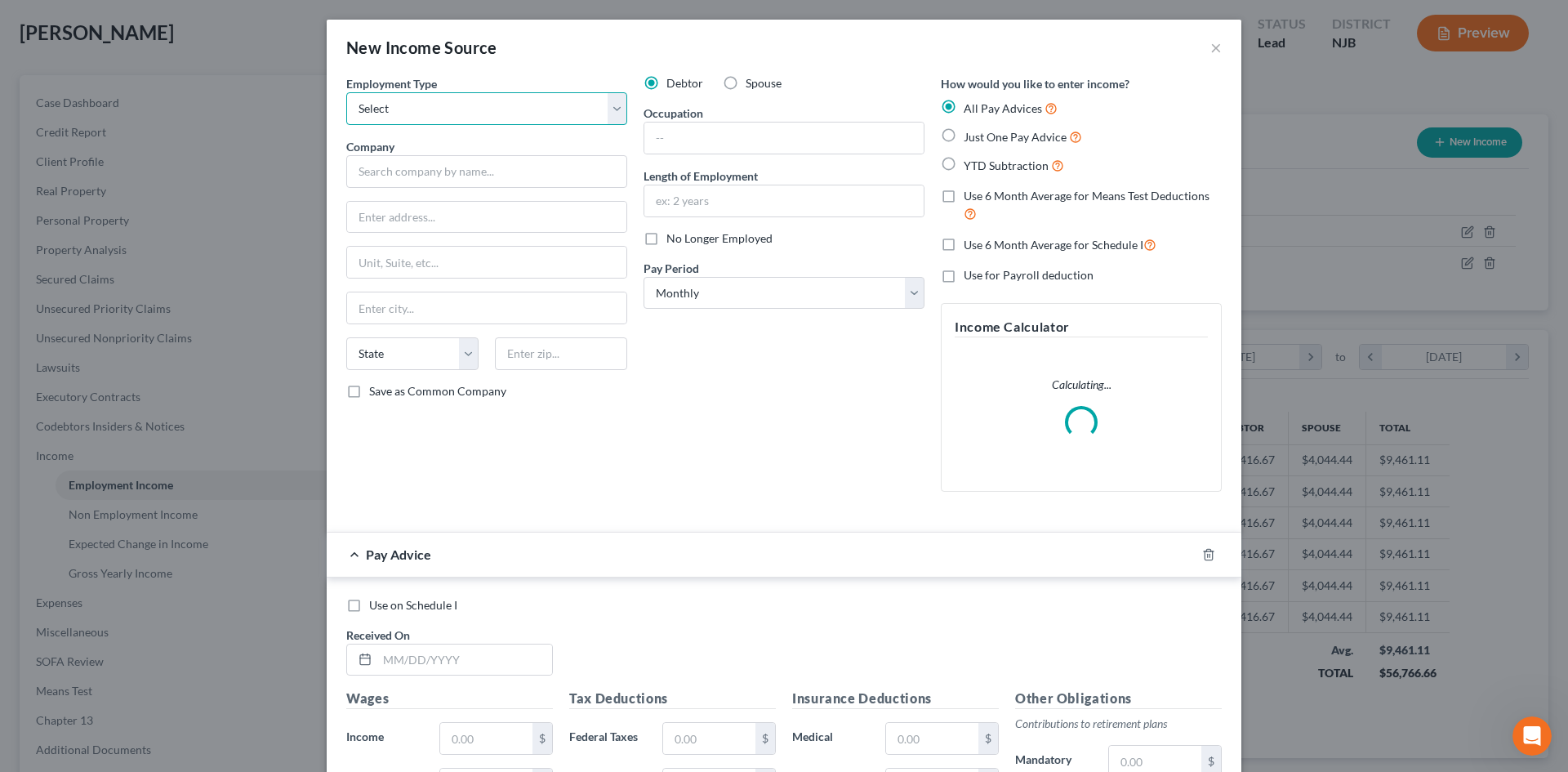
click at [606, 103] on select "Select Full or [DEMOGRAPHIC_DATA] Employment Self Employment" at bounding box center [487, 108] width 281 height 32
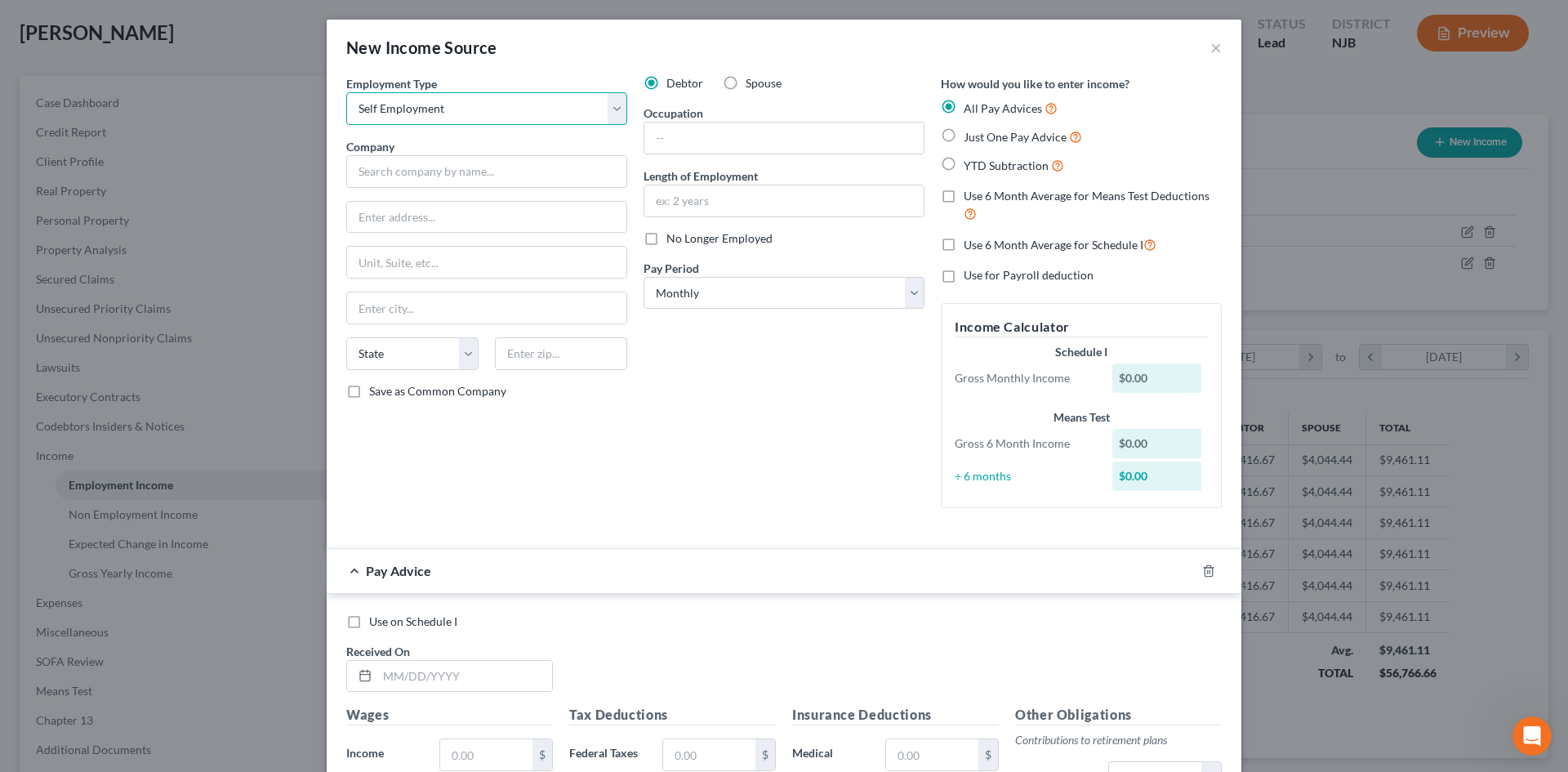
click at [346, 92] on select "Select Full or [DEMOGRAPHIC_DATA] Employment Self Employment" at bounding box center [487, 108] width 281 height 32
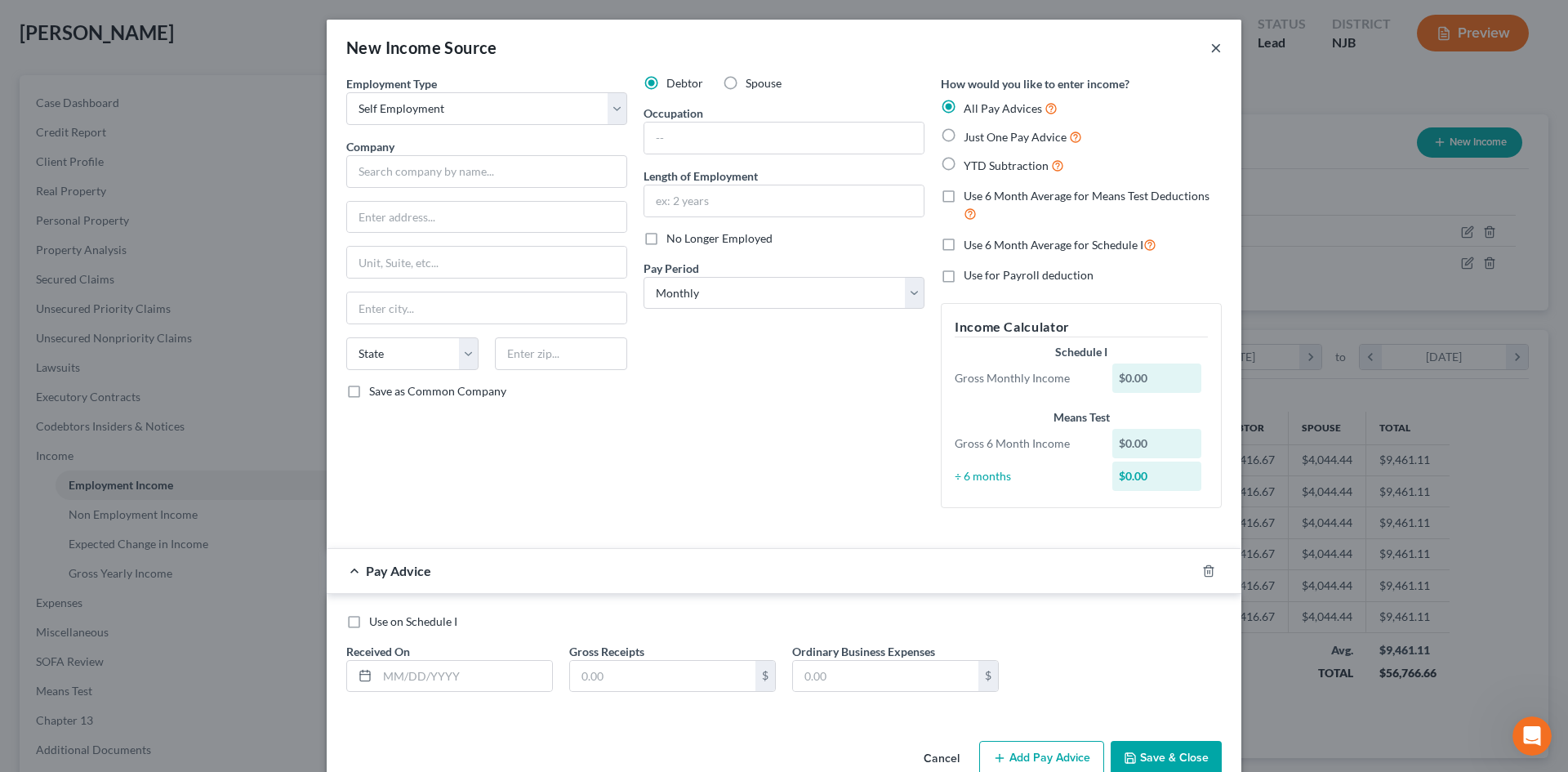
click at [1211, 49] on button "×" at bounding box center [1217, 47] width 12 height 20
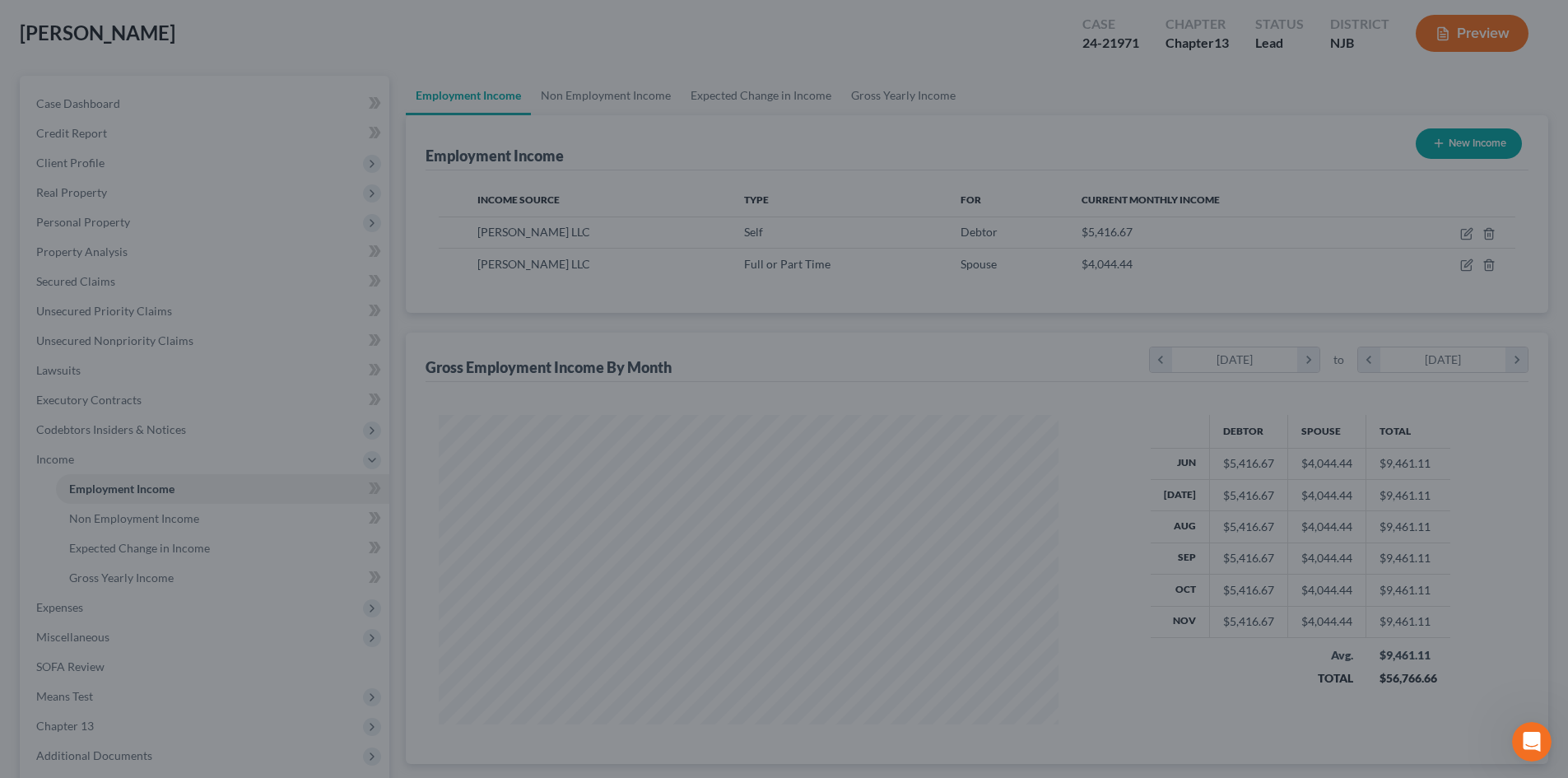
scroll to position [822674, 822391]
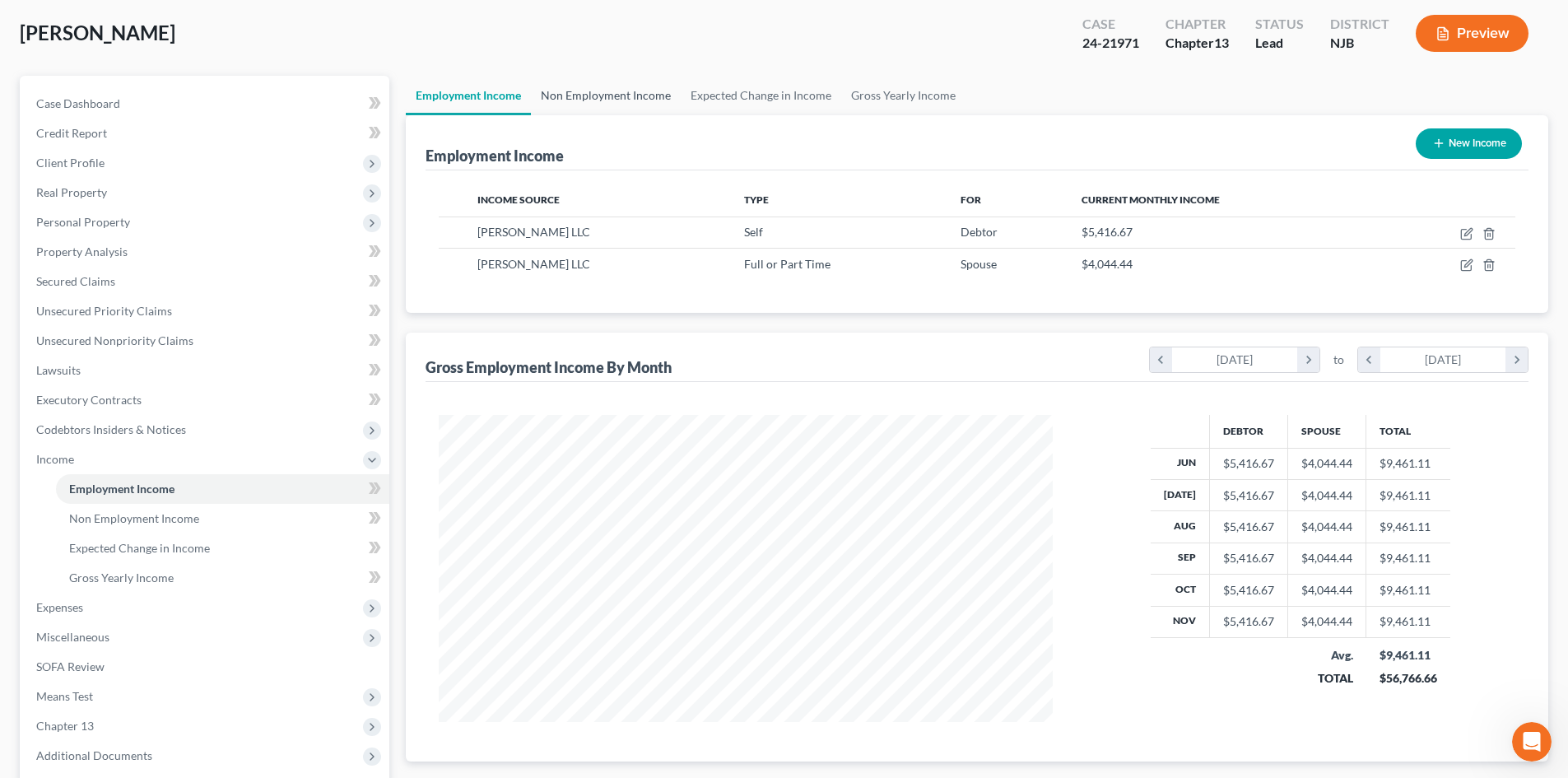
click at [624, 101] on link "Non Employment Income" at bounding box center [606, 95] width 150 height 40
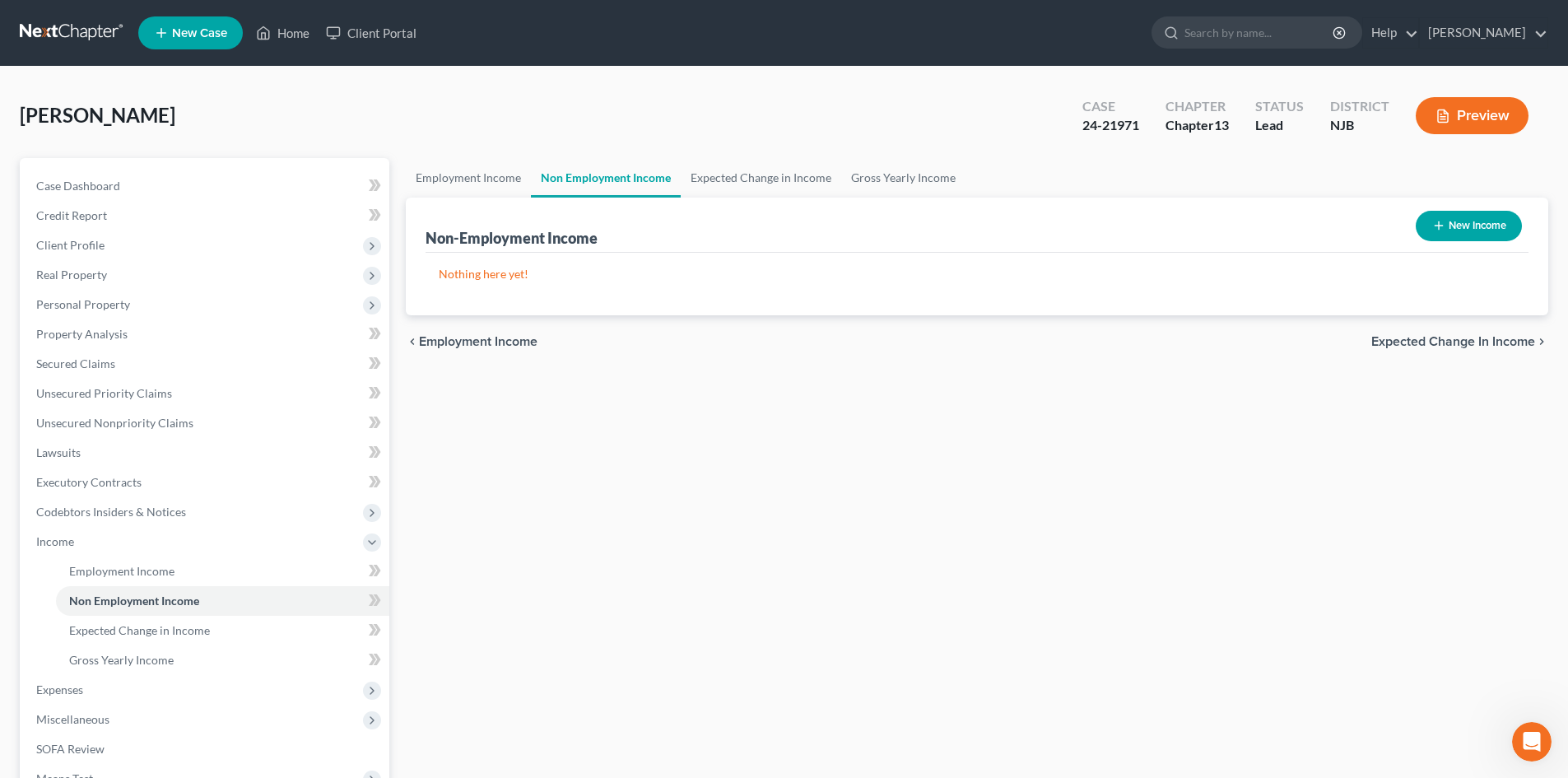
click at [1468, 231] on button "New Income" at bounding box center [1468, 226] width 106 height 31
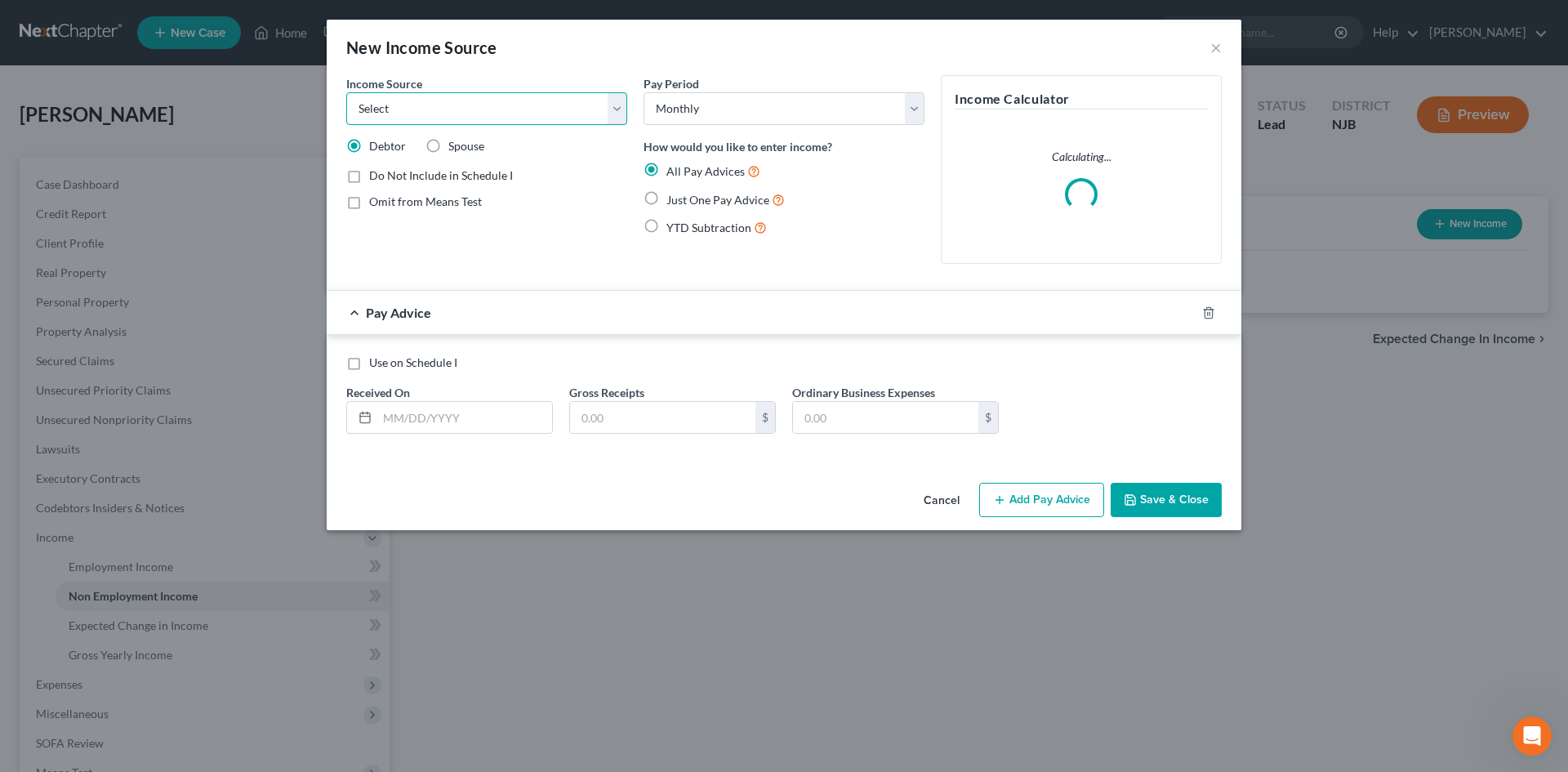
click at [489, 114] on select "Select Unemployment Disability (from employer) Pension Retirement Social Securi…" at bounding box center [487, 108] width 281 height 32
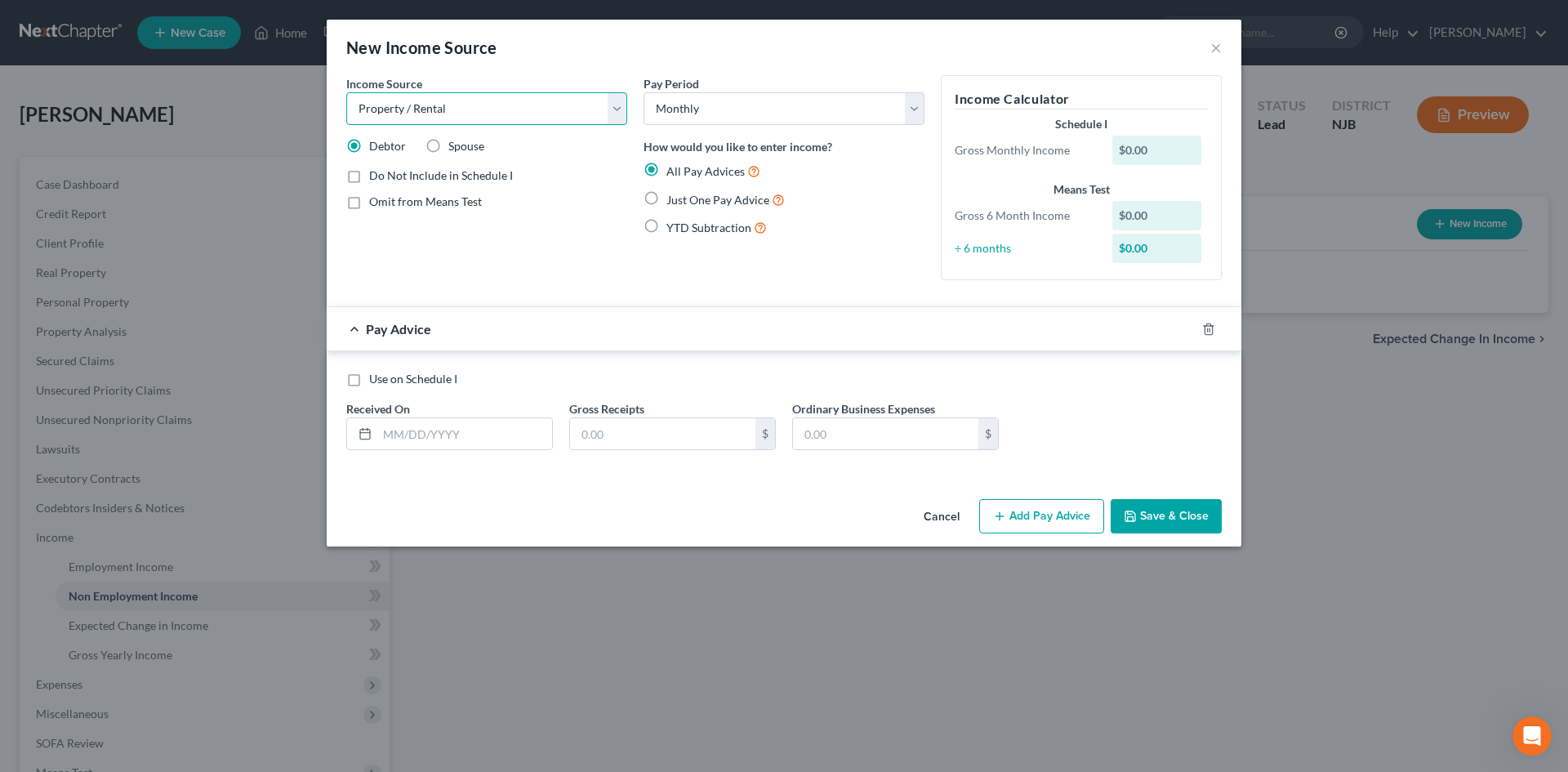
click at [346, 92] on select "Select Unemployment Disability (from employer) Pension Retirement Social Securi…" at bounding box center [487, 108] width 281 height 32
drag, startPoint x: 654, startPoint y: 202, endPoint x: 673, endPoint y: 314, distance: 113.6
click at [667, 202] on label "Just One Pay Advice" at bounding box center [726, 199] width 118 height 19
click at [673, 201] on input "Just One Pay Advice" at bounding box center [678, 195] width 11 height 11
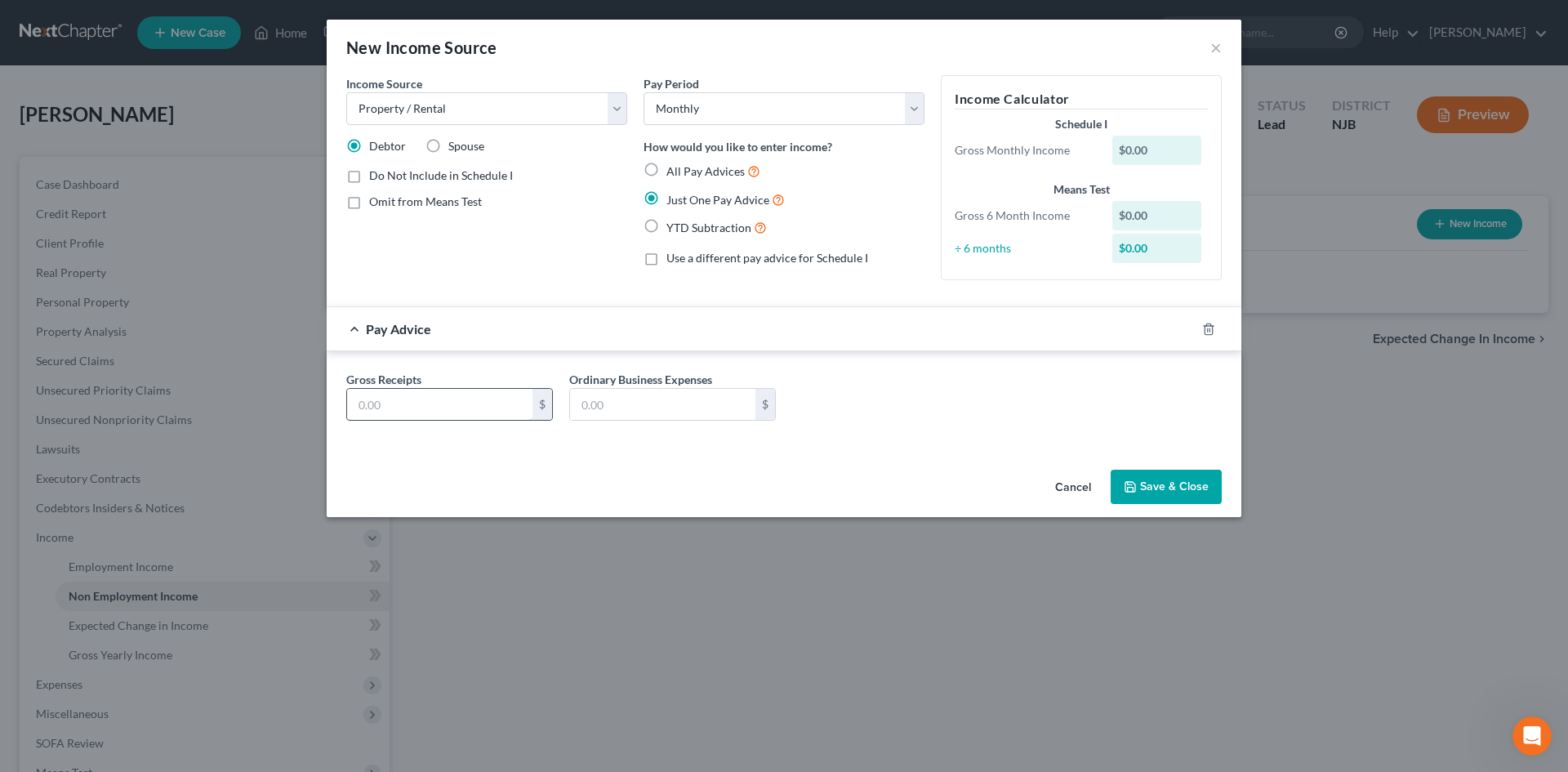
click at [455, 390] on input "text" at bounding box center [440, 404] width 185 height 31
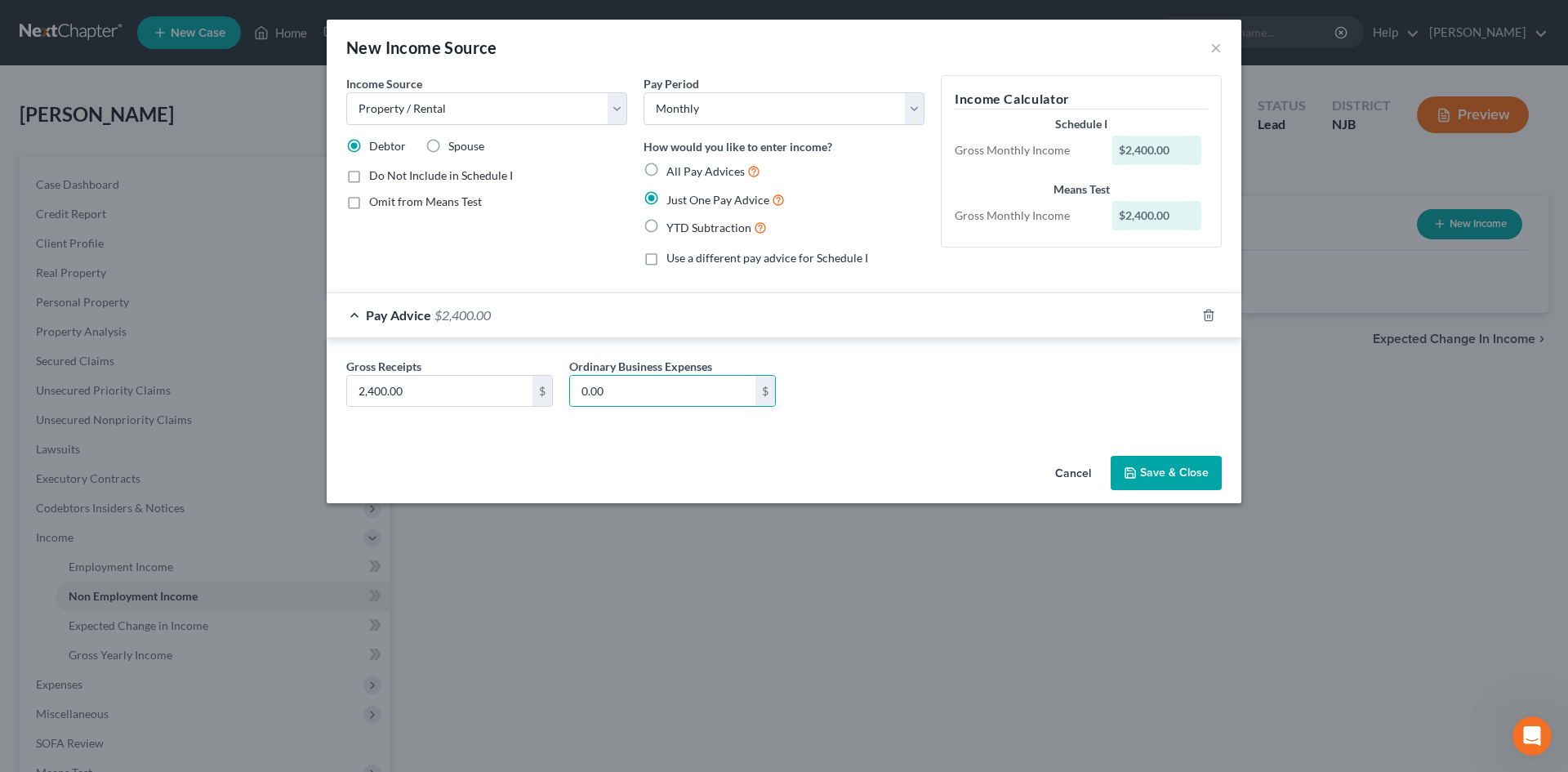
click at [1174, 469] on button "Save & Close" at bounding box center [1166, 472] width 111 height 34
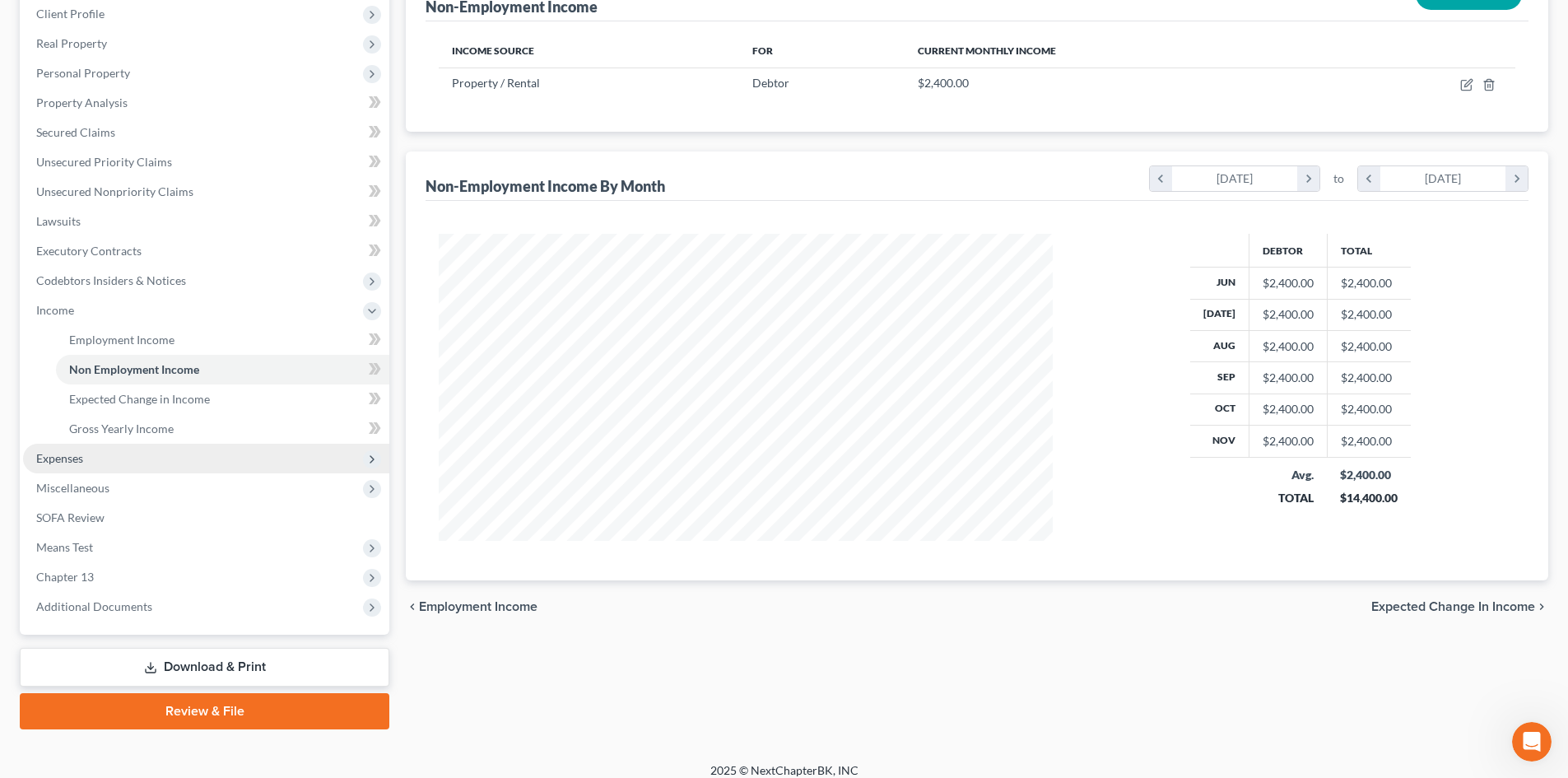
scroll to position [245, 0]
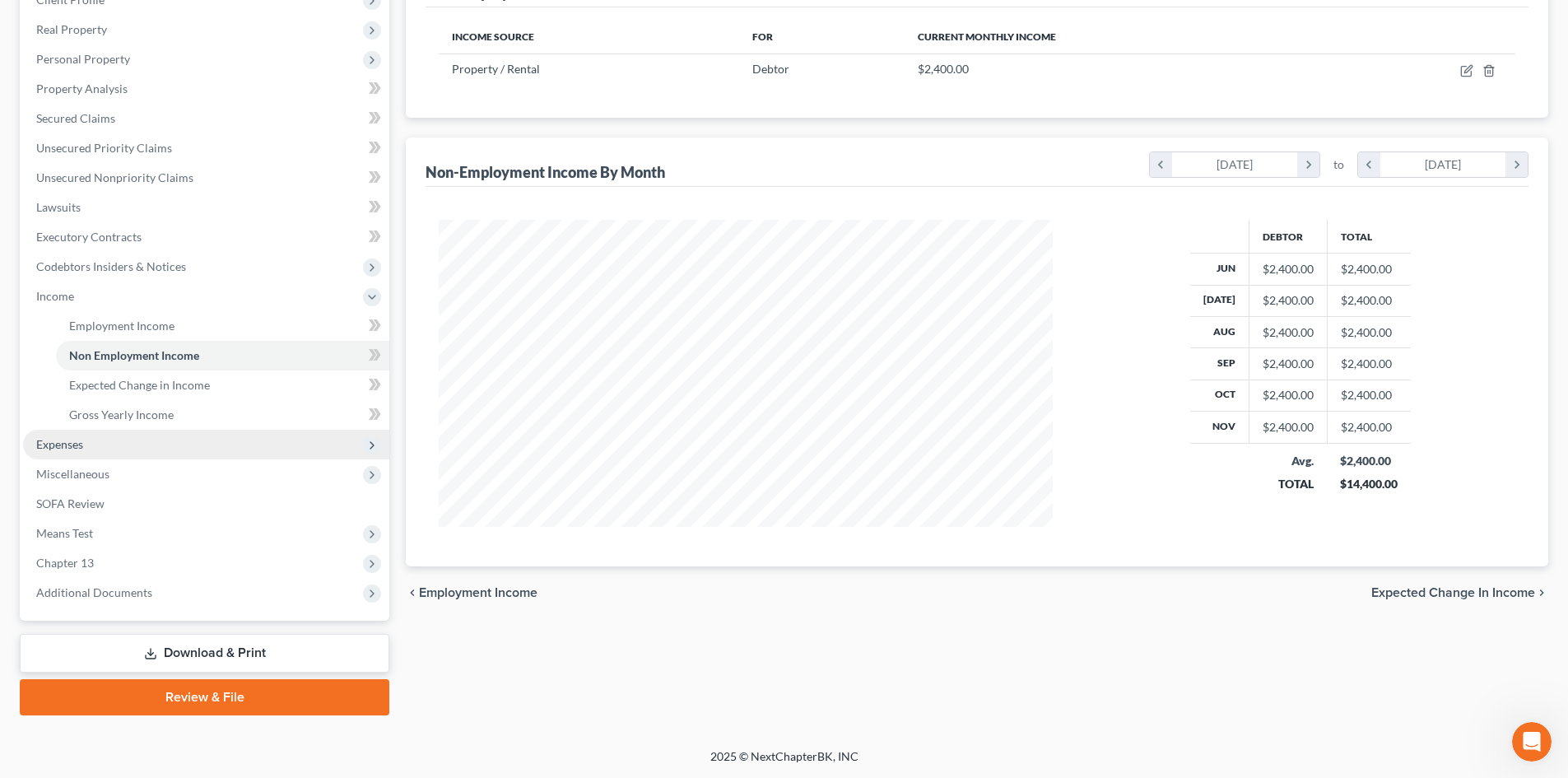
click at [56, 448] on span "Expenses" at bounding box center [59, 444] width 47 height 14
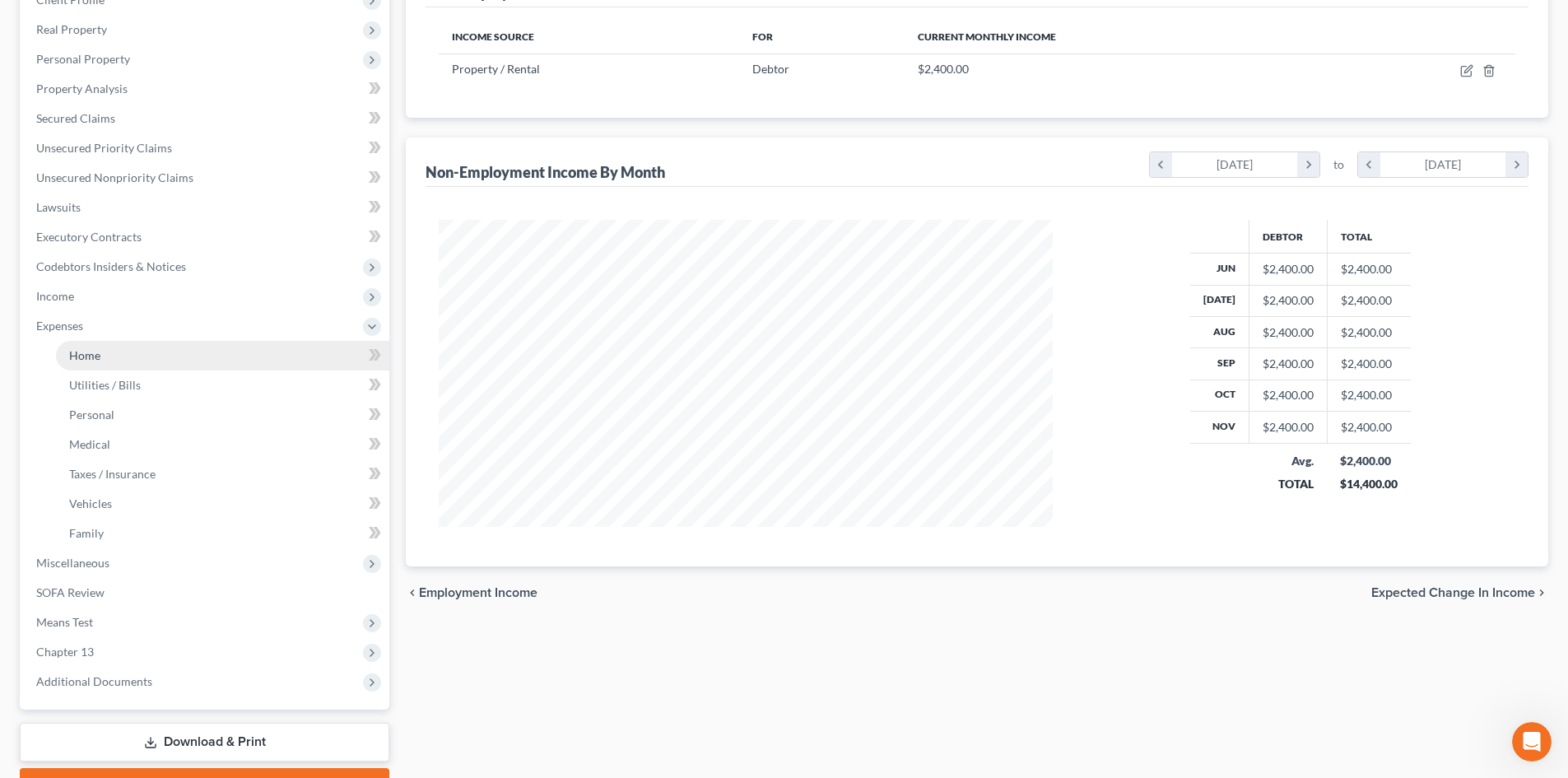
click at [92, 356] on span "Home" at bounding box center [85, 355] width 32 height 14
click at [104, 345] on link "Home" at bounding box center [222, 356] width 333 height 30
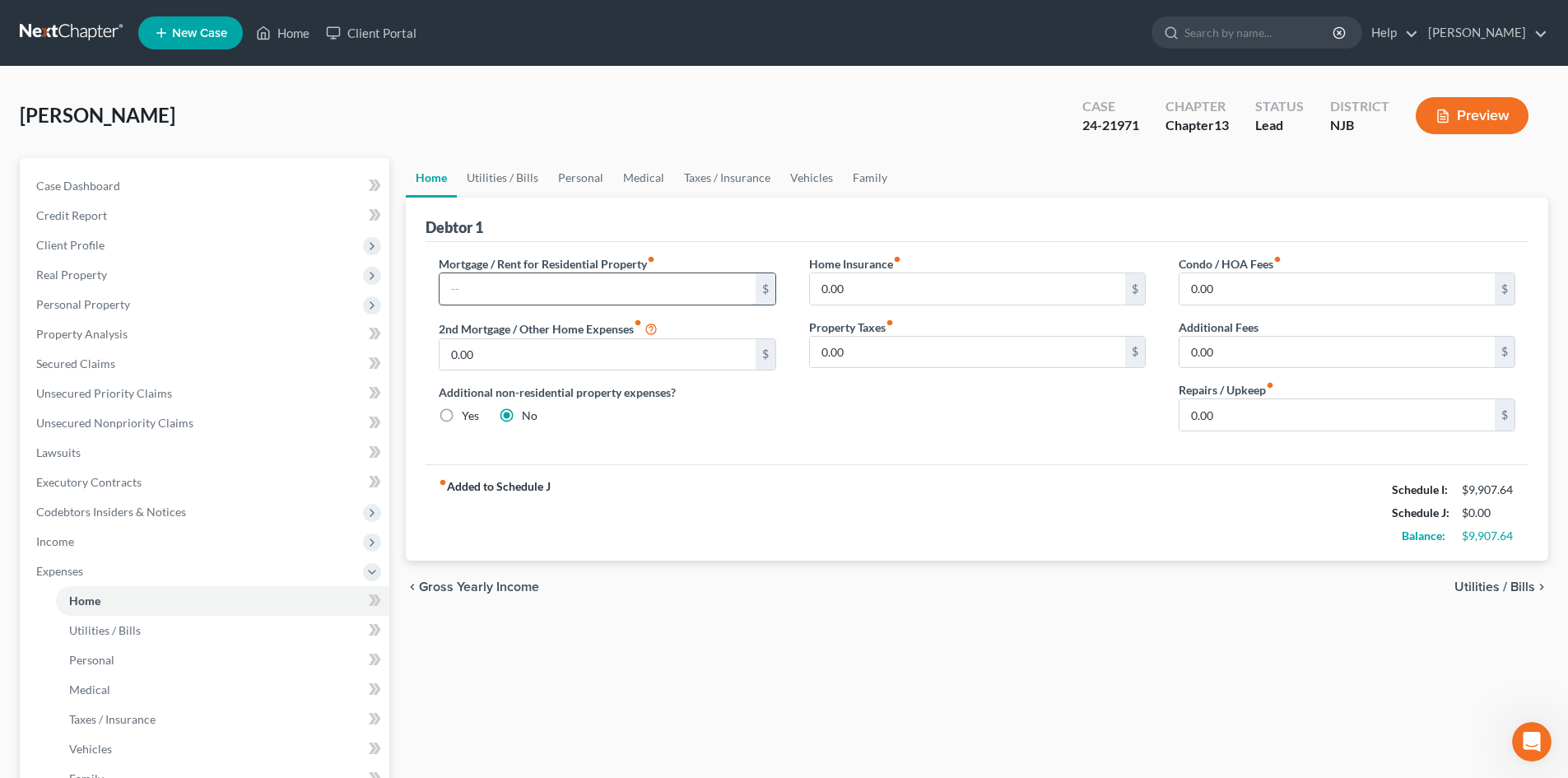
click at [551, 294] on input "text" at bounding box center [597, 289] width 315 height 32
click at [1191, 410] on input "0.00" at bounding box center [1337, 415] width 315 height 32
click at [1497, 580] on span "Utilities / Bills" at bounding box center [1494, 586] width 80 height 13
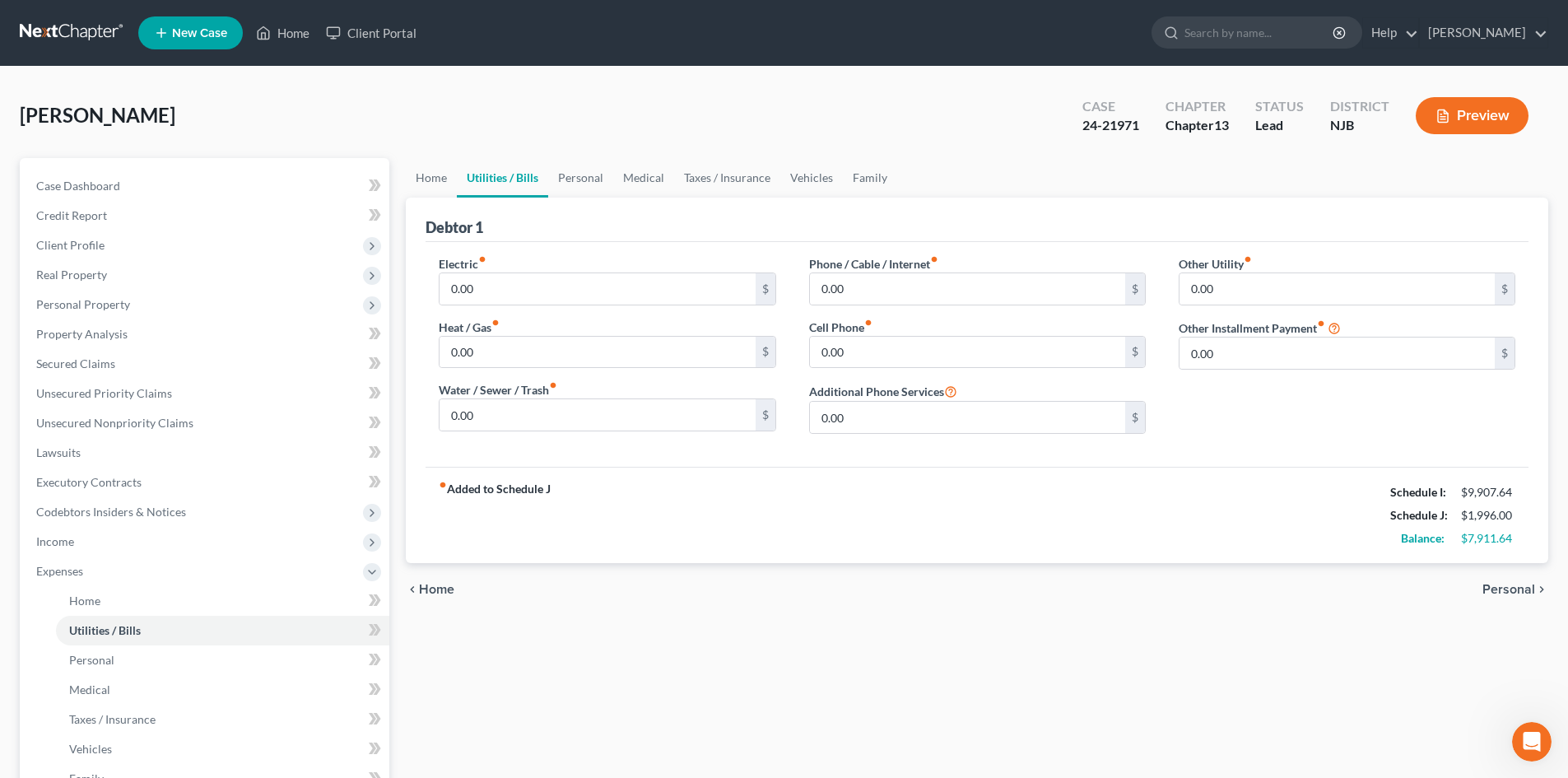
click at [449, 585] on span "Home" at bounding box center [437, 589] width 36 height 13
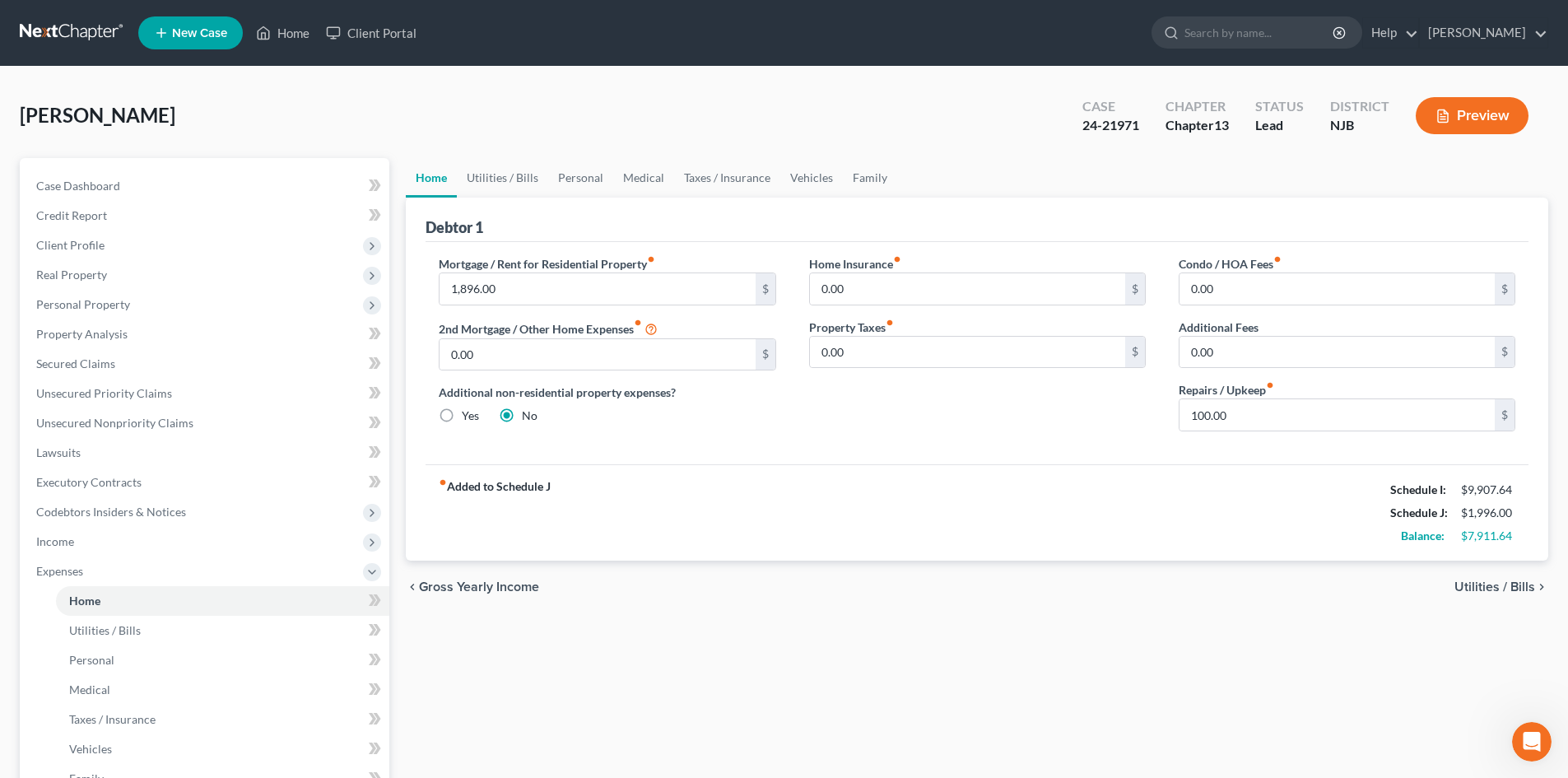
click at [1499, 588] on span "Utilities / Bills" at bounding box center [1494, 586] width 80 height 13
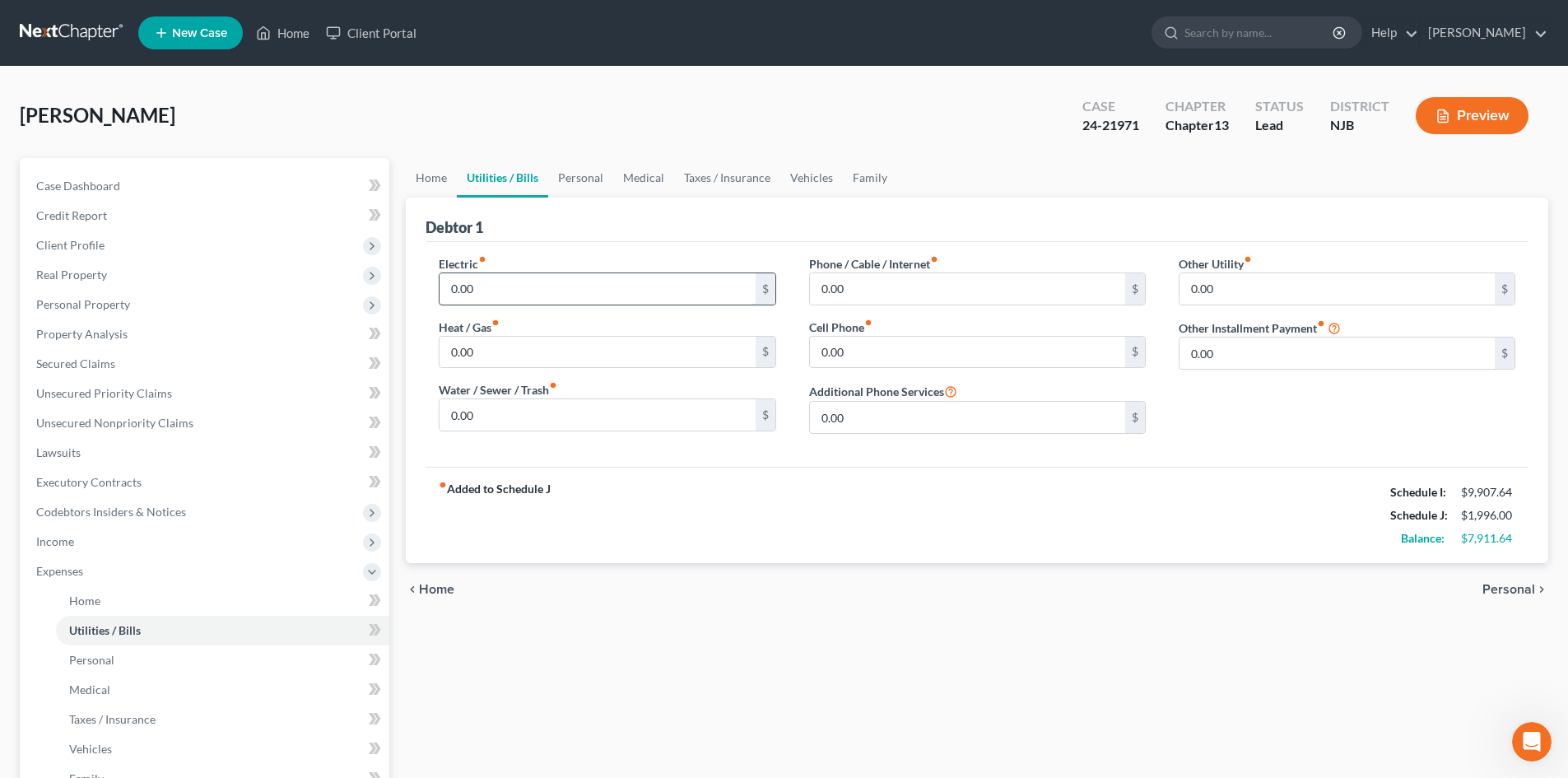
click at [450, 288] on input "0.00" at bounding box center [597, 289] width 315 height 32
click at [821, 288] on input "0.00" at bounding box center [967, 289] width 315 height 32
drag, startPoint x: 1187, startPoint y: 279, endPoint x: 1211, endPoint y: 296, distance: 29.4
click at [1186, 279] on input "0.00" at bounding box center [1337, 289] width 315 height 32
click at [1279, 341] on input "text" at bounding box center [1347, 335] width 335 height 32
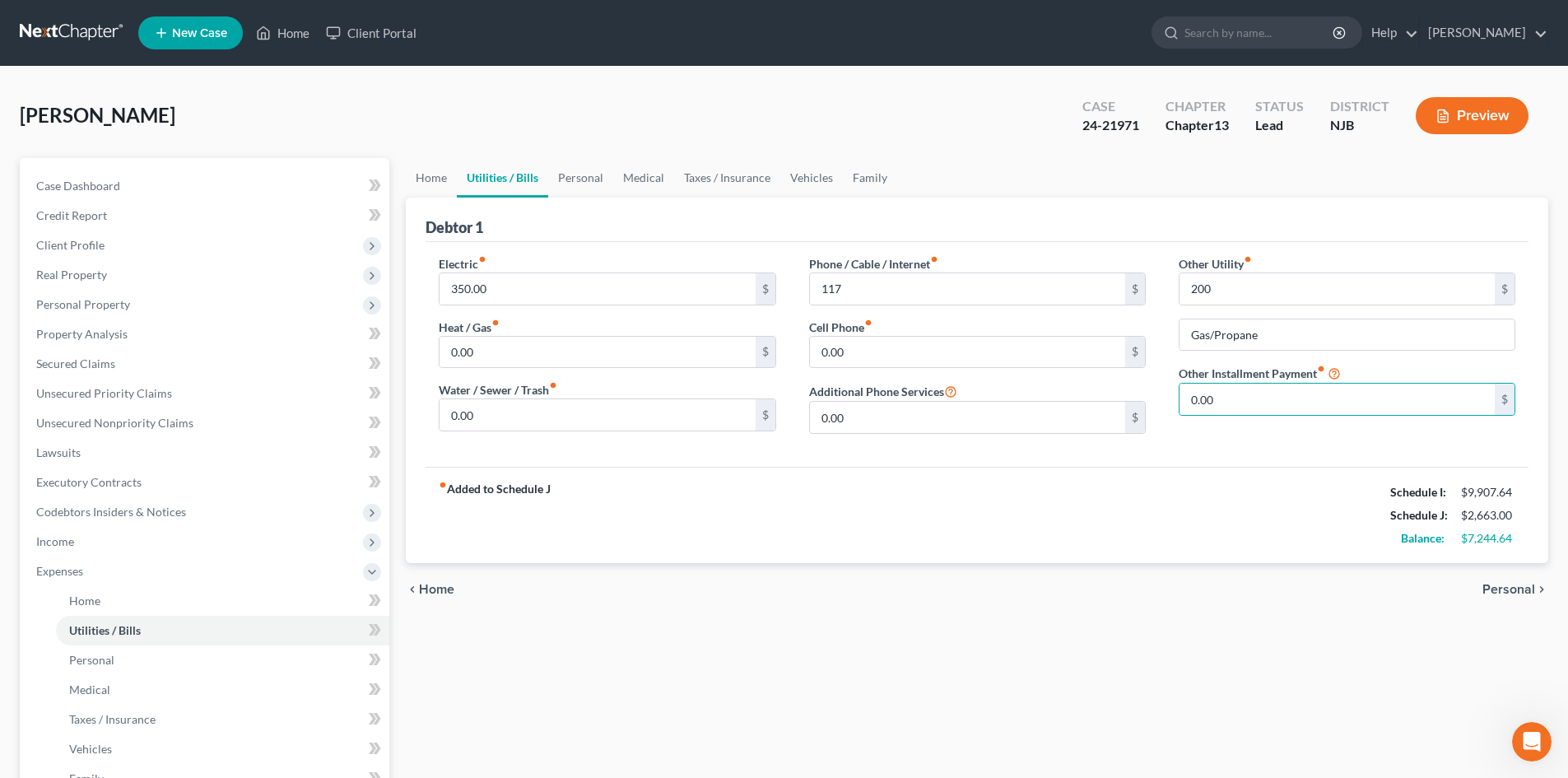
click at [1524, 595] on span "Personal" at bounding box center [1509, 589] width 53 height 13
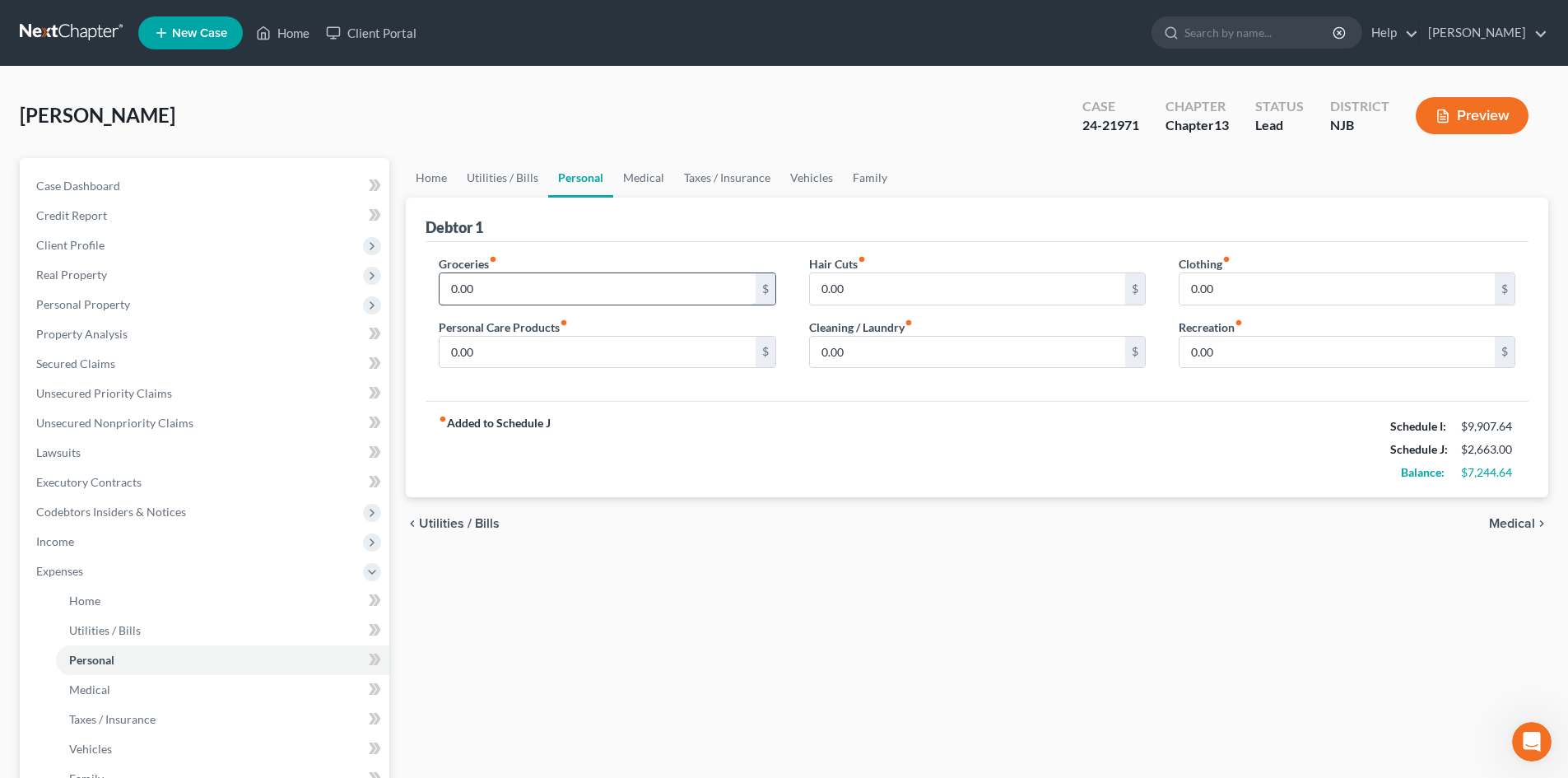
click at [444, 289] on input "0.00" at bounding box center [597, 289] width 315 height 32
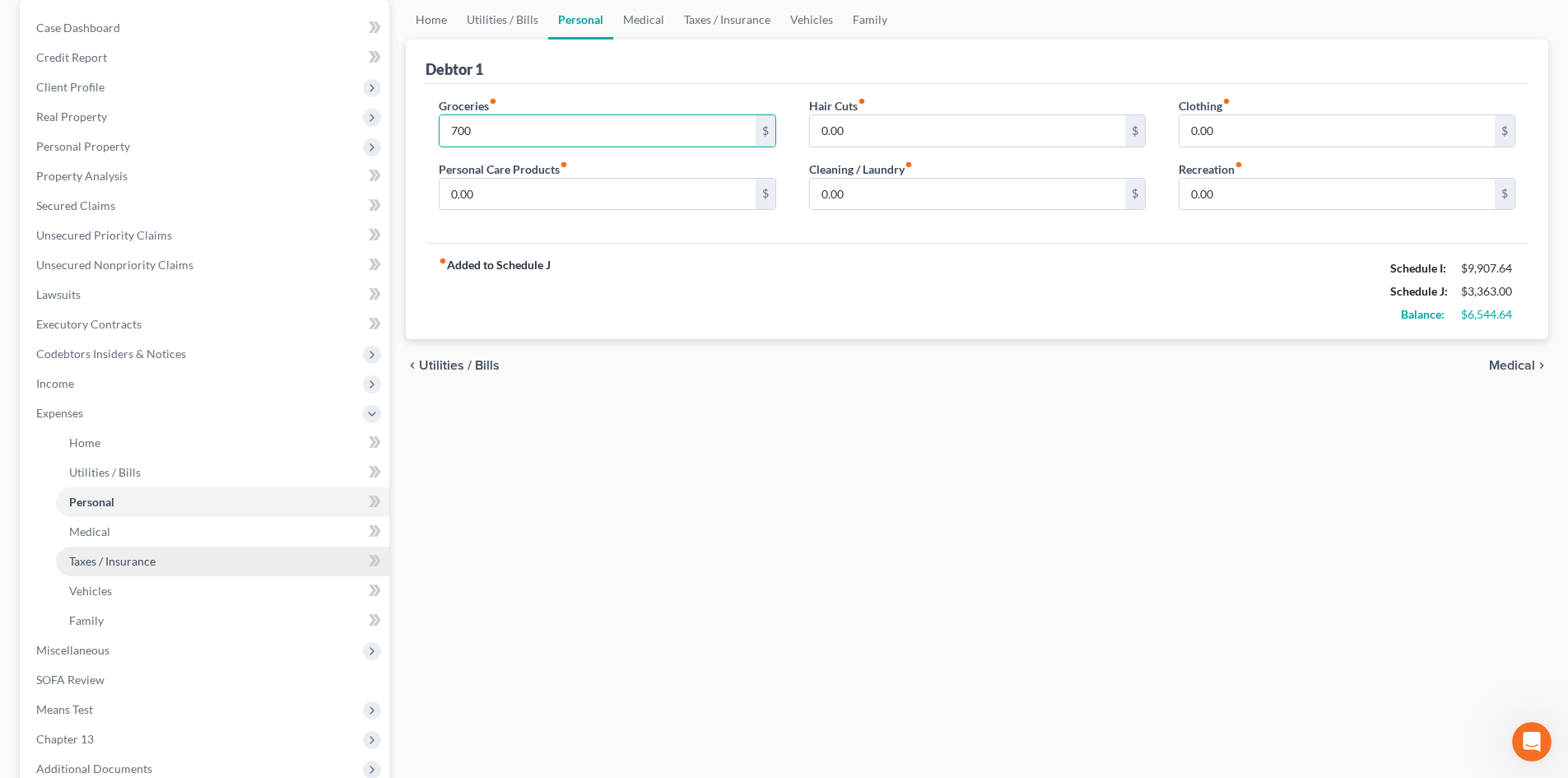
scroll to position [165, 0]
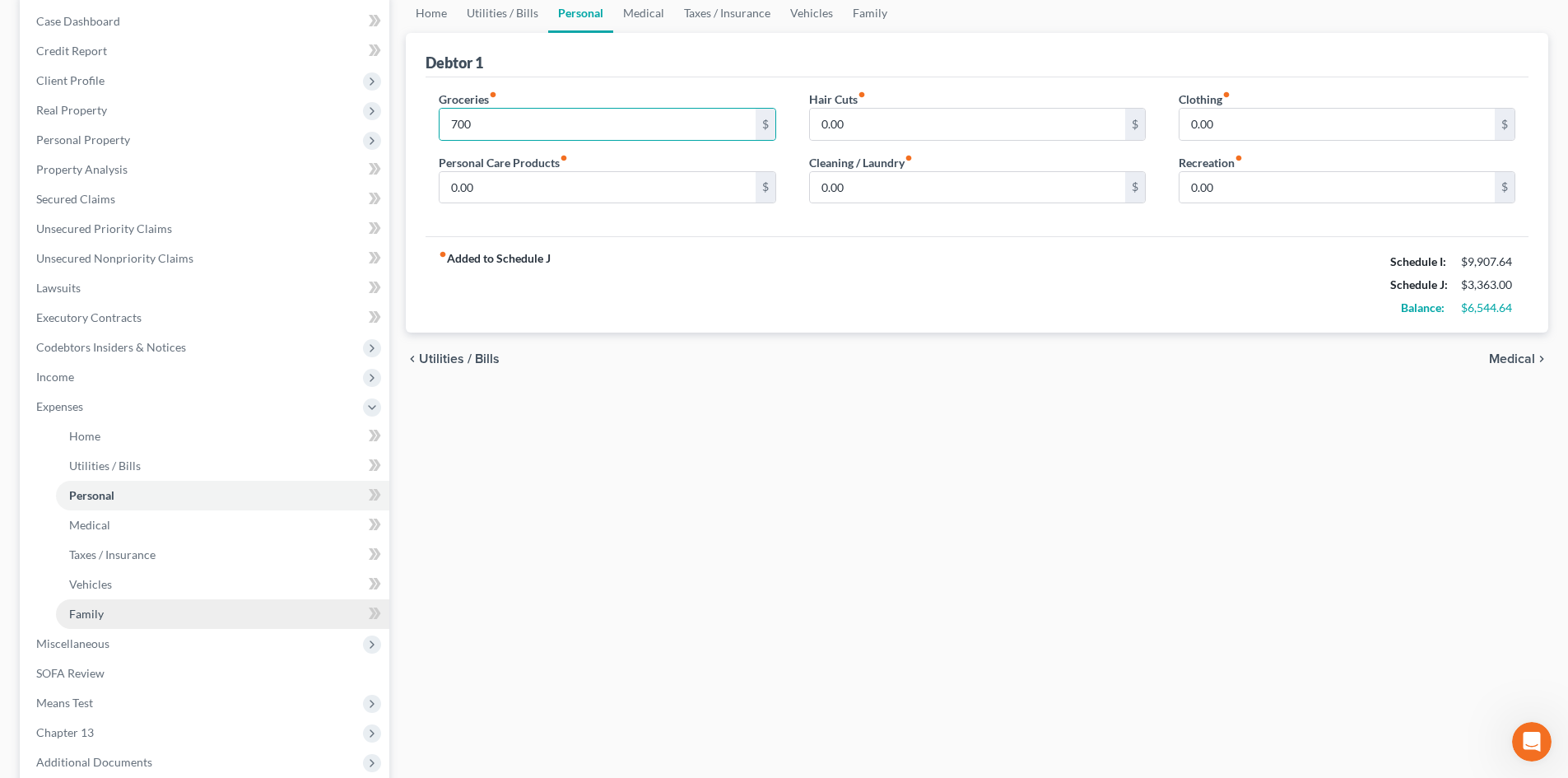
click at [106, 621] on link "Family" at bounding box center [222, 614] width 333 height 30
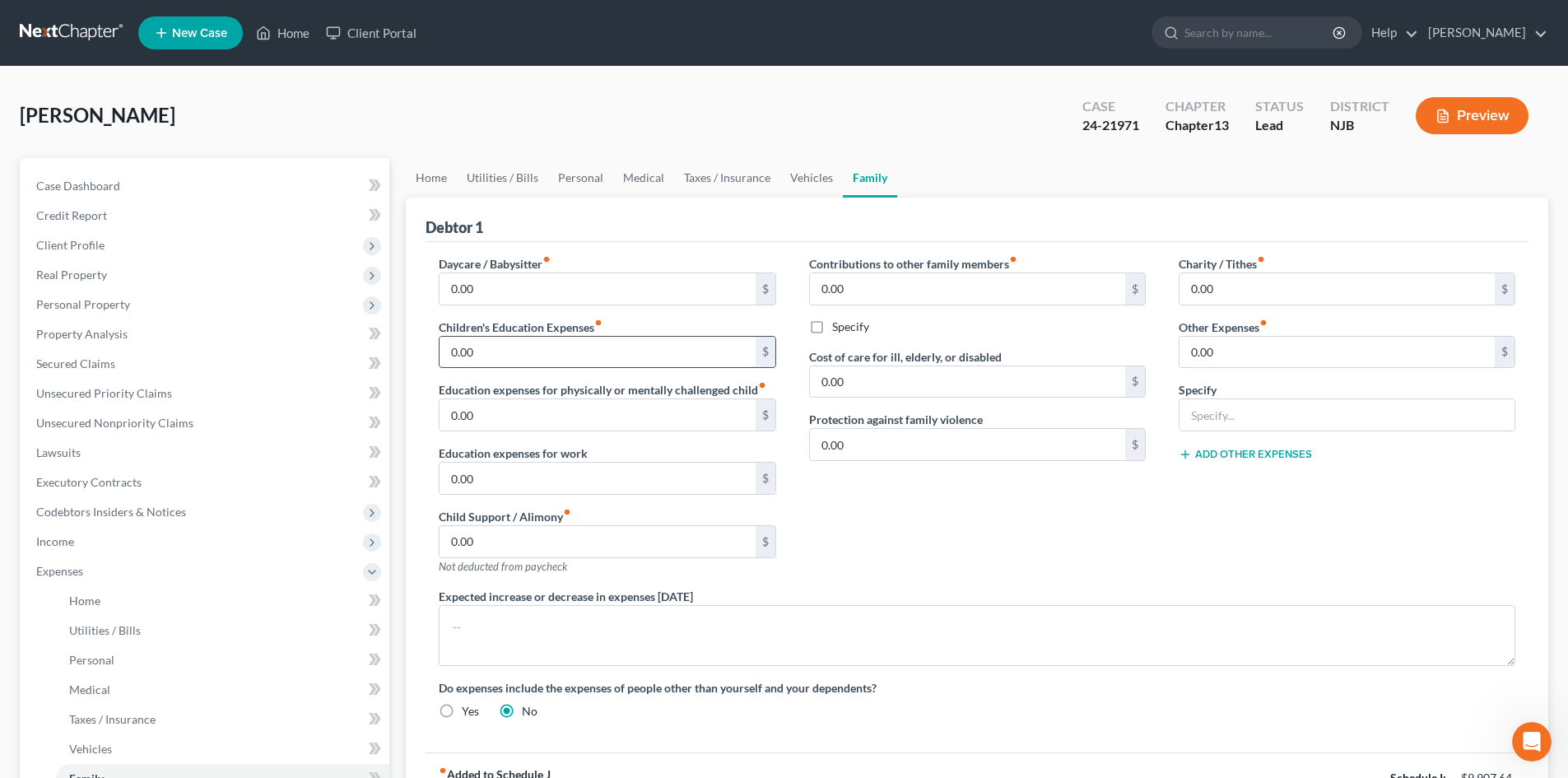
click at [464, 353] on input "0.00" at bounding box center [597, 353] width 315 height 32
click at [91, 654] on span "Personal" at bounding box center [92, 659] width 46 height 14
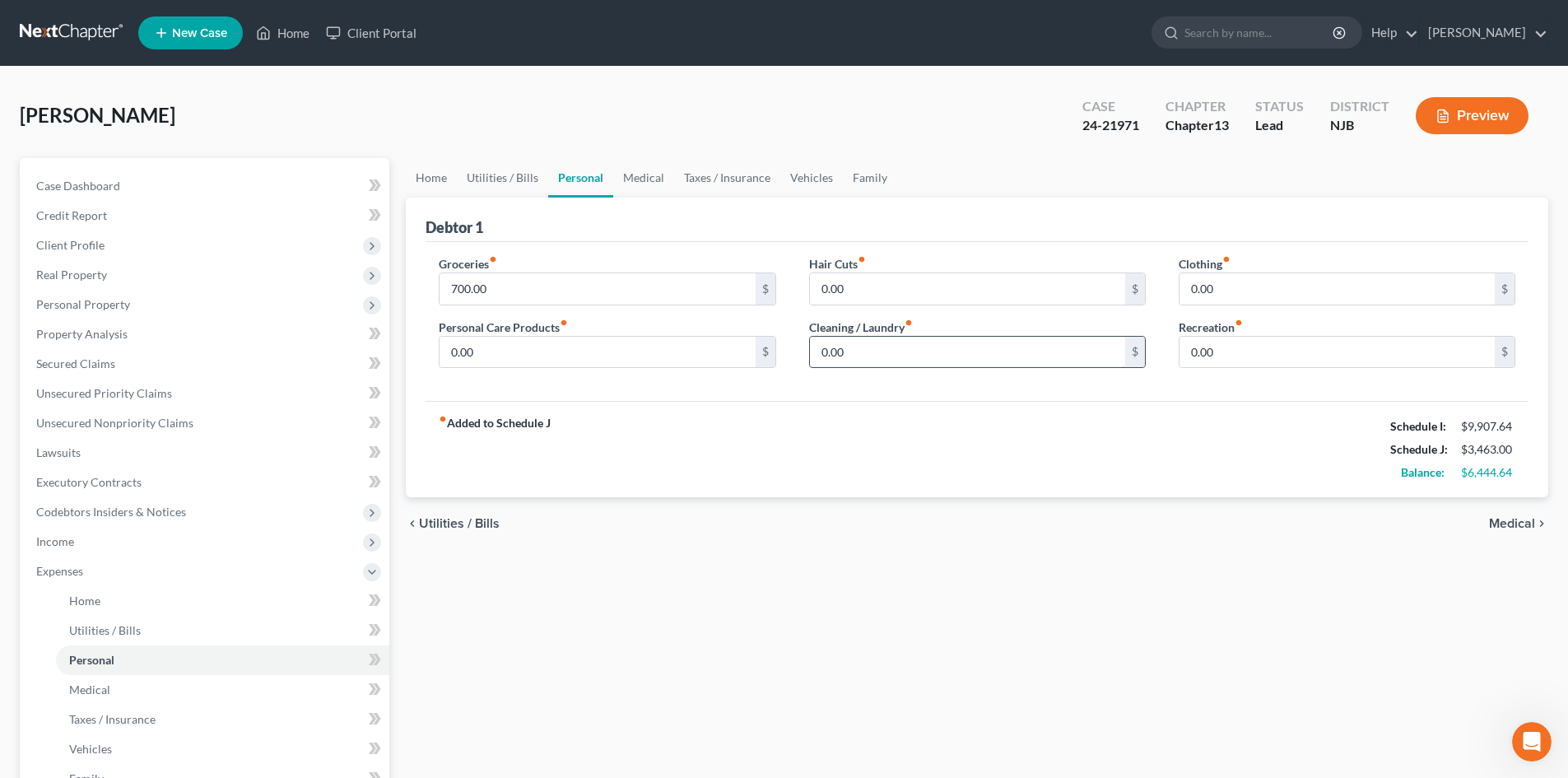
click at [896, 353] on input "0.00" at bounding box center [967, 353] width 315 height 32
click at [506, 342] on input "0.00" at bounding box center [597, 353] width 315 height 32
click at [65, 684] on link "Medical" at bounding box center [222, 690] width 333 height 30
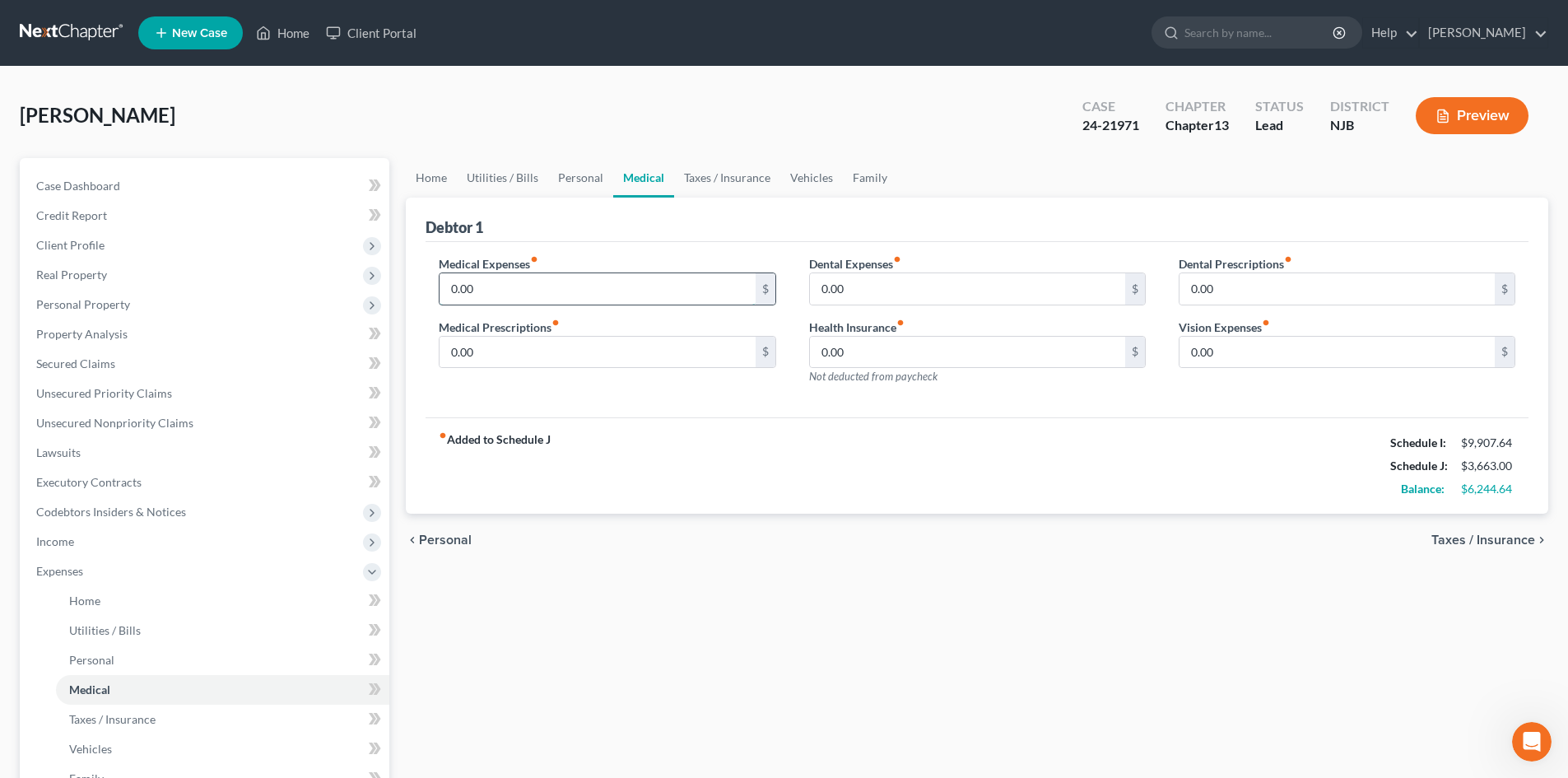
click at [521, 279] on input "0.00" at bounding box center [597, 289] width 315 height 32
click at [116, 746] on link "Vehicles" at bounding box center [222, 749] width 333 height 30
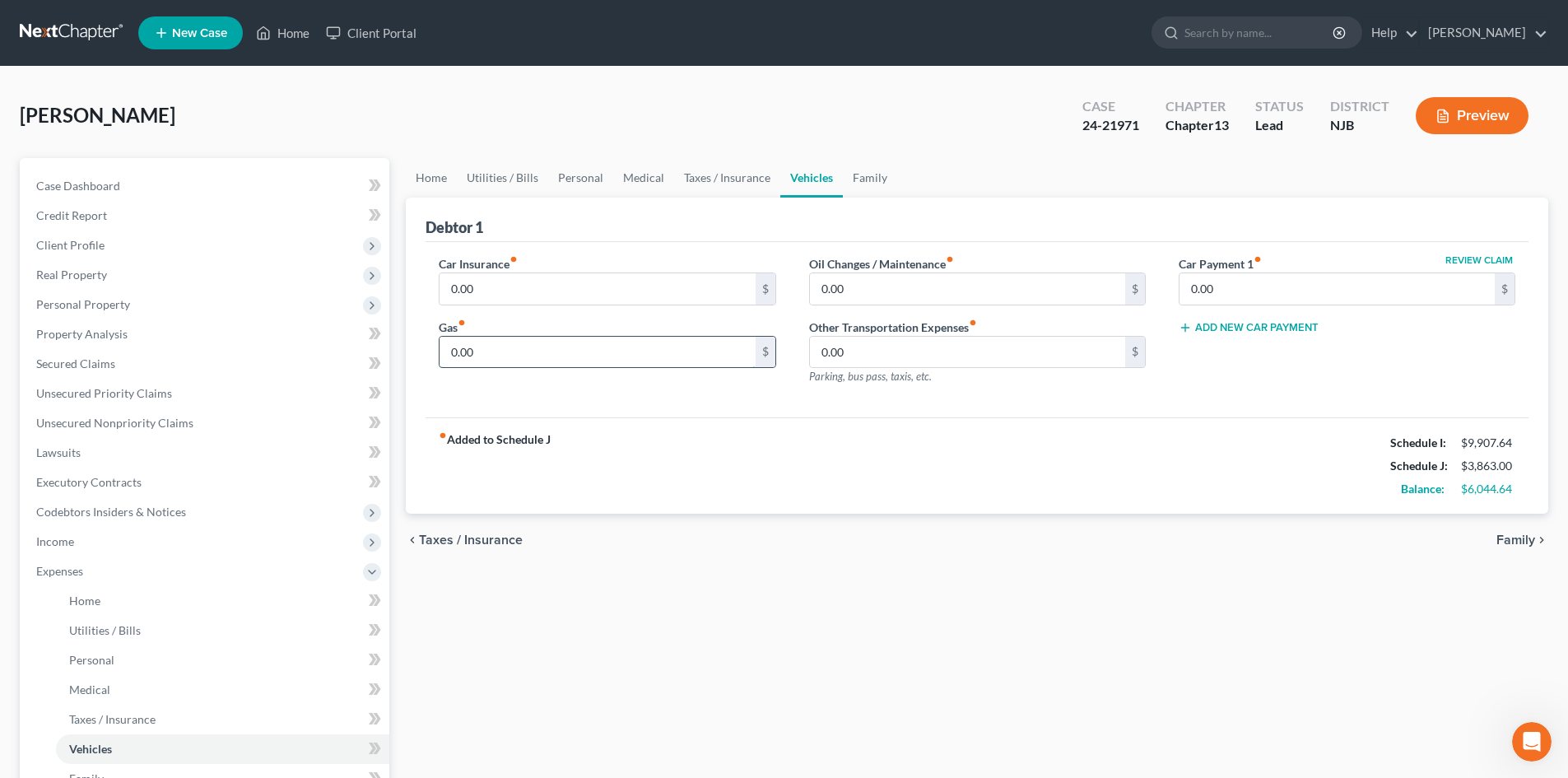
click at [491, 361] on input "0.00" at bounding box center [597, 353] width 315 height 32
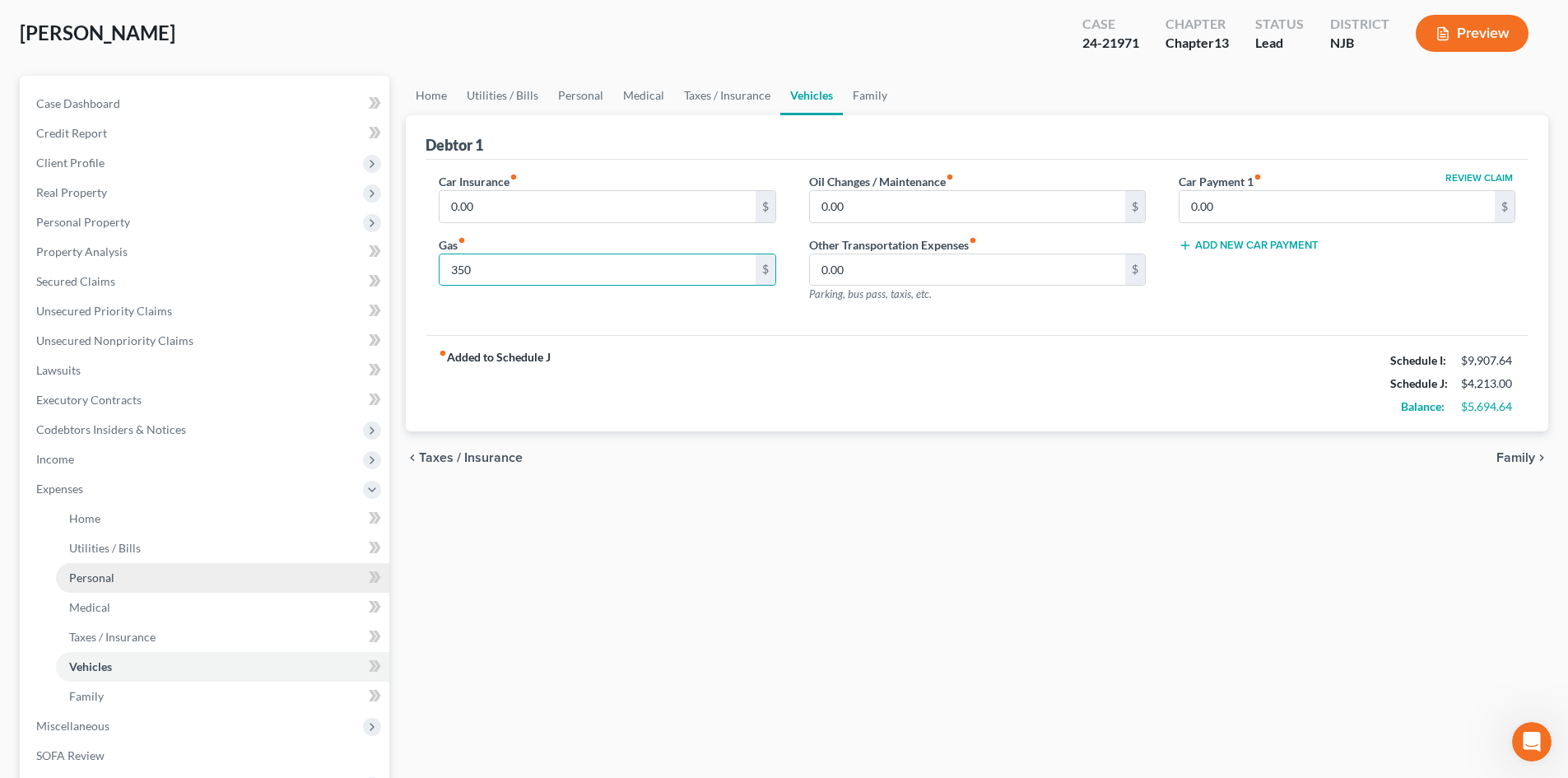
click at [117, 577] on link "Personal" at bounding box center [222, 578] width 333 height 30
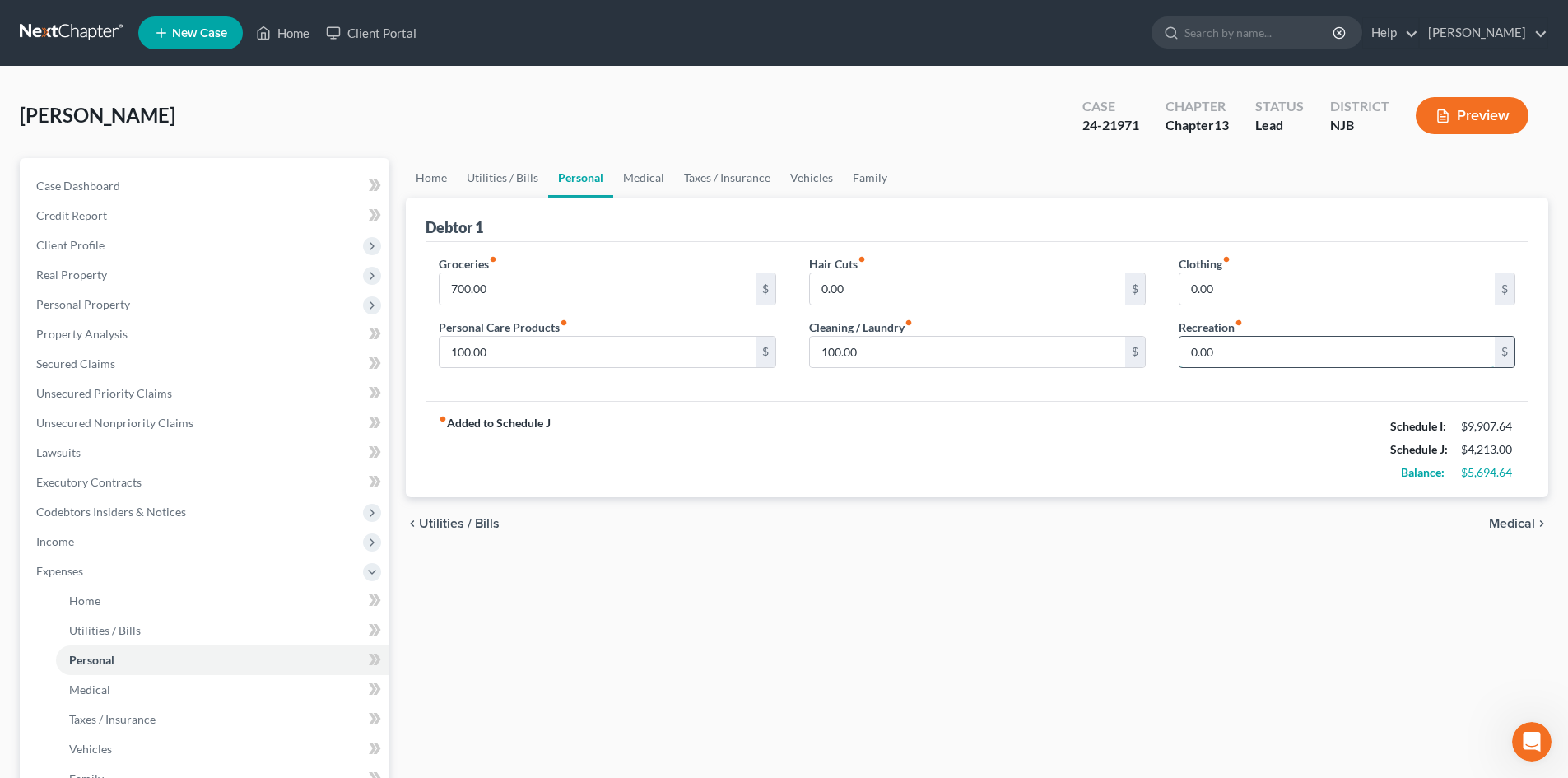
click at [1306, 347] on input "0.00" at bounding box center [1337, 353] width 315 height 32
click at [129, 728] on link "Taxes / Insurance" at bounding box center [222, 720] width 333 height 30
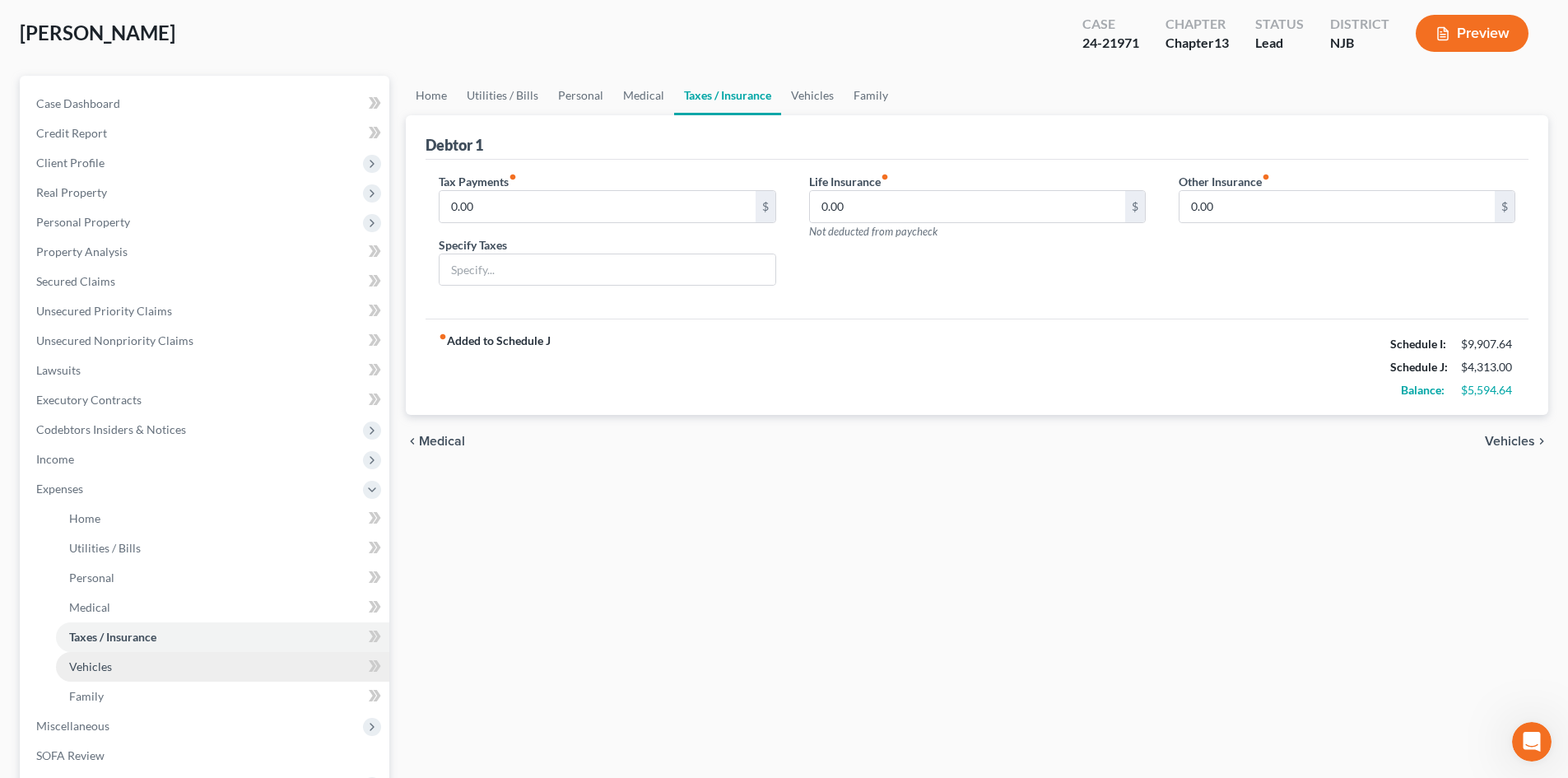
click at [84, 662] on span "Vehicles" at bounding box center [90, 666] width 43 height 14
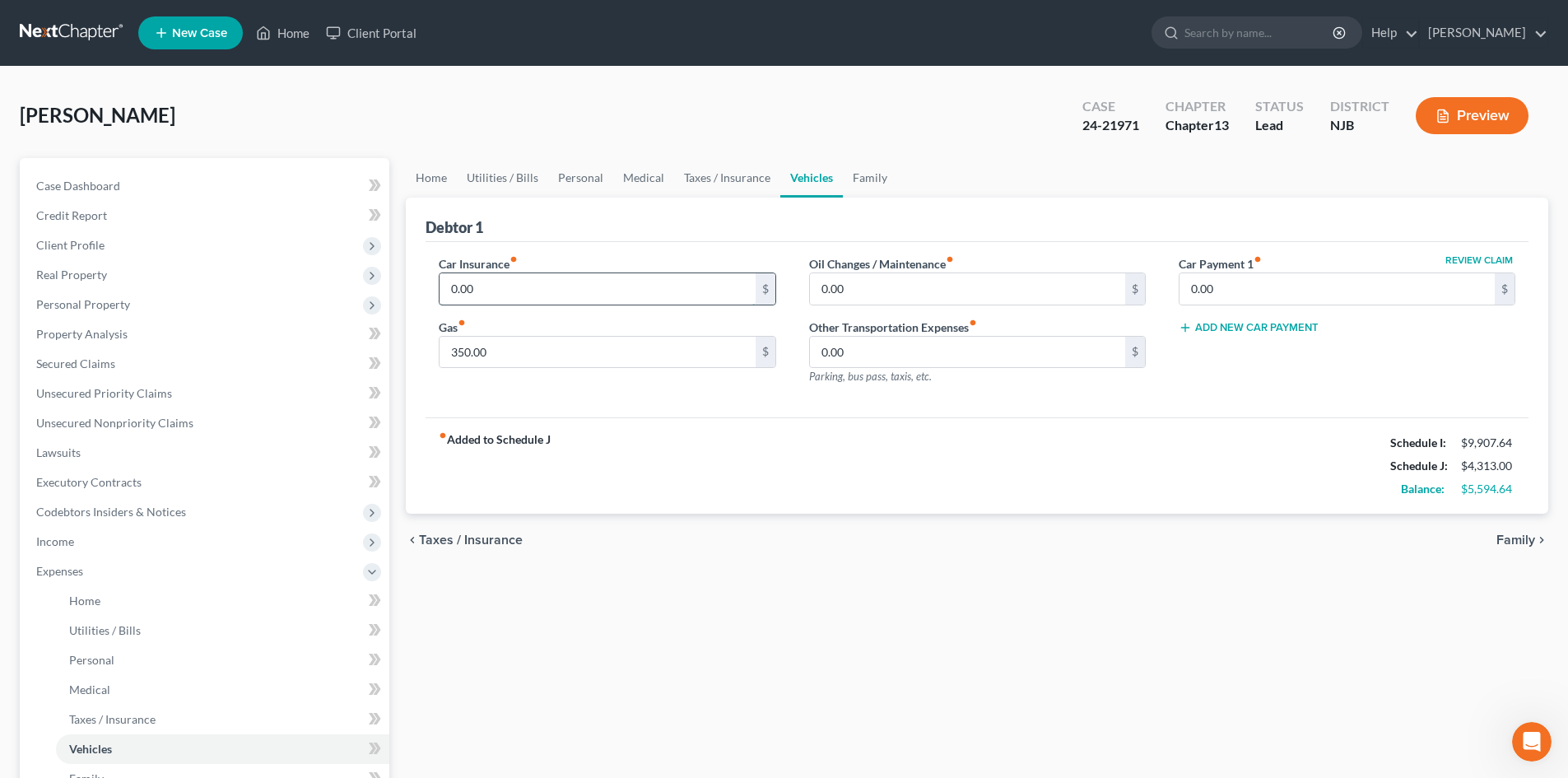
click at [457, 279] on input "0.00" at bounding box center [597, 289] width 315 height 32
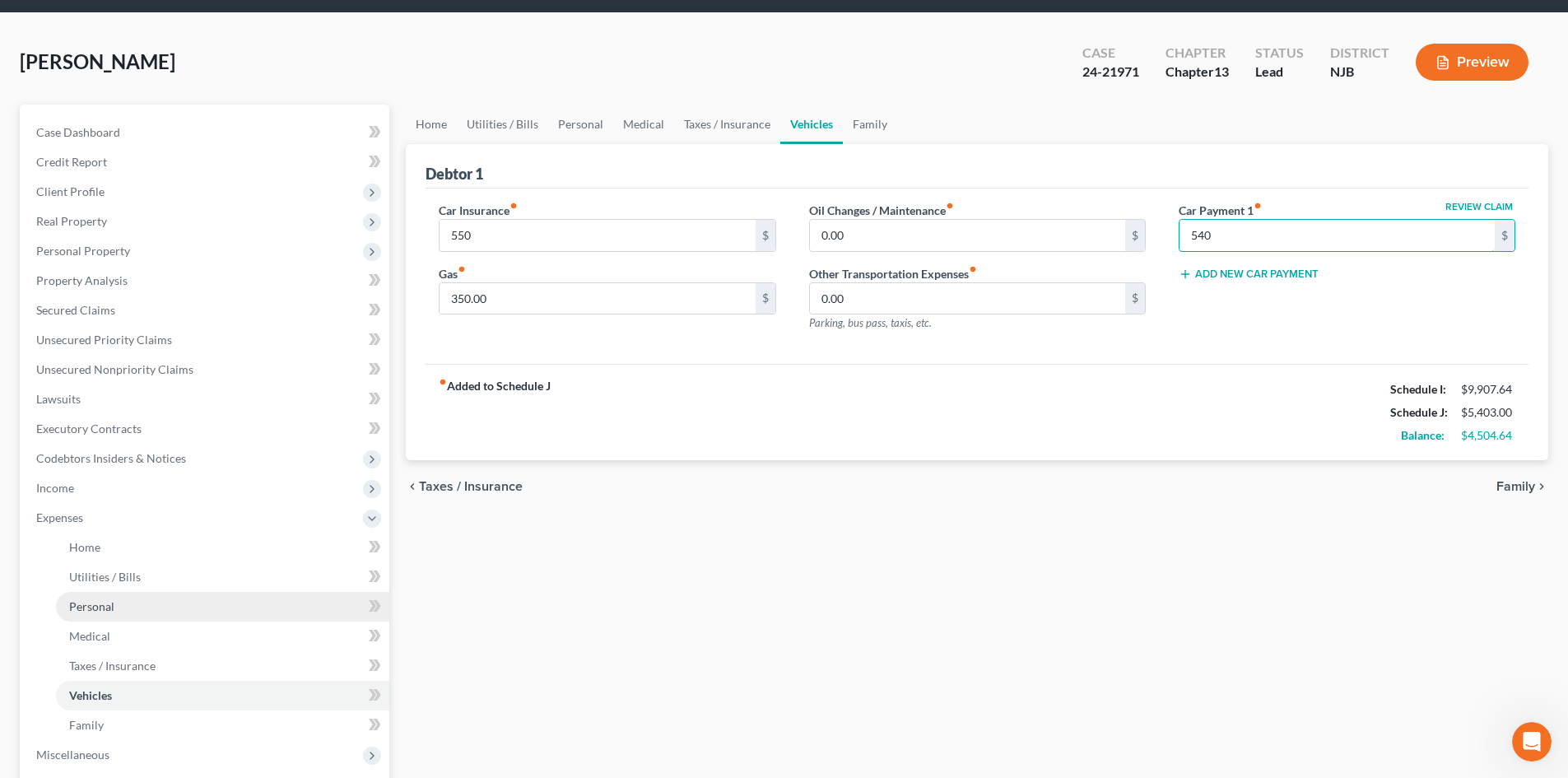
scroll to position [82, 0]
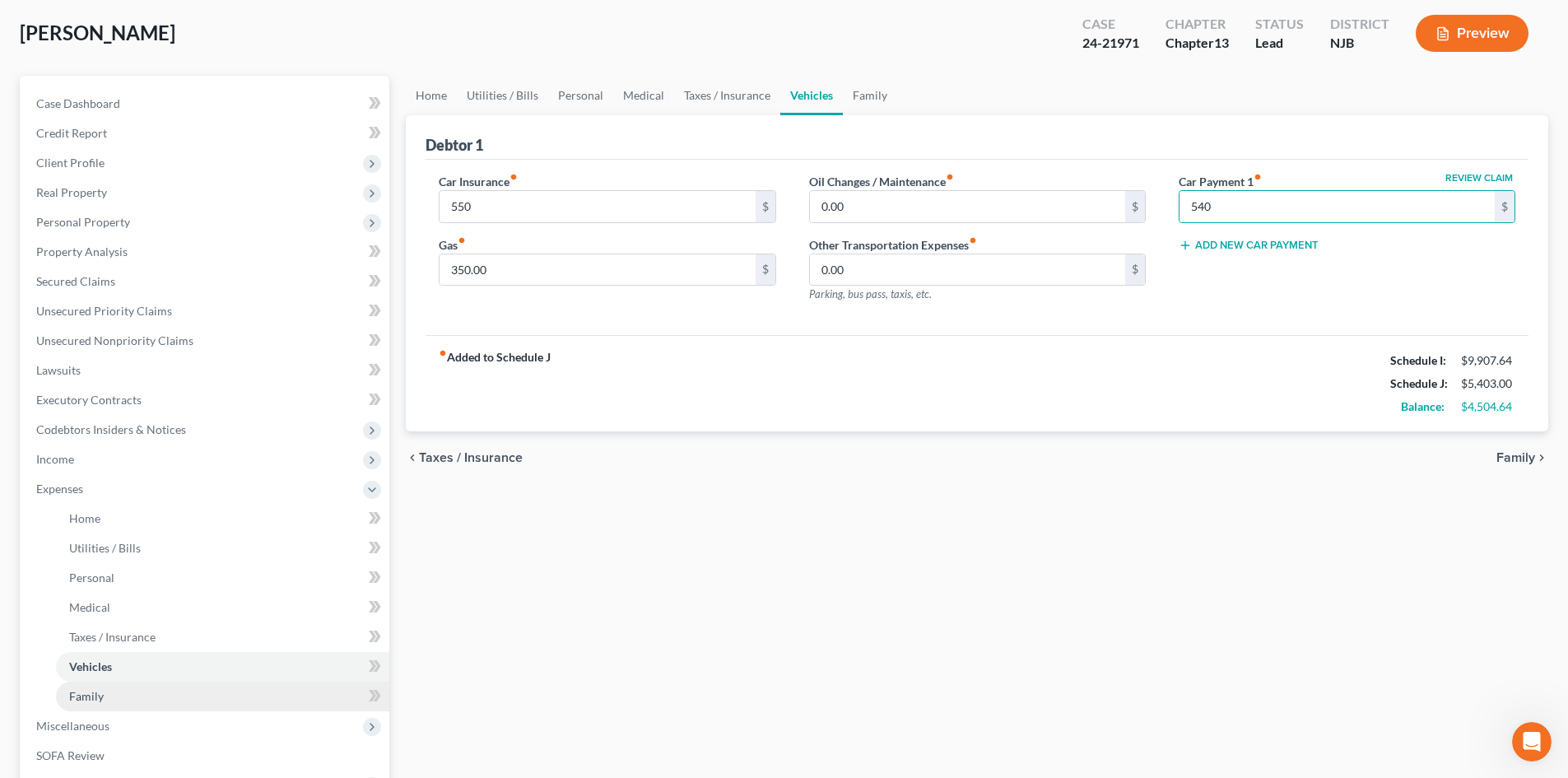
click at [124, 692] on link "Family" at bounding box center [222, 697] width 333 height 30
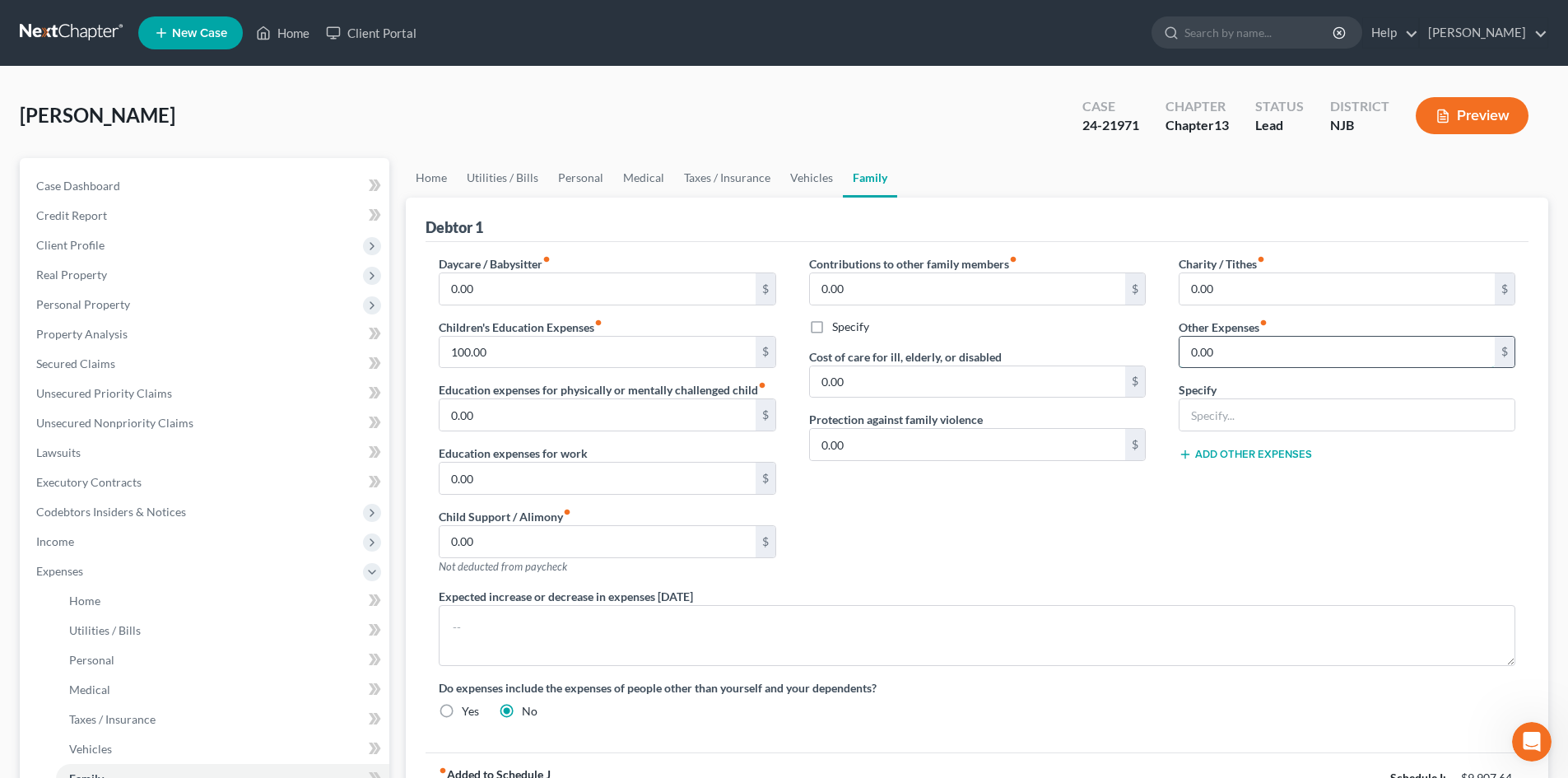
click at [1222, 347] on input "0.00" at bounding box center [1337, 353] width 315 height 32
click at [1326, 420] on input "text" at bounding box center [1347, 415] width 335 height 32
click at [1247, 446] on div "Add Other Expenses" at bounding box center [1347, 452] width 337 height 17
click at [1247, 452] on button "Add Other Expenses" at bounding box center [1245, 454] width 134 height 13
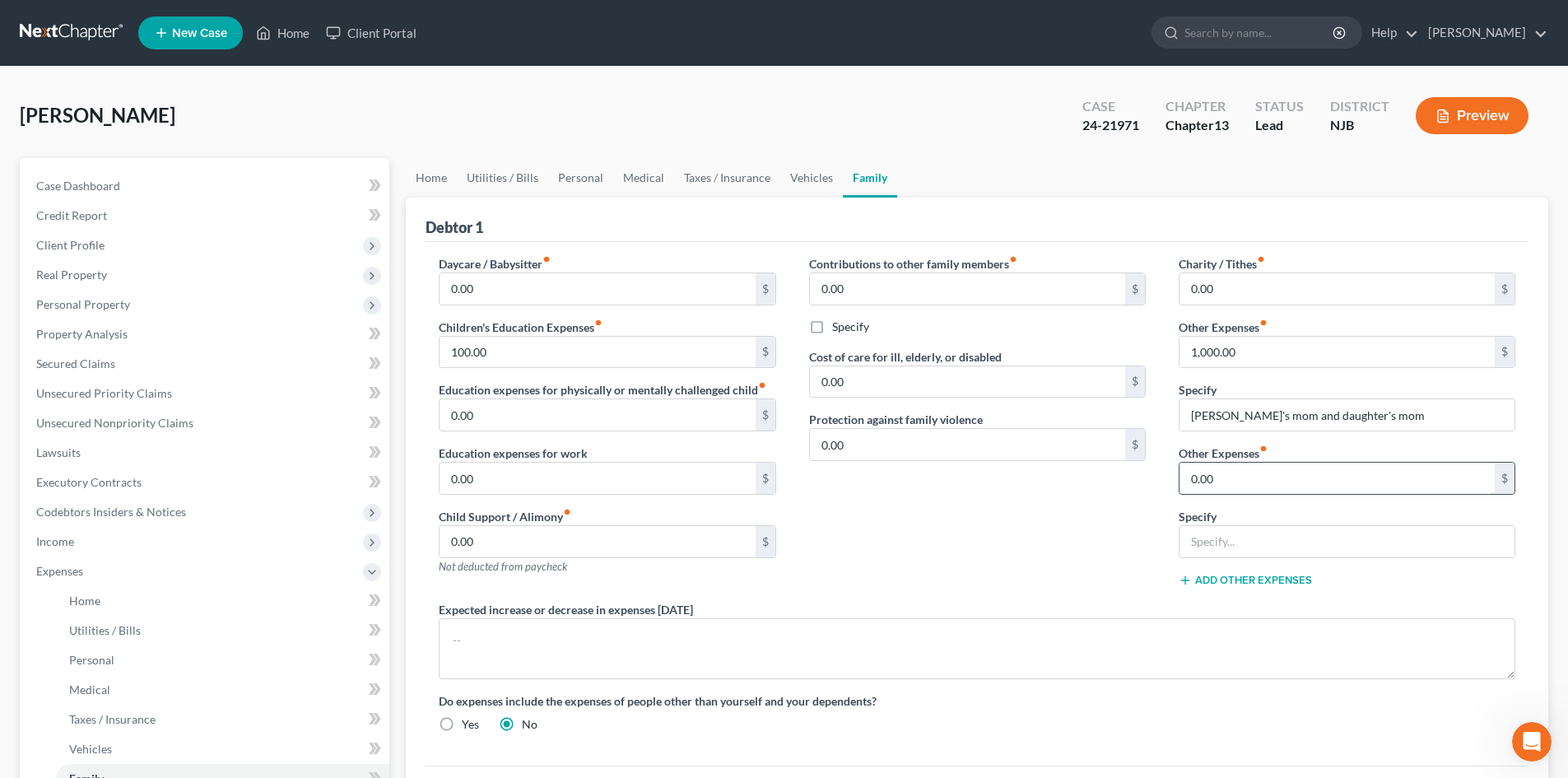
click at [1248, 464] on input "0.00" at bounding box center [1337, 479] width 315 height 32
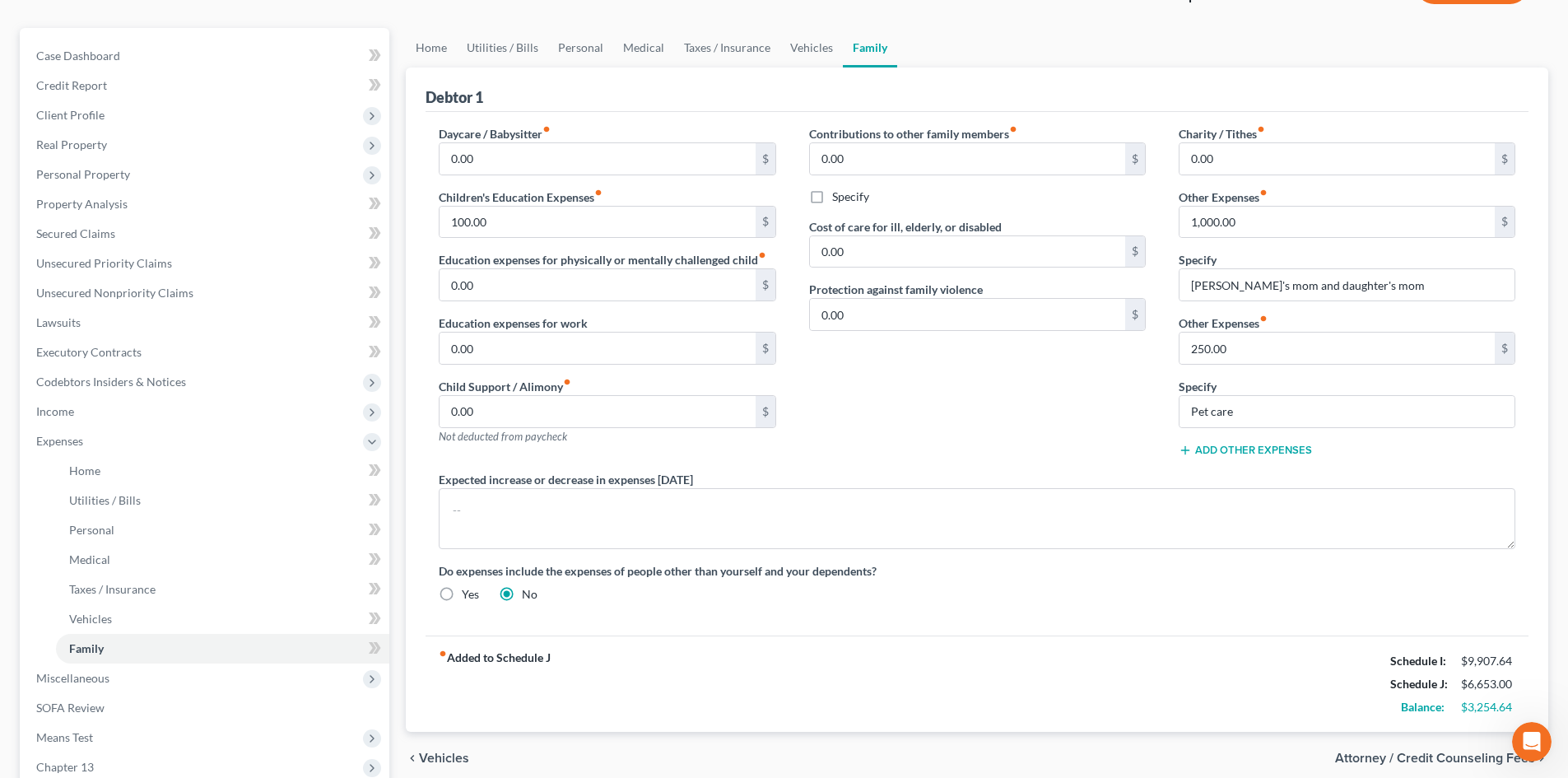
scroll to position [87, 0]
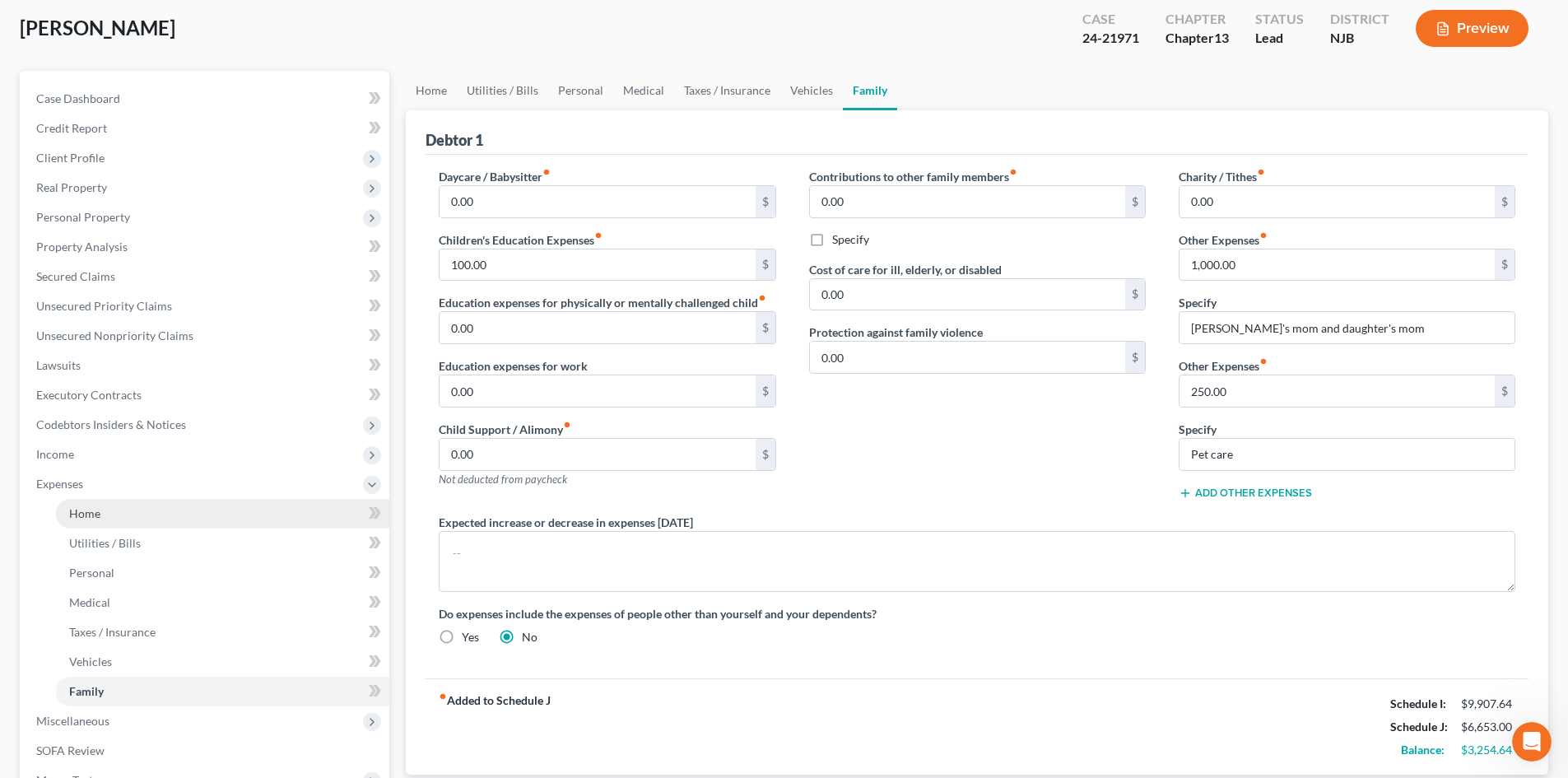
click at [120, 515] on link "Home" at bounding box center [222, 513] width 333 height 30
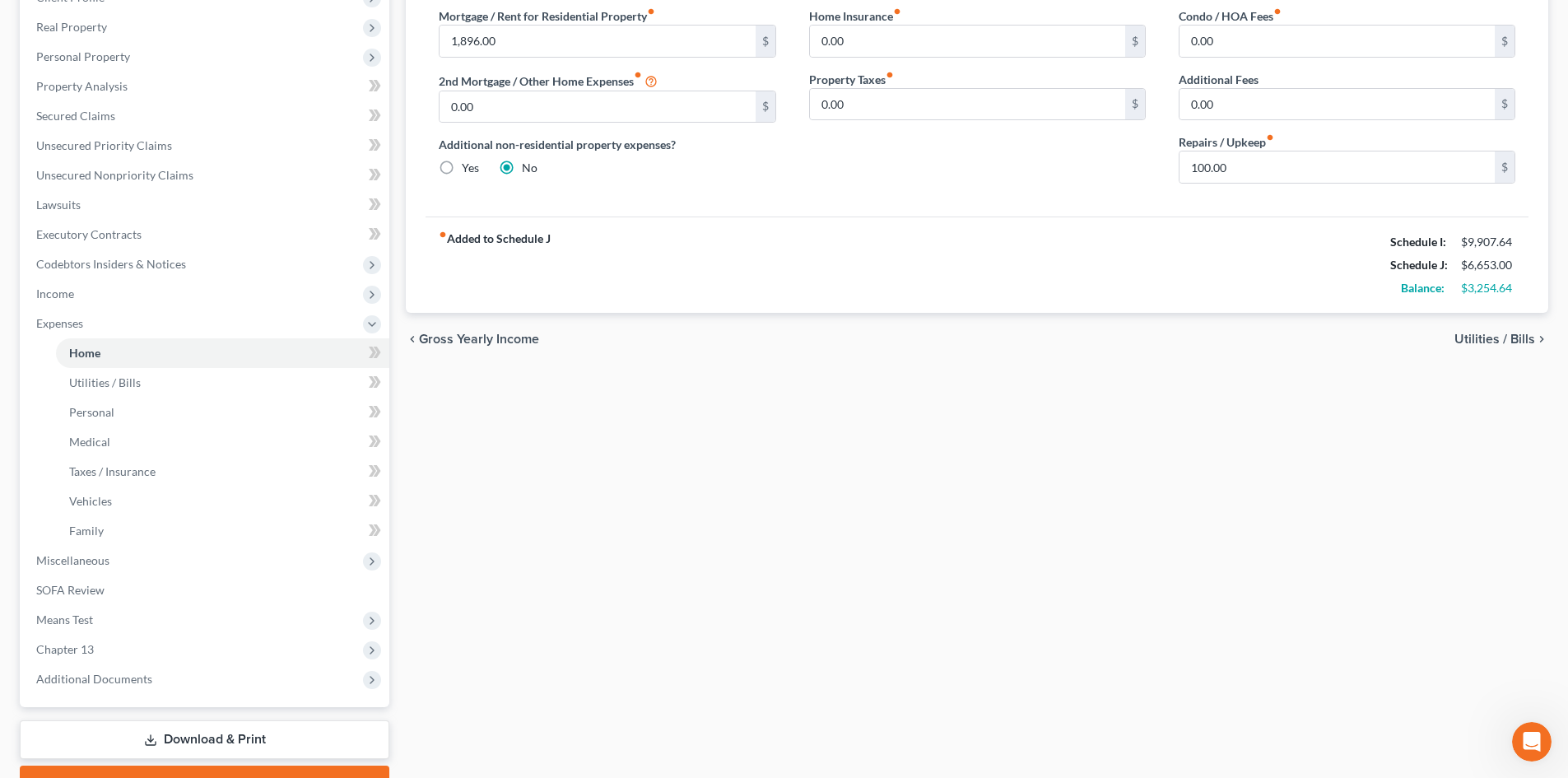
scroll to position [334, 0]
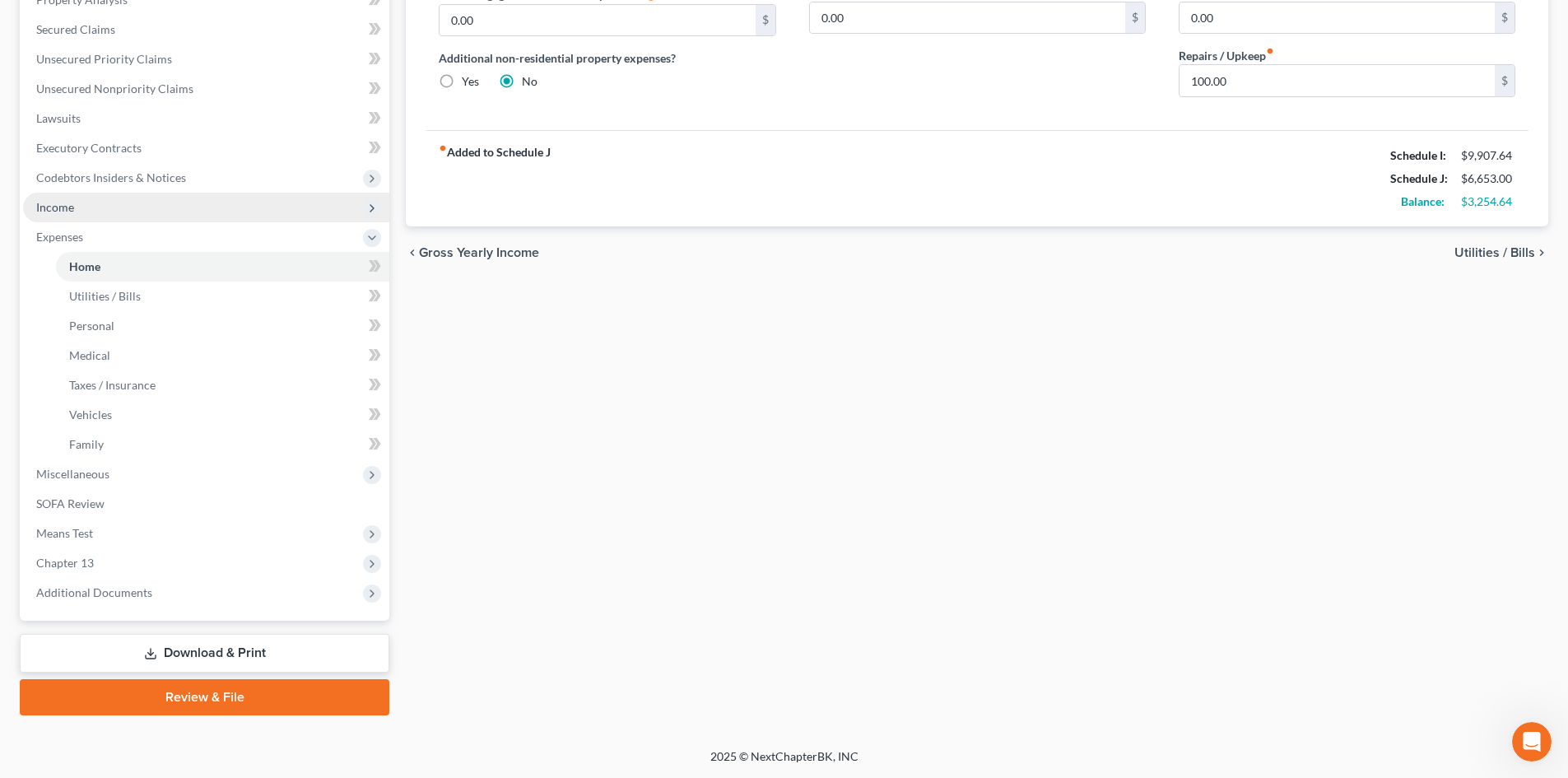
click at [60, 210] on span "Income" at bounding box center [56, 207] width 38 height 14
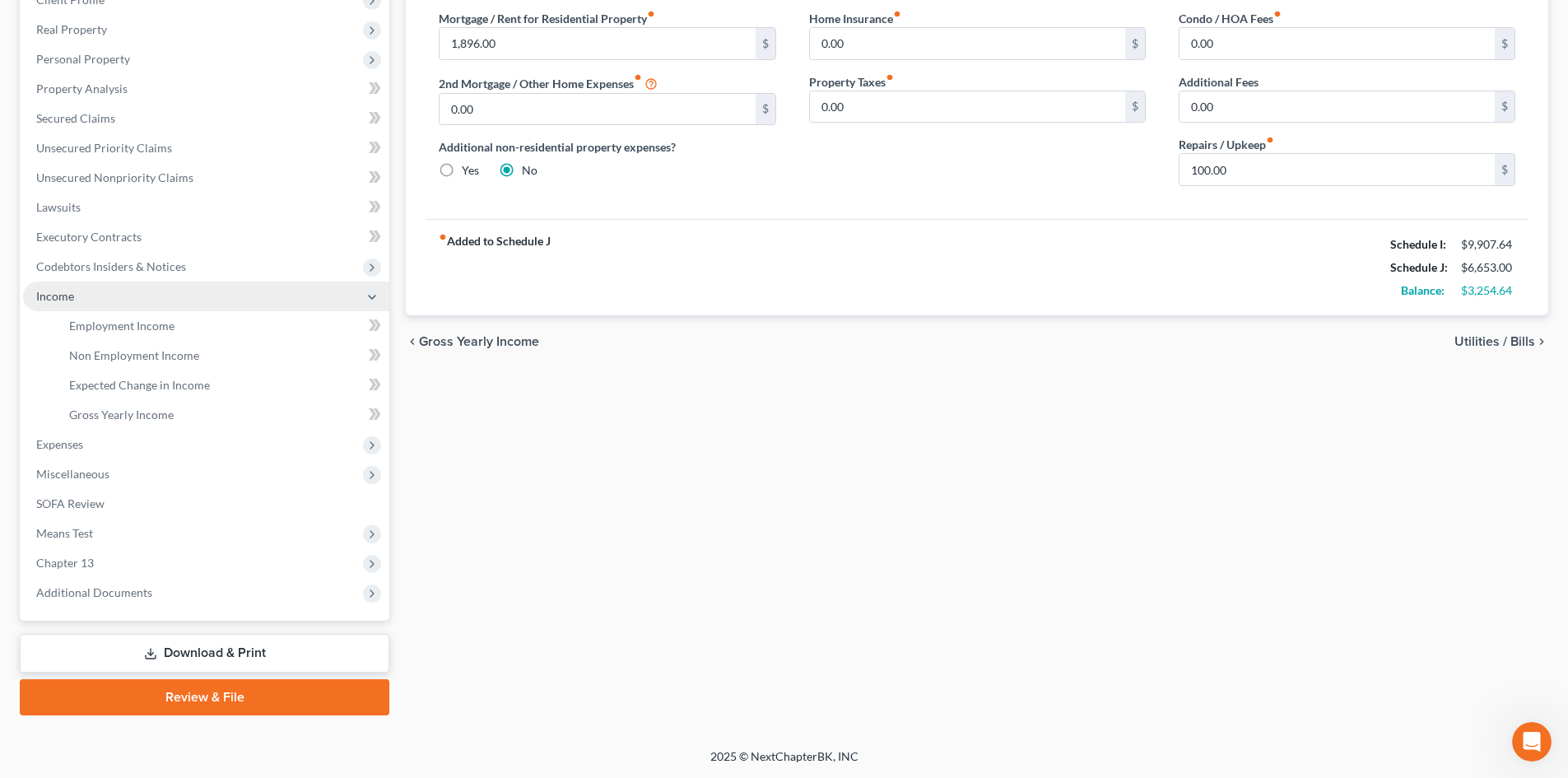
scroll to position [245, 0]
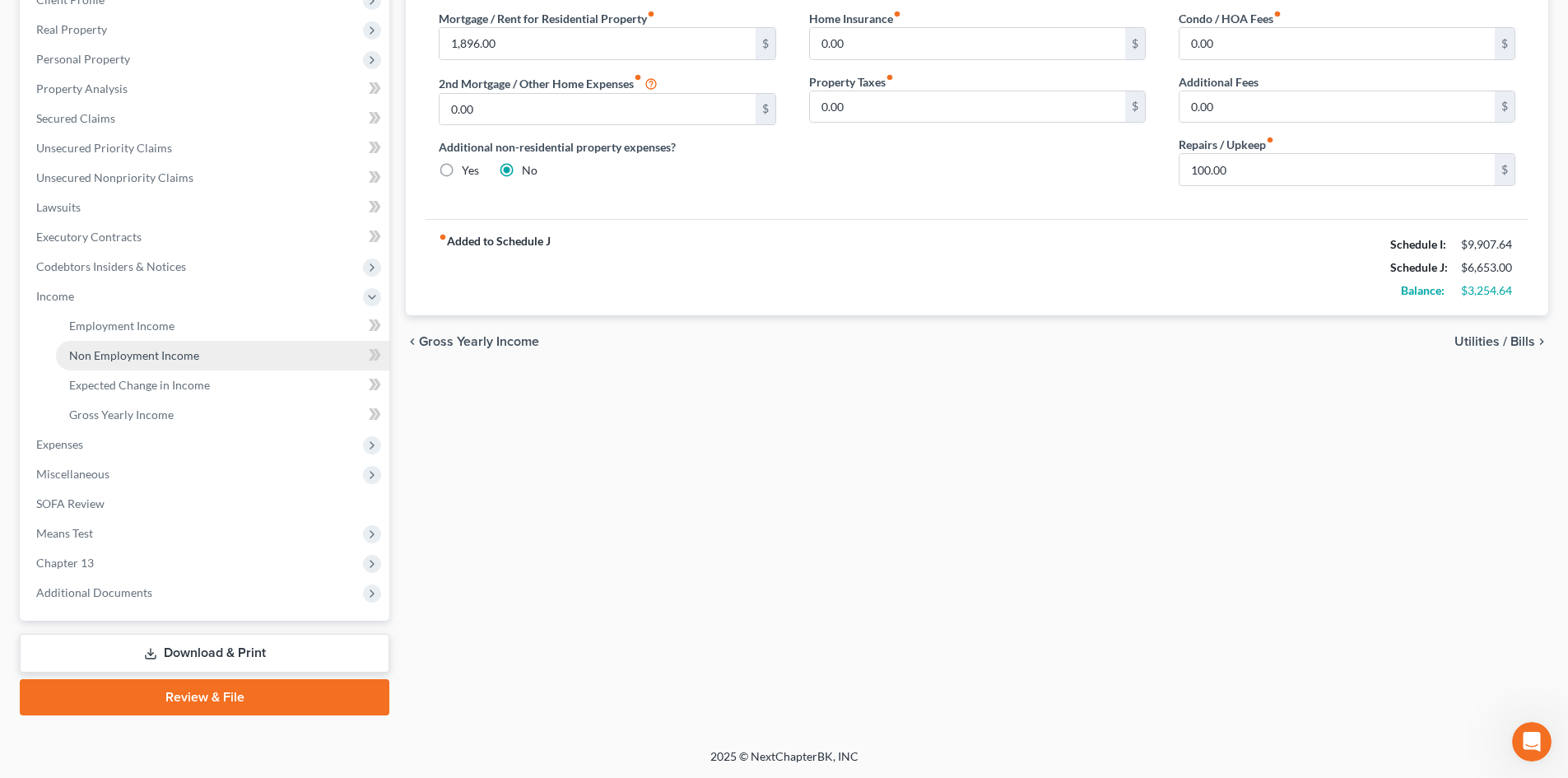
click at [158, 362] on span "Non Employment Income" at bounding box center [134, 355] width 130 height 14
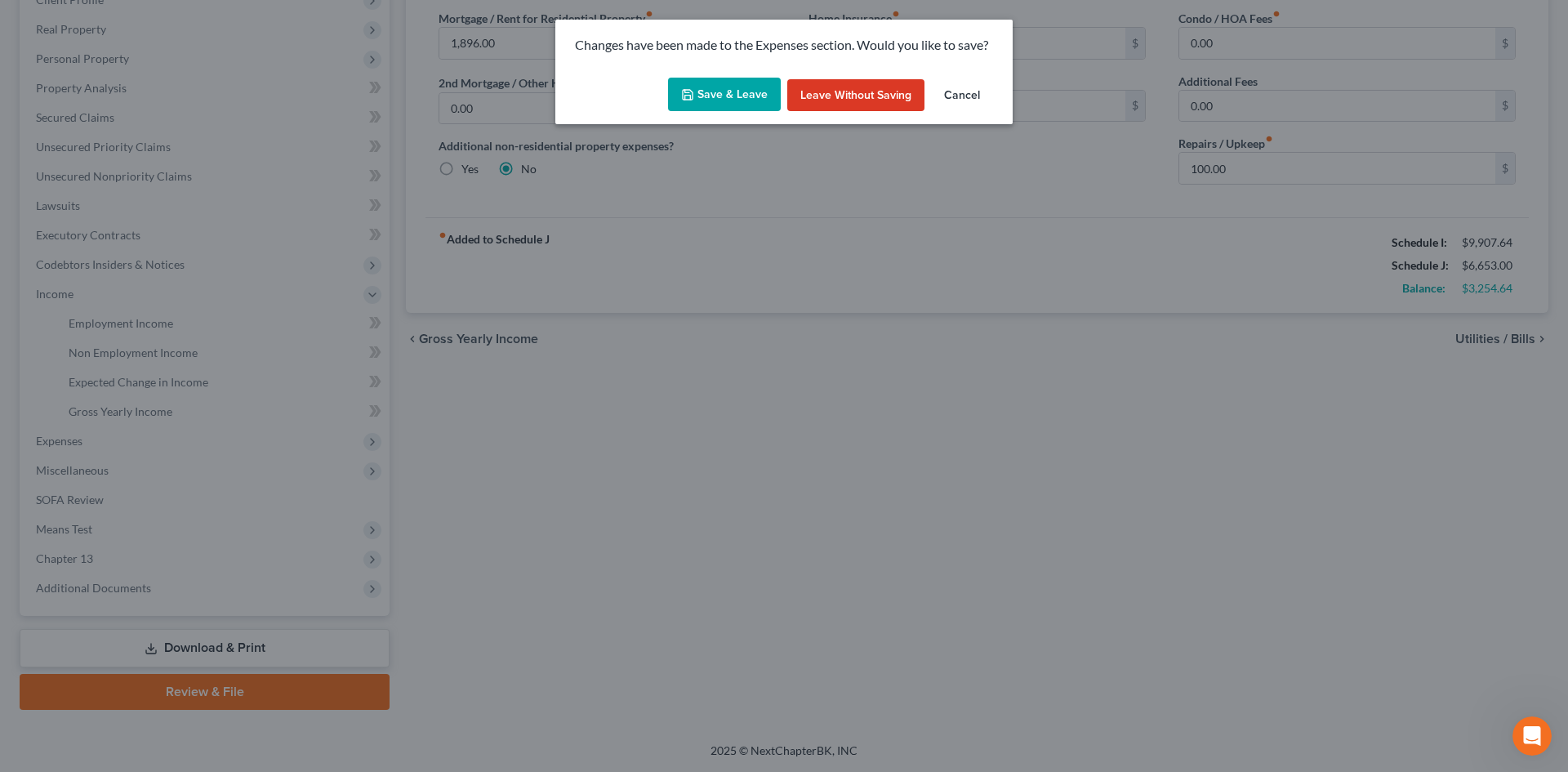
click at [695, 83] on button "Save & Leave" at bounding box center [724, 94] width 113 height 34
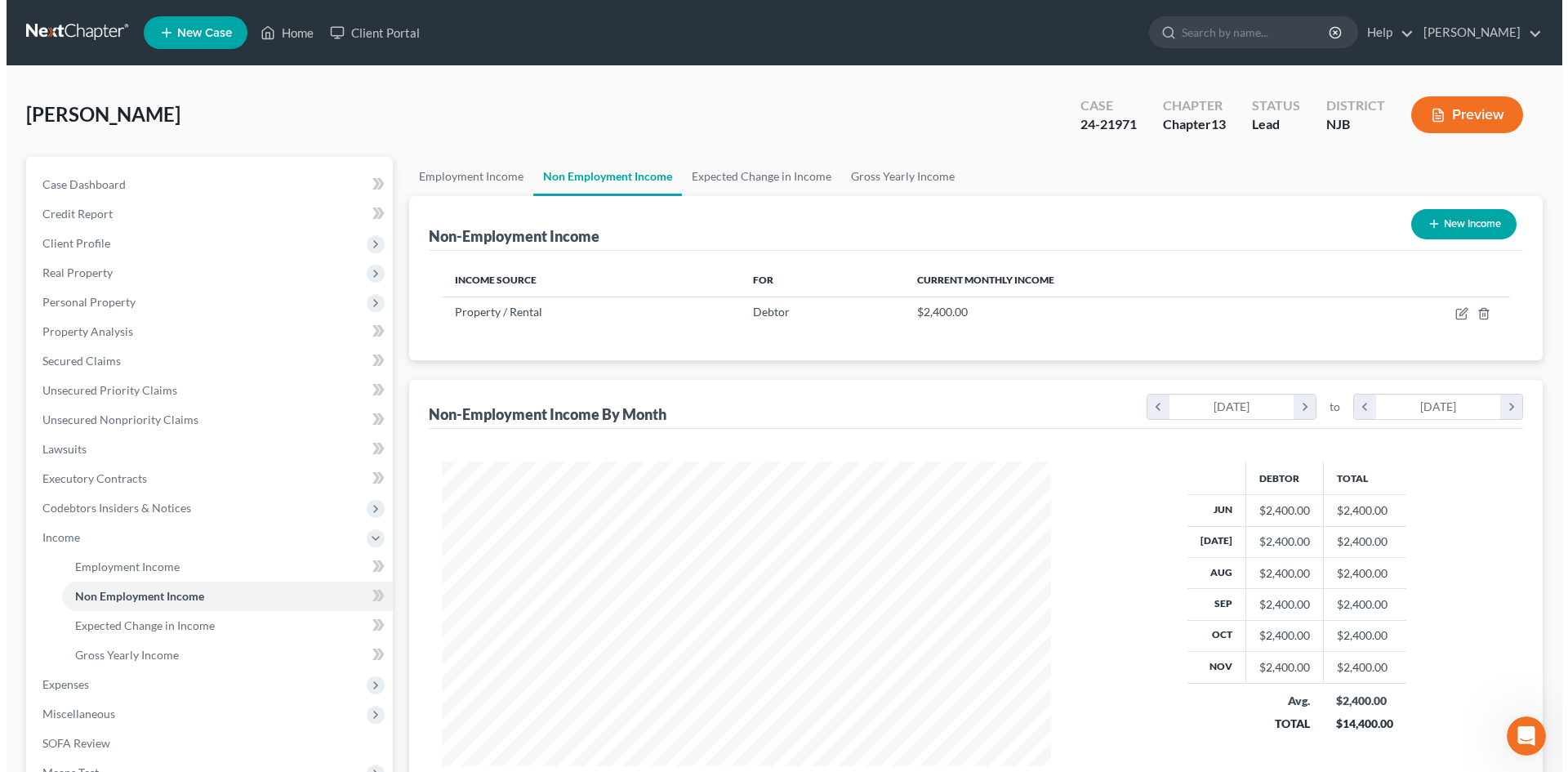
scroll to position [305, 642]
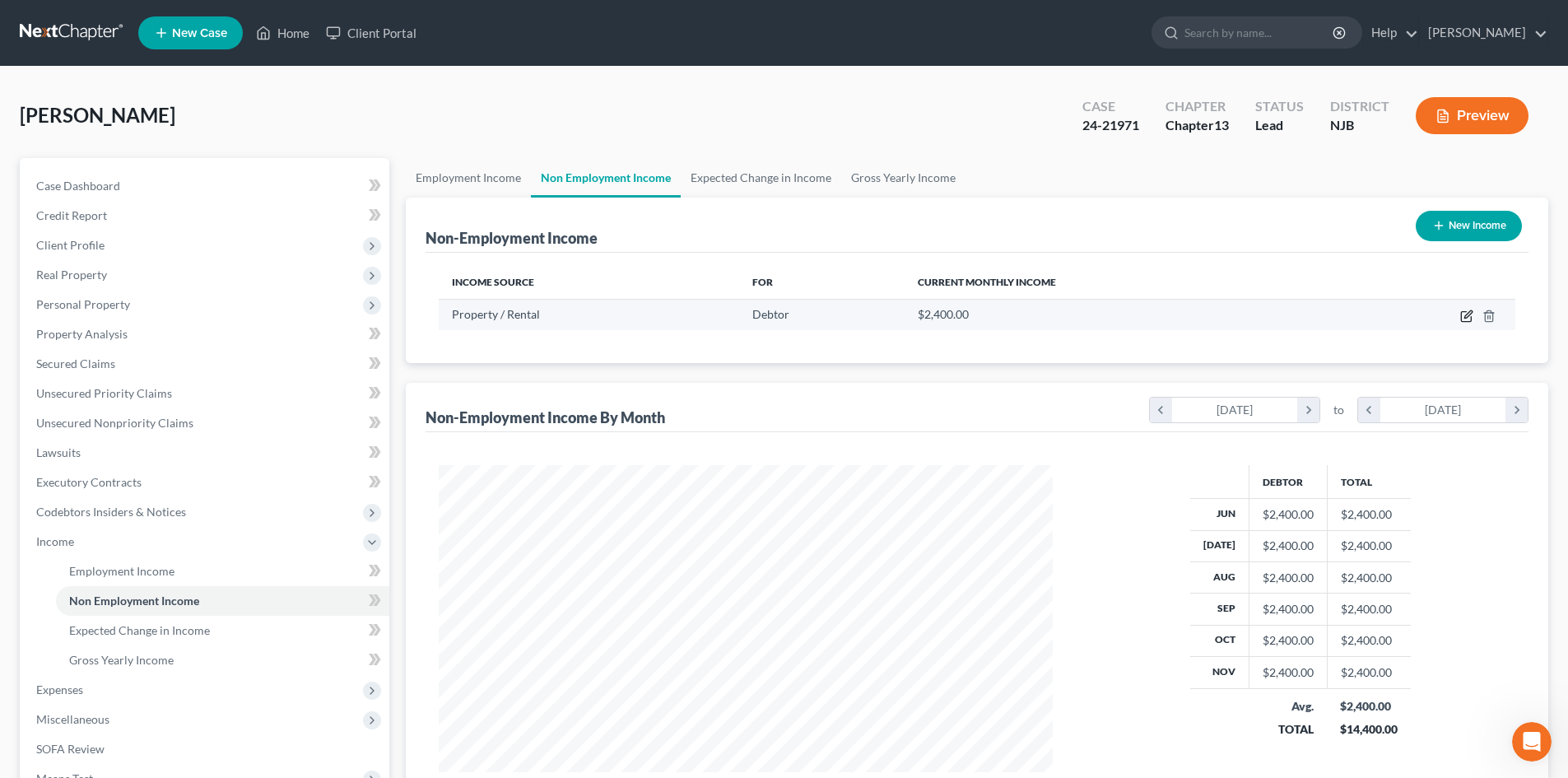
click at [1468, 319] on icon "button" at bounding box center [1466, 315] width 13 height 13
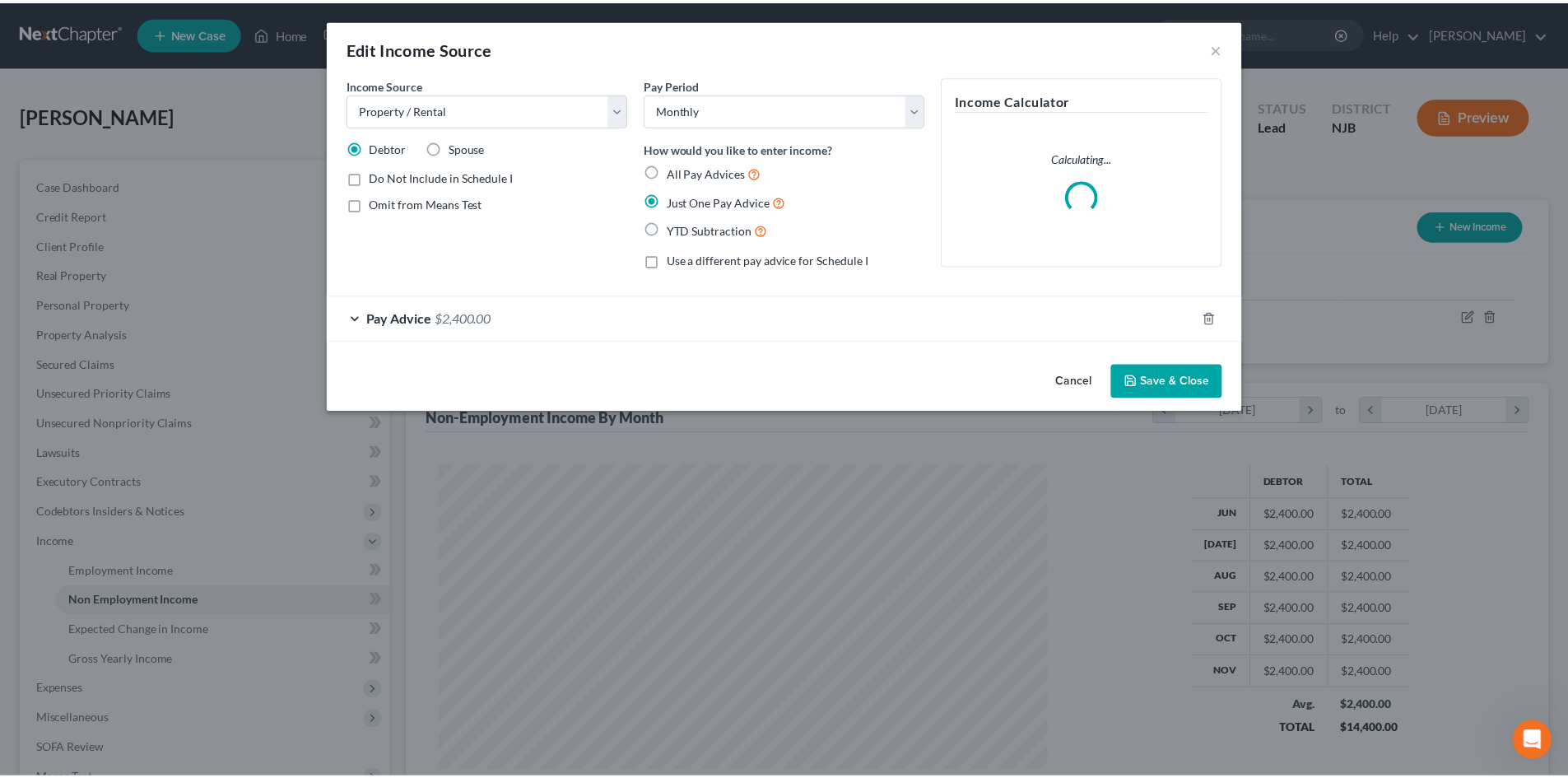
scroll to position [309, 652]
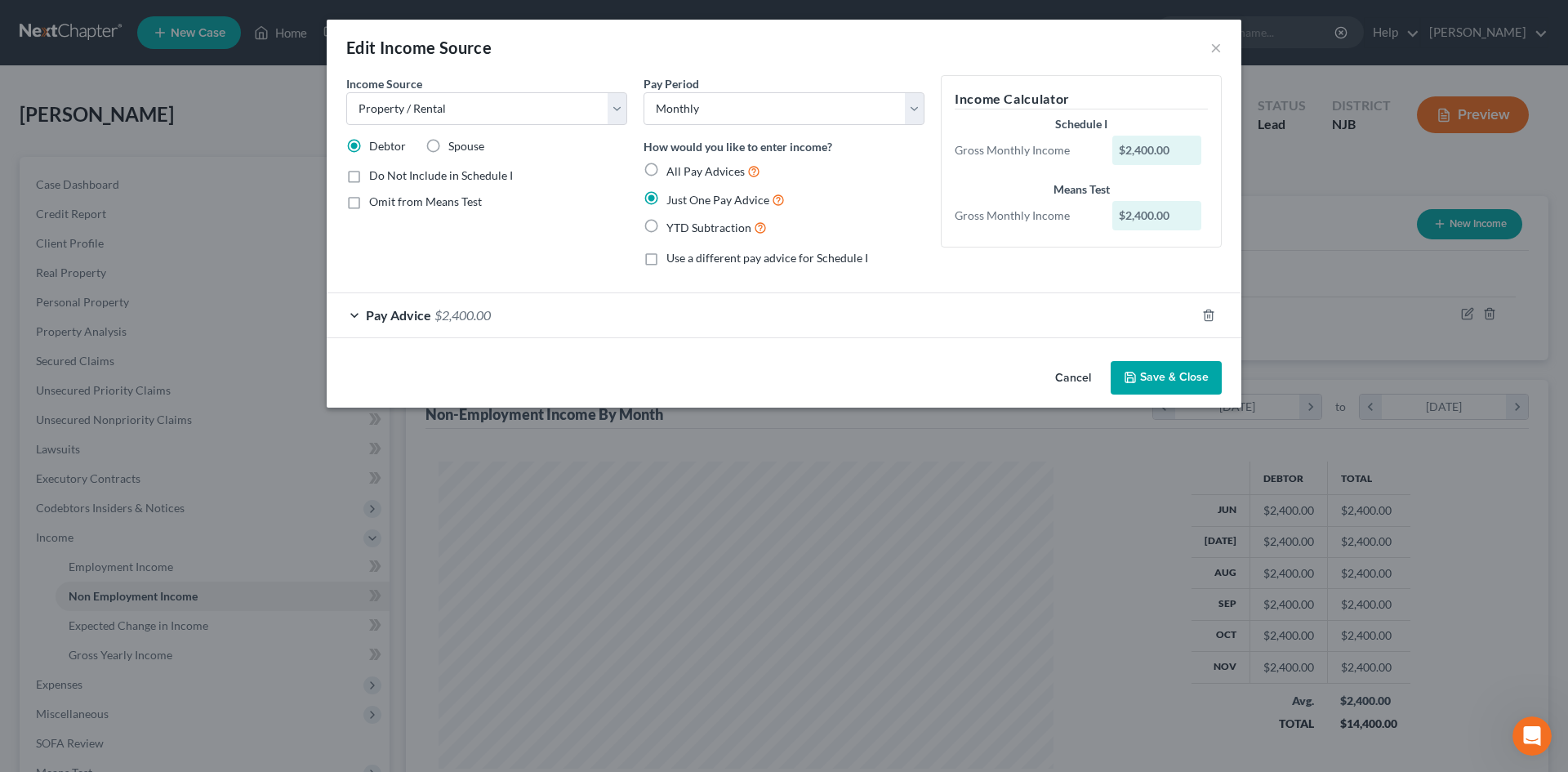
click at [410, 314] on span "Pay Advice" at bounding box center [398, 315] width 65 height 16
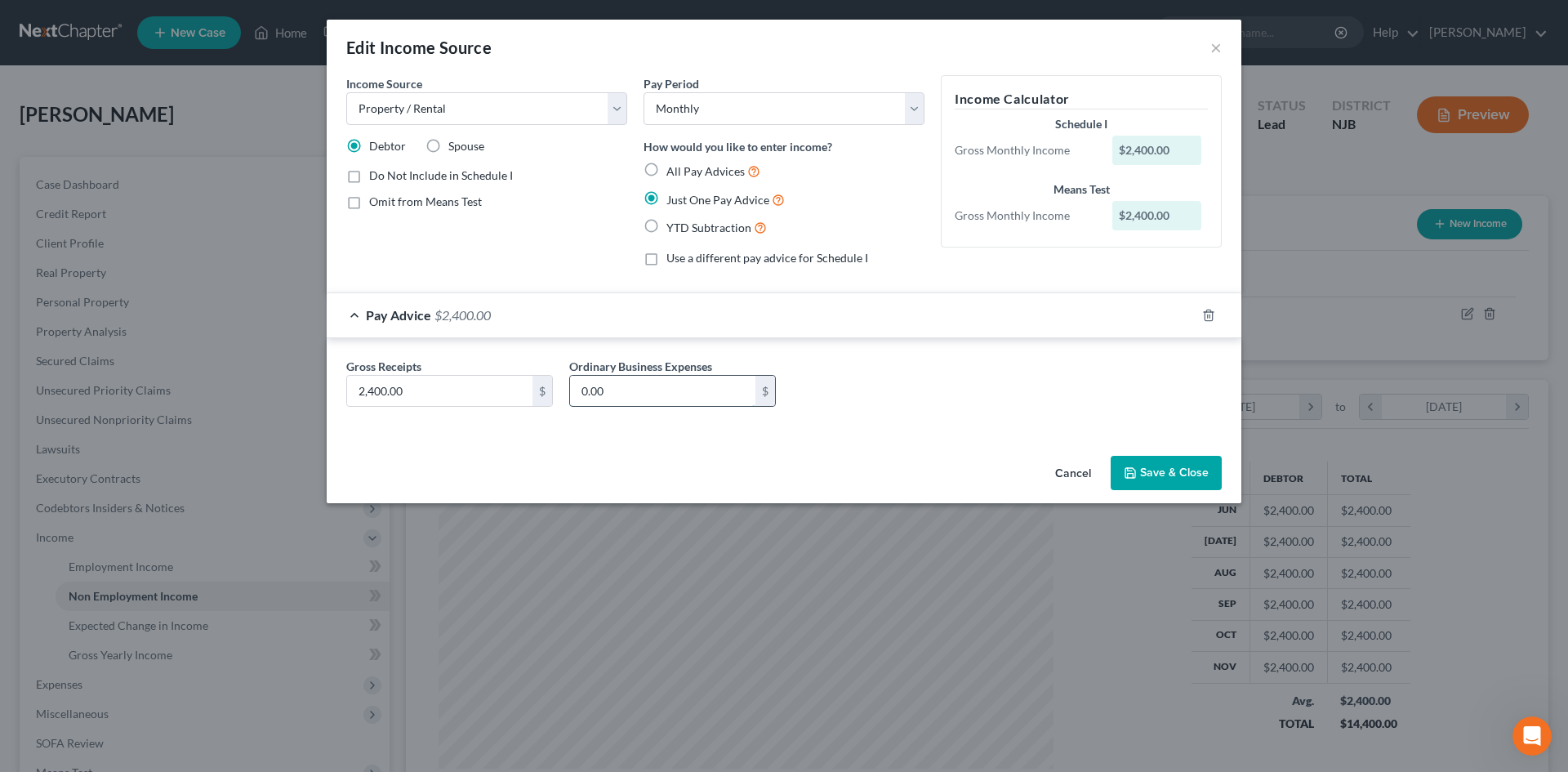
click at [630, 387] on input "0.00" at bounding box center [663, 391] width 185 height 31
click at [1163, 472] on button "Save & Close" at bounding box center [1166, 472] width 111 height 34
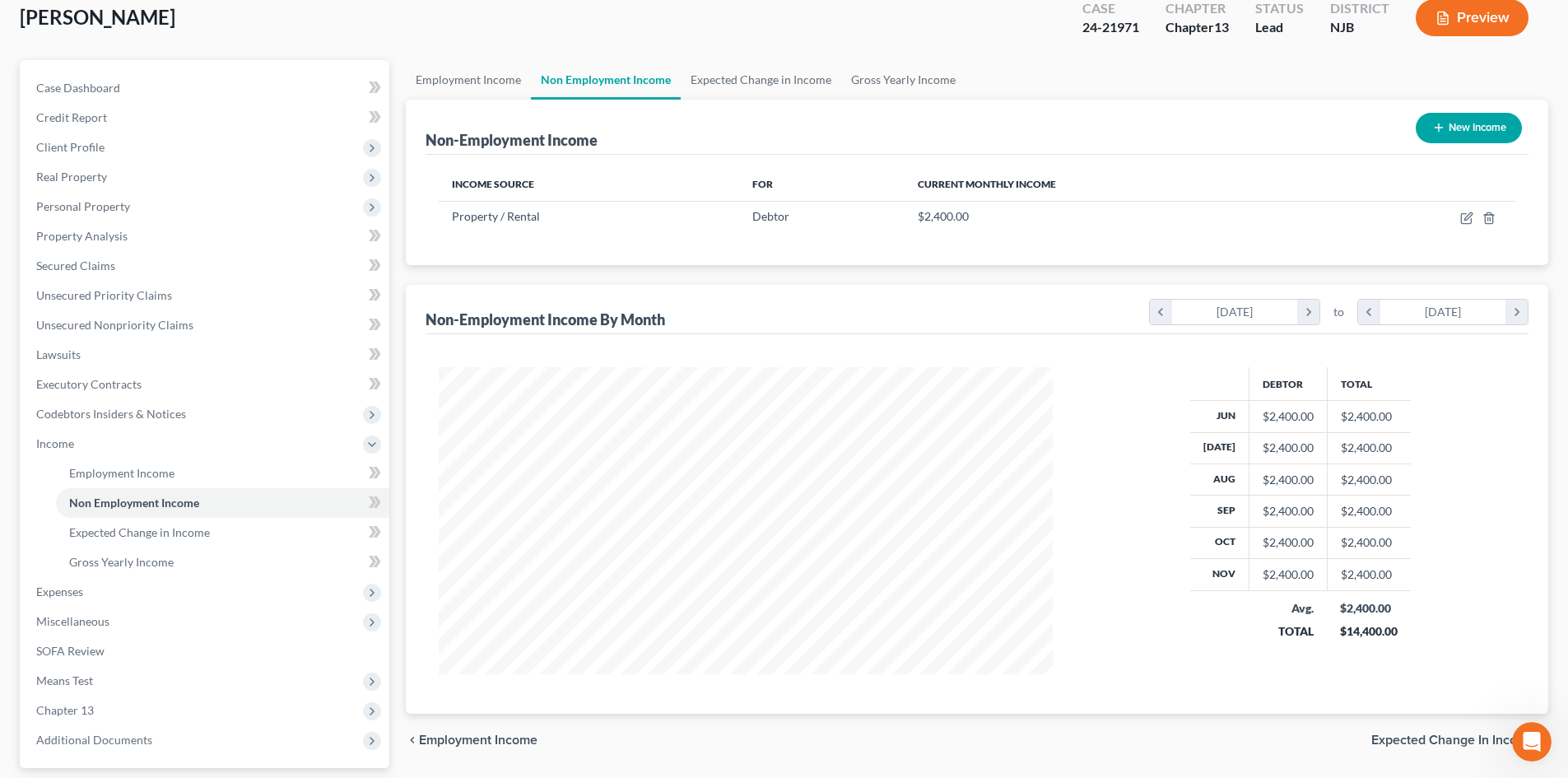
scroll to position [245, 0]
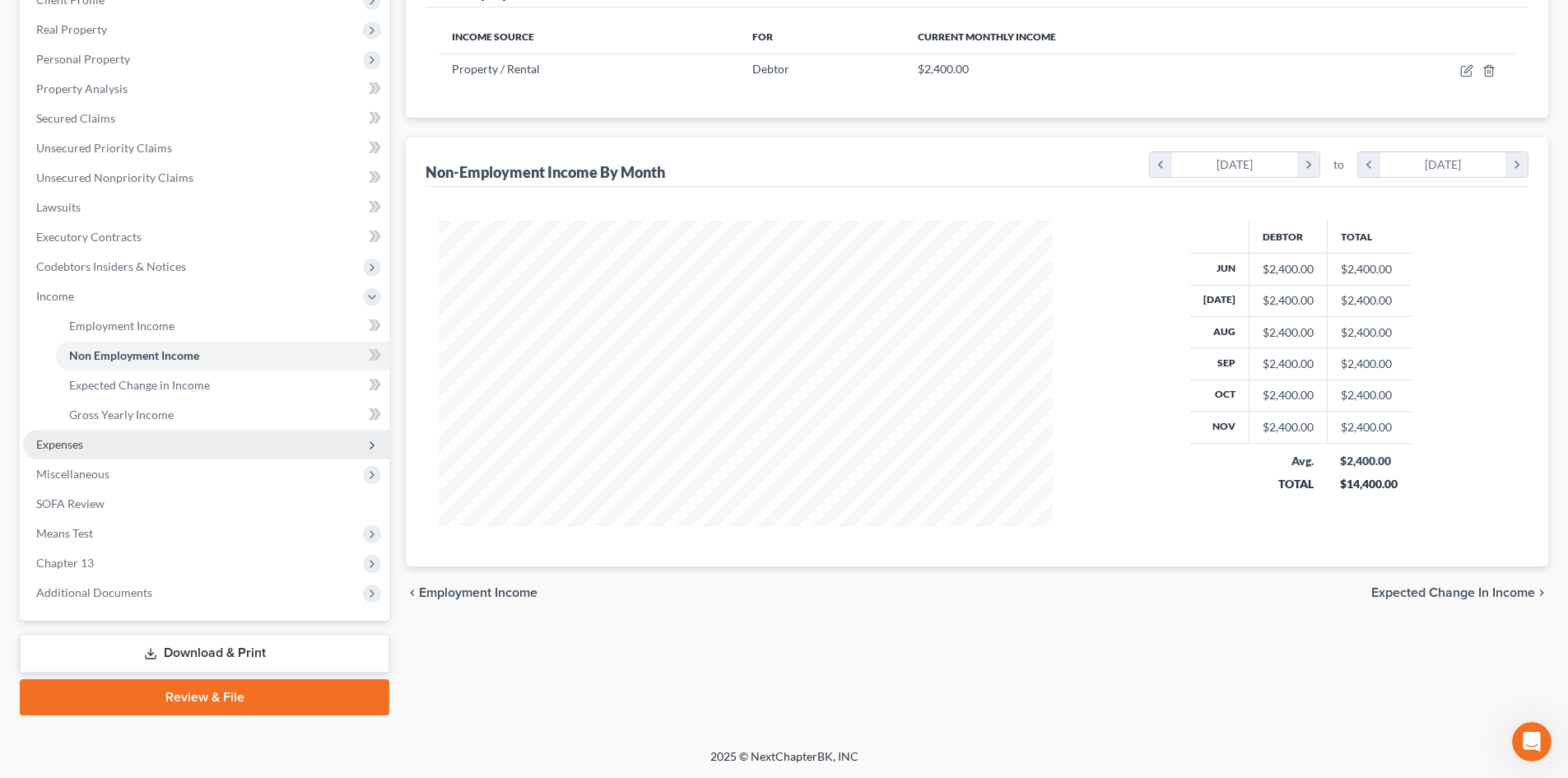
click at [33, 444] on span "Expenses" at bounding box center [206, 444] width 367 height 30
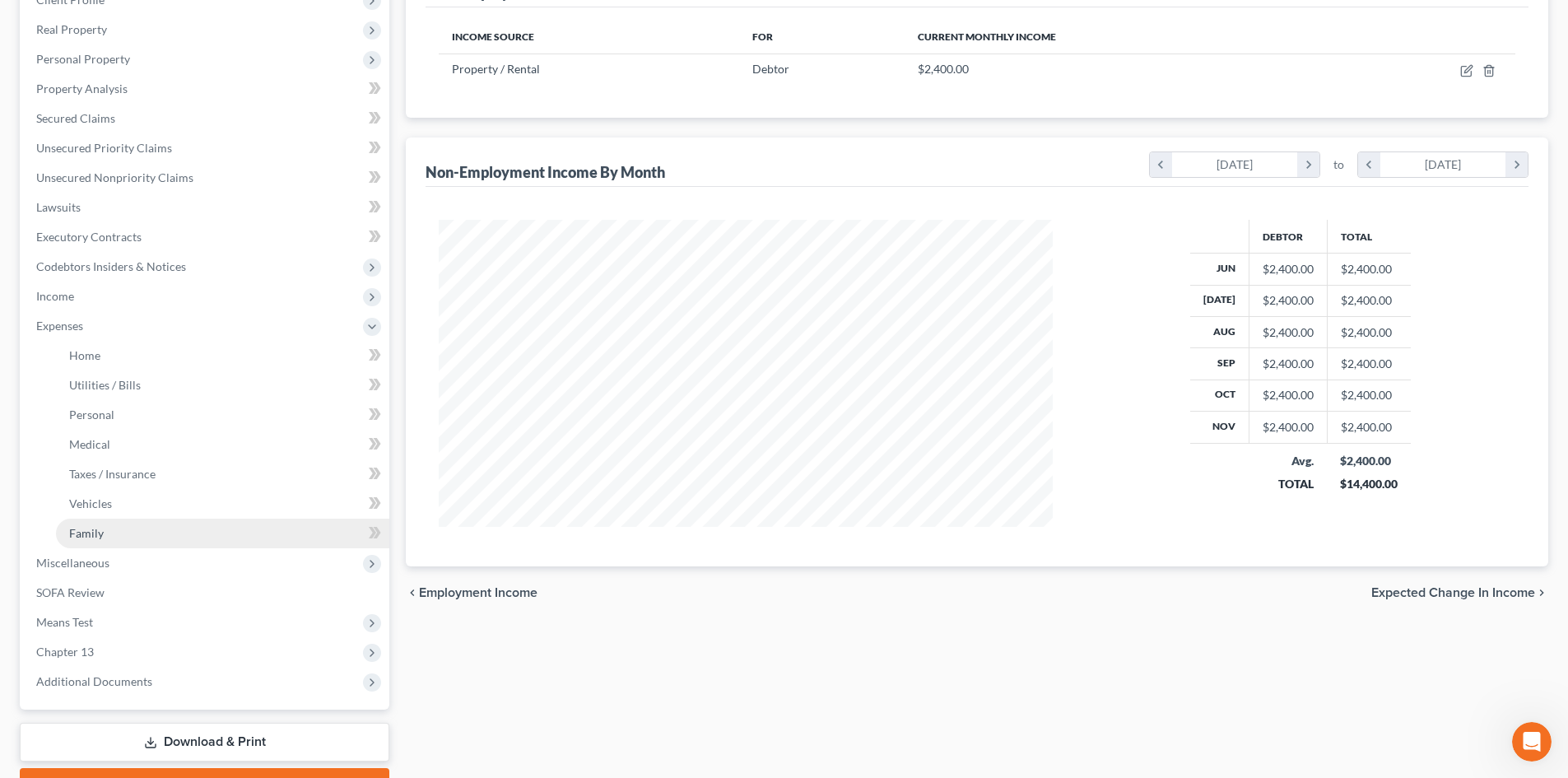
click at [109, 536] on link "Family" at bounding box center [222, 533] width 333 height 30
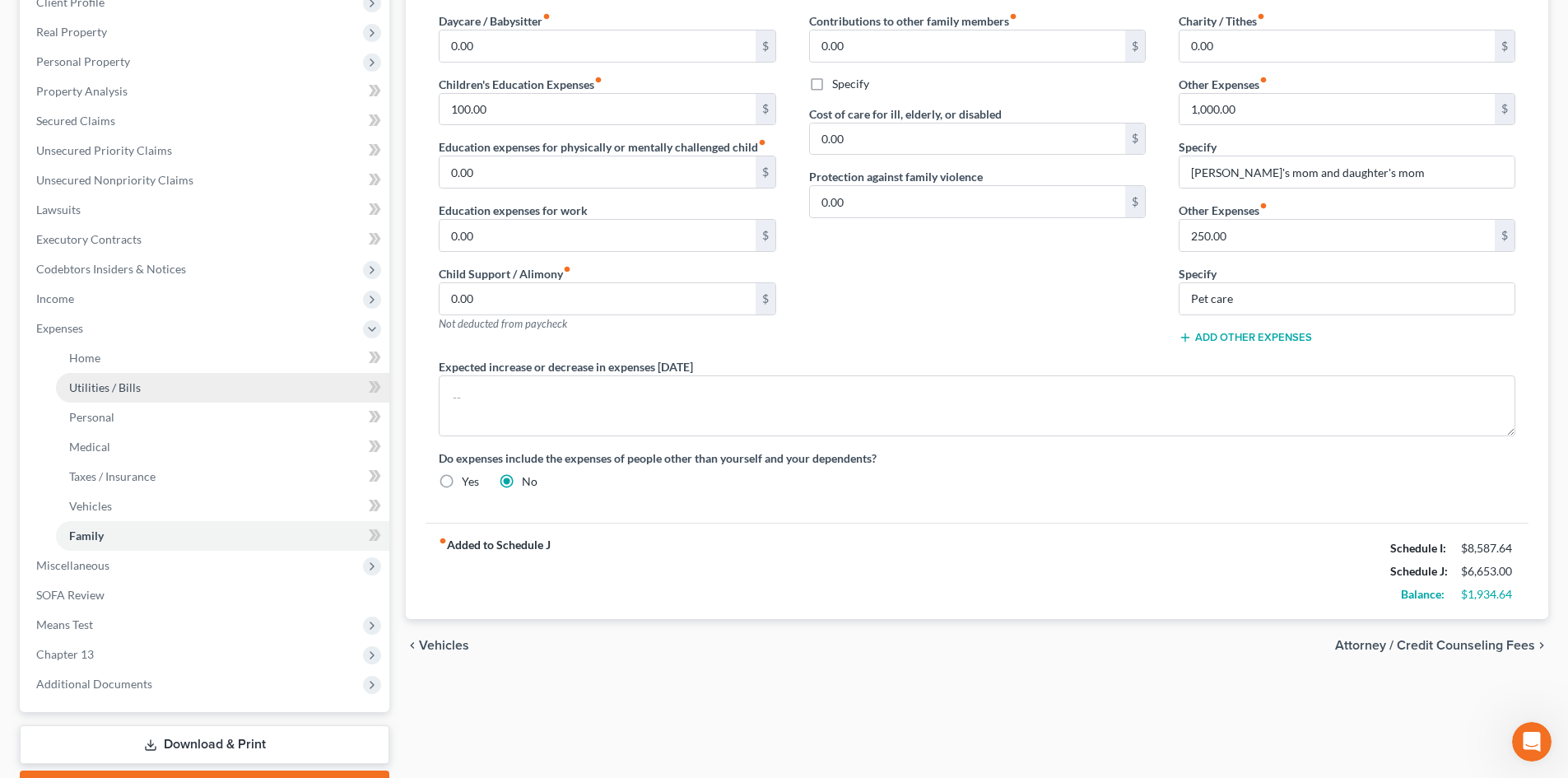
scroll to position [252, 0]
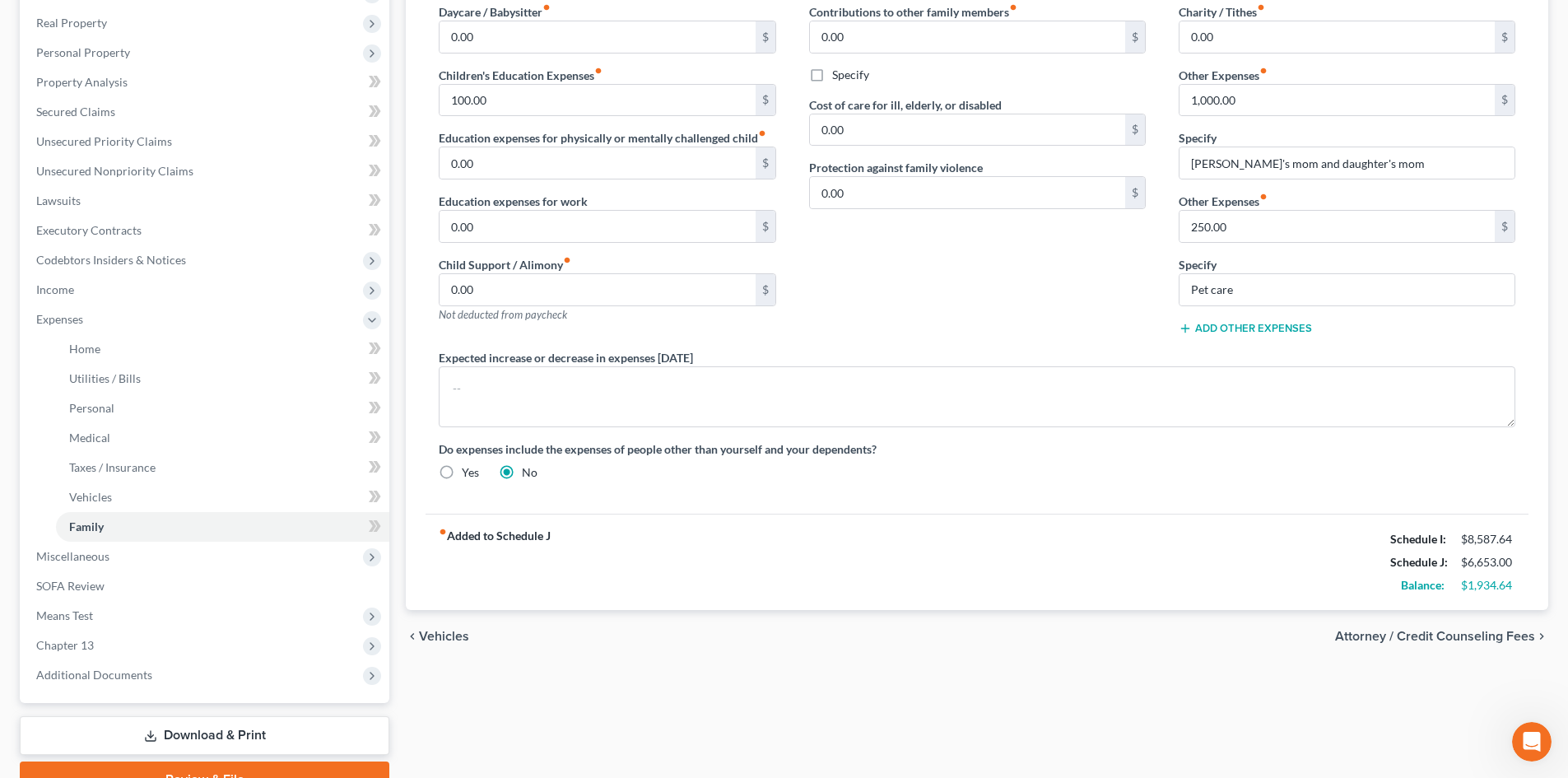
click at [1438, 630] on span "Attorney / Credit Counseling Fees" at bounding box center [1435, 635] width 200 height 13
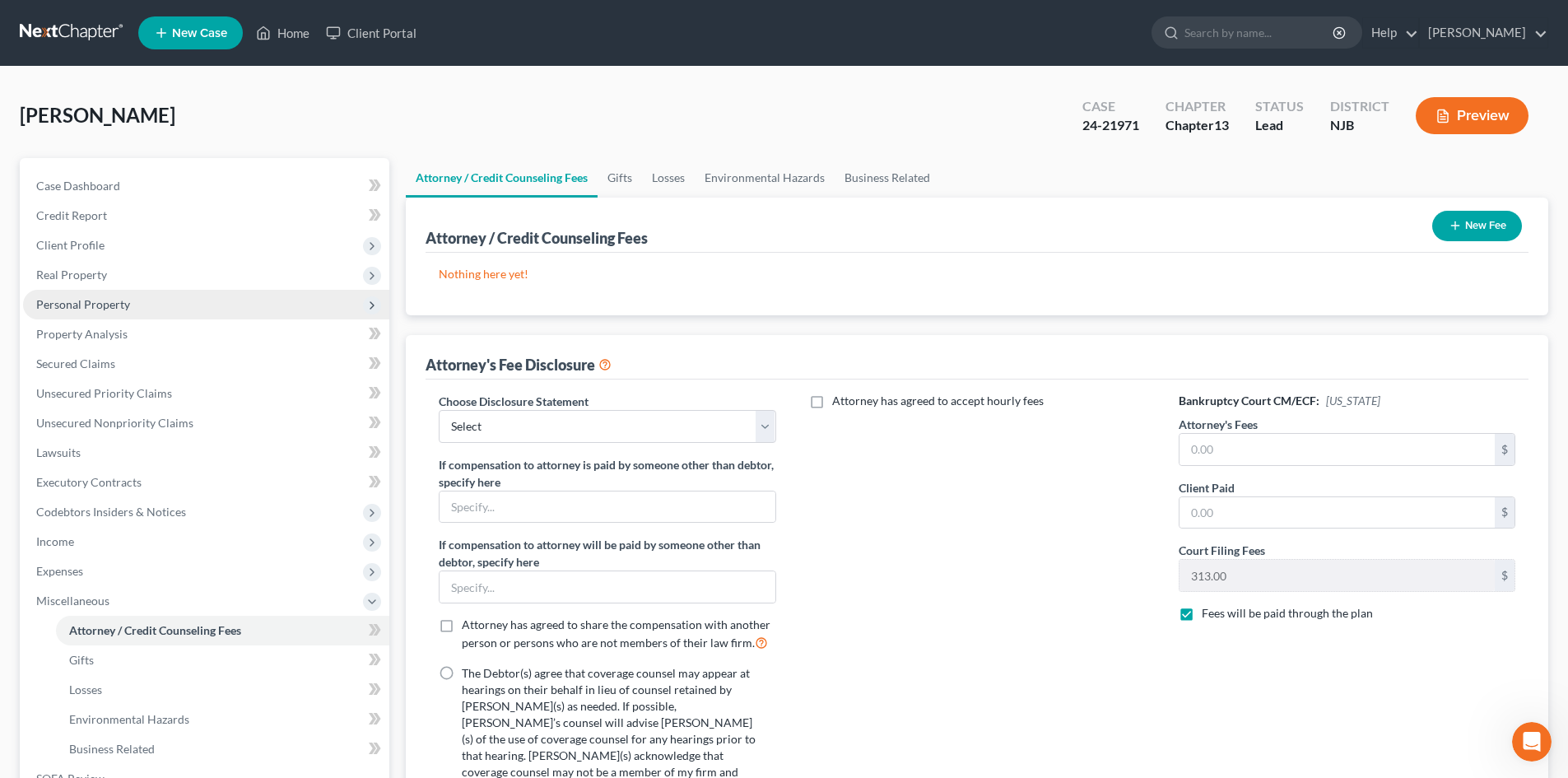
click at [83, 311] on span "Personal Property" at bounding box center [206, 304] width 367 height 30
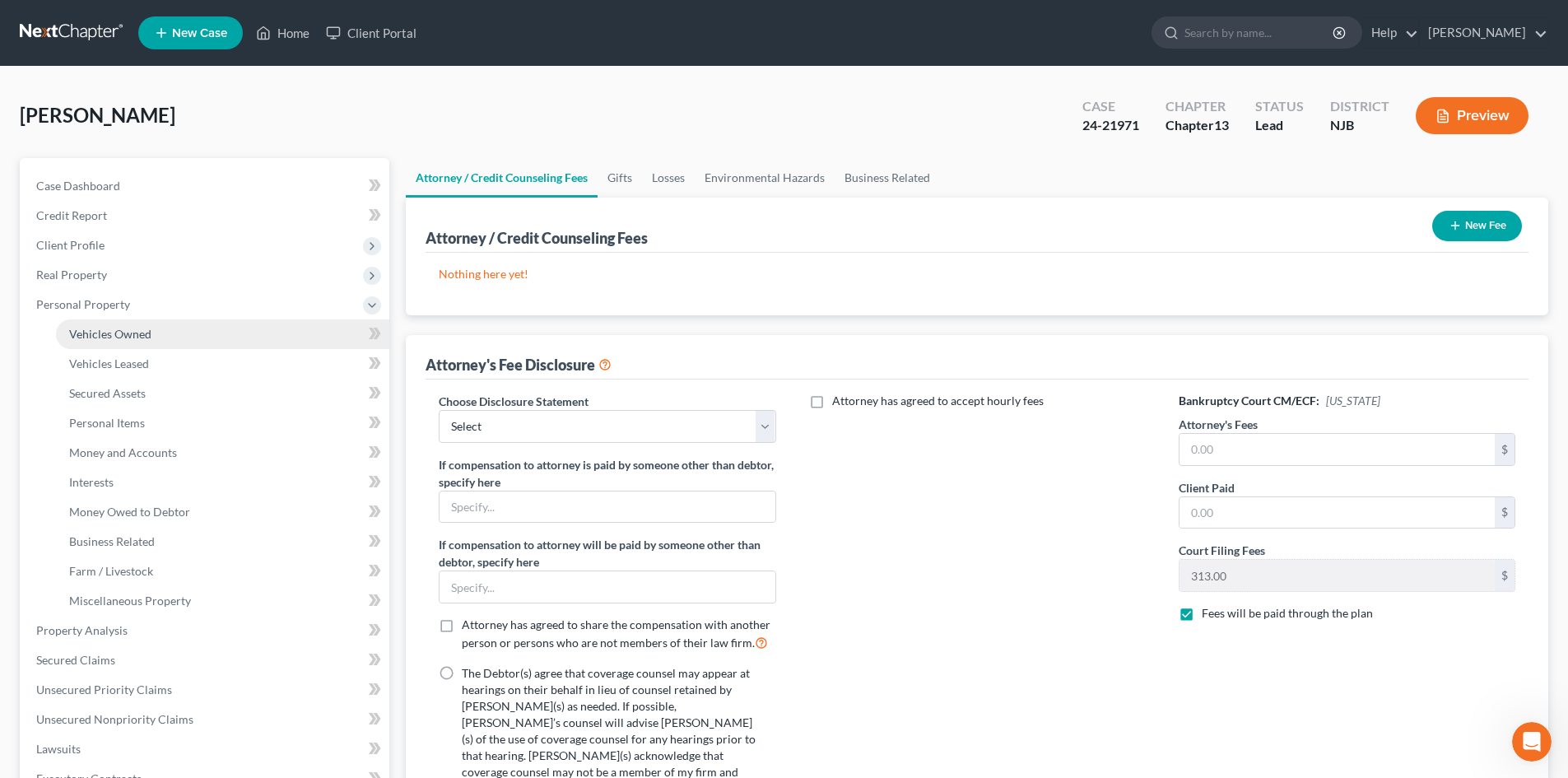
click at [112, 335] on span "Vehicles Owned" at bounding box center [110, 334] width 82 height 14
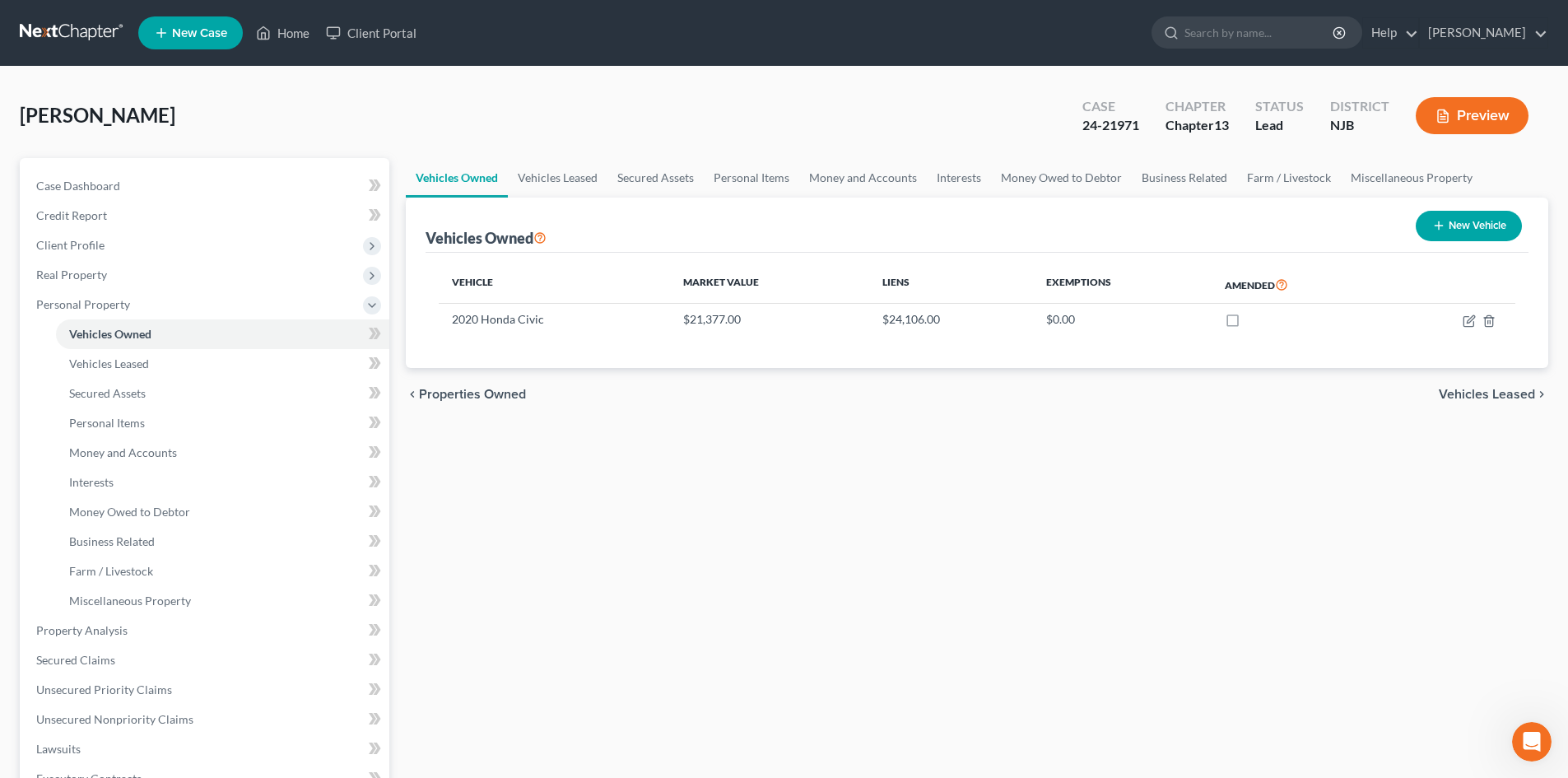
click at [1481, 231] on button "New Vehicle" at bounding box center [1468, 226] width 106 height 31
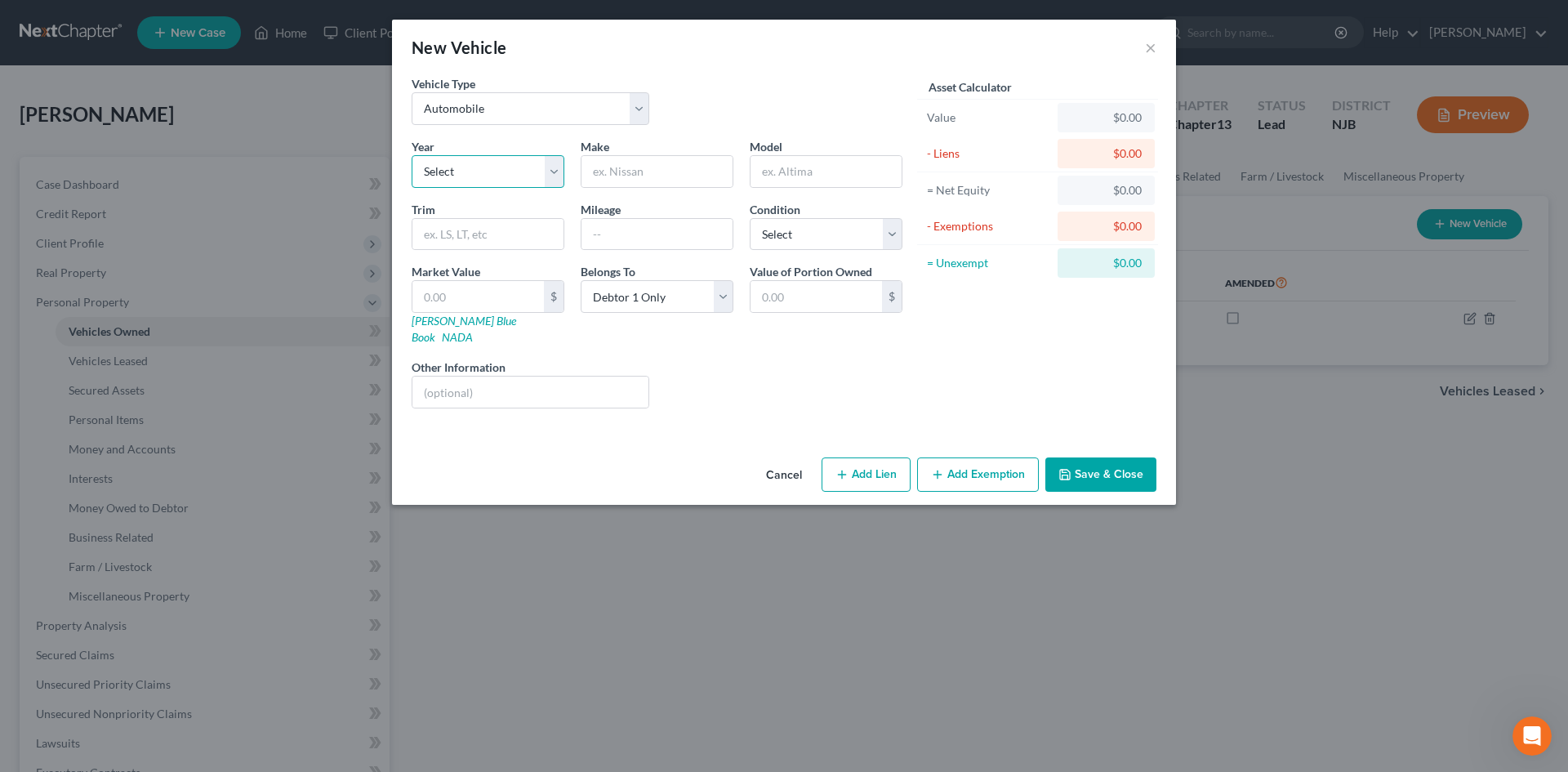
click at [489, 163] on select "Select 2026 2025 2024 2023 2022 2021 2020 2019 2018 2017 2016 2015 2014 2013 20…" at bounding box center [488, 171] width 152 height 32
click at [412, 155] on select "Select 2026 2025 2024 2023 2022 2021 2020 2019 2018 2017 2016 2015 2014 2013 20…" at bounding box center [488, 171] width 152 height 32
click at [692, 179] on input "text" at bounding box center [657, 172] width 151 height 31
drag, startPoint x: 899, startPoint y: 227, endPoint x: 870, endPoint y: 231, distance: 29.3
click at [899, 227] on select "Select Excellent Very Good Good Fair Poor" at bounding box center [825, 234] width 152 height 32
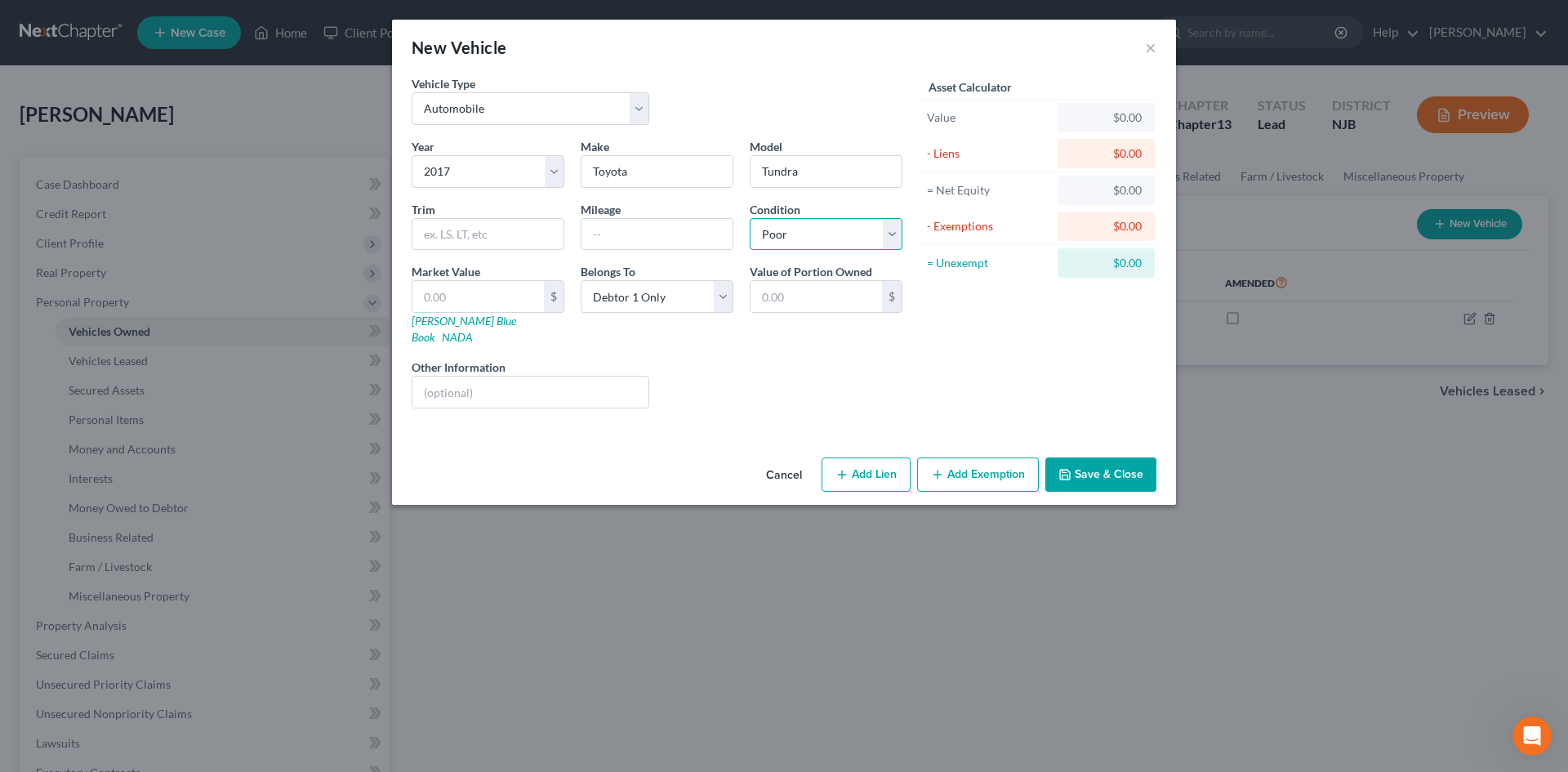
click at [750, 218] on select "Select Excellent Very Good Good Fair Poor" at bounding box center [825, 234] width 152 height 32
click at [497, 301] on input "text" at bounding box center [478, 297] width 132 height 31
click at [973, 460] on button "Add Exemption" at bounding box center [979, 474] width 122 height 34
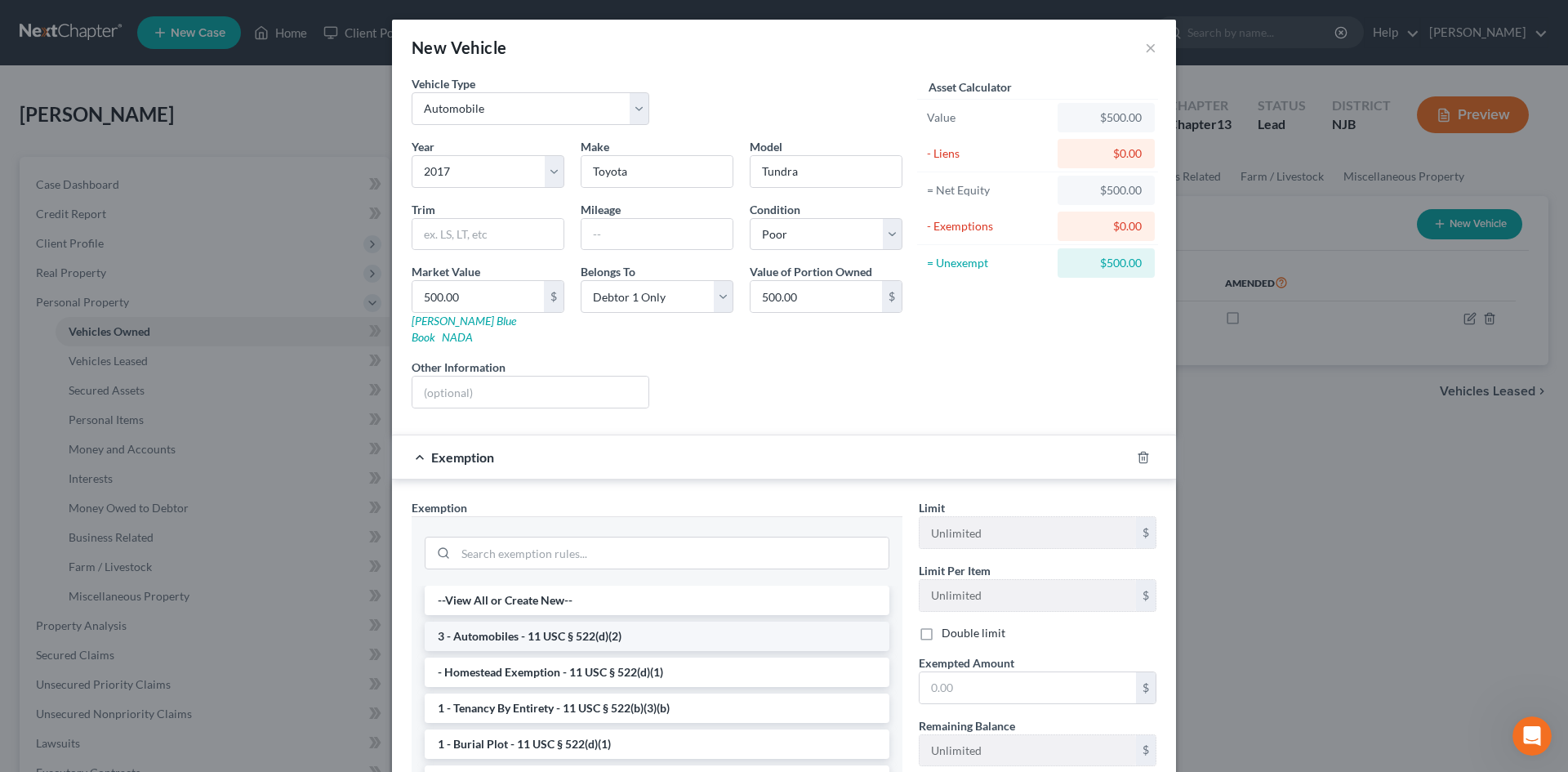
click at [681, 624] on li "3 - Automobiles - 11 USC § 522(d)(2)" at bounding box center [657, 636] width 464 height 30
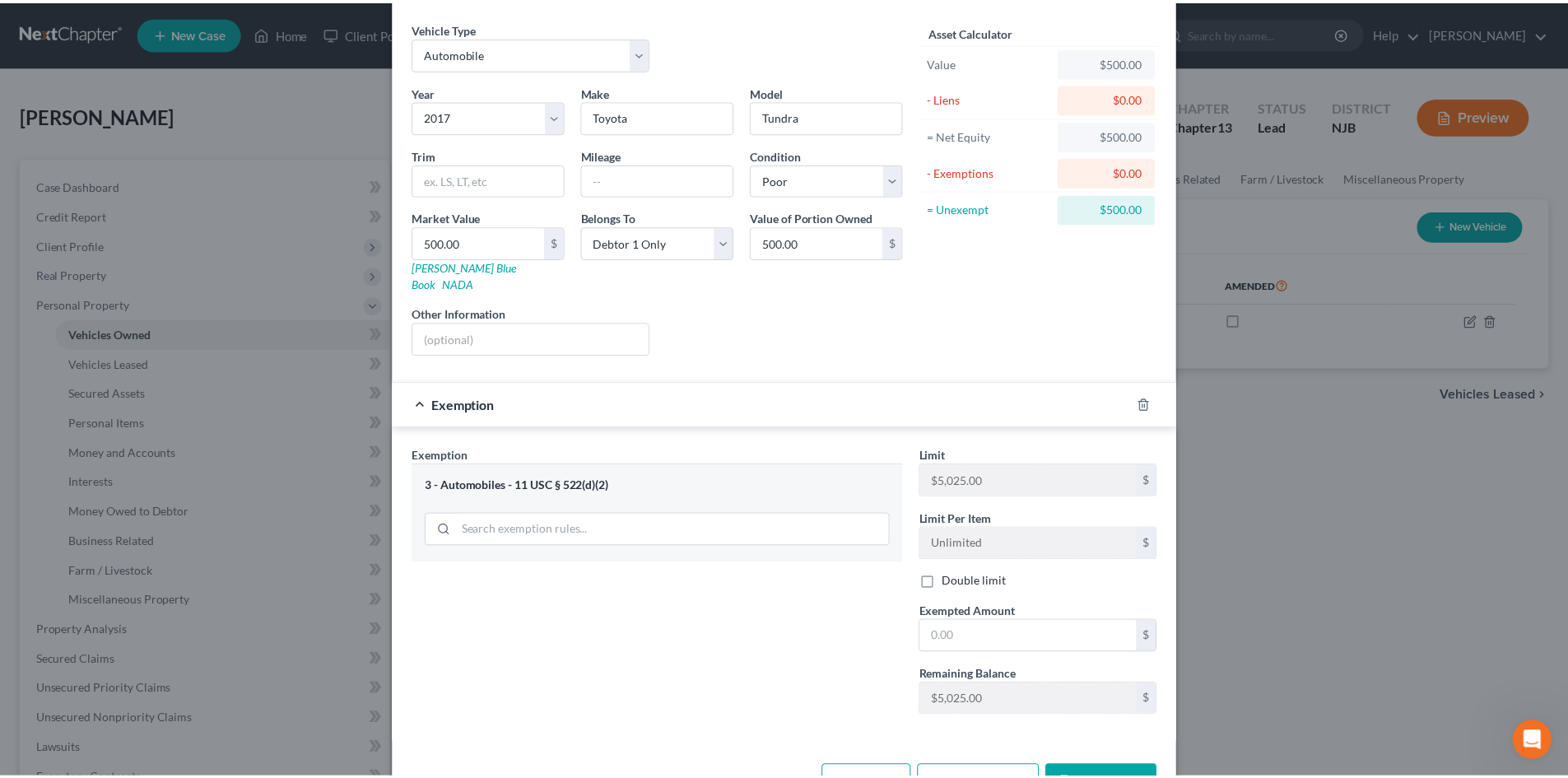
scroll to position [82, 0]
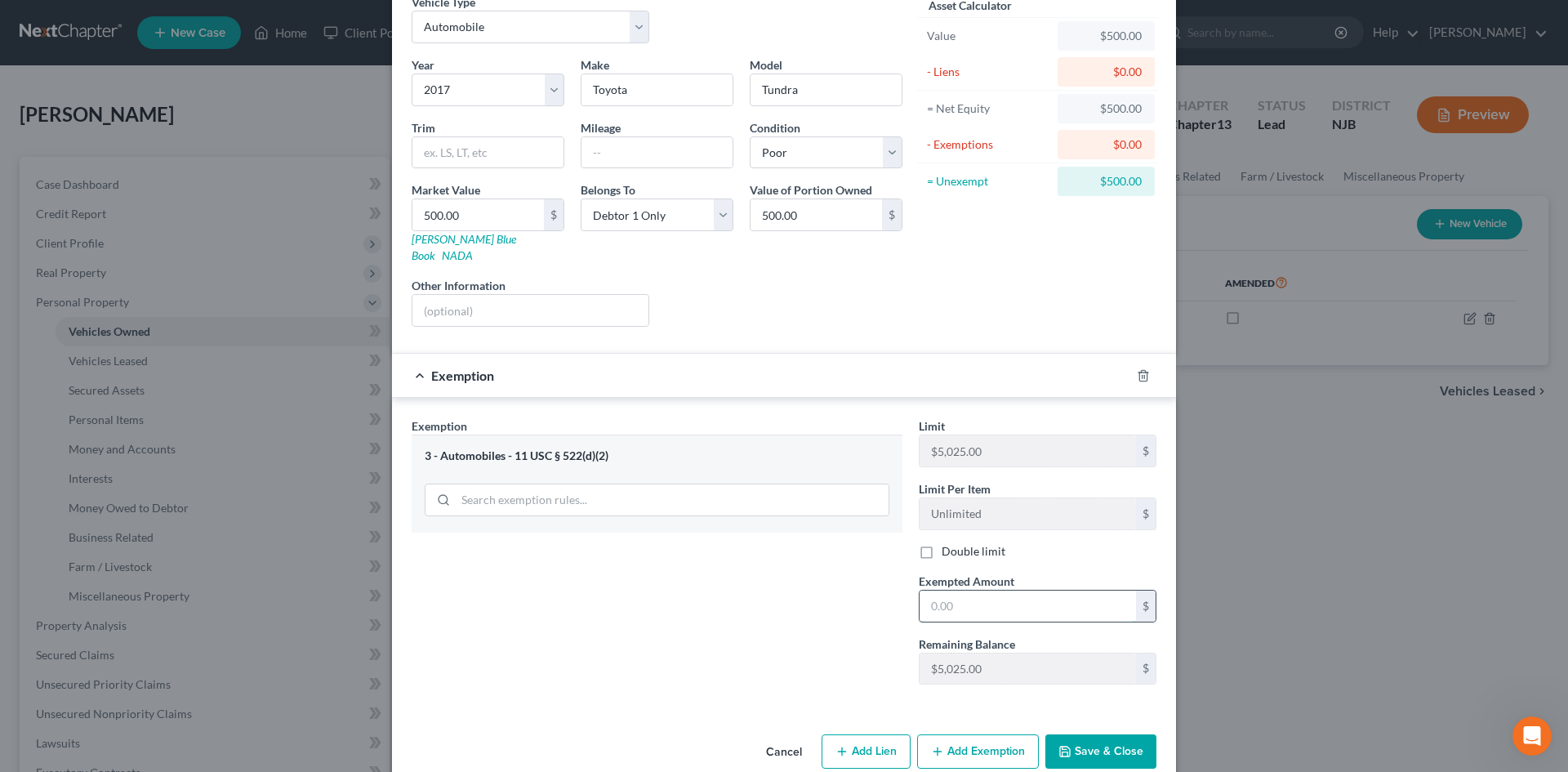
click at [984, 590] on input "text" at bounding box center [1028, 606] width 216 height 31
click at [1093, 735] on button "Save & Close" at bounding box center [1101, 751] width 111 height 34
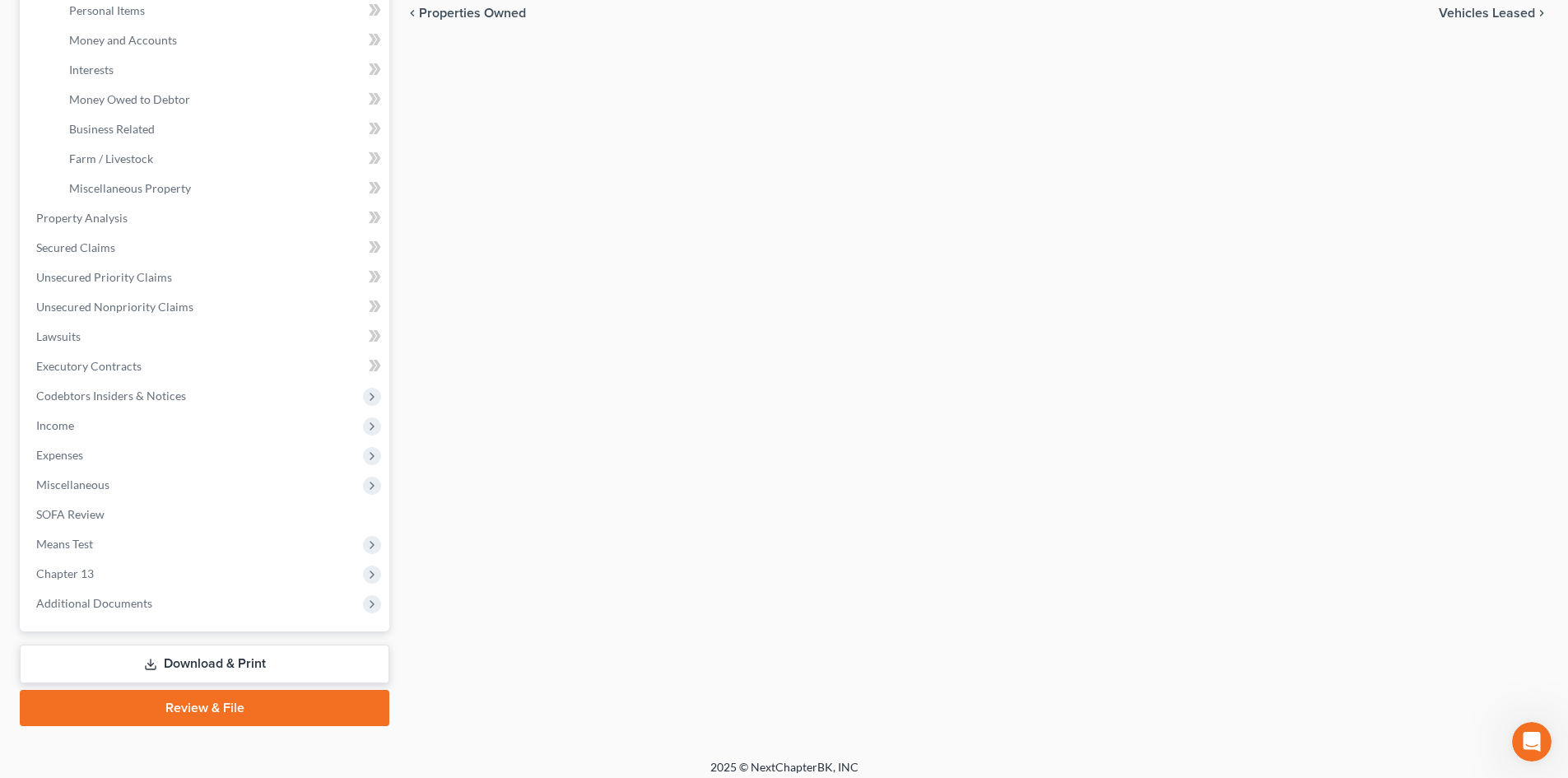
scroll to position [423, 0]
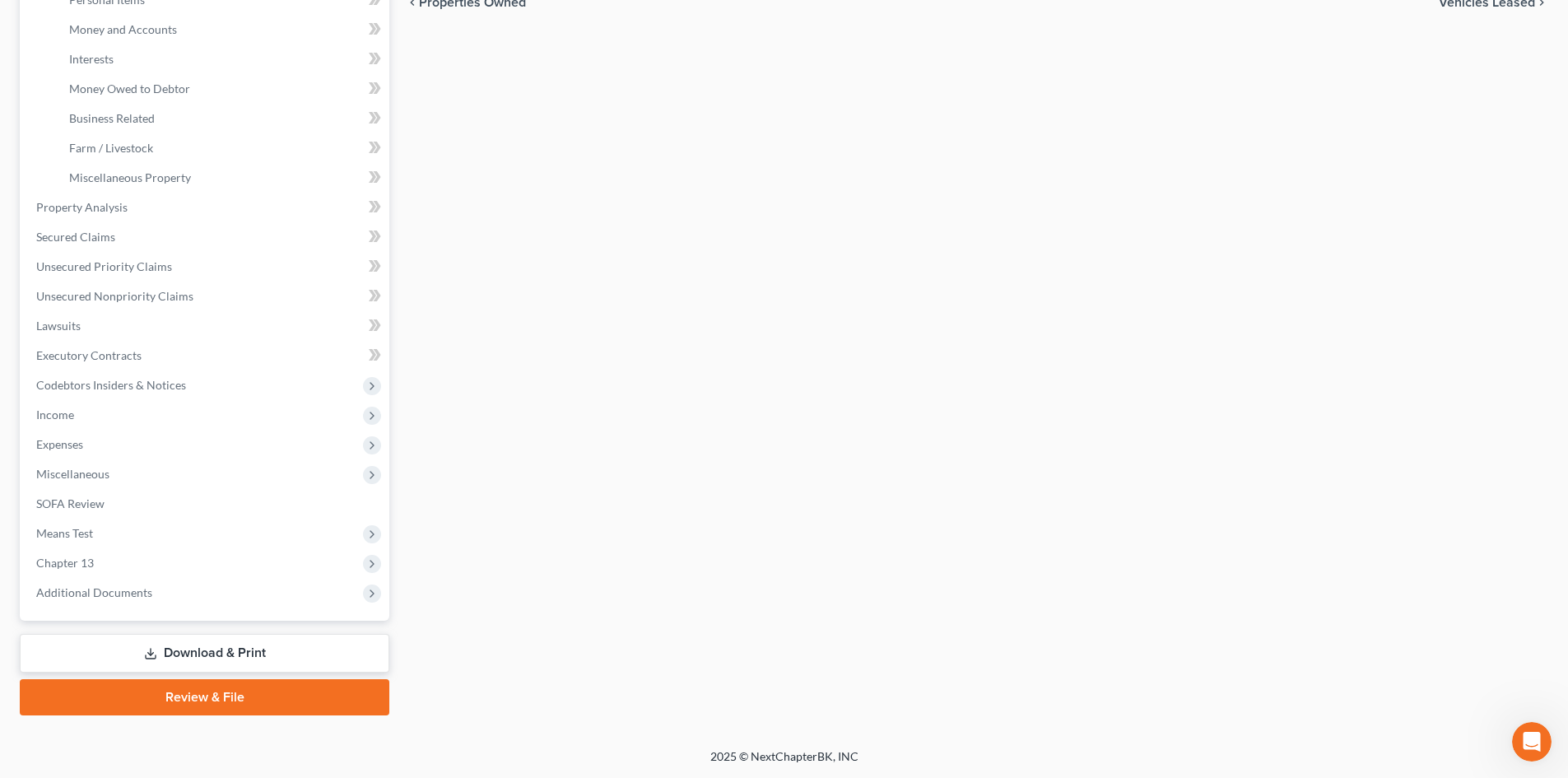
click at [183, 639] on link "Download & Print" at bounding box center [204, 652] width 370 height 39
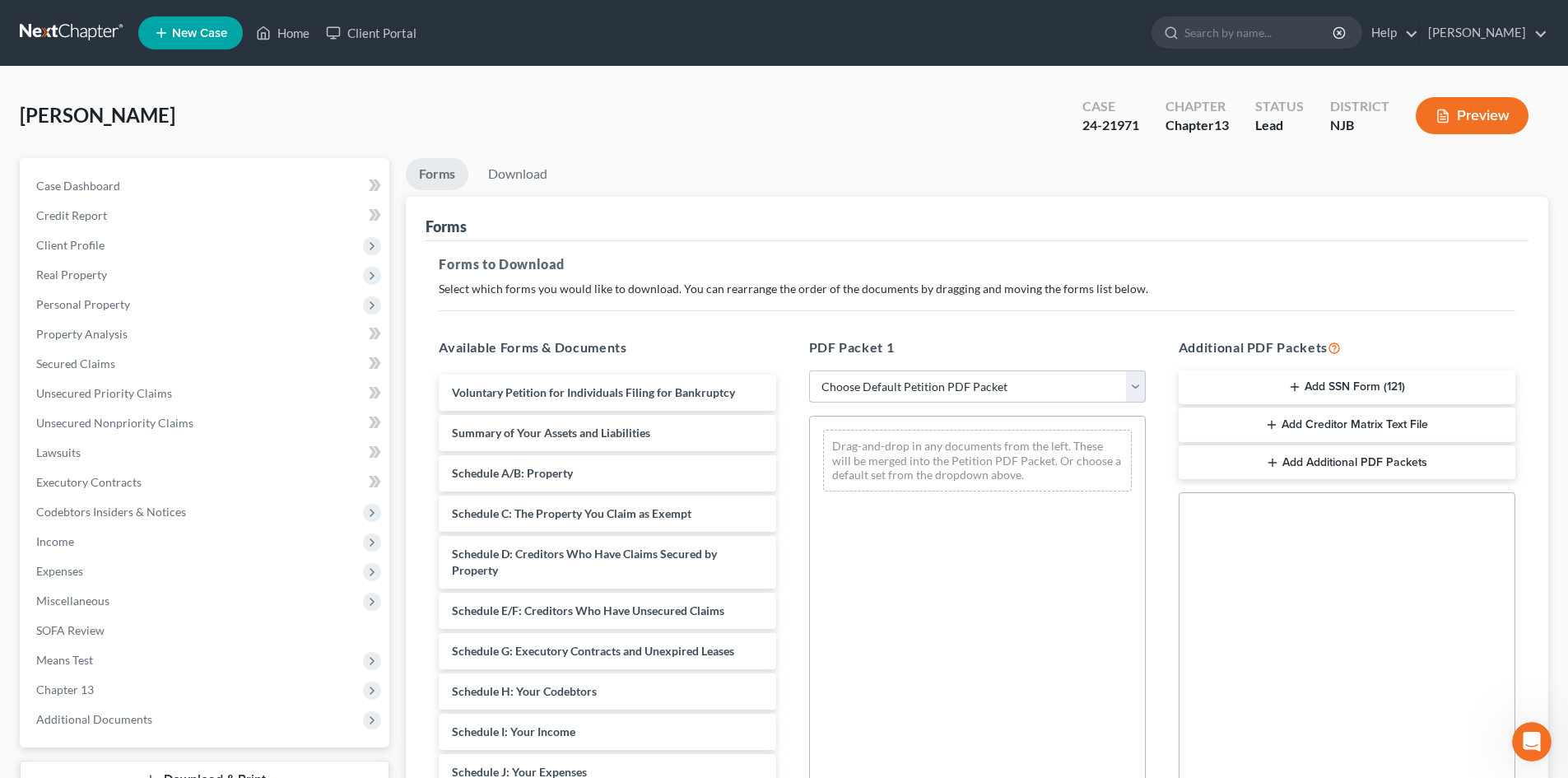
click at [1138, 387] on select "Choose Default Petition PDF Packet Complete Bankruptcy Petition (all forms and …" at bounding box center [977, 387] width 337 height 33
click at [809, 371] on select "Choose Default Petition PDF Packet Complete Bankruptcy Petition (all forms and …" at bounding box center [977, 387] width 337 height 33
click at [550, 468] on span "Schedule A/B: Property" at bounding box center [512, 473] width 121 height 14
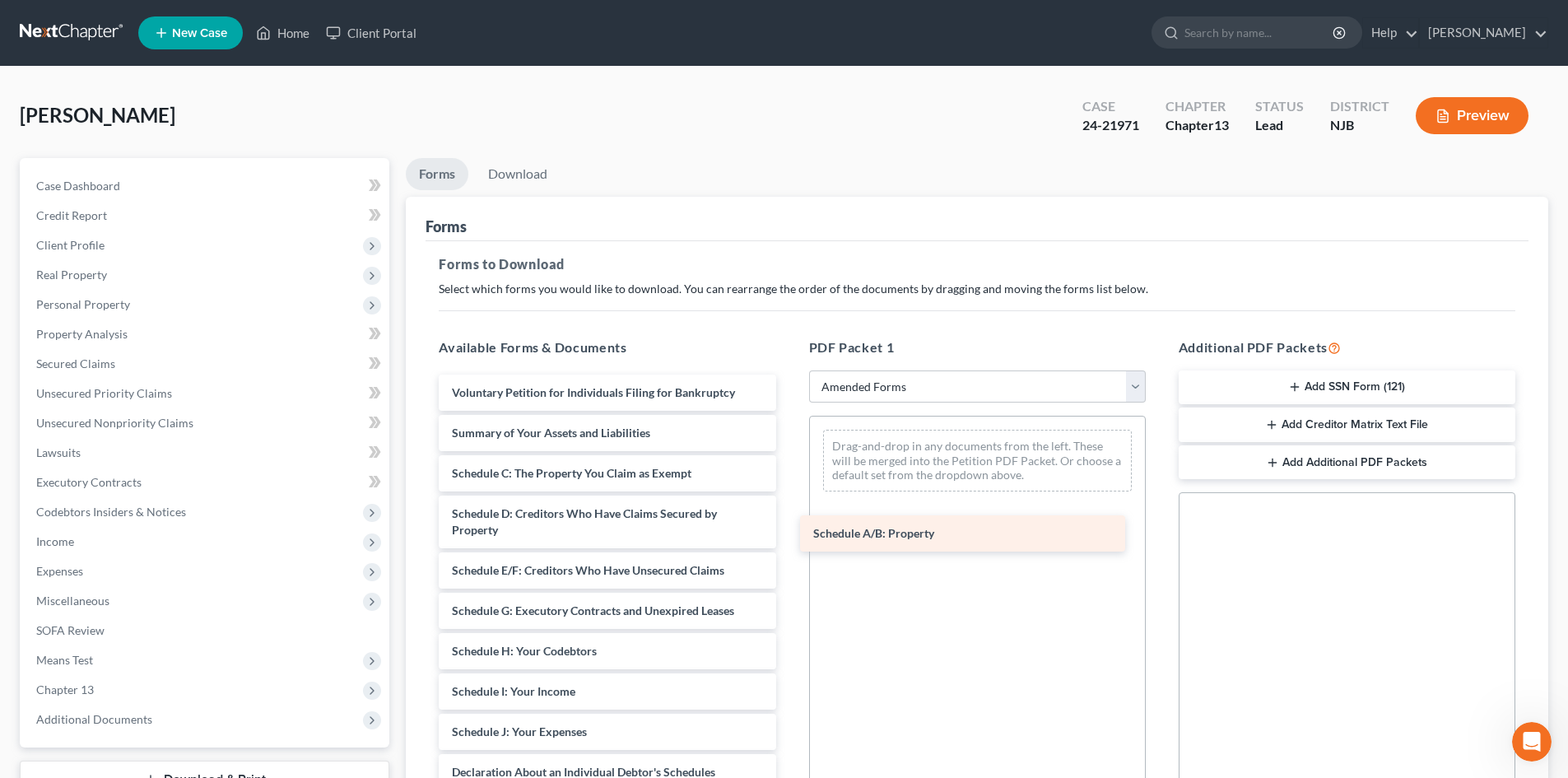
drag, startPoint x: 550, startPoint y: 468, endPoint x: 911, endPoint y: 528, distance: 366.0
click at [789, 528] on div "Schedule A/B: Property Voluntary Petition for Individuals Filing for Bankruptcy…" at bounding box center [607, 720] width 363 height 691
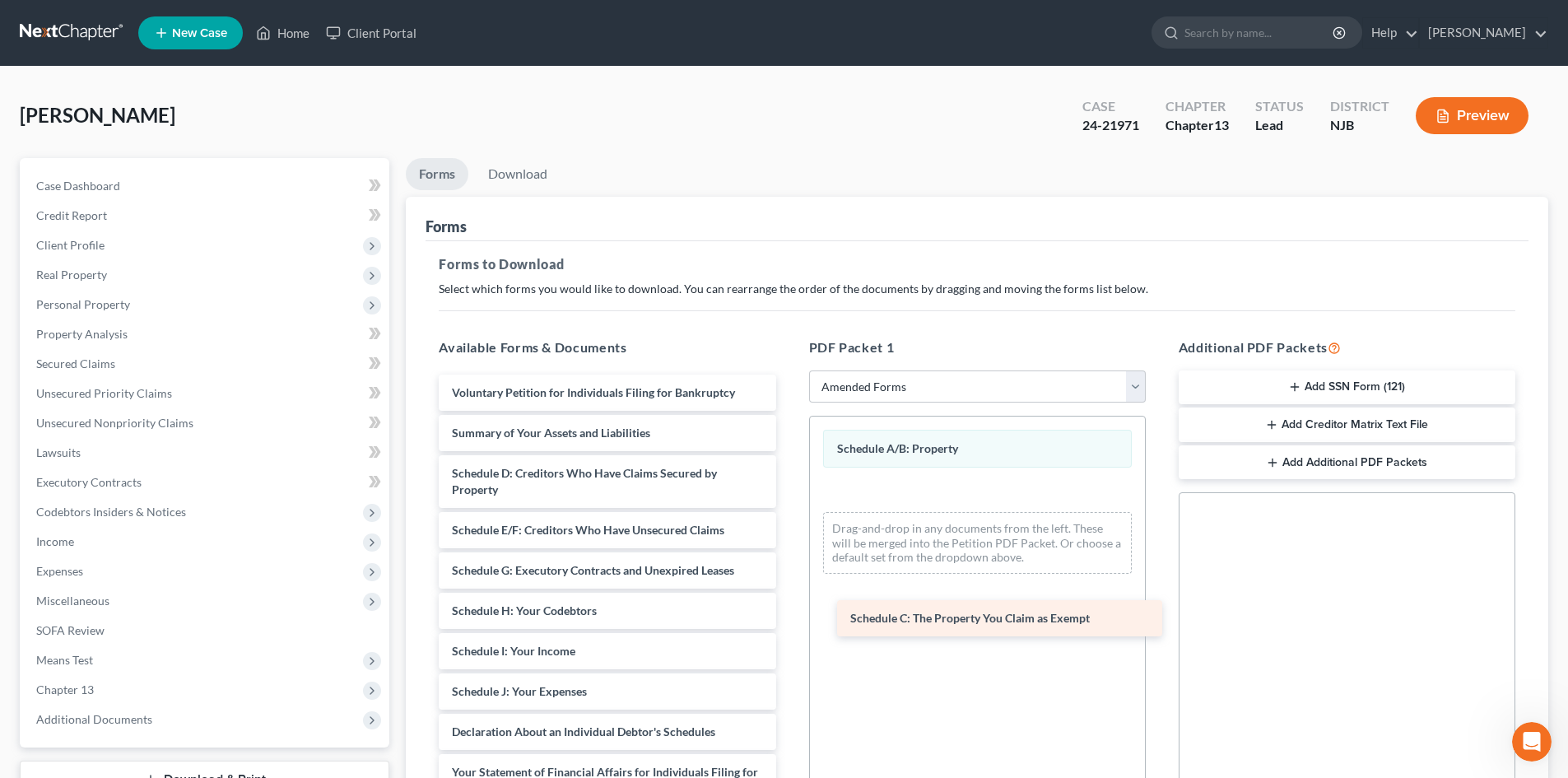
drag, startPoint x: 545, startPoint y: 477, endPoint x: 940, endPoint y: 621, distance: 420.4
click at [789, 621] on div "Schedule C: The Property You Claim as Exempt Voluntary Petition for Individuals…" at bounding box center [607, 700] width 363 height 650
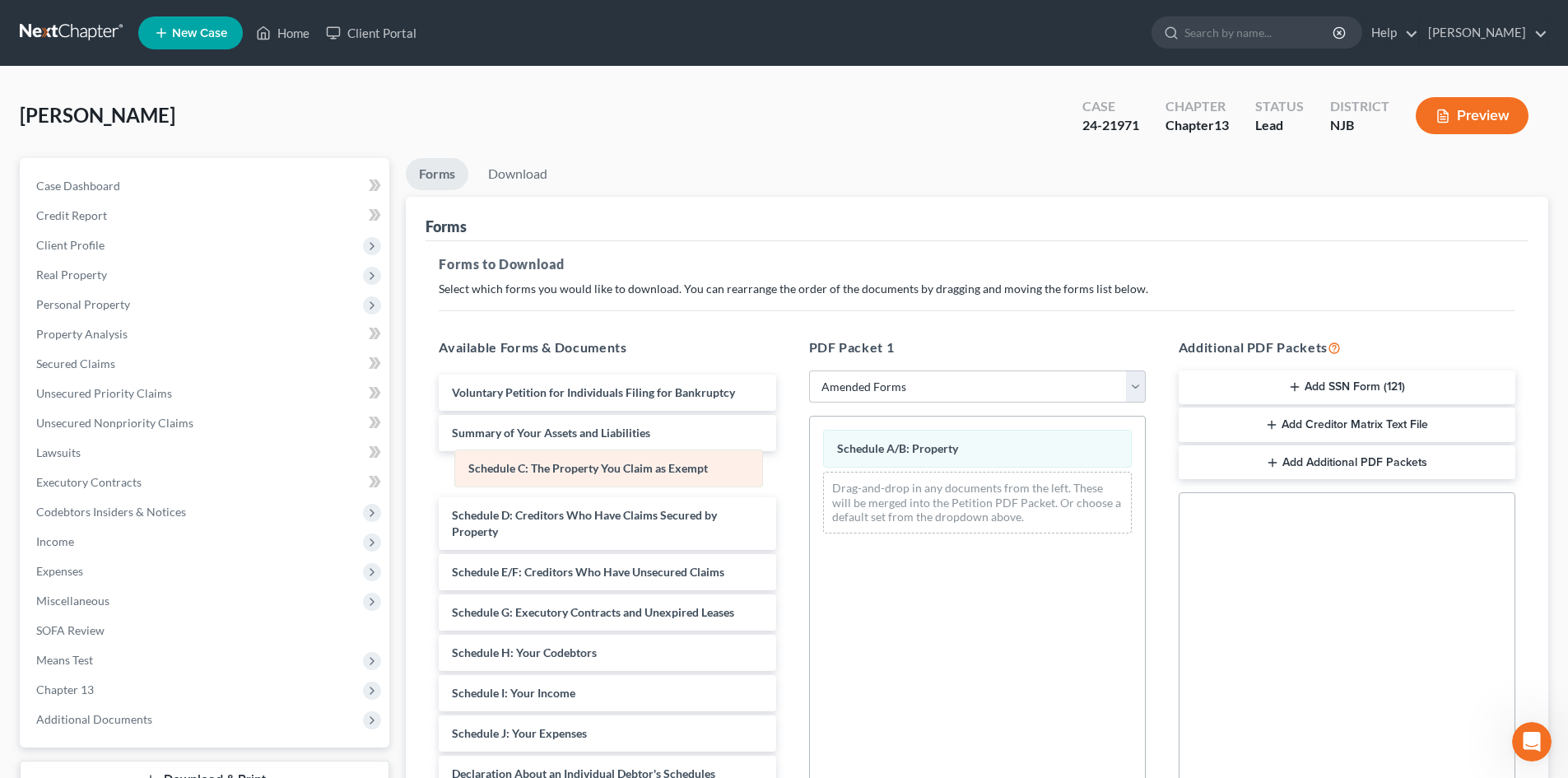
drag, startPoint x: 914, startPoint y: 490, endPoint x: 545, endPoint y: 468, distance: 369.7
click at [810, 468] on div "Schedule C: The Property You Claim as Exempt Schedule A/B: Property Schedule C:…" at bounding box center [977, 481] width 335 height 130
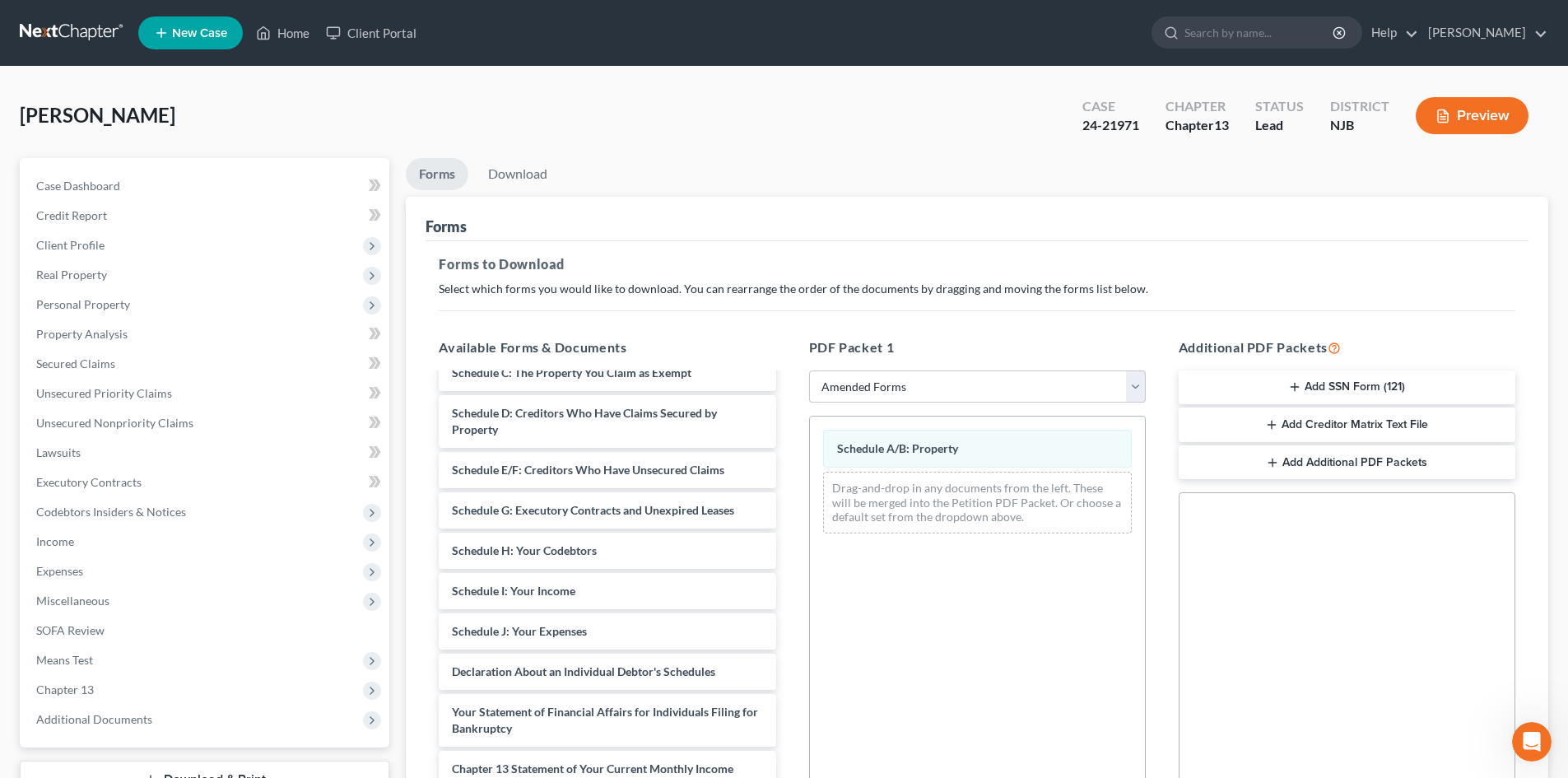
scroll to position [110, 0]
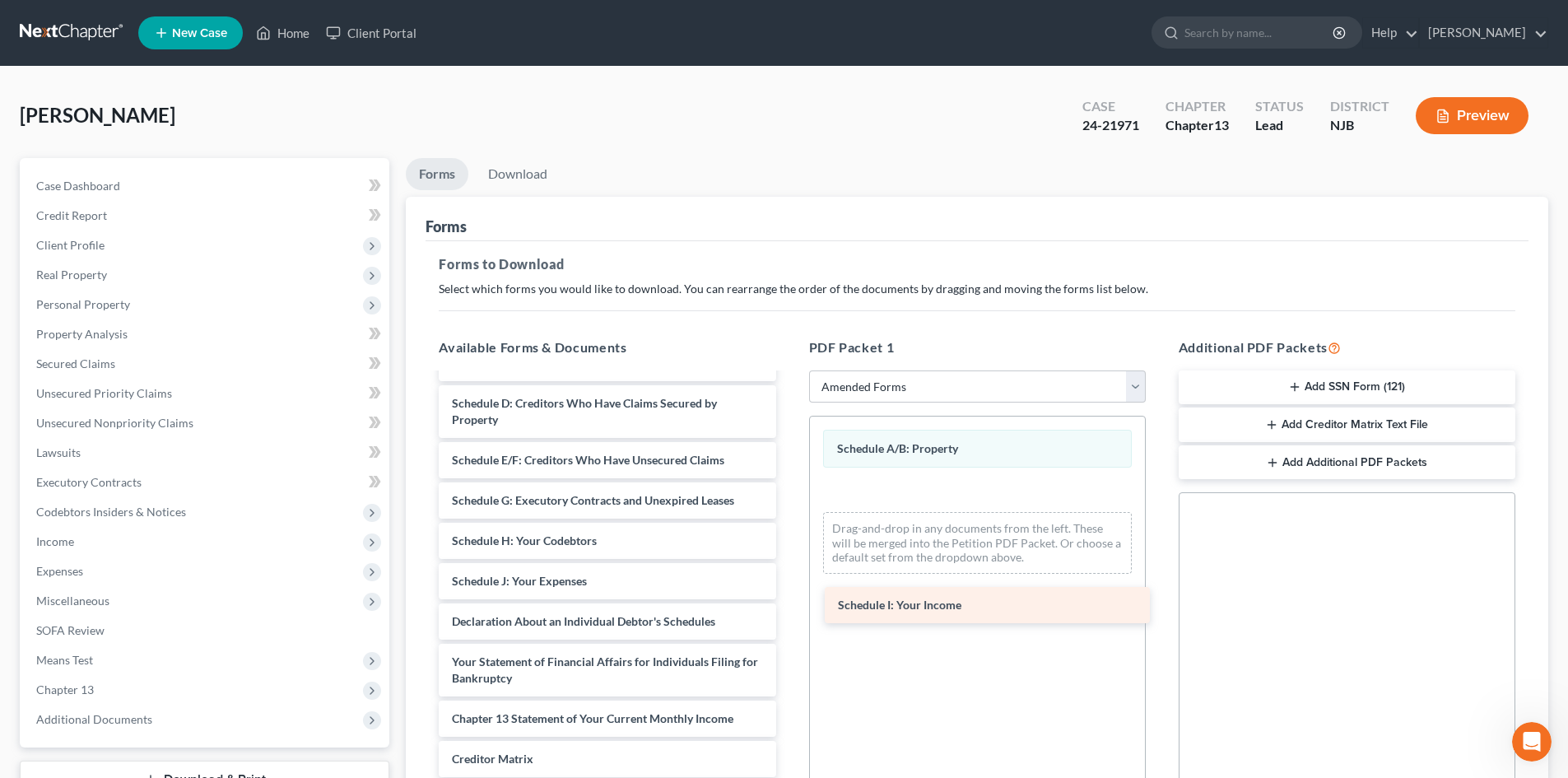
drag, startPoint x: 549, startPoint y: 583, endPoint x: 935, endPoint y: 607, distance: 386.7
click at [789, 607] on div "Schedule I: Your Income Voluntary Petition for Individuals Filing for Bankruptc…" at bounding box center [607, 590] width 363 height 650
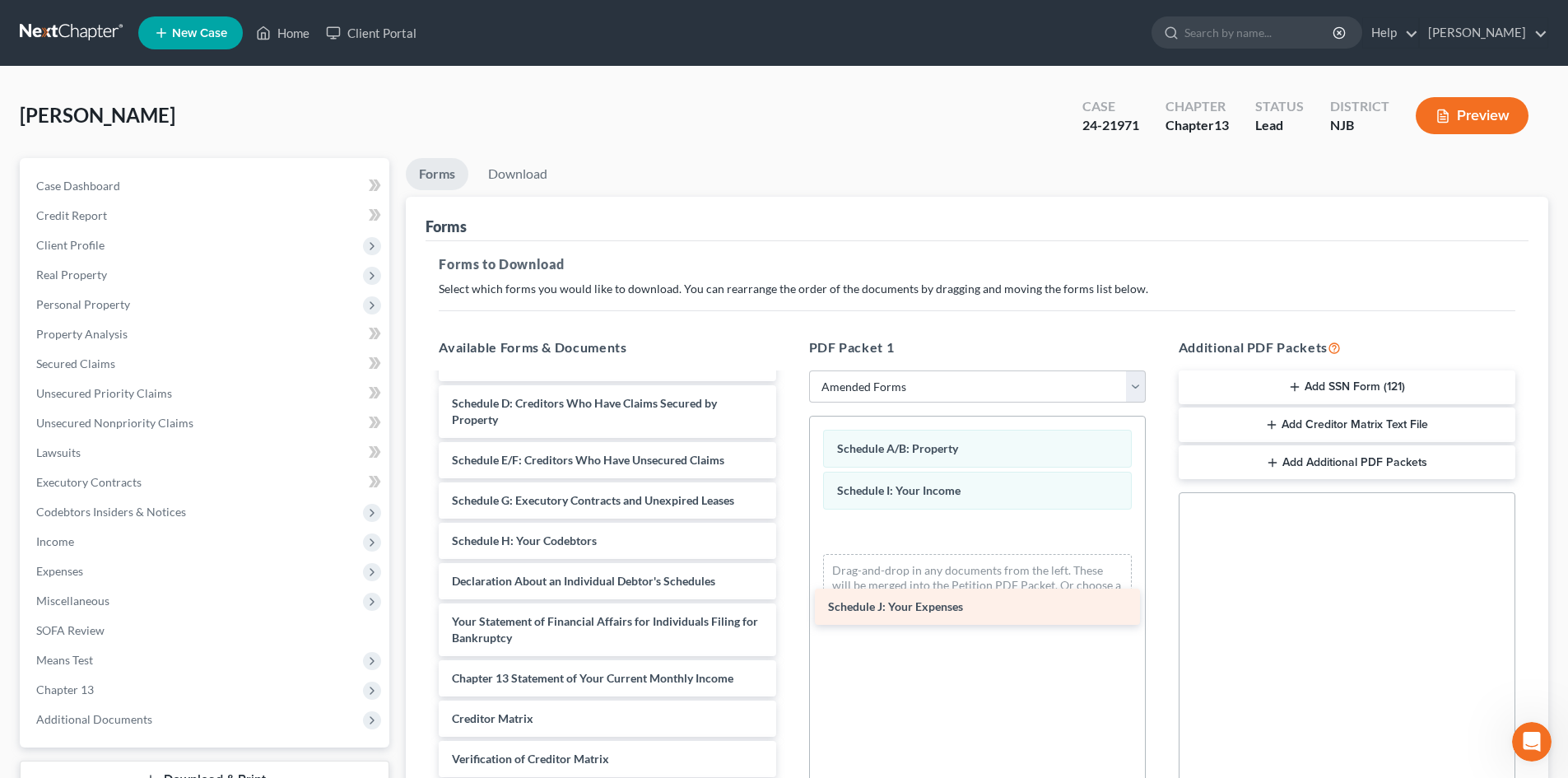
drag, startPoint x: 504, startPoint y: 584, endPoint x: 881, endPoint y: 609, distance: 377.8
click at [789, 609] on div "Schedule J: Your Expenses Voluntary Petition for Individuals Filing for Bankrup…" at bounding box center [607, 569] width 363 height 610
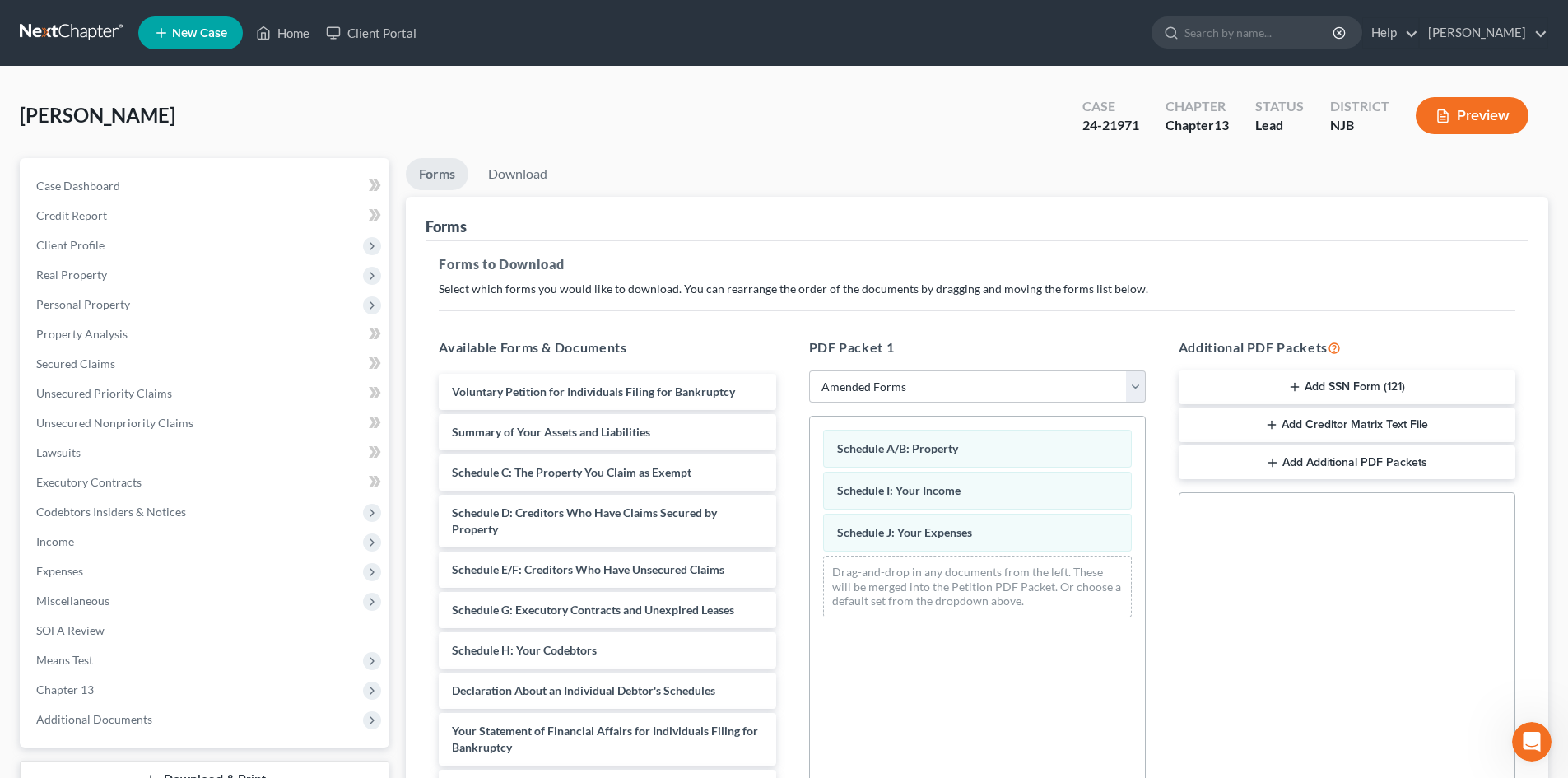
scroll to position [0, 0]
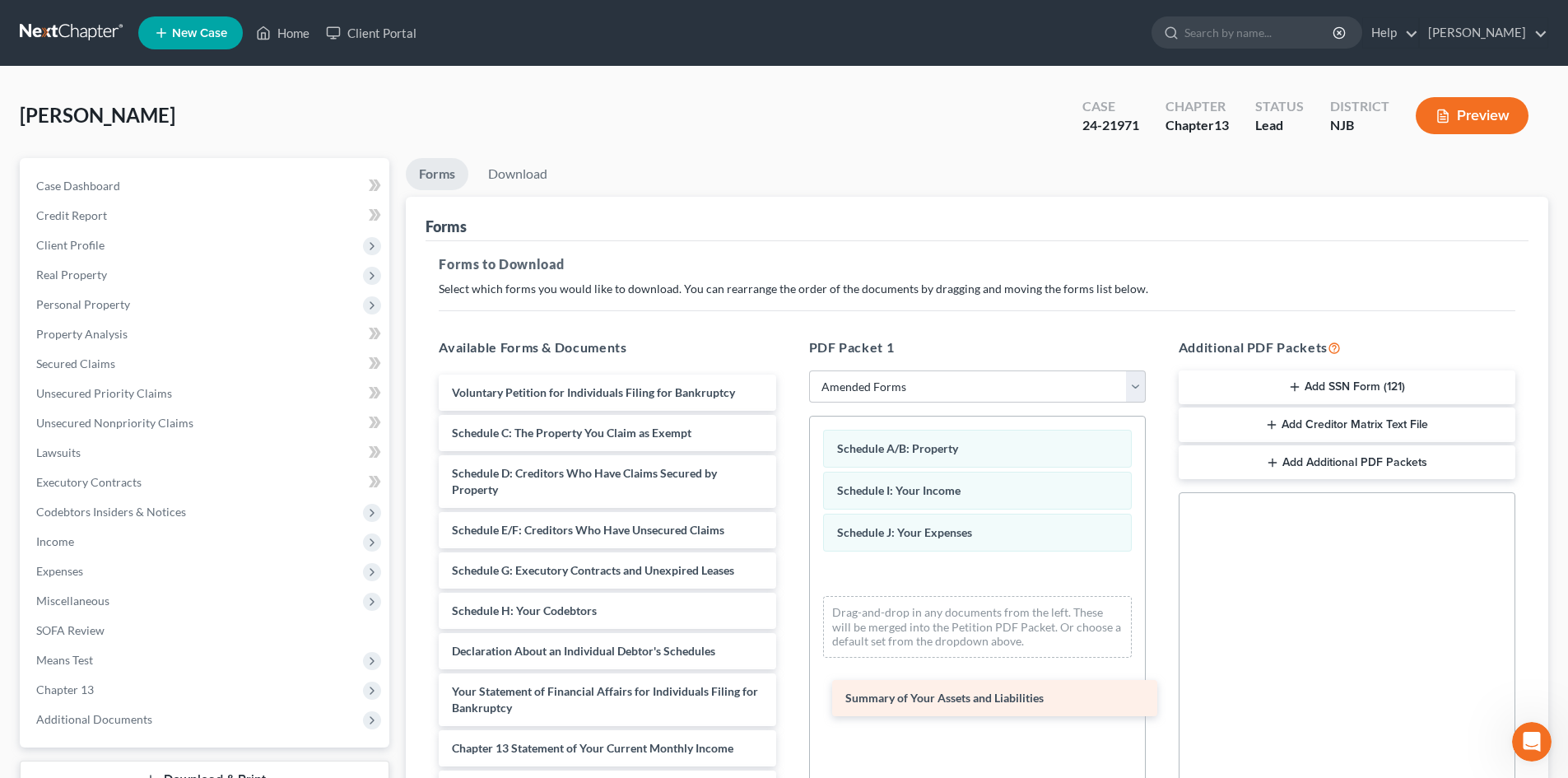
drag, startPoint x: 543, startPoint y: 429, endPoint x: 937, endPoint y: 694, distance: 474.8
click at [789, 694] on div "Summary of Your Assets and Liabilities Voluntary Petition for Individuals Filin…" at bounding box center [607, 659] width 363 height 570
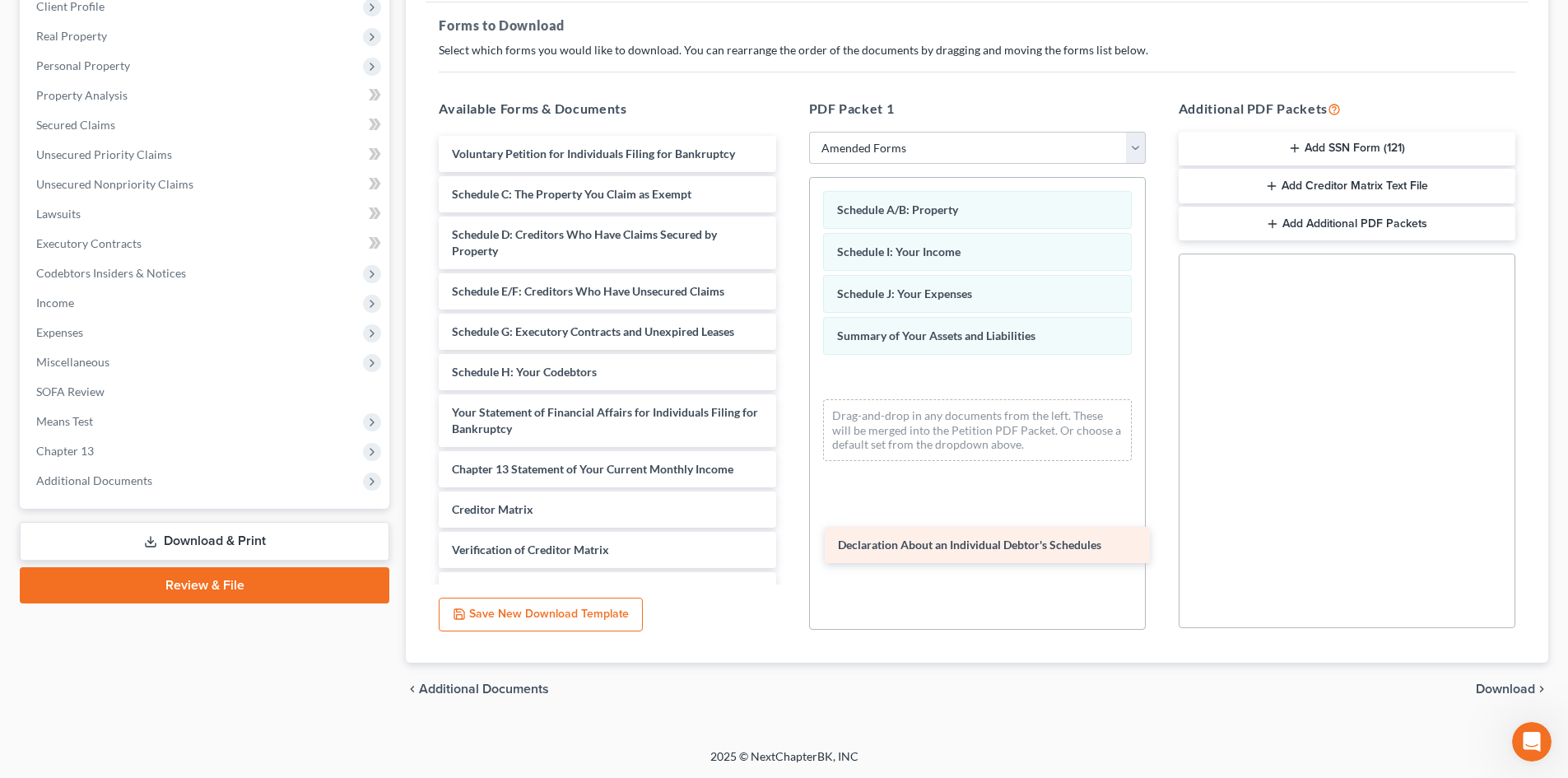
drag, startPoint x: 555, startPoint y: 404, endPoint x: 941, endPoint y: 536, distance: 407.9
click at [789, 536] on div "Declaration About an Individual Debtor's Schedules Voluntary Petition for Indiv…" at bounding box center [607, 400] width 363 height 529
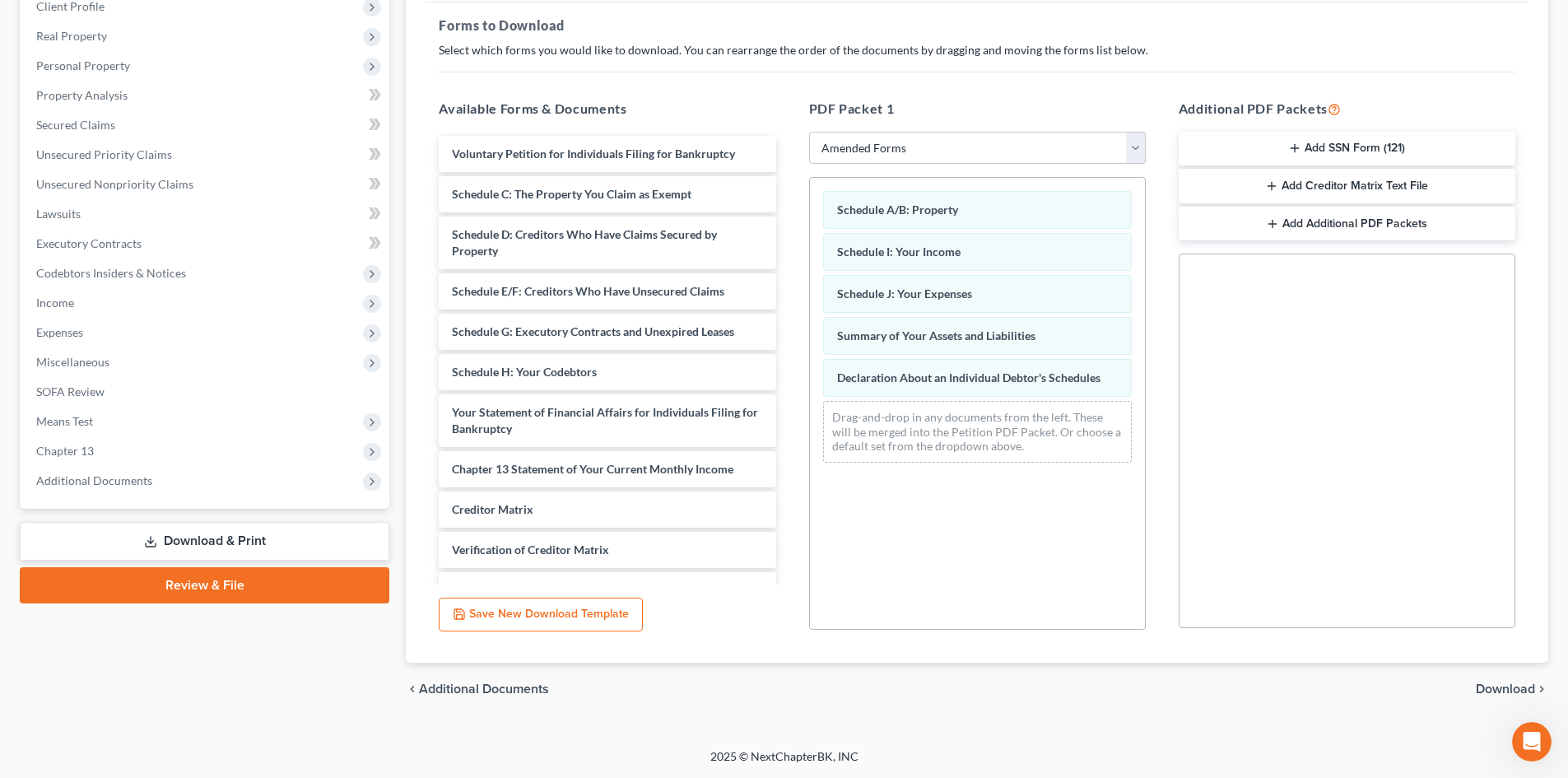
click at [1492, 691] on span "Download" at bounding box center [1506, 688] width 59 height 13
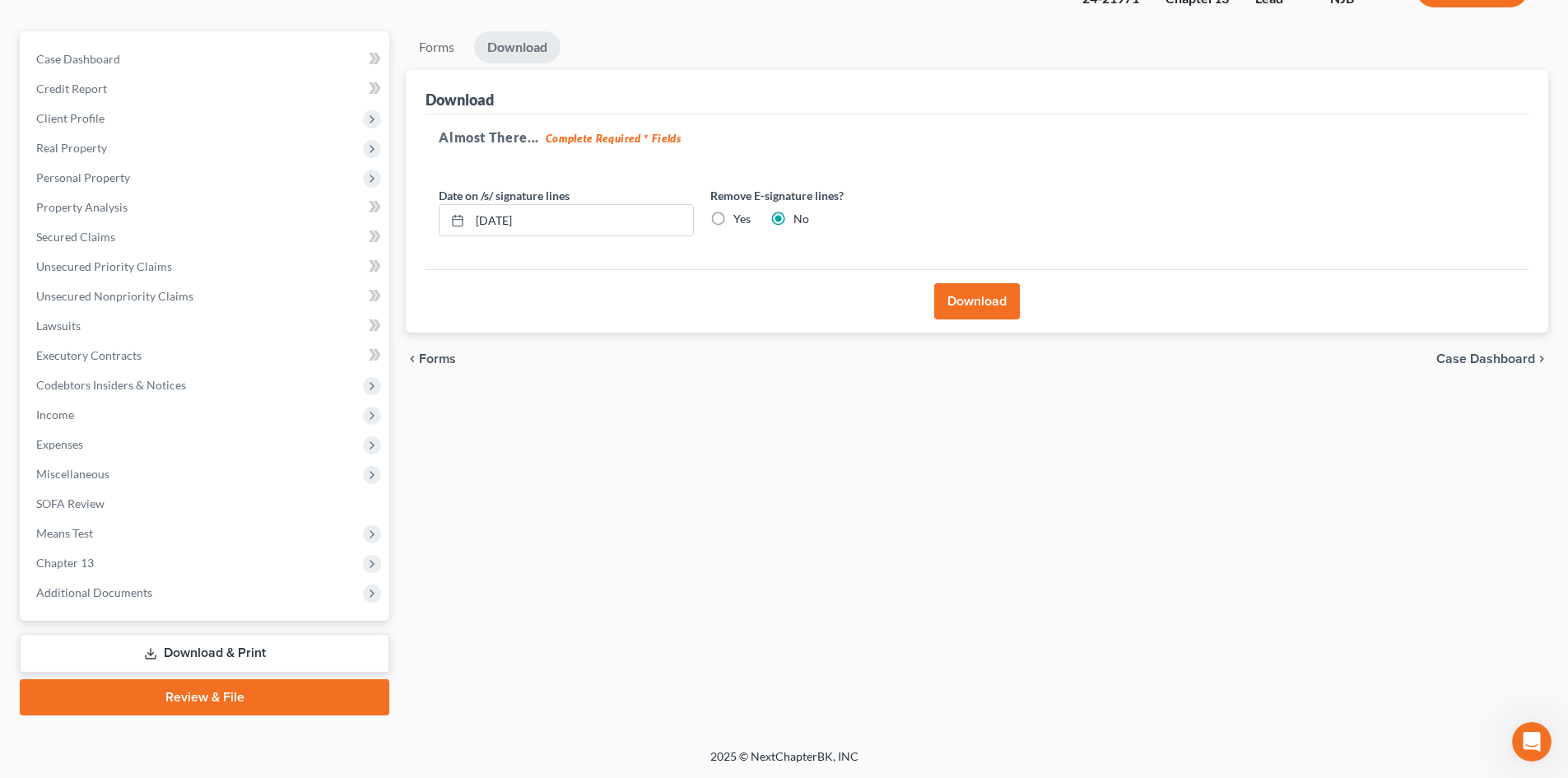
scroll to position [127, 0]
click at [987, 301] on button "Download" at bounding box center [976, 301] width 85 height 37
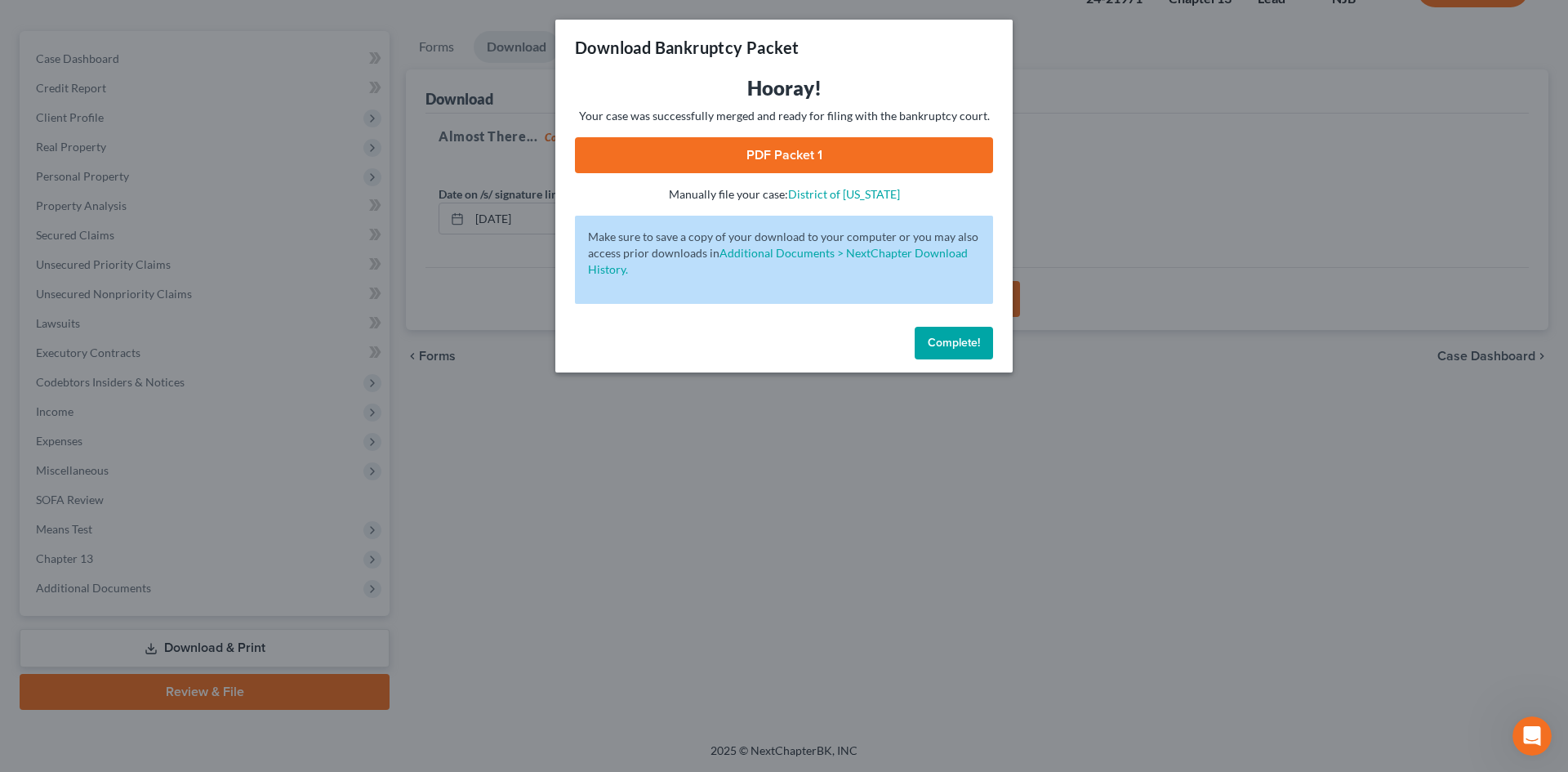
click at [774, 147] on link "PDF Packet 1" at bounding box center [784, 155] width 418 height 36
click at [956, 351] on button "Complete!" at bounding box center [954, 342] width 79 height 32
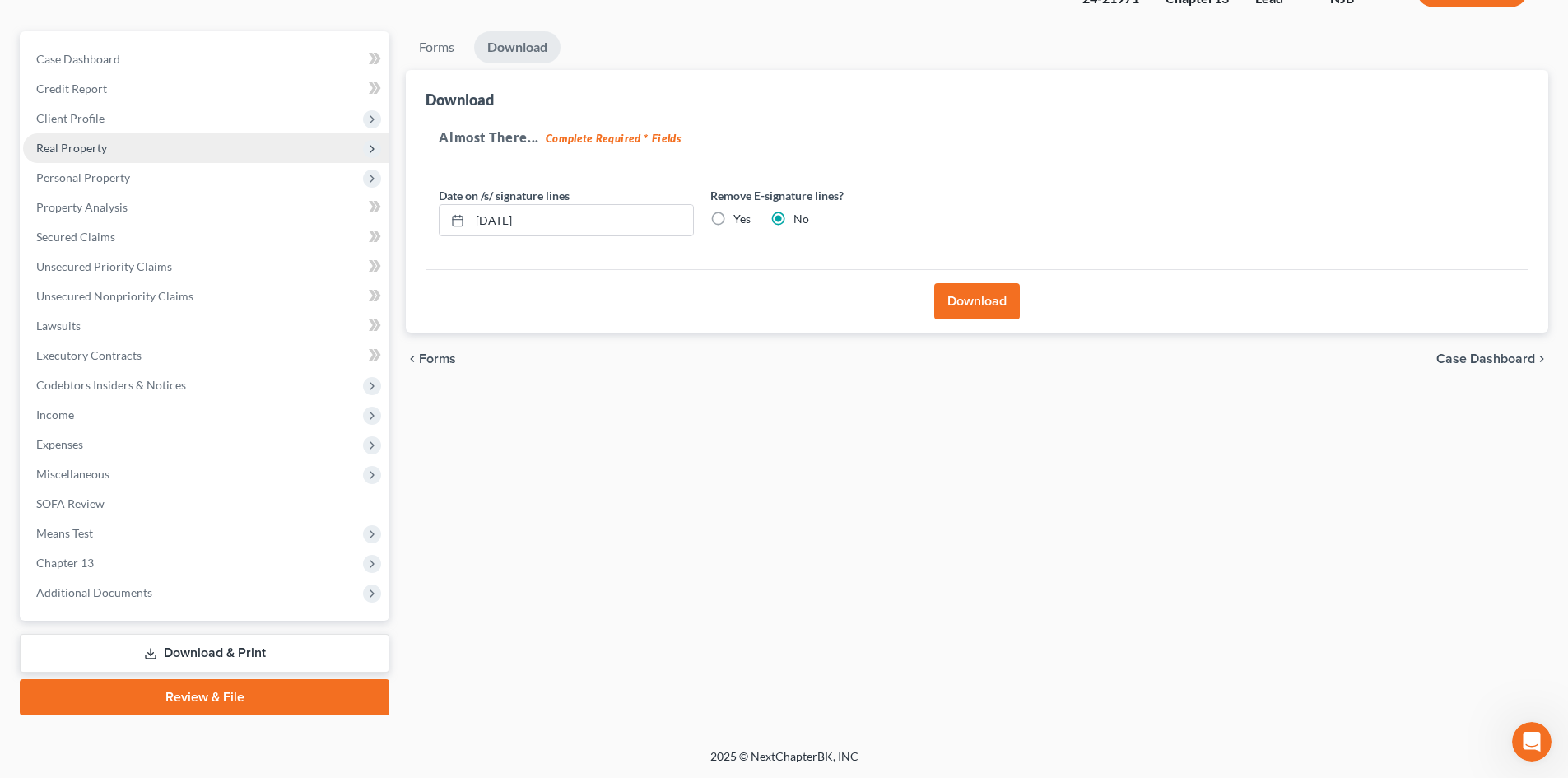
click at [90, 154] on span "Real Property" at bounding box center [206, 149] width 367 height 30
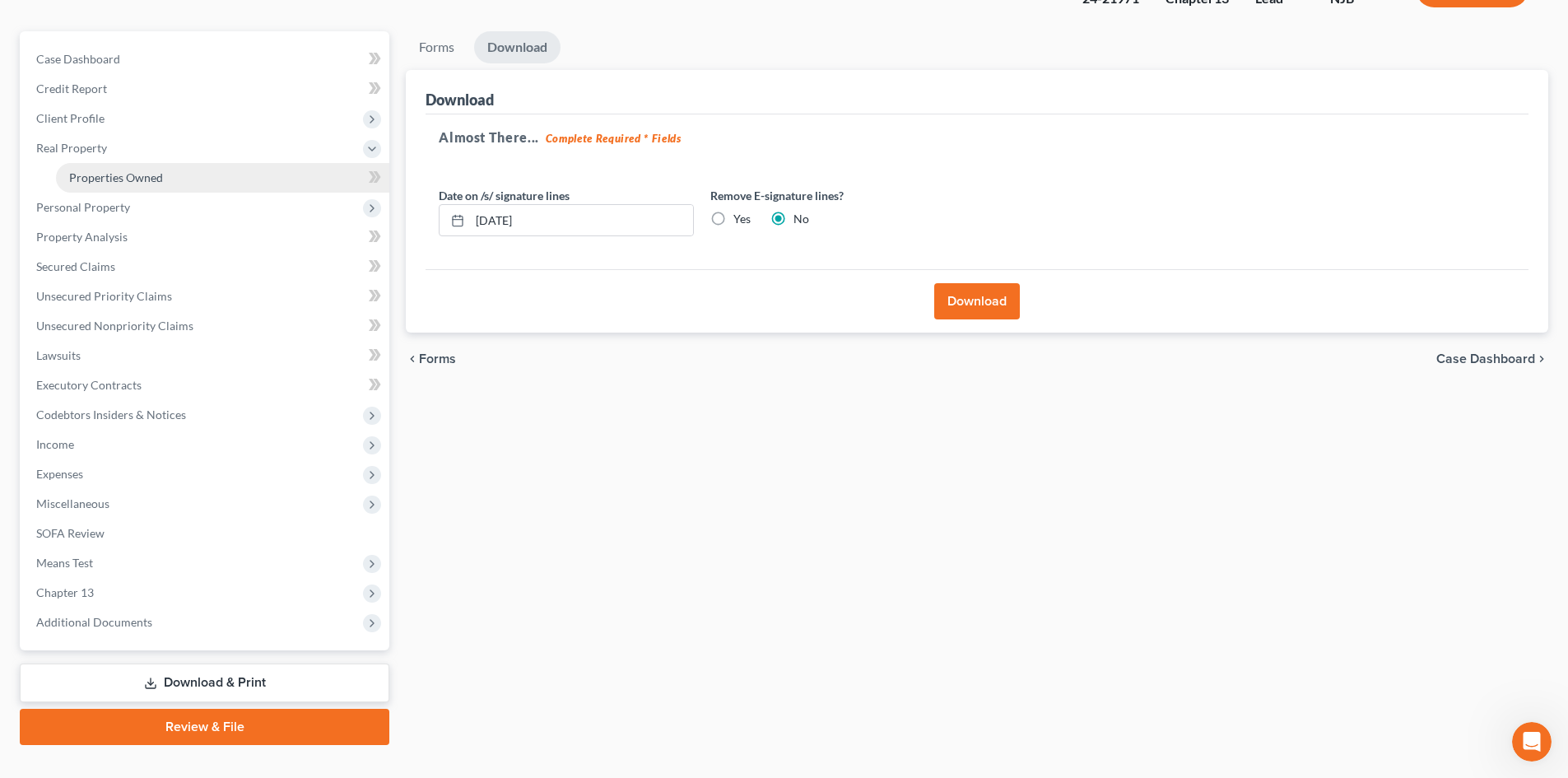
click at [168, 186] on link "Properties Owned" at bounding box center [222, 177] width 333 height 30
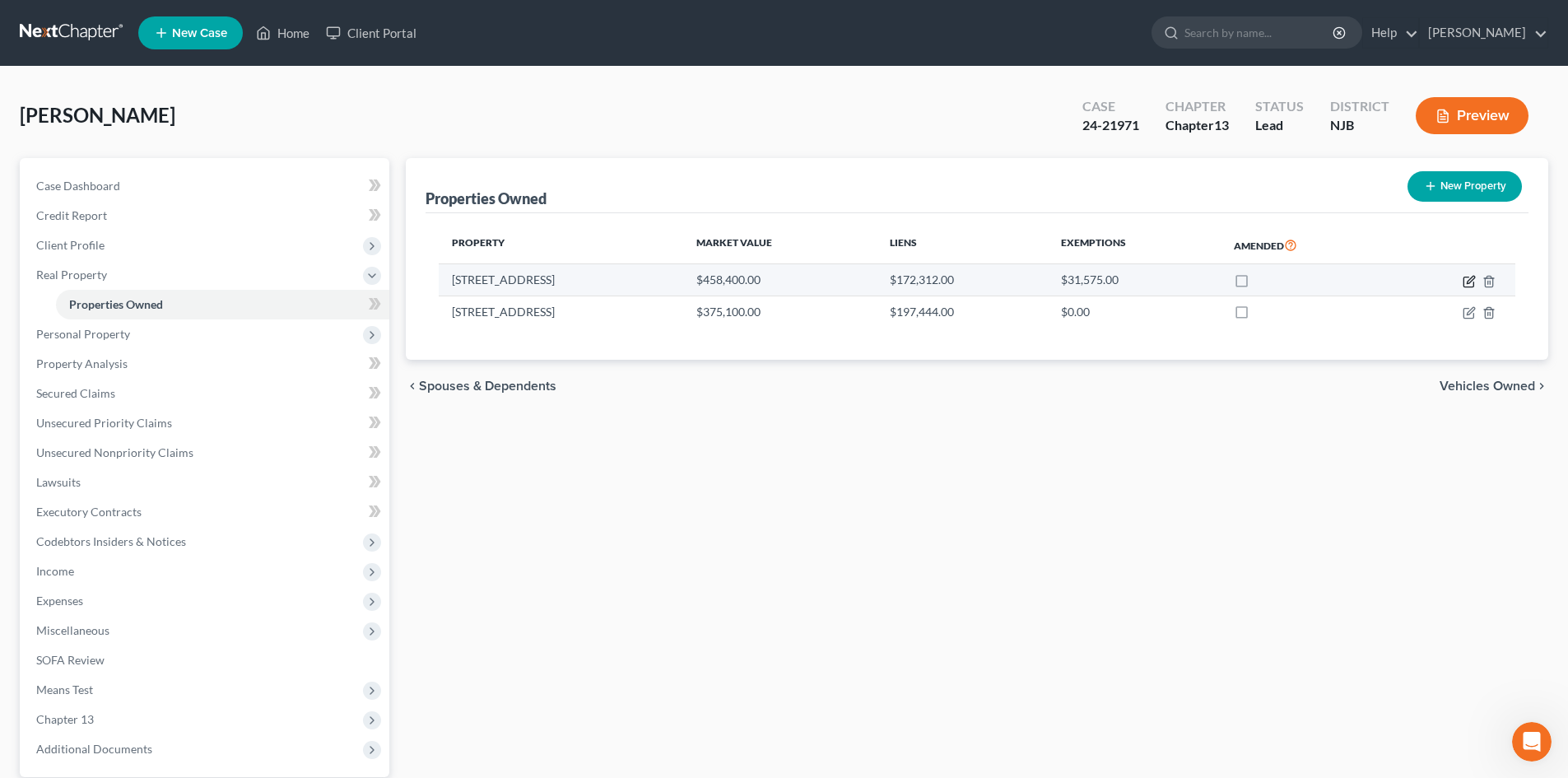
click at [1463, 280] on icon "button" at bounding box center [1468, 281] width 10 height 10
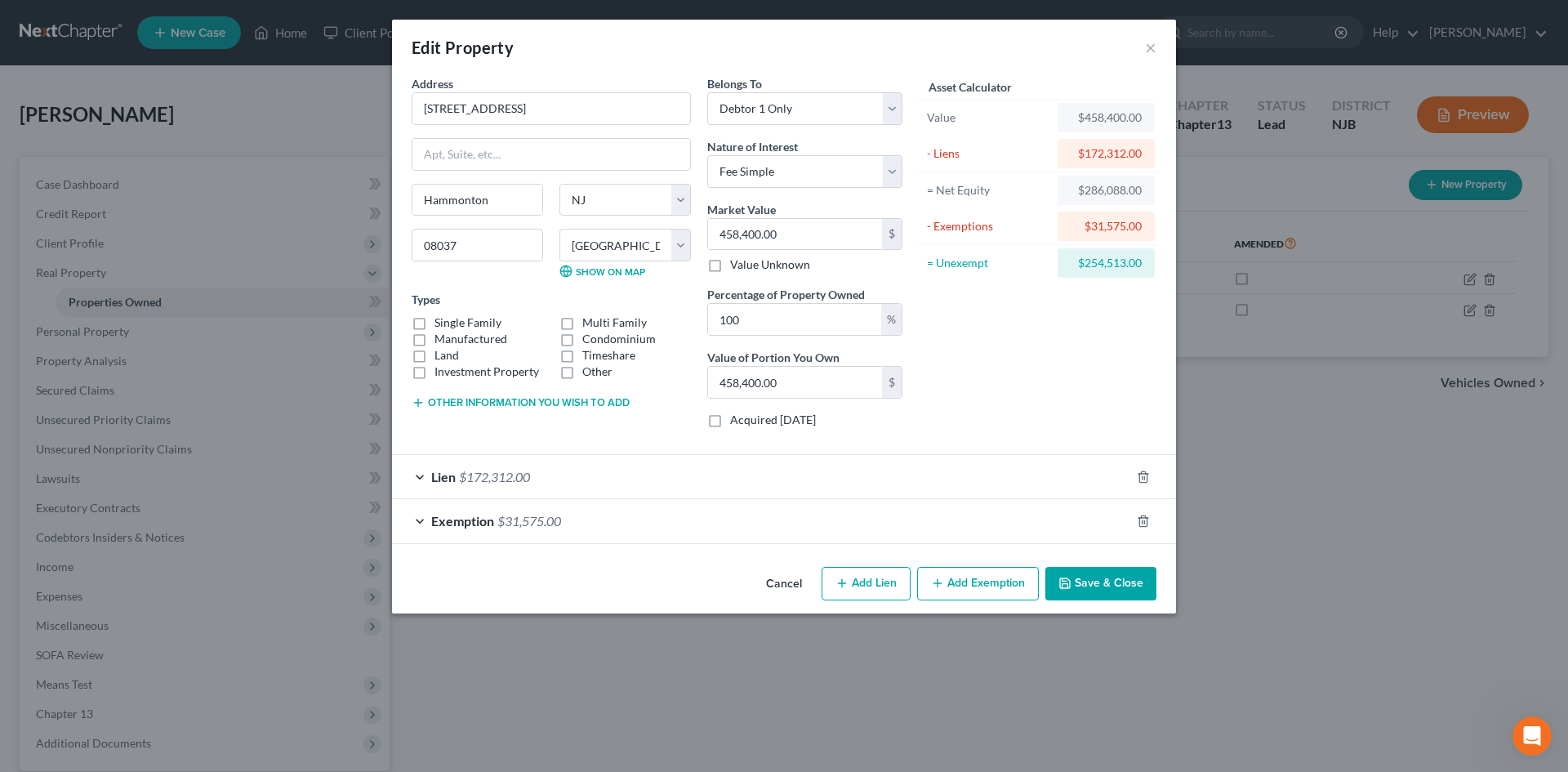
drag, startPoint x: 422, startPoint y: 321, endPoint x: 509, endPoint y: 385, distance: 108.0
click at [435, 321] on label "Single Family" at bounding box center [468, 323] width 67 height 17
click at [441, 321] on input "Single Family" at bounding box center [446, 320] width 11 height 11
click at [1086, 570] on button "Save & Close" at bounding box center [1101, 583] width 111 height 34
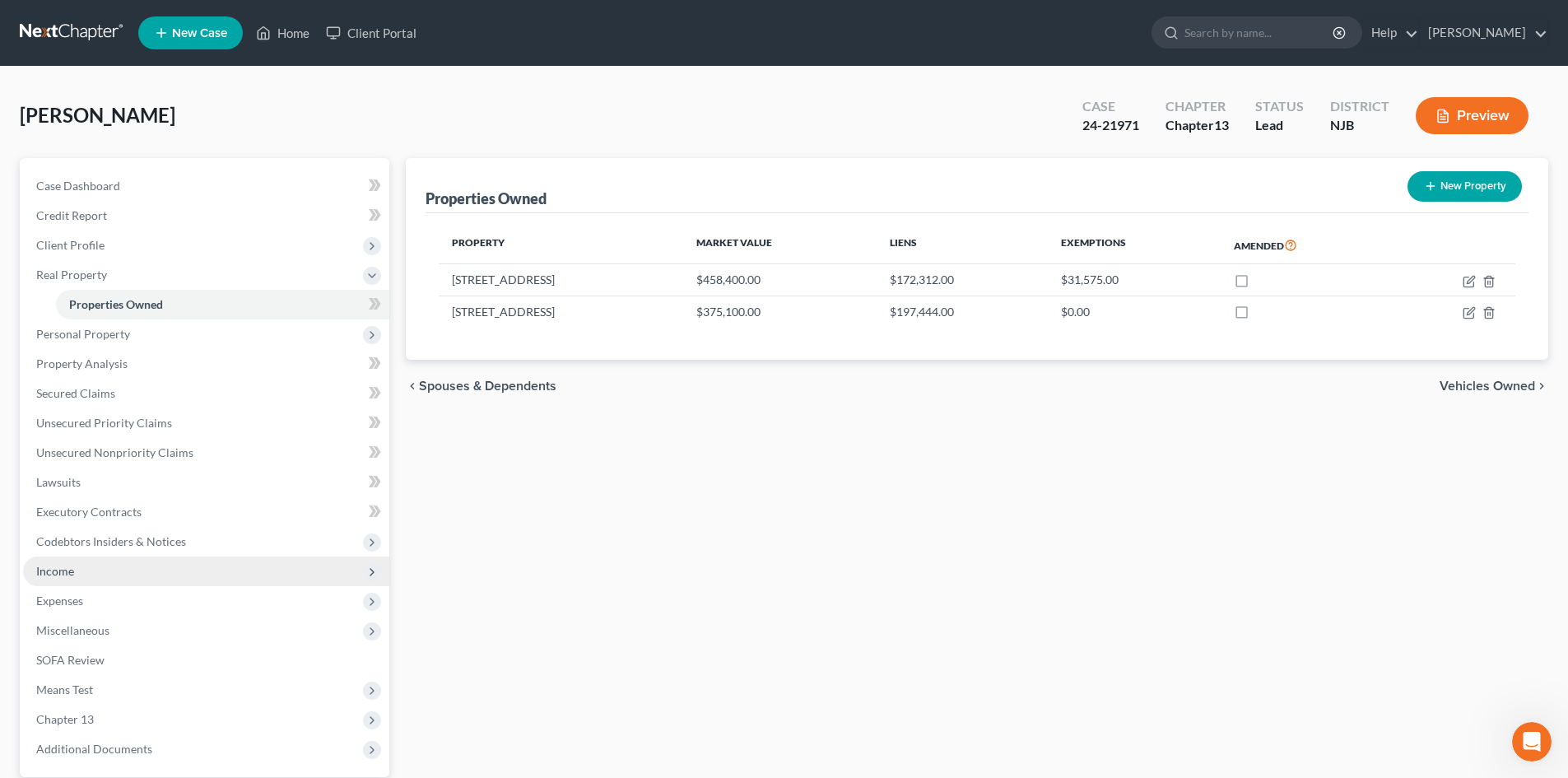
click at [71, 564] on span "Income" at bounding box center [56, 571] width 38 height 14
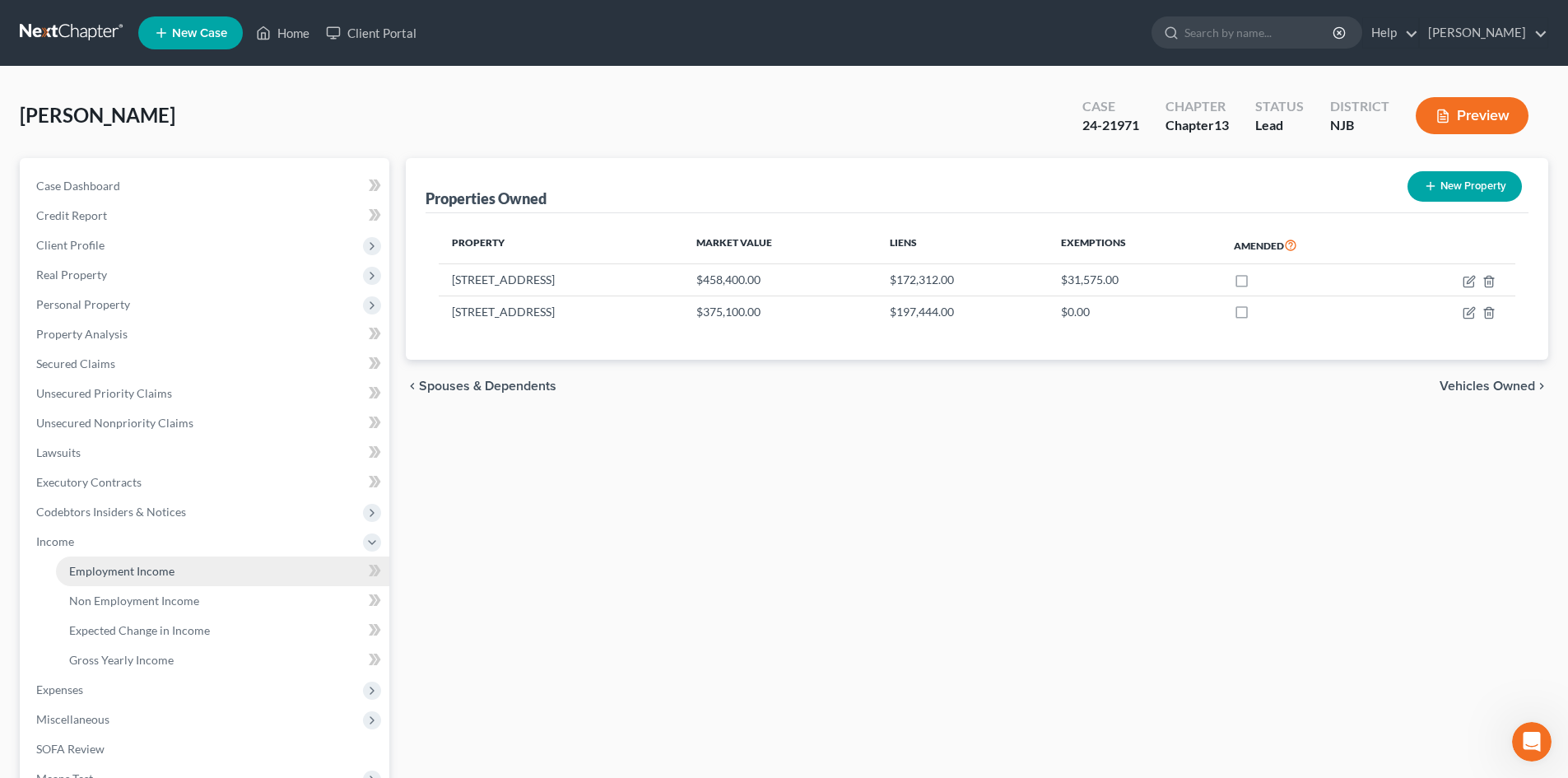
click at [111, 573] on span "Employment Income" at bounding box center [122, 571] width 105 height 14
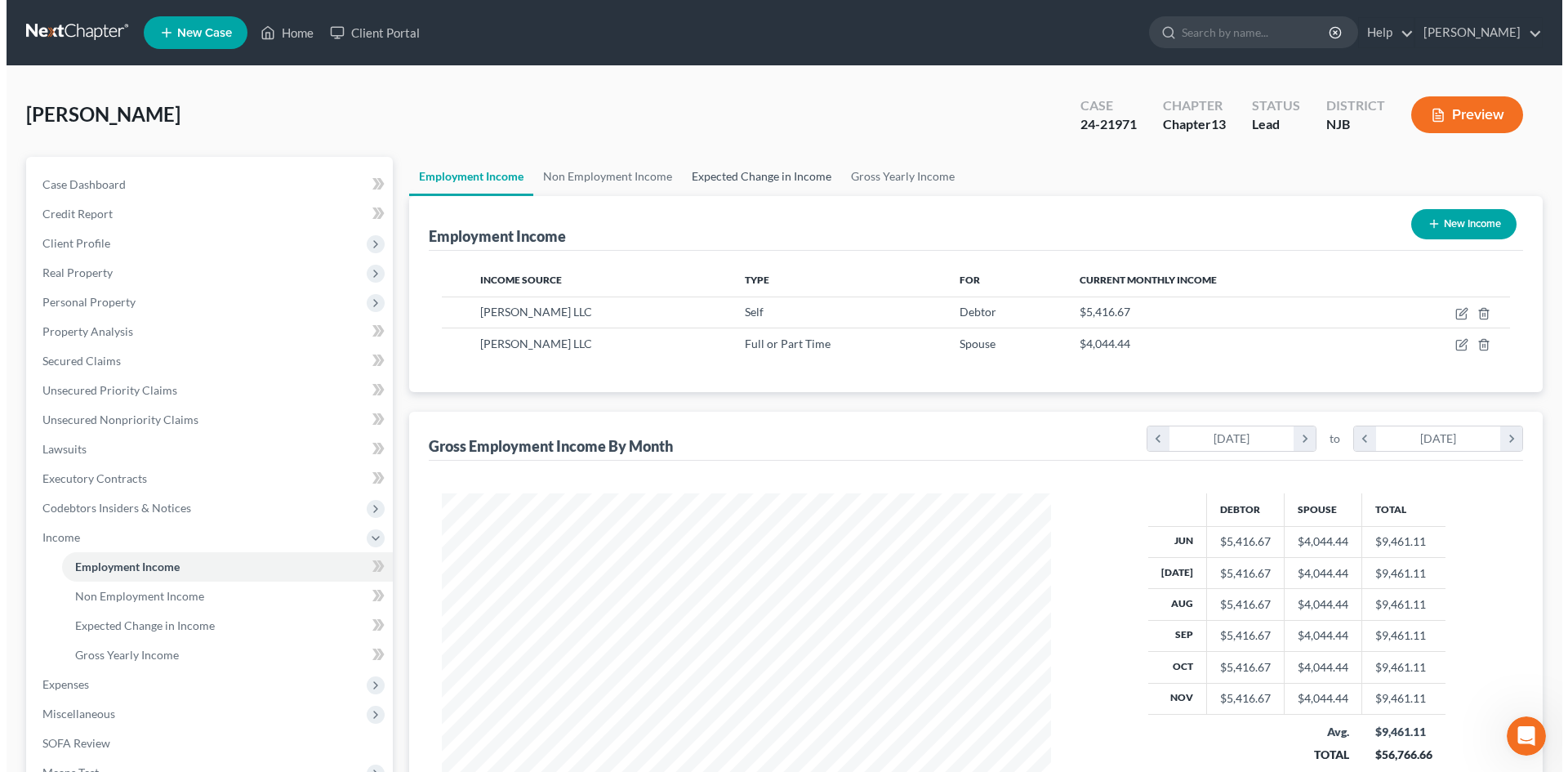
scroll to position [305, 642]
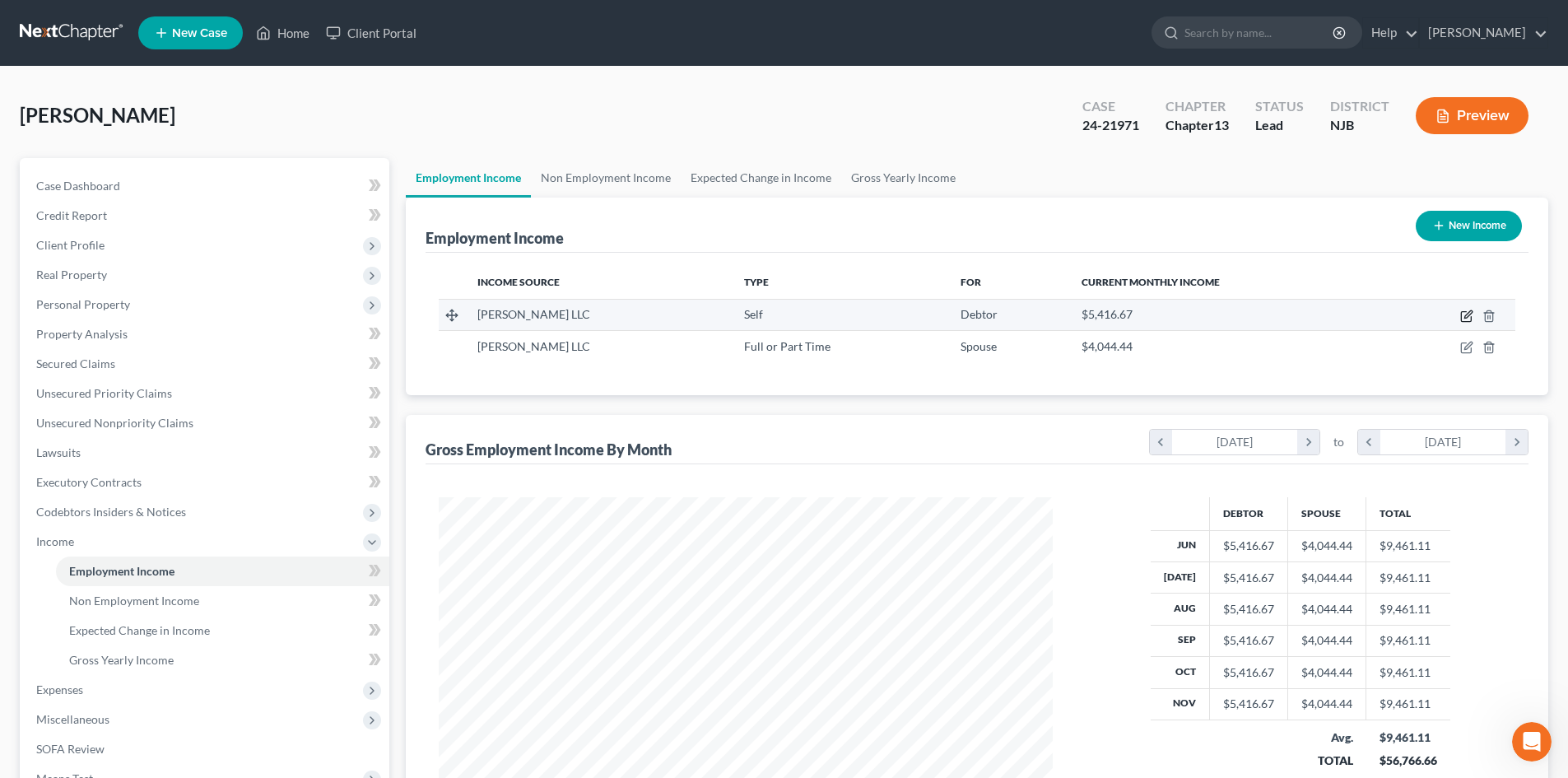
click at [1464, 313] on icon "button" at bounding box center [1466, 315] width 13 height 13
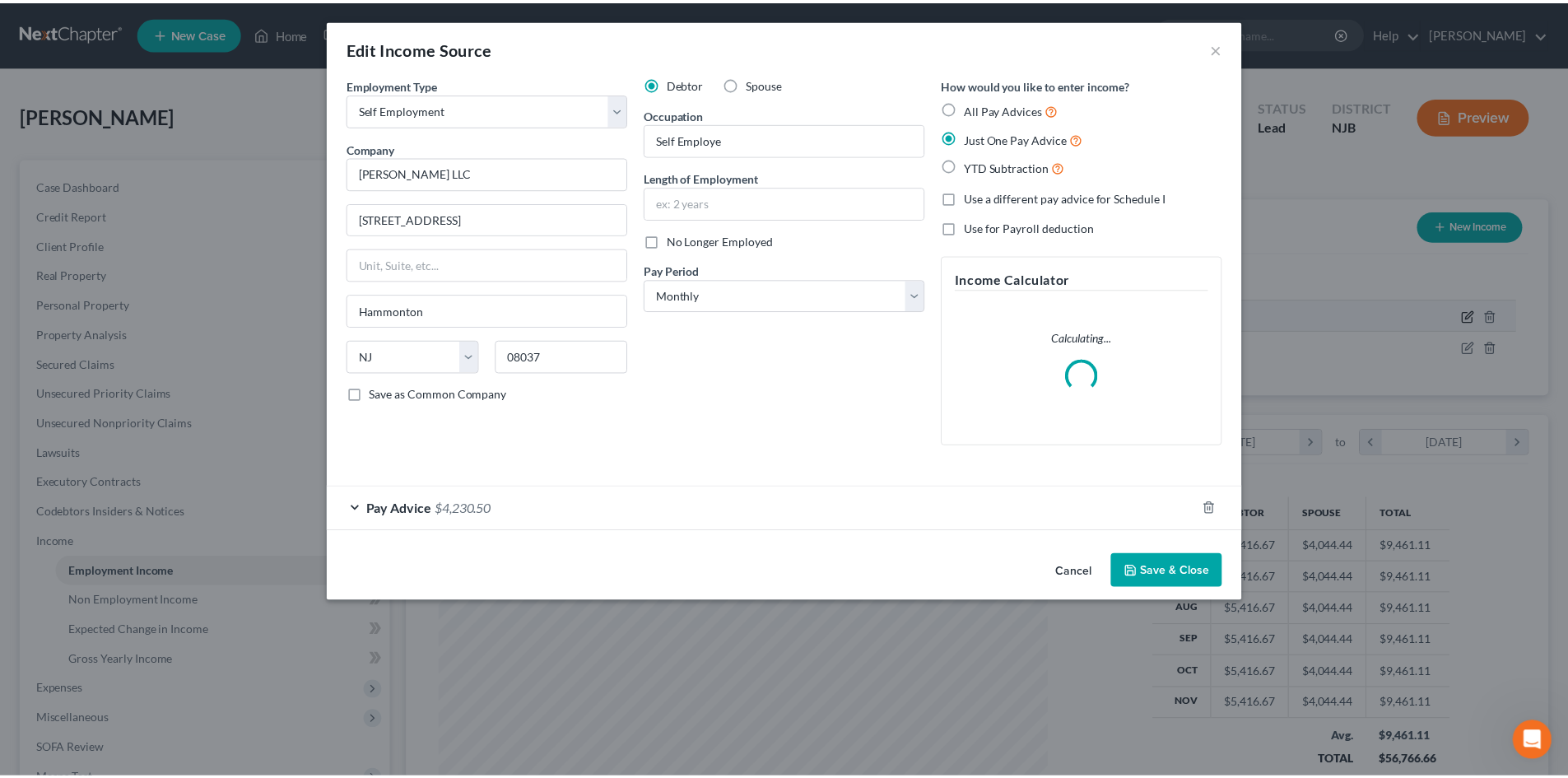
scroll to position [309, 652]
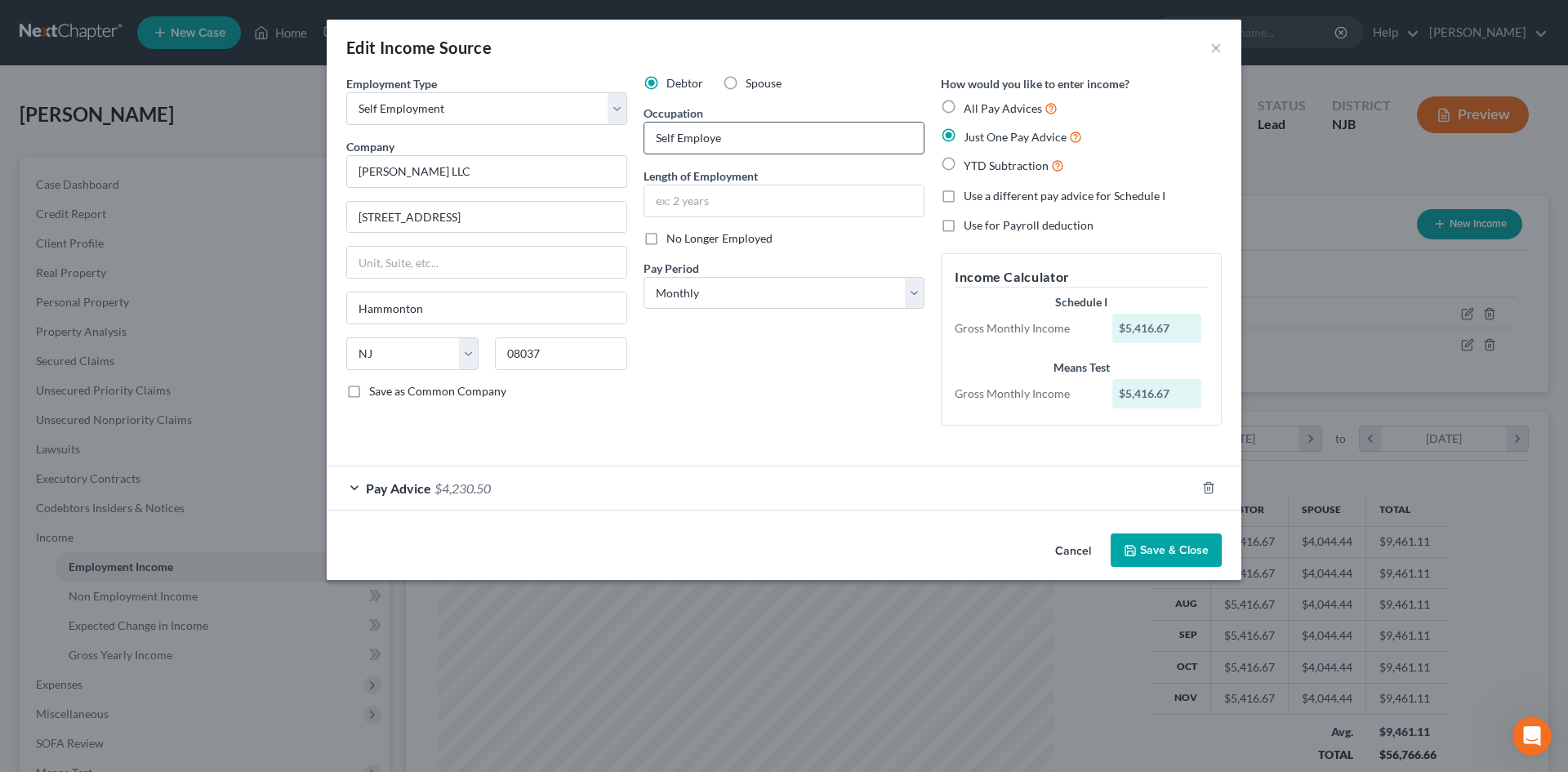
click at [778, 138] on input "Self Employe" at bounding box center [784, 139] width 279 height 31
click at [1135, 547] on icon "button" at bounding box center [1130, 551] width 10 height 10
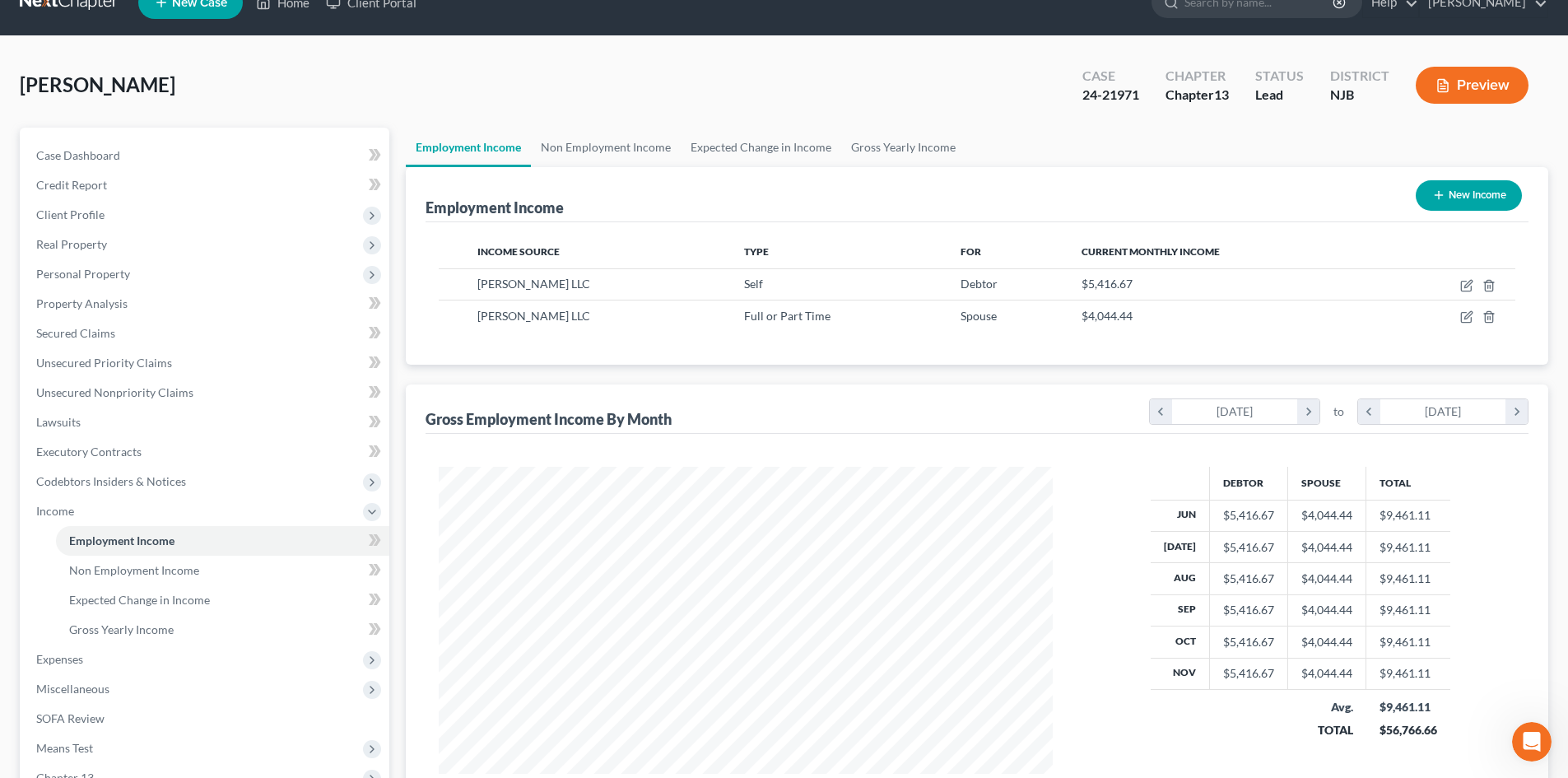
scroll to position [245, 0]
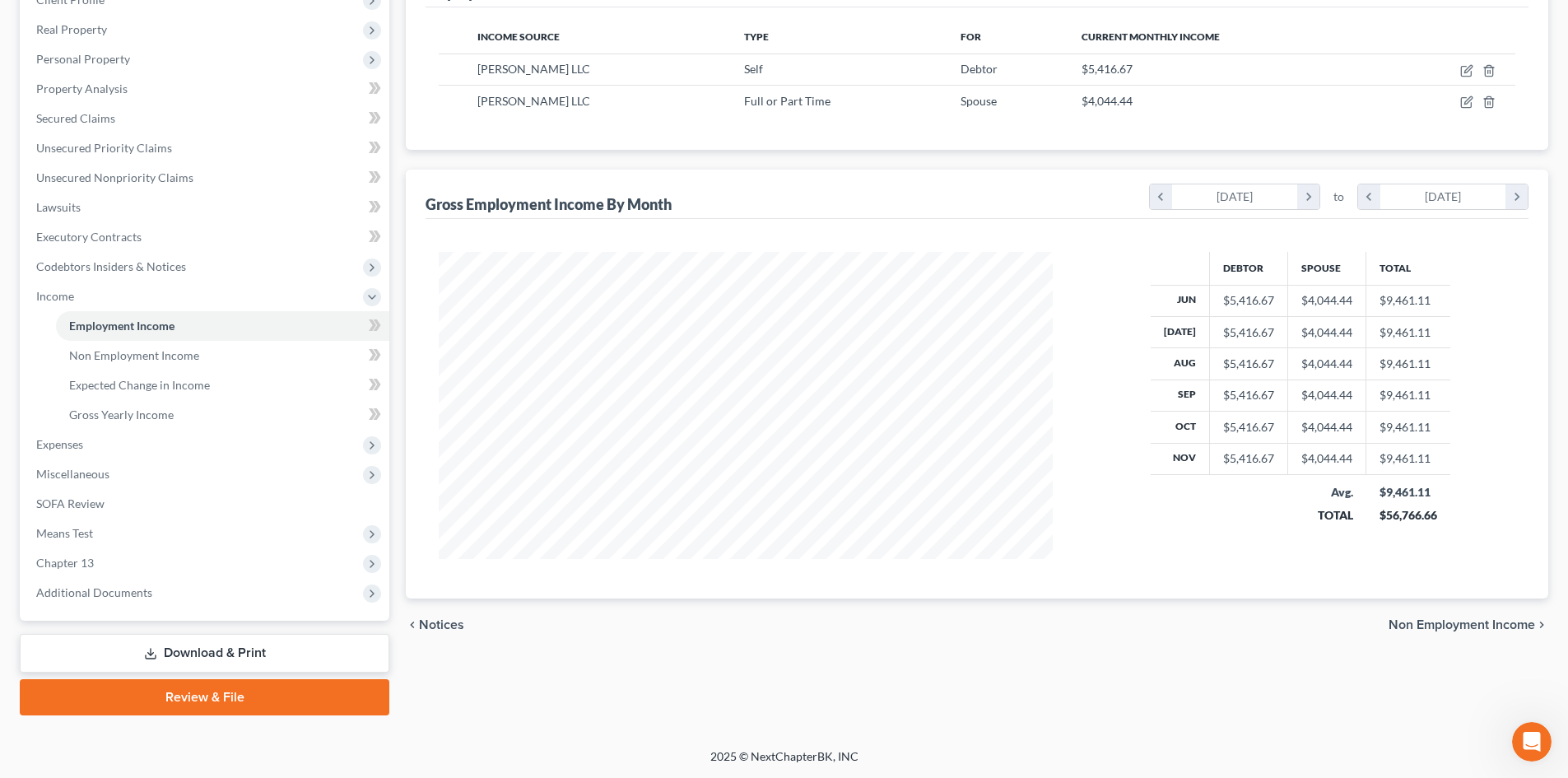
click at [1453, 623] on span "Non Employment Income" at bounding box center [1462, 624] width 147 height 13
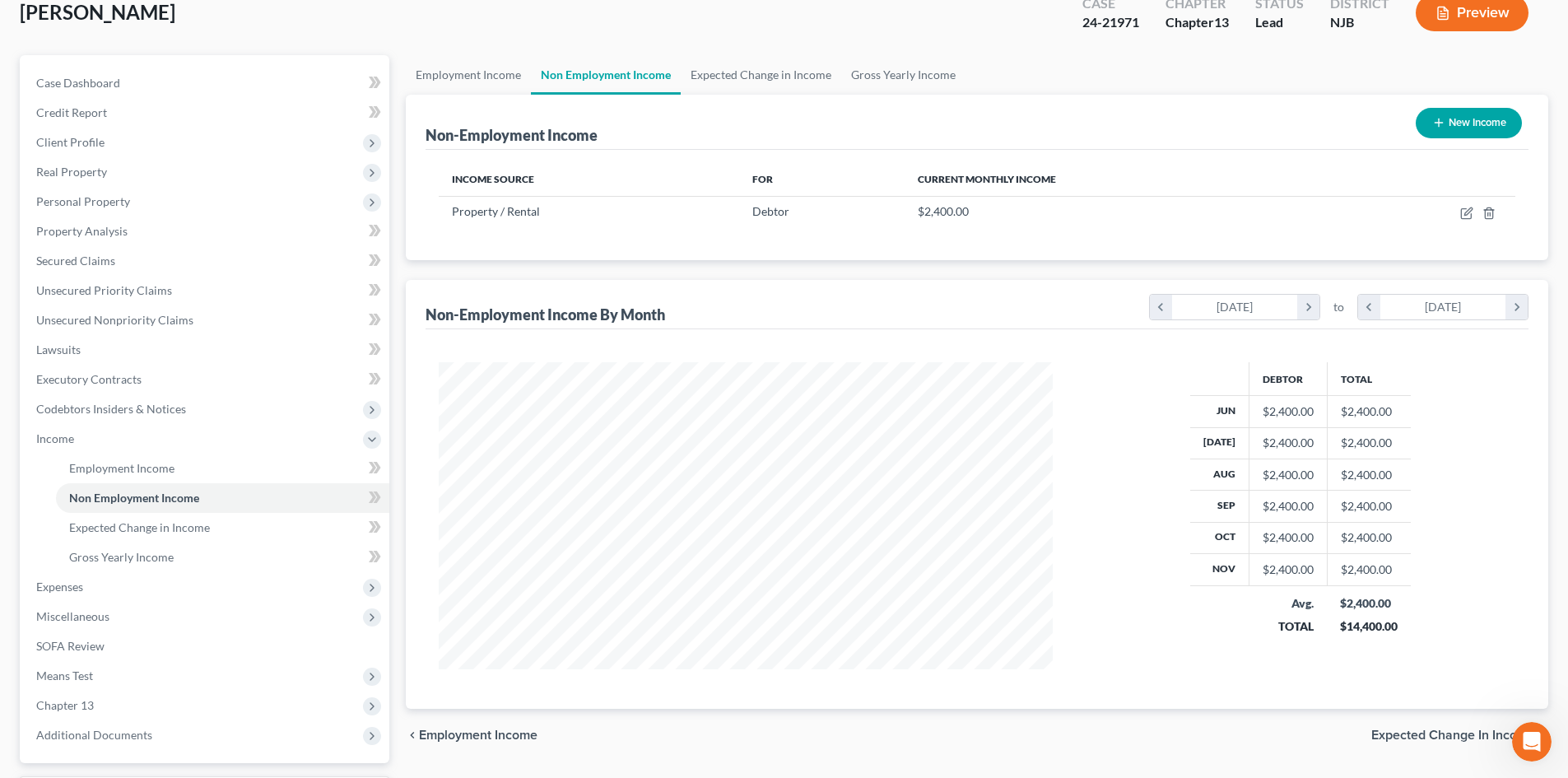
scroll to position [245, 0]
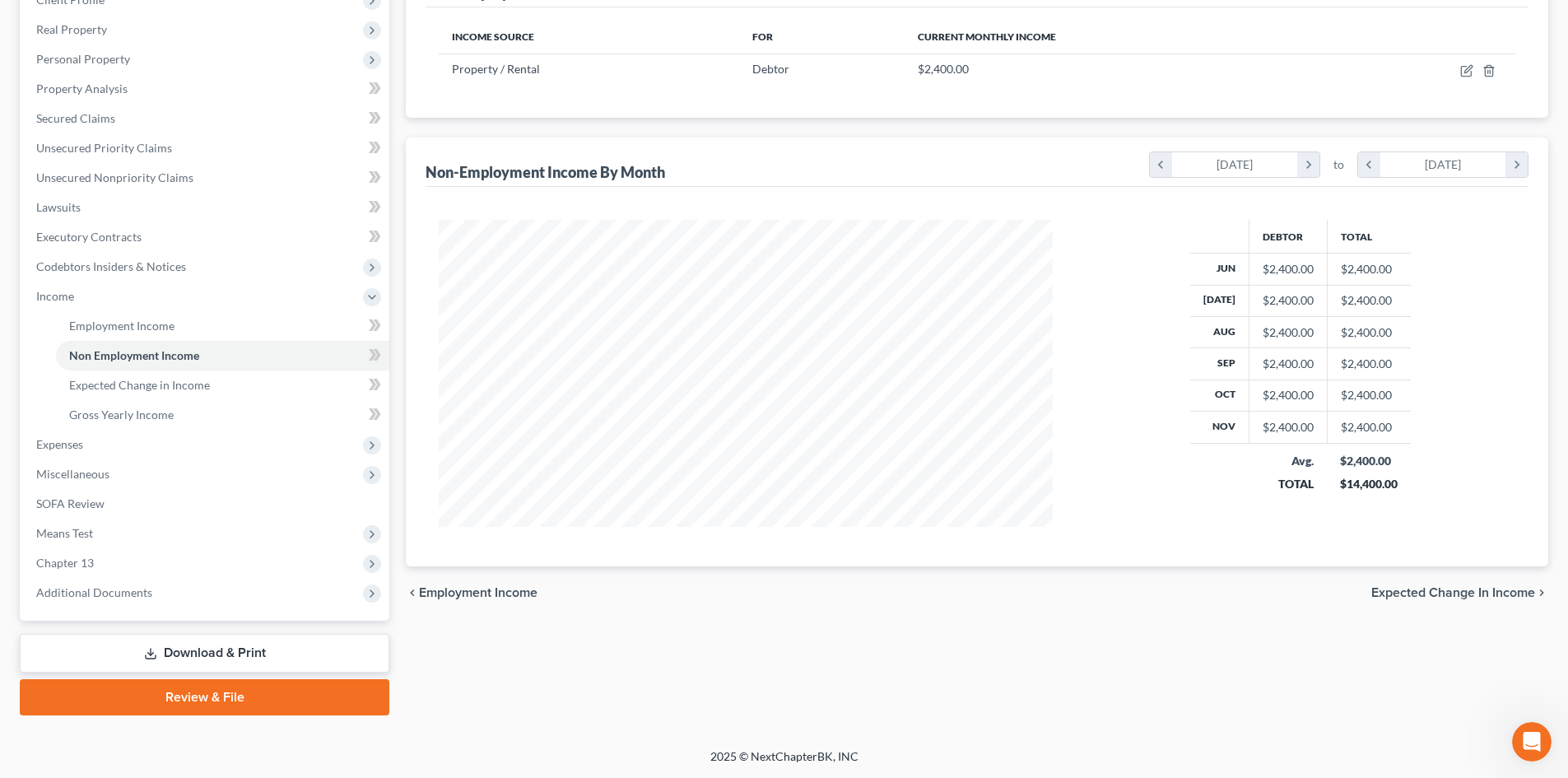
click at [242, 653] on link "Download & Print" at bounding box center [204, 652] width 370 height 39
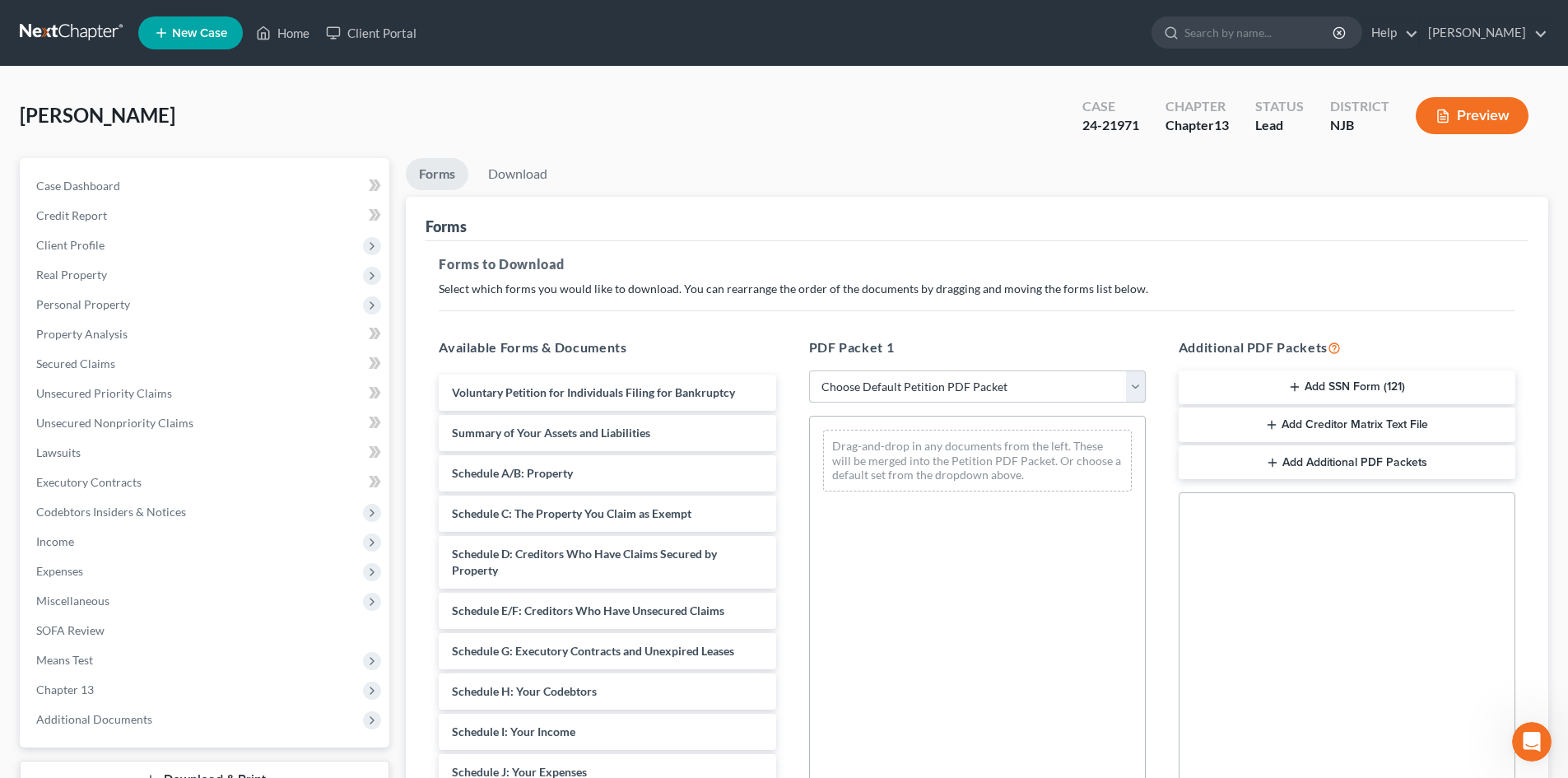
click at [1138, 380] on select "Choose Default Petition PDF Packet Complete Bankruptcy Petition (all forms and …" at bounding box center [977, 387] width 337 height 33
click at [809, 371] on select "Choose Default Petition PDF Packet Complete Bankruptcy Petition (all forms and …" at bounding box center [977, 387] width 337 height 33
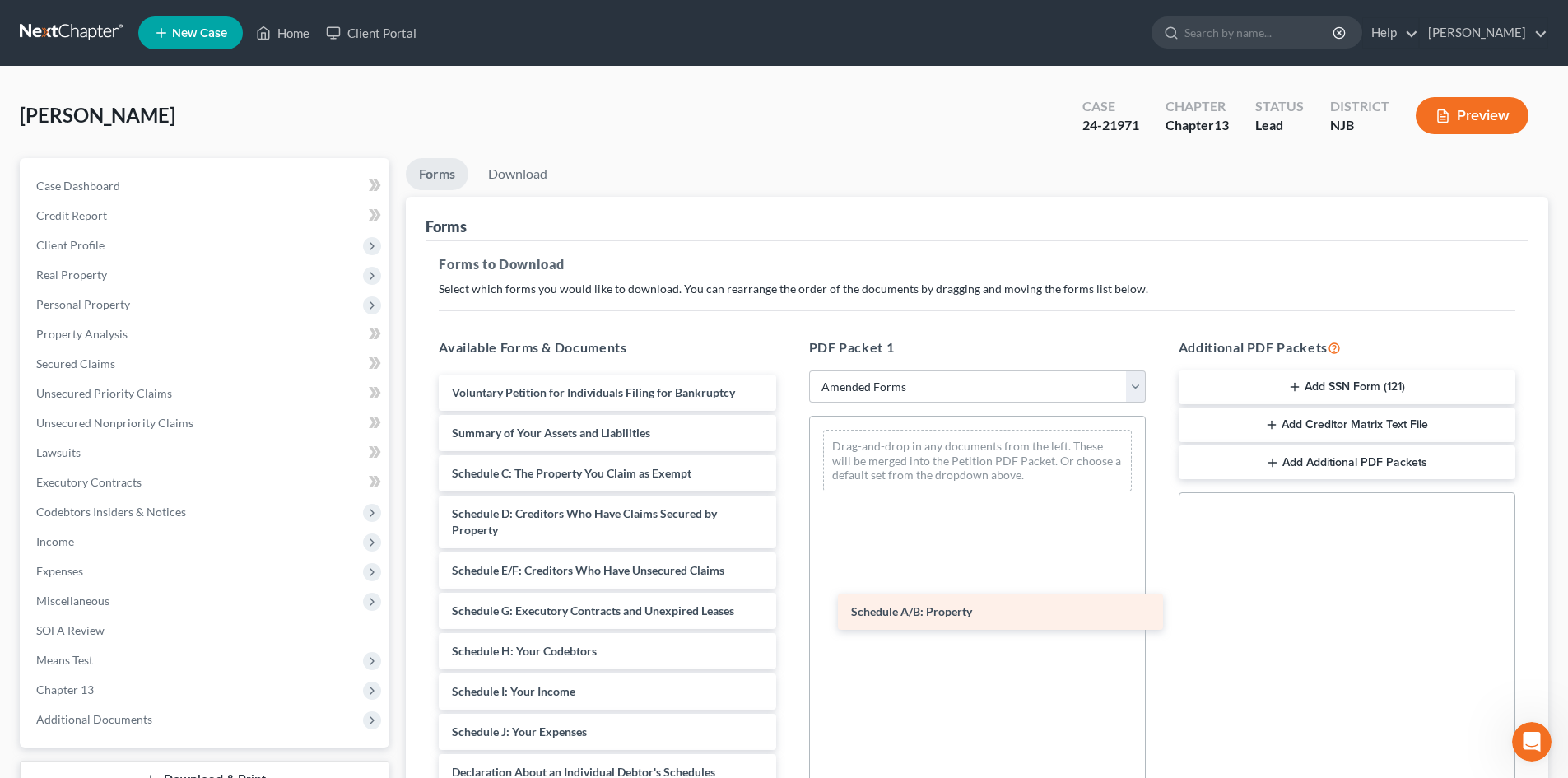
drag, startPoint x: 565, startPoint y: 474, endPoint x: 964, endPoint y: 612, distance: 422.2
click at [789, 612] on div "Schedule A/B: Property Voluntary Petition for Individuals Filing for Bankruptcy…" at bounding box center [607, 720] width 363 height 691
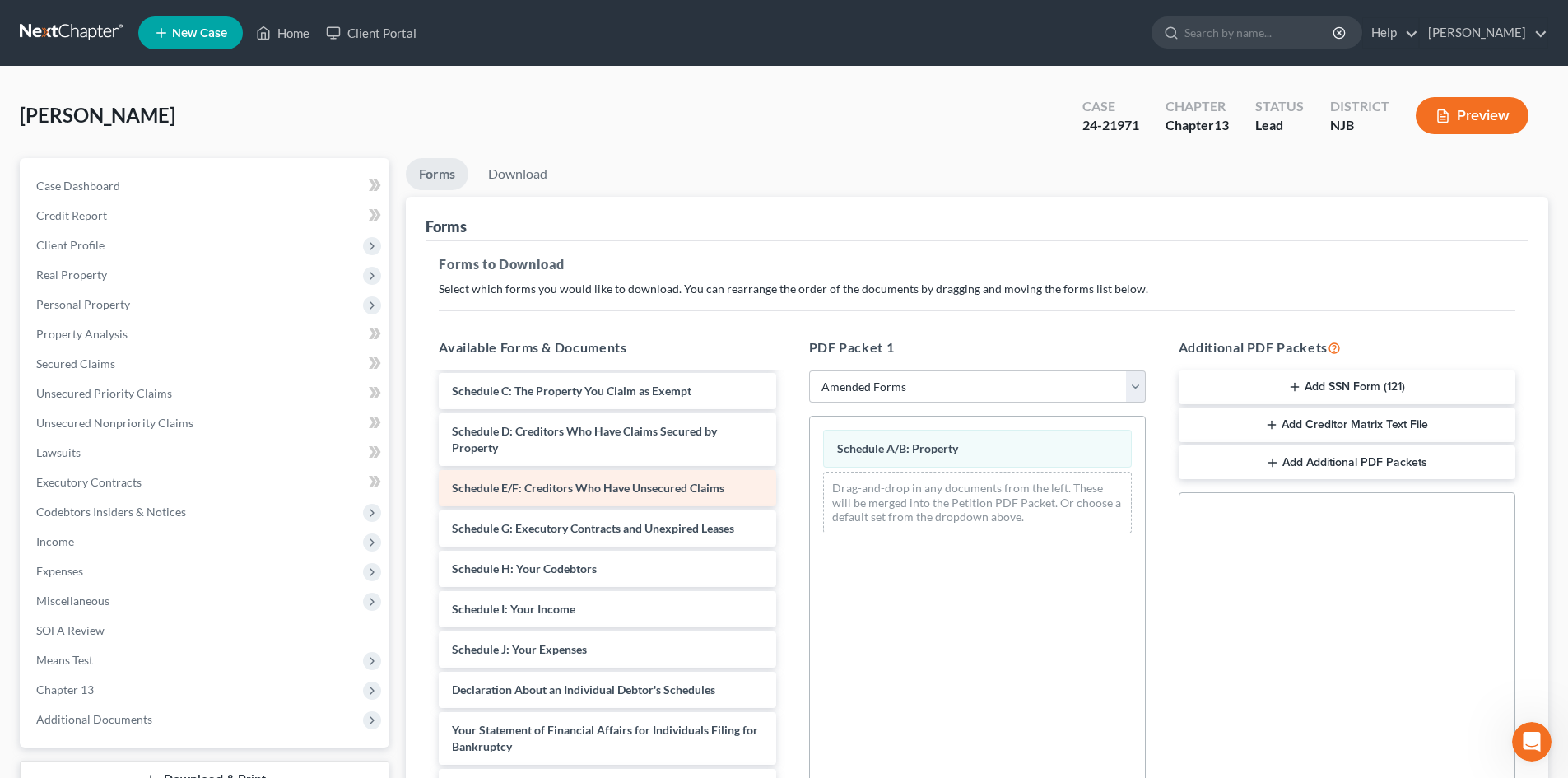
scroll to position [165, 0]
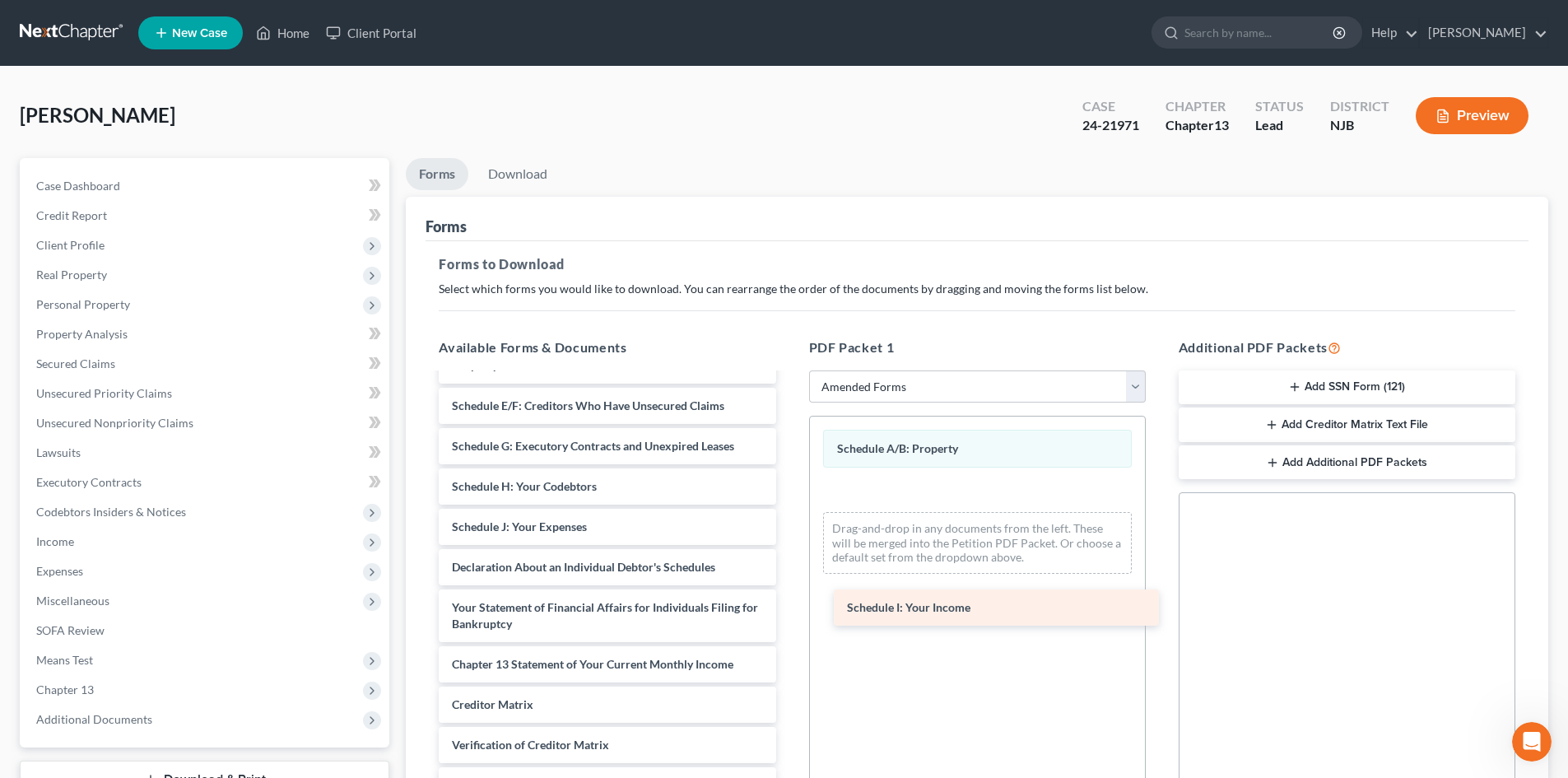
drag, startPoint x: 572, startPoint y: 527, endPoint x: 967, endPoint y: 609, distance: 403.4
click at [789, 609] on div "Schedule I: Your Income Voluntary Petition for Individuals Filing for Bankruptc…" at bounding box center [607, 535] width 363 height 650
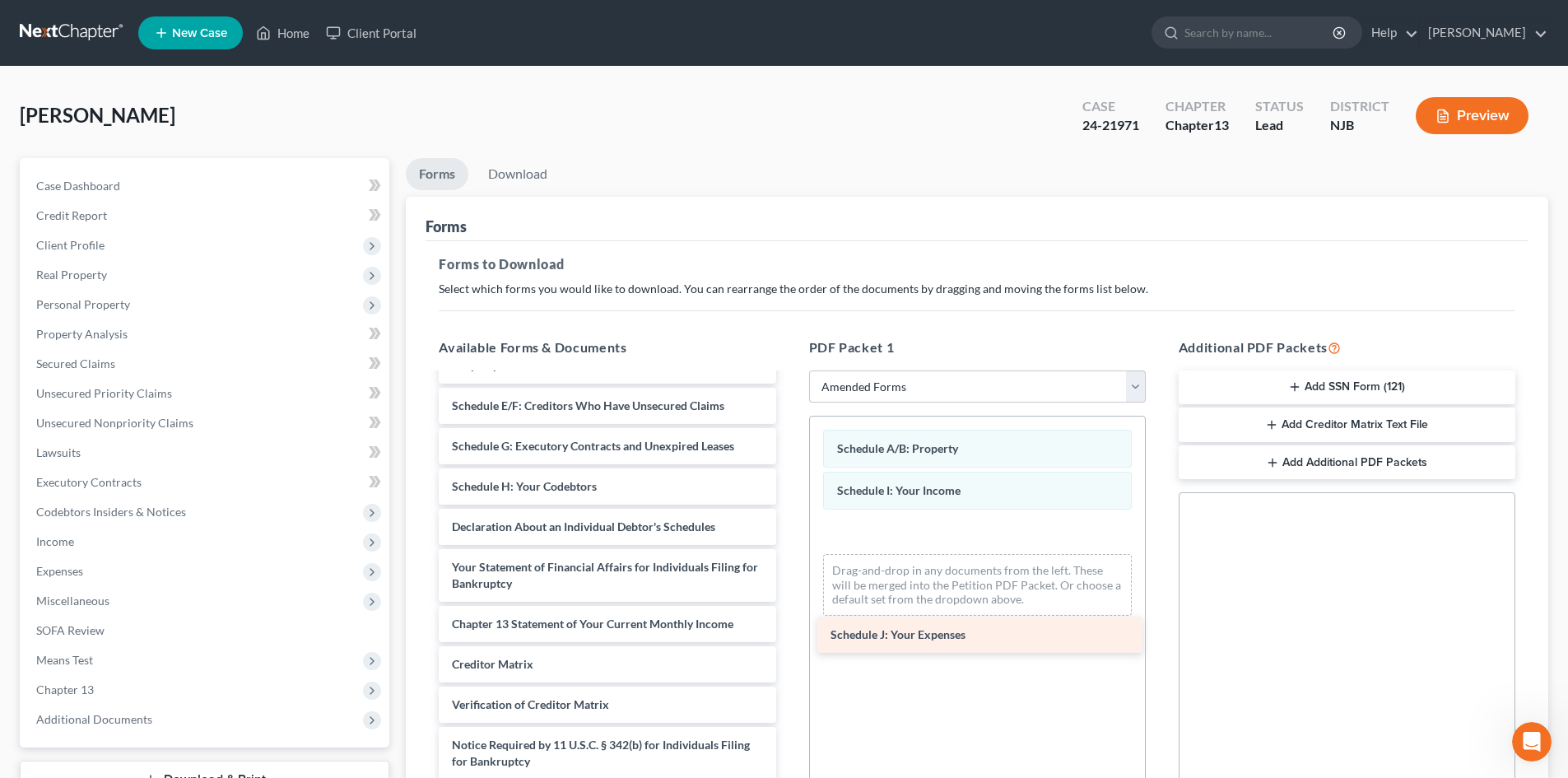
drag, startPoint x: 543, startPoint y: 527, endPoint x: 922, endPoint y: 636, distance: 394.4
click at [789, 636] on div "Schedule J: Your Expenses Voluntary Petition for Individuals Filing for Bankrup…" at bounding box center [607, 514] width 363 height 610
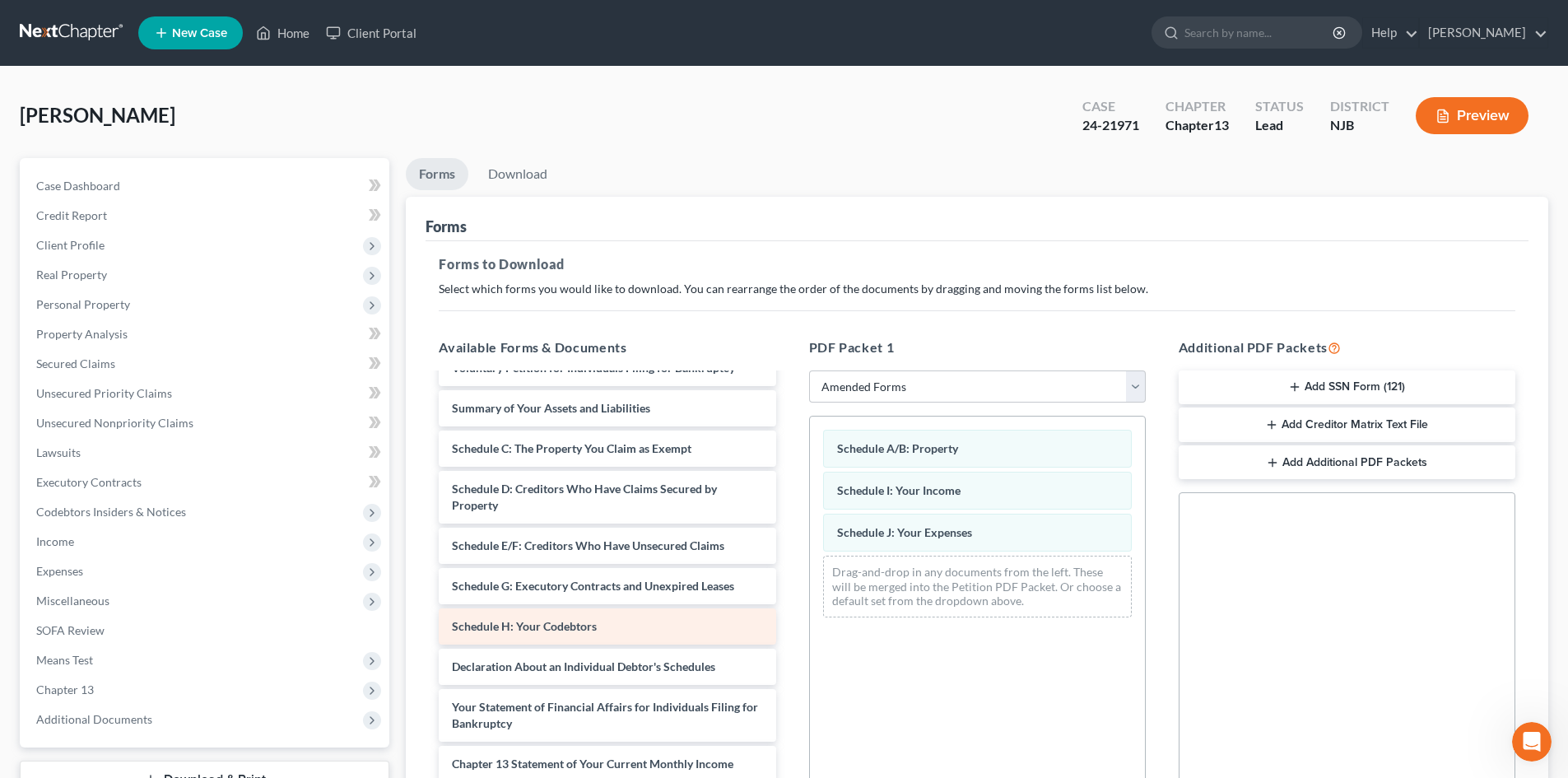
scroll to position [0, 0]
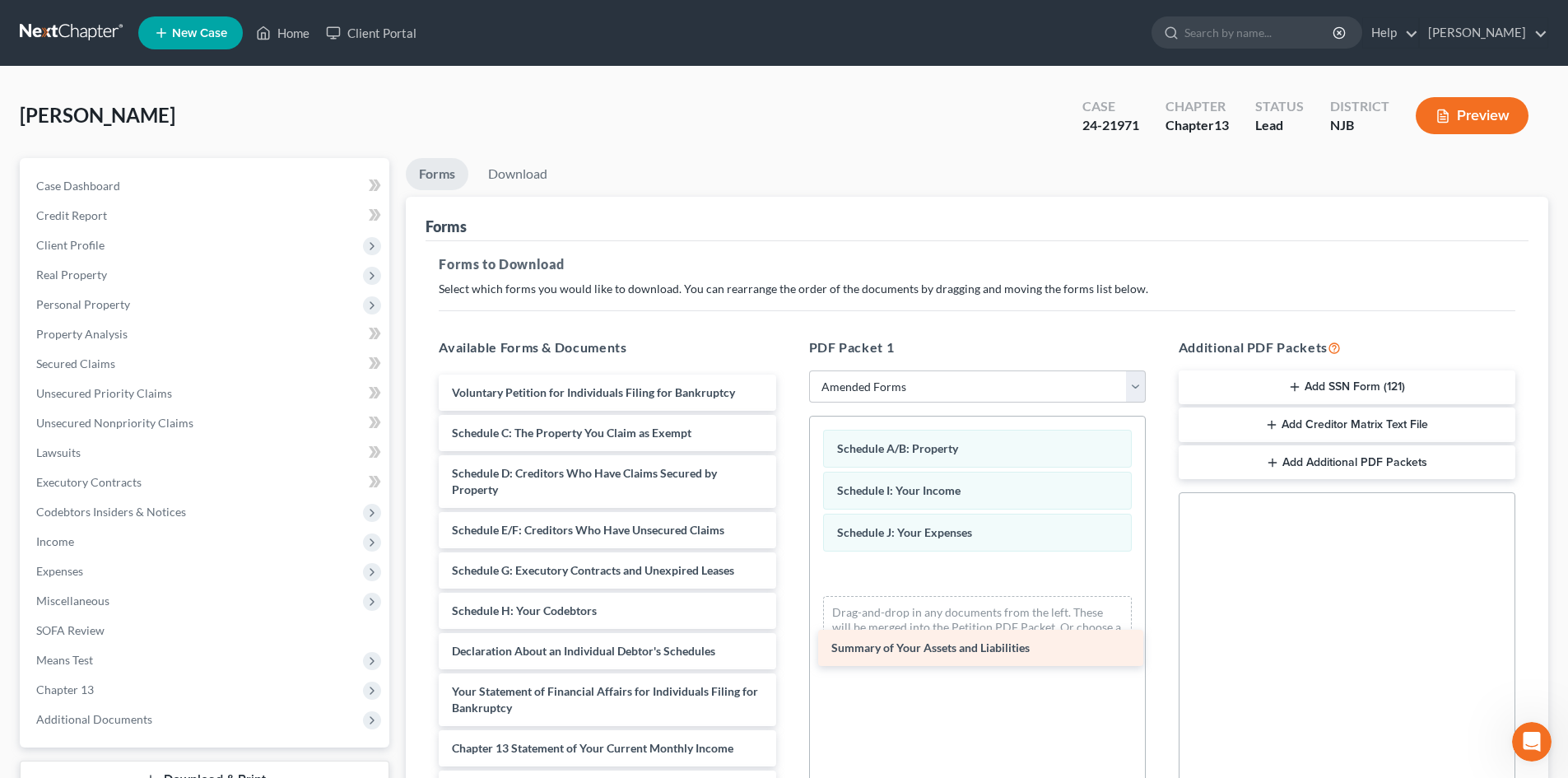
drag, startPoint x: 575, startPoint y: 426, endPoint x: 954, endPoint y: 641, distance: 435.7
click at [789, 641] on div "Summary of Your Assets and Liabilities Voluntary Petition for Individuals Filin…" at bounding box center [607, 659] width 363 height 570
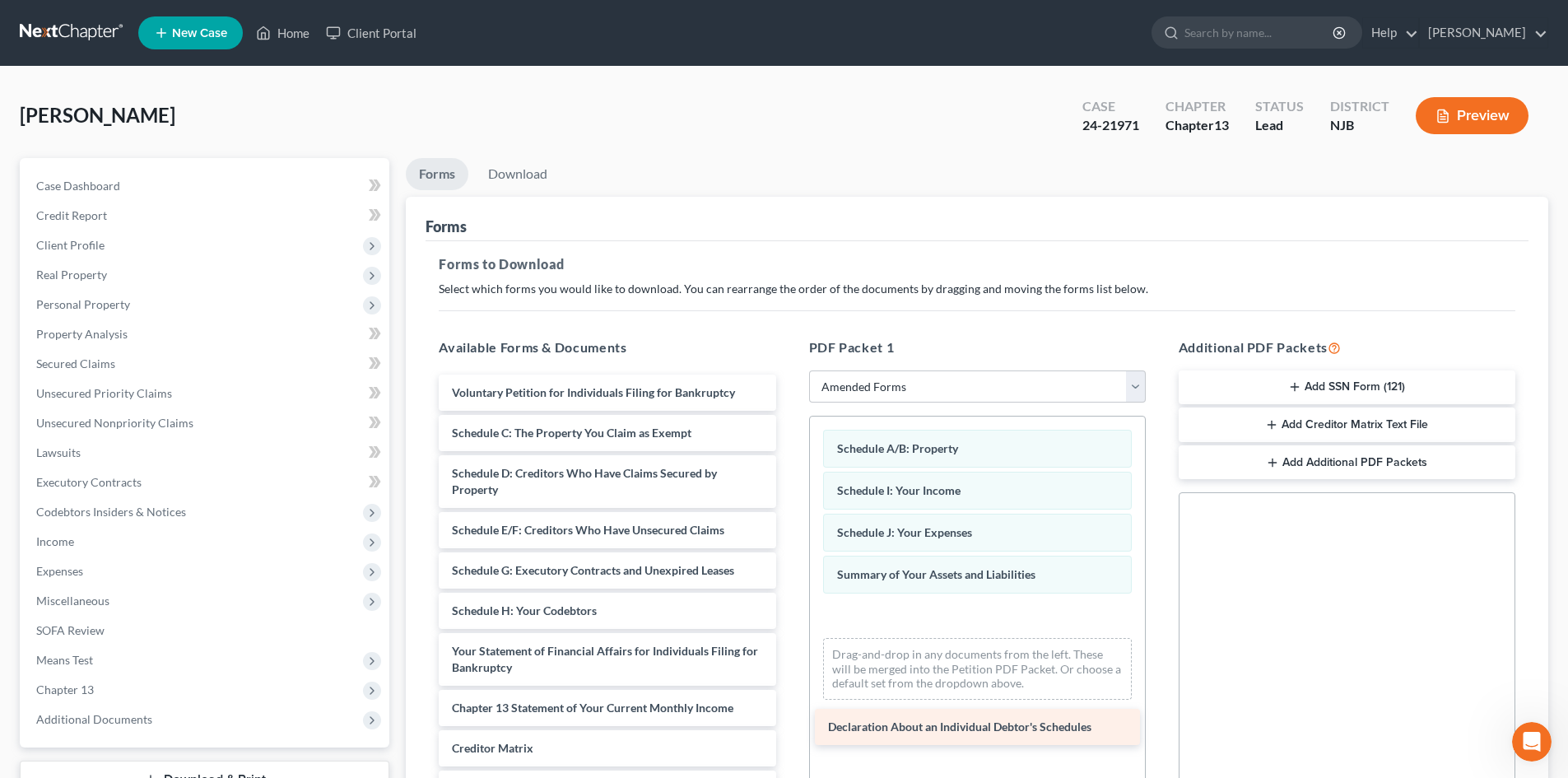
drag, startPoint x: 665, startPoint y: 643, endPoint x: 1041, endPoint y: 719, distance: 383.6
click at [789, 719] on div "Declaration About an Individual Debtor's Schedules Voluntary Petition for Indiv…" at bounding box center [607, 639] width 363 height 529
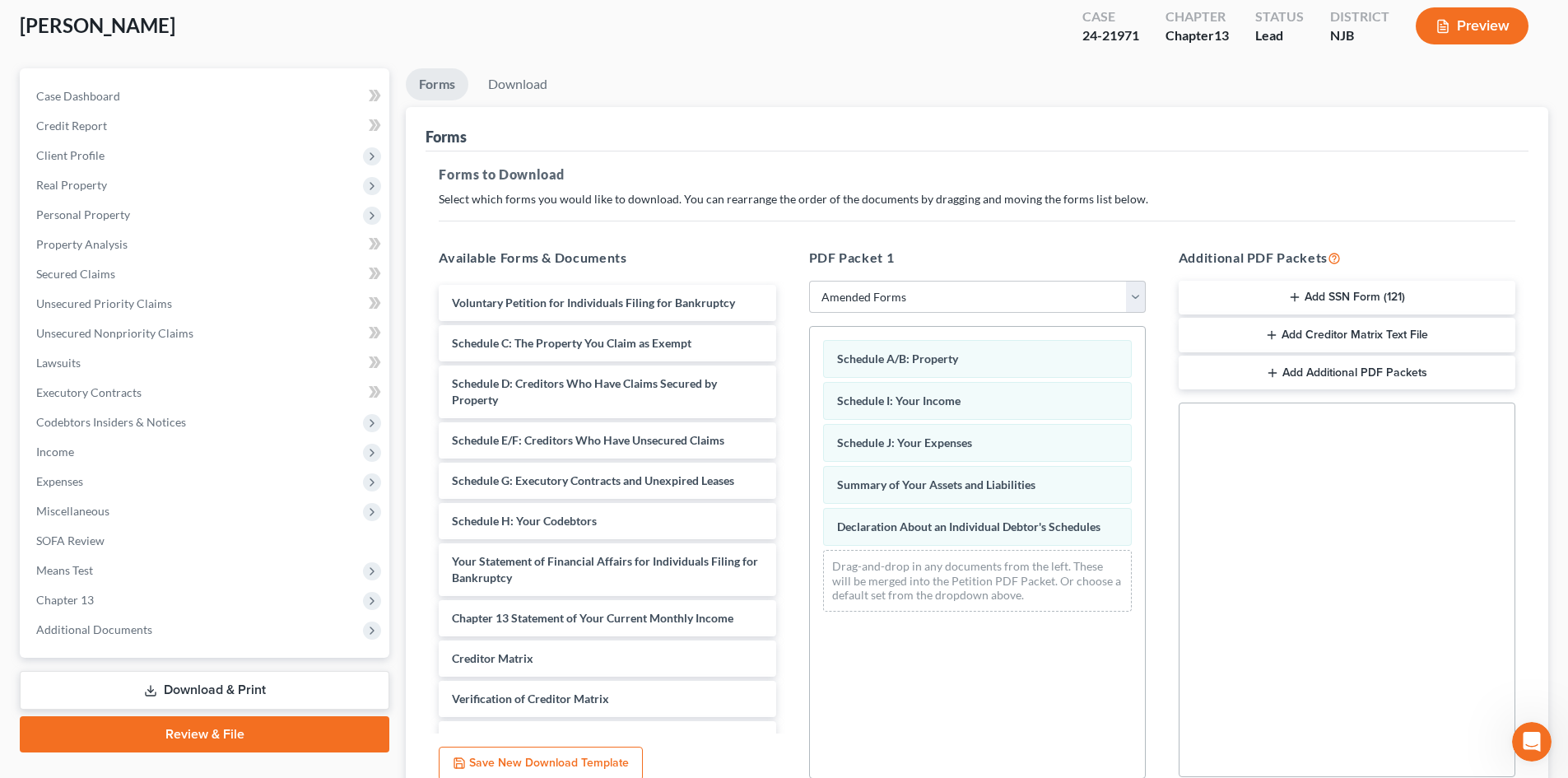
scroll to position [239, 0]
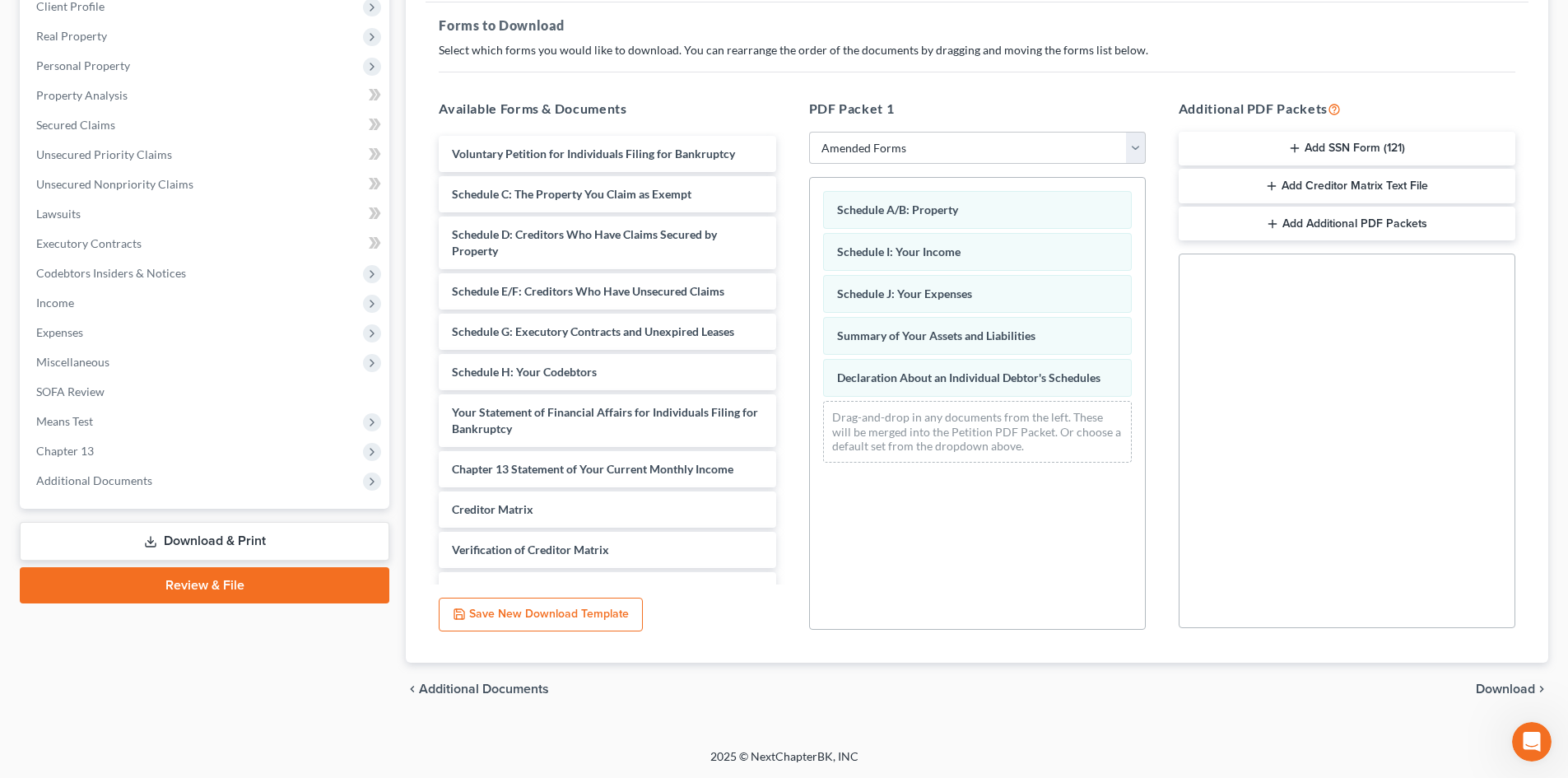
click at [1489, 683] on span "Download" at bounding box center [1506, 688] width 59 height 13
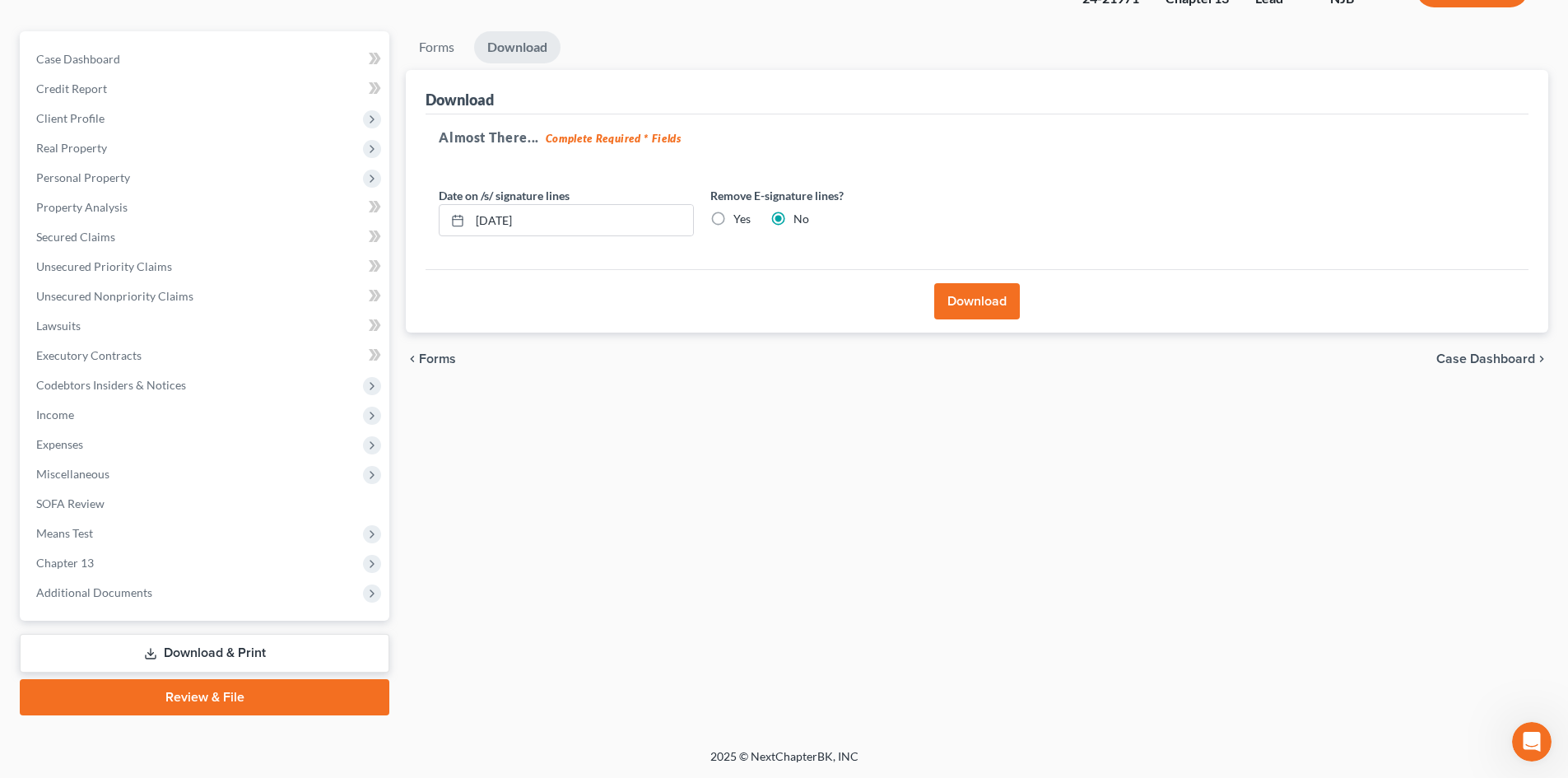
scroll to position [127, 0]
click at [953, 303] on button "Download" at bounding box center [976, 301] width 85 height 37
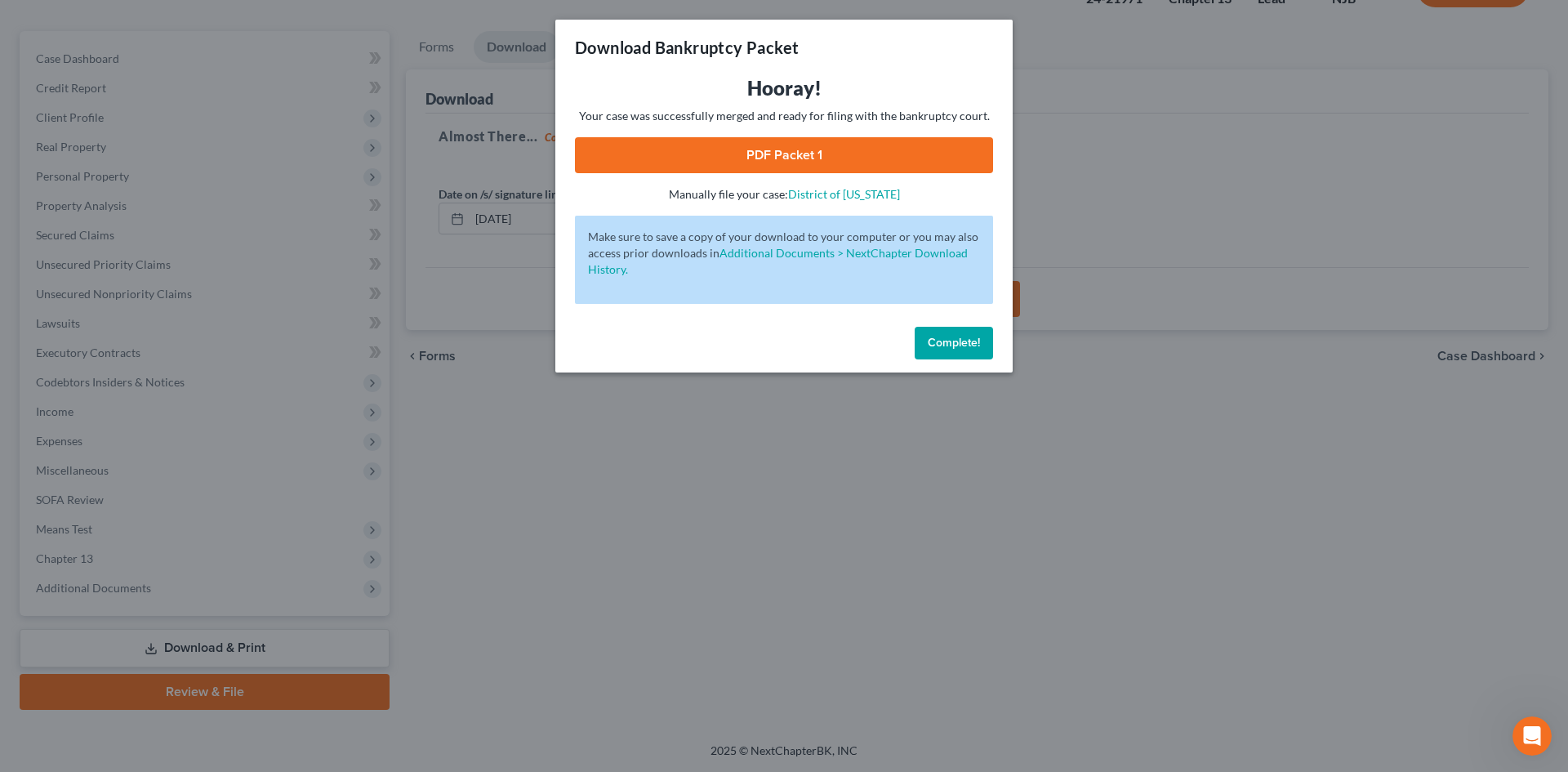
click at [789, 144] on link "PDF Packet 1" at bounding box center [784, 155] width 418 height 36
click at [940, 348] on span "Complete!" at bounding box center [953, 342] width 52 height 14
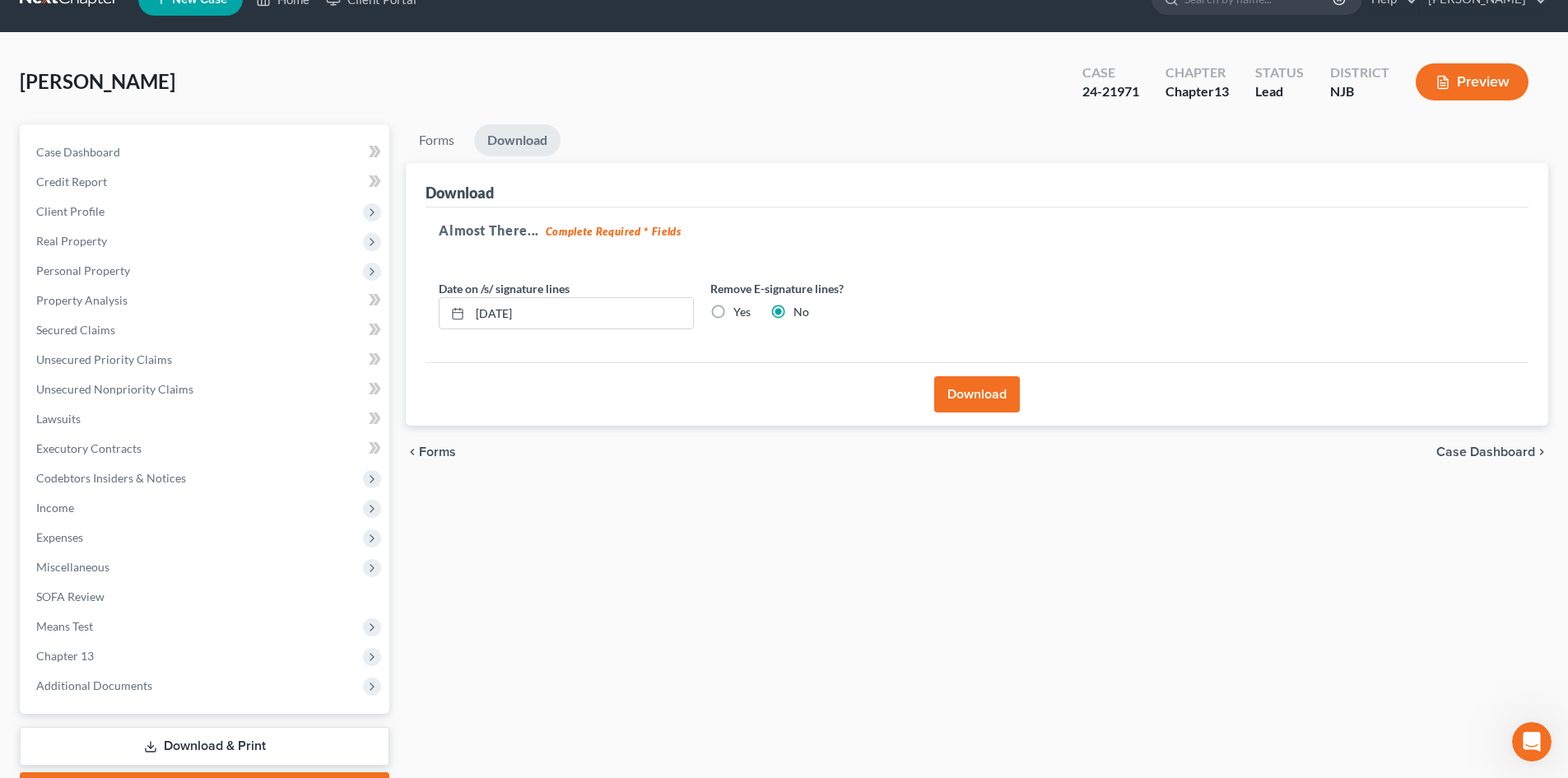
scroll to position [0, 0]
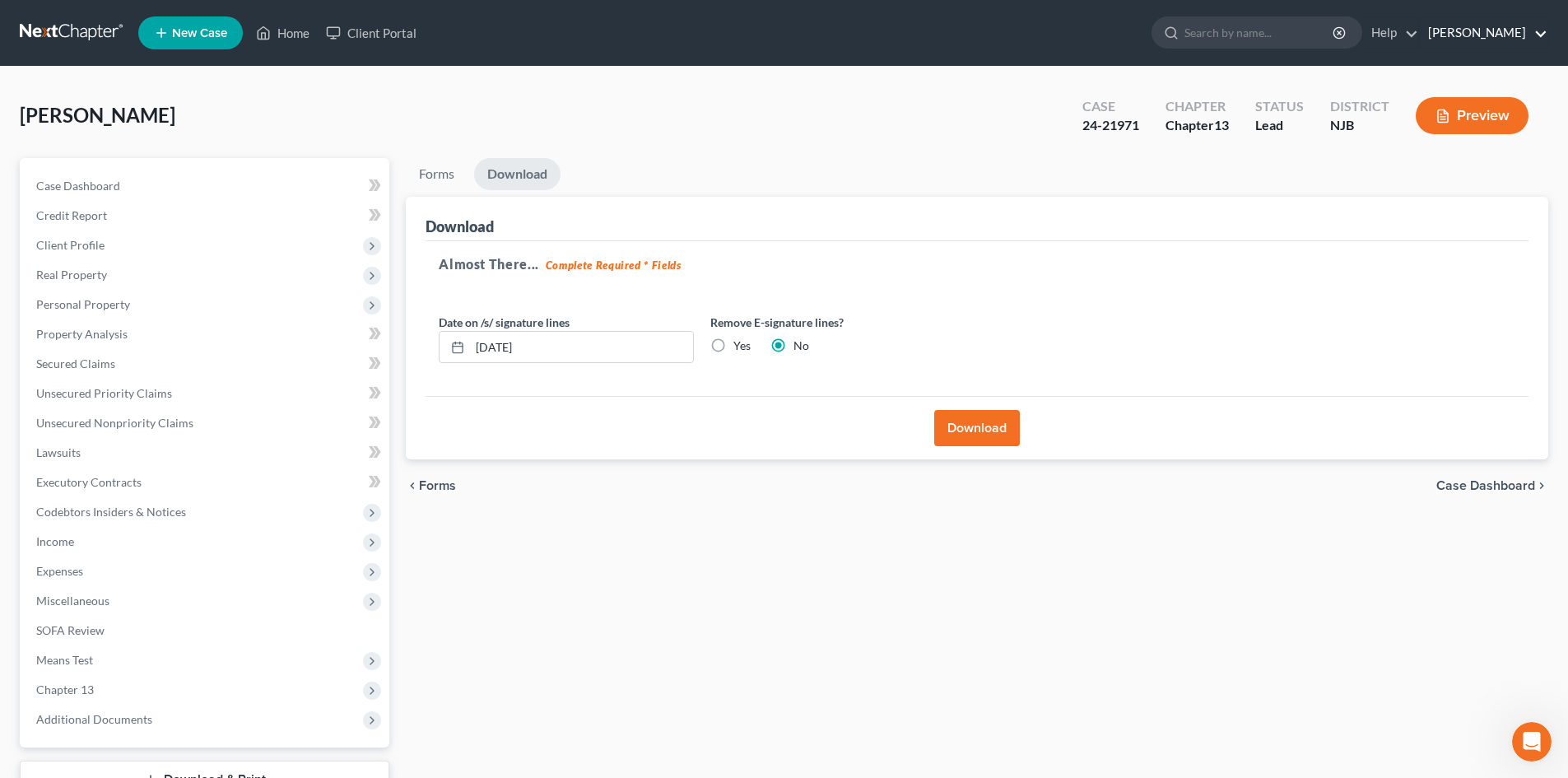
click at [1541, 36] on link "[PERSON_NAME]" at bounding box center [1483, 33] width 128 height 30
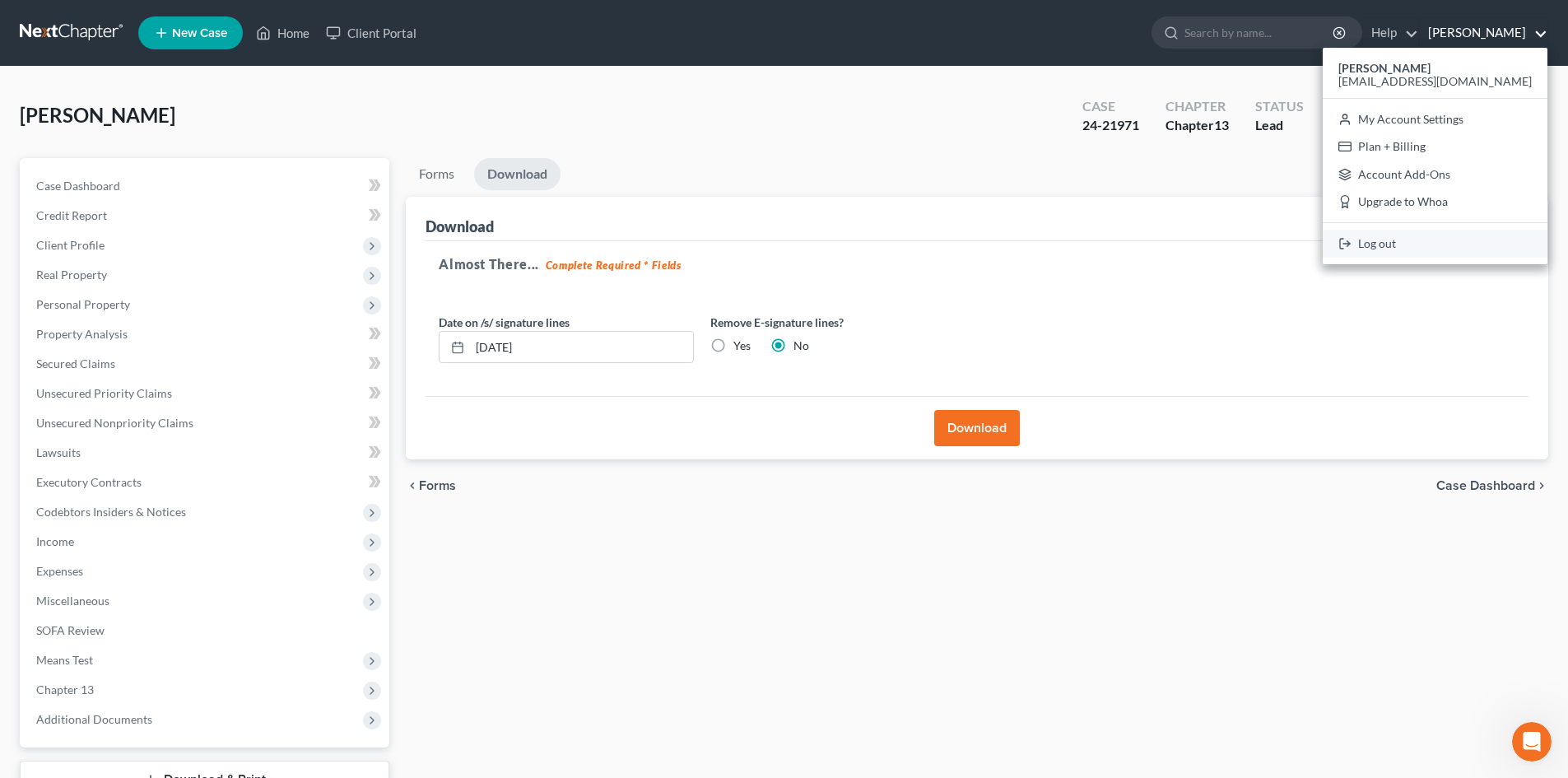
click at [1446, 246] on link "Log out" at bounding box center [1434, 244] width 225 height 28
